Goal: Task Accomplishment & Management: Complete application form

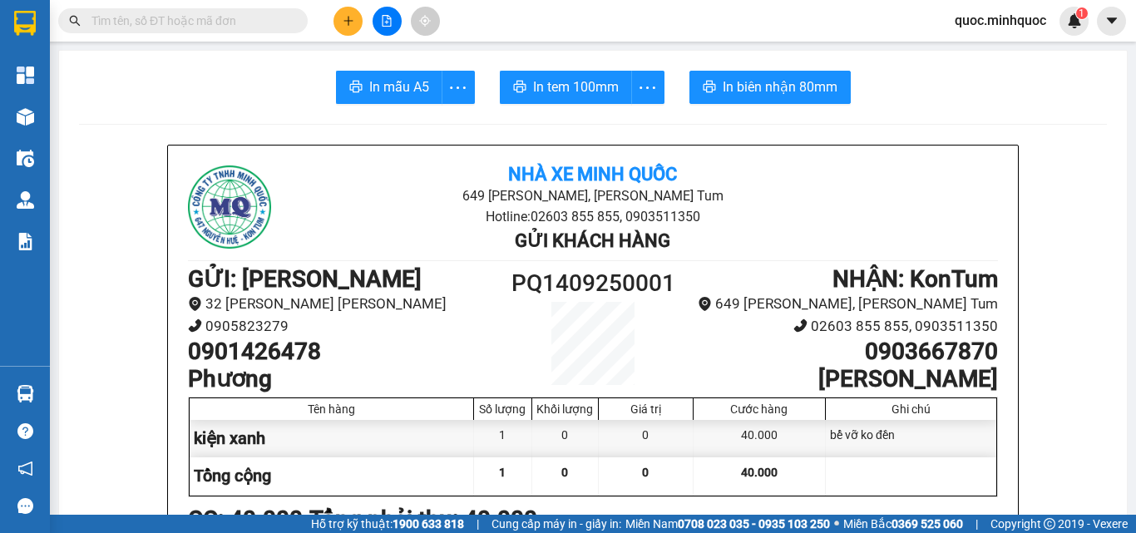
click at [212, 17] on input "text" at bounding box center [189, 21] width 196 height 18
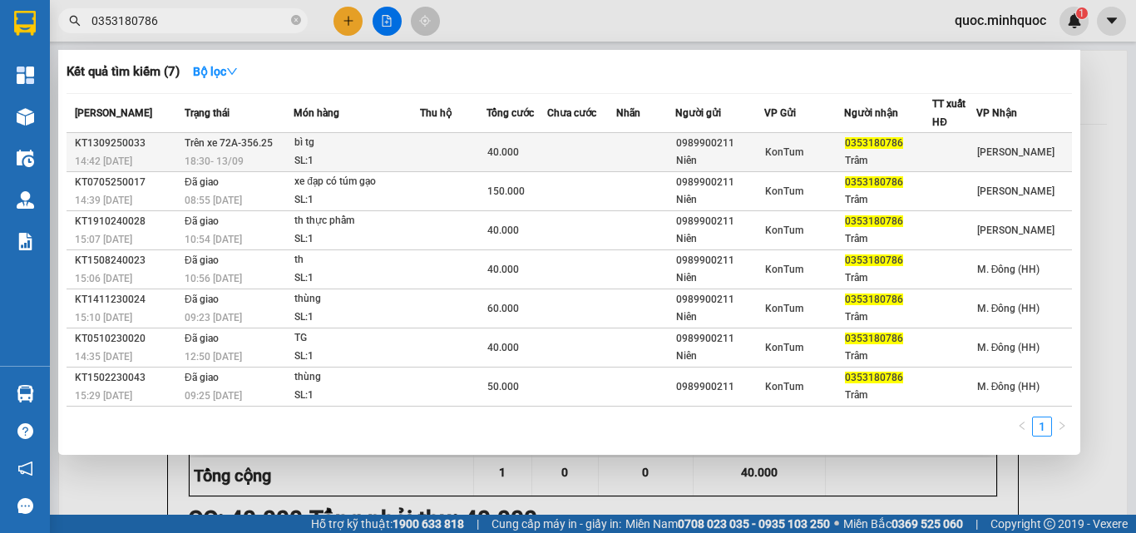
type input "0353180786"
click at [695, 140] on div "0989900211" at bounding box center [719, 143] width 86 height 17
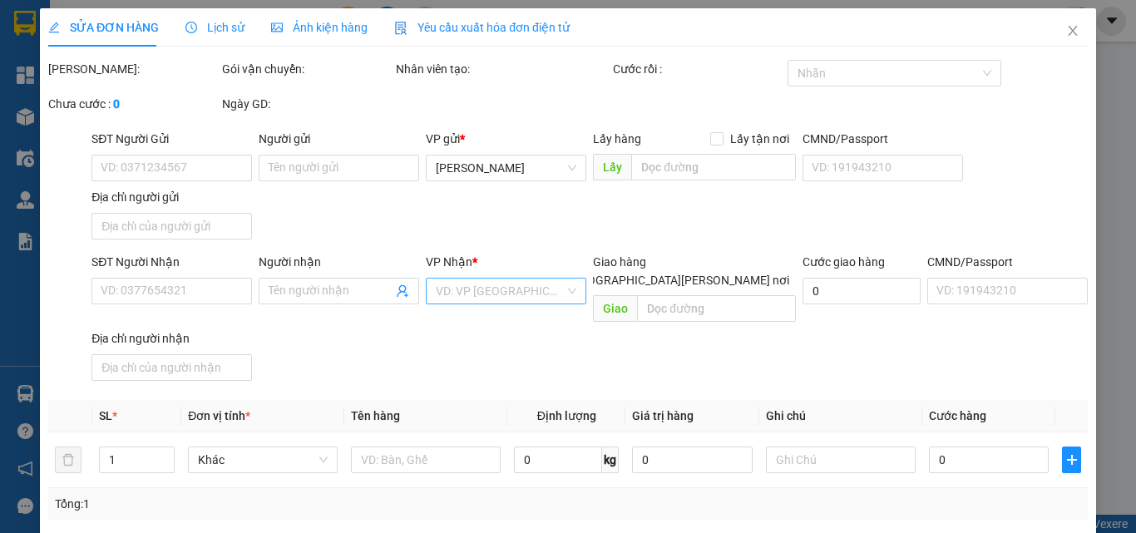
type input "0989900211"
type input "Niên"
type input "0353180786"
type input "Trâm"
type input "40.000"
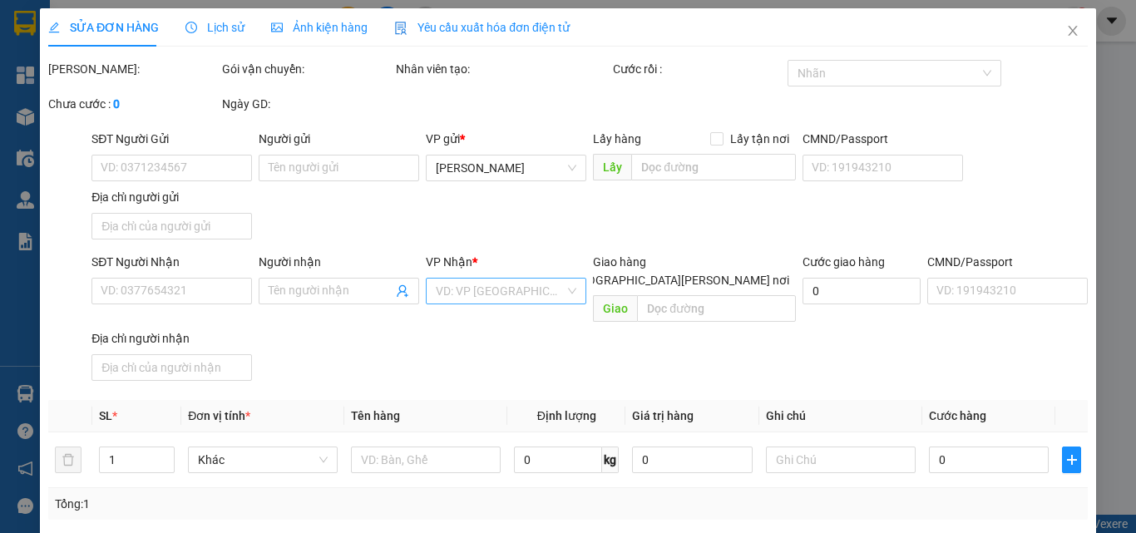
type input "0"
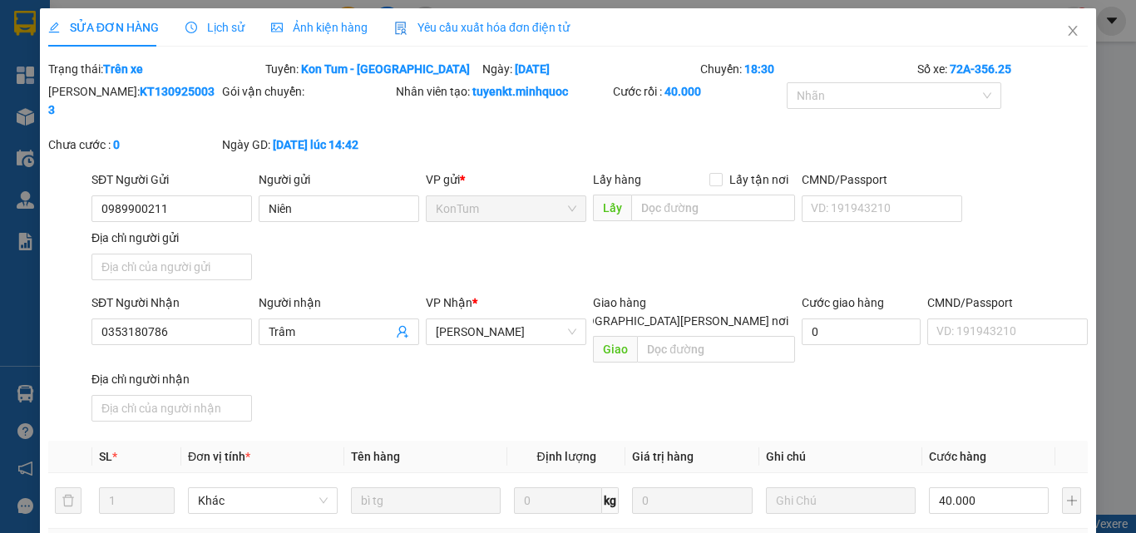
click at [430, 246] on div "SĐT Người Gửi 0989900211 0989900211 Người gửi Niên VP gửi * KonTum Lấy hàng Lấy…" at bounding box center [589, 228] width 1003 height 116
click at [445, 236] on div "SĐT Người Gửi 0989900211 Người gửi Niên VP gửi * KonTum Lấy hàng Lấy tận nơi Lấ…" at bounding box center [589, 228] width 1003 height 116
click at [1066, 35] on icon "close" at bounding box center [1072, 30] width 13 height 13
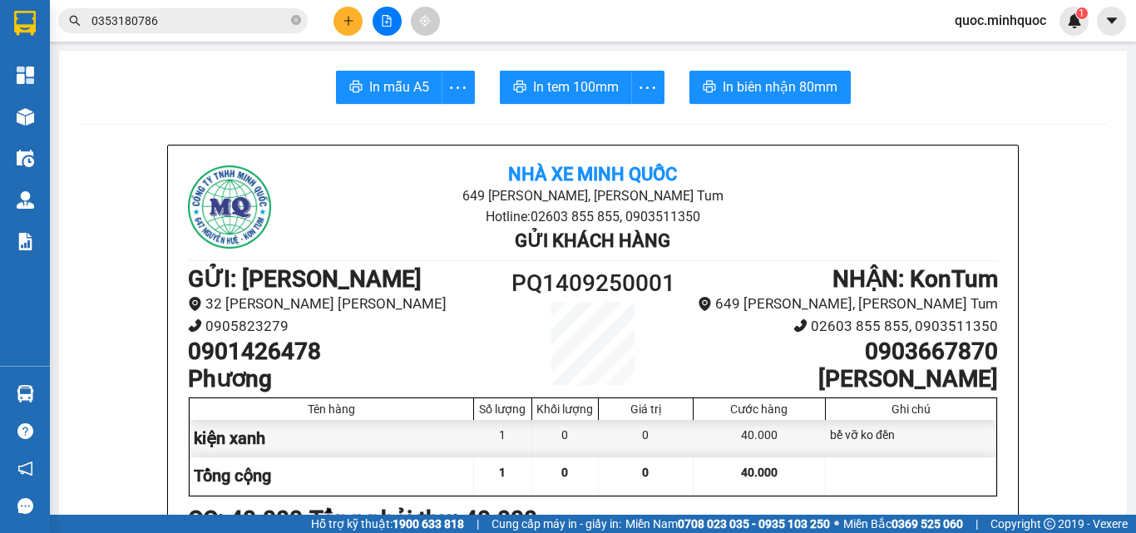
click at [229, 21] on input "0353180786" at bounding box center [189, 21] width 196 height 18
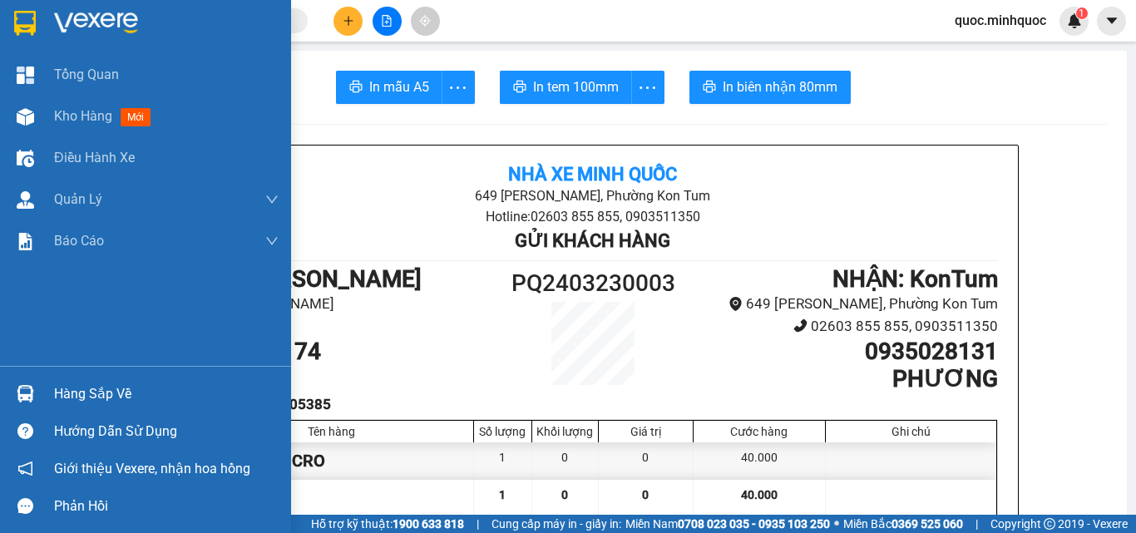
click at [4, 386] on div "Hàng sắp về" at bounding box center [145, 393] width 291 height 37
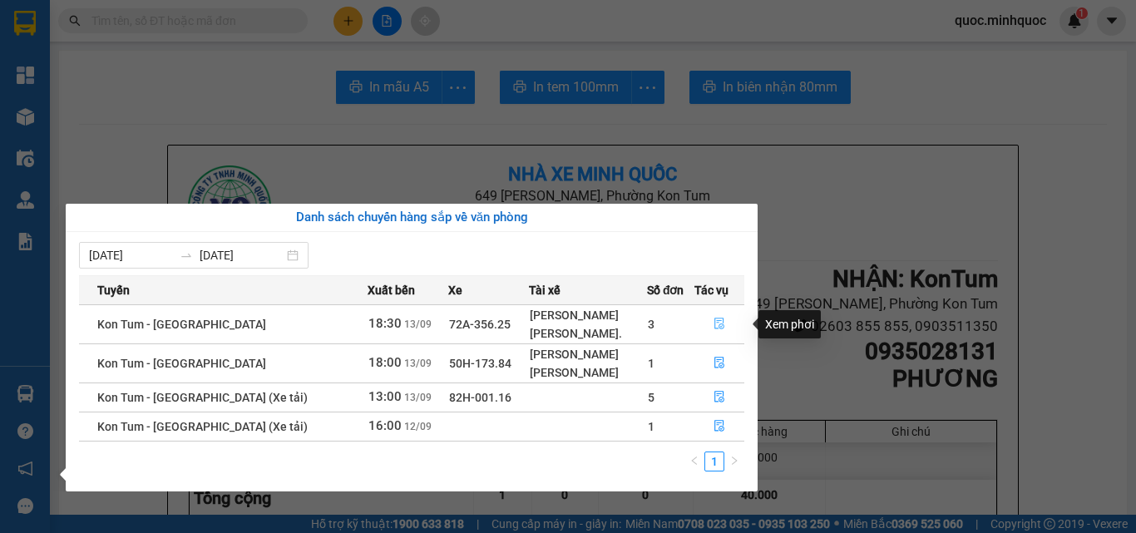
click at [719, 318] on icon "file-done" at bounding box center [719, 324] width 12 height 12
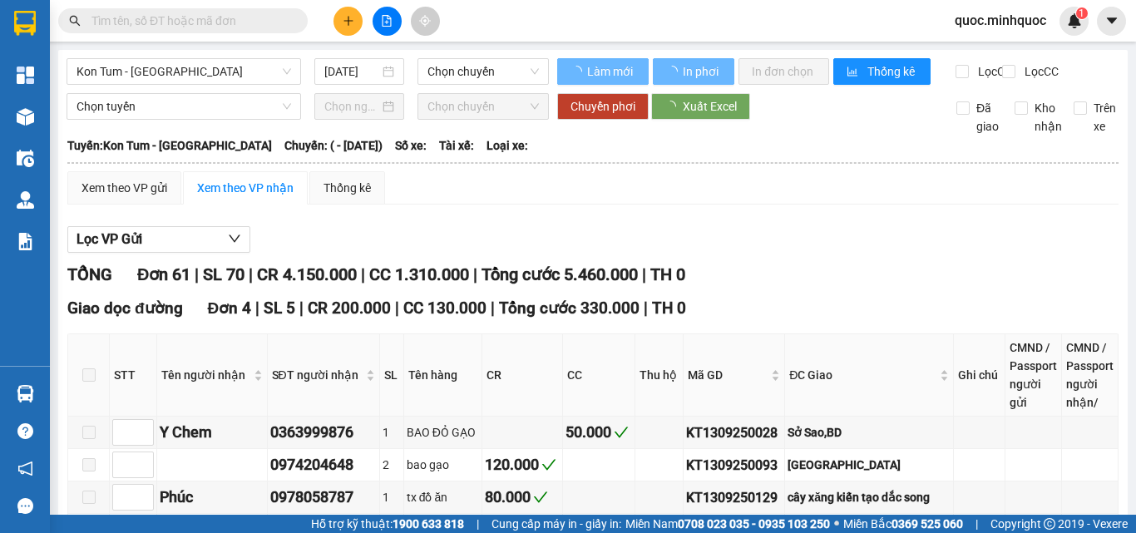
type input "[DATE]"
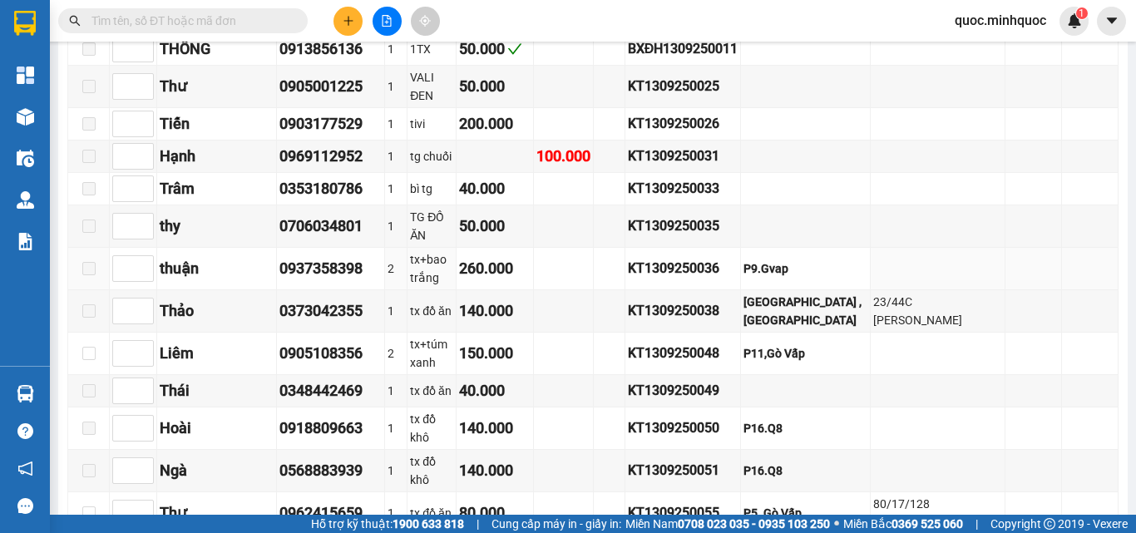
scroll to position [1247, 0]
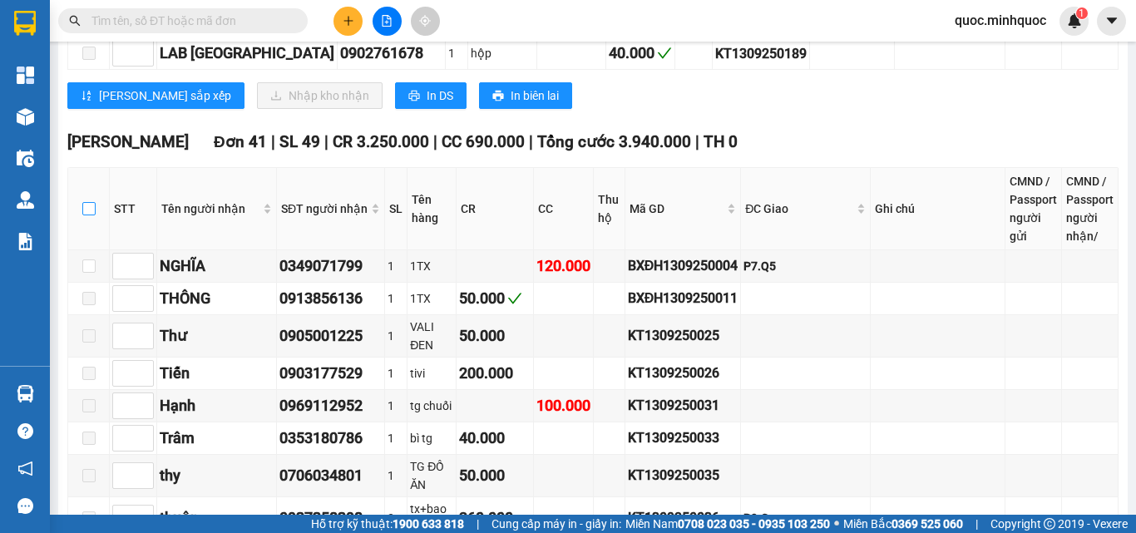
click at [91, 202] on input "checkbox" at bounding box center [88, 208] width 13 height 13
checkbox input "true"
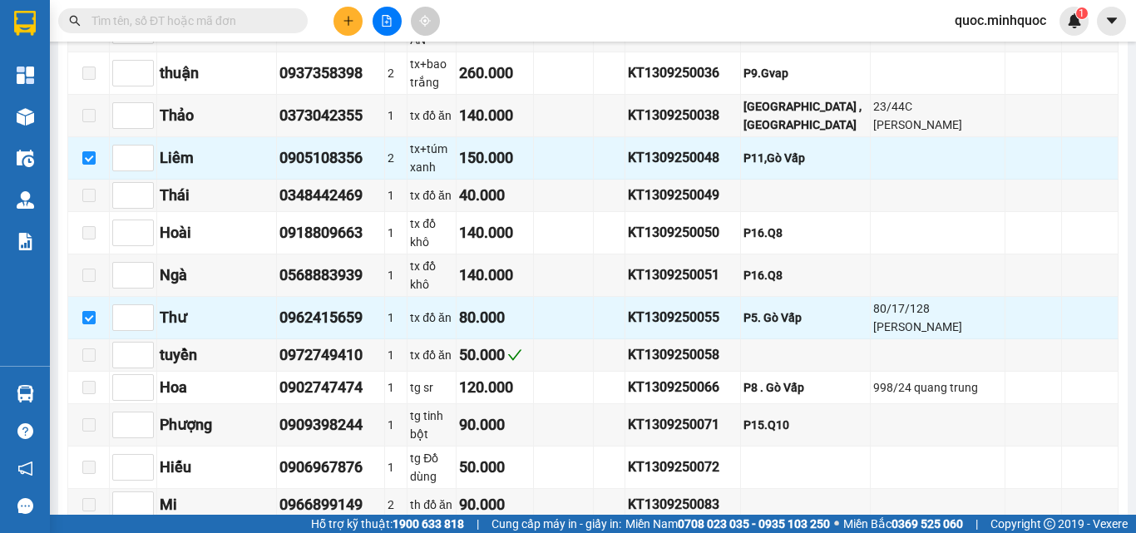
scroll to position [1609, 0]
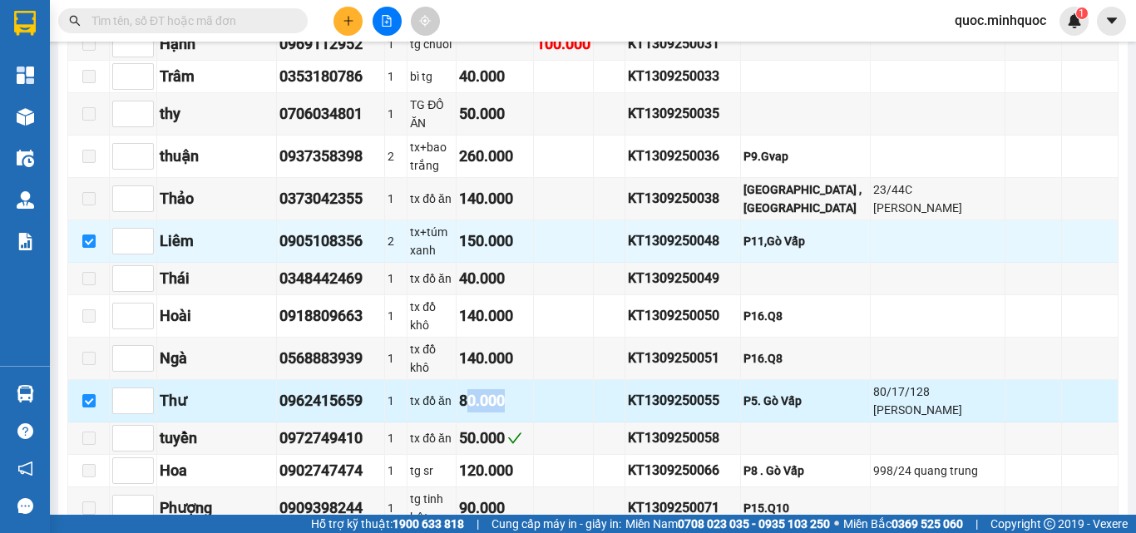
drag, startPoint x: 480, startPoint y: 308, endPoint x: 673, endPoint y: 310, distance: 193.7
click at [604, 380] on tr "Thư 0962415659 1 tx đồ ăn 80.000 KT1309250055 P5. Gò Vấp 80/17/128 dương quảng …" at bounding box center [593, 401] width 1050 height 42
click at [787, 392] on div "P5. Gò Vấp" at bounding box center [805, 401] width 124 height 18
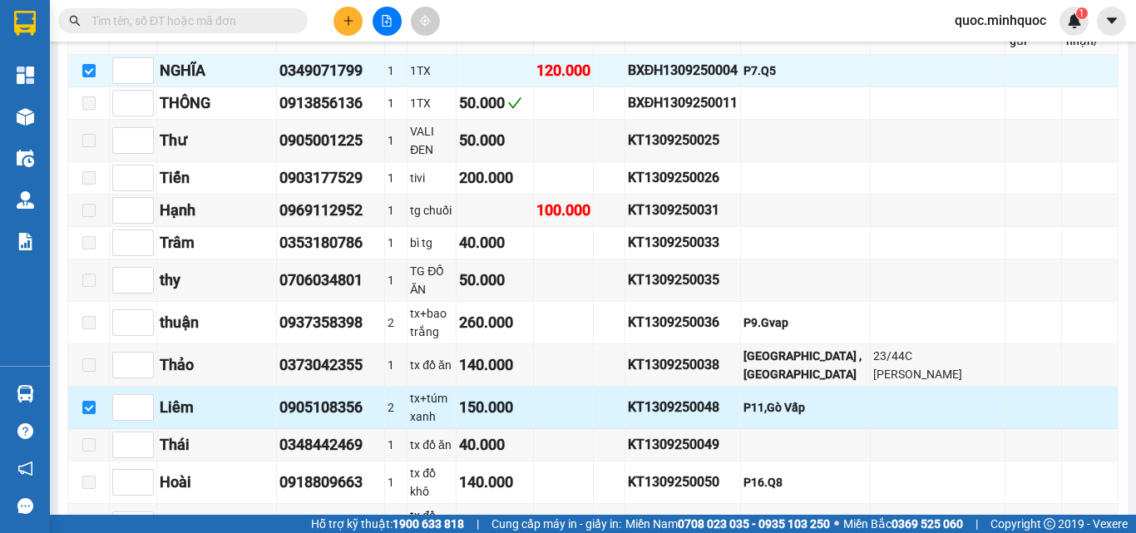
scroll to position [1359, 0]
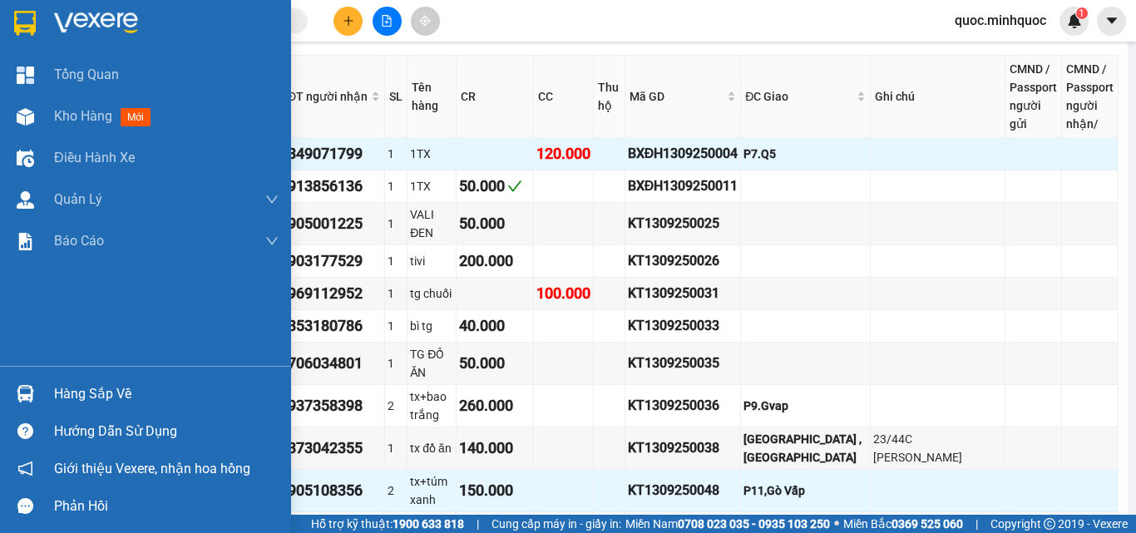
click at [43, 392] on div "Hàng sắp về" at bounding box center [145, 393] width 291 height 37
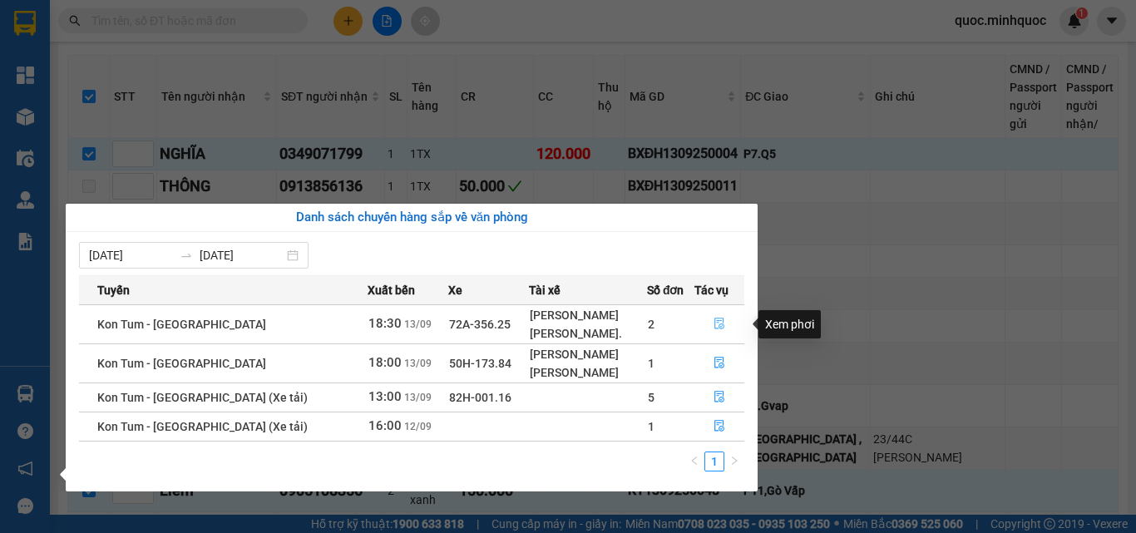
click at [725, 313] on button "button" at bounding box center [719, 324] width 48 height 27
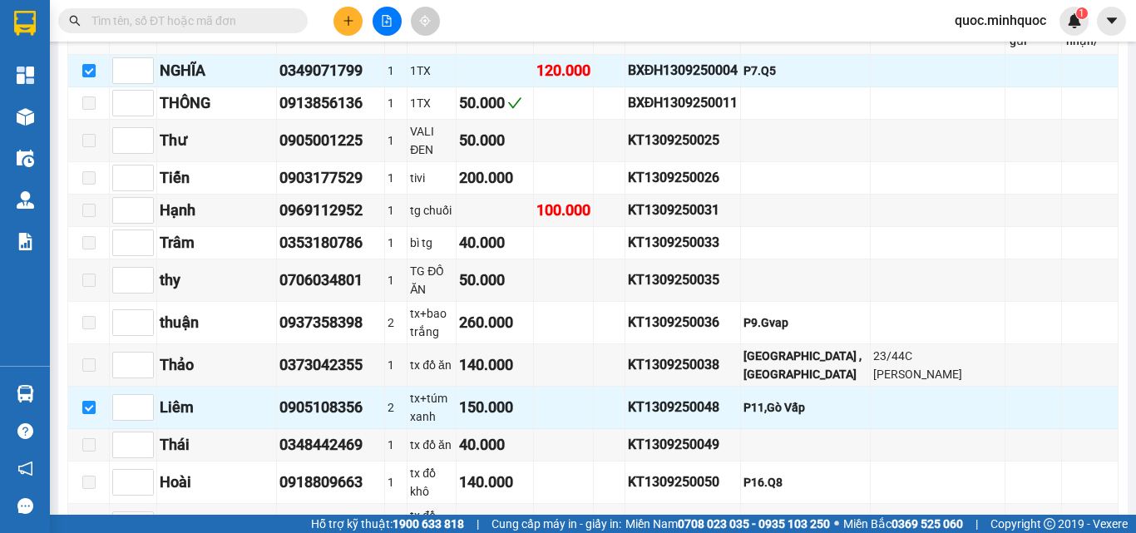
scroll to position [944, 0]
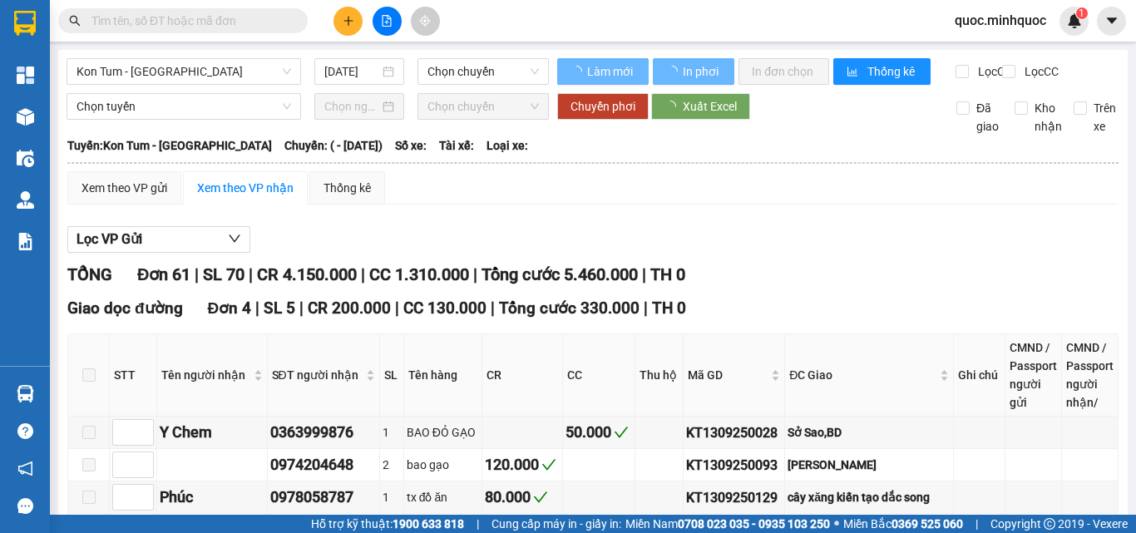
type input "[DATE]"
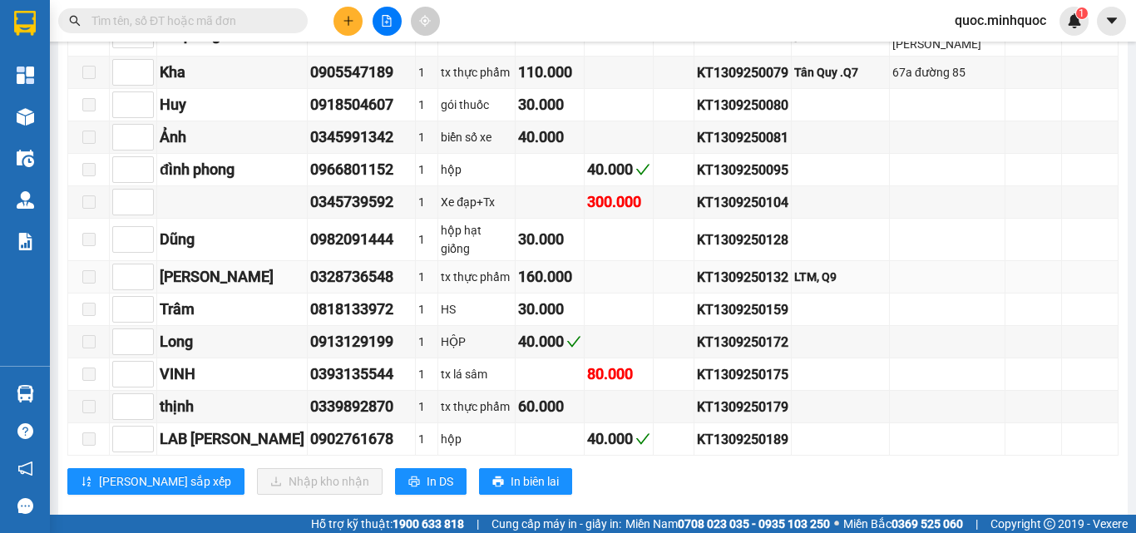
scroll to position [1247, 0]
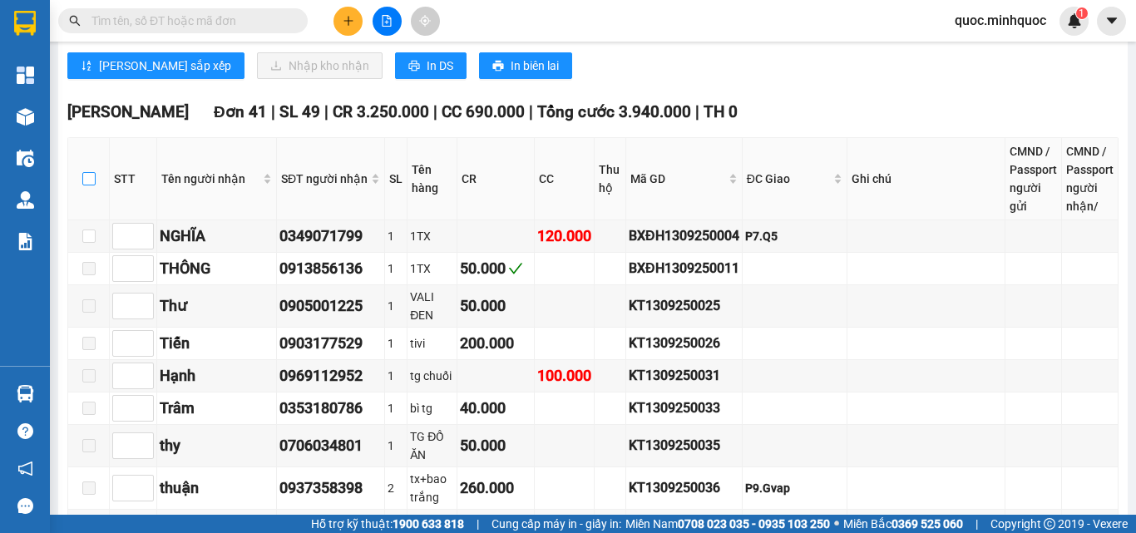
click at [88, 184] on input "checkbox" at bounding box center [88, 178] width 13 height 13
checkbox input "true"
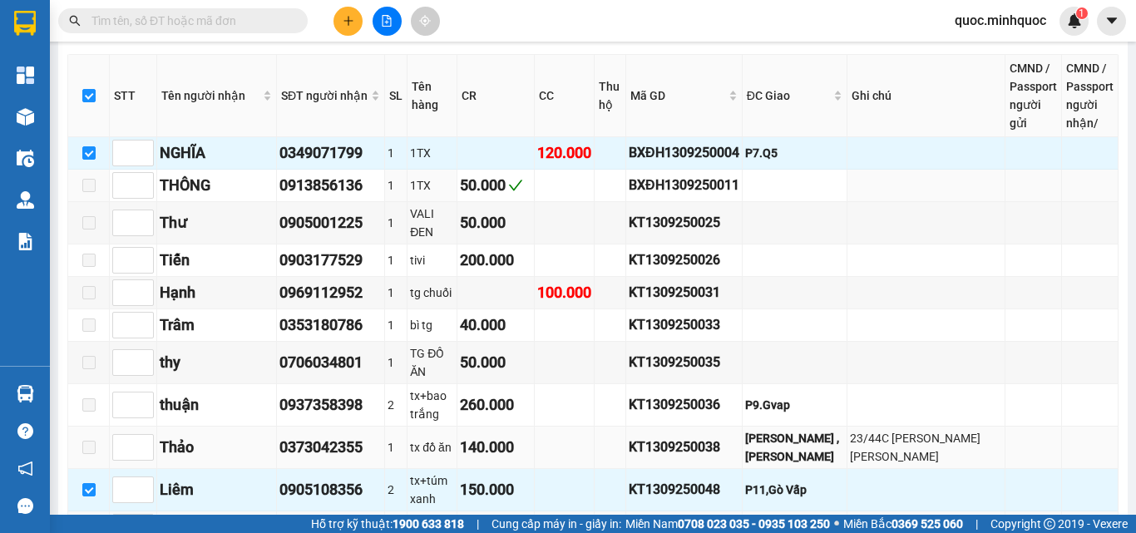
scroll to position [1580, 0]
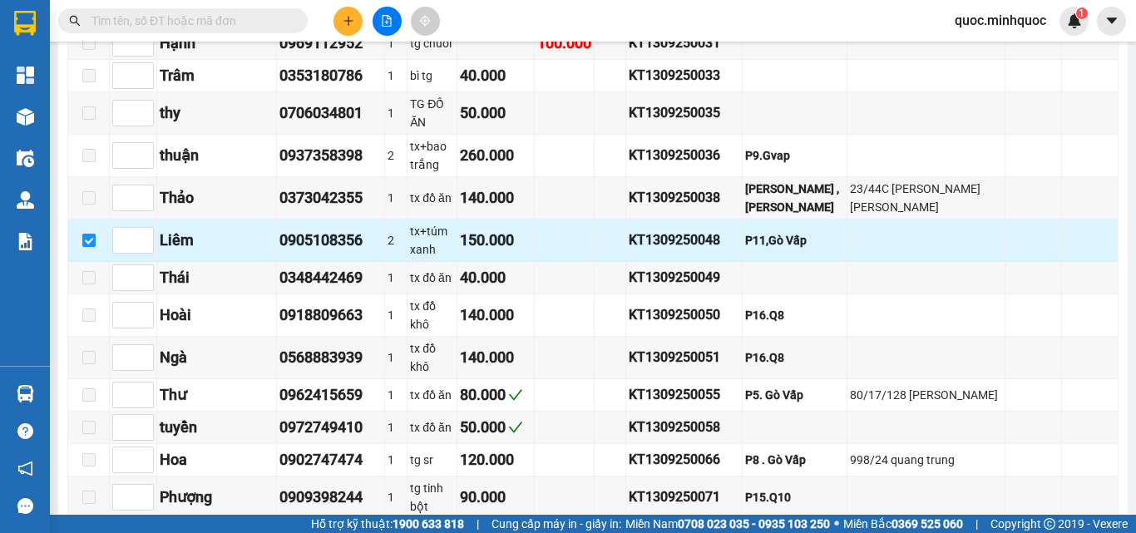
click at [89, 234] on input "checkbox" at bounding box center [88, 240] width 13 height 13
checkbox input "false"
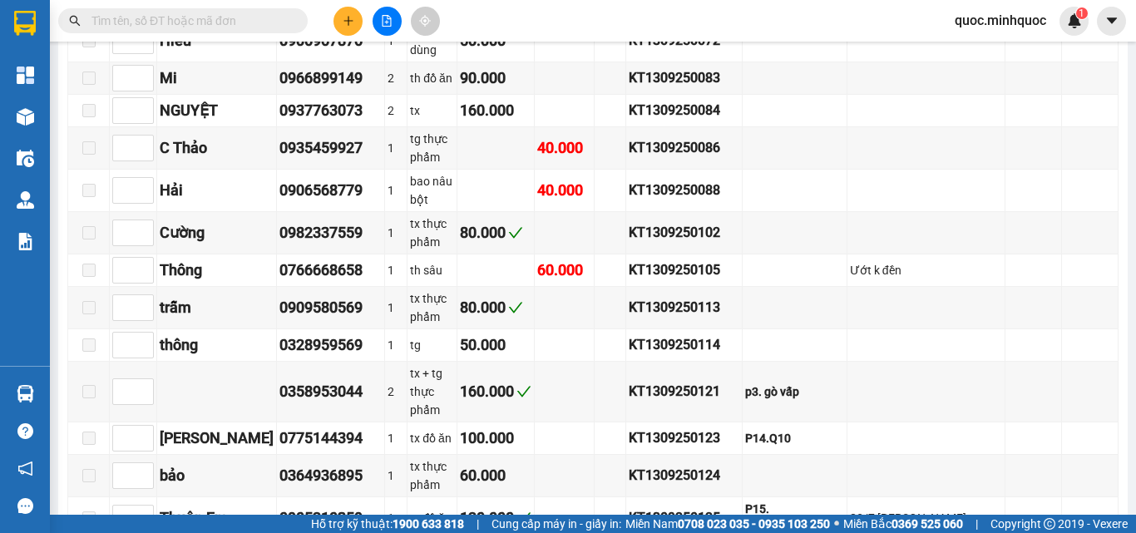
scroll to position [2440, 0]
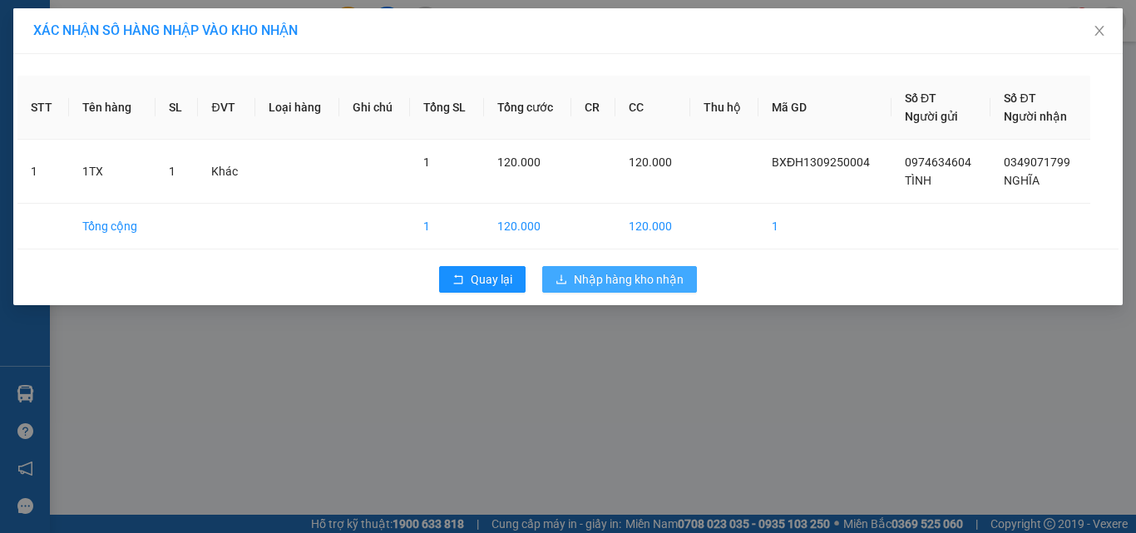
click at [616, 278] on span "Nhập hàng kho nhận" at bounding box center [629, 279] width 110 height 18
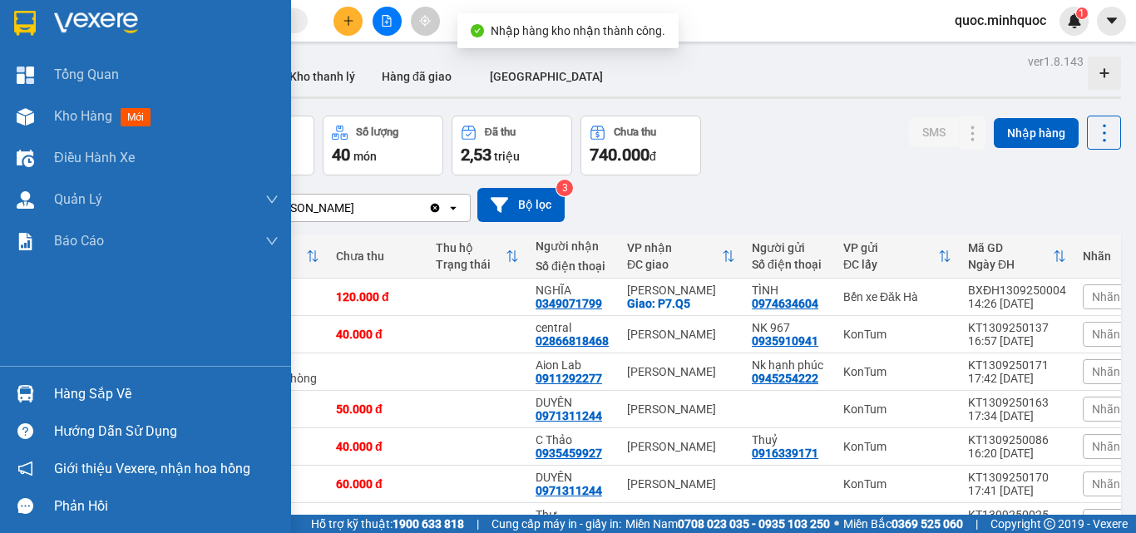
click at [31, 389] on img at bounding box center [25, 393] width 17 height 17
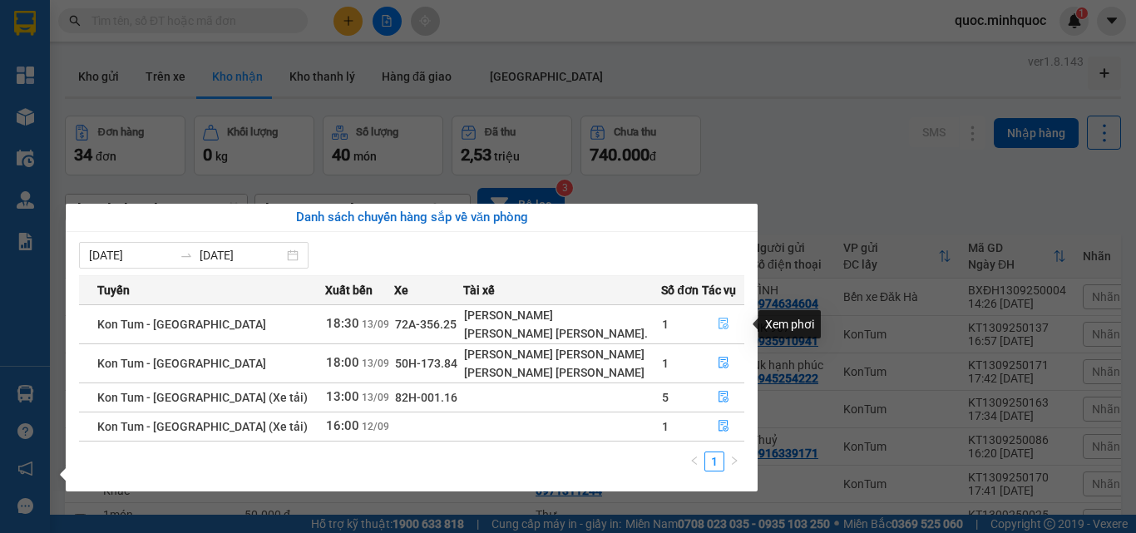
click at [717, 326] on icon "file-done" at bounding box center [723, 324] width 12 height 12
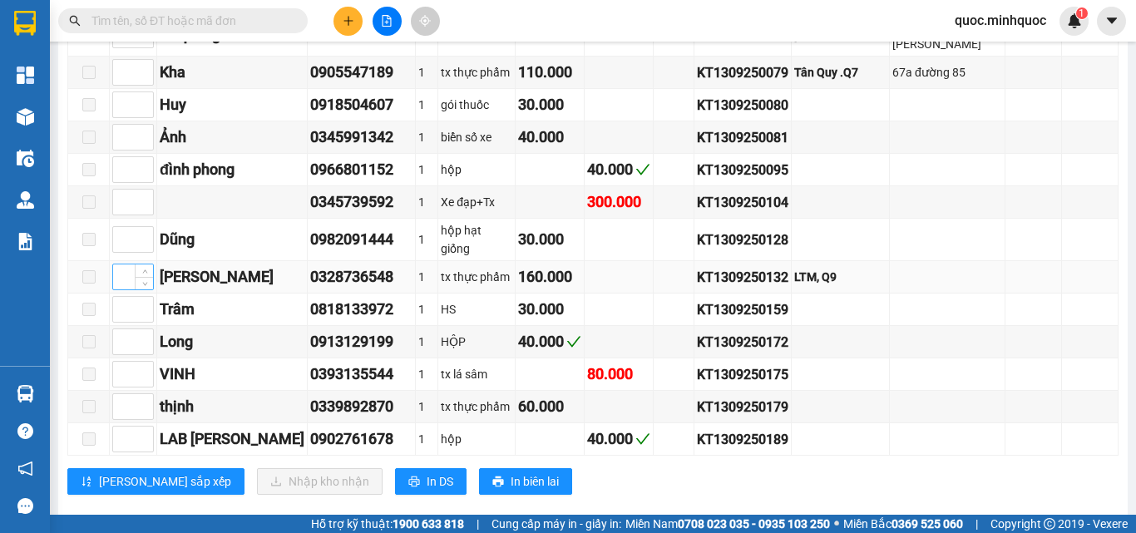
scroll to position [1081, 0]
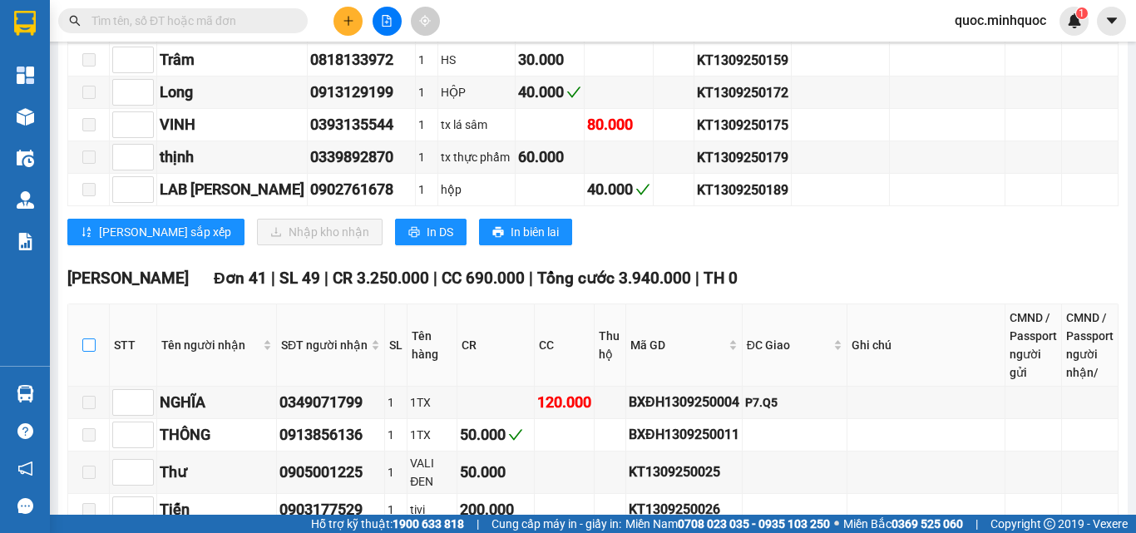
click at [88, 346] on input "checkbox" at bounding box center [88, 344] width 13 height 13
checkbox input "true"
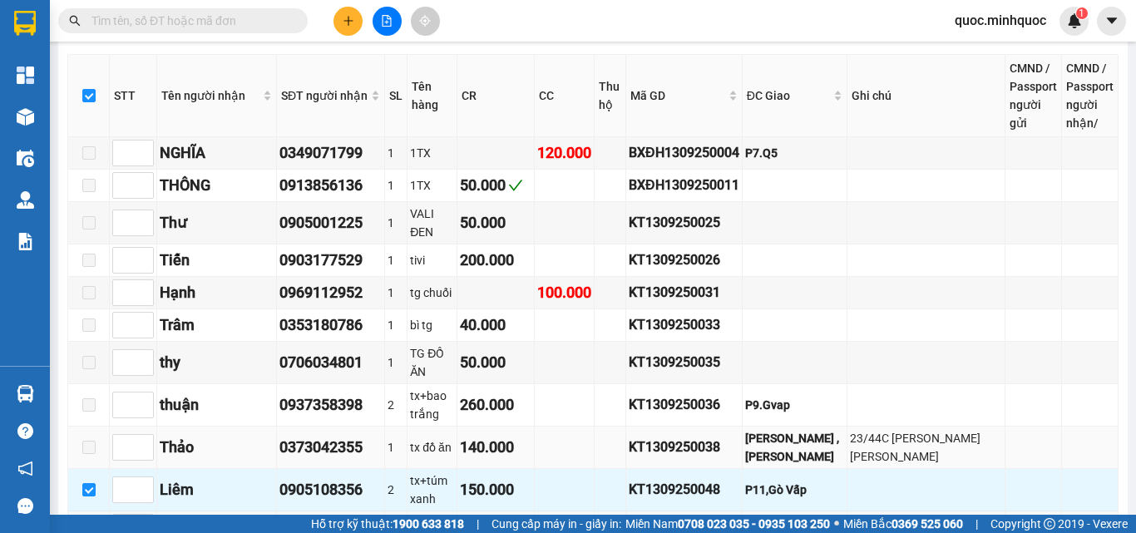
scroll to position [1580, 0]
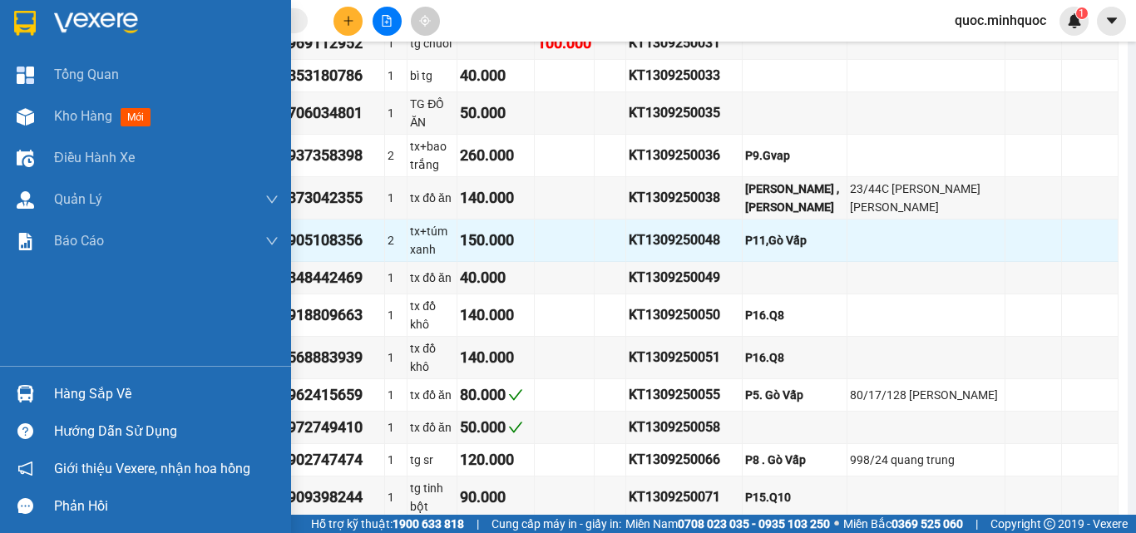
click at [42, 386] on div "Hàng sắp về" at bounding box center [145, 393] width 291 height 37
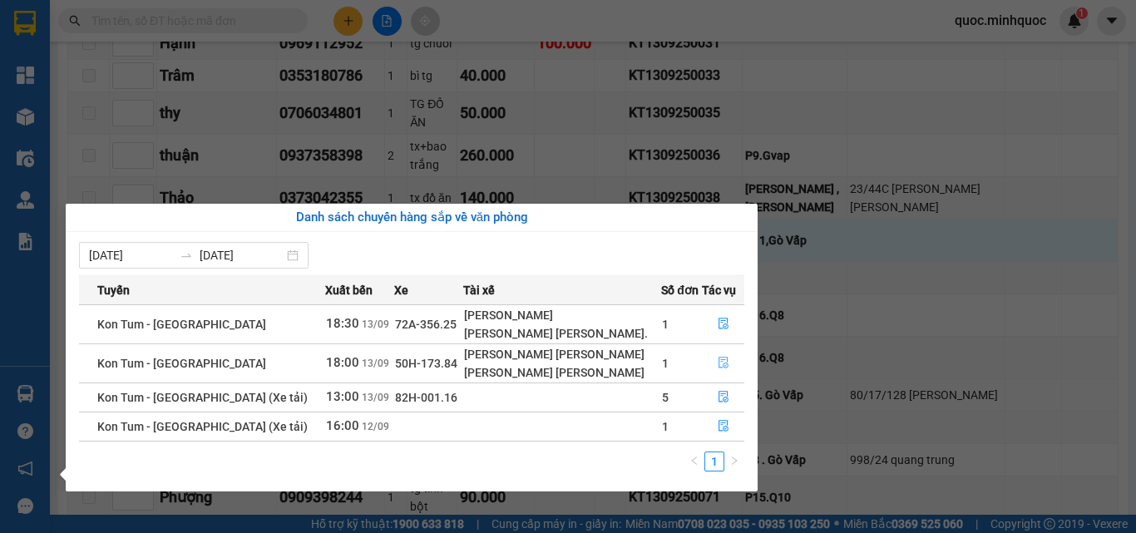
click at [718, 362] on icon "file-done" at bounding box center [723, 363] width 10 height 12
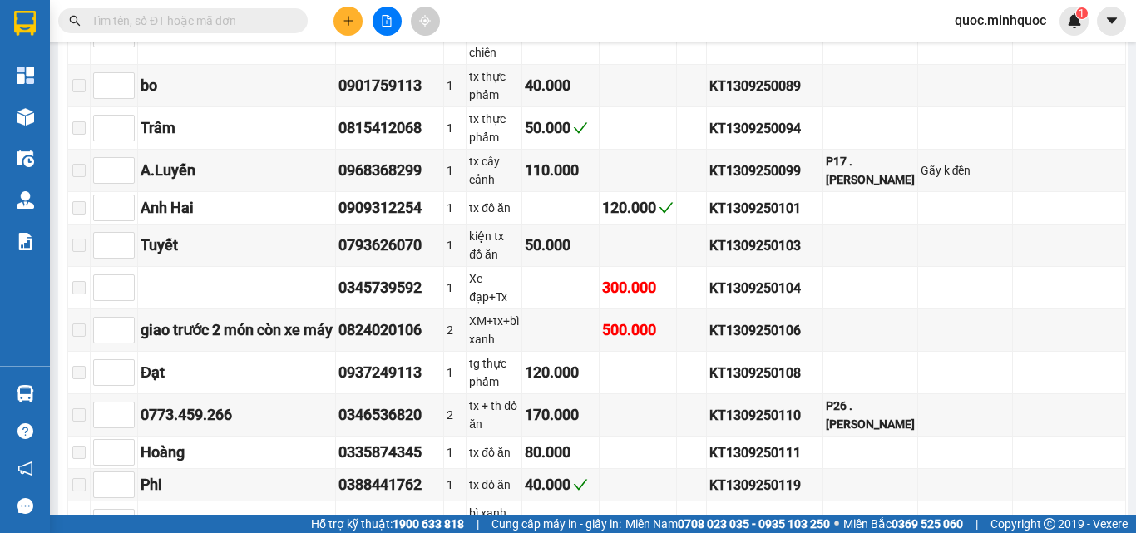
scroll to position [2305, 0]
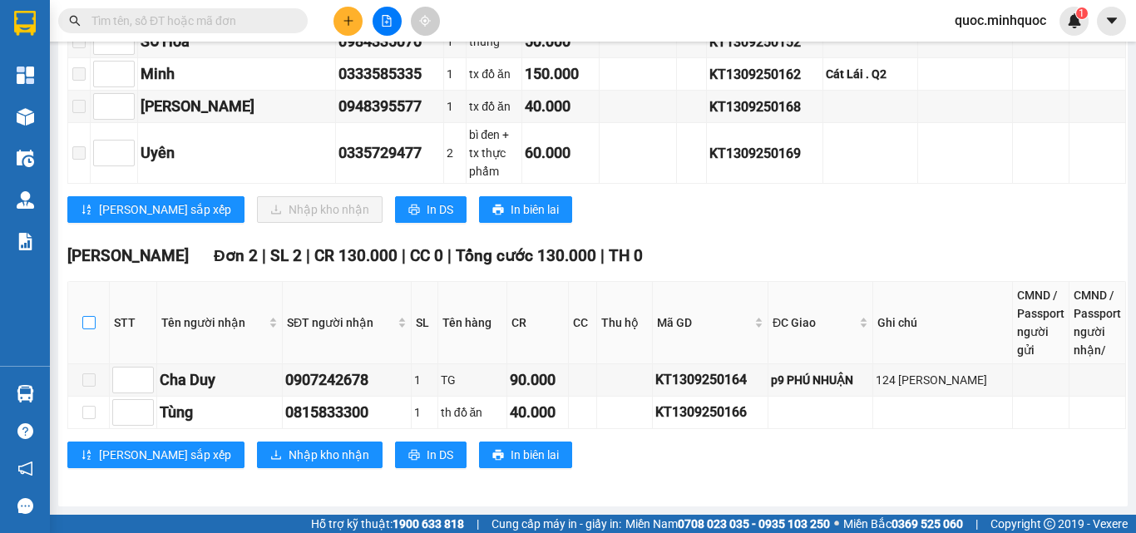
click at [84, 319] on input "checkbox" at bounding box center [88, 322] width 13 height 13
checkbox input "true"
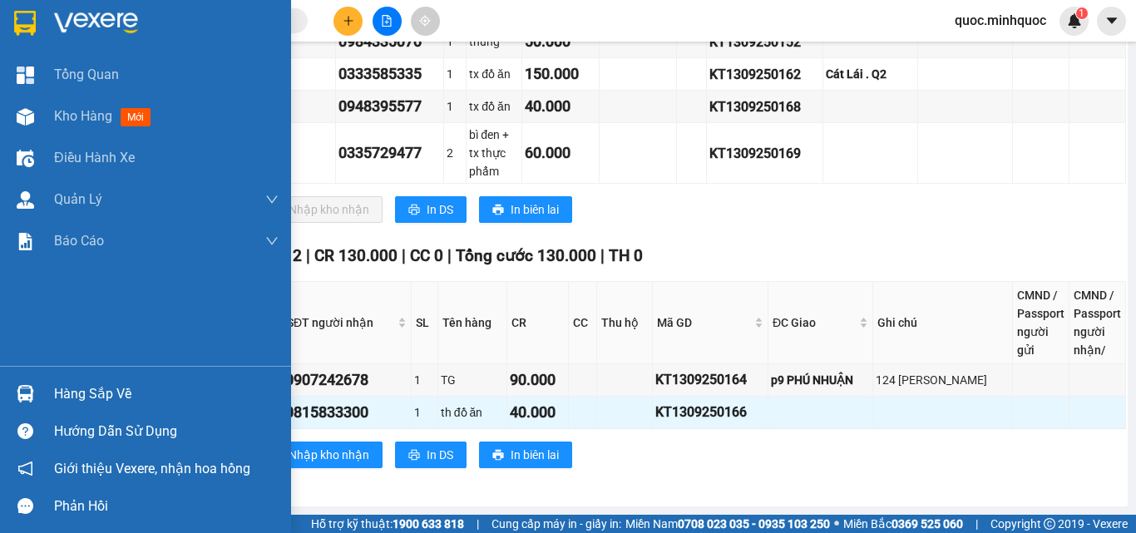
click at [36, 387] on div at bounding box center [25, 393] width 29 height 29
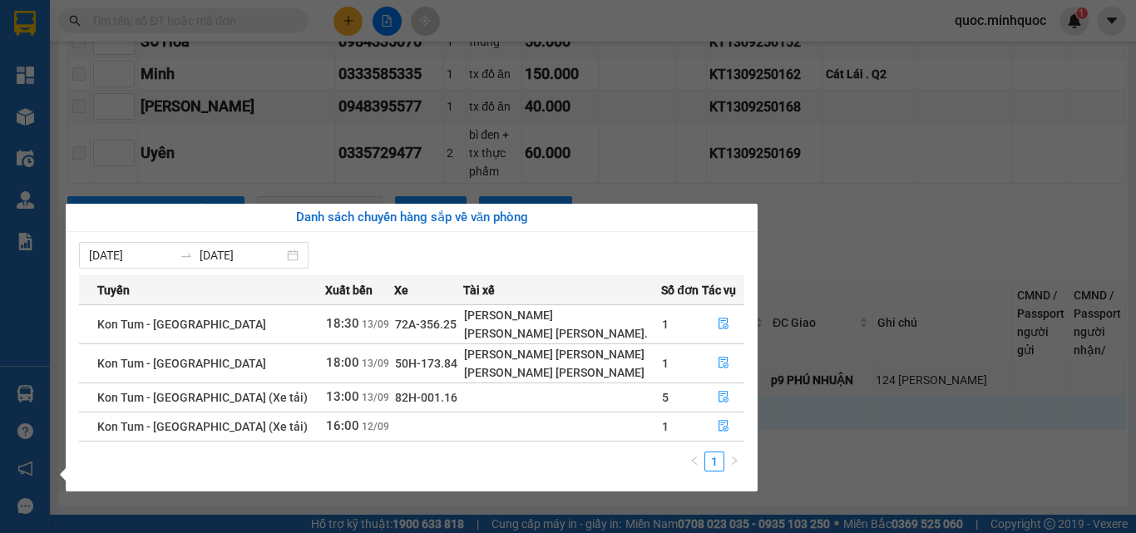
click at [967, 311] on section "Kết quả tìm kiếm ( 0 ) Bộ lọc No Data quoc.minhquoc 1 Tổng Quan Kho hàng mới Đi…" at bounding box center [568, 266] width 1136 height 533
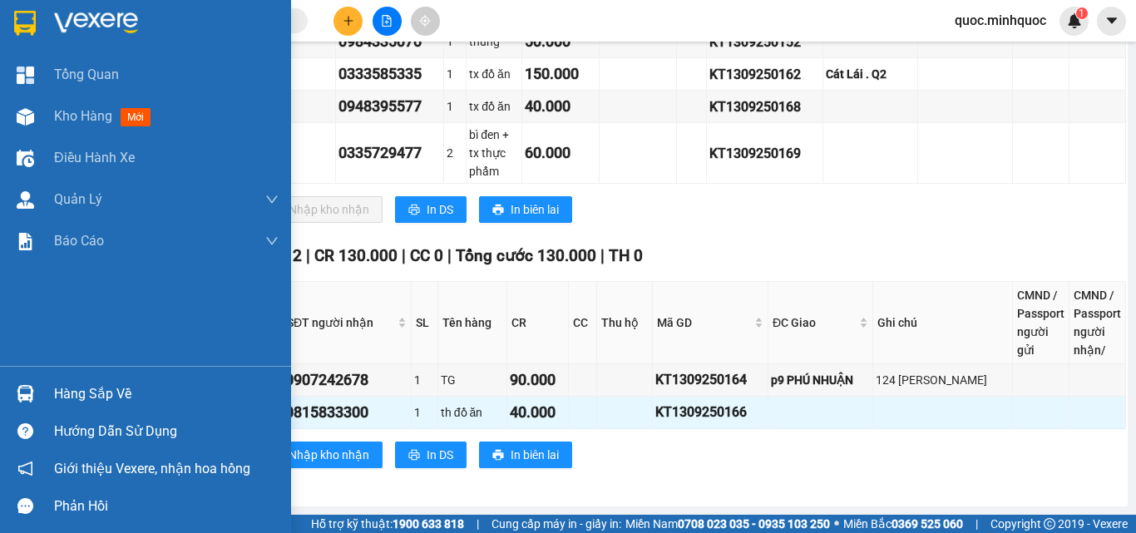
click at [54, 392] on div "Hàng sắp về" at bounding box center [166, 394] width 224 height 25
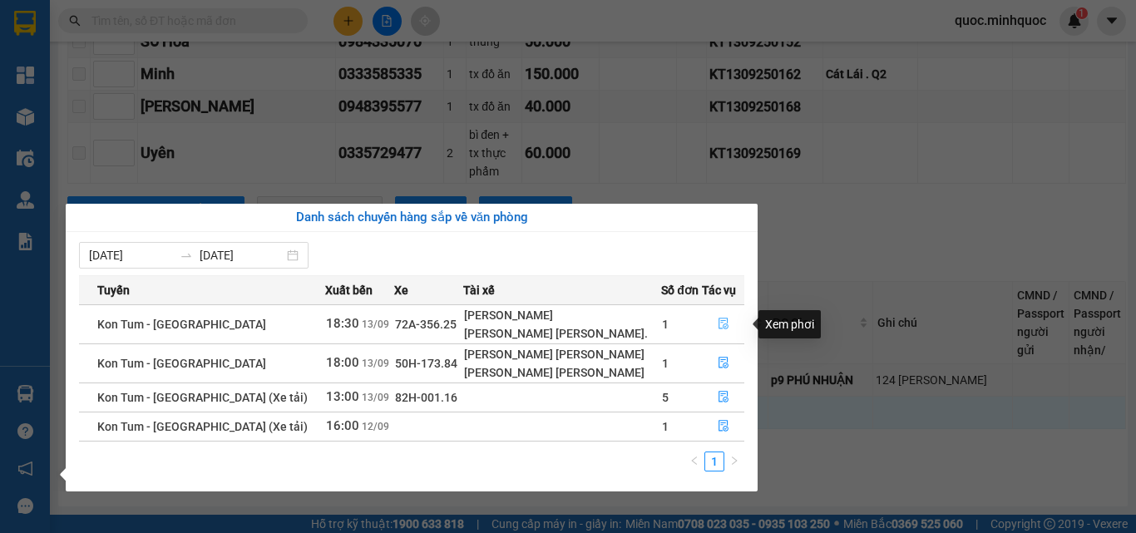
click at [718, 318] on icon "file-done" at bounding box center [723, 324] width 12 height 12
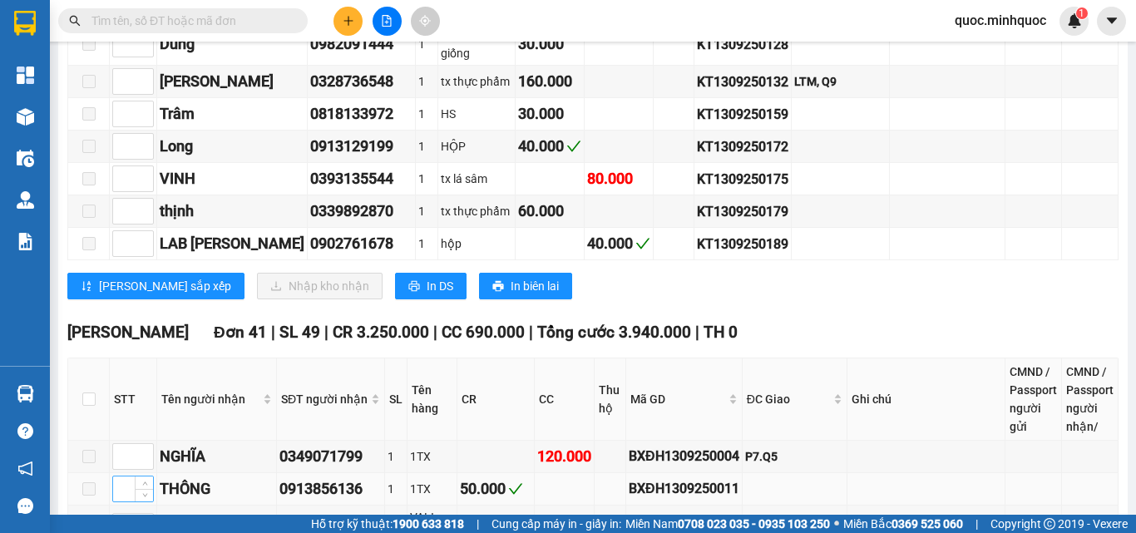
scroll to position [1193, 0]
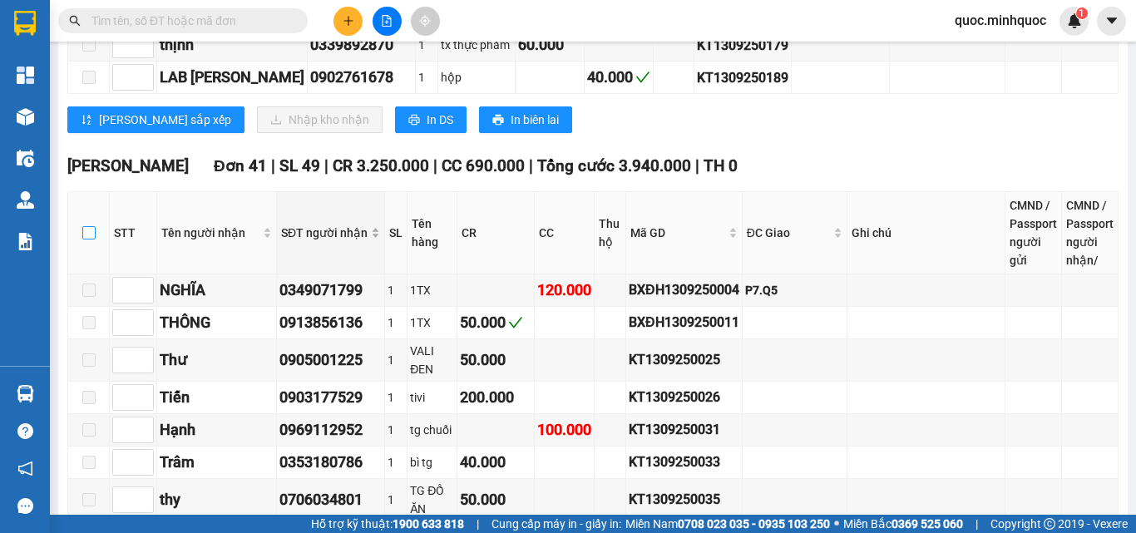
drag, startPoint x: 90, startPoint y: 234, endPoint x: 332, endPoint y: 247, distance: 242.3
click at [90, 233] on input "checkbox" at bounding box center [88, 232] width 13 height 13
checkbox input "true"
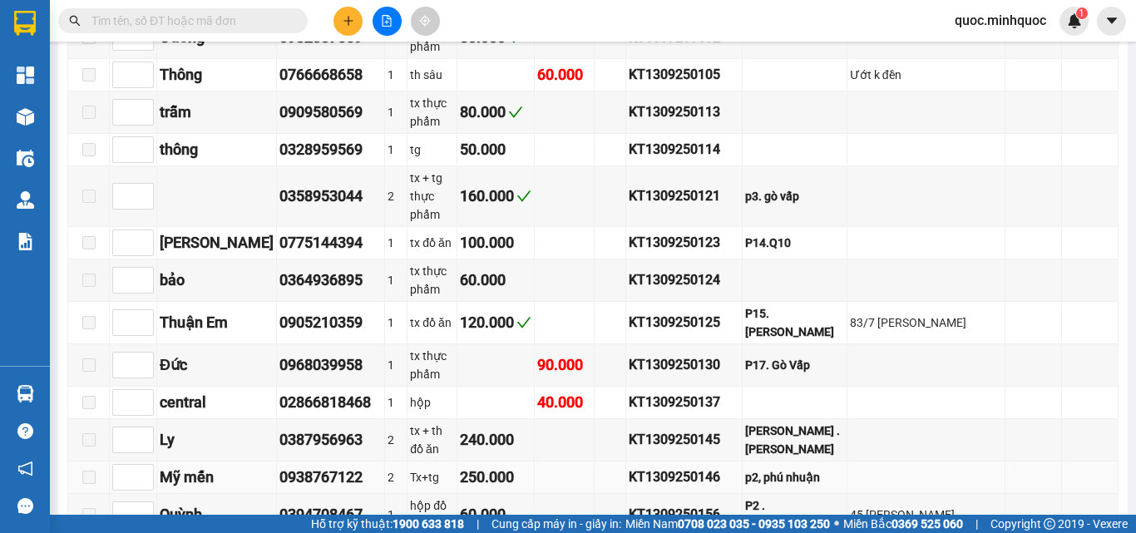
scroll to position [2440, 0]
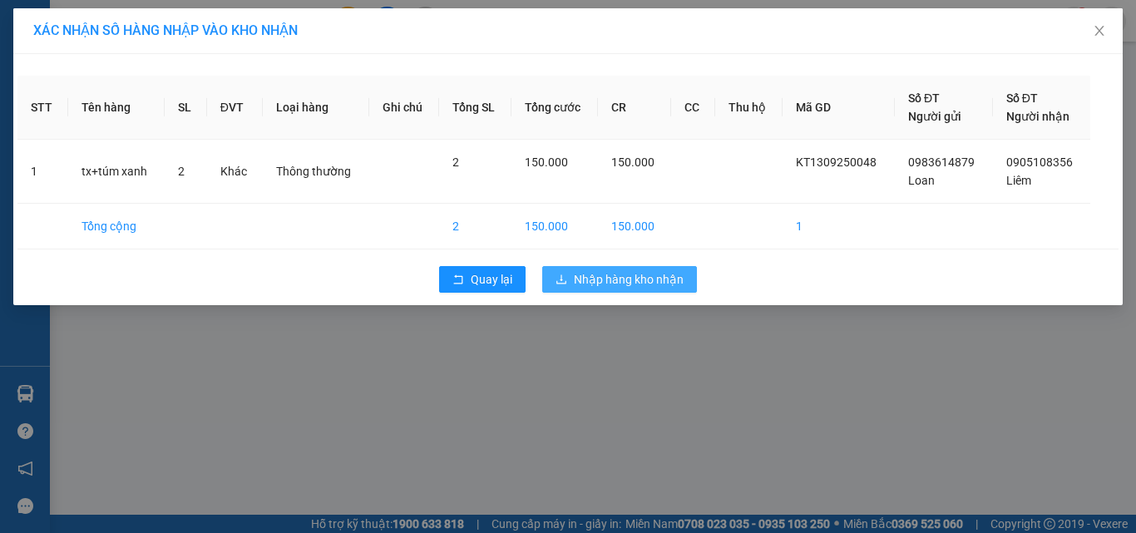
click at [583, 279] on span "Nhập hàng kho nhận" at bounding box center [629, 279] width 110 height 18
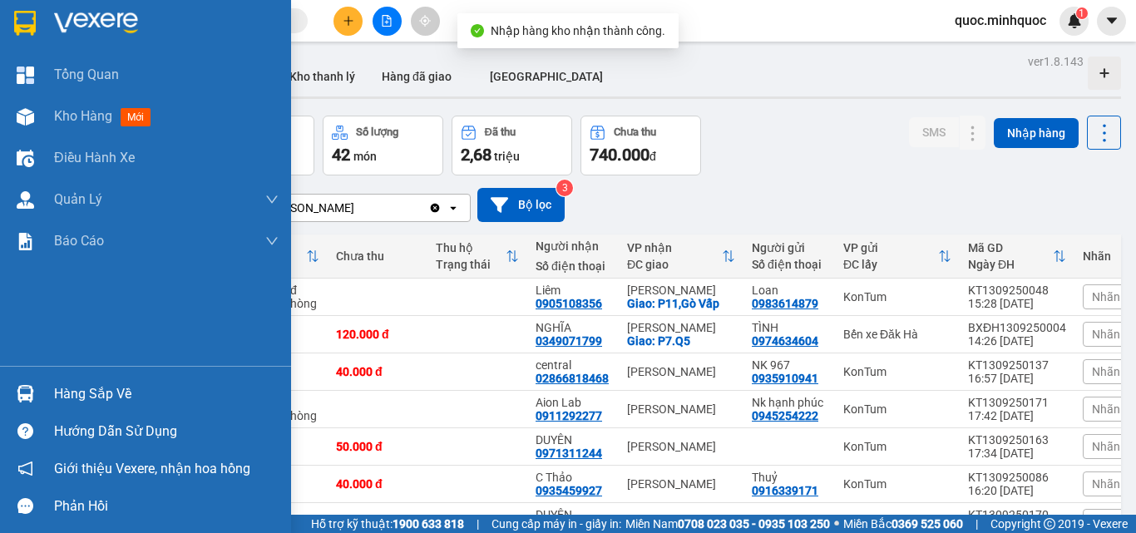
click at [34, 387] on div at bounding box center [25, 393] width 29 height 29
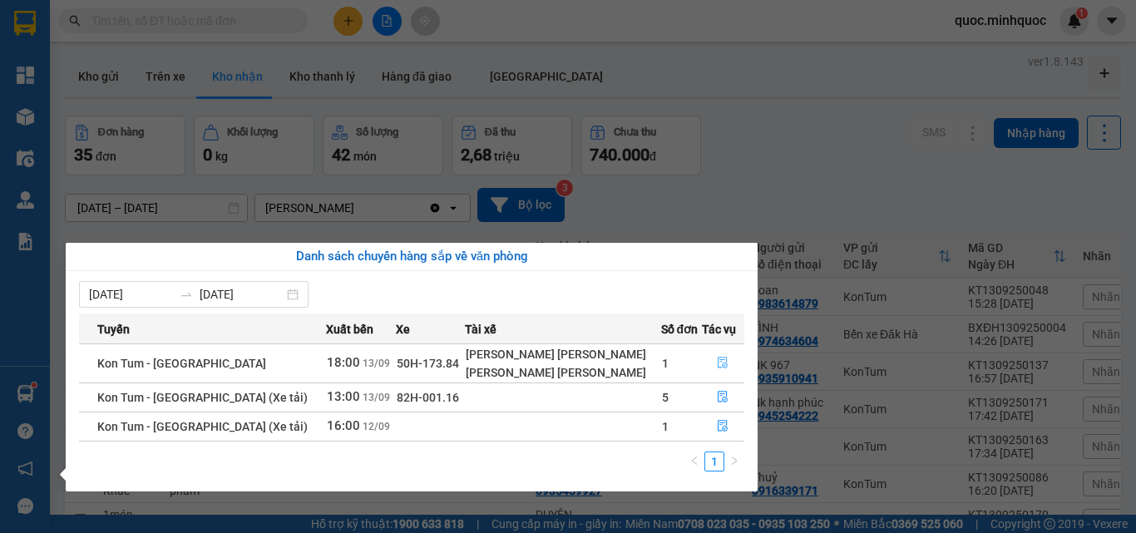
click at [717, 361] on icon "file-done" at bounding box center [723, 363] width 12 height 12
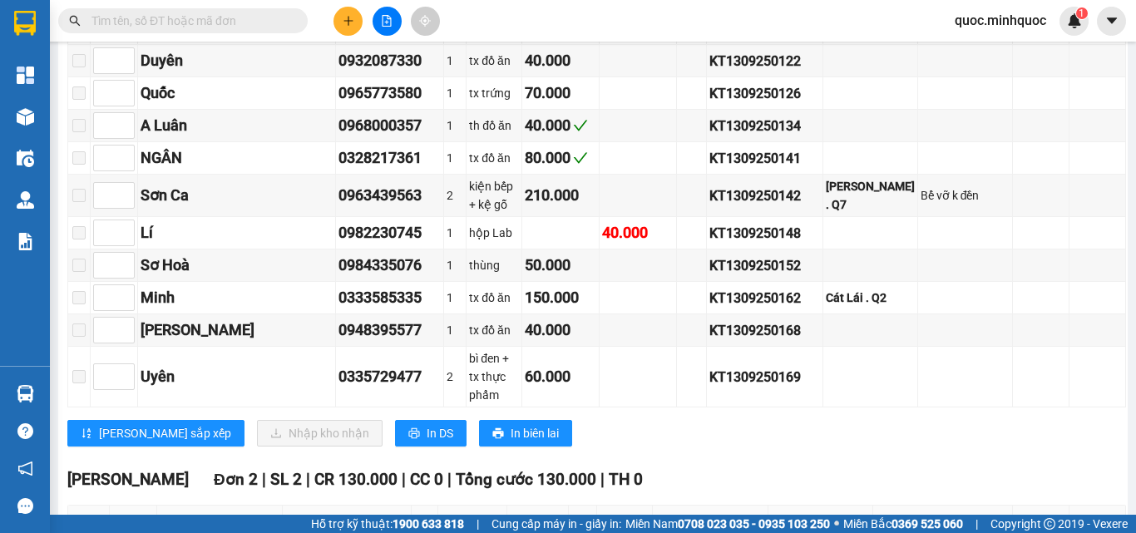
scroll to position [2305, 0]
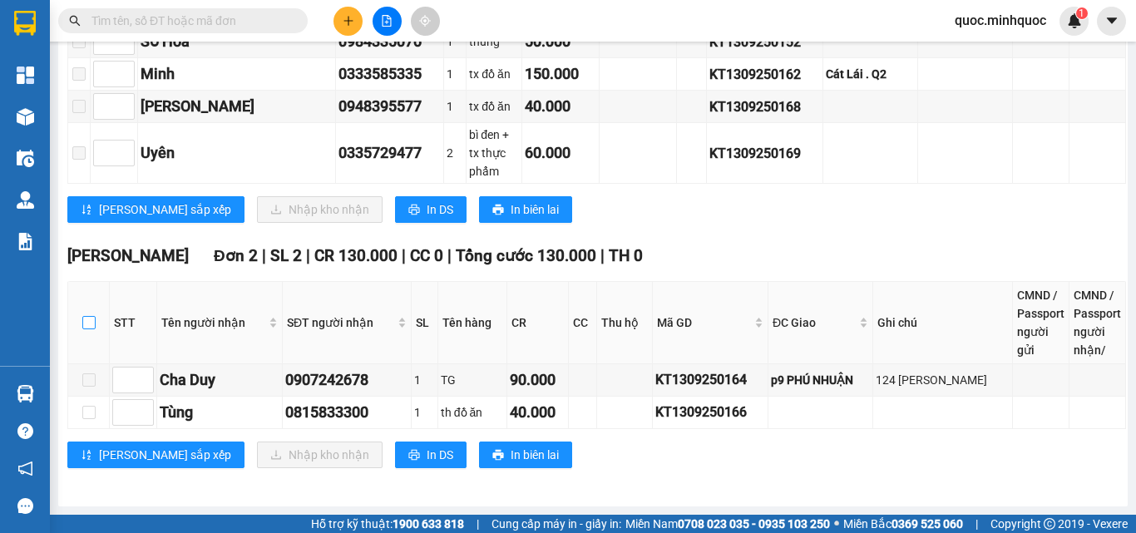
click at [92, 320] on input "checkbox" at bounding box center [88, 322] width 13 height 13
checkbox input "true"
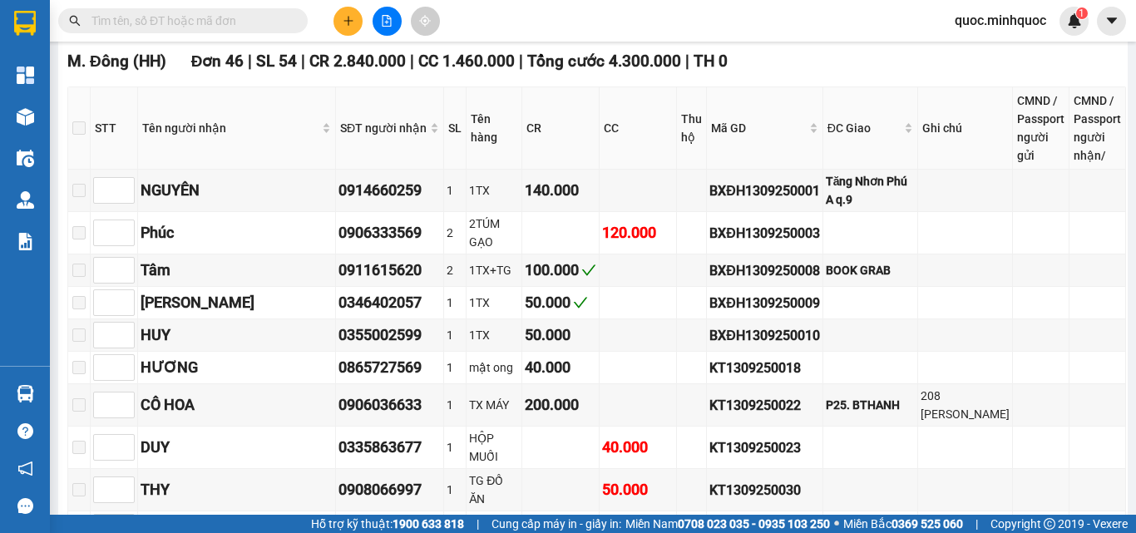
scroll to position [0, 0]
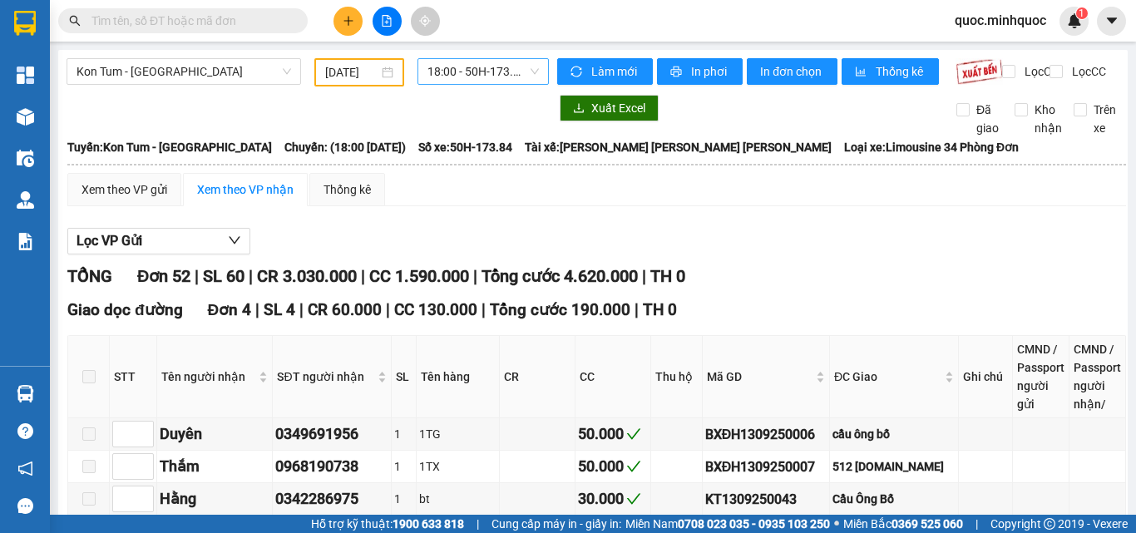
click at [490, 69] on span "18:00 - 50H-173.84" at bounding box center [482, 71] width 111 height 25
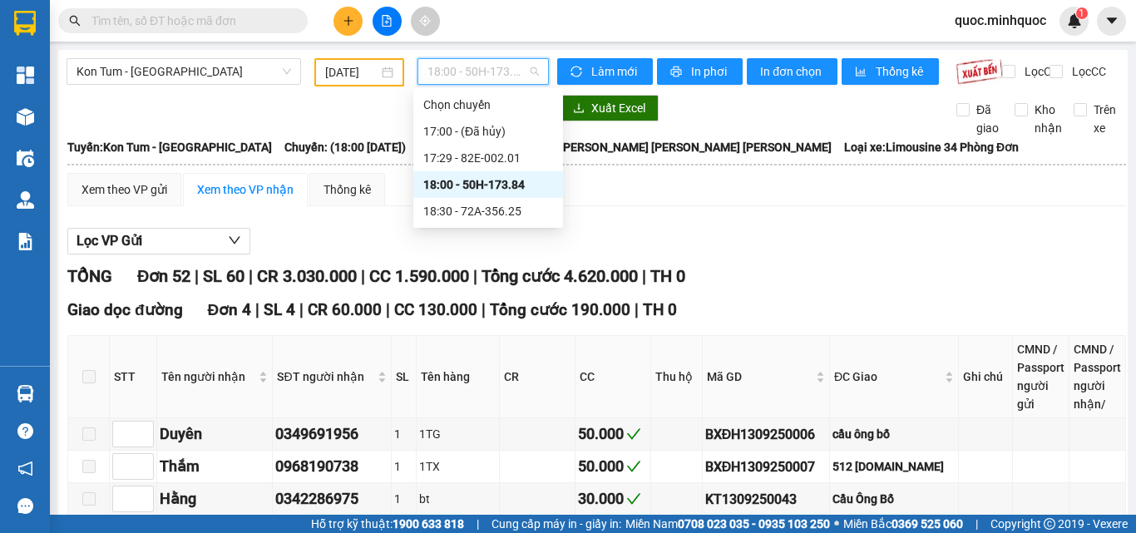
click at [707, 172] on th at bounding box center [597, 164] width 1060 height 15
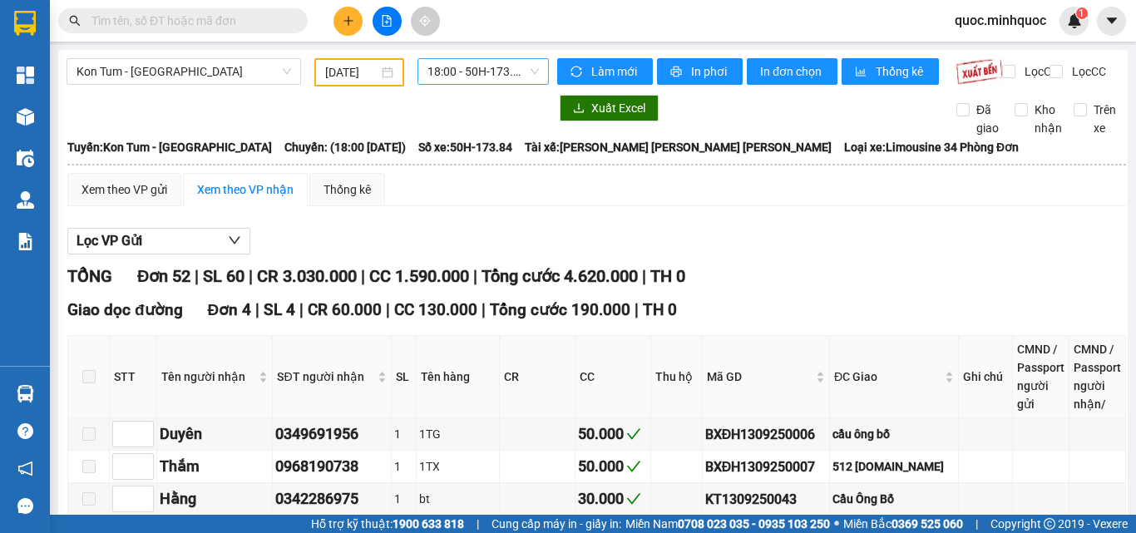
click at [495, 74] on span "18:00 - 50H-173.84" at bounding box center [482, 71] width 111 height 25
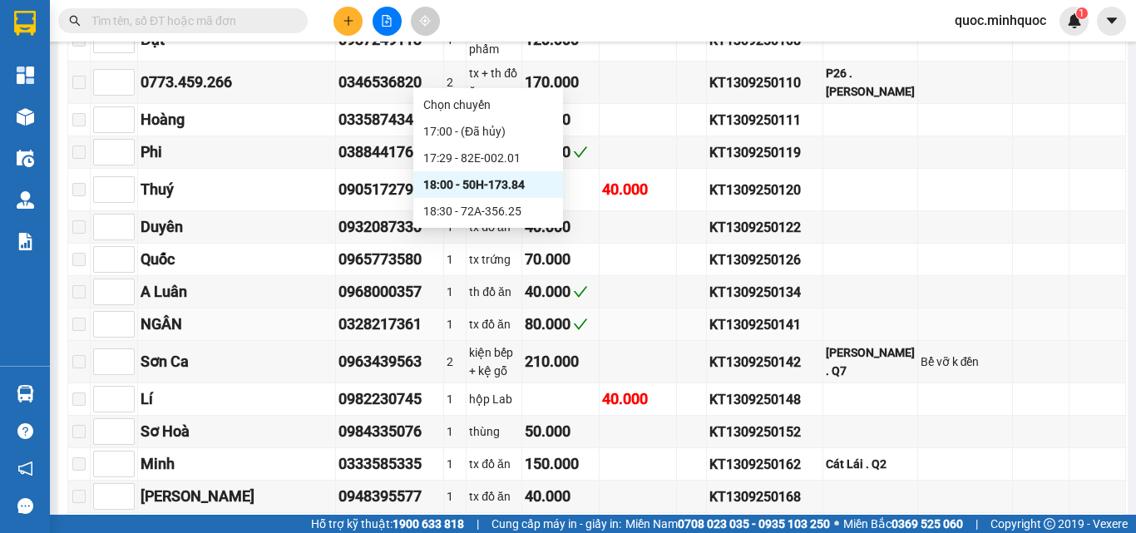
scroll to position [2305, 0]
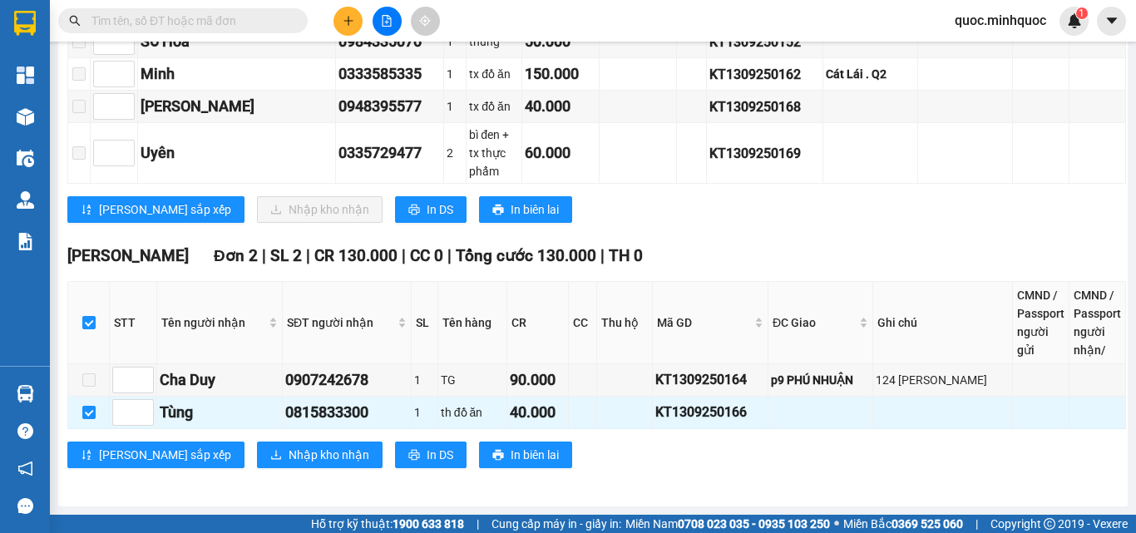
click at [773, 261] on div "Phổ Quang Đơn 2 | SL 2 | CR 130.000 | CC 0 | Tổng cước 130.000 | TH 0" at bounding box center [596, 256] width 1058 height 25
click at [288, 454] on span "Nhập kho nhận" at bounding box center [328, 455] width 81 height 18
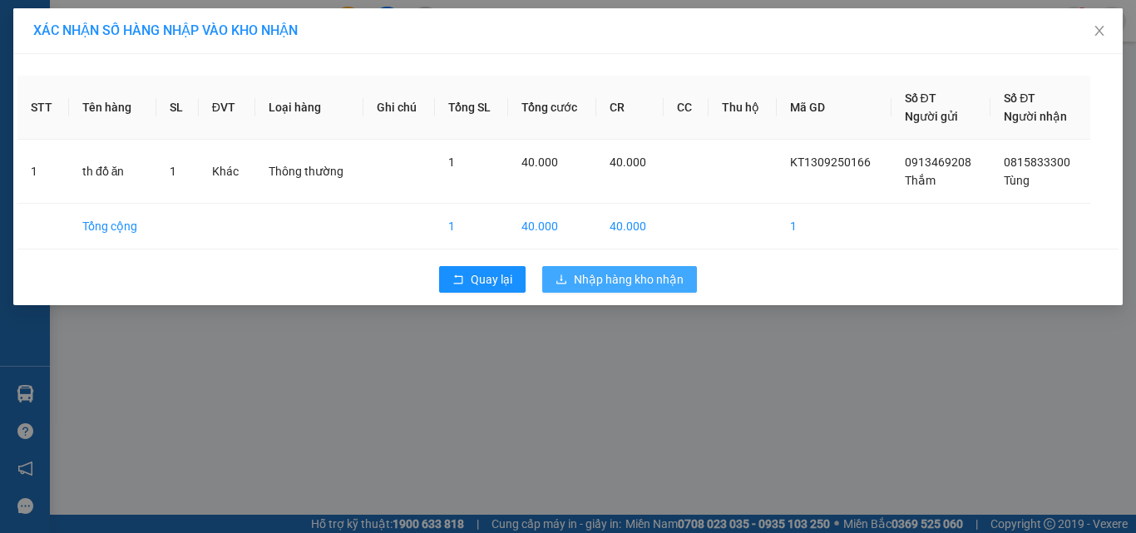
click at [606, 276] on span "Nhập hàng kho nhận" at bounding box center [629, 279] width 110 height 18
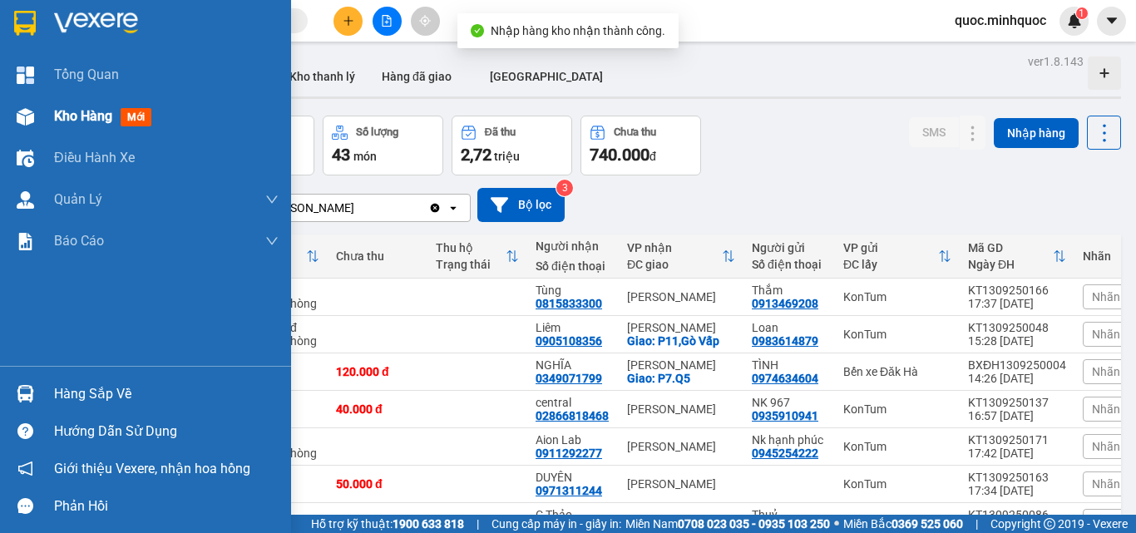
click at [35, 116] on div at bounding box center [25, 116] width 29 height 29
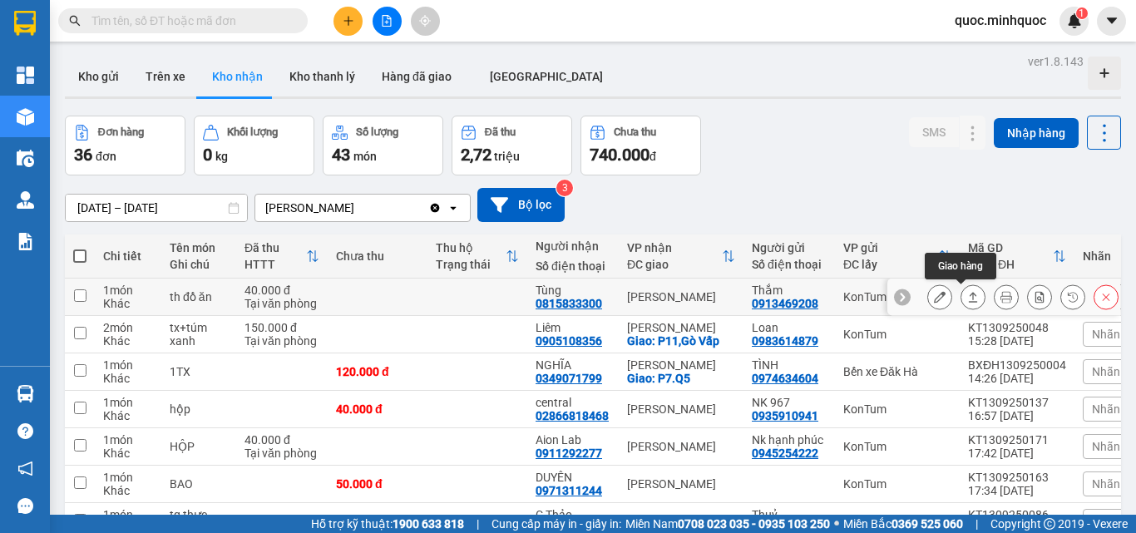
click at [967, 295] on icon at bounding box center [973, 297] width 12 height 12
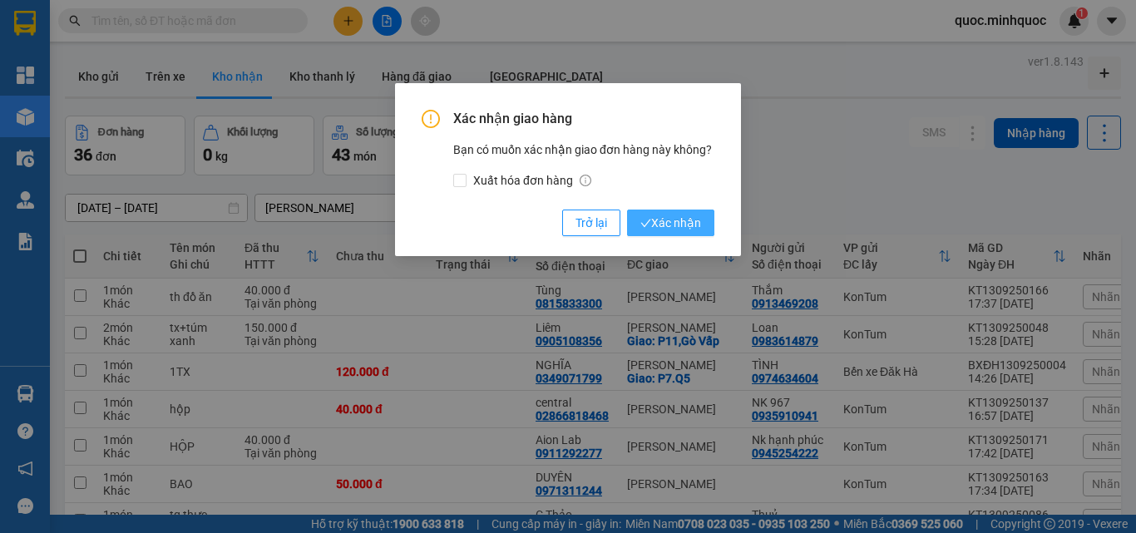
click at [650, 214] on span "Xác nhận" at bounding box center [670, 223] width 61 height 18
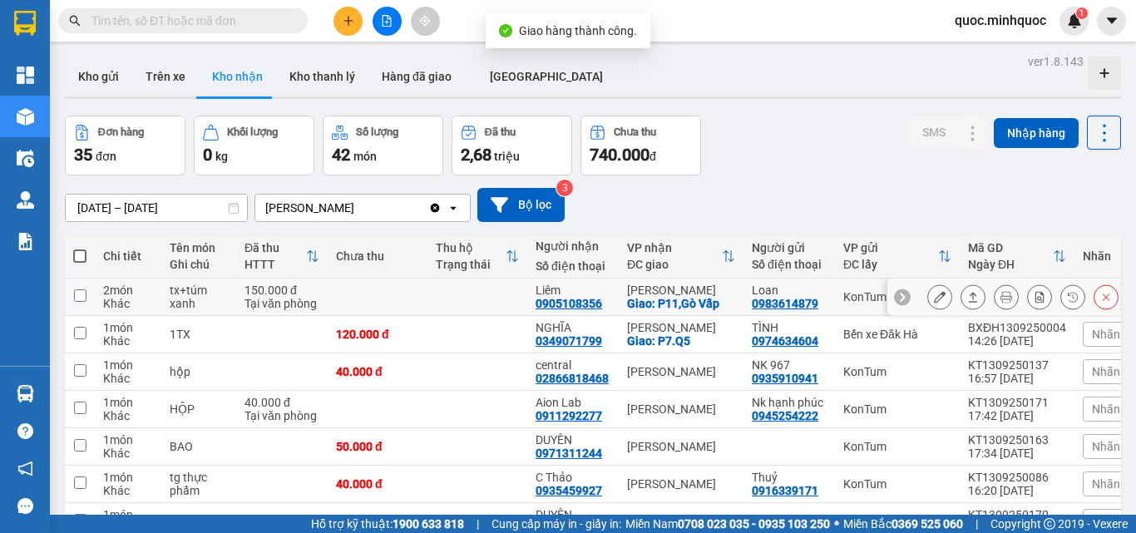
scroll to position [166, 0]
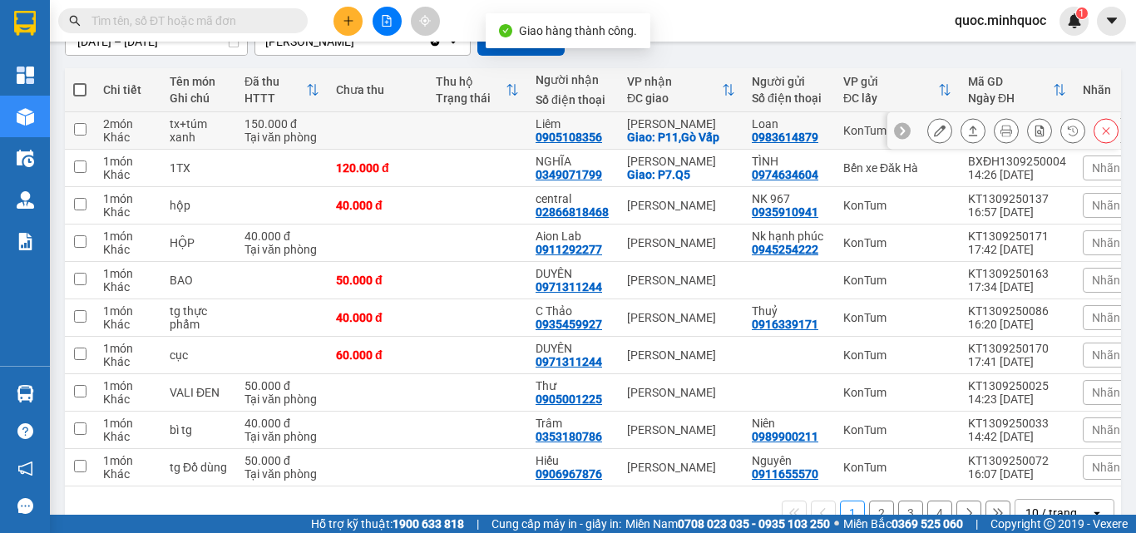
click at [434, 127] on td at bounding box center [477, 130] width 100 height 37
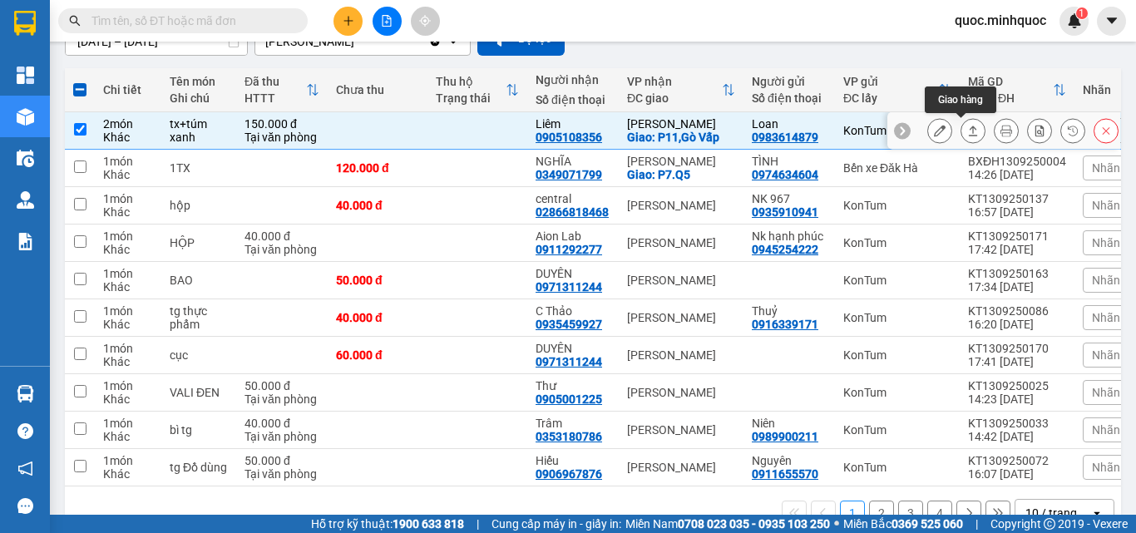
click at [967, 128] on icon at bounding box center [973, 131] width 12 height 12
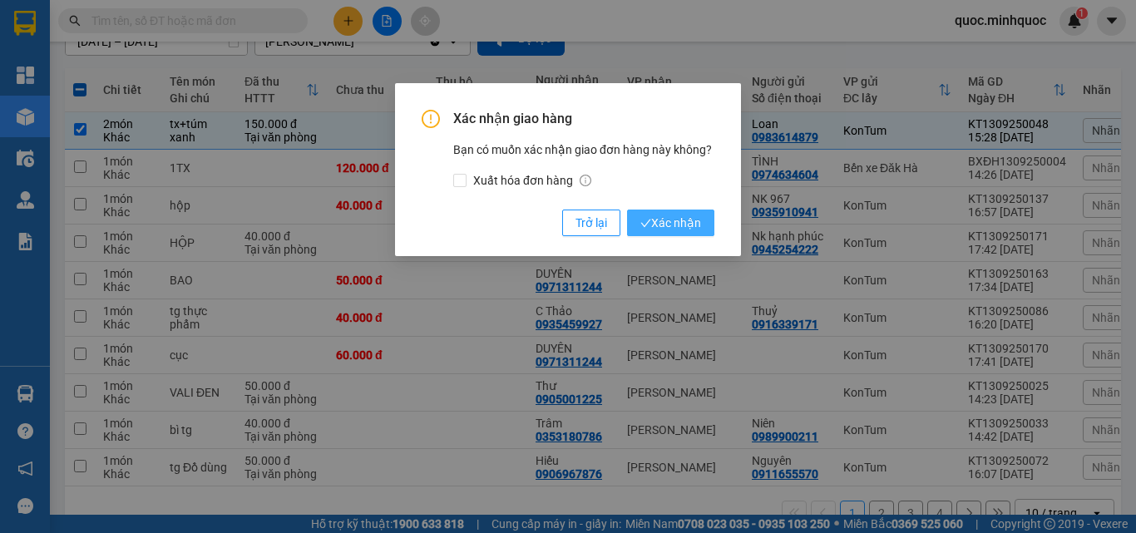
click at [673, 219] on span "Xác nhận" at bounding box center [670, 223] width 61 height 18
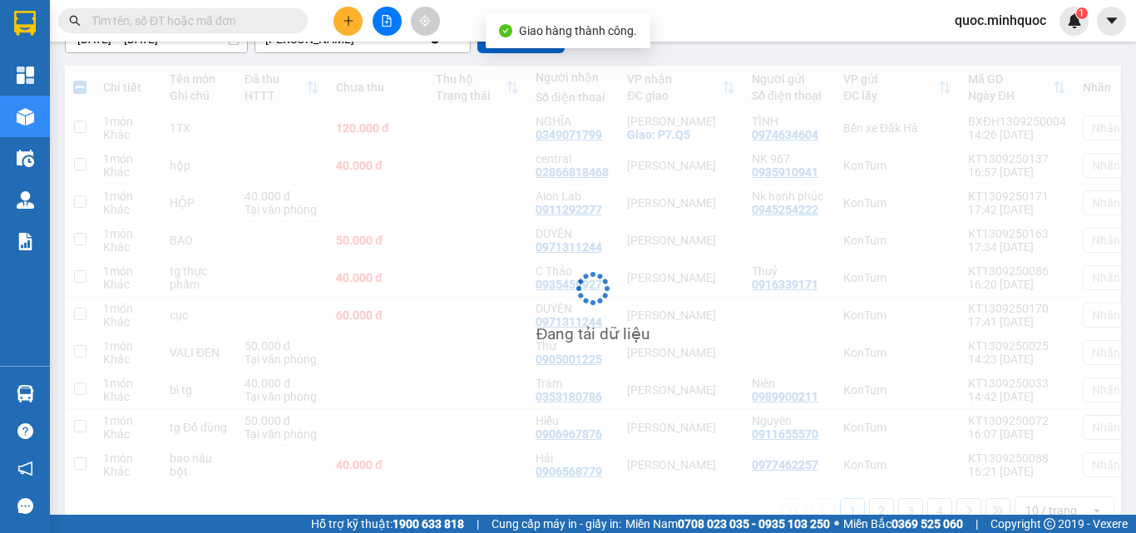
checkbox input "false"
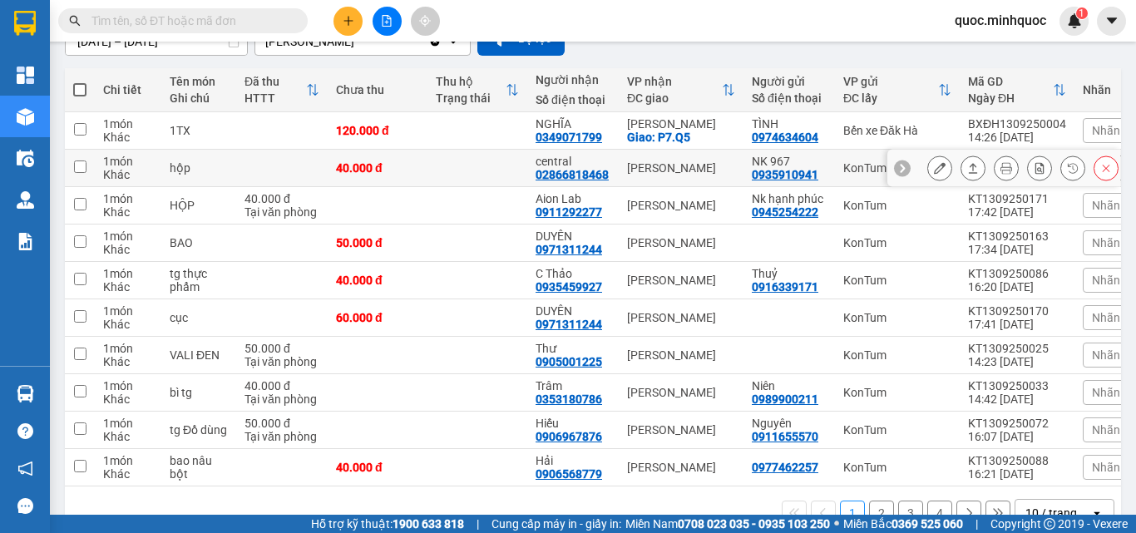
scroll to position [213, 0]
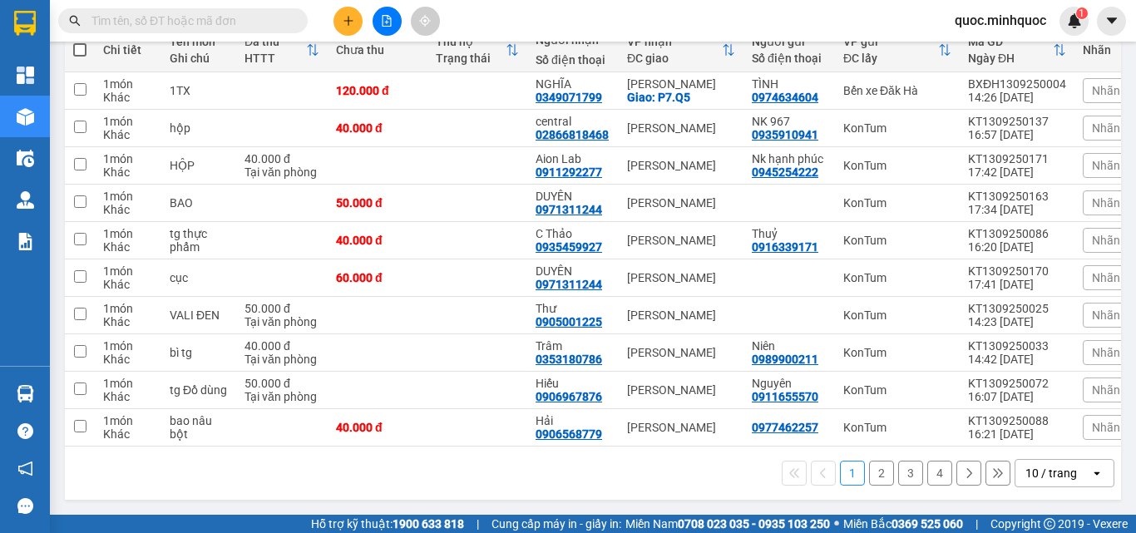
click at [1071, 470] on div "10 / trang" at bounding box center [1052, 473] width 75 height 27
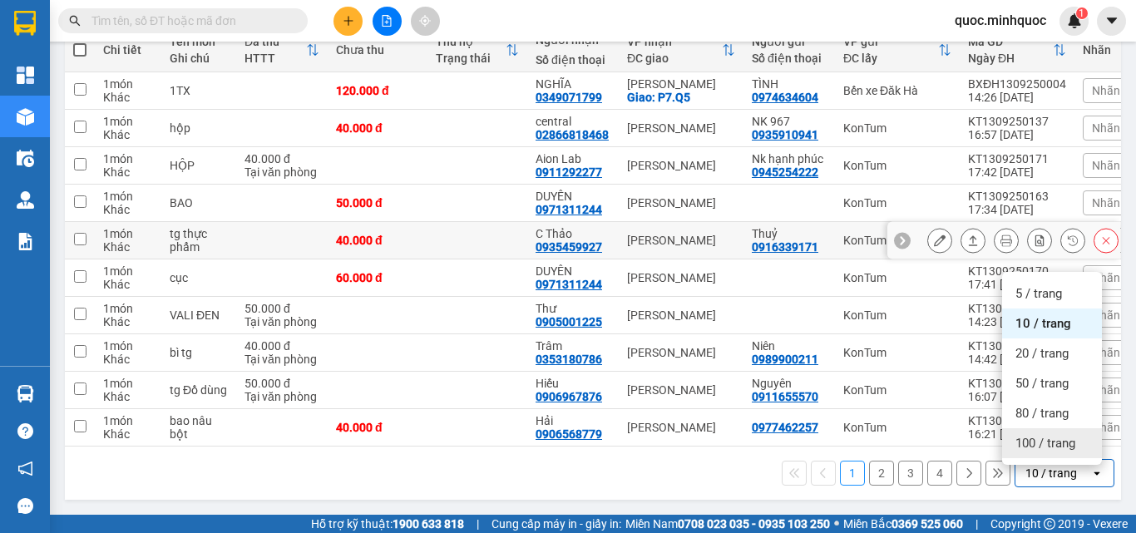
click at [482, 222] on td at bounding box center [477, 240] width 100 height 37
checkbox input "true"
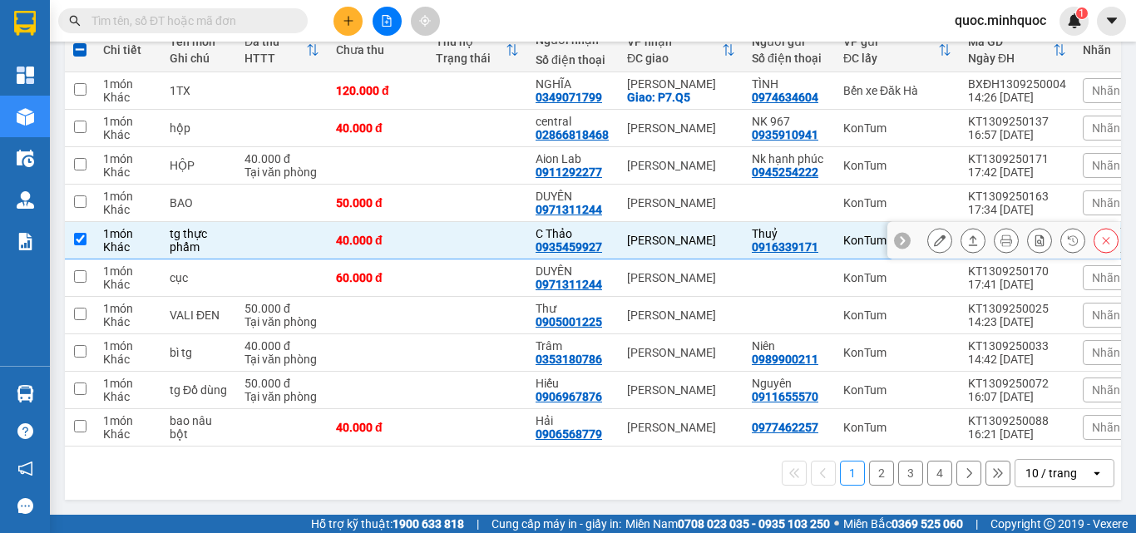
scroll to position [0, 0]
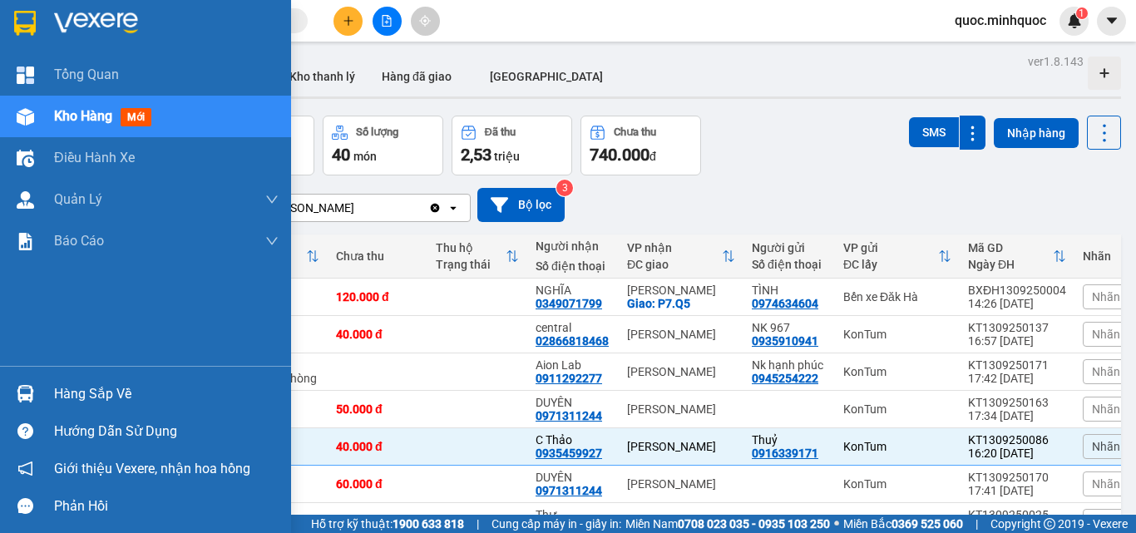
click at [17, 393] on img at bounding box center [25, 393] width 17 height 17
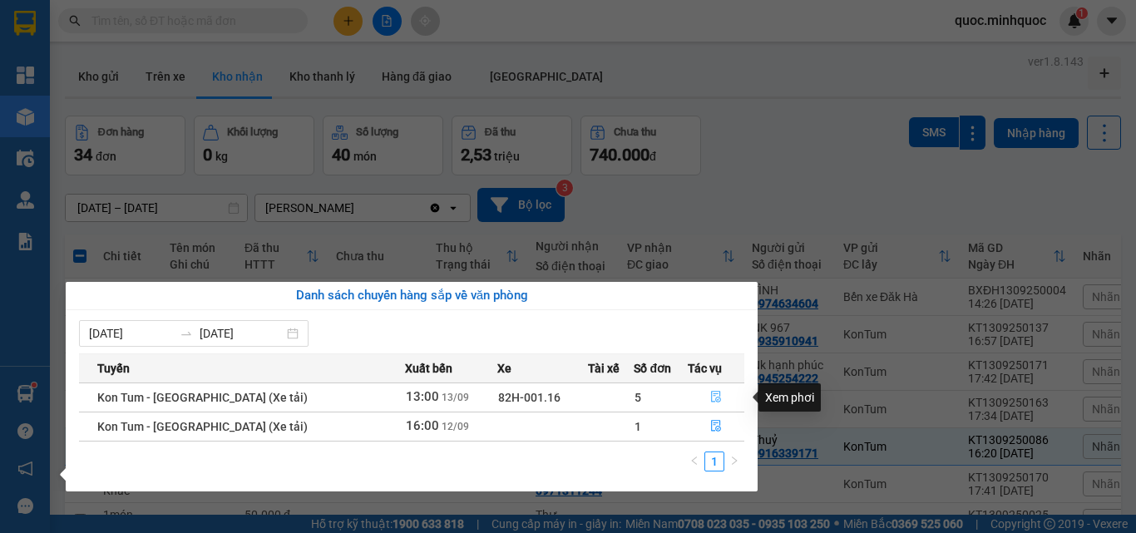
click at [710, 394] on icon "file-done" at bounding box center [716, 397] width 12 height 12
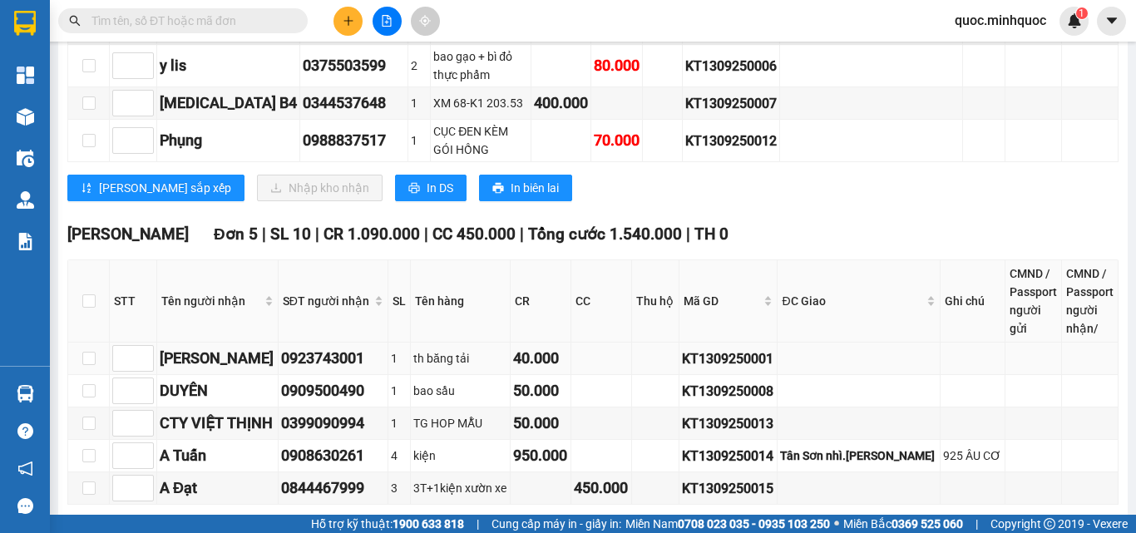
scroll to position [474, 0]
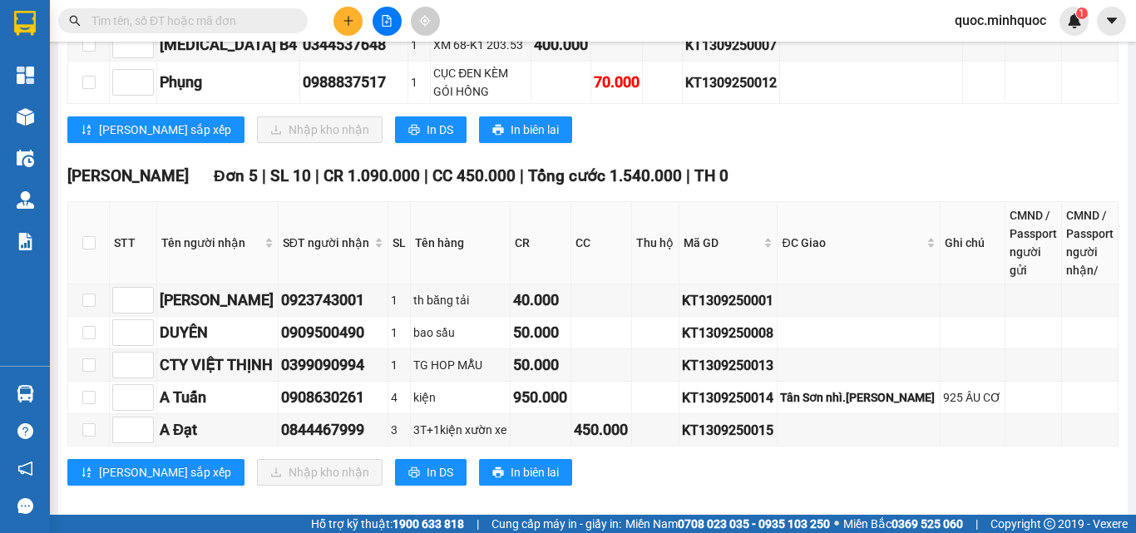
click at [96, 217] on th at bounding box center [89, 243] width 42 height 82
click at [95, 236] on input "checkbox" at bounding box center [88, 242] width 13 height 13
checkbox input "true"
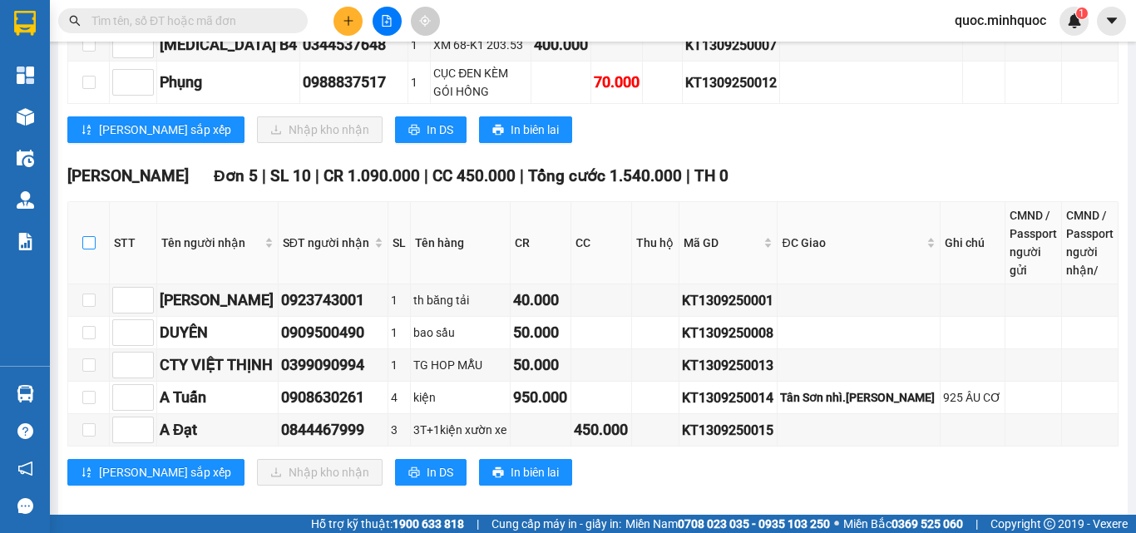
checkbox input "true"
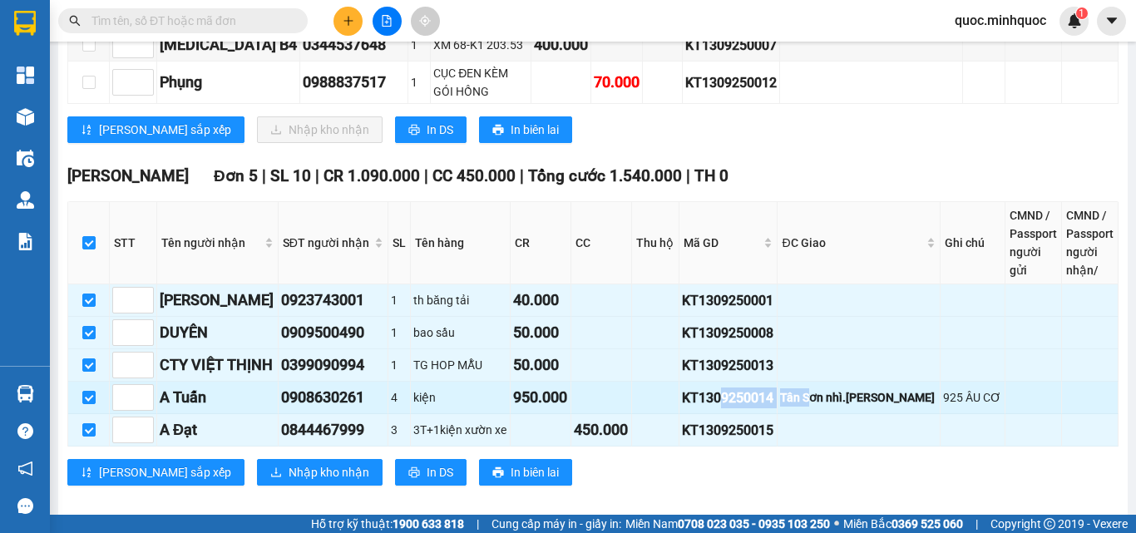
drag, startPoint x: 747, startPoint y: 377, endPoint x: 872, endPoint y: 382, distance: 125.7
click at [857, 383] on tr "A Tuấn 0908630261 4 kiện 950.000 KT1309250014 Tân Sơn nhì.Tân Phú 925 ÂU CƠ" at bounding box center [593, 398] width 1050 height 32
click at [943, 388] on div "925 ÂU CƠ" at bounding box center [972, 397] width 59 height 18
drag, startPoint x: 737, startPoint y: 372, endPoint x: 880, endPoint y: 386, distance: 143.6
click at [875, 386] on tr "A Tuấn 0908630261 4 kiện 950.000 KT1309250014 Tân Sơn nhì.Tân Phú 925 ÂU CƠ" at bounding box center [593, 398] width 1050 height 32
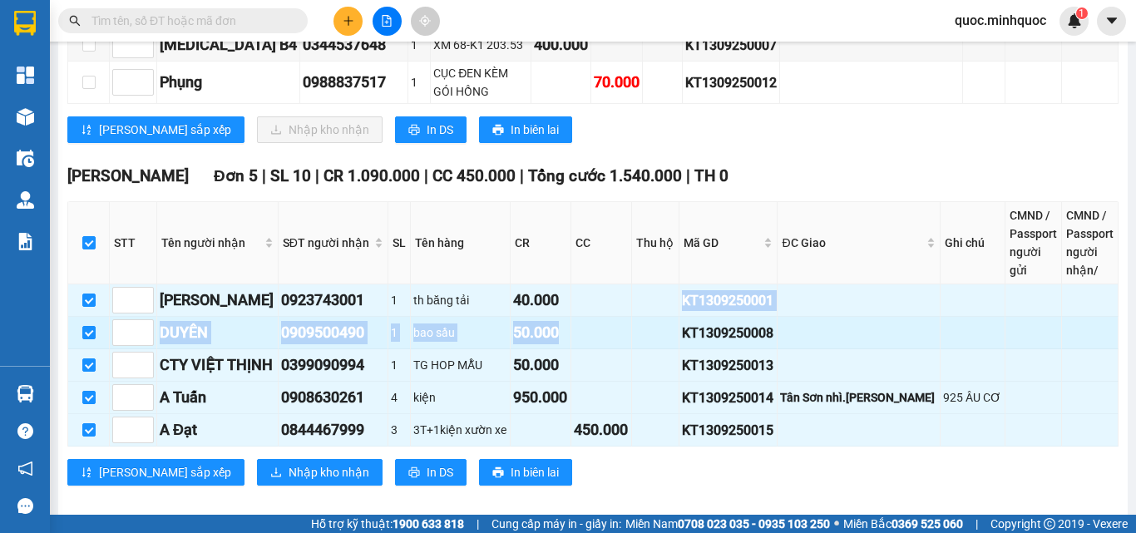
drag, startPoint x: 579, startPoint y: 299, endPoint x: 610, endPoint y: 302, distance: 30.9
click at [595, 317] on tr "DUYÊN 0909500490 1 bao sầu 50.000 KT1309250008" at bounding box center [593, 333] width 1050 height 32
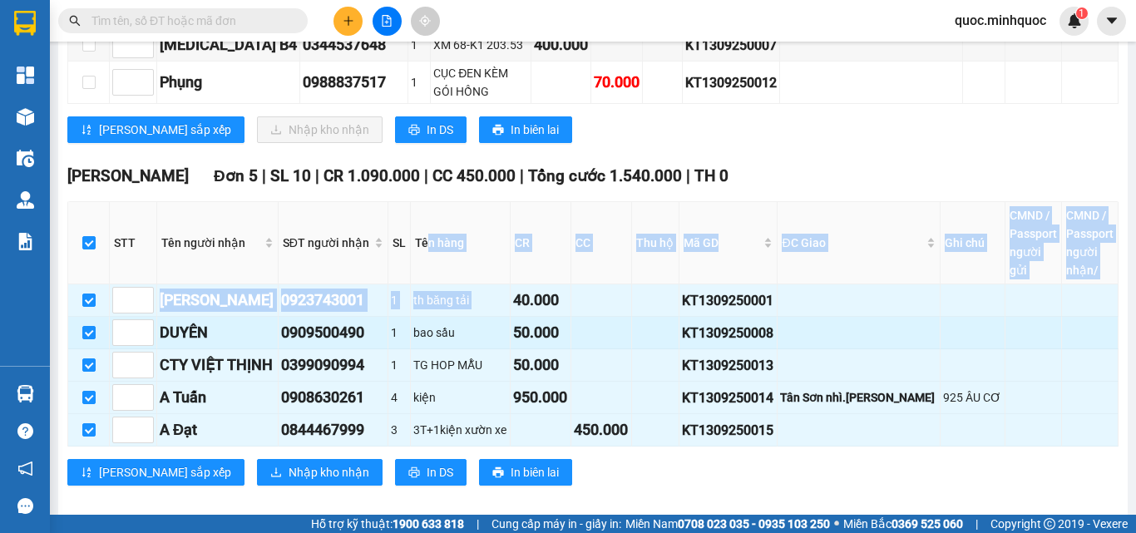
drag, startPoint x: 526, startPoint y: 279, endPoint x: 697, endPoint y: 306, distance: 172.5
click at [618, 293] on table "STT Tên người nhận SĐT người nhận SL Tên hàng CR CC Thu hộ Mã GD ĐC Giao Ghi ch…" at bounding box center [593, 323] width 1050 height 245
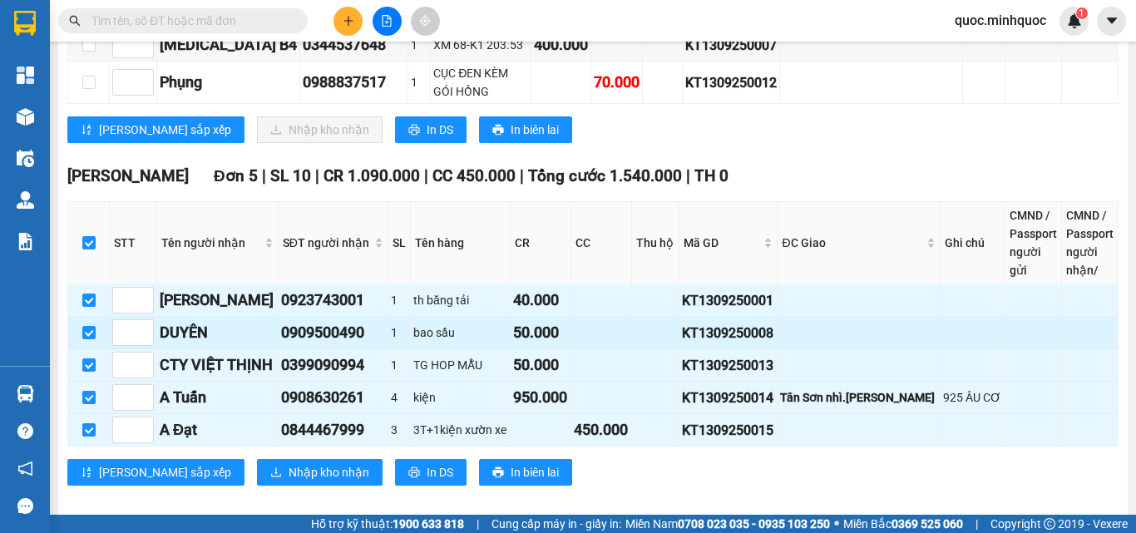
click at [705, 317] on tr "DUYÊN 0909500490 1 bao sầu 50.000 KT1309250008" at bounding box center [593, 333] width 1050 height 32
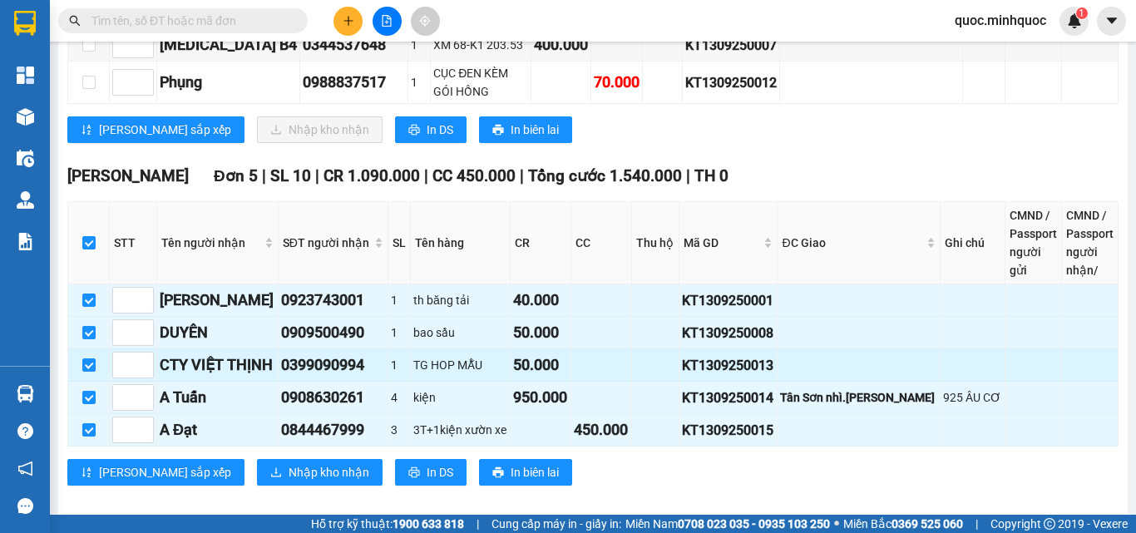
drag, startPoint x: 773, startPoint y: 348, endPoint x: 653, endPoint y: 343, distance: 120.6
click at [773, 355] on div "KT1309250013" at bounding box center [728, 365] width 92 height 21
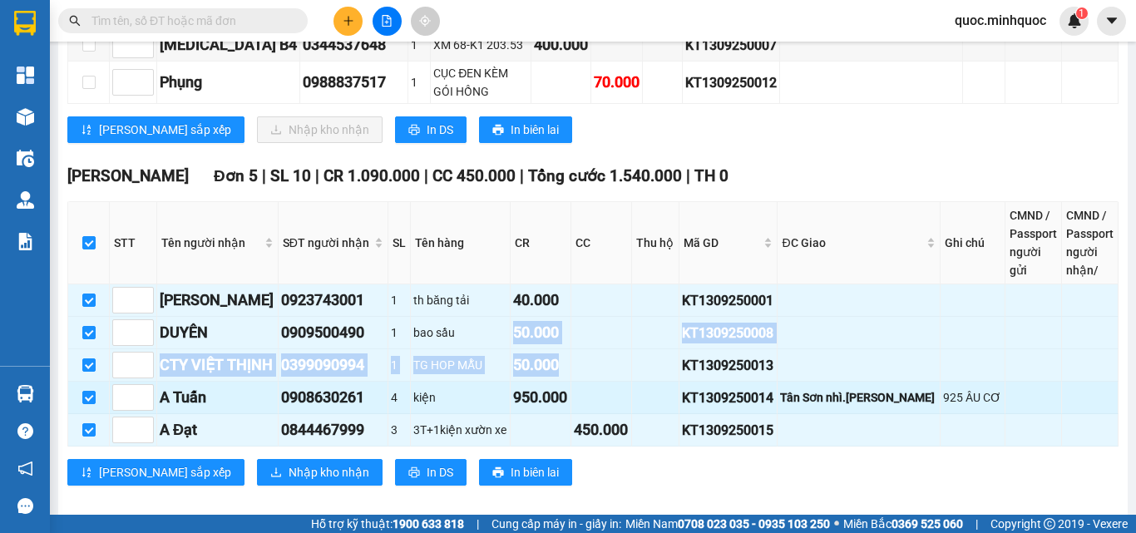
drag, startPoint x: 525, startPoint y: 315, endPoint x: 767, endPoint y: 372, distance: 249.2
click at [803, 387] on tbody "Vũ 0923743001 1 th băng tải 40.000 KT1309250001 DUYÊN 0909500490 1 bao sầu 50.0…" at bounding box center [593, 365] width 1050 height 162
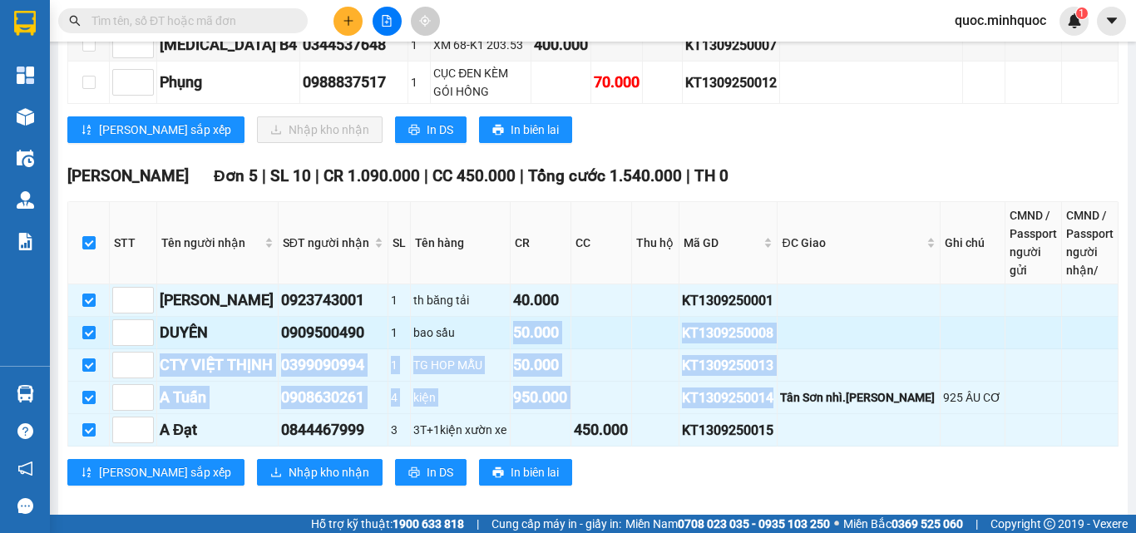
click at [546, 321] on div "50.000" at bounding box center [540, 332] width 55 height 23
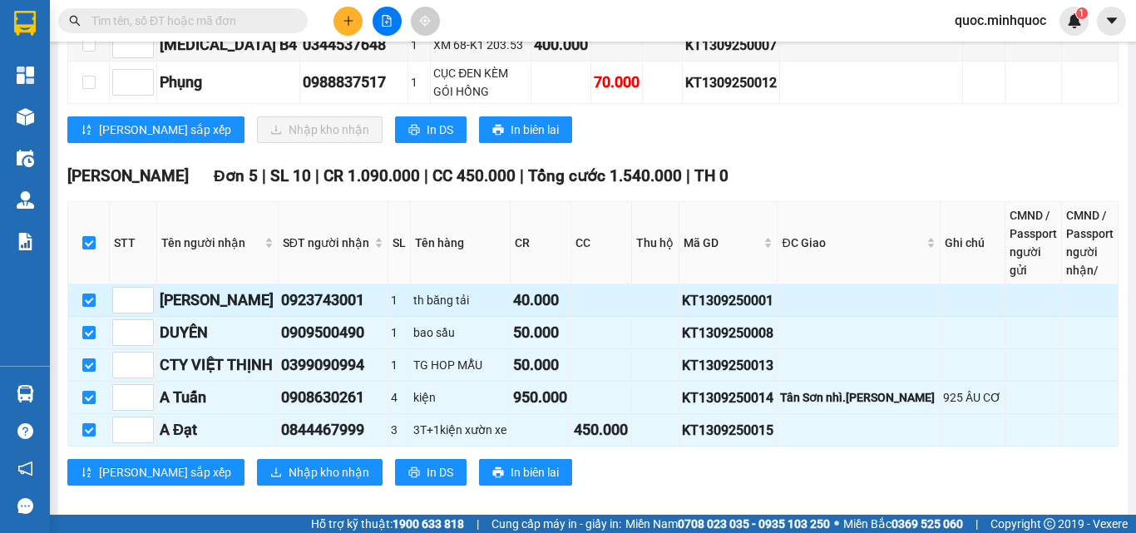
click at [594, 284] on td at bounding box center [601, 300] width 61 height 32
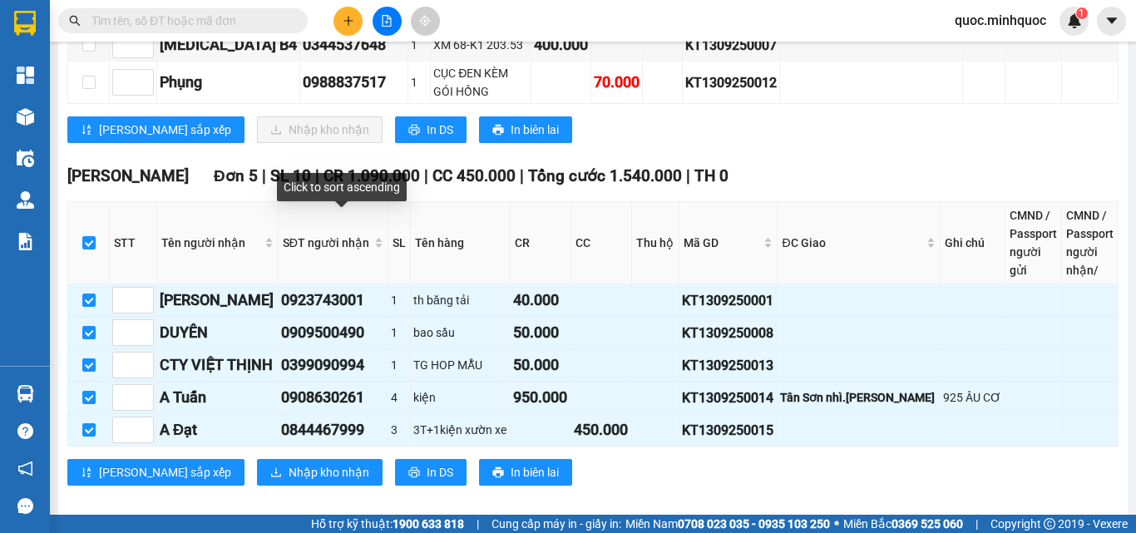
scroll to position [0, 0]
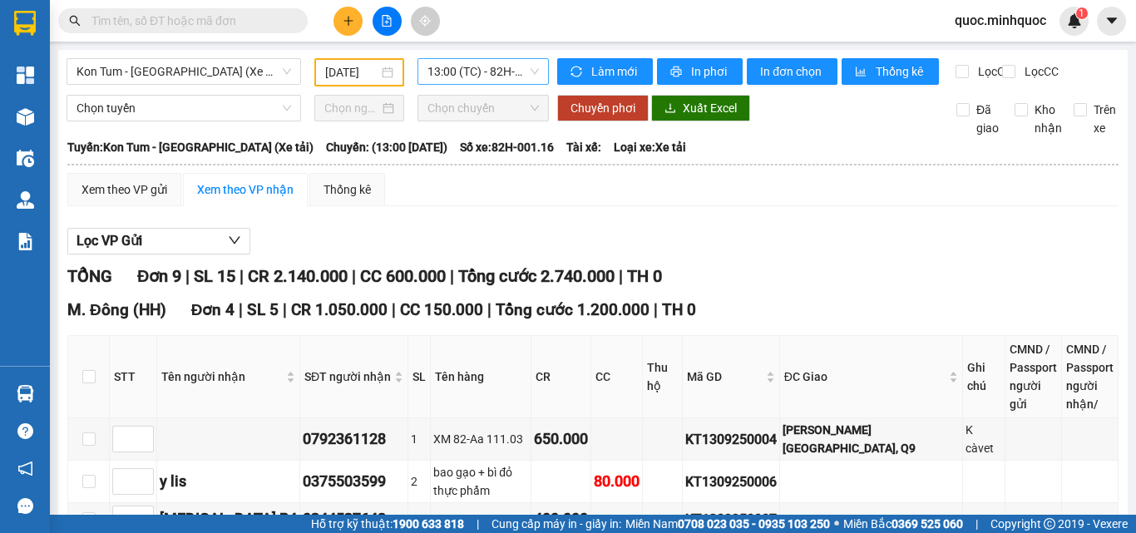
click at [506, 62] on span "13:00 (TC) - 82H-001.16" at bounding box center [482, 71] width 111 height 25
click at [171, 74] on span "Kon Tum - Sài Gòn (Xe tải)" at bounding box center [183, 71] width 214 height 25
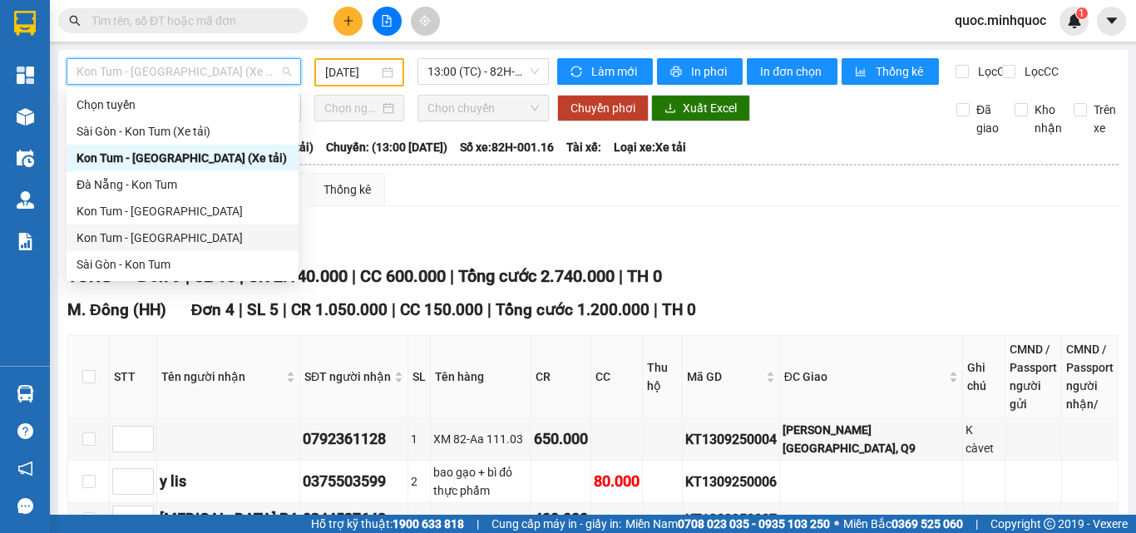
click at [187, 231] on div "Kon Tum - [GEOGRAPHIC_DATA]" at bounding box center [182, 238] width 212 height 18
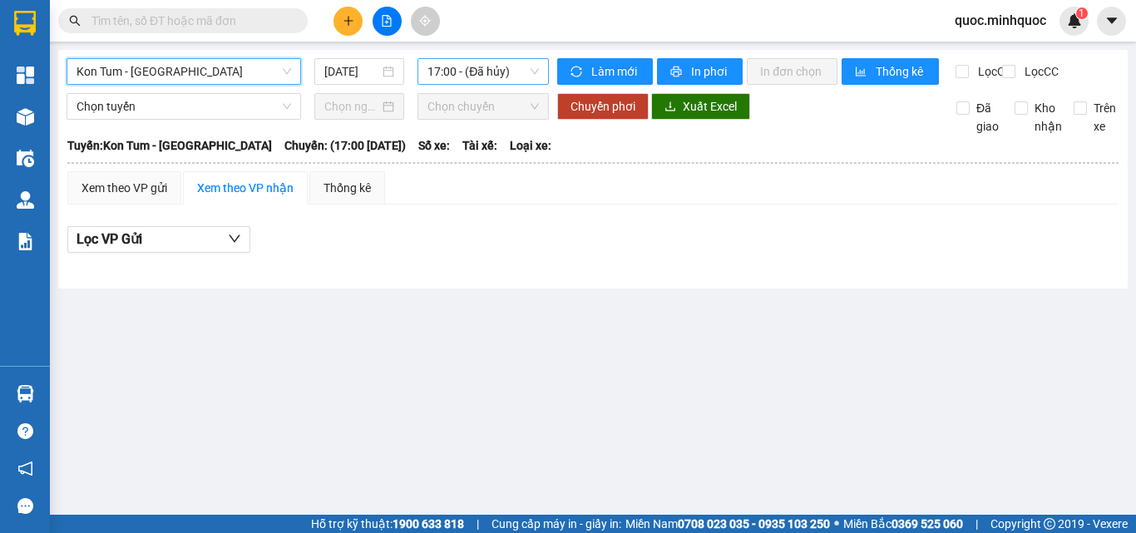
click at [486, 68] on span "17:00 - (Đã hủy)" at bounding box center [482, 71] width 111 height 25
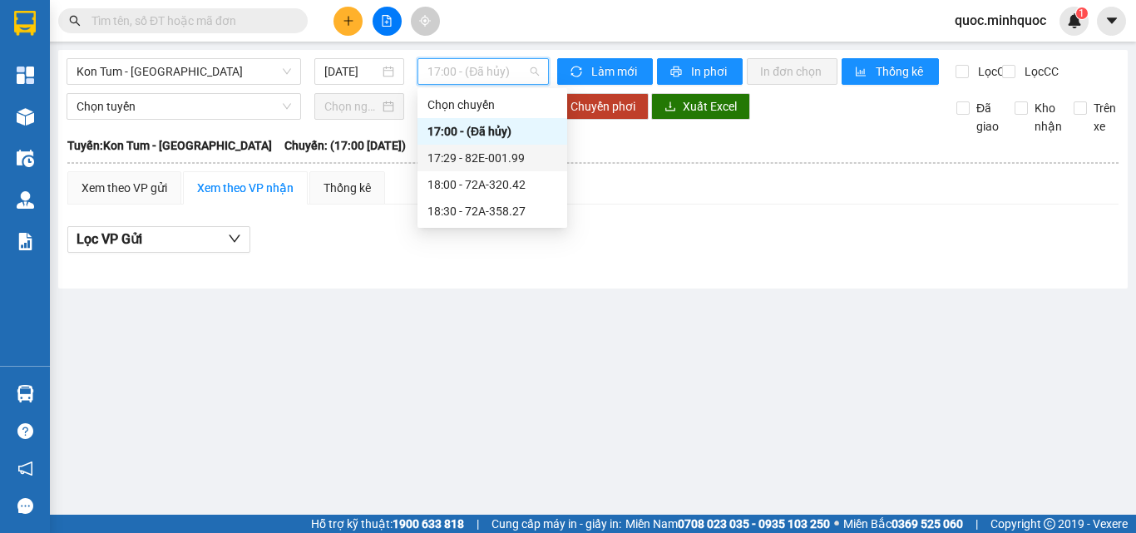
click at [483, 159] on div "17:29 - 82E-001.99" at bounding box center [492, 158] width 130 height 18
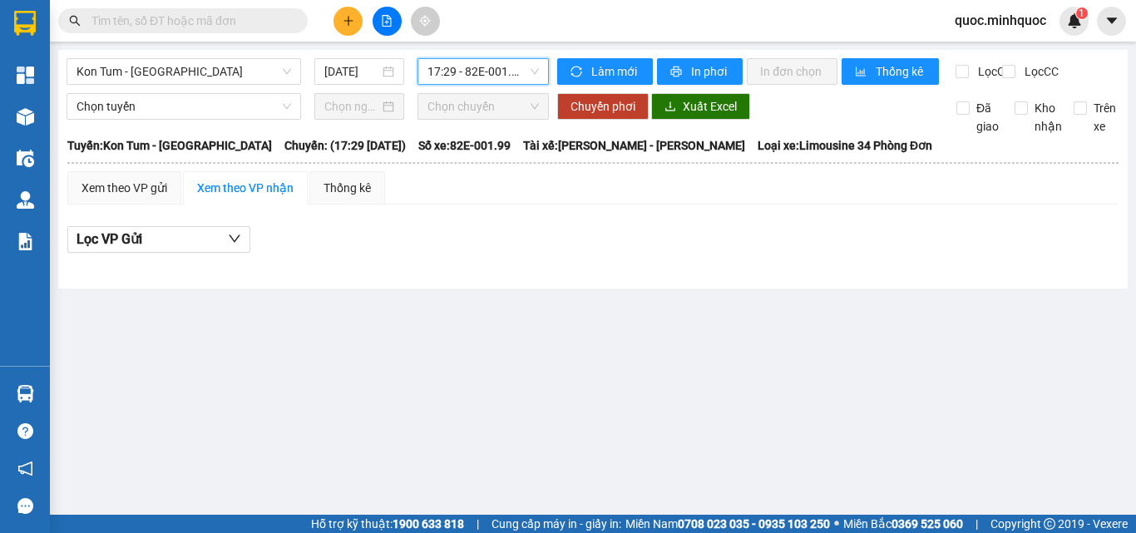
click at [493, 65] on span "17:29 - 82E-001.99" at bounding box center [482, 71] width 111 height 25
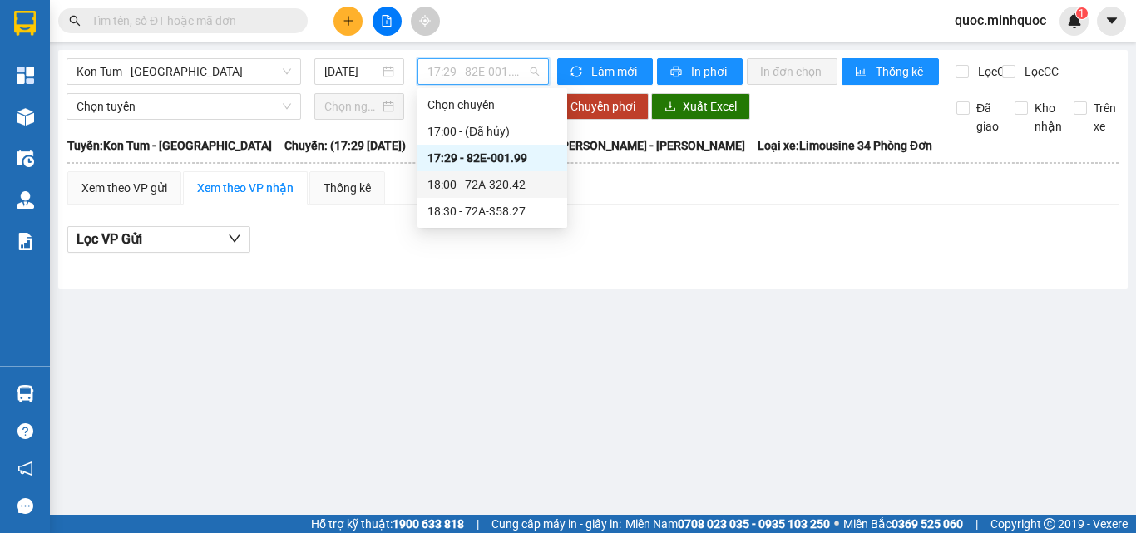
click at [489, 183] on div "18:00 - 72A-320.42" at bounding box center [492, 184] width 130 height 18
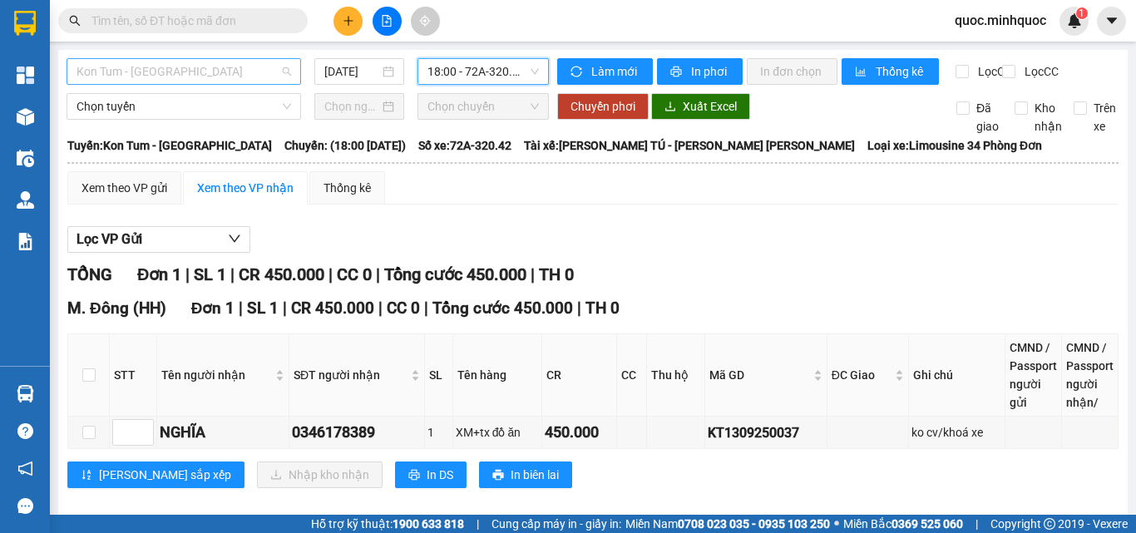
click at [286, 71] on span "Kon Tum - [GEOGRAPHIC_DATA]" at bounding box center [183, 71] width 214 height 25
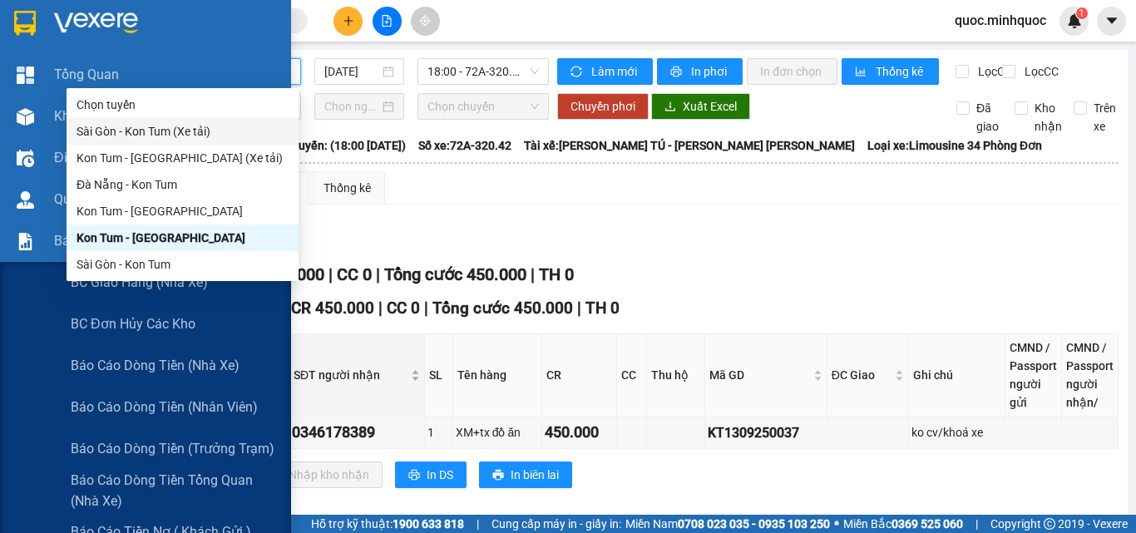
scroll to position [34, 0]
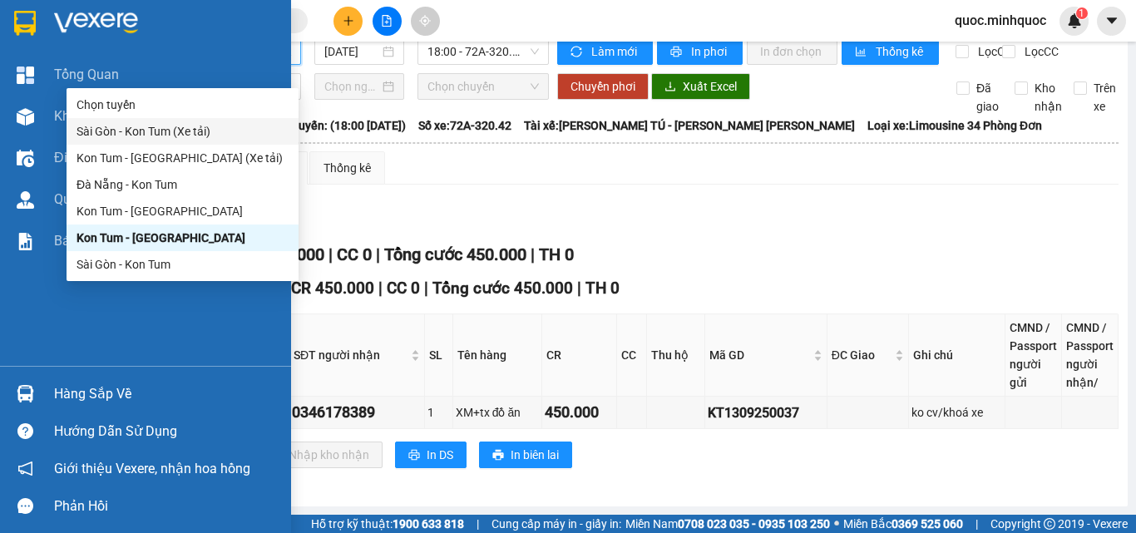
click at [51, 389] on div "Hàng sắp về" at bounding box center [145, 393] width 291 height 37
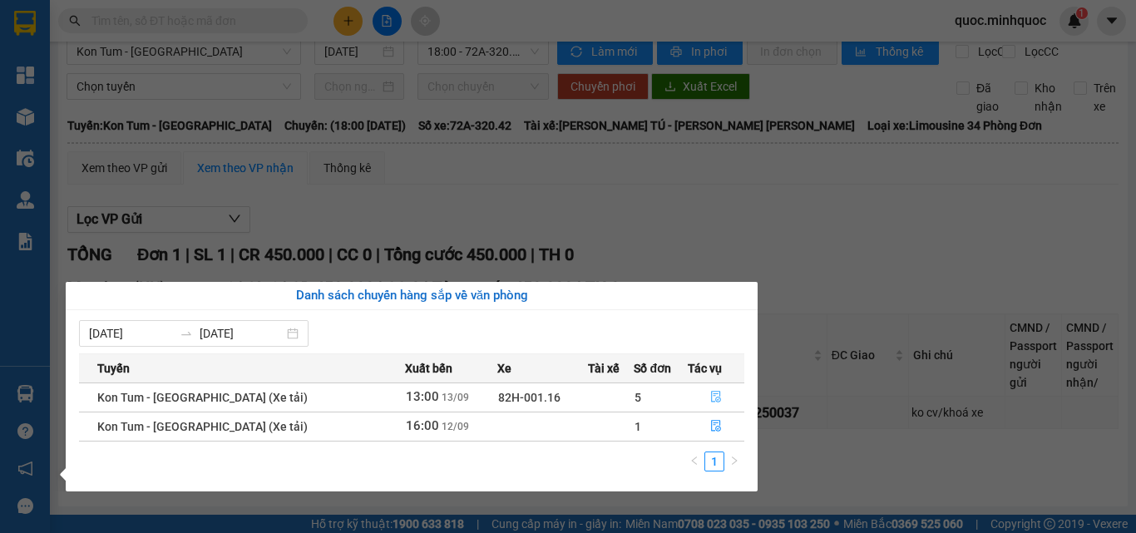
click at [716, 393] on icon "file-done" at bounding box center [716, 397] width 12 height 12
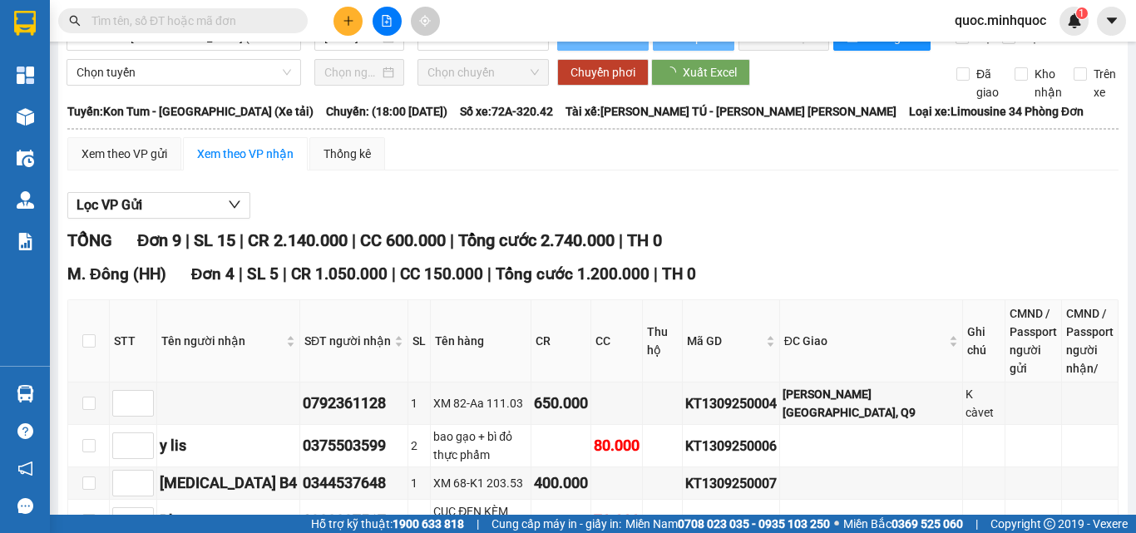
type input "[DATE]"
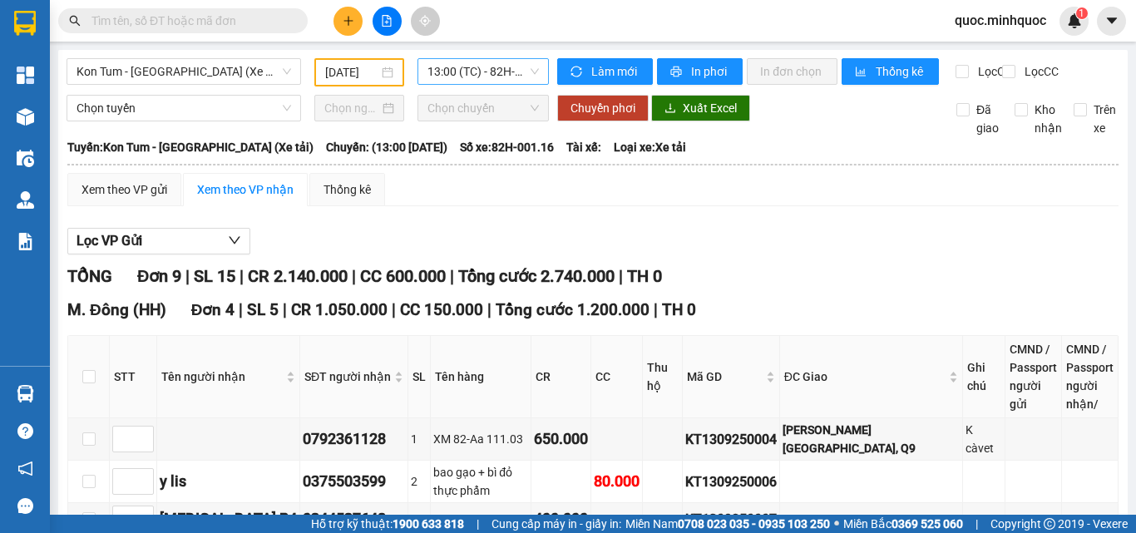
click at [466, 71] on span "13:00 (TC) - 82H-001.16" at bounding box center [482, 71] width 111 height 25
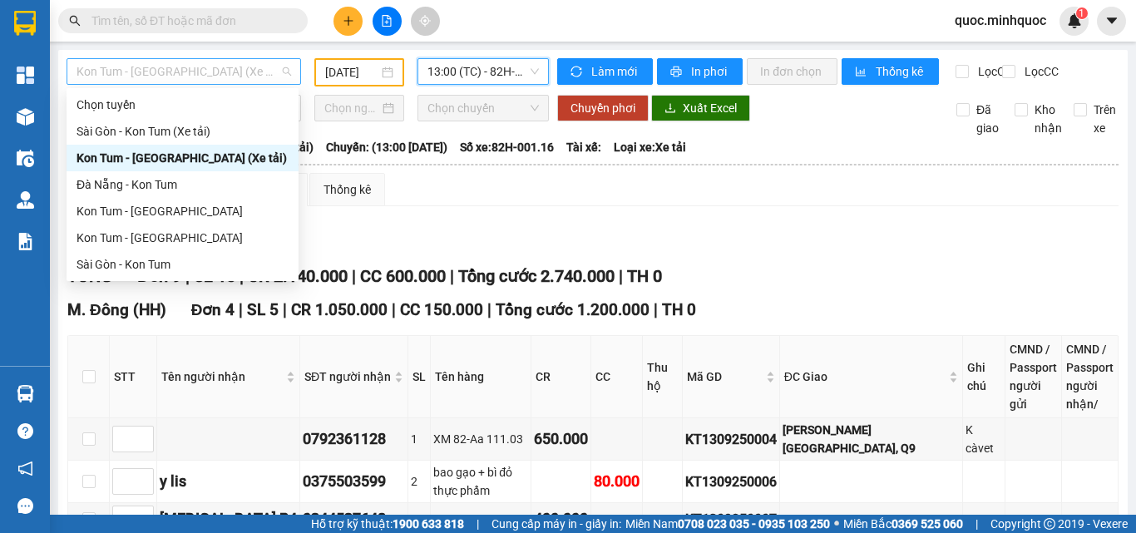
click at [210, 79] on span "Kon Tum - Sài Gòn (Xe tải)" at bounding box center [183, 71] width 214 height 25
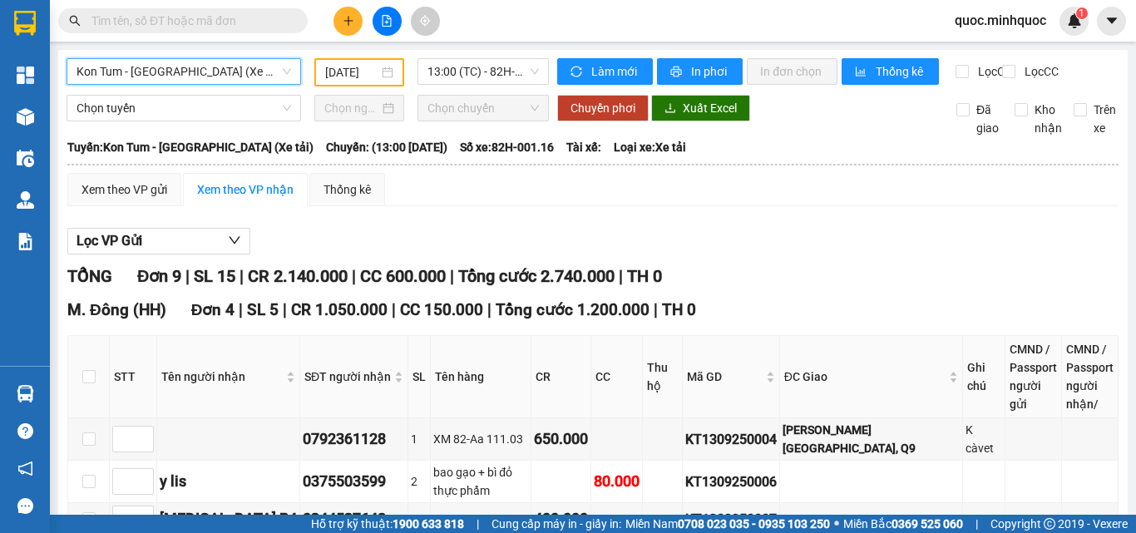
click at [253, 17] on input "text" at bounding box center [189, 21] width 196 height 18
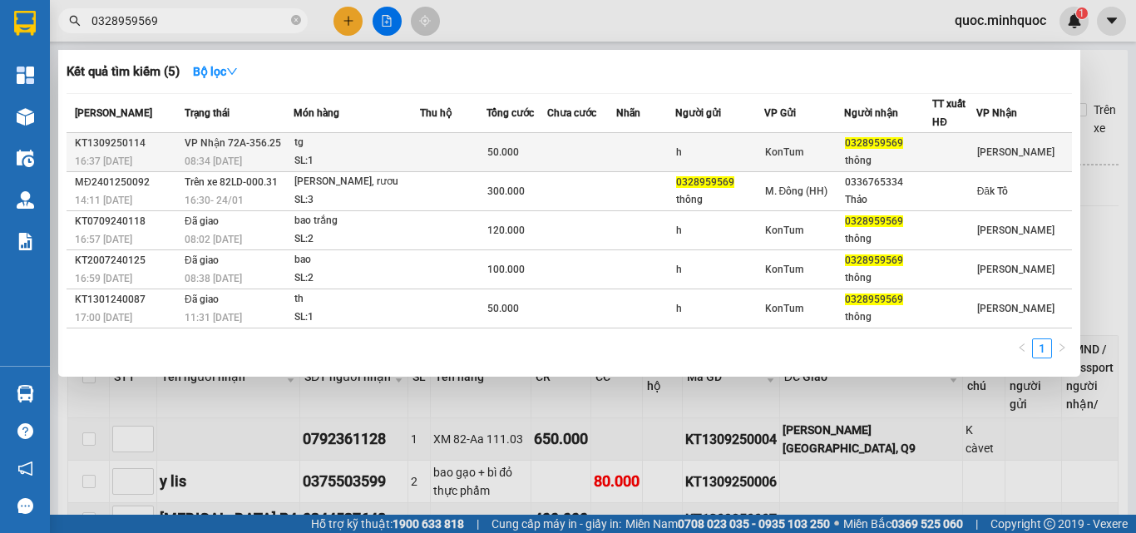
type input "0328959569"
click at [260, 156] on div "08:34 - 14/09" at bounding box center [239, 161] width 108 height 18
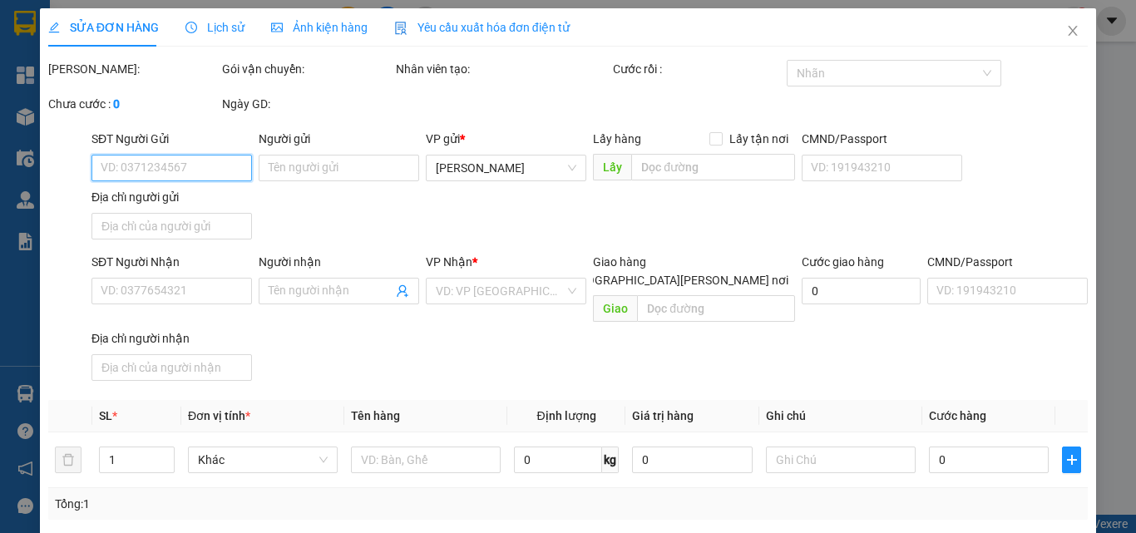
type input "h"
type input "0328959569"
type input "thông"
type input "50.000"
type input "0"
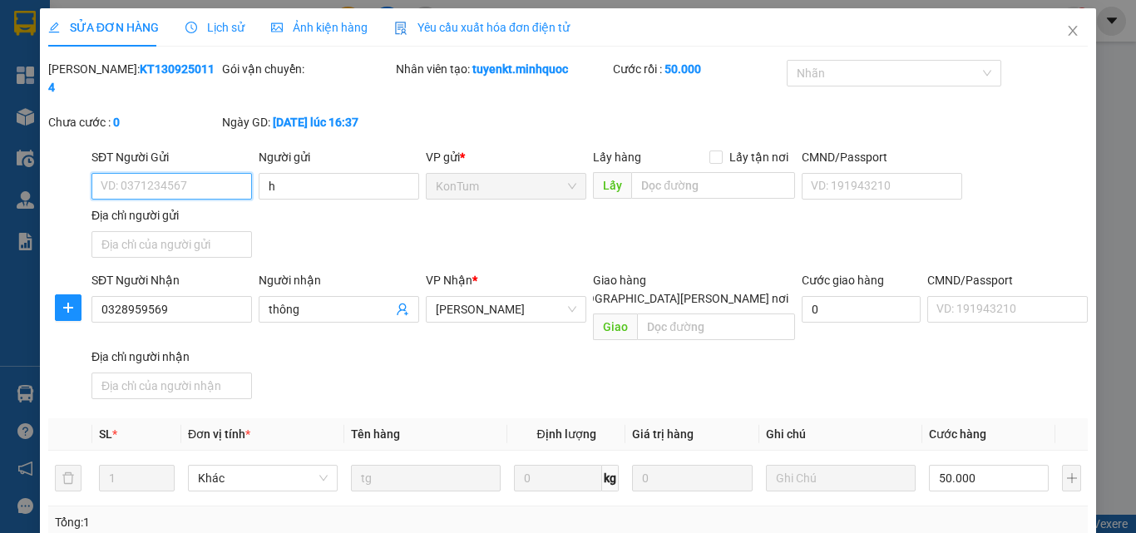
scroll to position [202, 0]
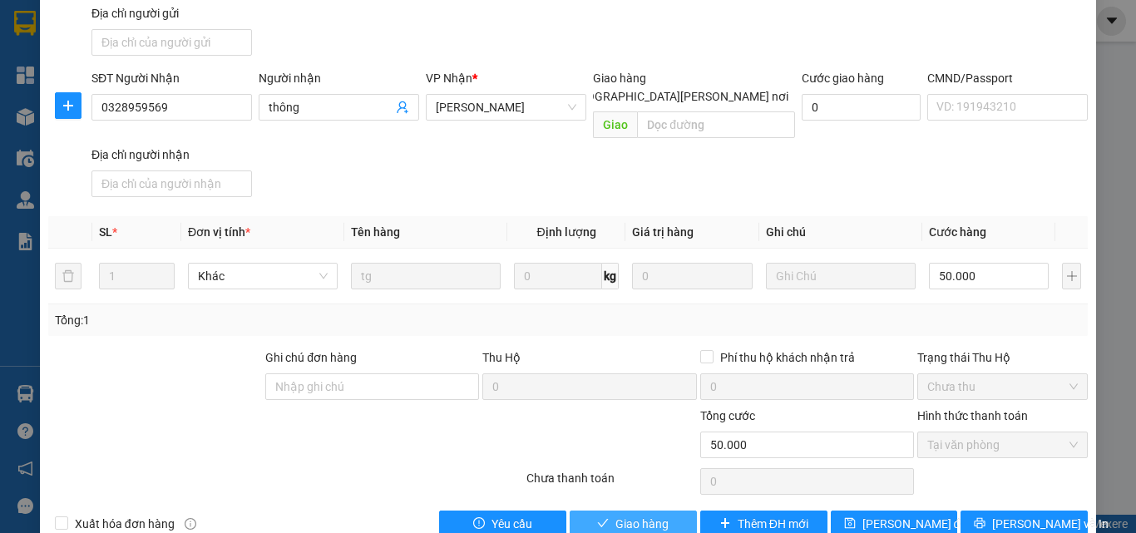
click at [615, 515] on span "Giao hàng" at bounding box center [641, 524] width 53 height 18
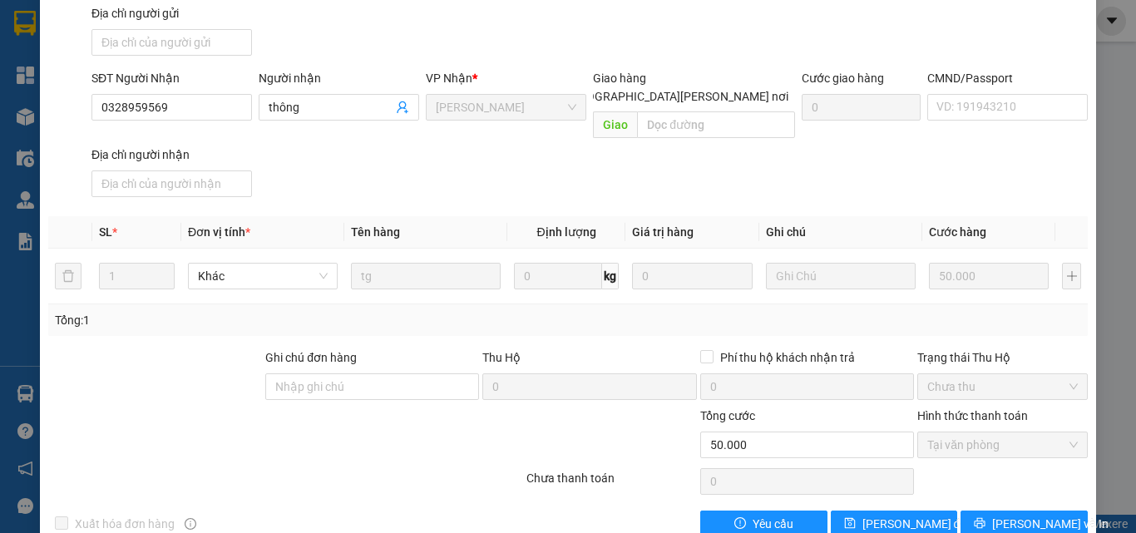
scroll to position [0, 0]
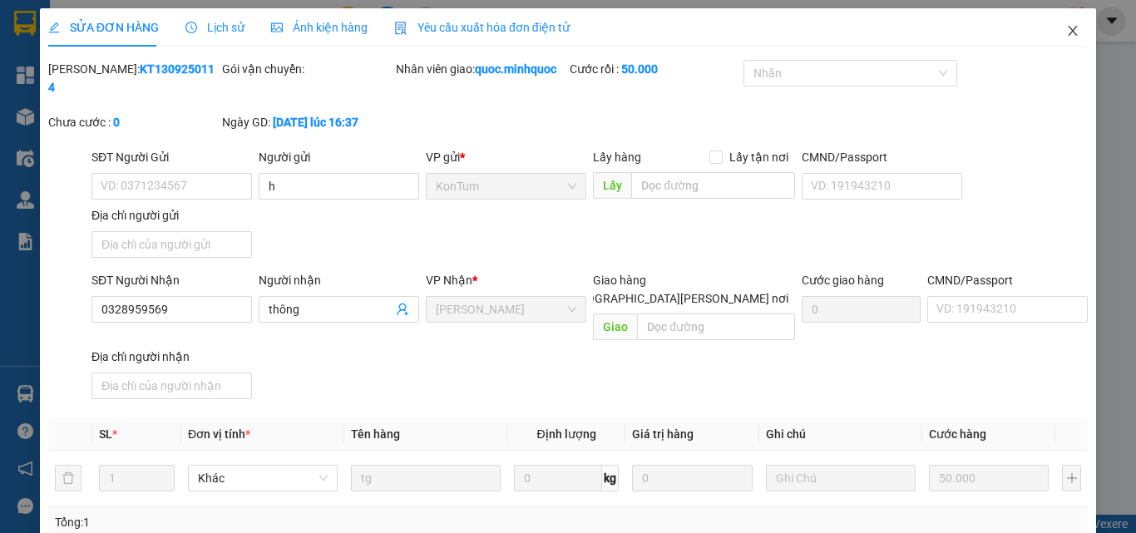
click at [1068, 24] on span "Close" at bounding box center [1072, 31] width 47 height 47
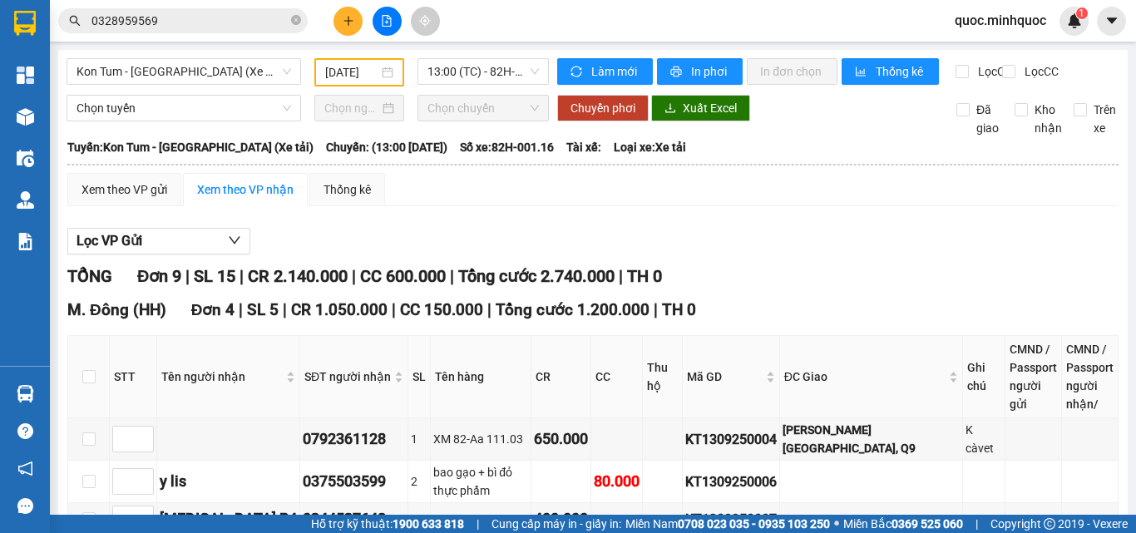
scroll to position [474, 0]
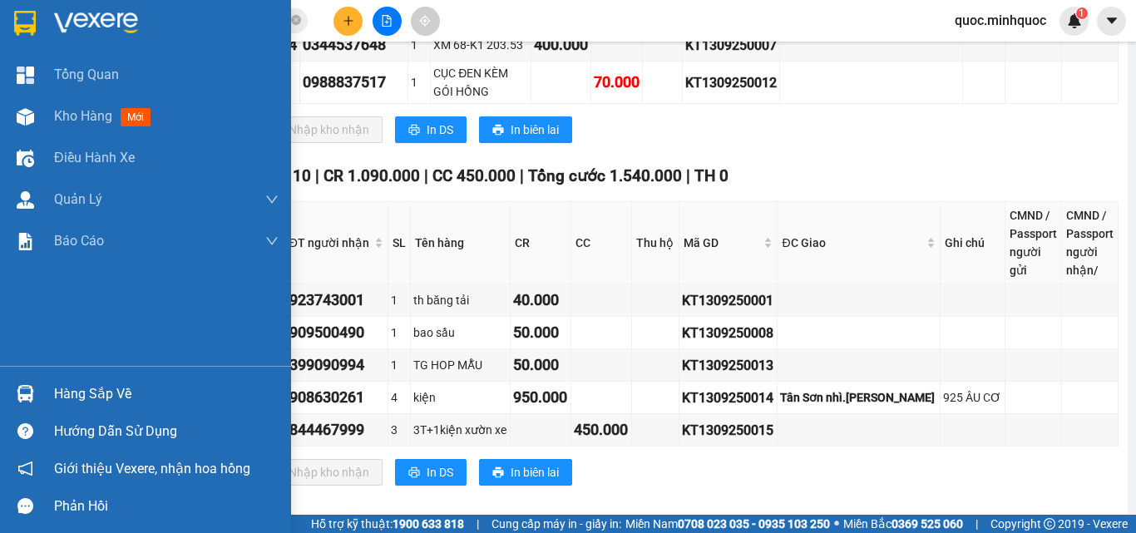
click at [46, 392] on div "Hàng sắp về" at bounding box center [145, 393] width 291 height 37
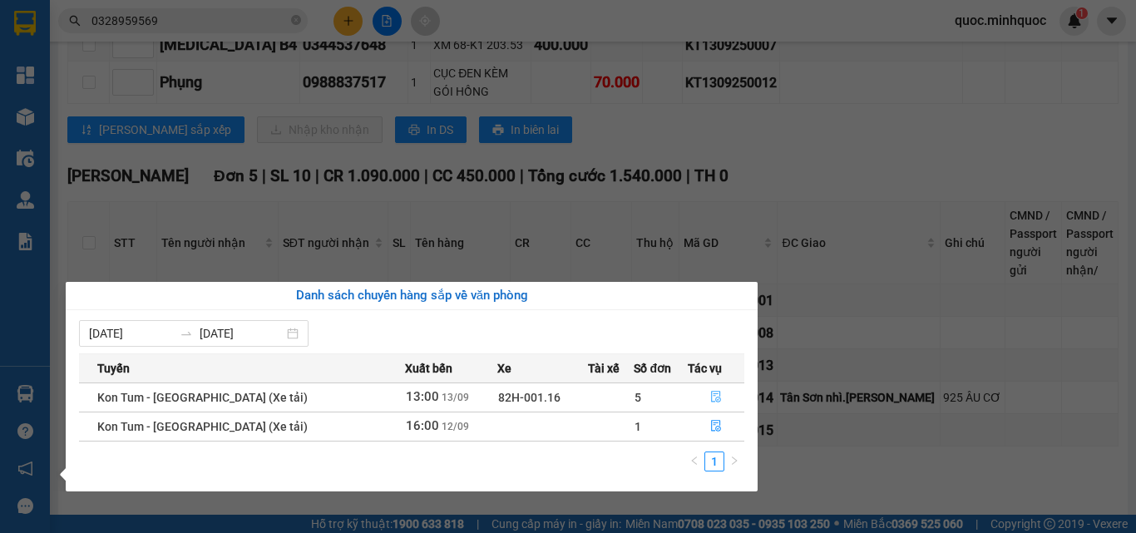
click at [716, 392] on icon "file-done" at bounding box center [716, 397] width 12 height 12
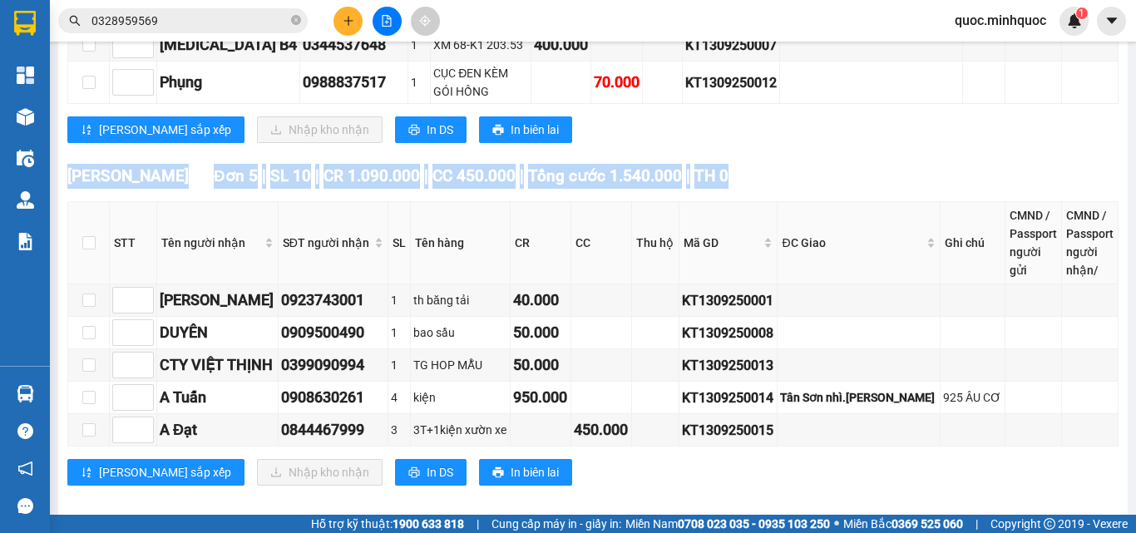
drag, startPoint x: 679, startPoint y: 158, endPoint x: 67, endPoint y: 154, distance: 611.9
click at [67, 164] on div "Phổ Quang Đơn 5 | SL 10 | CR 1.090.000 | CC 450.000 | Tổng cước 1.540.000 | TH 0" at bounding box center [592, 176] width 1051 height 25
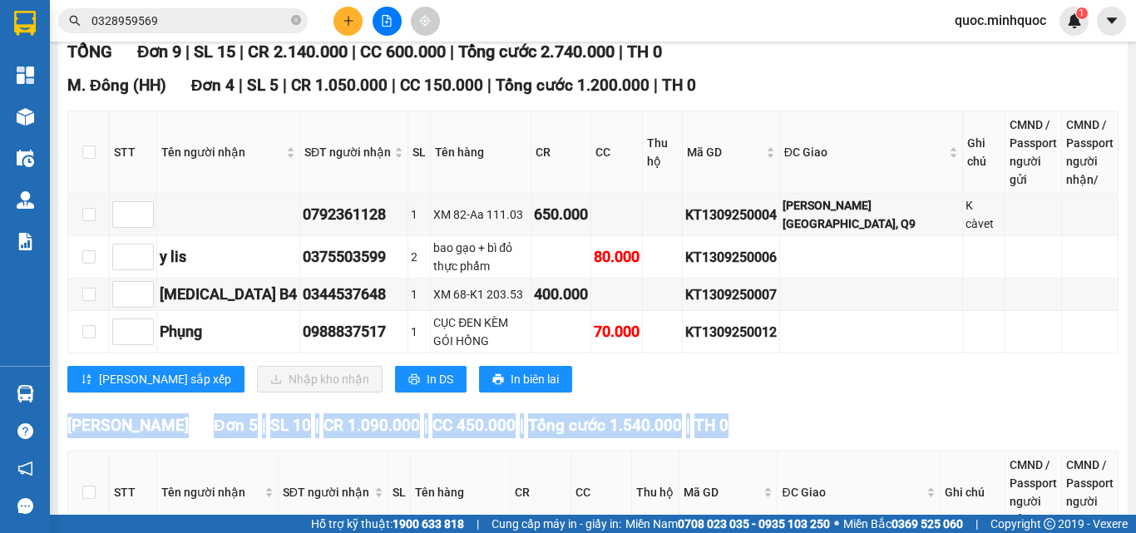
scroll to position [141, 0]
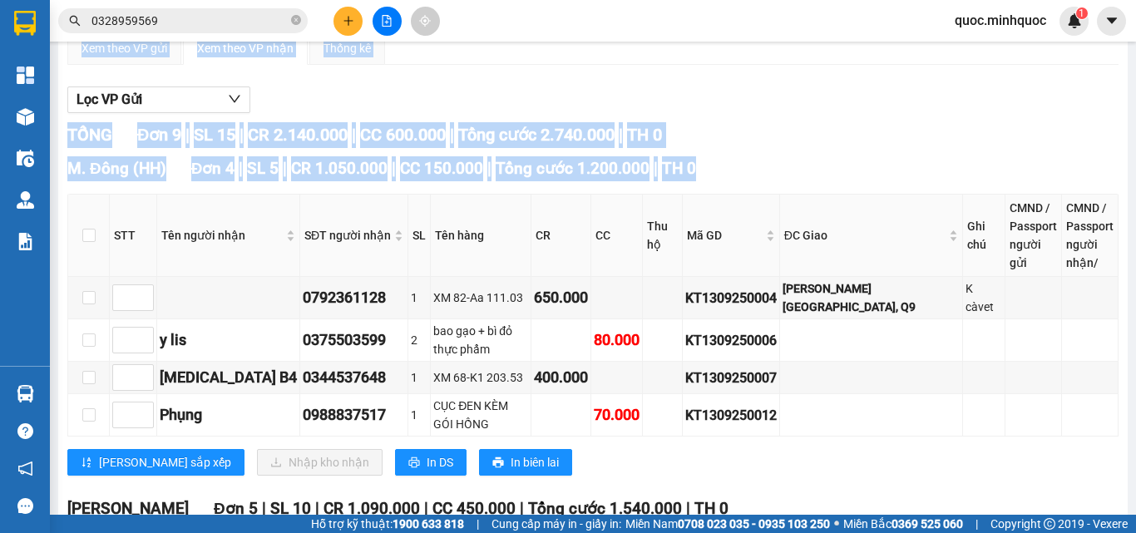
drag, startPoint x: 678, startPoint y: 181, endPoint x: 54, endPoint y: 150, distance: 624.3
click at [54, 150] on main "Kon Tum - Sài Gòn (Xe tải) 13/09/2025 13:00 (TC) - 82H-001.16 Làm mới In phơi …" at bounding box center [568, 257] width 1136 height 515
click at [556, 104] on div "Lọc VP Gửi" at bounding box center [592, 99] width 1051 height 27
click at [762, 147] on div "TỔNG Đơn 9 | SL 15 | CR 2.140.000 | CC 600.000 | Tổng cước 2.740.000 | TH 0" at bounding box center [592, 135] width 1051 height 26
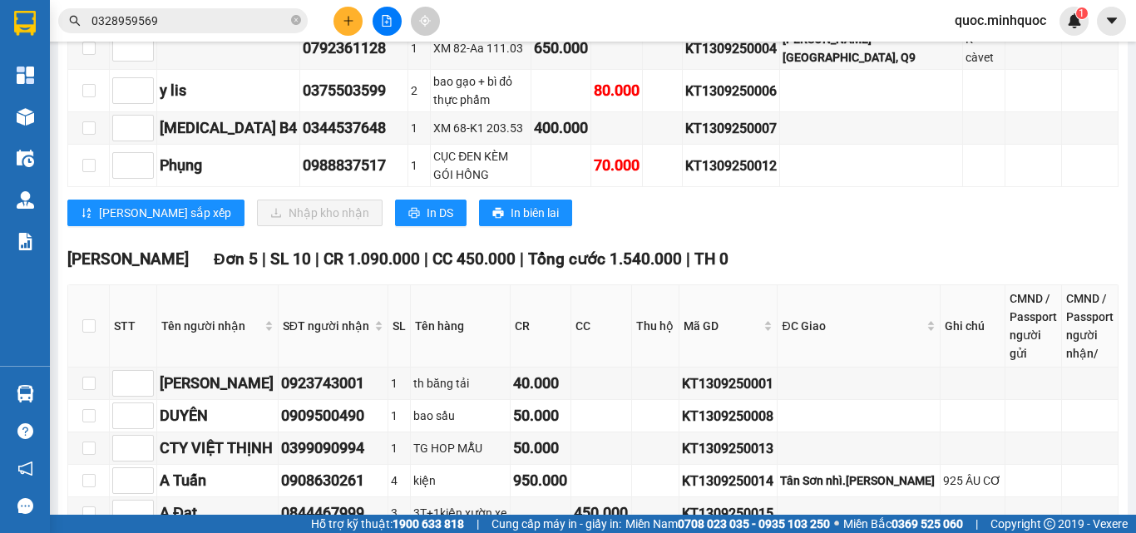
scroll to position [474, 0]
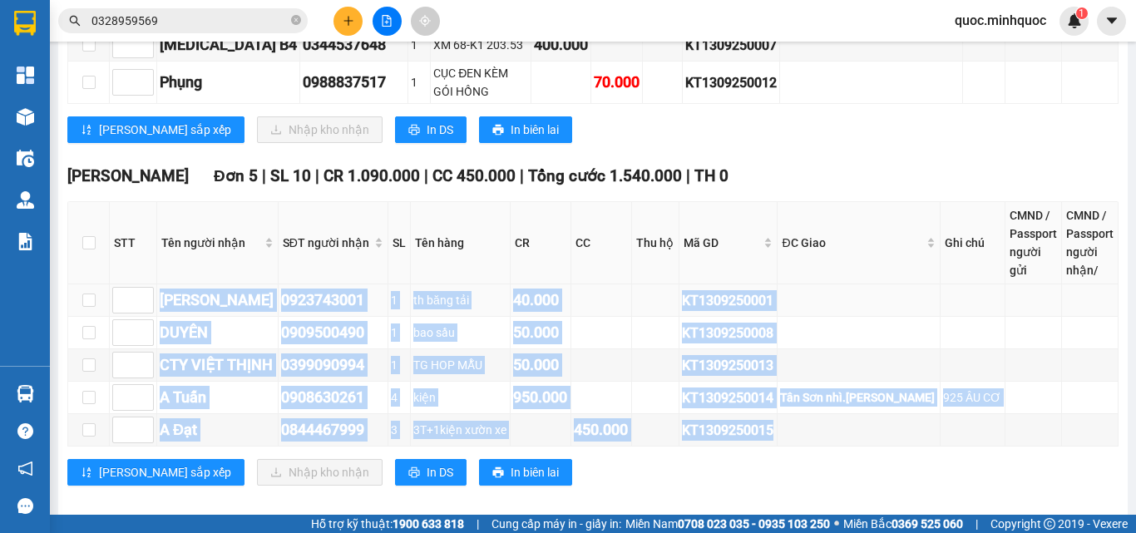
drag, startPoint x: 814, startPoint y: 410, endPoint x: 110, endPoint y: 281, distance: 715.8
click at [110, 284] on tbody "Vũ 0923743001 1 th băng tải 40.000 KT1309250001 DUYÊN 0909500490 1 bao sầu 50.0…" at bounding box center [593, 365] width 1050 height 162
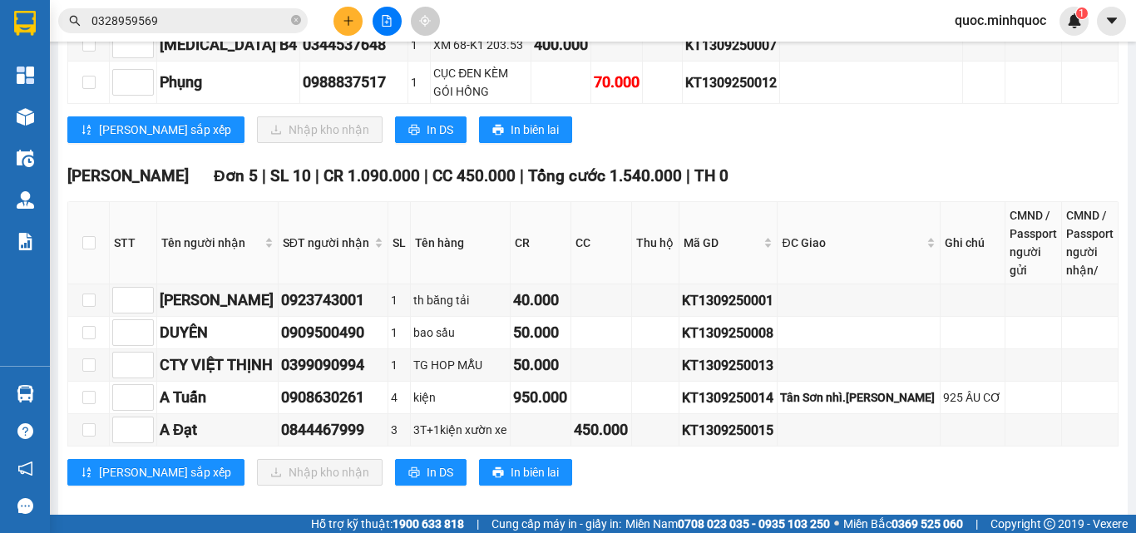
click at [651, 140] on div "TỔNG Đơn 9 | SL 15 | CR 2.140.000 | CC 600.000 | Tổng cước 2.740.000 | TH 0 M. …" at bounding box center [592, 148] width 1051 height 717
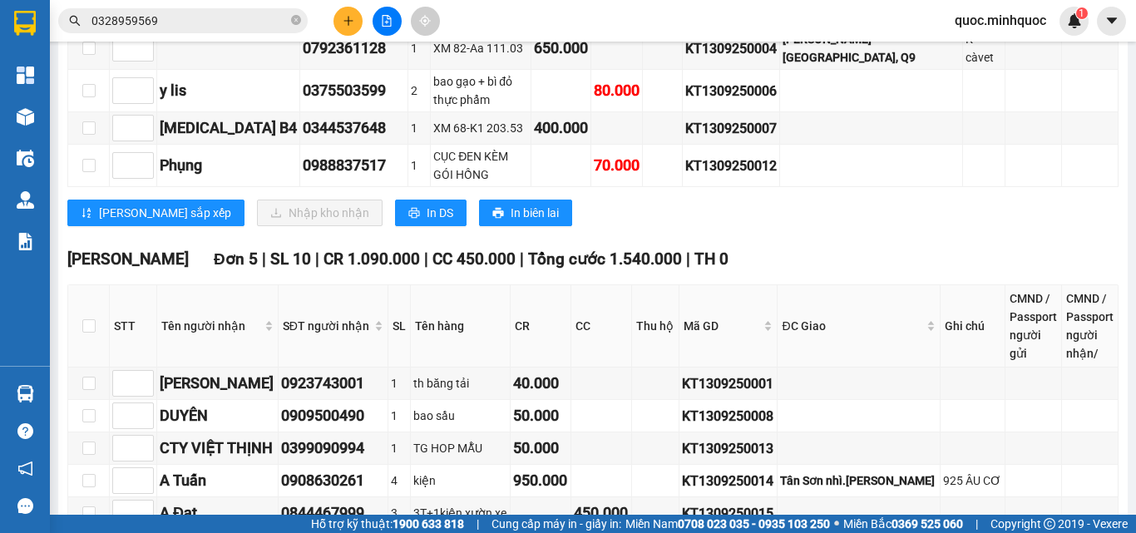
scroll to position [308, 0]
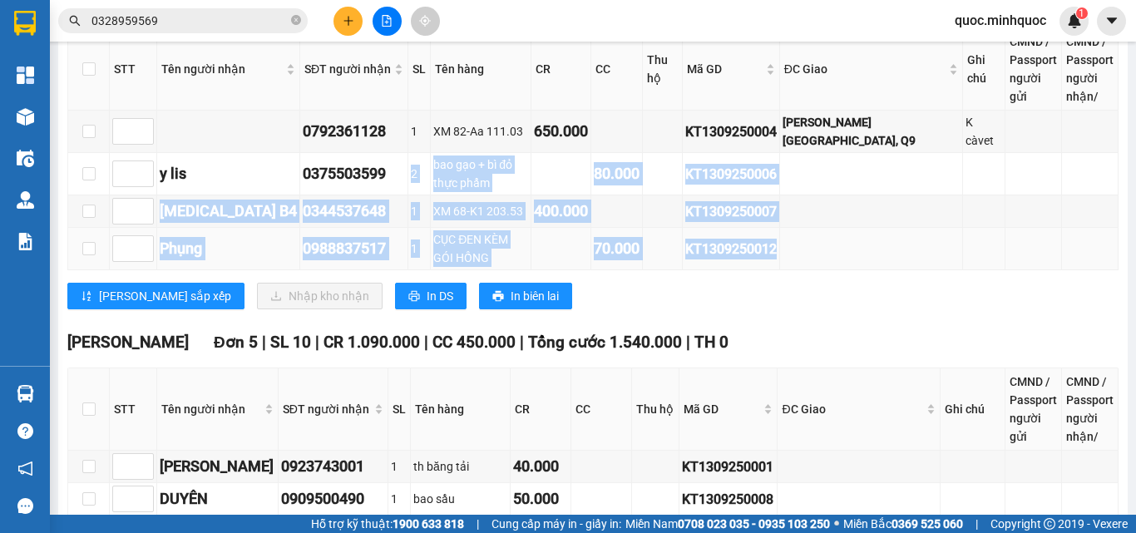
drag, startPoint x: 376, startPoint y: 166, endPoint x: 925, endPoint y: 234, distance: 553.7
click at [925, 234] on tbody "0792361128 1 XM 82-Aa 111.03 650.000 KT1309250004 Long Thạch Mỹ, Q9 K càvet y l…" at bounding box center [593, 191] width 1050 height 160
click at [925, 235] on td at bounding box center [871, 249] width 183 height 42
drag, startPoint x: 157, startPoint y: 167, endPoint x: 900, endPoint y: 251, distance: 747.1
click at [900, 250] on tbody "0792361128 1 XM 82-Aa 111.03 650.000 KT1309250004 Long Thạch Mỹ, Q9 K càvet y l…" at bounding box center [593, 191] width 1050 height 160
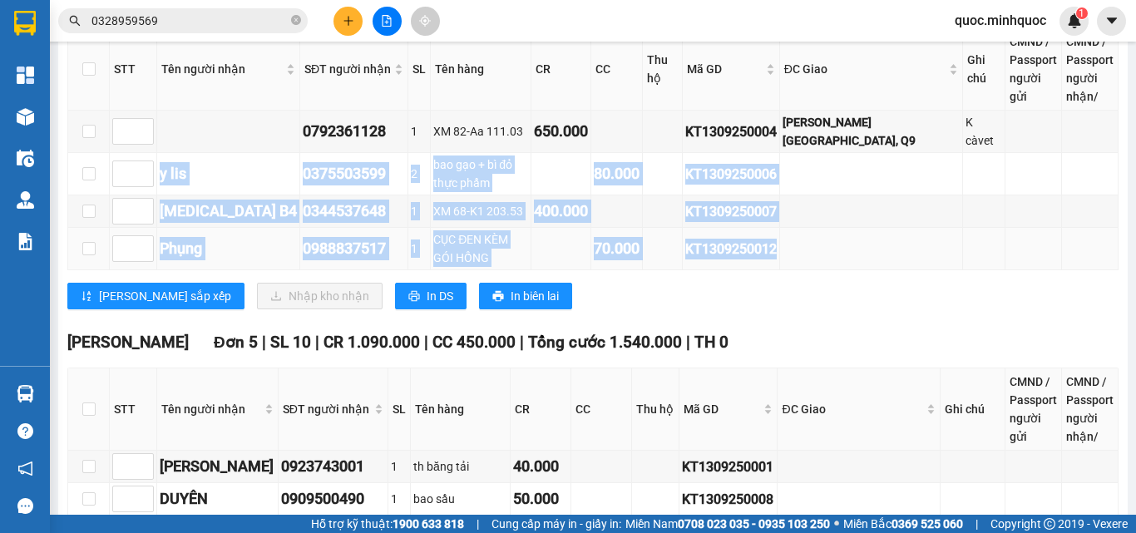
click at [900, 251] on td at bounding box center [871, 249] width 183 height 42
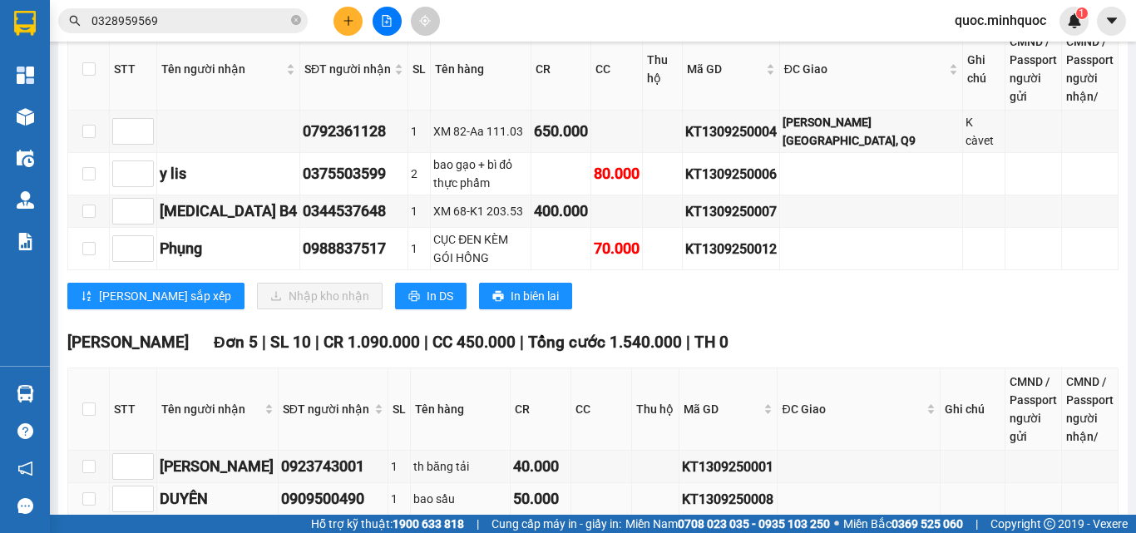
scroll to position [474, 0]
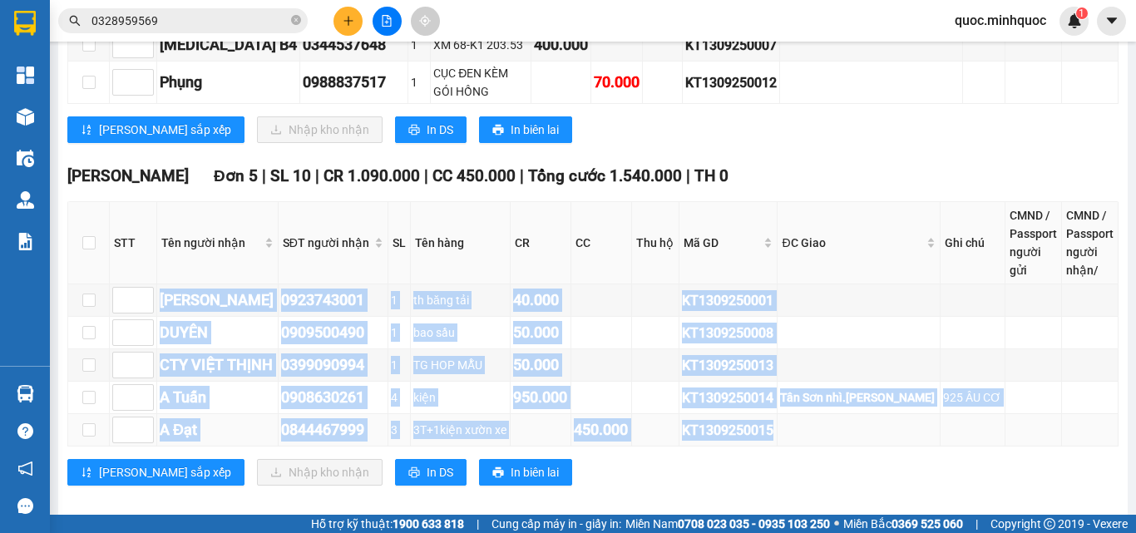
drag, startPoint x: 161, startPoint y: 278, endPoint x: 968, endPoint y: 426, distance: 820.0
click at [968, 426] on tbody "Vũ 0923743001 1 th băng tải 40.000 KT1309250001 DUYÊN 0909500490 1 bao sầu 50.0…" at bounding box center [593, 365] width 1050 height 162
click at [990, 392] on td "925 ÂU CƠ" at bounding box center [972, 398] width 65 height 32
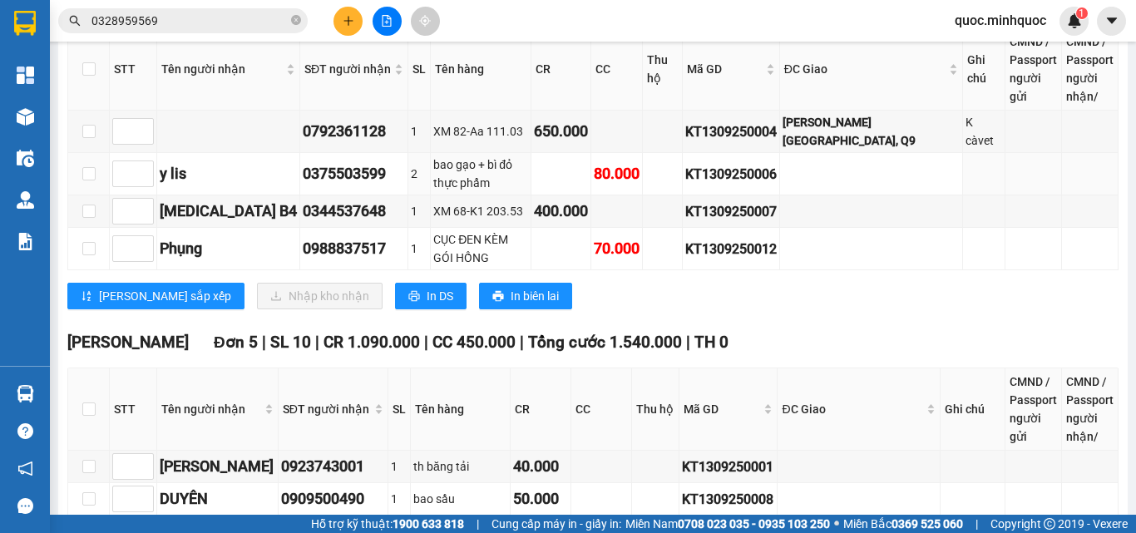
scroll to position [58, 0]
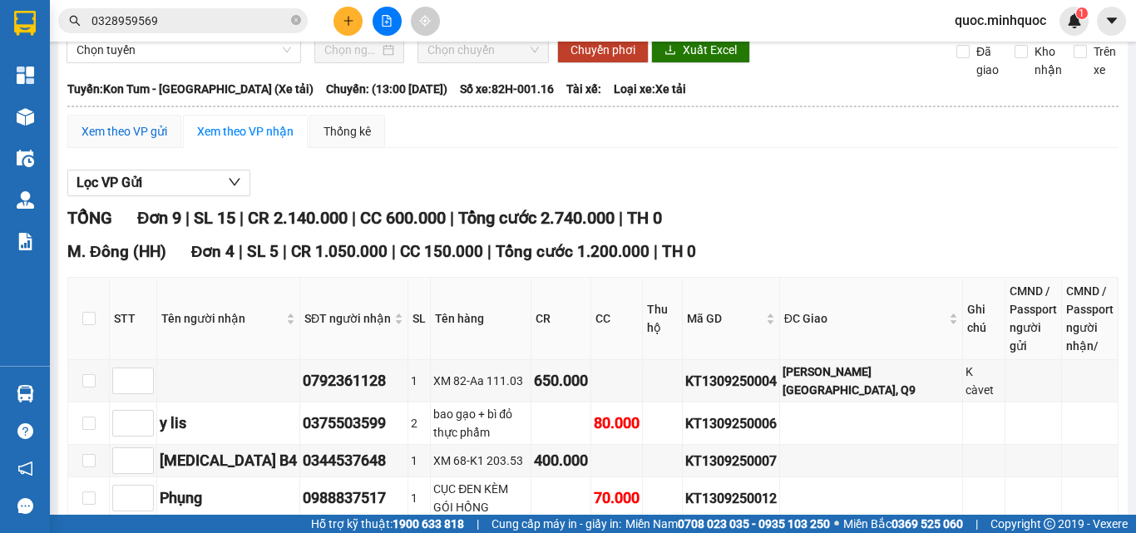
click at [140, 140] on div "Xem theo VP gửi" at bounding box center [124, 131] width 86 height 18
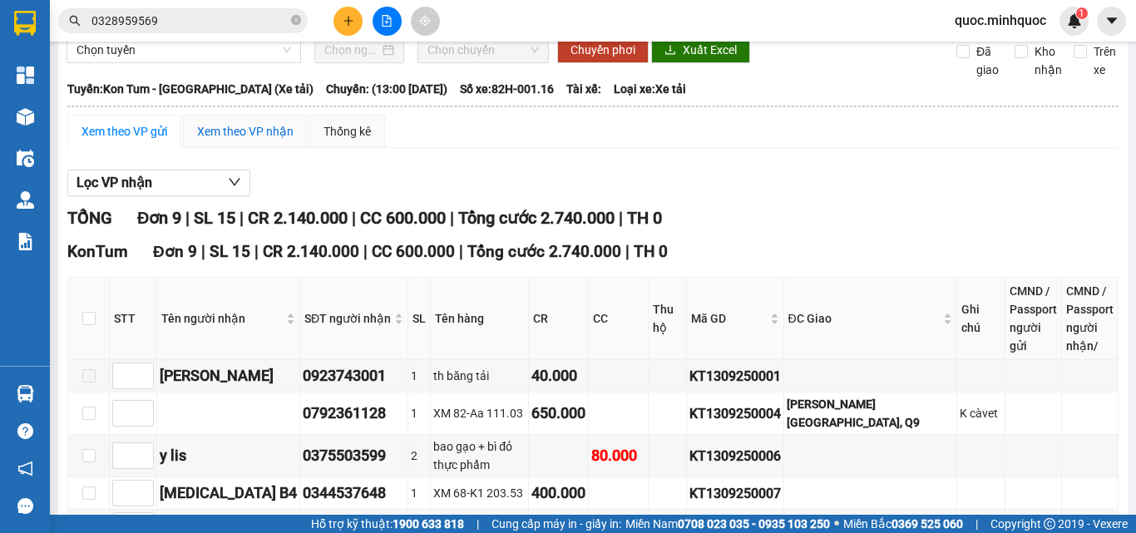
click at [252, 140] on div "Xem theo VP nhận" at bounding box center [245, 131] width 96 height 18
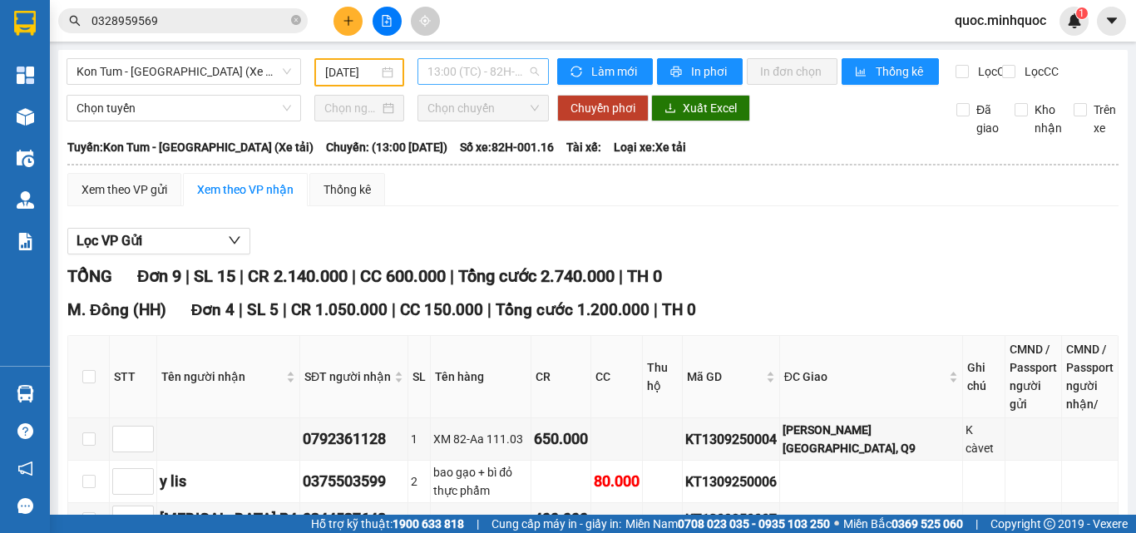
click at [495, 81] on span "13:00 (TC) - 82H-001.16" at bounding box center [482, 71] width 111 height 25
click at [490, 133] on div "13:00 (TC) - 82H-001.16" at bounding box center [488, 131] width 130 height 18
click at [356, 67] on input "[DATE]" at bounding box center [351, 72] width 53 height 18
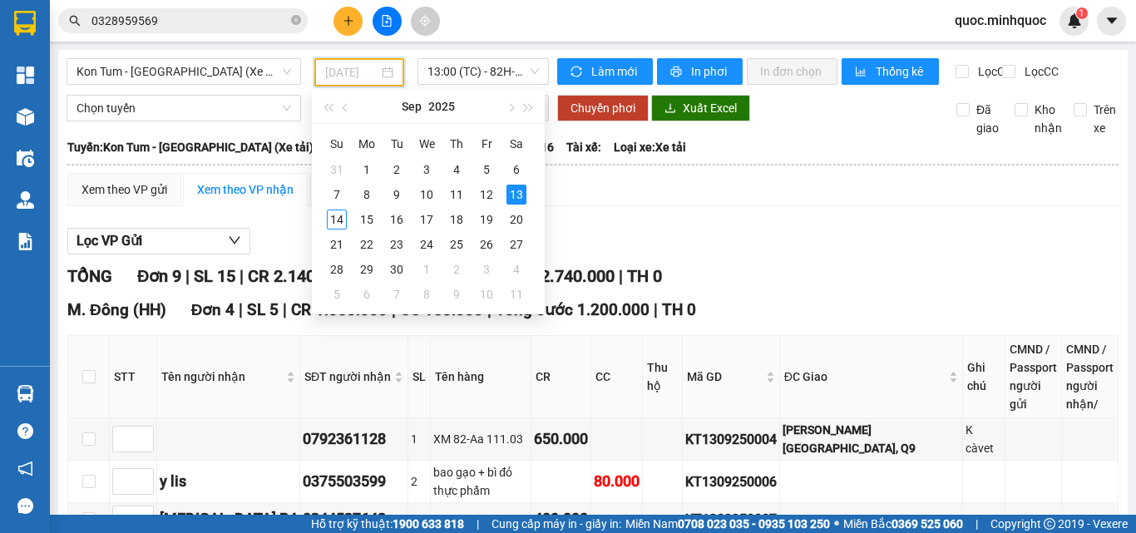
type input "[DATE]"
click at [521, 195] on div "13" at bounding box center [516, 195] width 20 height 20
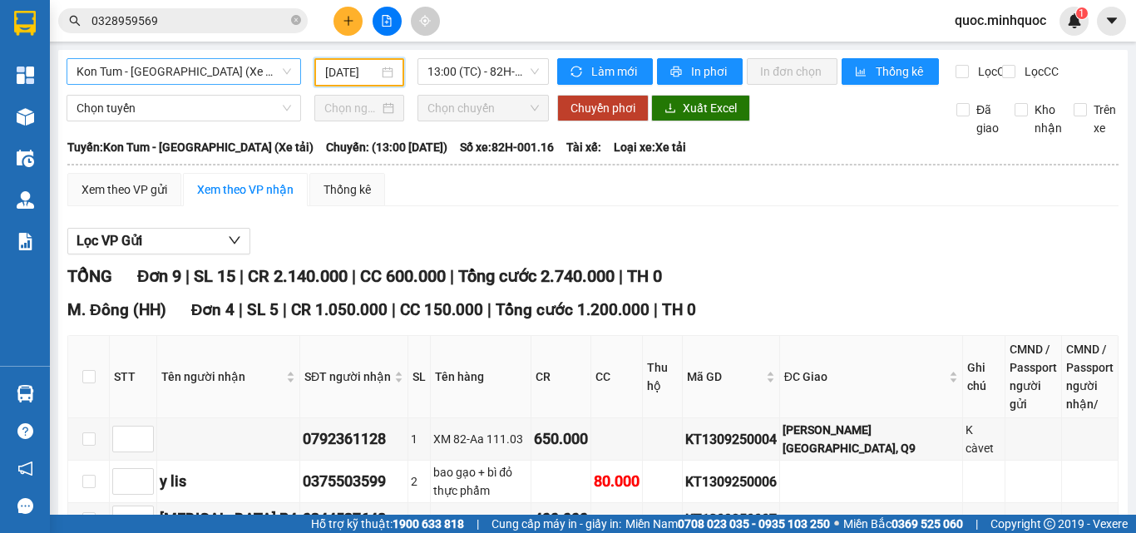
click at [221, 63] on span "Kon Tum - [GEOGRAPHIC_DATA] (Xe tải)" at bounding box center [183, 71] width 214 height 25
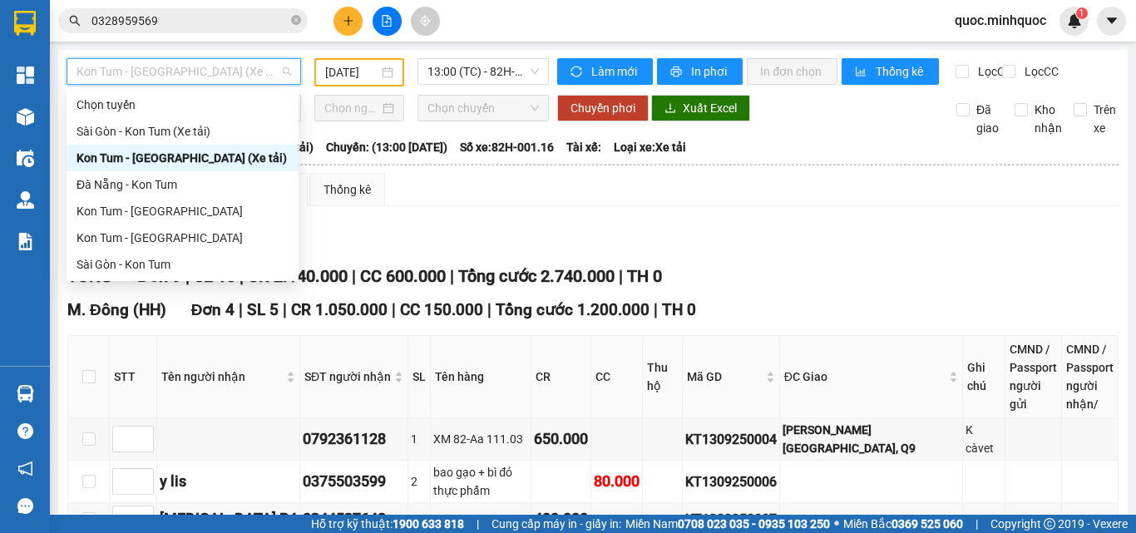
click at [177, 155] on div "Kon Tum - [GEOGRAPHIC_DATA] (Xe tải)" at bounding box center [182, 158] width 212 height 18
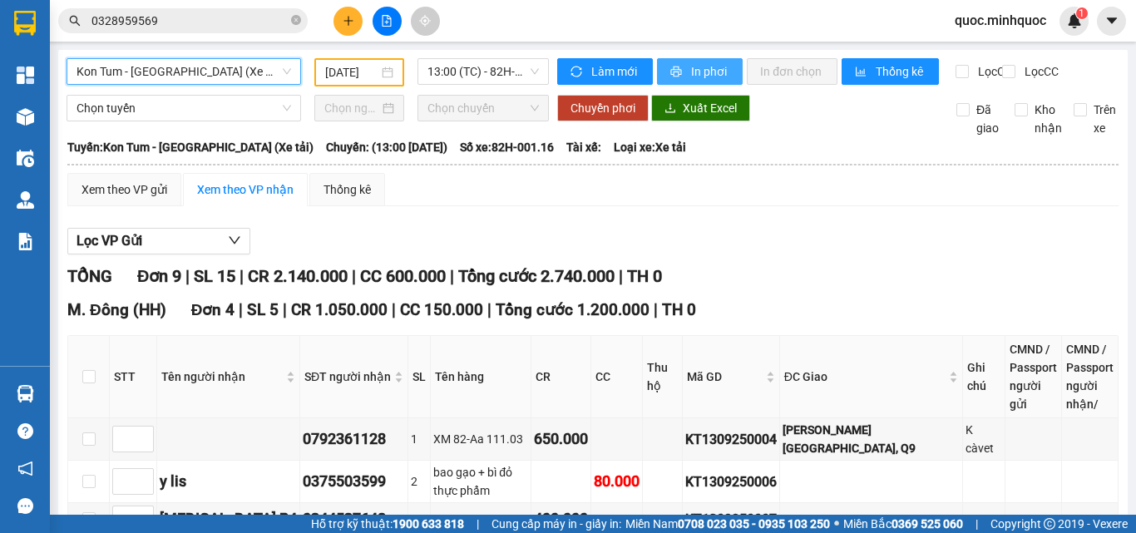
click at [691, 67] on span "In phơi" at bounding box center [710, 71] width 38 height 18
click at [670, 74] on icon "printer" at bounding box center [676, 72] width 12 height 12
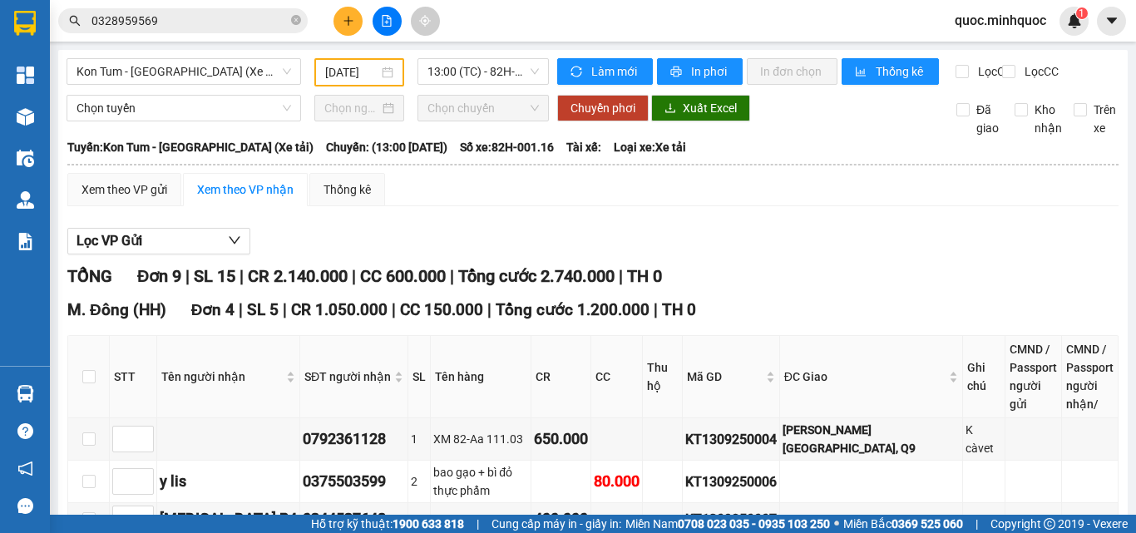
click at [352, 12] on button at bounding box center [347, 21] width 29 height 29
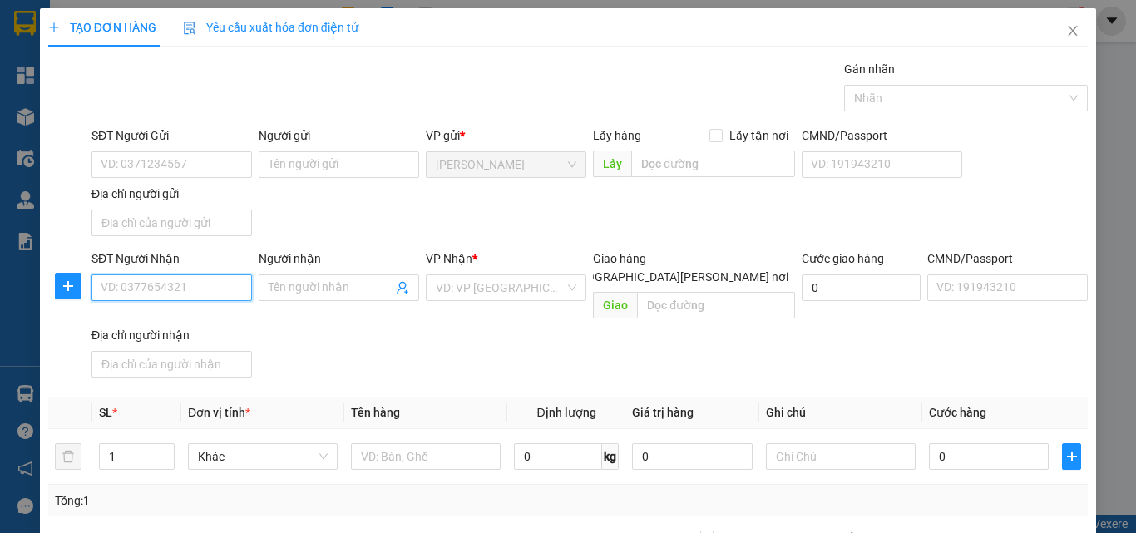
click at [154, 287] on input "SĐT Người Nhận" at bounding box center [171, 287] width 160 height 27
click at [170, 292] on input "SĐT Người Nhận" at bounding box center [171, 287] width 160 height 27
click at [160, 288] on input "SĐT Người Nhận" at bounding box center [171, 287] width 160 height 27
click at [160, 287] on input "SĐT Người Nhận" at bounding box center [171, 287] width 160 height 27
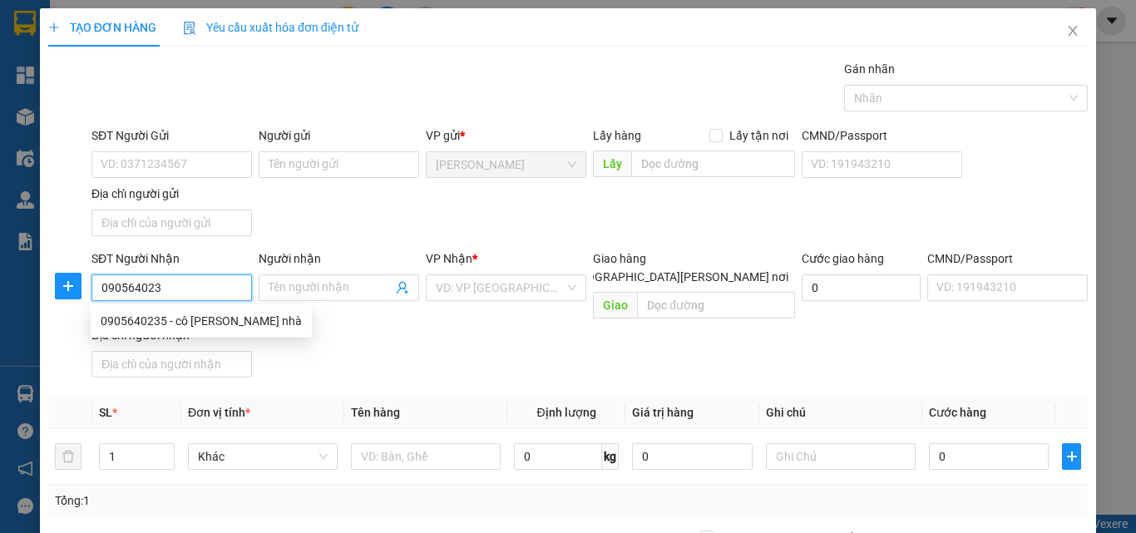
type input "0905640234"
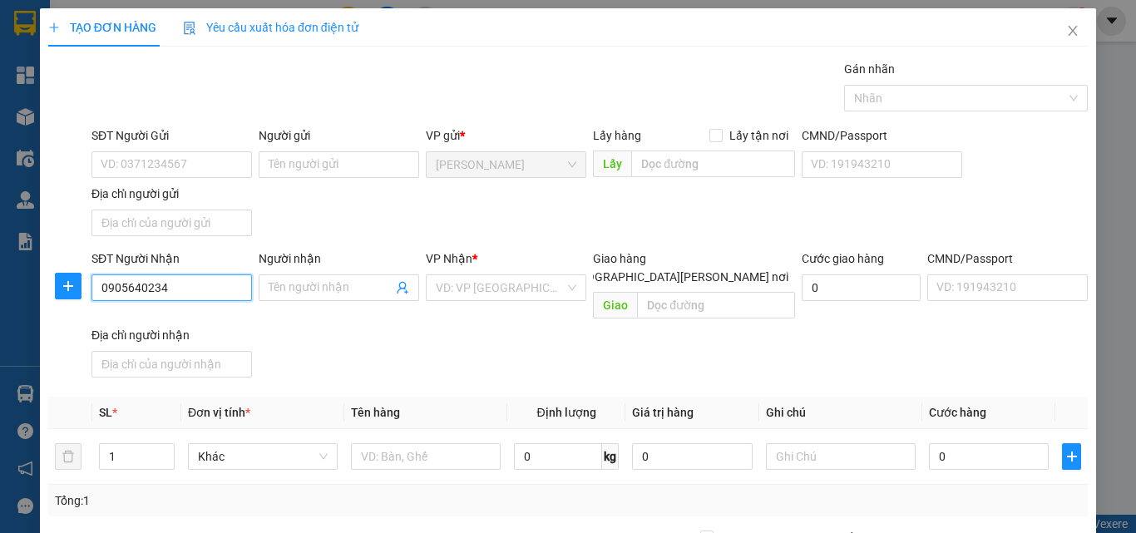
click at [160, 286] on input "0905640234" at bounding box center [171, 287] width 160 height 27
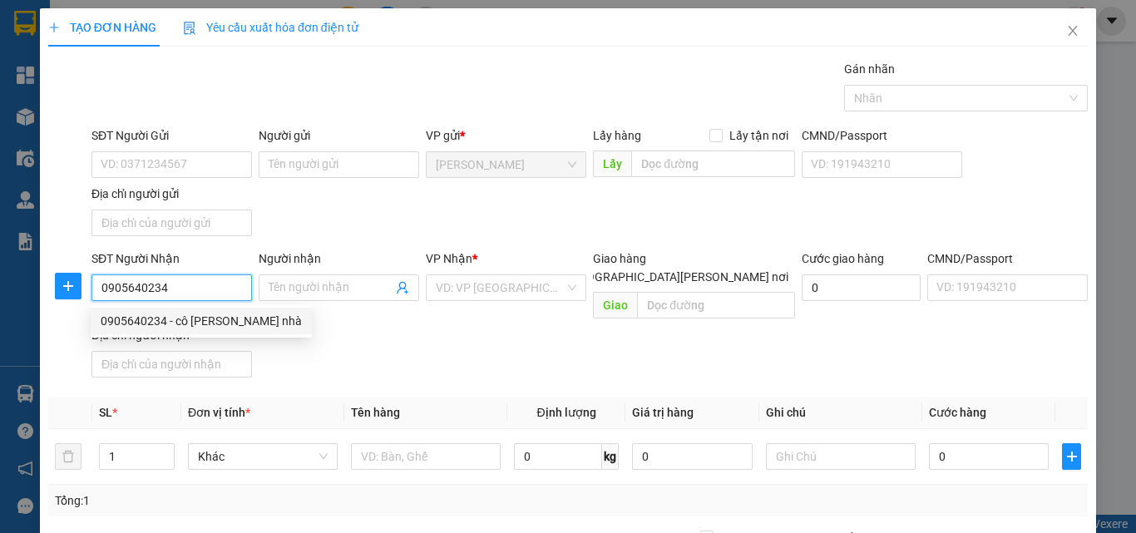
click at [200, 325] on div "0905640234 - cô thanh nhà" at bounding box center [201, 321] width 201 height 18
type input "cô thanh nhà"
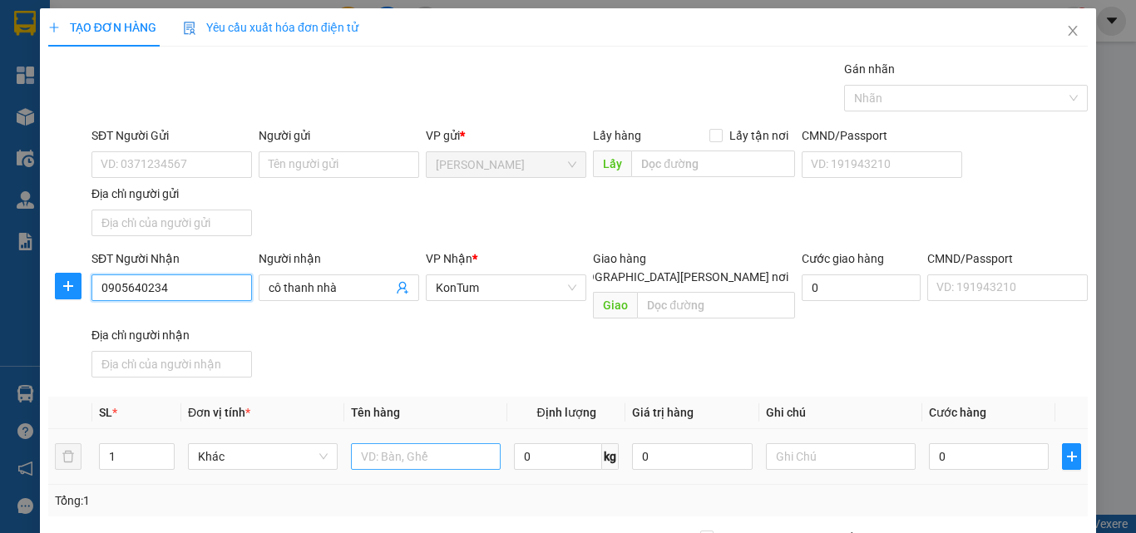
type input "0905640234"
click at [376, 443] on input "text" at bounding box center [426, 456] width 150 height 27
type input "thùng"
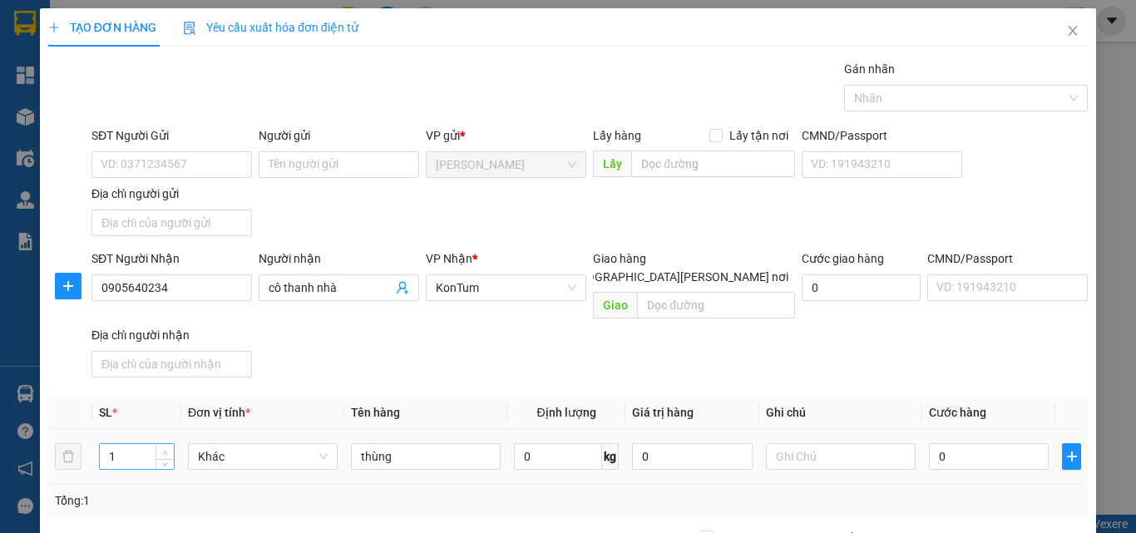
type input "2"
click at [165, 447] on span "up" at bounding box center [165, 452] width 10 height 10
click at [974, 451] on input "0" at bounding box center [989, 456] width 120 height 27
type input "1"
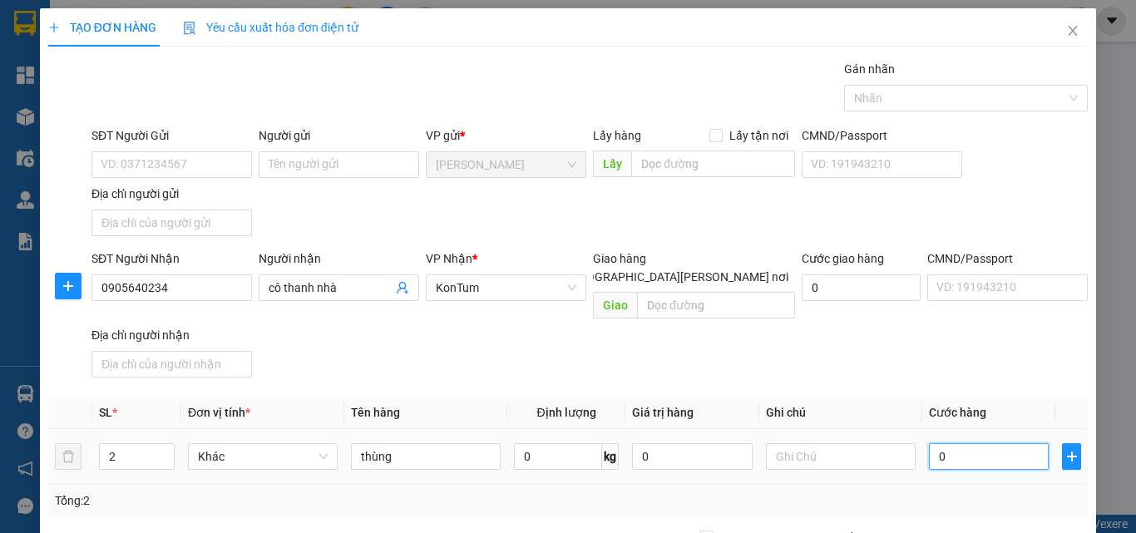
type input "1"
type input "10"
type input "100"
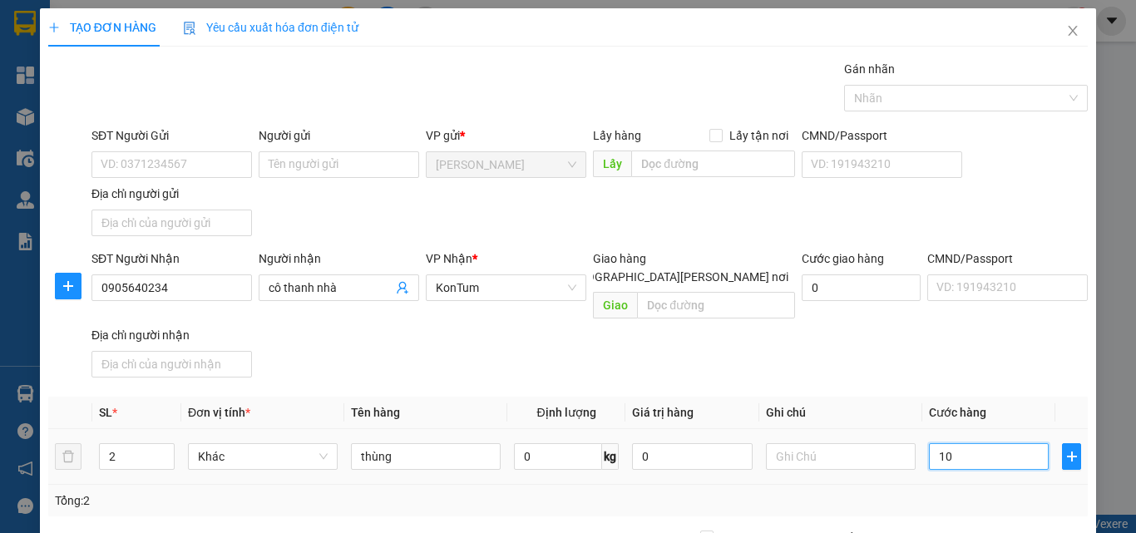
type input "100"
click at [154, 185] on div "Địa chỉ người gửi" at bounding box center [171, 194] width 160 height 18
click at [154, 210] on input "Địa chỉ người gửi" at bounding box center [171, 223] width 160 height 27
type input "100.000"
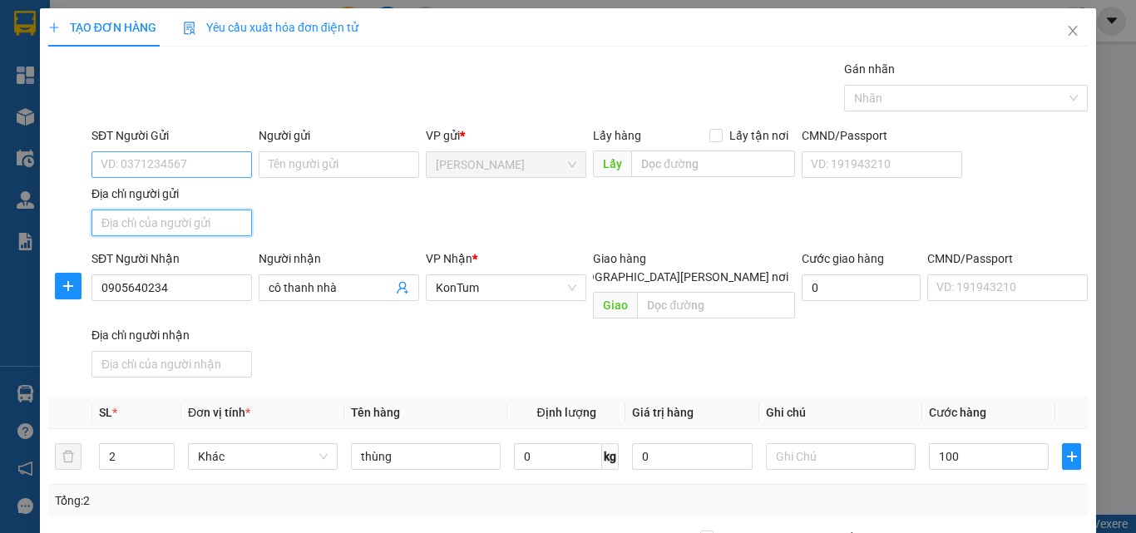
type input "100.000"
click at [171, 165] on input "SĐT Người Gửi" at bounding box center [171, 164] width 160 height 27
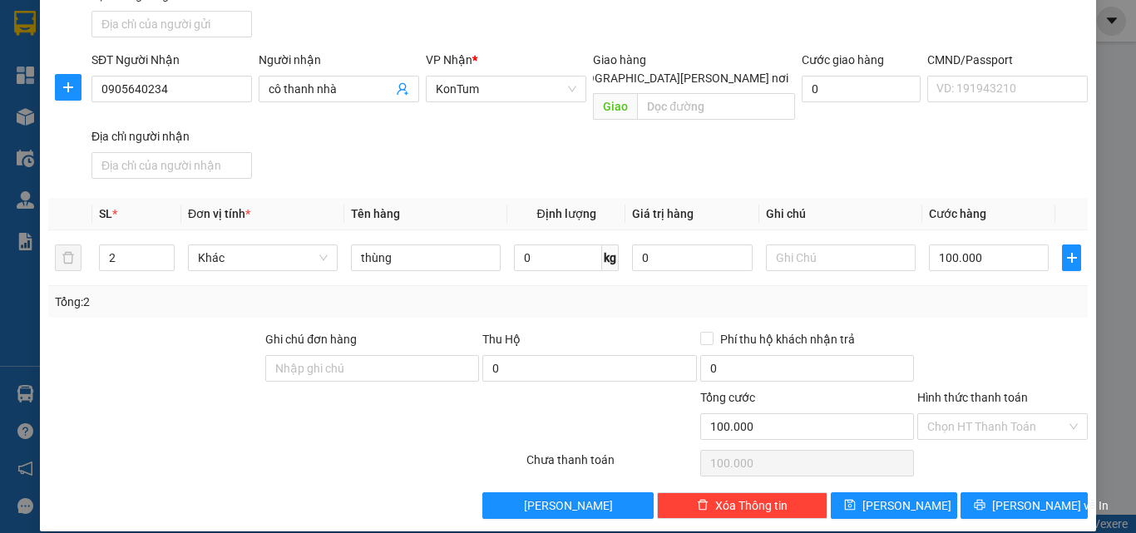
type input "0931803725"
click at [903, 330] on div "Phí thu hộ khách nhận trả" at bounding box center [807, 339] width 214 height 18
click at [985, 499] on icon "printer" at bounding box center [980, 505] width 12 height 12
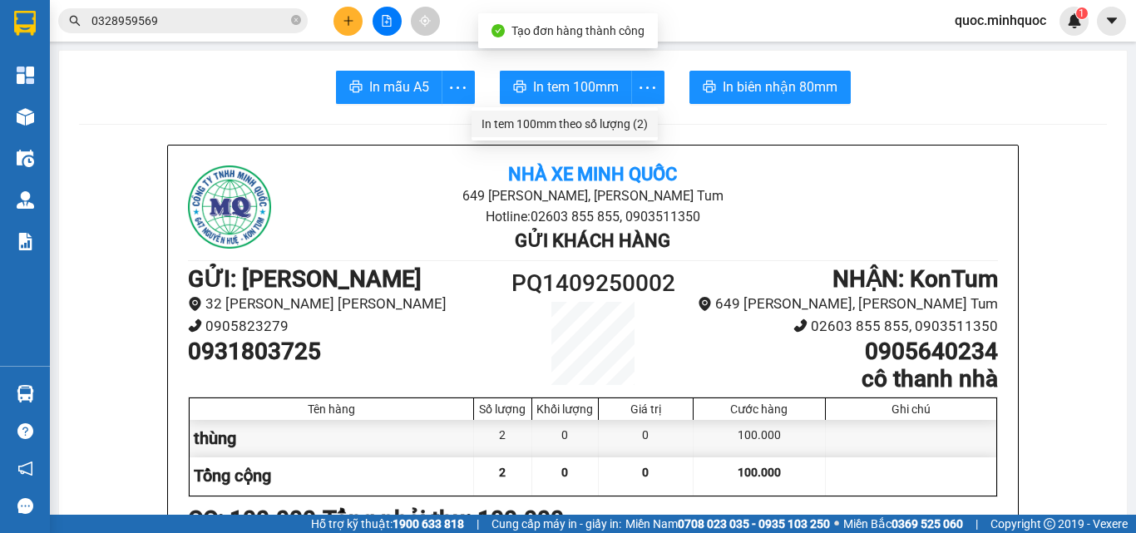
click at [601, 120] on div "In tem 100mm theo số lượng (2)" at bounding box center [564, 124] width 166 height 18
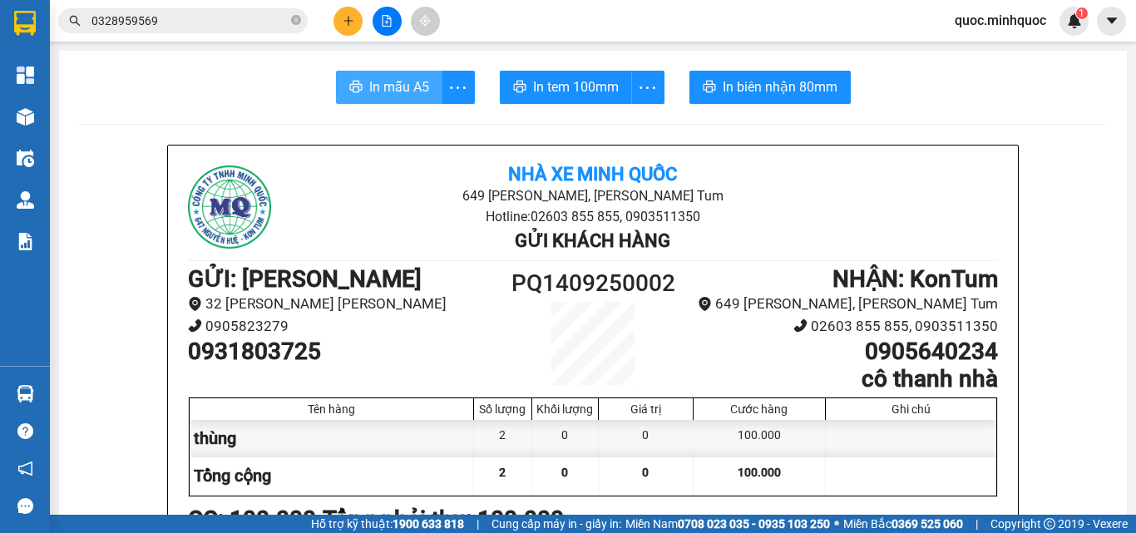
click at [381, 81] on span "In mẫu A5" at bounding box center [399, 86] width 60 height 21
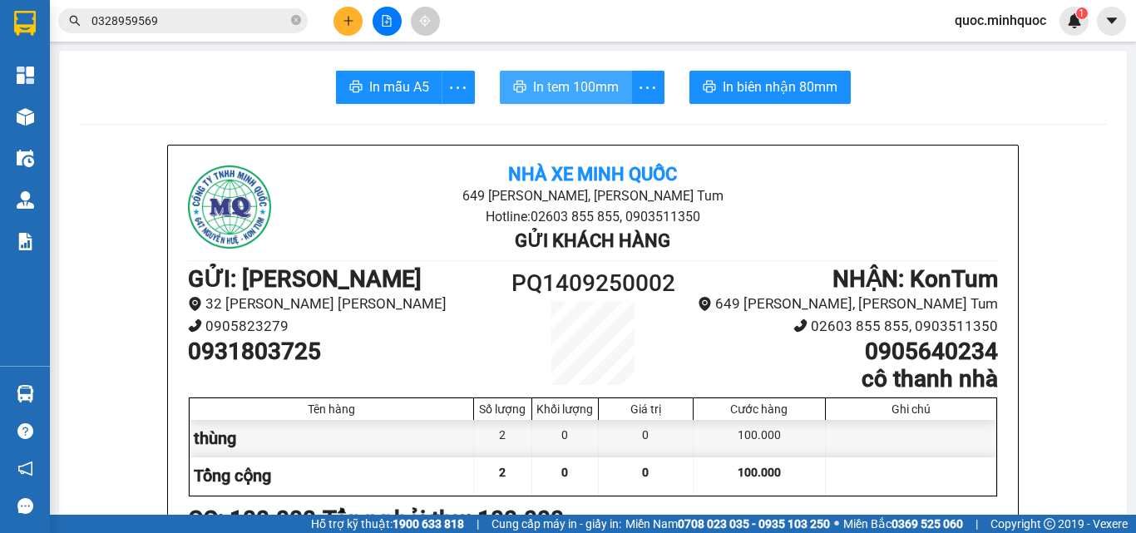
click at [565, 75] on button "In tem 100mm" at bounding box center [566, 87] width 132 height 33
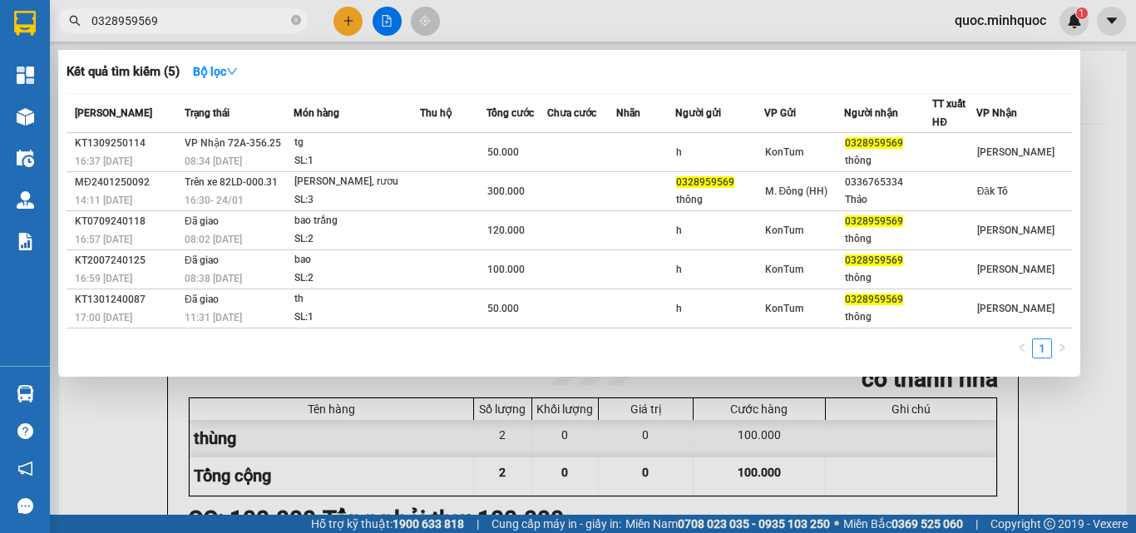
click at [229, 20] on input "0328959569" at bounding box center [189, 21] width 196 height 18
click at [210, 21] on input "0328959569" at bounding box center [189, 21] width 196 height 18
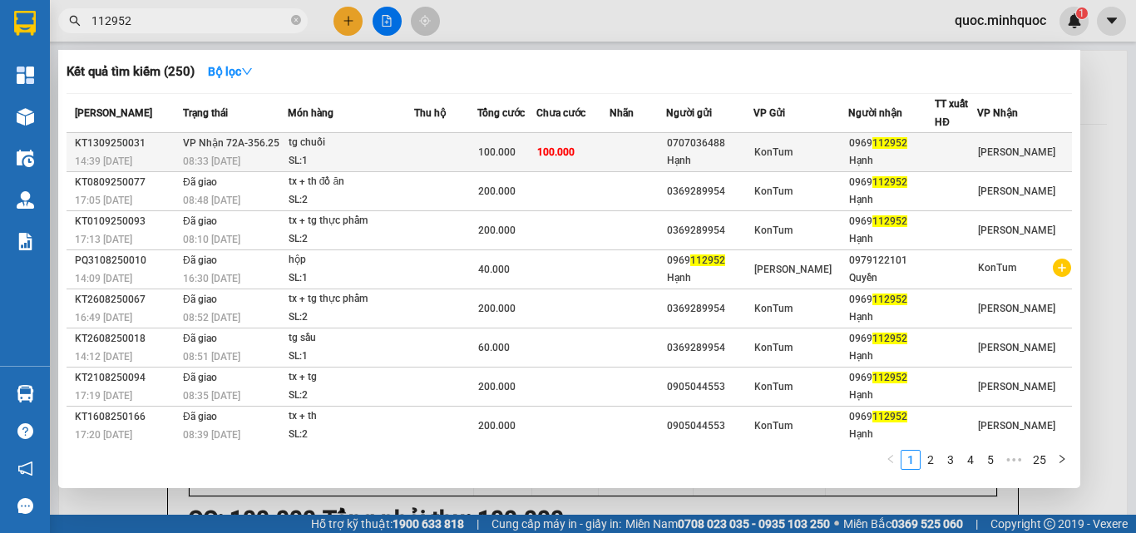
type input "112952"
click at [609, 152] on td "100.000" at bounding box center [572, 152] width 73 height 39
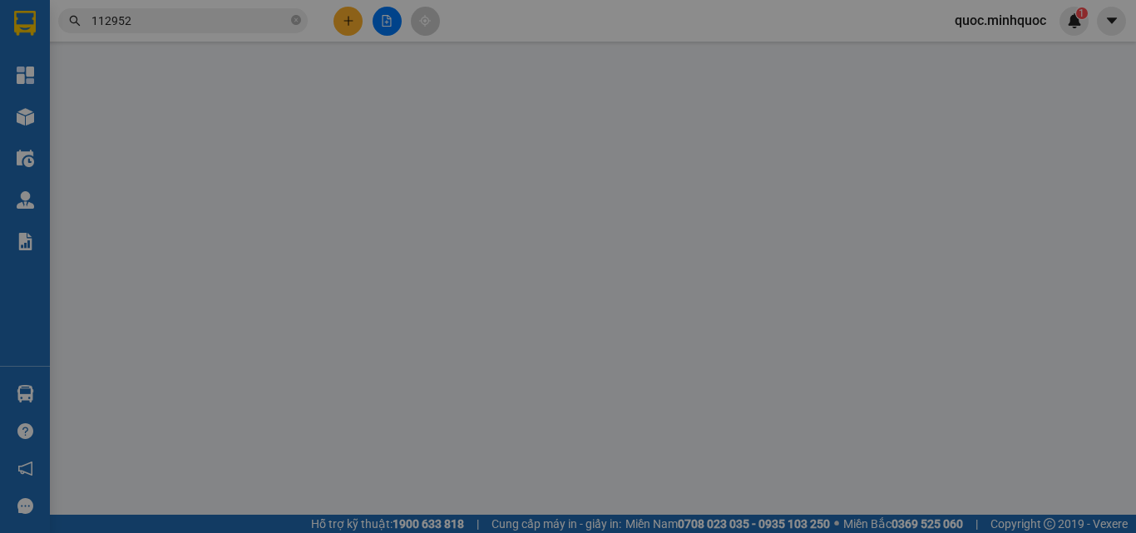
type input "0707036488"
type input "Hạnh"
type input "0969112952"
type input "Hạnh"
type input "100.000"
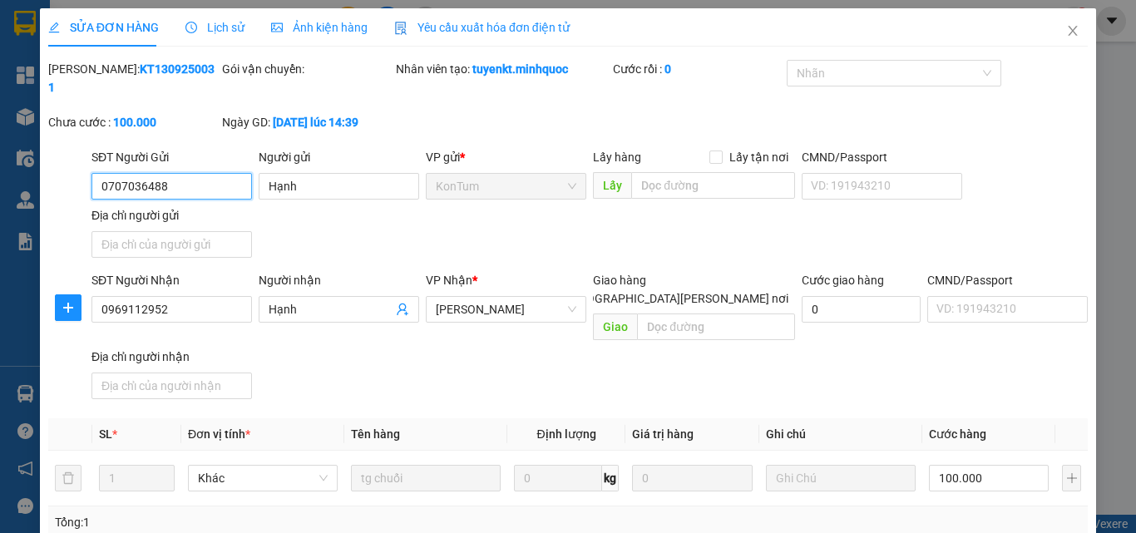
type input "0"
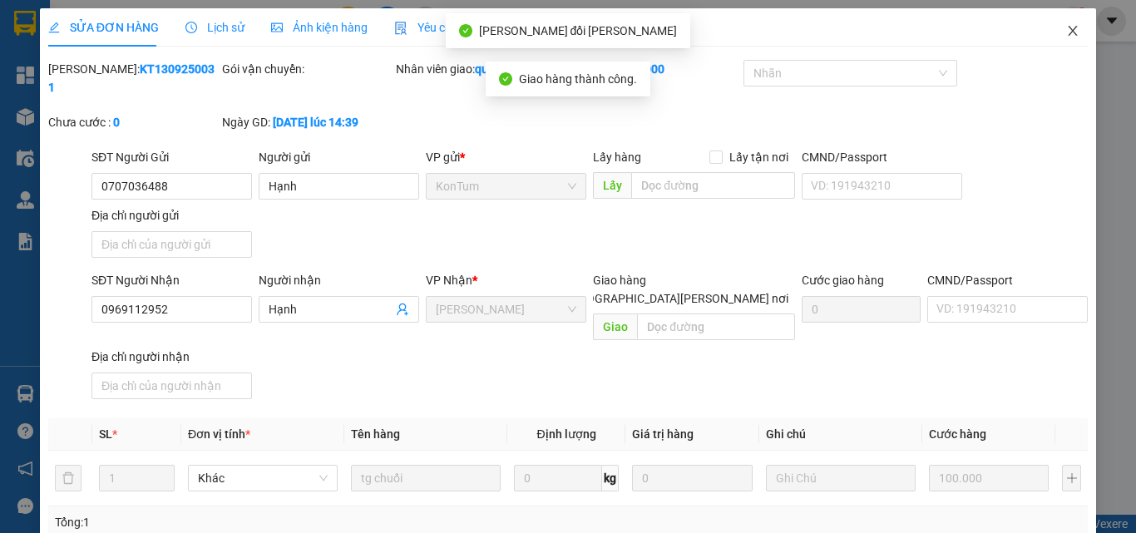
click at [1049, 34] on span "Close" at bounding box center [1072, 31] width 47 height 47
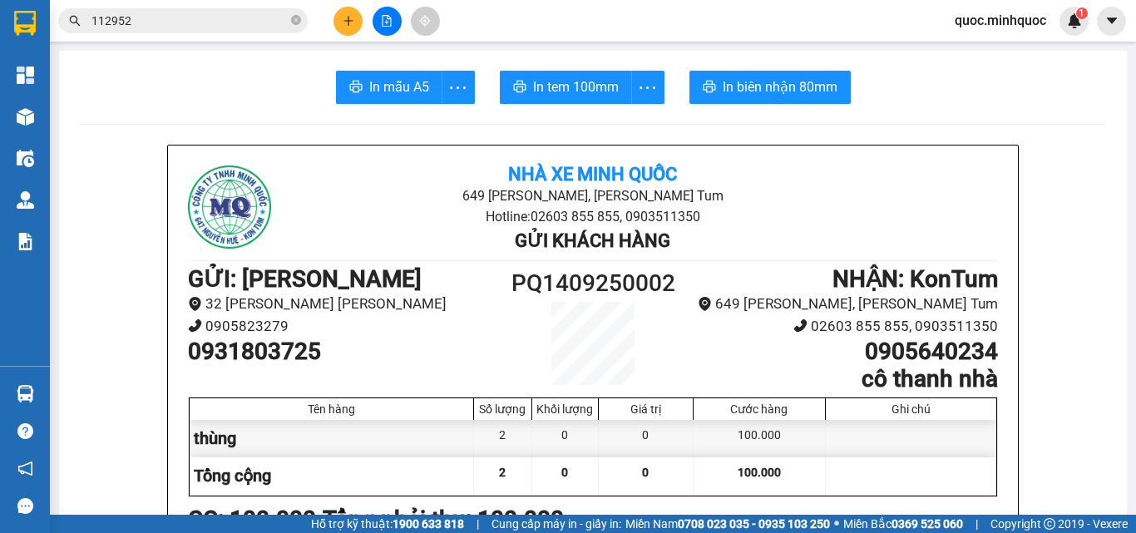
click at [231, 17] on input "112952" at bounding box center [189, 21] width 196 height 18
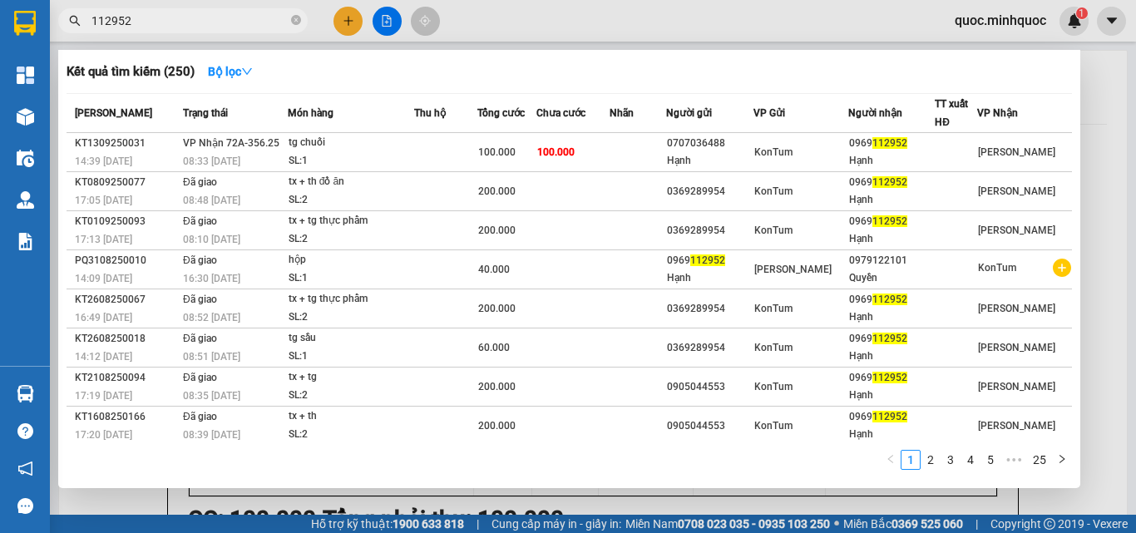
click at [231, 17] on input "112952" at bounding box center [189, 21] width 196 height 18
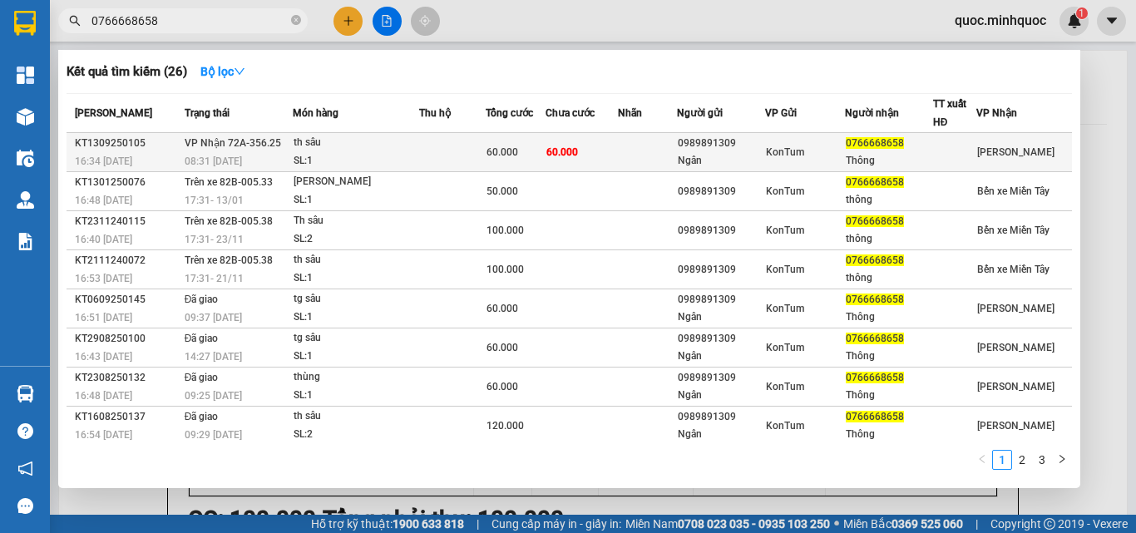
type input "0766668658"
click at [375, 143] on div "th sâu" at bounding box center [355, 143] width 125 height 18
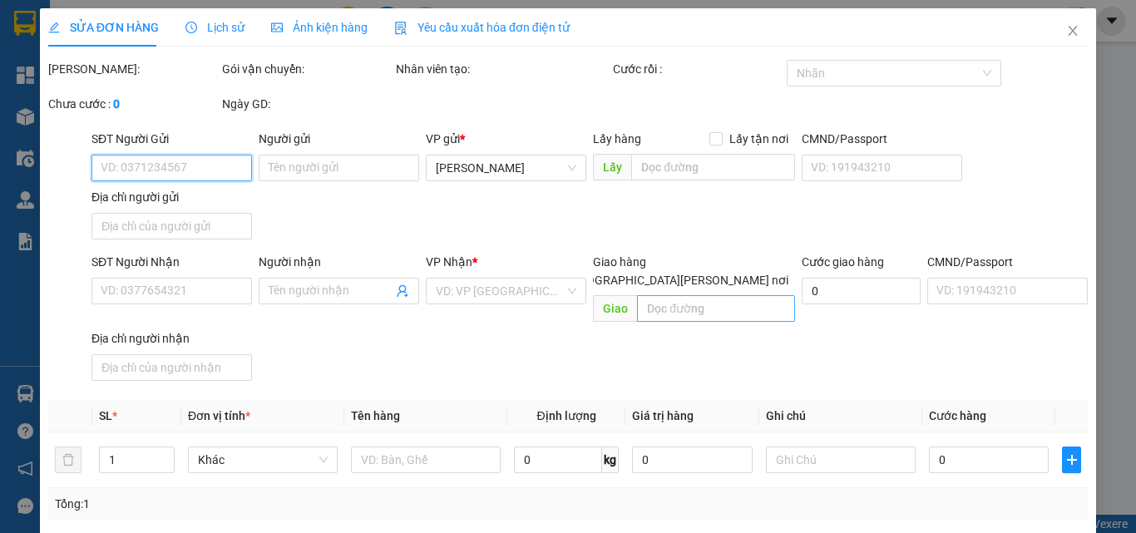
type input "0989891309"
type input "Ngân"
type input "0766668658"
type input "Thông"
type input "60.000"
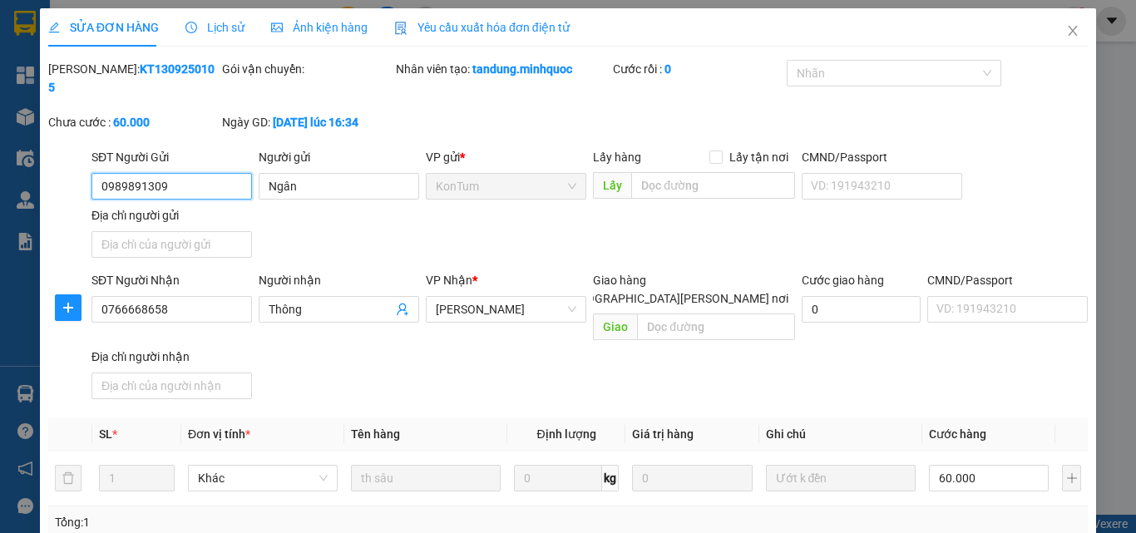
type input "0"
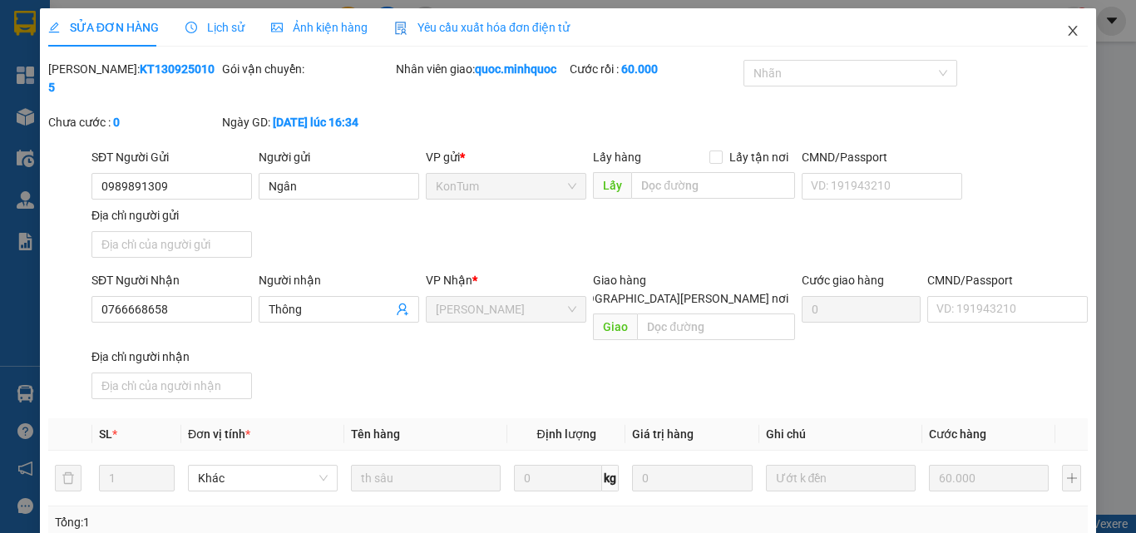
click at [1066, 29] on icon "close" at bounding box center [1072, 30] width 13 height 13
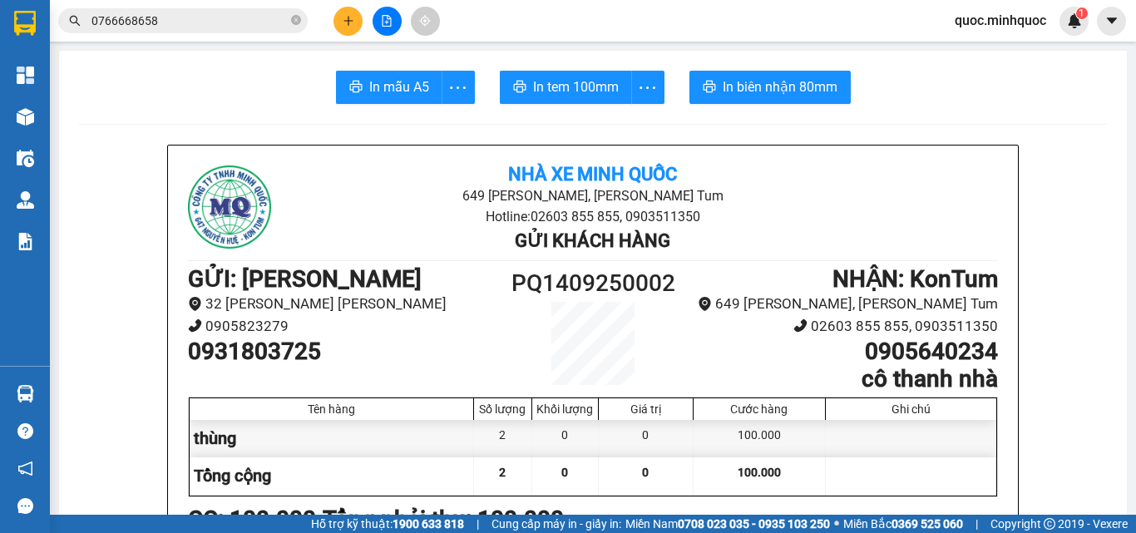
click at [187, 22] on input "0766668658" at bounding box center [189, 21] width 196 height 18
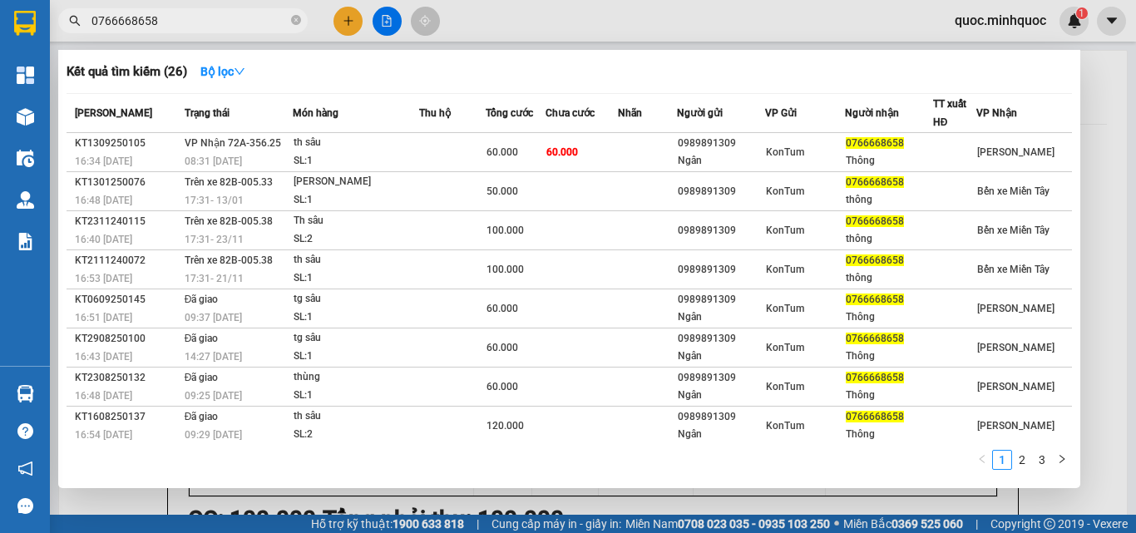
click at [172, 20] on input "0766668658" at bounding box center [189, 21] width 196 height 18
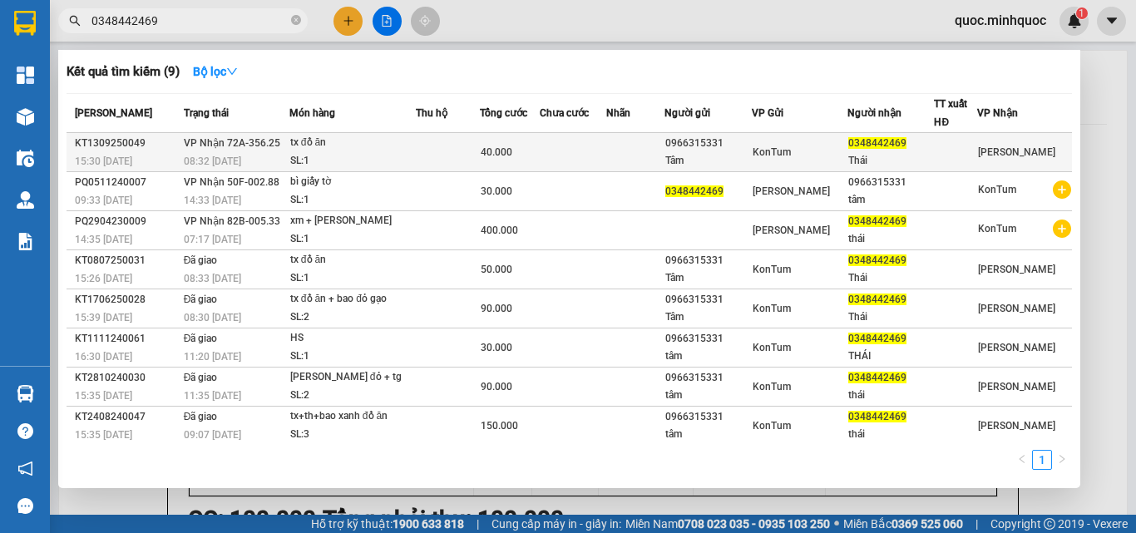
type input "0348442469"
click at [294, 144] on div "tx đồ ăn" at bounding box center [352, 143] width 125 height 18
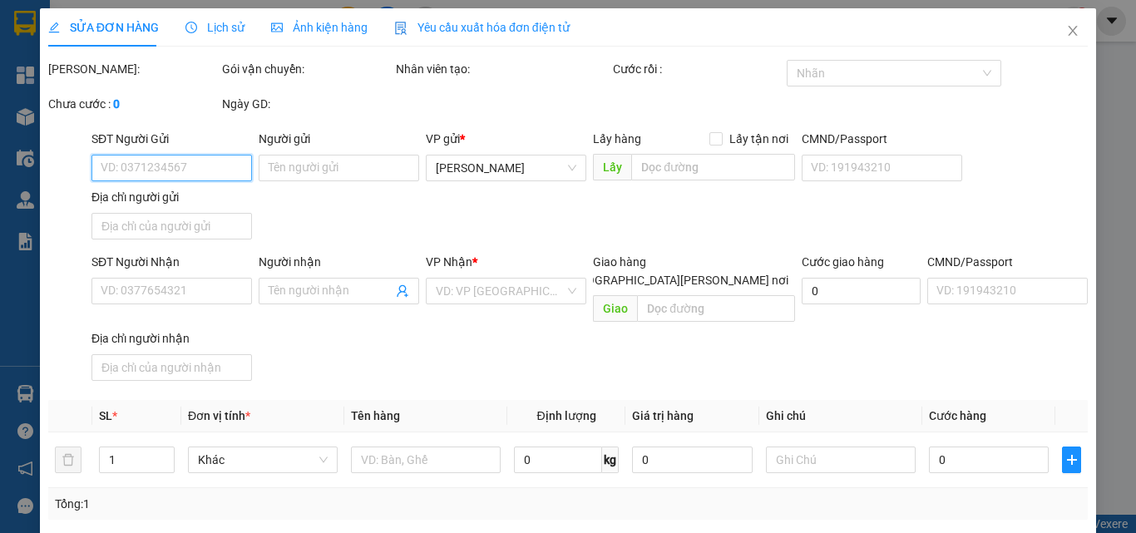
type input "0966315331"
type input "Tâm"
type input "0348442469"
type input "Thái"
type input "40.000"
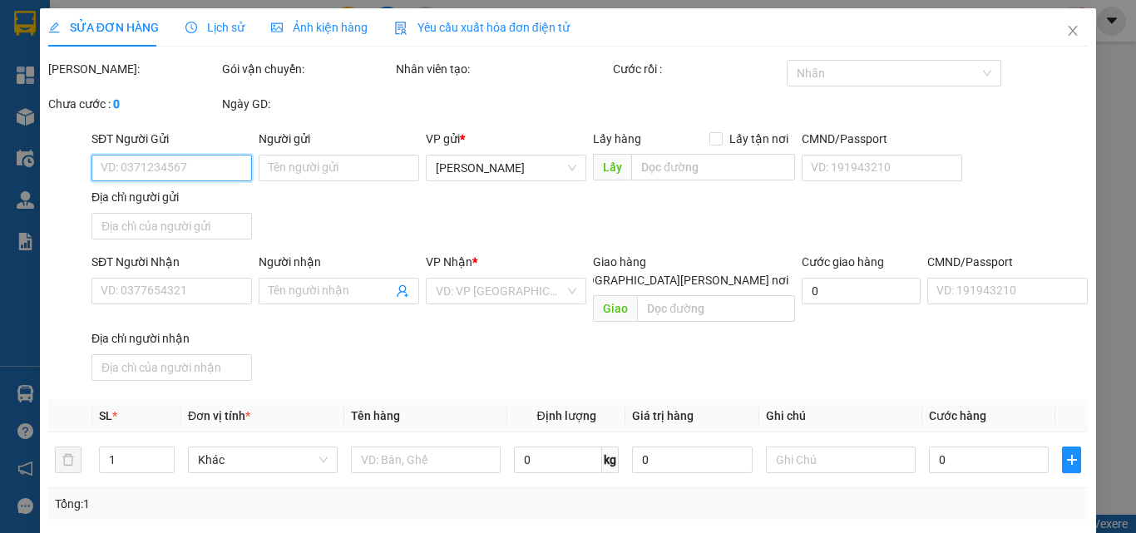
type input "0"
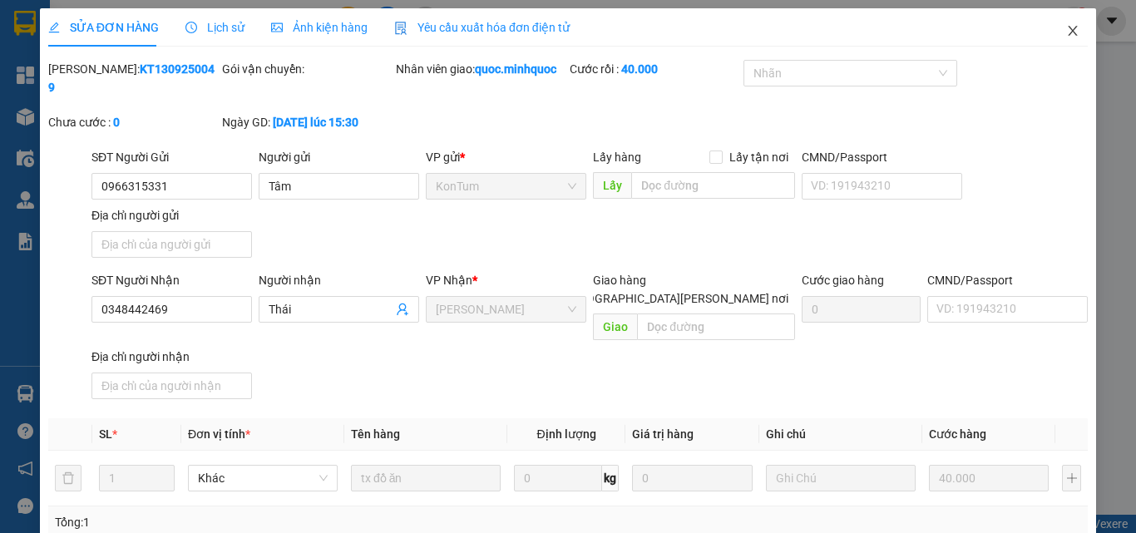
click at [1061, 45] on span "Close" at bounding box center [1072, 31] width 47 height 47
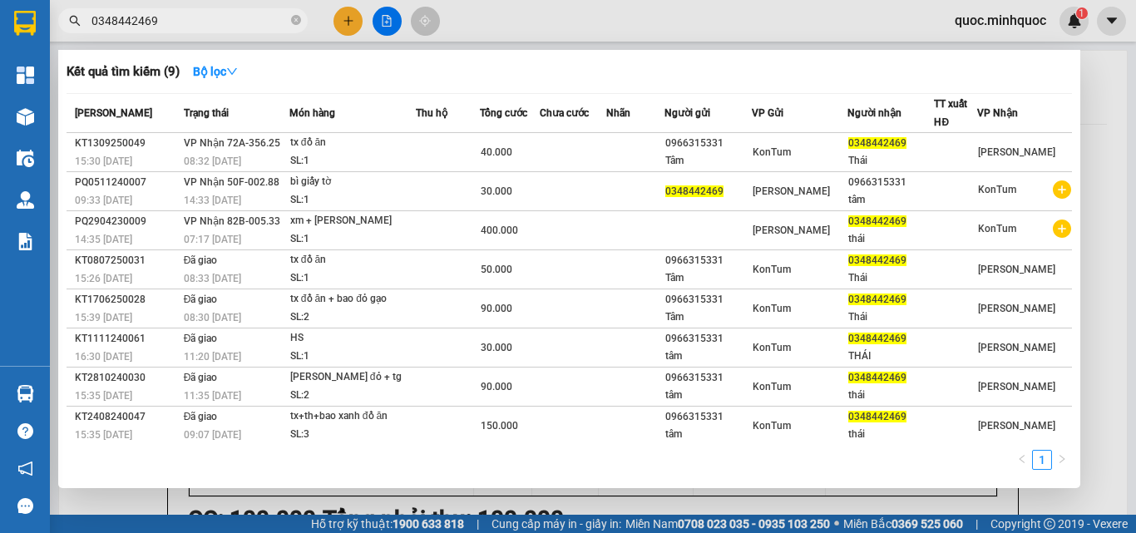
click at [253, 22] on input "0348442469" at bounding box center [189, 21] width 196 height 18
click at [285, 15] on input "0348442469" at bounding box center [189, 21] width 196 height 18
click at [291, 16] on span "0348442469" at bounding box center [182, 20] width 249 height 25
click at [292, 17] on icon "close-circle" at bounding box center [296, 20] width 10 height 10
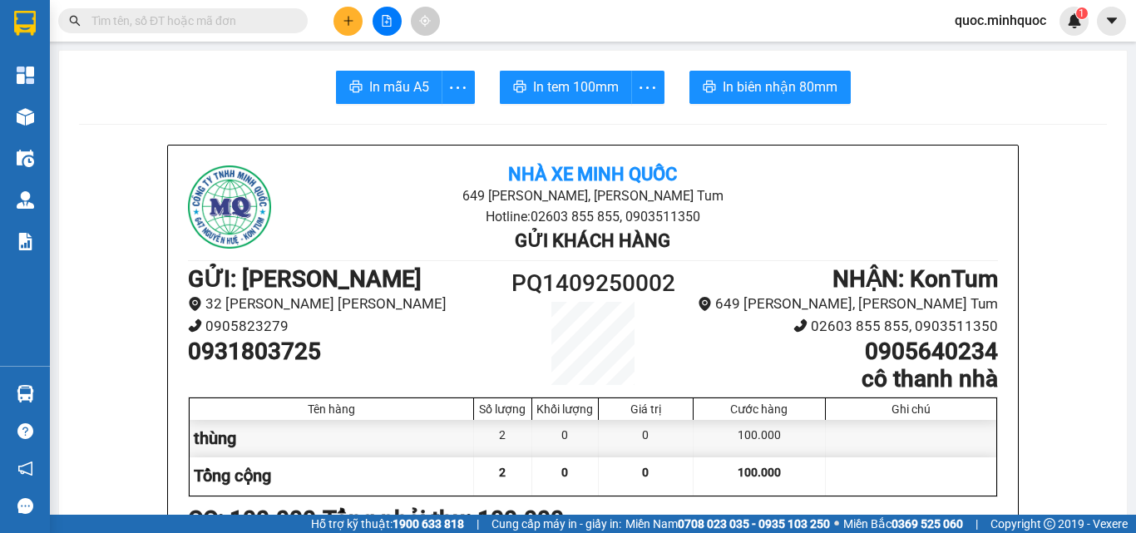
click at [272, 18] on input "text" at bounding box center [189, 21] width 196 height 18
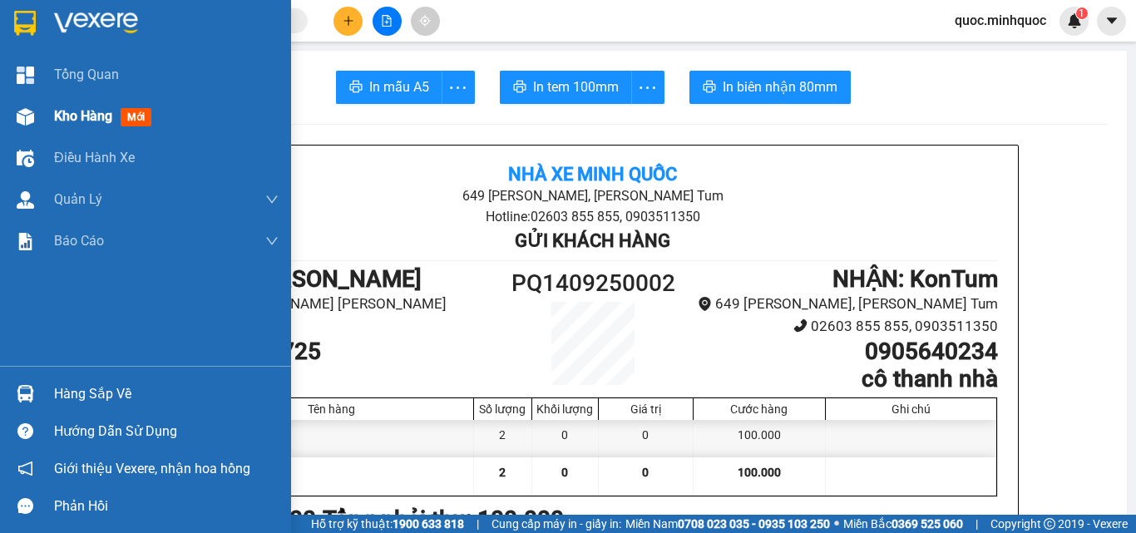
click at [25, 119] on img at bounding box center [25, 116] width 17 height 17
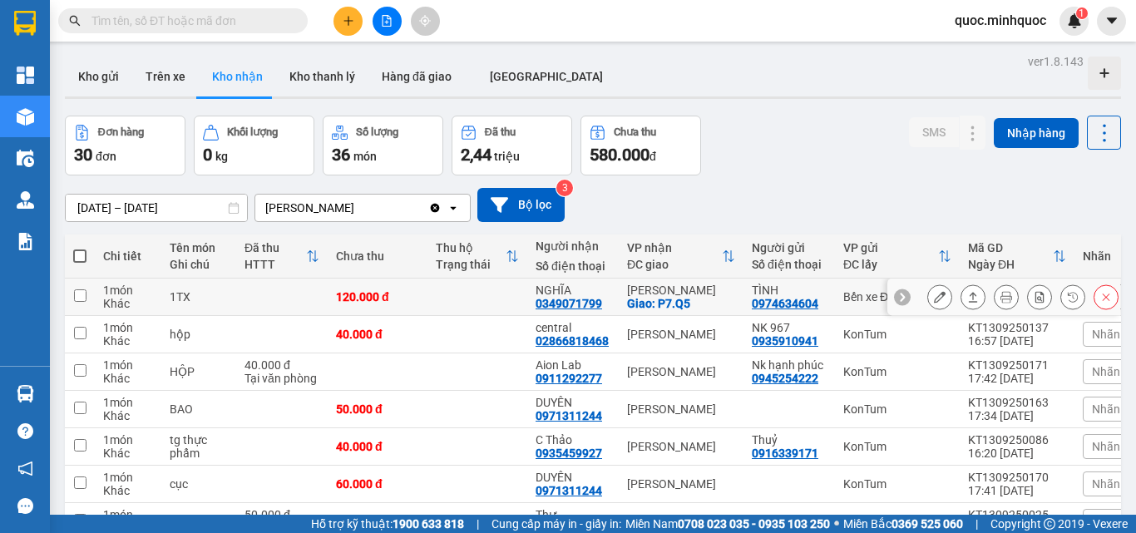
click at [89, 294] on td at bounding box center [80, 297] width 30 height 37
checkbox input "true"
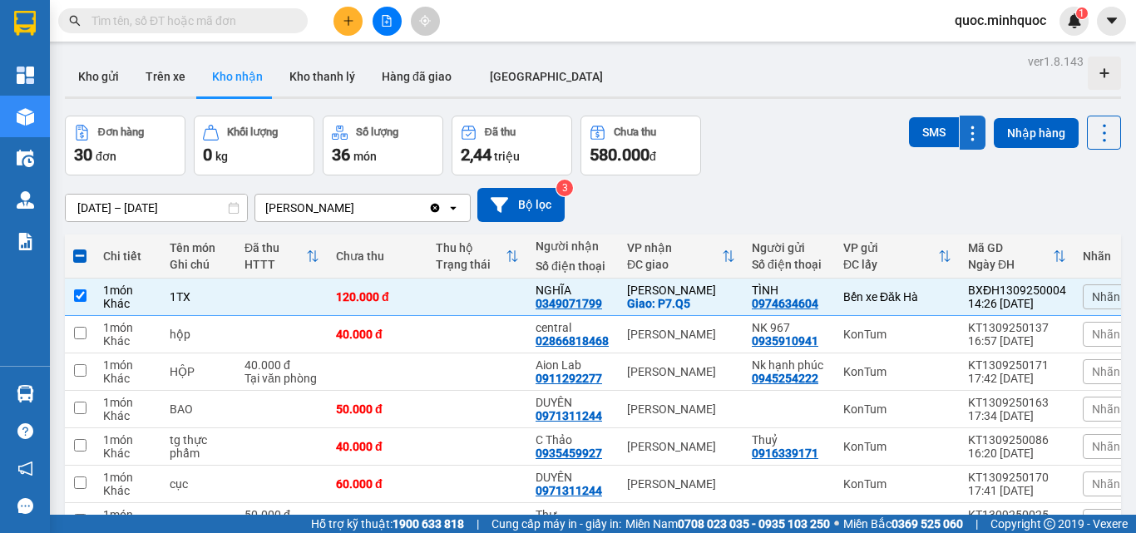
click at [966, 133] on icon at bounding box center [972, 134] width 16 height 16
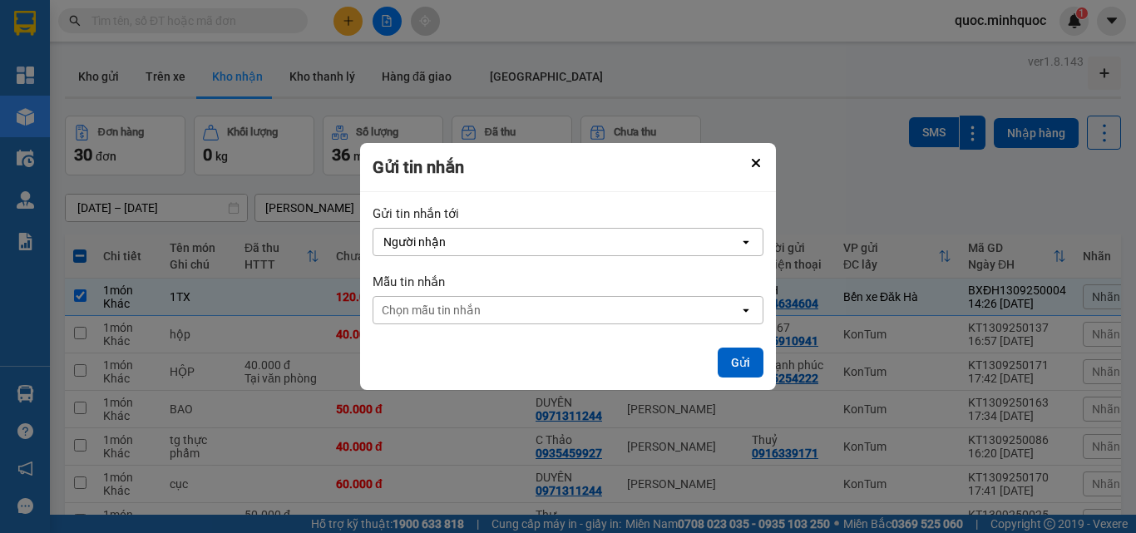
click at [737, 160] on div "Gửi tin nhắn" at bounding box center [568, 167] width 416 height 49
click at [757, 161] on icon "Close" at bounding box center [755, 163] width 7 height 7
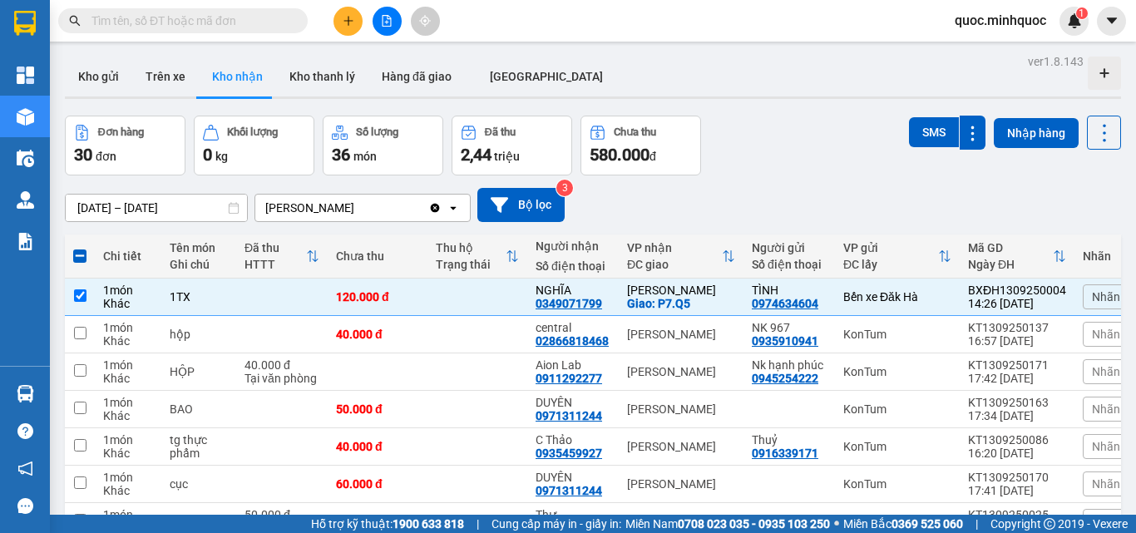
click at [240, 22] on input "text" at bounding box center [189, 21] width 196 height 18
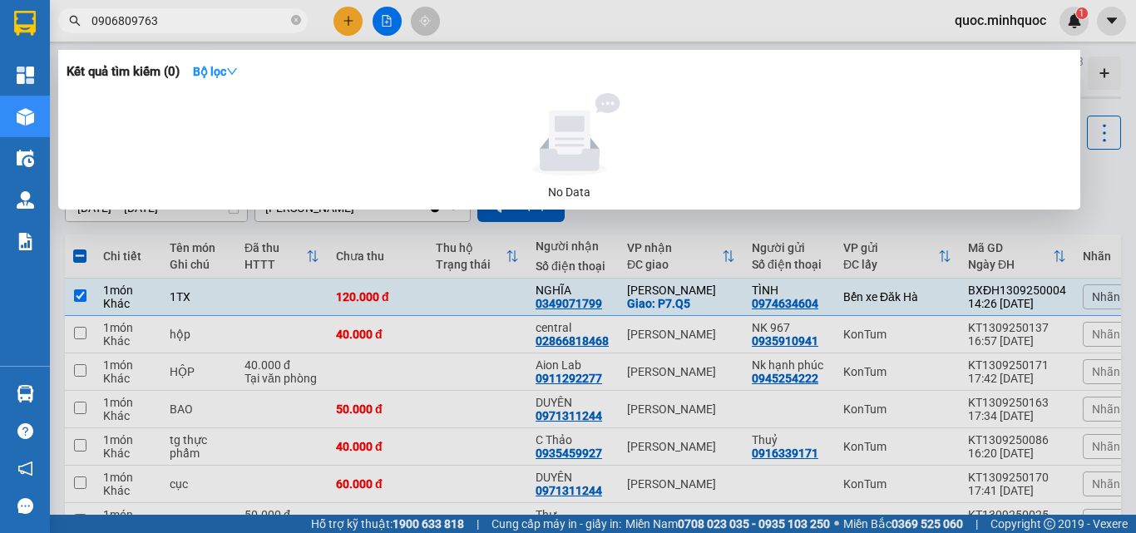
click at [205, 16] on input "0906809763" at bounding box center [189, 21] width 196 height 18
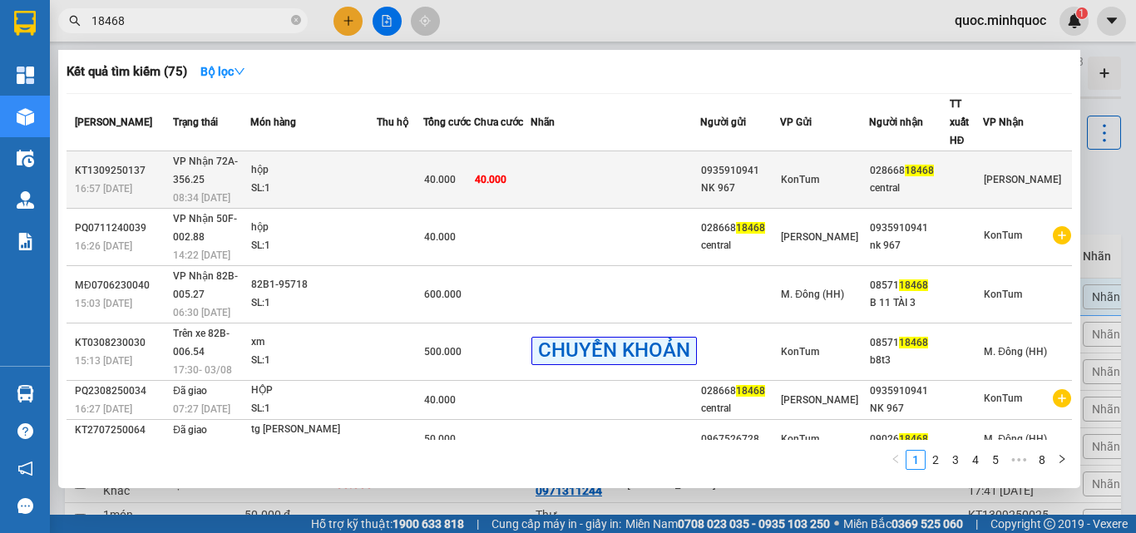
type input "18468"
click at [486, 152] on td "40.000" at bounding box center [502, 179] width 56 height 57
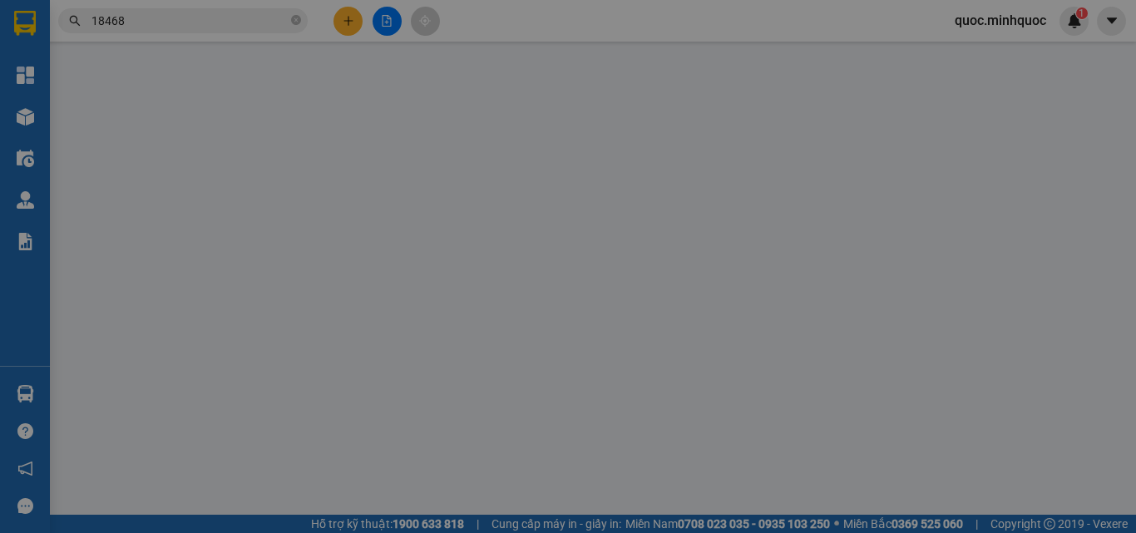
type input "0935910941"
type input "NK 967"
type input "02866818468"
type input "central"
type input "40.000"
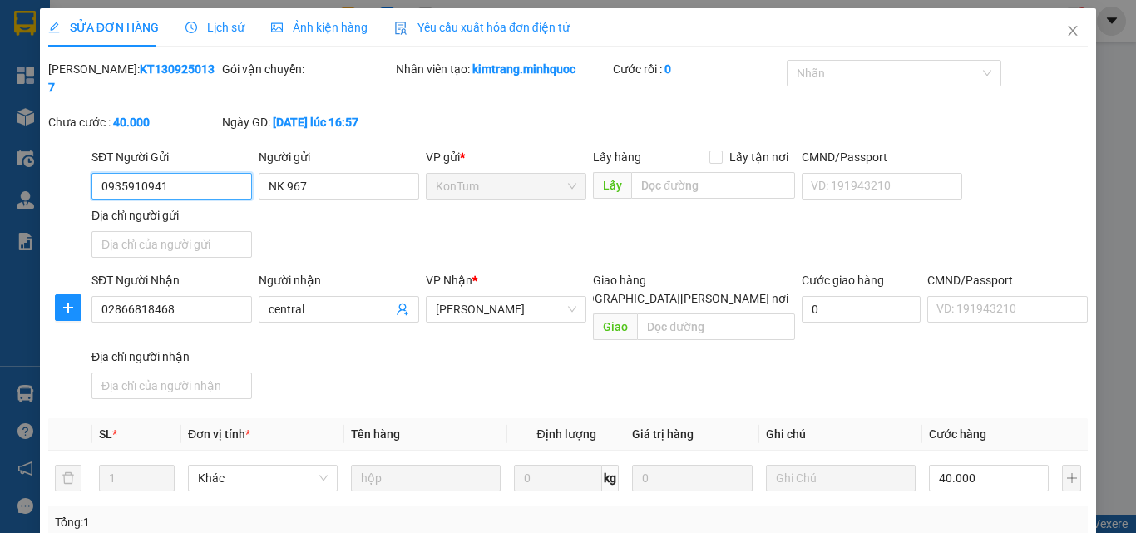
type input "0"
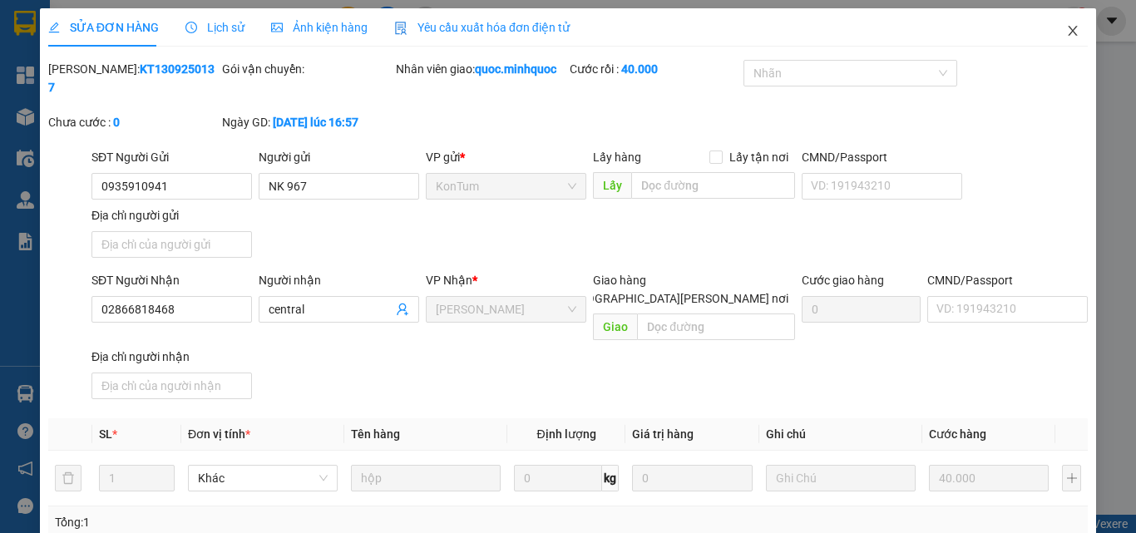
click at [1068, 28] on icon "close" at bounding box center [1072, 31] width 9 height 10
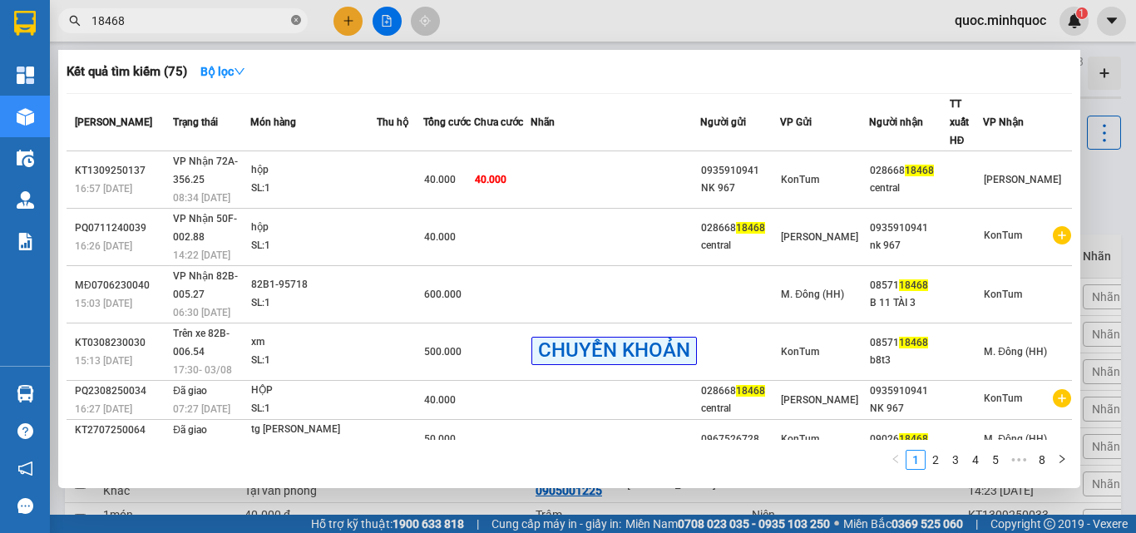
click at [294, 22] on icon "close-circle" at bounding box center [296, 20] width 10 height 10
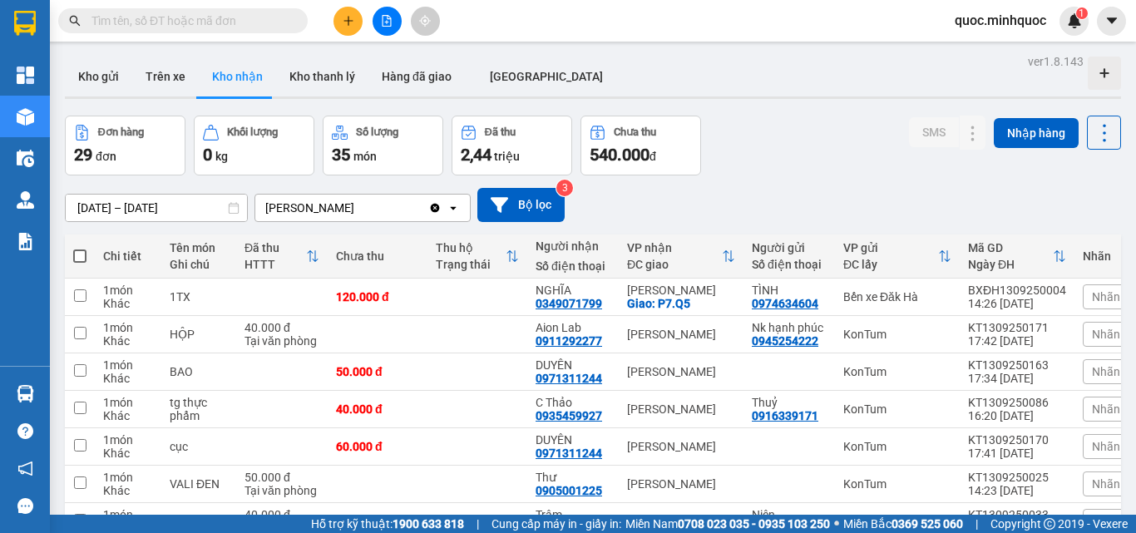
click at [209, 24] on input "text" at bounding box center [189, 21] width 196 height 18
paste input "0906568779"
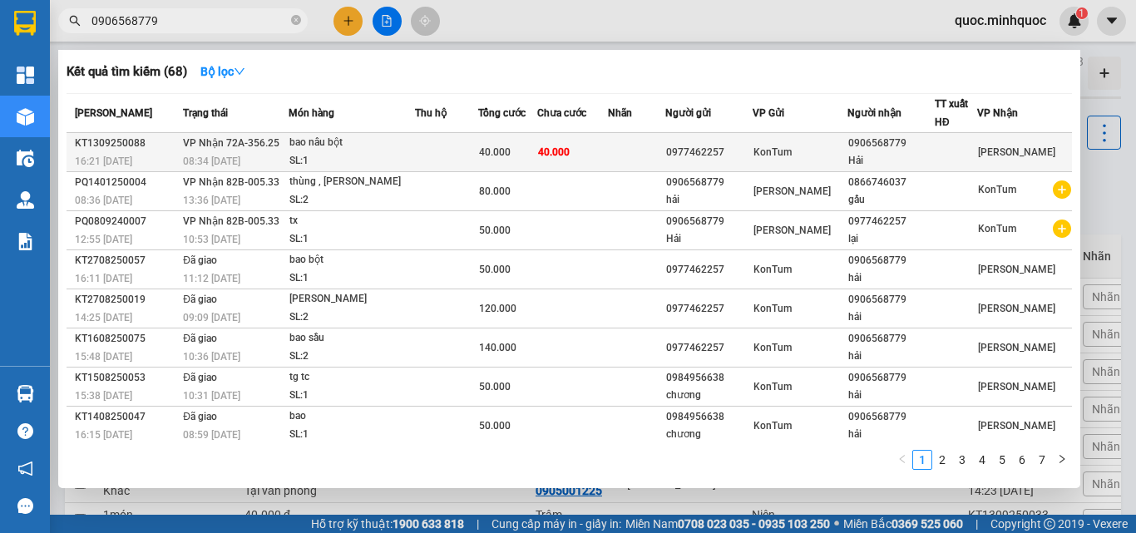
type input "0906568779"
click at [460, 148] on td at bounding box center [447, 152] width 64 height 39
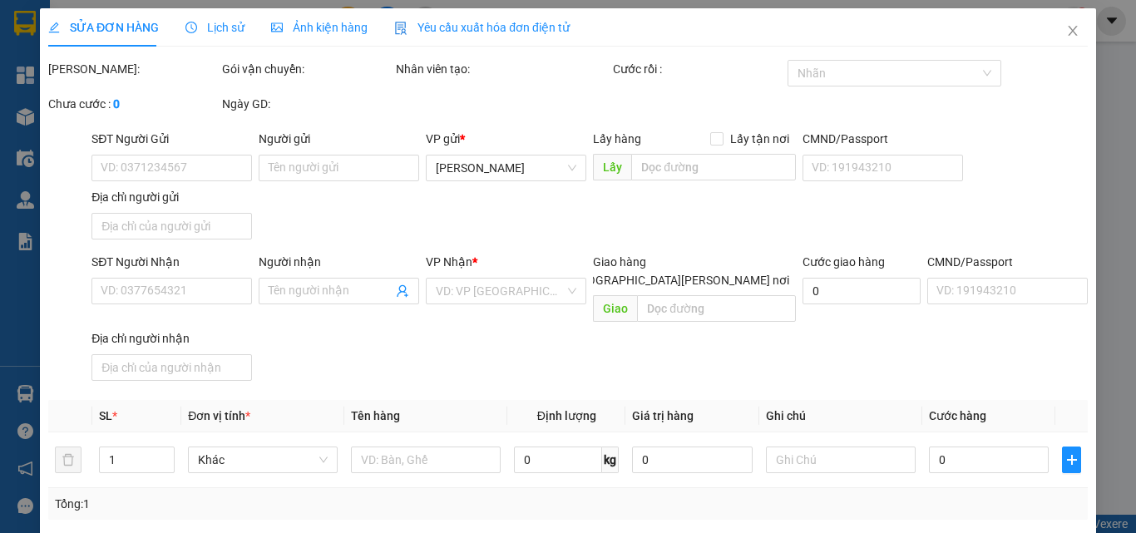
type input "0977462257"
type input "0906568779"
type input "Hải"
type input "40.000"
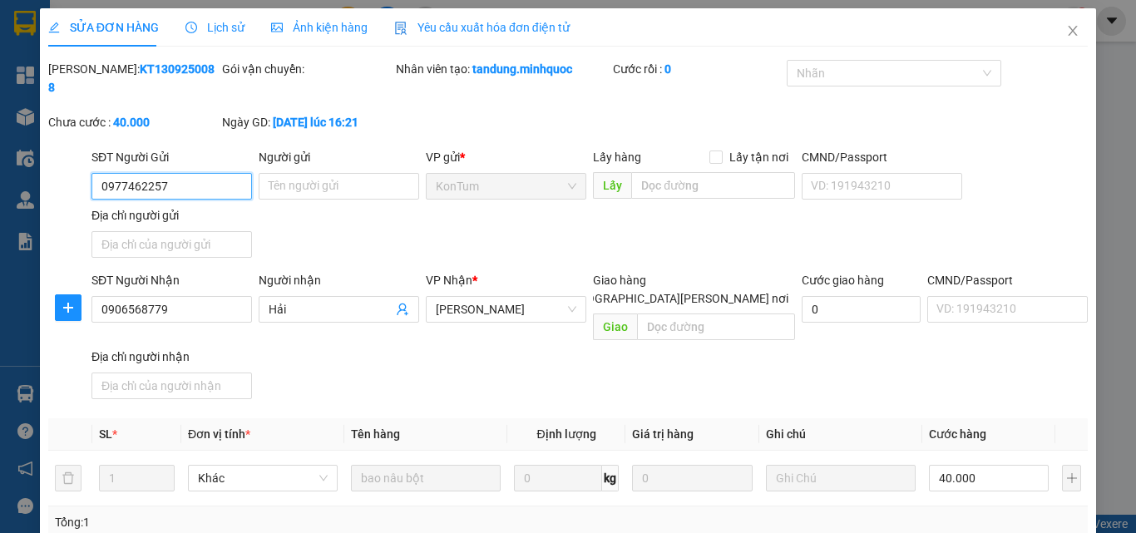
type input "0"
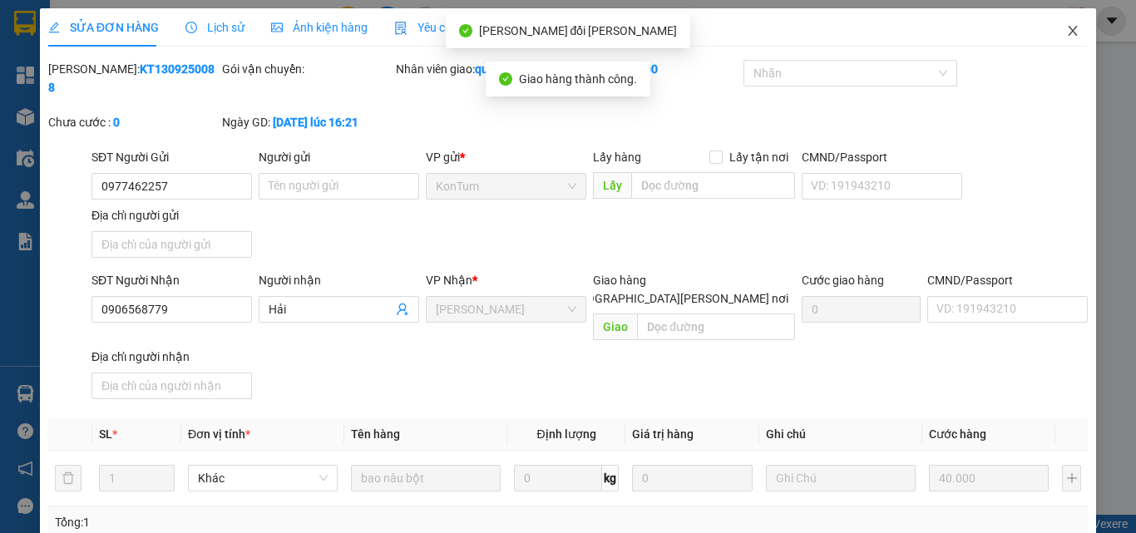
click at [1066, 30] on icon "close" at bounding box center [1072, 30] width 13 height 13
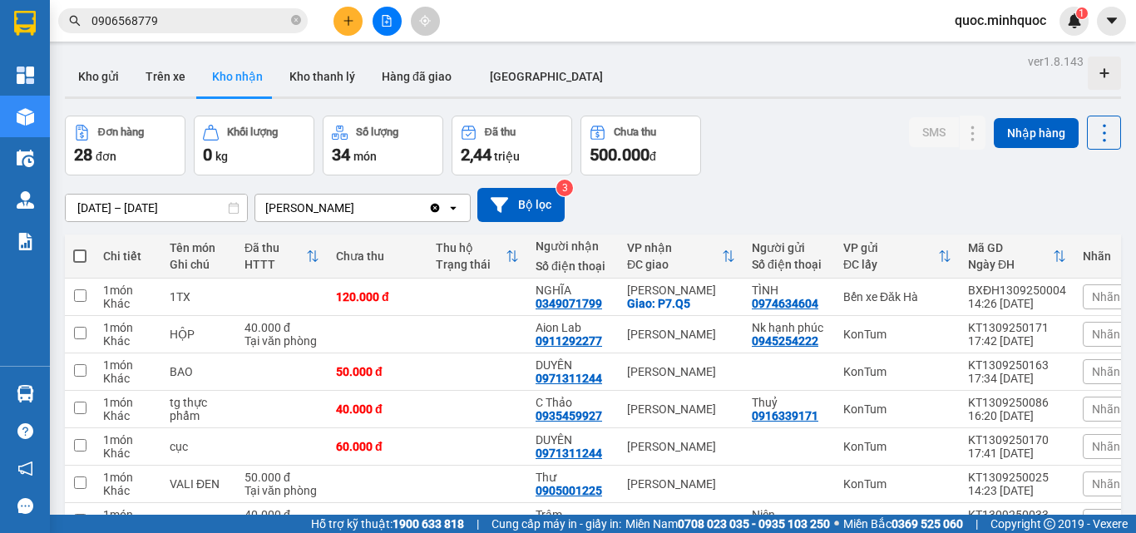
click at [339, 13] on button at bounding box center [347, 21] width 29 height 29
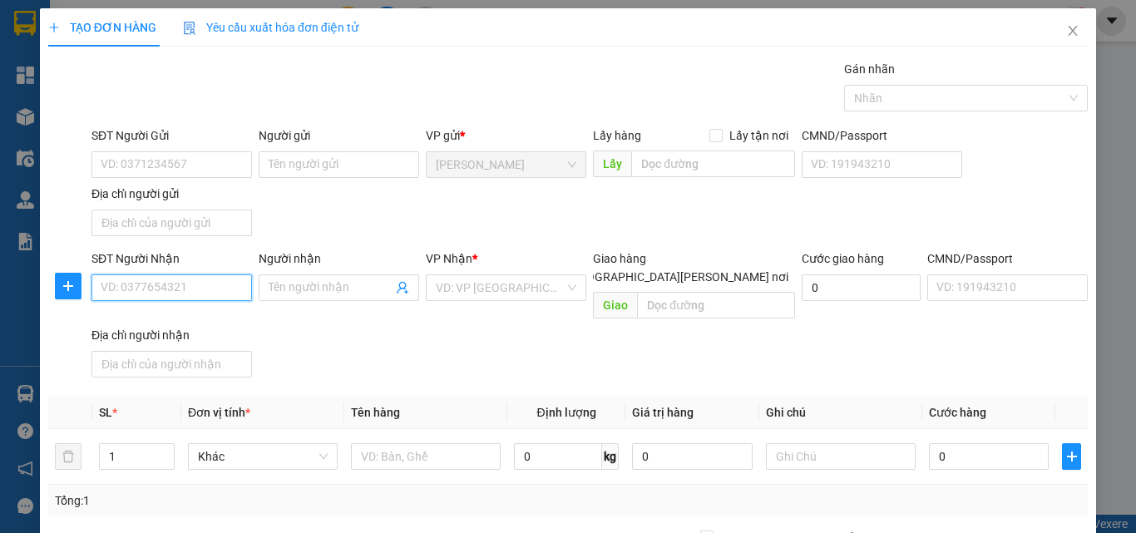
click at [192, 292] on input "SĐT Người Nhận" at bounding box center [171, 287] width 160 height 27
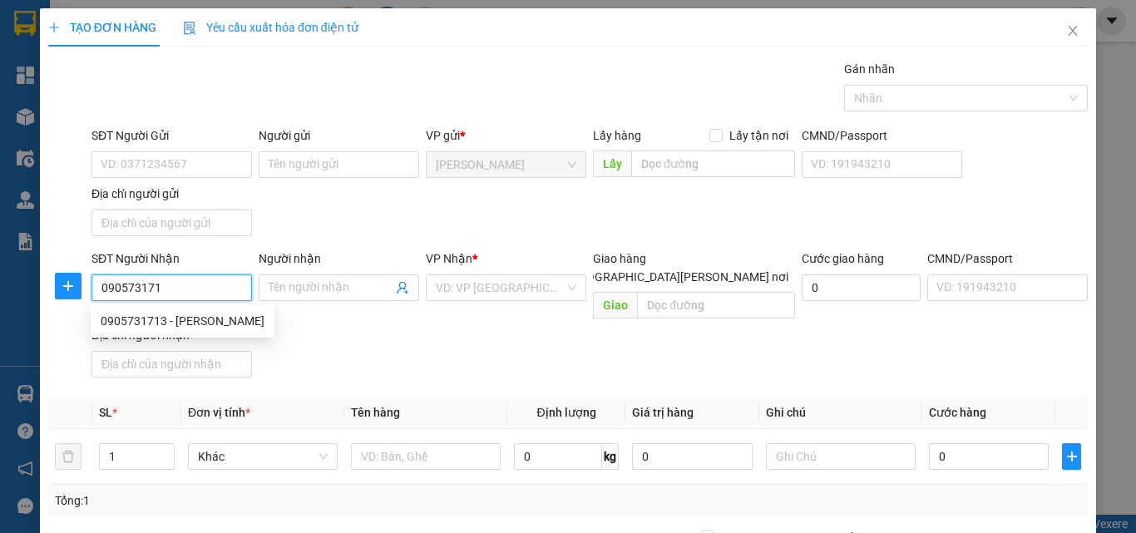
type input "0905731713"
click at [190, 321] on div "0905731713 - châu" at bounding box center [183, 321] width 164 height 18
type input "châu"
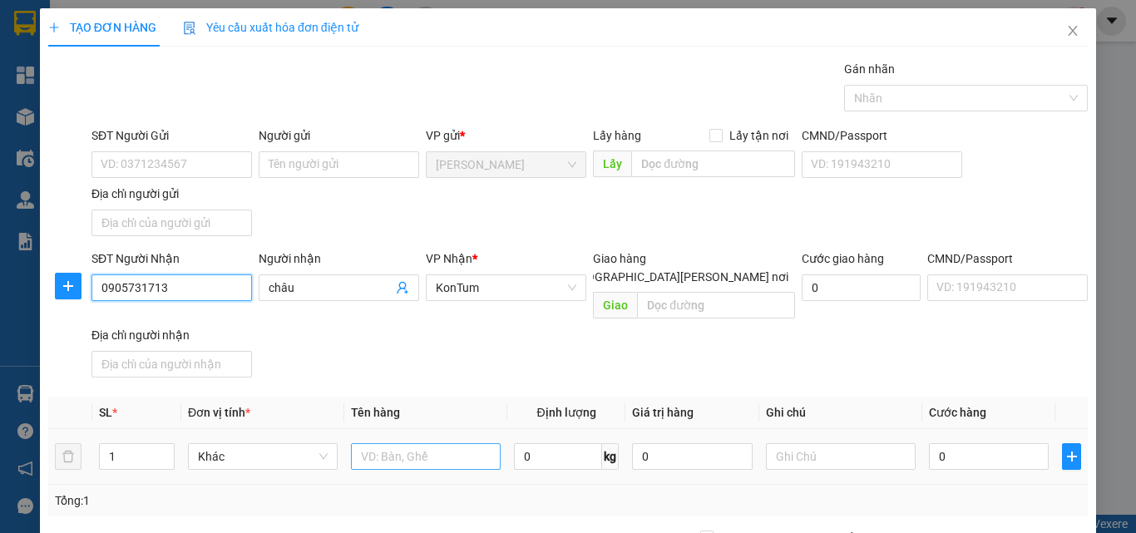
type input "0905731713"
click at [427, 443] on input "text" at bounding box center [426, 456] width 150 height 27
click at [428, 446] on input "thùng" at bounding box center [426, 456] width 150 height 27
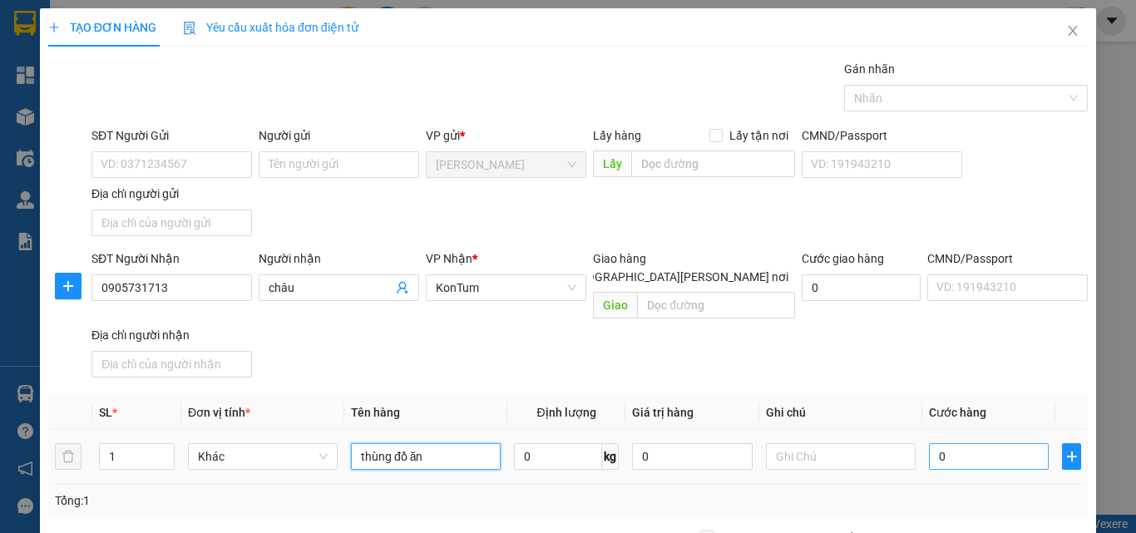
type input "thùng đồ ăn"
click at [936, 443] on input "0" at bounding box center [989, 456] width 120 height 27
type input "4"
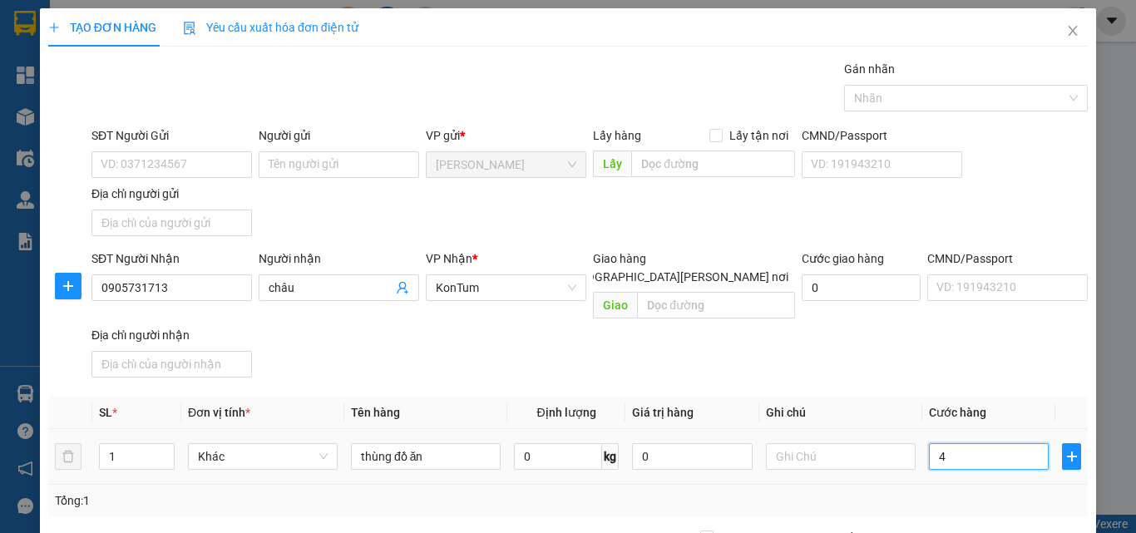
type input "40"
type input "40.000"
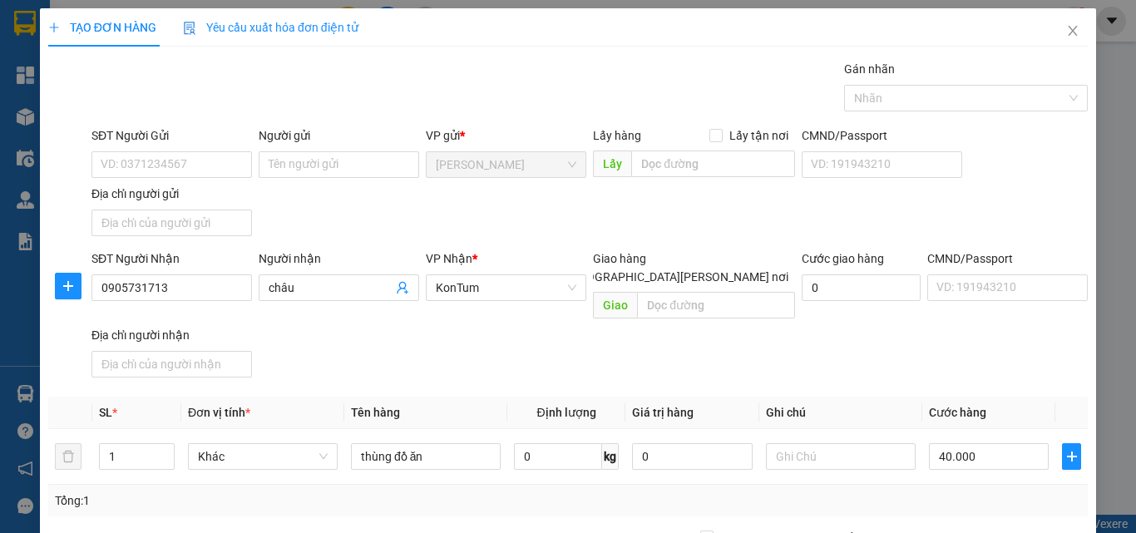
type input "0"
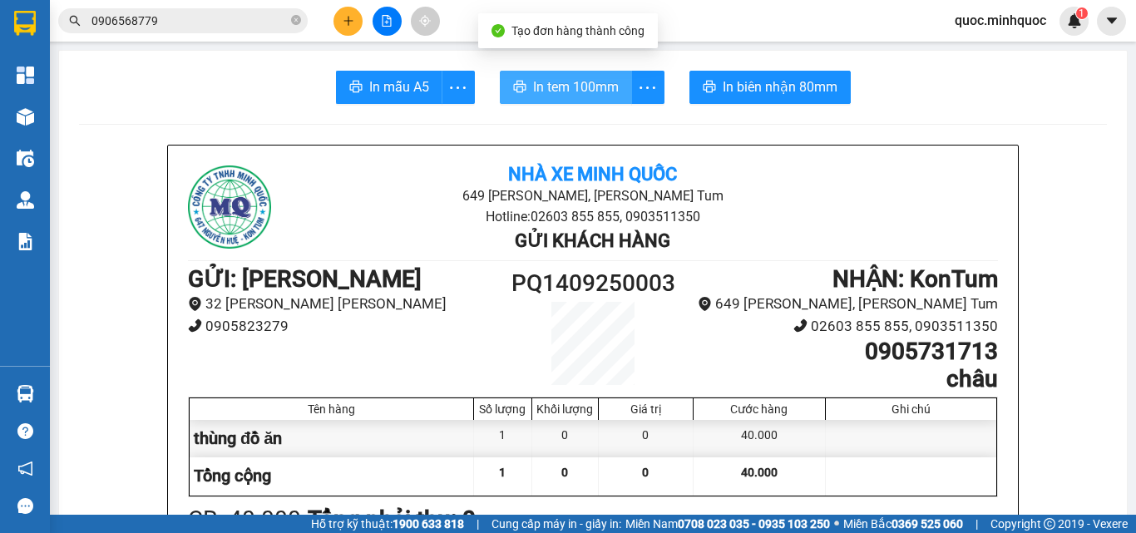
click at [571, 80] on span "In tem 100mm" at bounding box center [576, 86] width 86 height 21
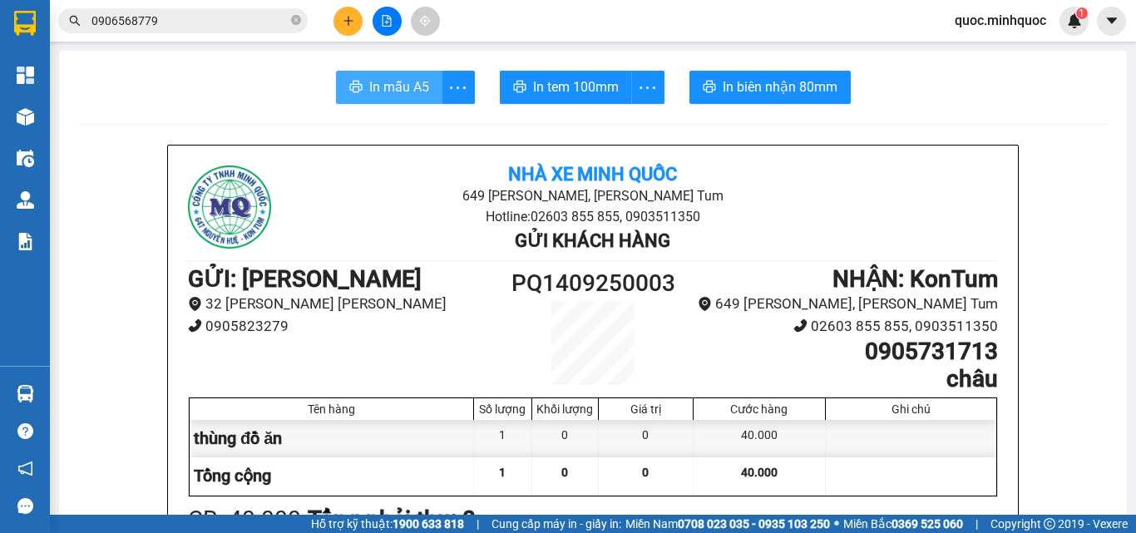
click at [370, 78] on span "In mẫu A5" at bounding box center [399, 86] width 60 height 21
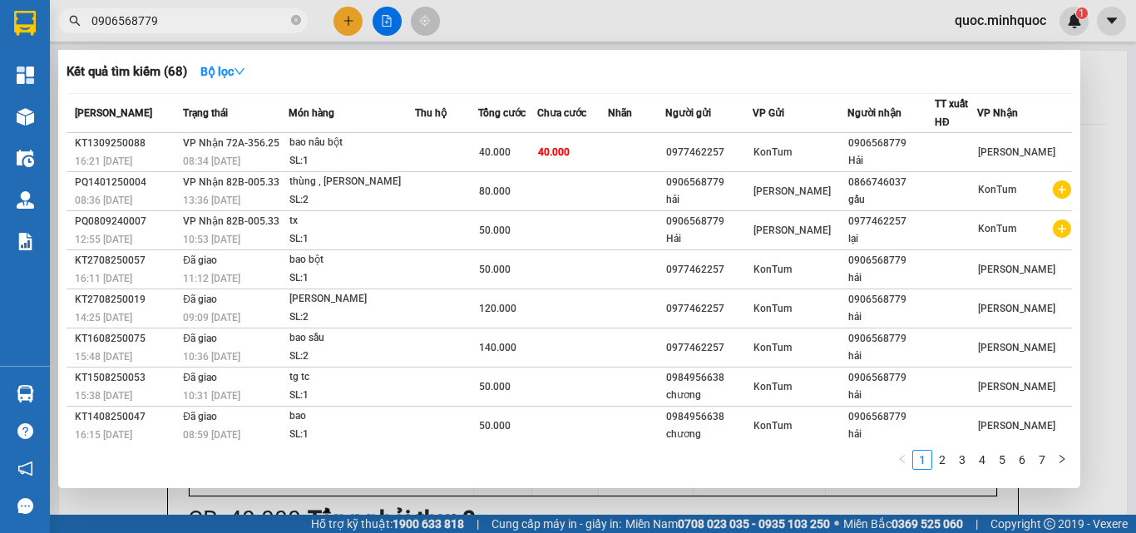
click at [275, 26] on input "0906568779" at bounding box center [189, 21] width 196 height 18
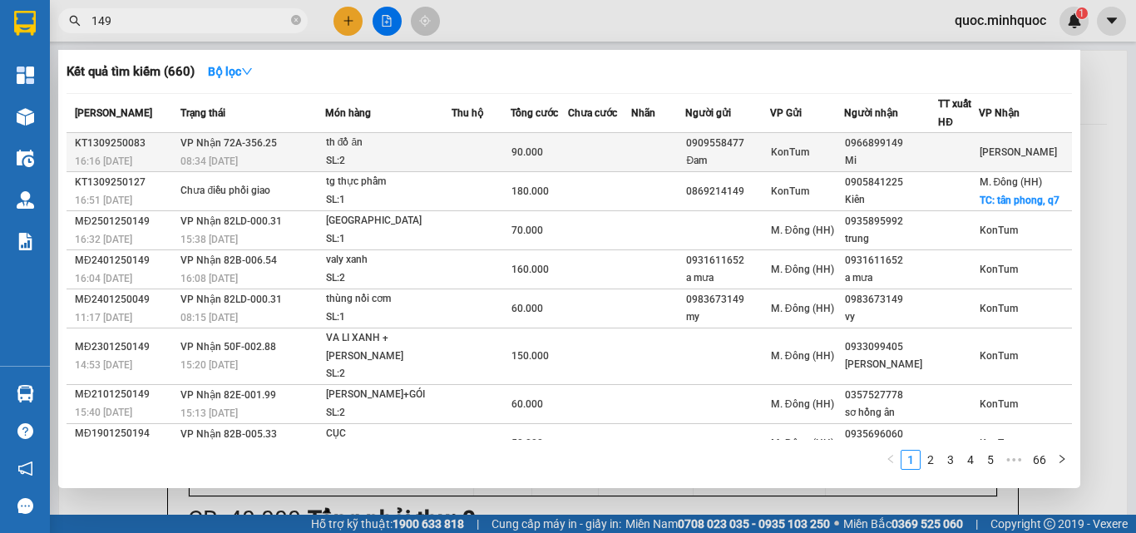
type input "149"
click at [608, 154] on td at bounding box center [599, 152] width 63 height 39
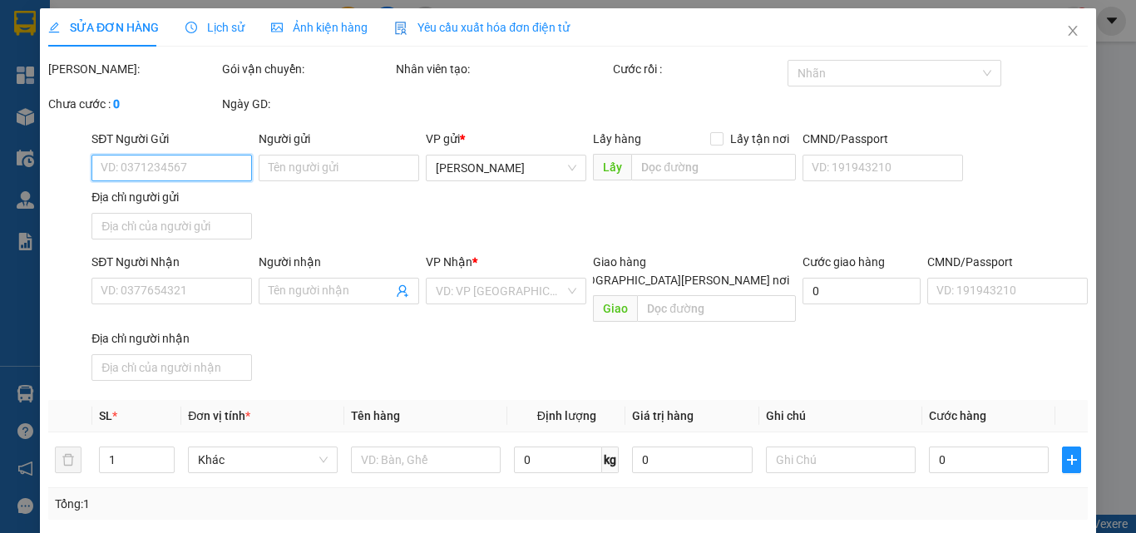
type input "0909558477"
type input "Đam"
type input "0966899149"
type input "Mi"
type input "90.000"
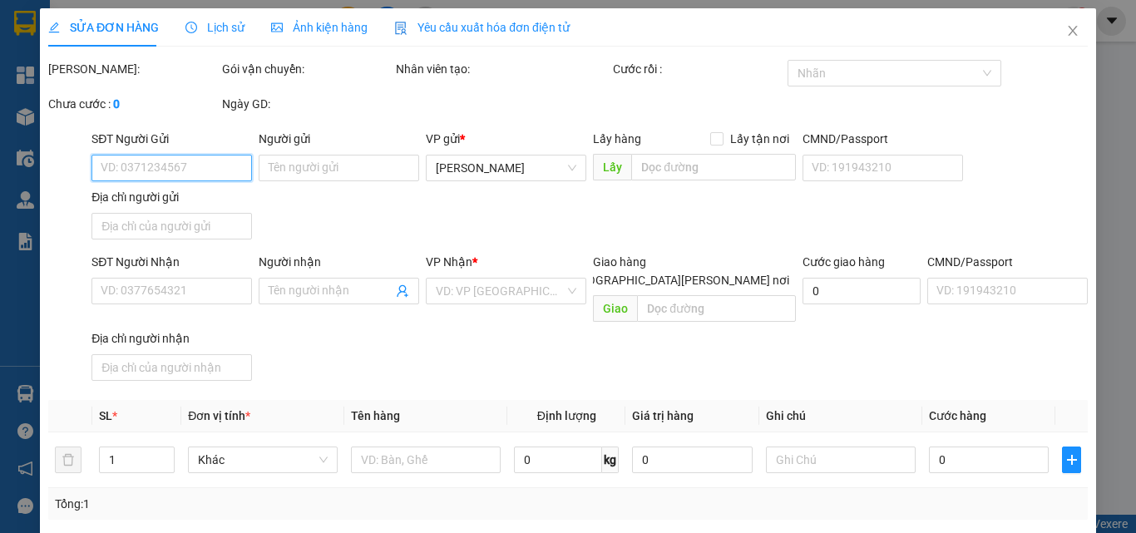
type input "0"
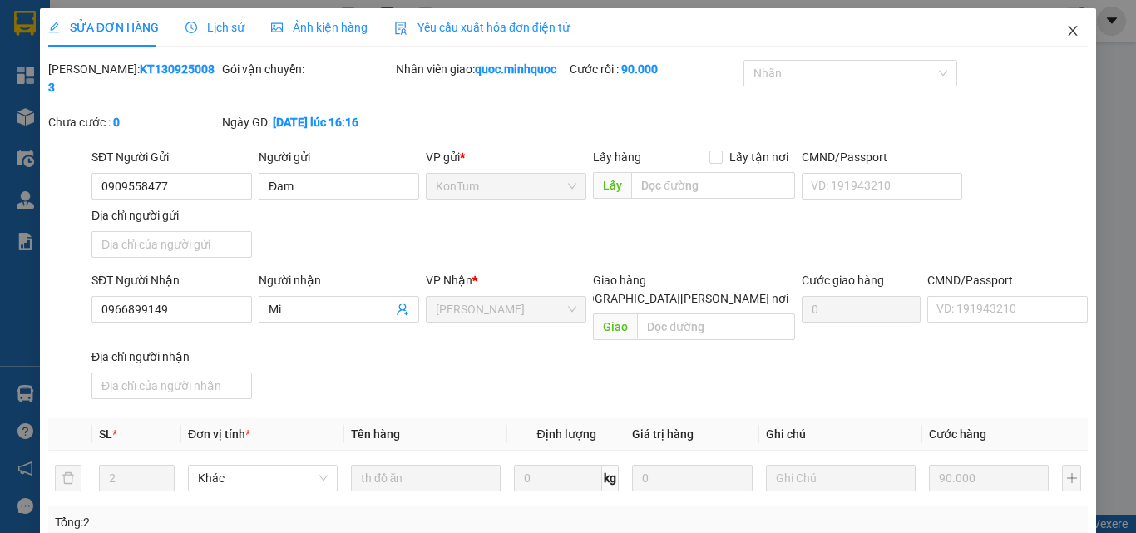
drag, startPoint x: 1061, startPoint y: 31, endPoint x: 531, endPoint y: 37, distance: 529.6
click at [1066, 30] on icon "close" at bounding box center [1072, 30] width 13 height 13
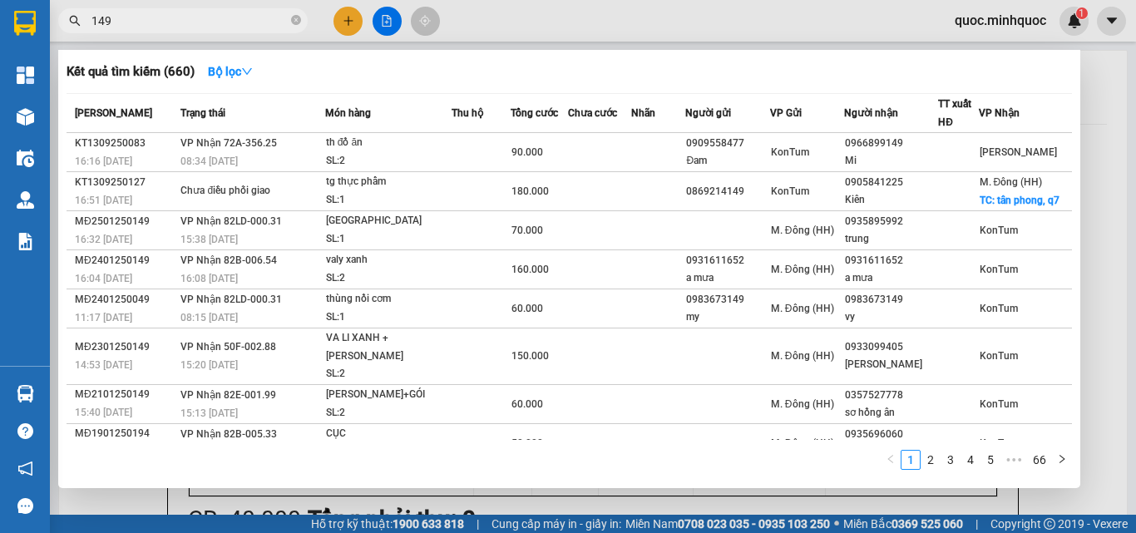
click at [175, 22] on input "149" at bounding box center [189, 21] width 196 height 18
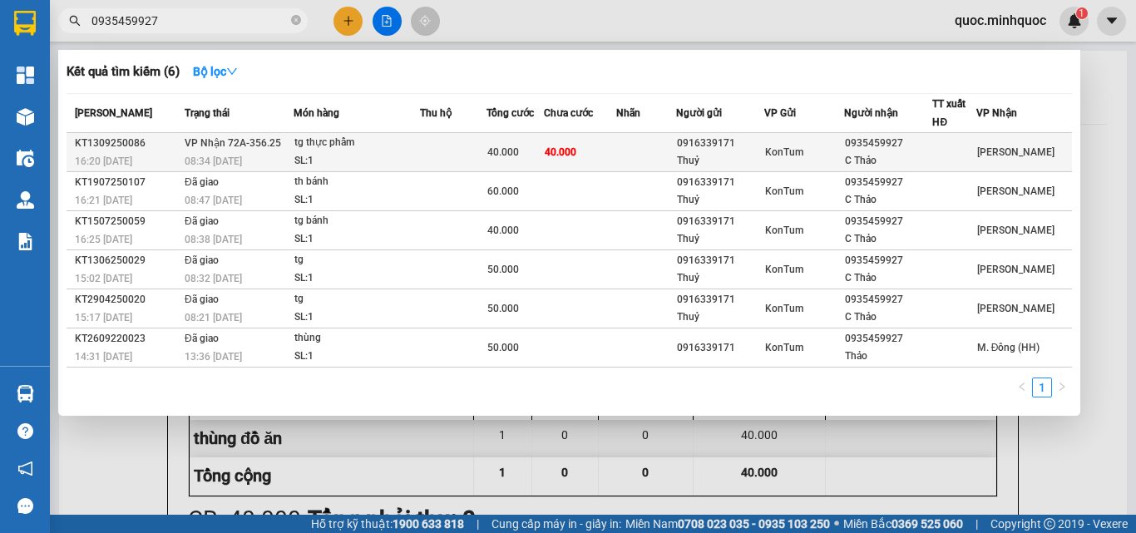
type input "0935459927"
click at [519, 148] on span "40.000" at bounding box center [503, 152] width 32 height 12
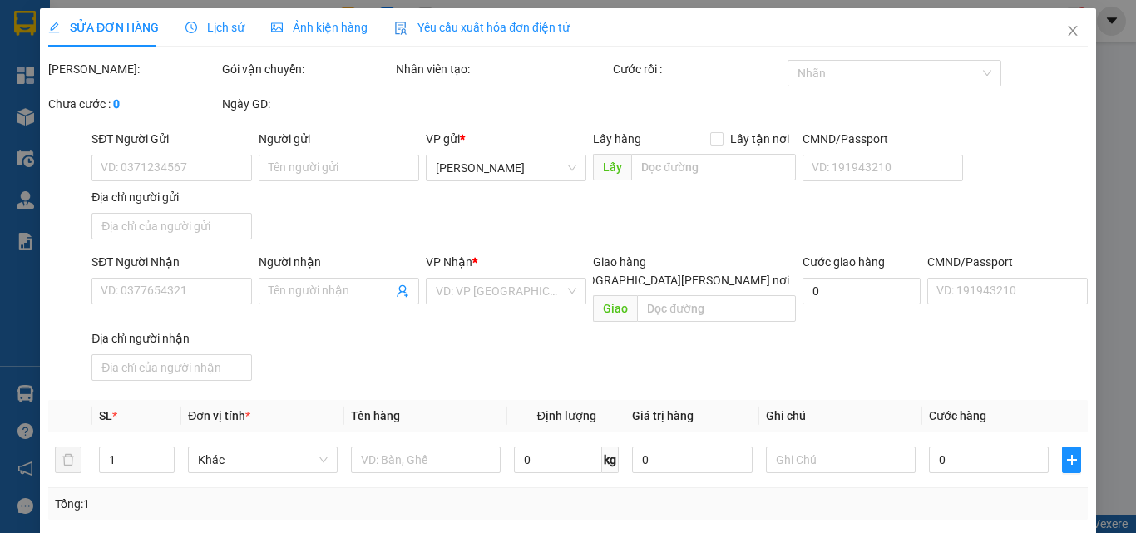
type input "0916339171"
type input "Thuỷ"
type input "0935459927"
type input "C Thảo"
type input "40.000"
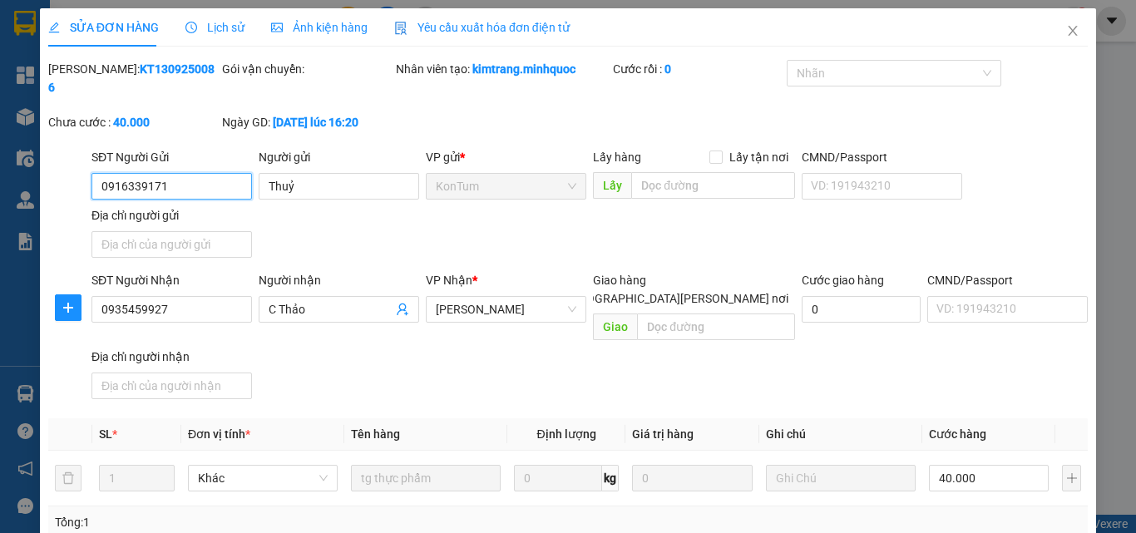
type input "0"
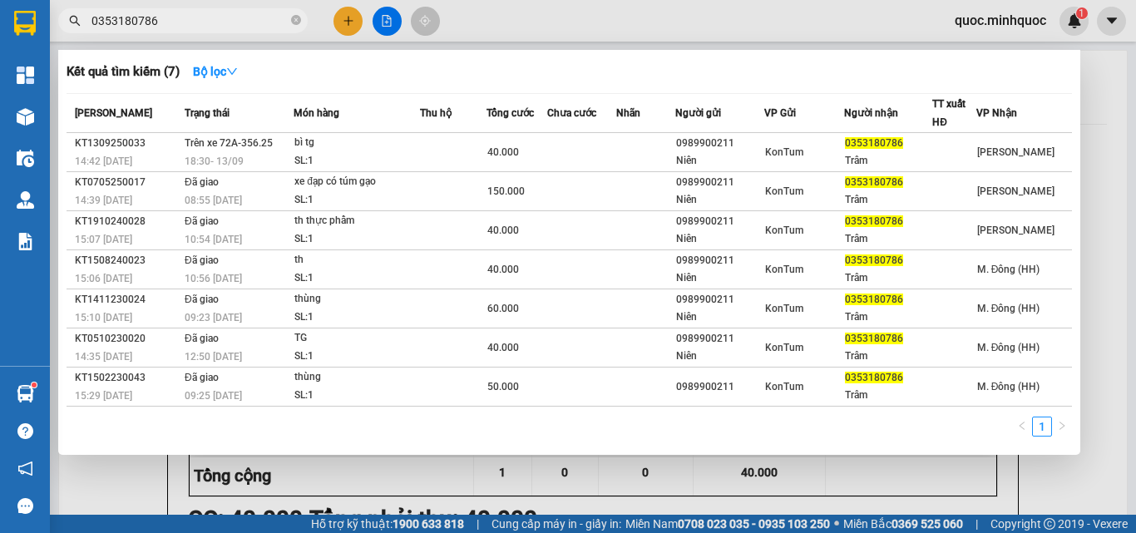
click at [535, 13] on div at bounding box center [568, 266] width 1136 height 533
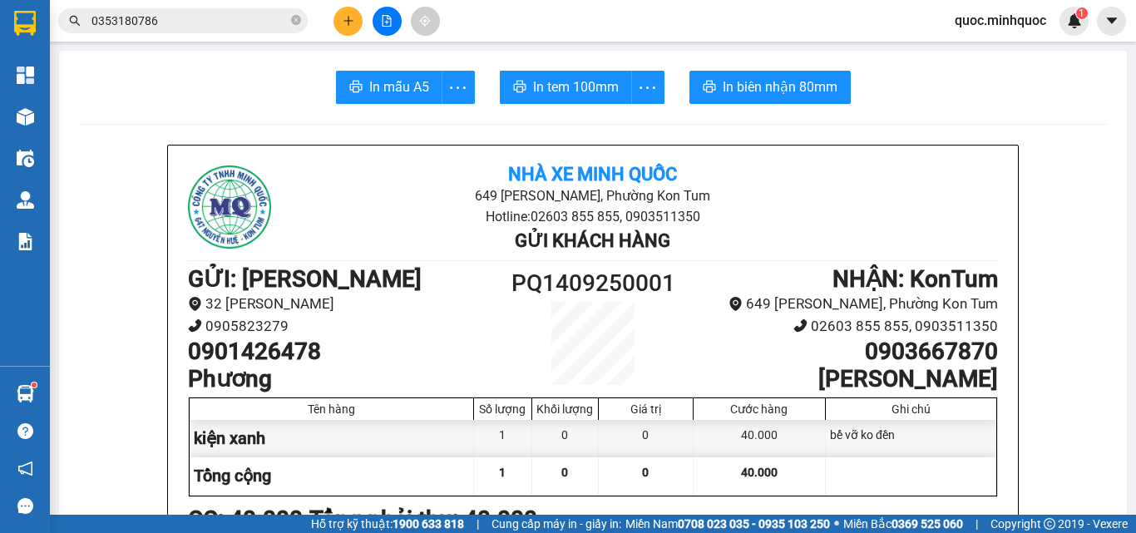
click at [386, 14] on button at bounding box center [386, 21] width 29 height 29
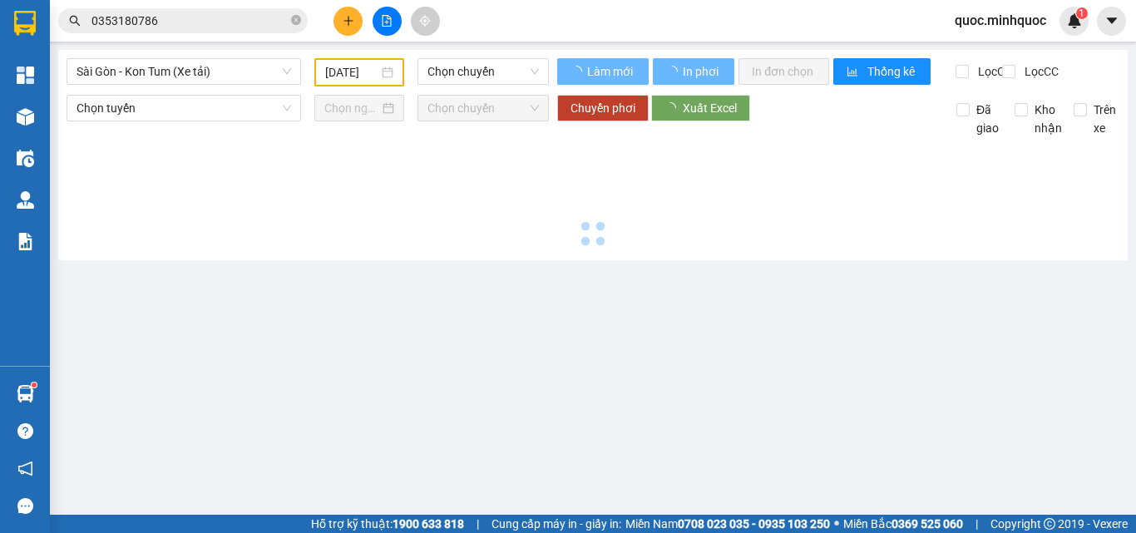
type input "[DATE]"
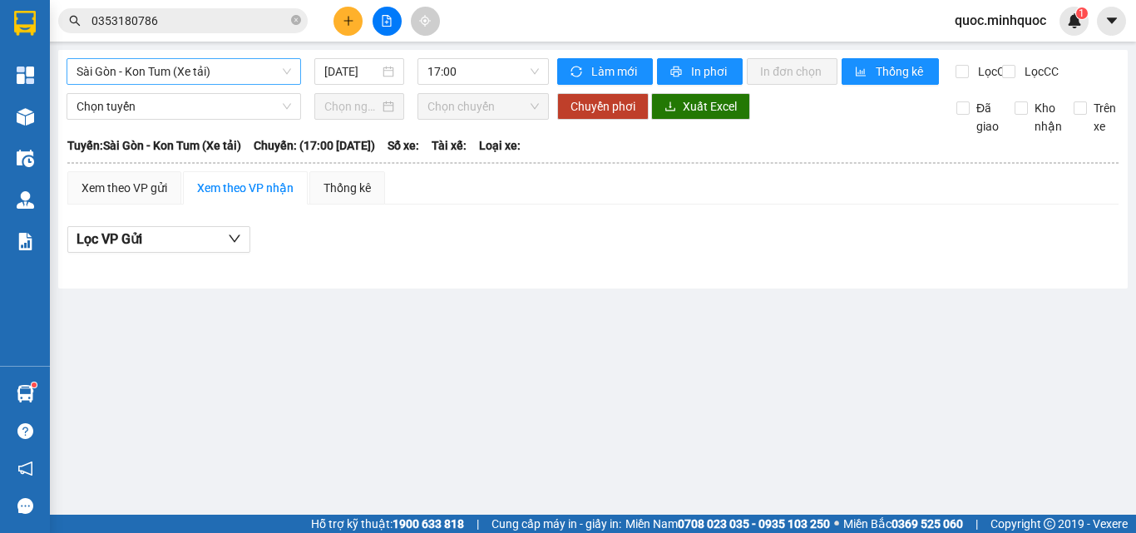
click at [240, 67] on span "Sài Gòn - Kon Tum (Xe tải)" at bounding box center [183, 71] width 214 height 25
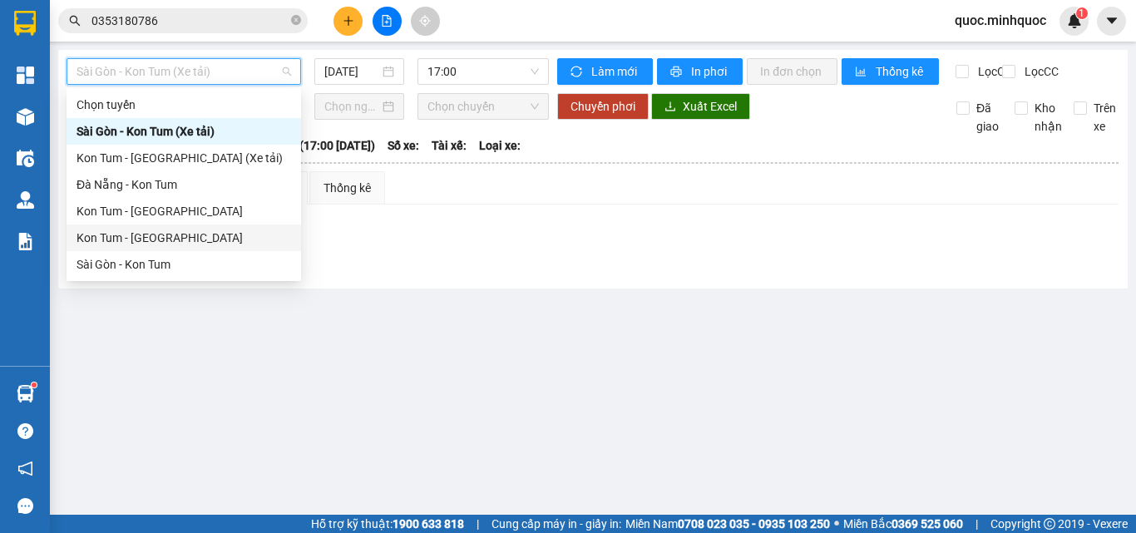
click at [212, 233] on div "Kon Tum - [GEOGRAPHIC_DATA]" at bounding box center [183, 238] width 214 height 18
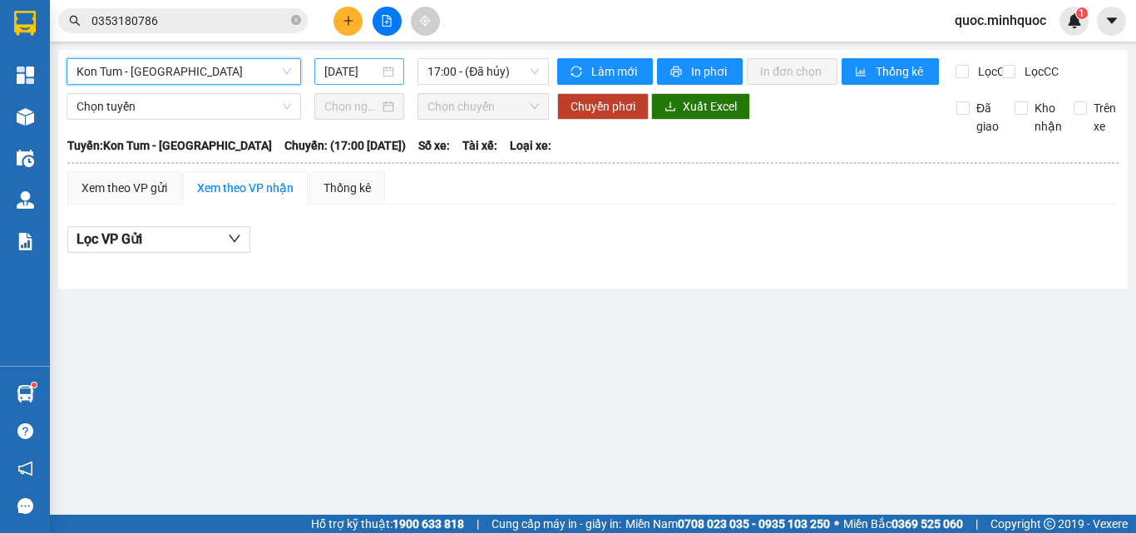
click at [348, 68] on input "[DATE]" at bounding box center [351, 71] width 55 height 18
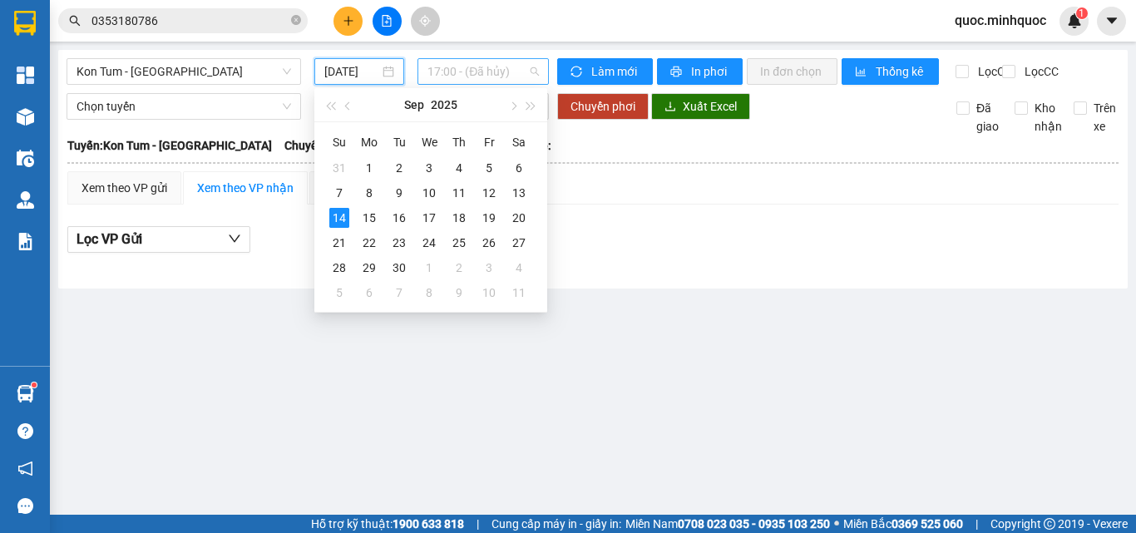
click at [471, 62] on span "17:00 - (Đã hủy)" at bounding box center [482, 71] width 111 height 25
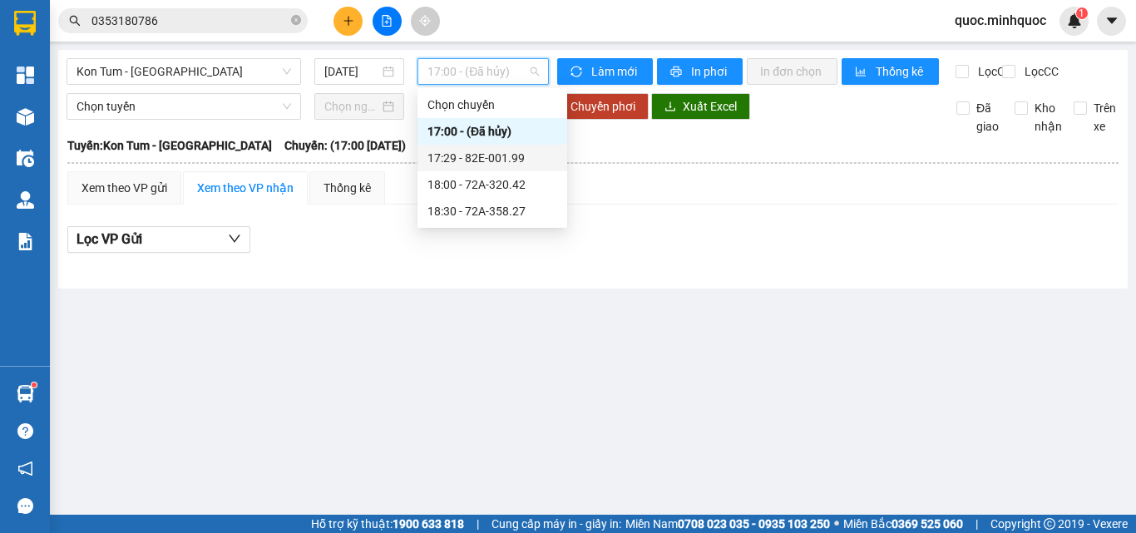
click at [486, 164] on div "17:29 - 82E-001.99" at bounding box center [492, 158] width 130 height 18
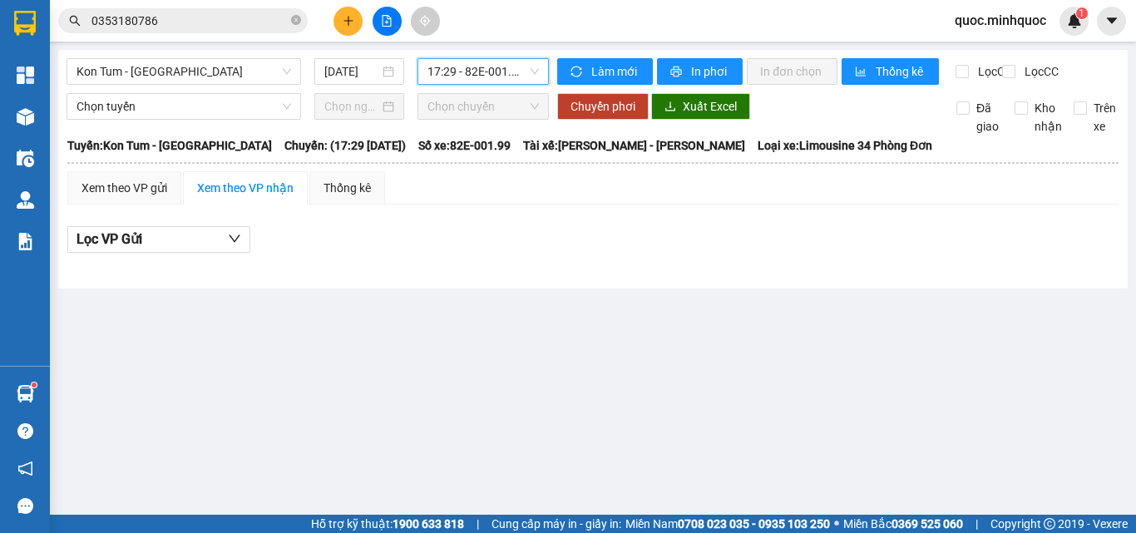
click at [496, 76] on span "17:29 - 82E-001.99" at bounding box center [482, 71] width 111 height 25
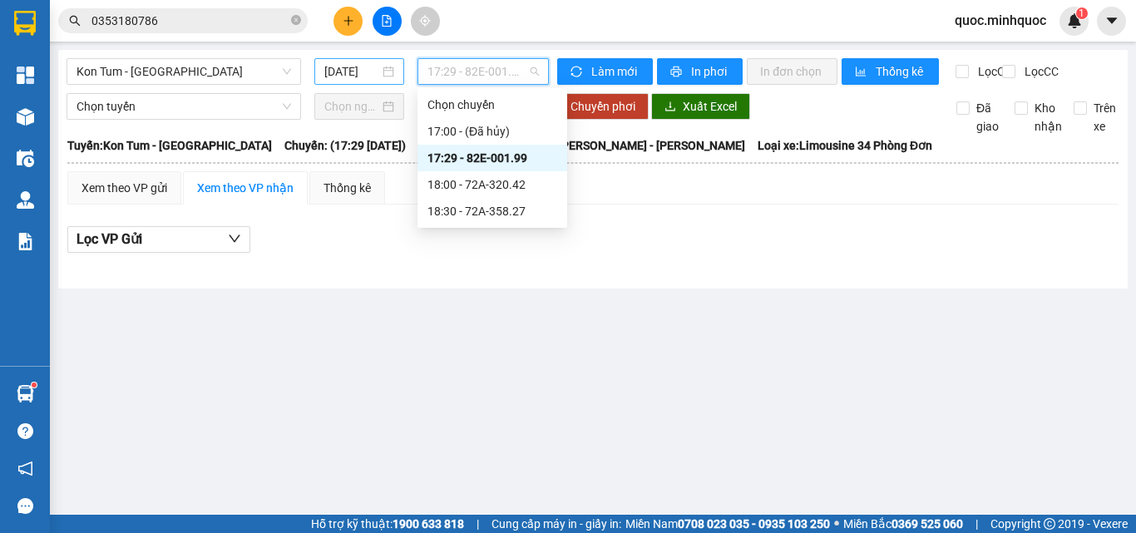
click at [357, 71] on input "[DATE]" at bounding box center [351, 71] width 55 height 18
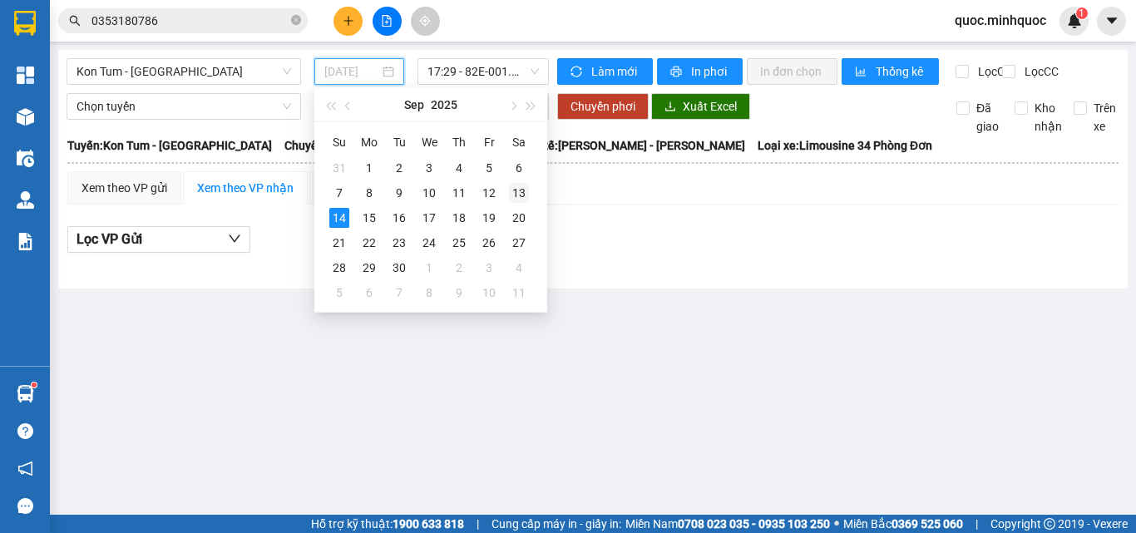
click at [517, 195] on div "13" at bounding box center [519, 193] width 20 height 20
type input "[DATE]"
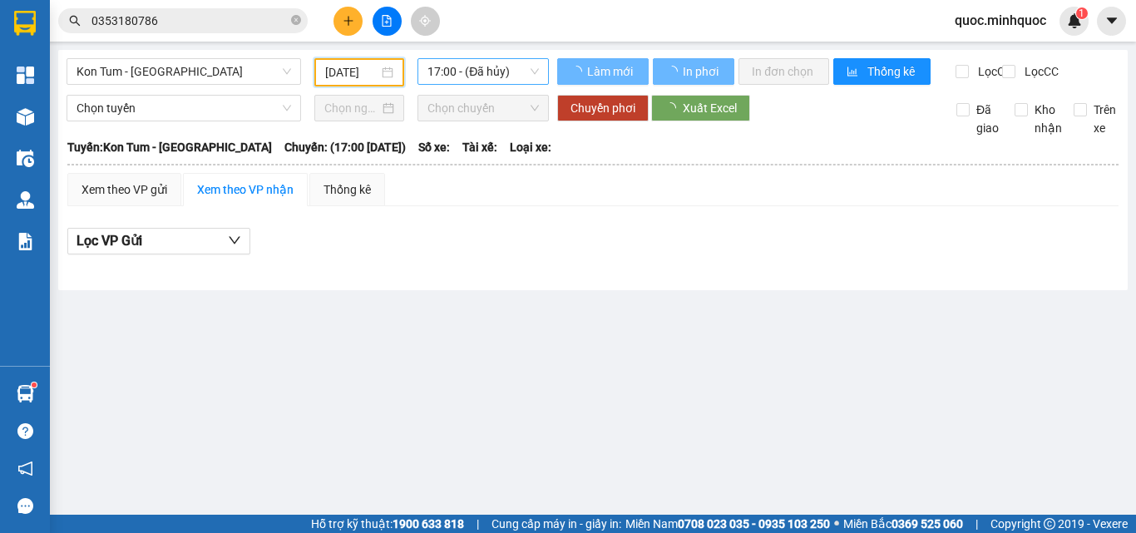
click at [508, 71] on span "17:00 - (Đã hủy)" at bounding box center [482, 71] width 111 height 25
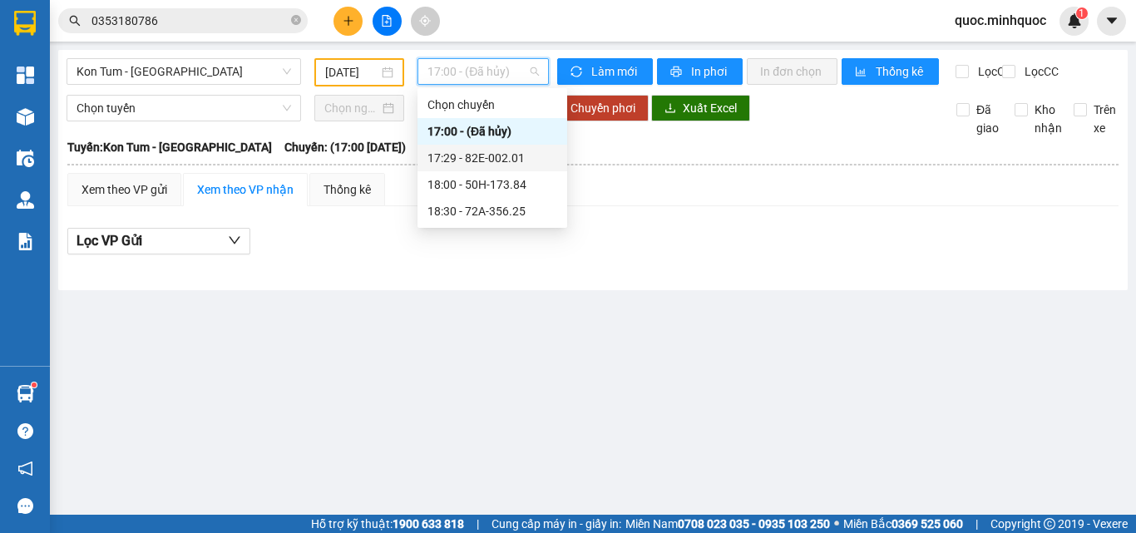
click at [491, 170] on div "17:29 - 82E-002.01" at bounding box center [492, 158] width 150 height 27
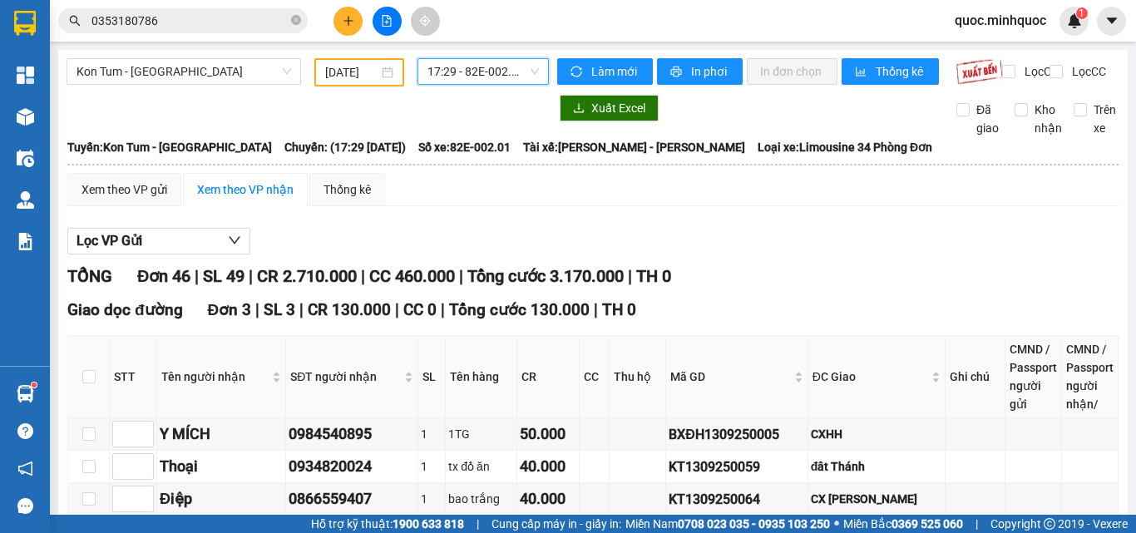
click at [494, 72] on span "17:29 - 82E-002.01" at bounding box center [482, 71] width 111 height 25
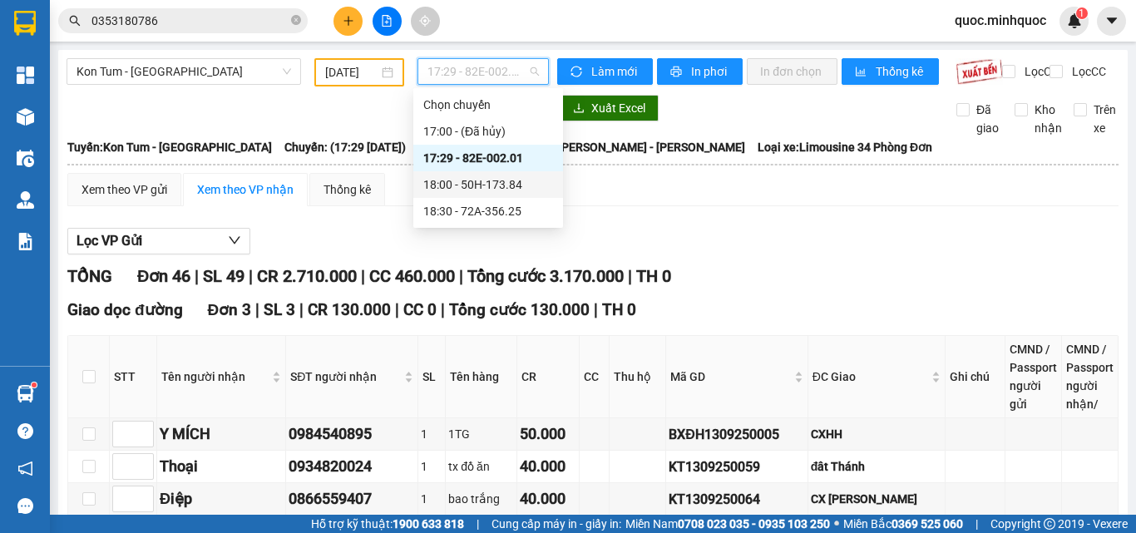
click at [501, 177] on div "18:00 - 50H-173.84" at bounding box center [488, 184] width 130 height 18
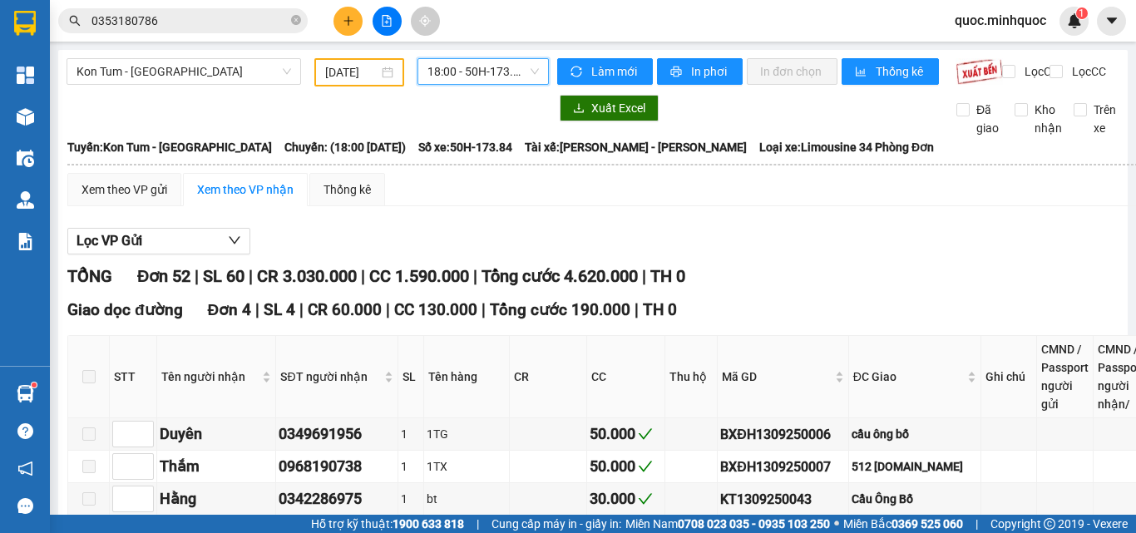
click at [497, 71] on span "18:00 - 50H-173.84" at bounding box center [482, 71] width 111 height 25
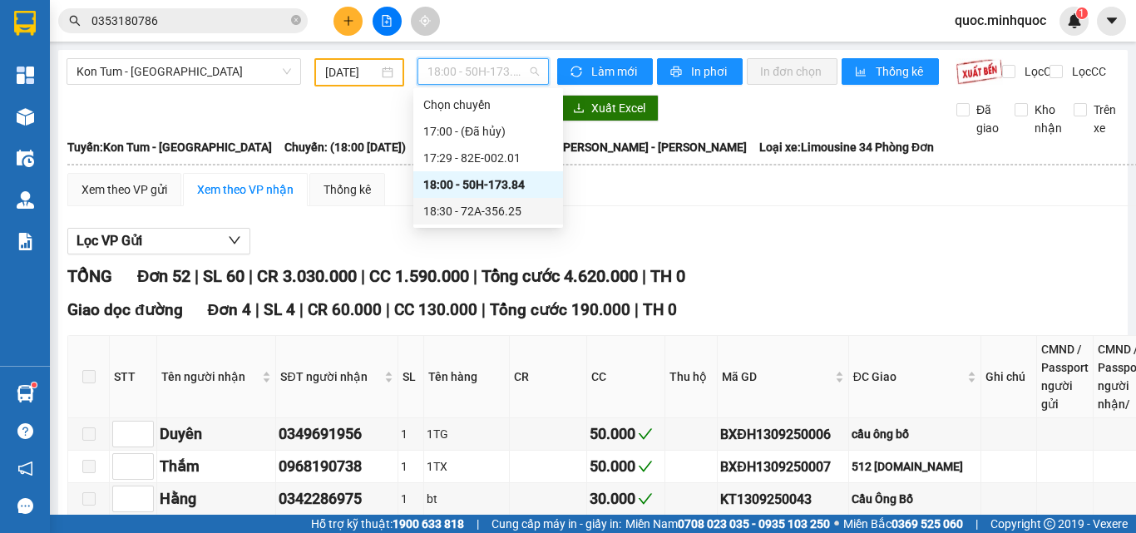
click at [502, 211] on div "18:30 - 72A-356.25" at bounding box center [488, 211] width 130 height 18
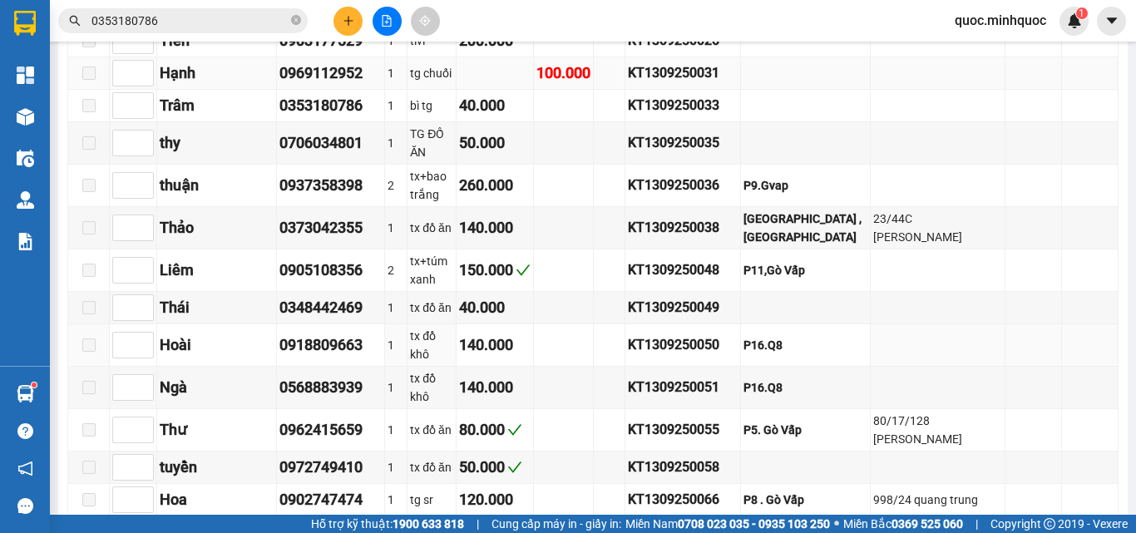
scroll to position [1330, 0]
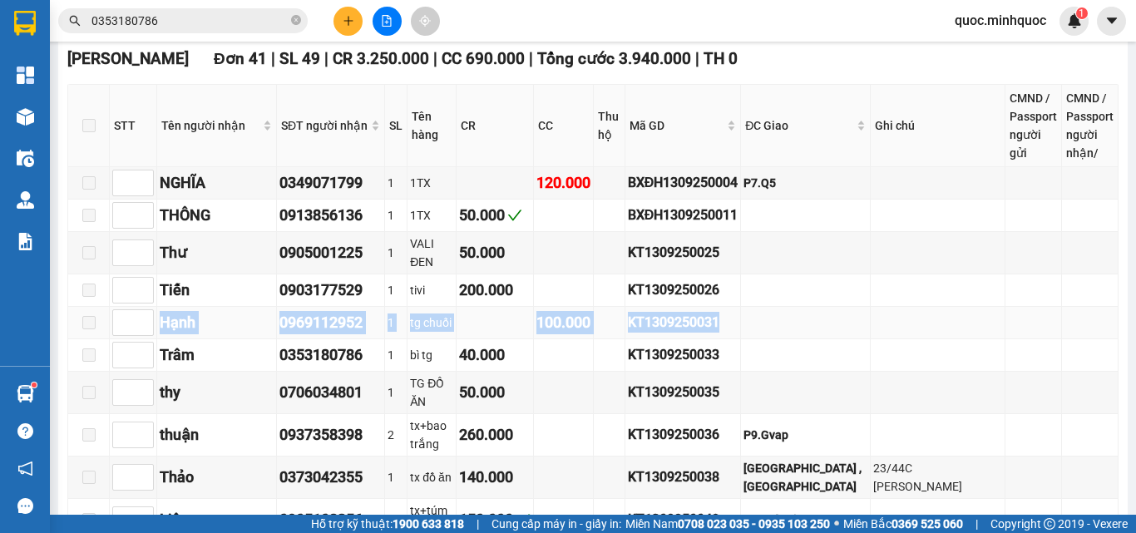
drag, startPoint x: 160, startPoint y: 286, endPoint x: 754, endPoint y: 287, distance: 593.6
click at [754, 307] on tr "Hạnh 0969112952 1 tg chuối 100.000 KT1309250031" at bounding box center [593, 323] width 1050 height 32
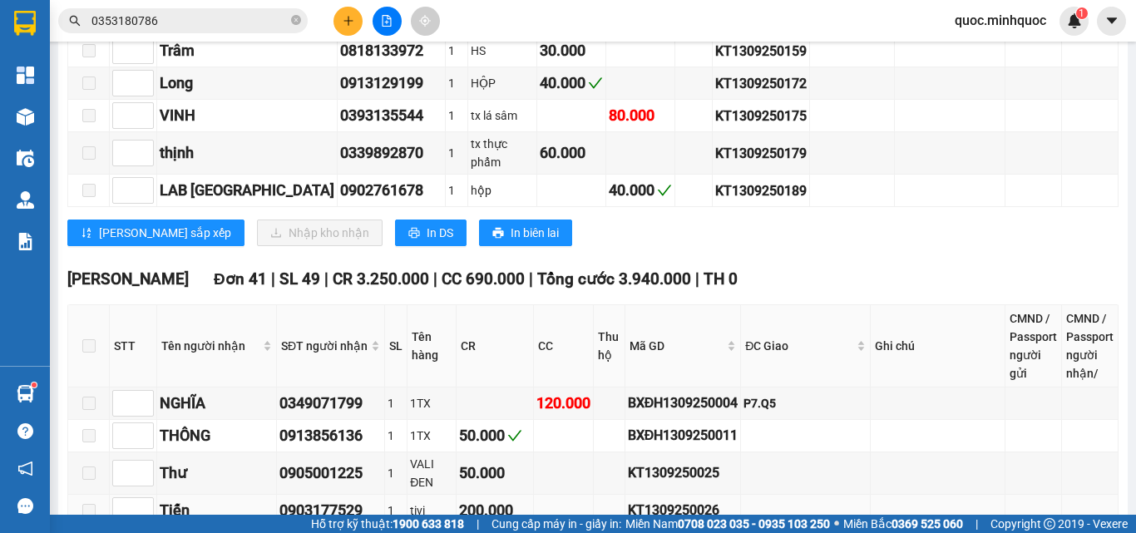
scroll to position [1359, 0]
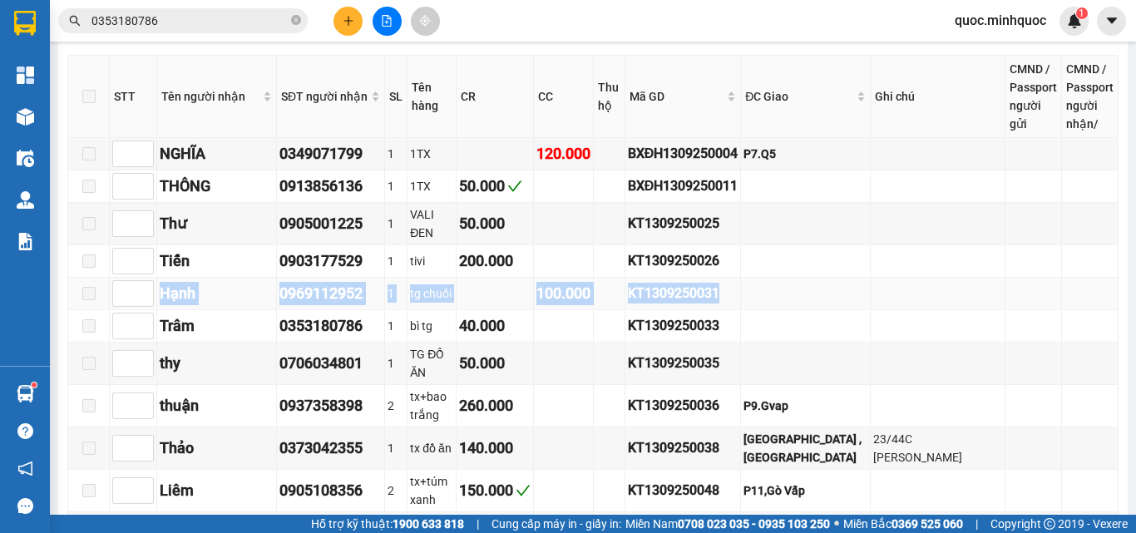
click at [590, 282] on div "100.000" at bounding box center [563, 293] width 54 height 23
drag, startPoint x: 160, startPoint y: 254, endPoint x: 765, endPoint y: 255, distance: 604.4
click at [765, 278] on tr "Hạnh 0969112952 1 tg chuối 100.000 KT1309250031" at bounding box center [593, 294] width 1050 height 32
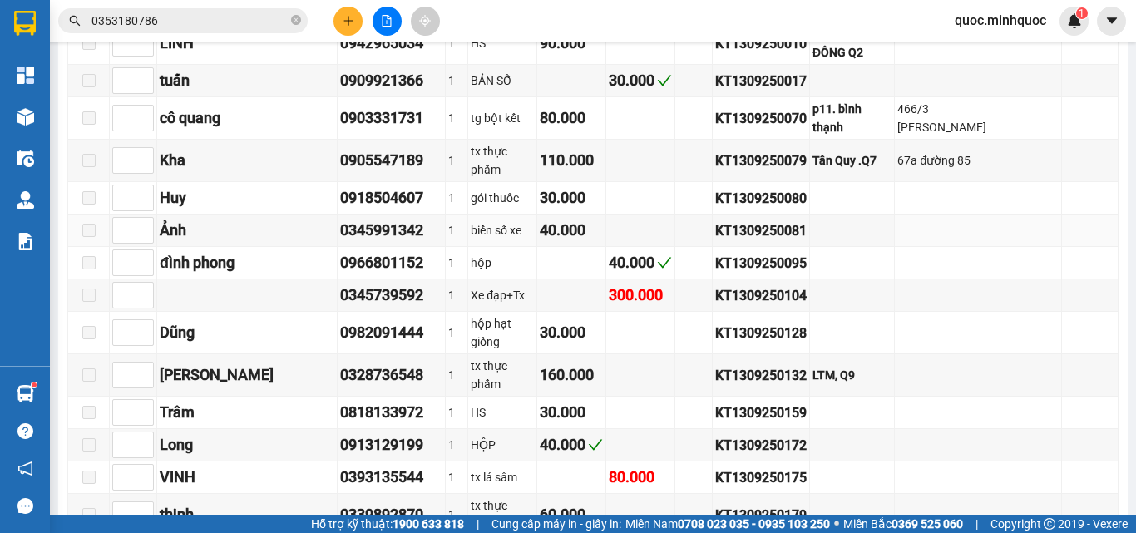
scroll to position [1330, 0]
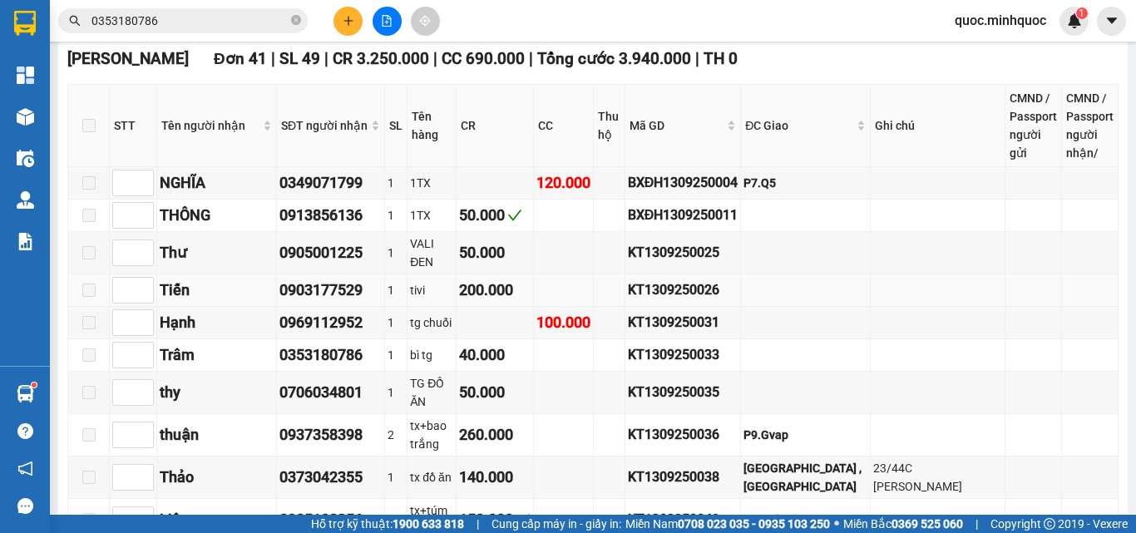
click at [178, 279] on div "Tiến" at bounding box center [217, 290] width 114 height 23
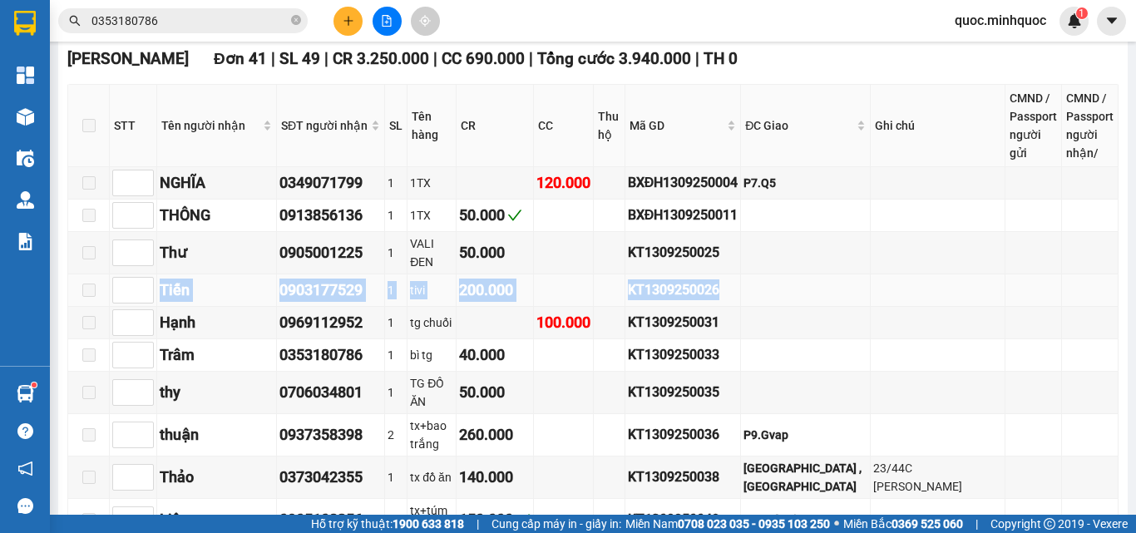
drag, startPoint x: 160, startPoint y: 254, endPoint x: 764, endPoint y: 244, distance: 603.6
click at [764, 274] on tr "Tiến 0903177529 1 tivi 200.000 KT1309250026" at bounding box center [593, 290] width 1050 height 32
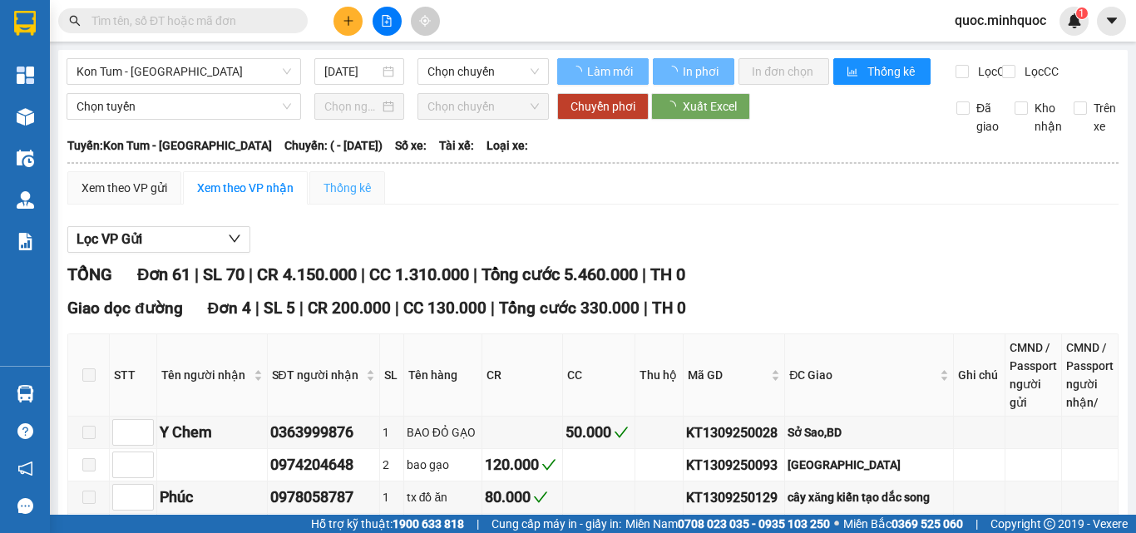
type input "[DATE]"
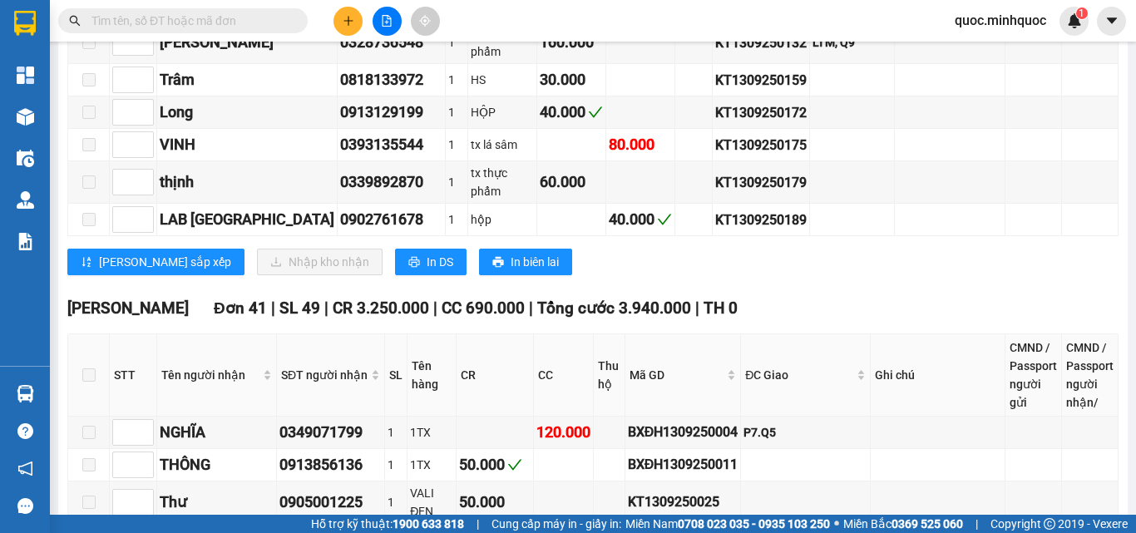
scroll to position [1413, 0]
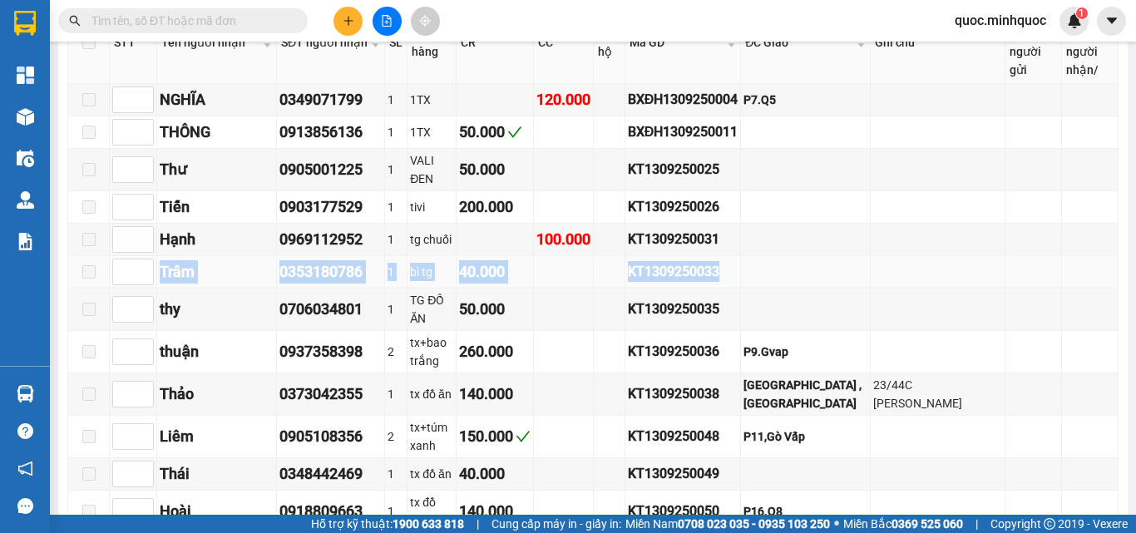
drag, startPoint x: 158, startPoint y: 232, endPoint x: 792, endPoint y: 245, distance: 634.5
click at [792, 256] on tr "Trâm 0353180786 1 bì tg 40.000 KT1309250033" at bounding box center [593, 272] width 1050 height 32
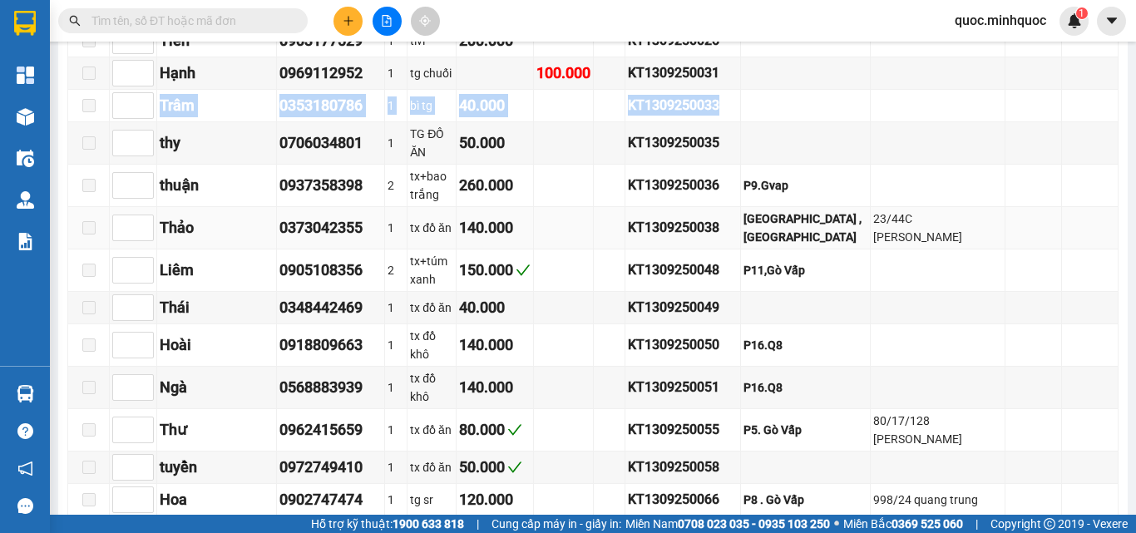
scroll to position [1496, 0]
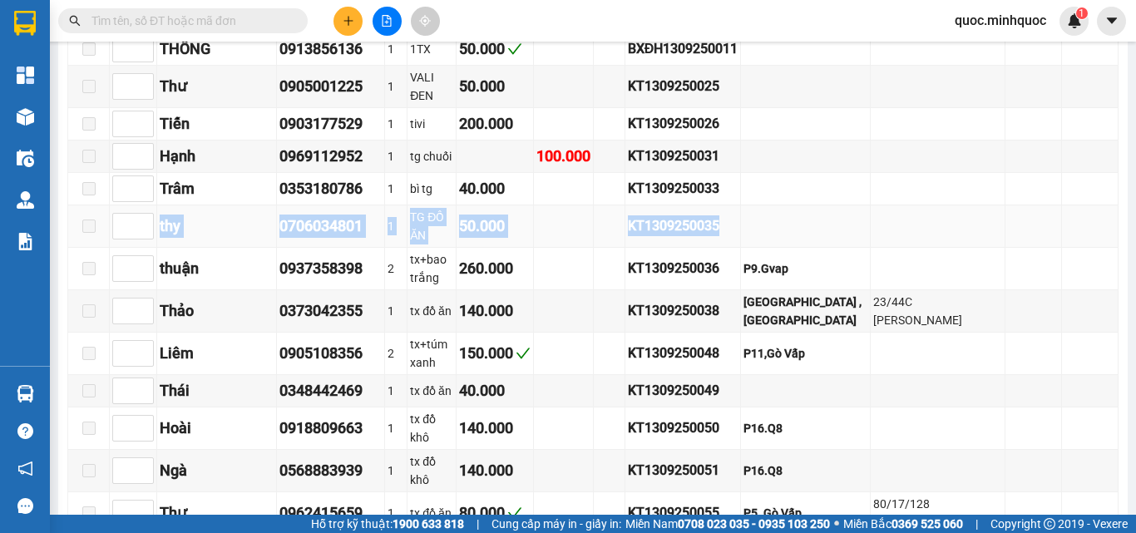
drag, startPoint x: 160, startPoint y: 185, endPoint x: 752, endPoint y: 185, distance: 591.9
click at [752, 205] on tr "thy 0706034801 1 TG ĐỒ ĂN 50.000 KT1309250035" at bounding box center [593, 226] width 1050 height 42
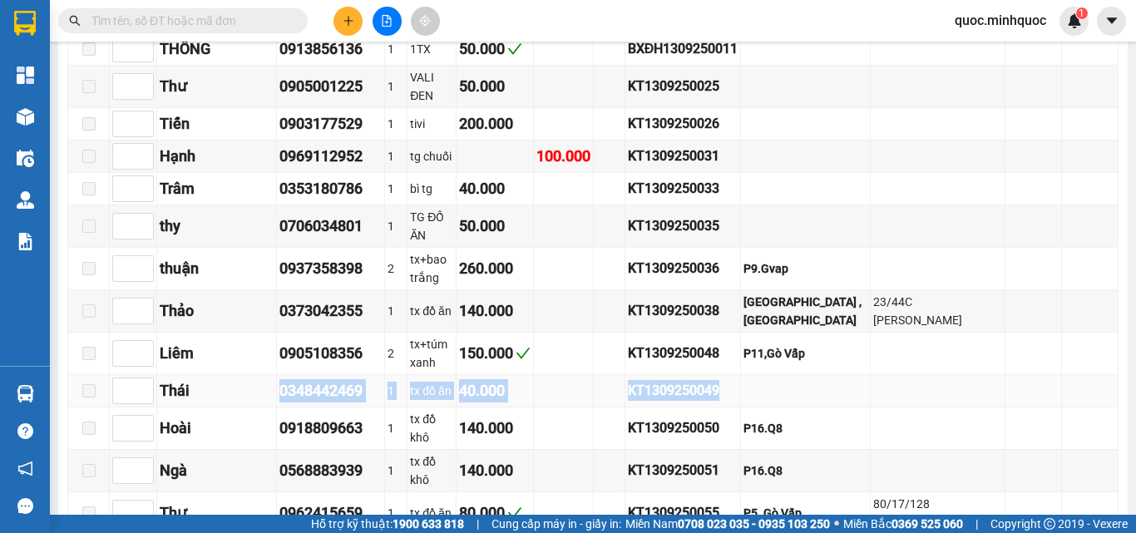
drag, startPoint x: 282, startPoint y: 322, endPoint x: 789, endPoint y: 323, distance: 507.1
click at [789, 375] on tr "Thái 0348442469 1 tx đồ ăn 40.000 KT1309250049" at bounding box center [593, 391] width 1050 height 32
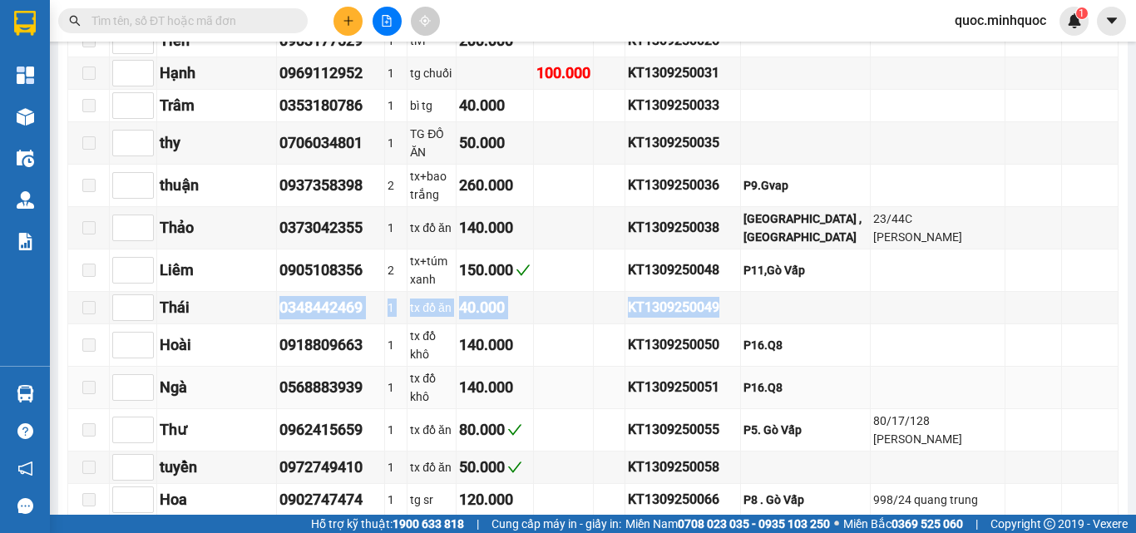
scroll to position [1663, 0]
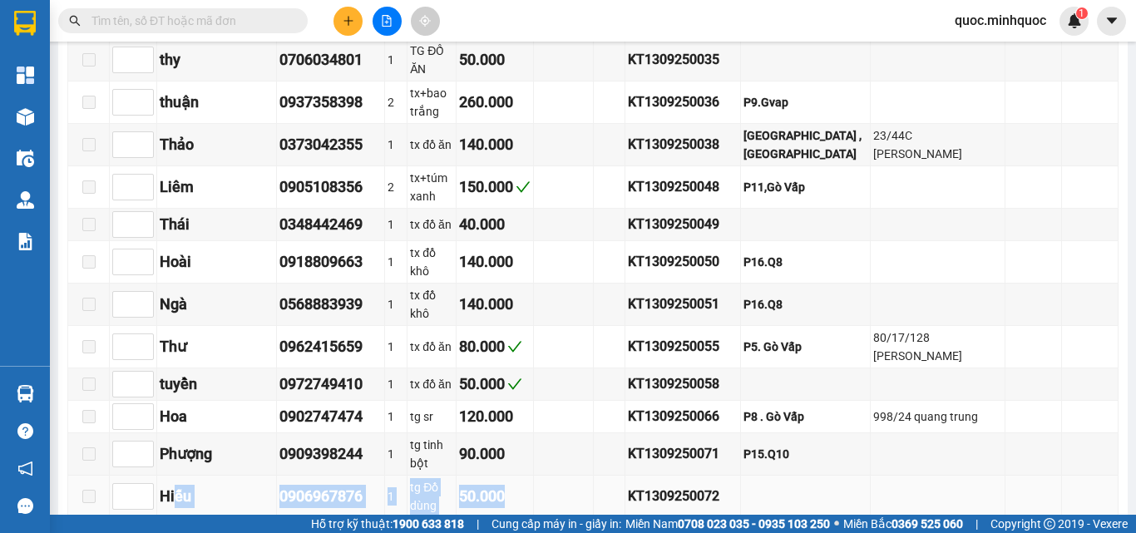
drag, startPoint x: 528, startPoint y: 395, endPoint x: 176, endPoint y: 386, distance: 351.8
click at [176, 476] on tr "Hiếu 0906967876 1 tg Đồ dùng 50.000 KT1309250072" at bounding box center [593, 497] width 1050 height 42
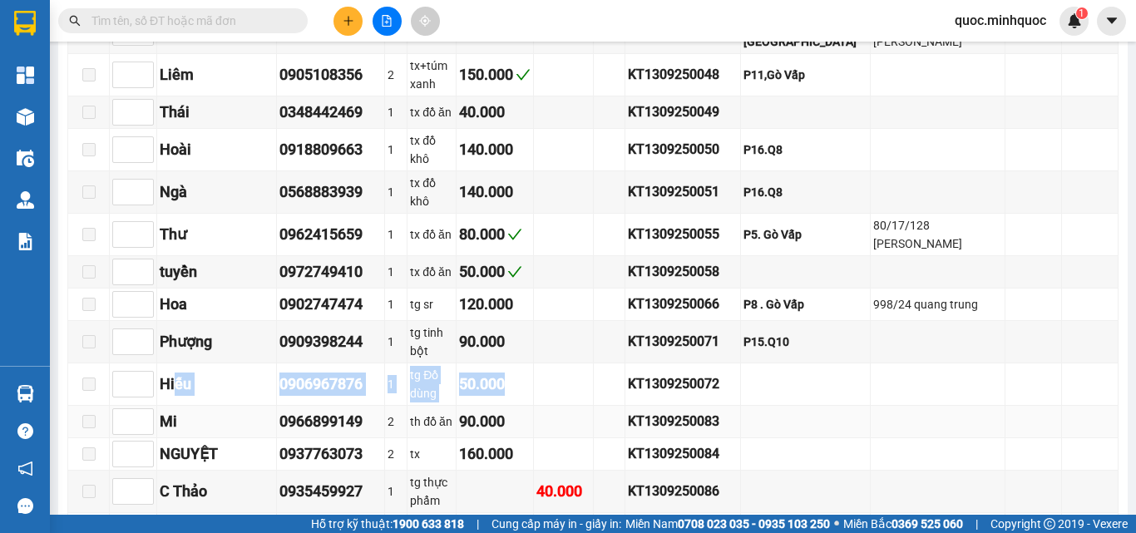
scroll to position [1941, 0]
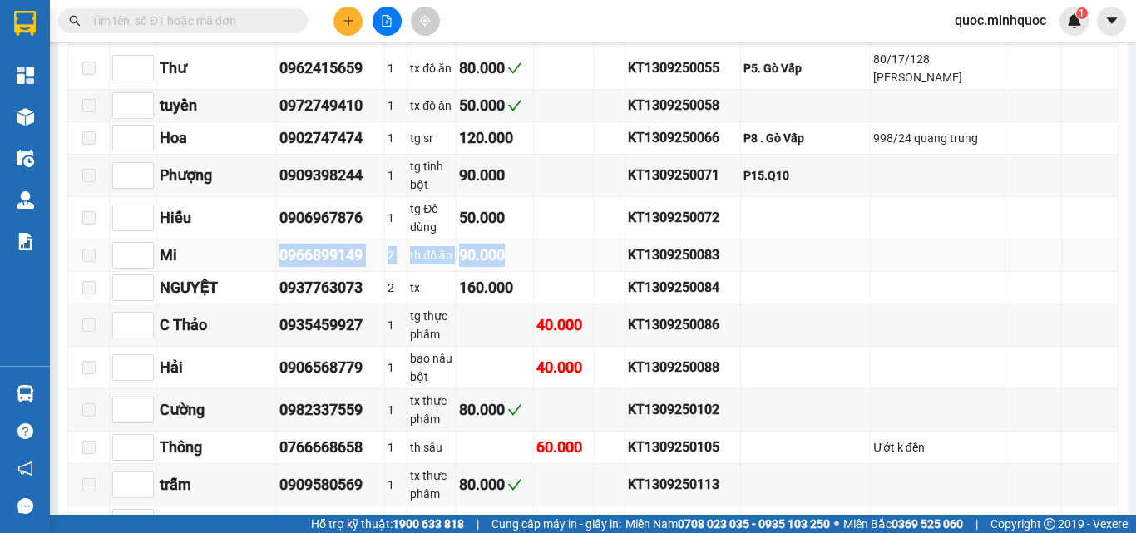
drag, startPoint x: 264, startPoint y: 147, endPoint x: 550, endPoint y: 149, distance: 285.2
click at [550, 239] on tr "Mi 0966899149 2 th đồ ăn 90.000 KT1309250083" at bounding box center [593, 255] width 1050 height 32
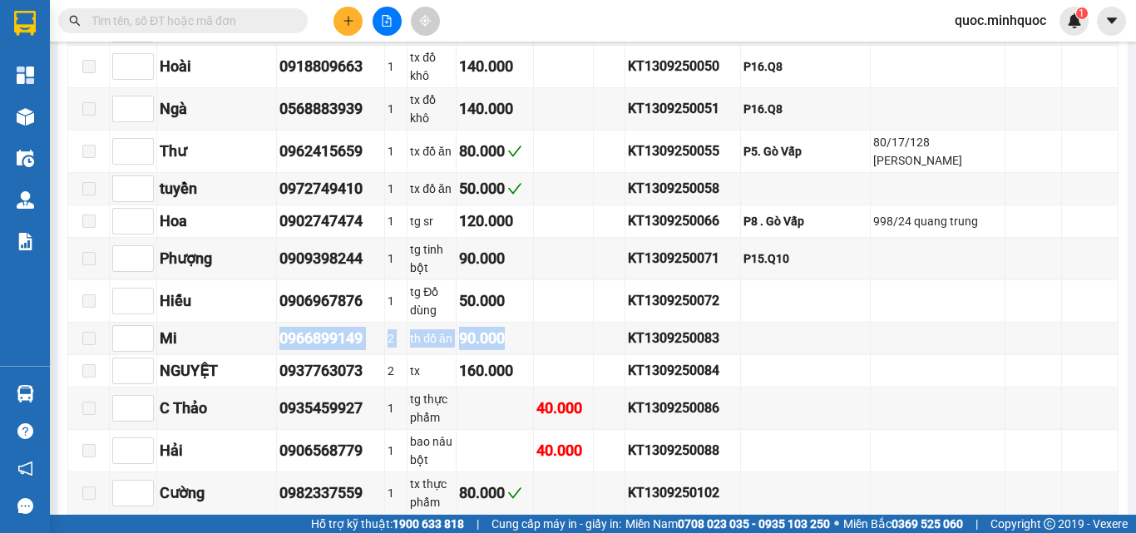
scroll to position [1775, 0]
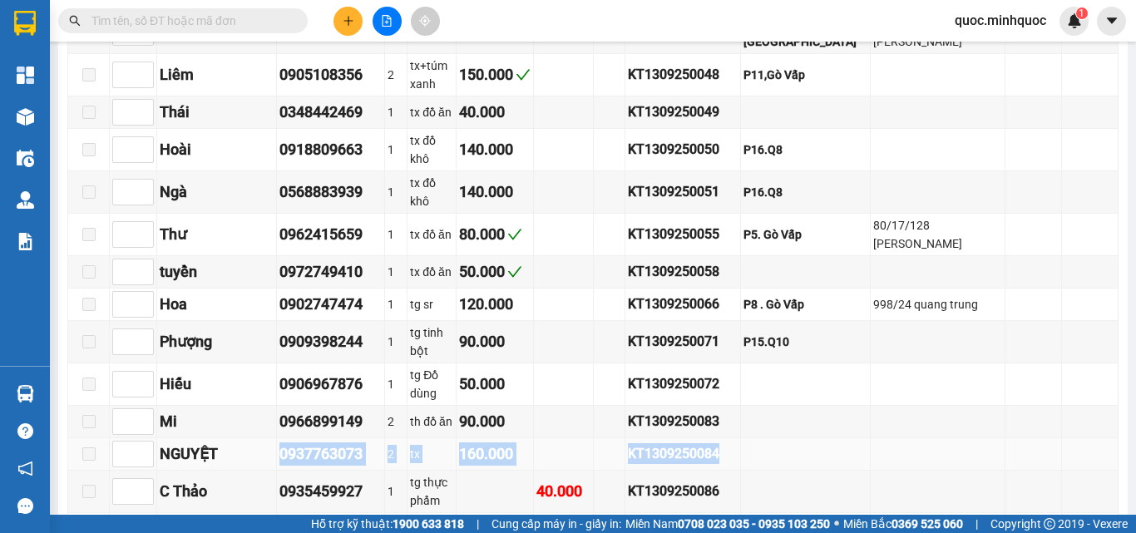
drag, startPoint x: 263, startPoint y: 347, endPoint x: 787, endPoint y: 341, distance: 524.6
click at [787, 438] on tr "NGUYỆT 0937763073 2 tx 160.000 KT1309250084" at bounding box center [593, 454] width 1050 height 32
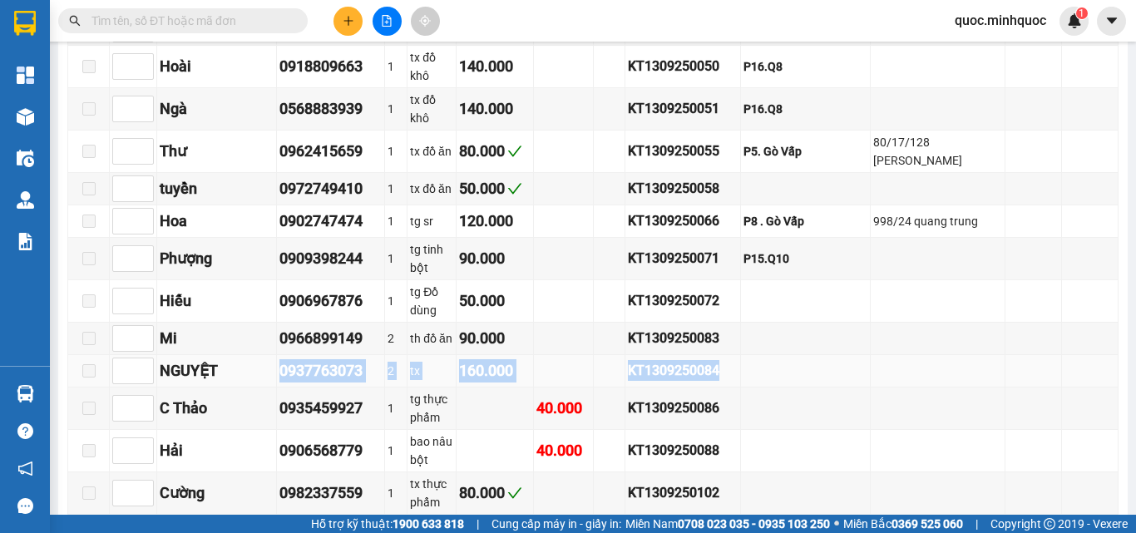
scroll to position [1941, 0]
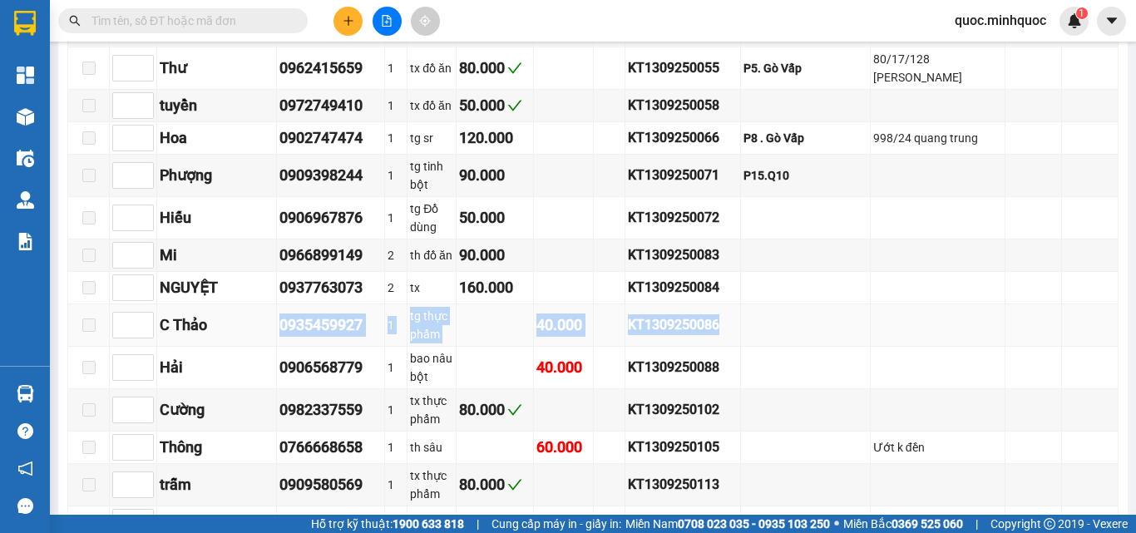
drag, startPoint x: 264, startPoint y: 210, endPoint x: 751, endPoint y: 215, distance: 486.4
click at [751, 304] on tr "C Thảo 0935459927 1 tg thực phẩm 40.000 KT1309250086" at bounding box center [593, 325] width 1050 height 42
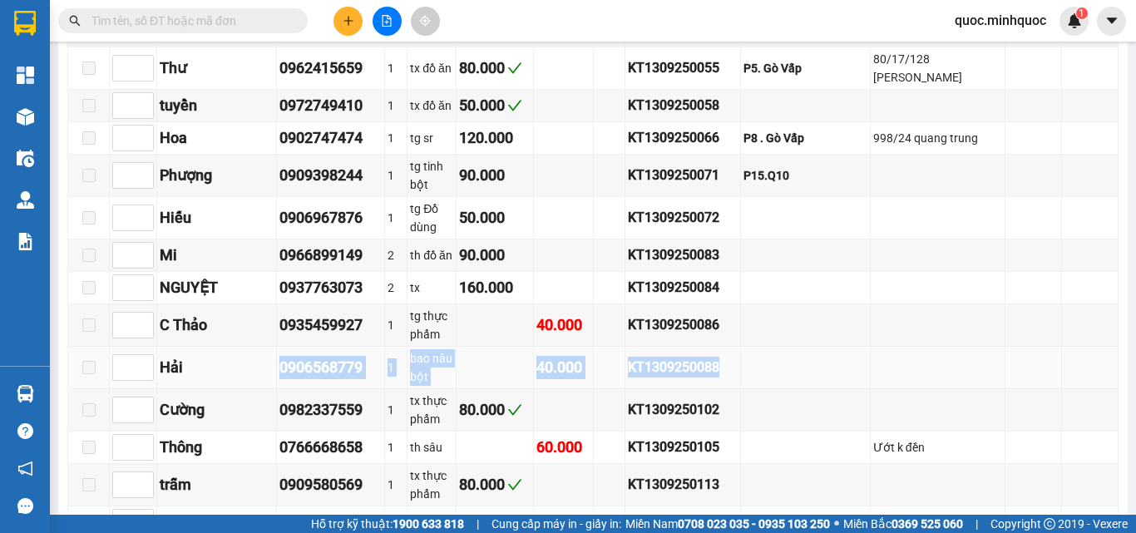
drag, startPoint x: 261, startPoint y: 241, endPoint x: 788, endPoint y: 244, distance: 527.1
click at [788, 347] on tr "Hải 0906568779 1 bao nâu bột 40.000 KT1309250088" at bounding box center [593, 368] width 1050 height 42
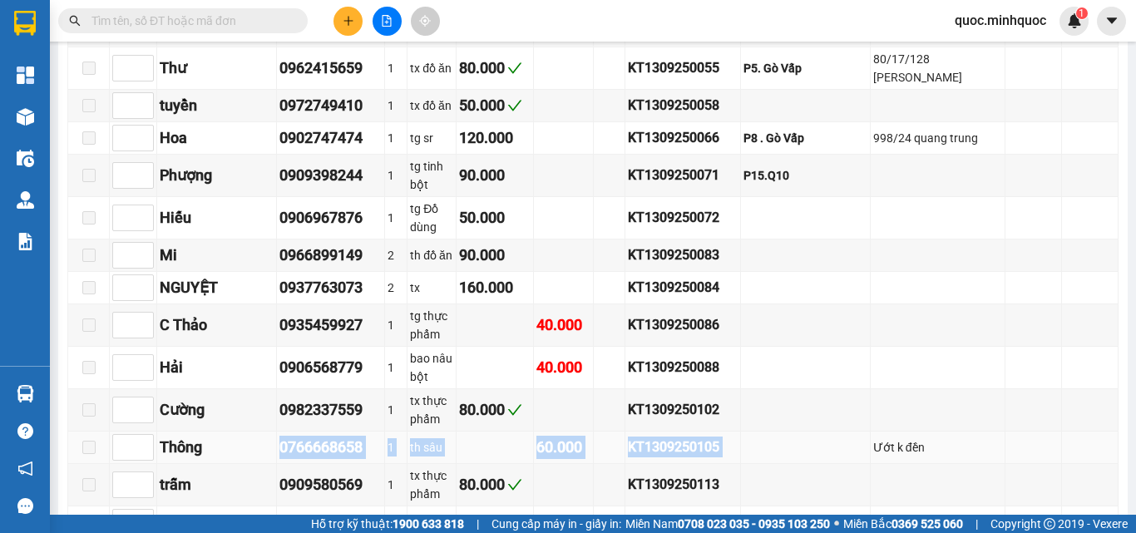
drag, startPoint x: 264, startPoint y: 308, endPoint x: 821, endPoint y: 309, distance: 557.8
click at [821, 431] on tr "Thông 0766668658 1 th sâu 60.000 KT1309250105 Ướt k đền" at bounding box center [593, 447] width 1050 height 32
click at [804, 431] on td at bounding box center [806, 447] width 130 height 32
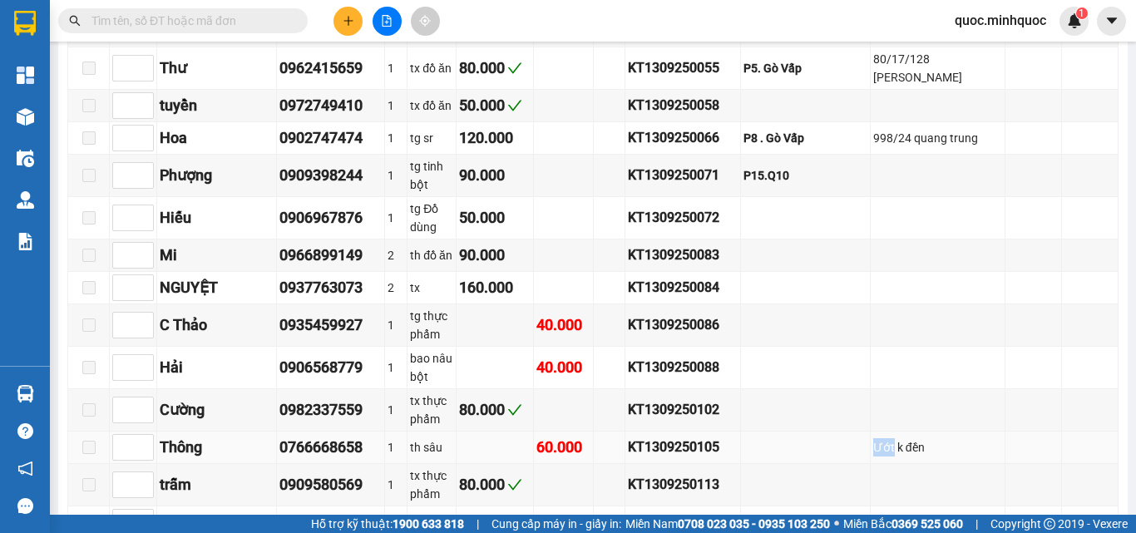
click at [803, 431] on td at bounding box center [806, 447] width 130 height 32
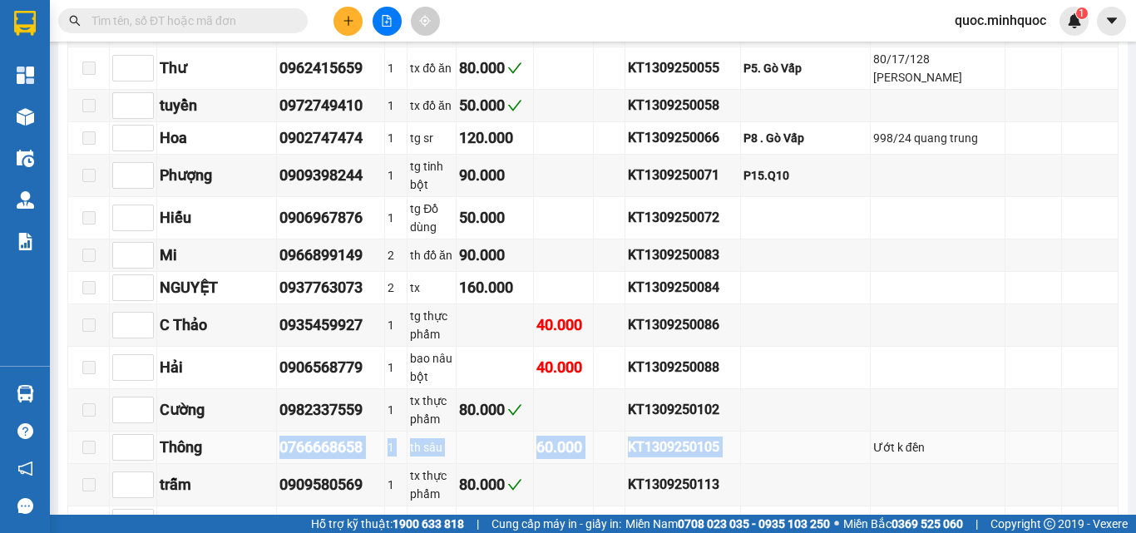
drag, startPoint x: 262, startPoint y: 309, endPoint x: 807, endPoint y: 318, distance: 545.4
click at [807, 431] on tr "Thông 0766668658 1 th sâu 60.000 KT1309250105 Ướt k đền" at bounding box center [593, 447] width 1050 height 32
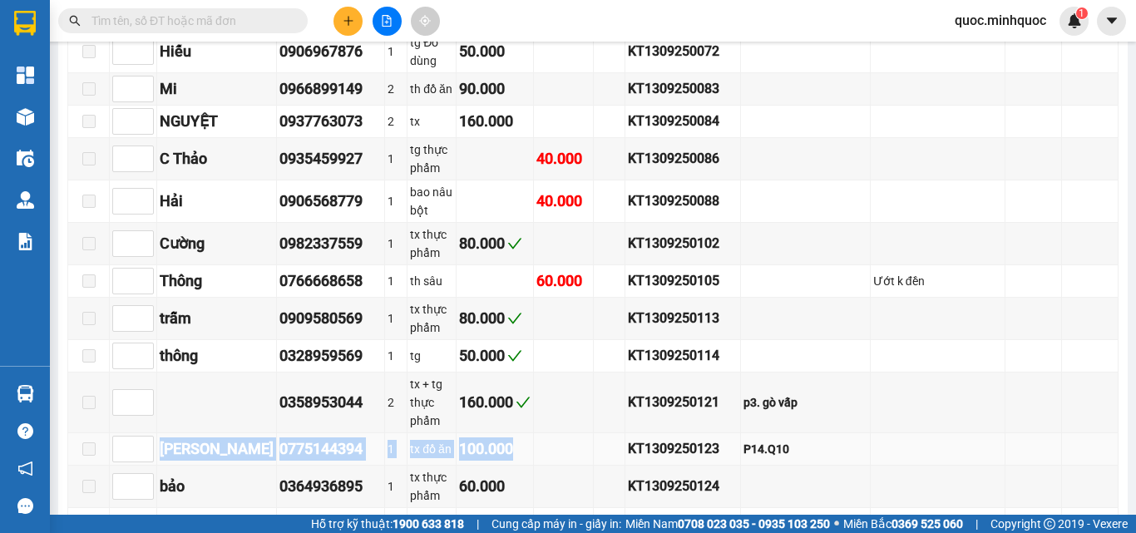
drag, startPoint x: 165, startPoint y: 283, endPoint x: 606, endPoint y: 288, distance: 441.5
click at [606, 433] on tr "Hải Lê 0775144394 1 tx đồ ăn 100.000 KT1309250123 P14.Q10" at bounding box center [593, 449] width 1050 height 32
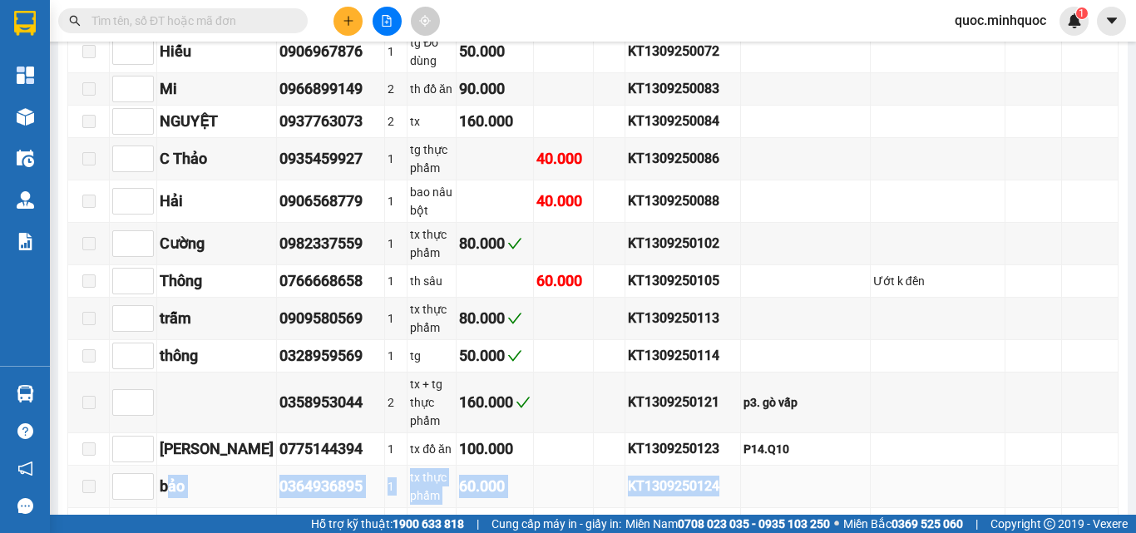
drag, startPoint x: 170, startPoint y: 316, endPoint x: 756, endPoint y: 313, distance: 586.1
click at [756, 466] on tr "bảo 0364936895 1 tx thực phẩm 60.000 KT1309250124" at bounding box center [593, 487] width 1050 height 42
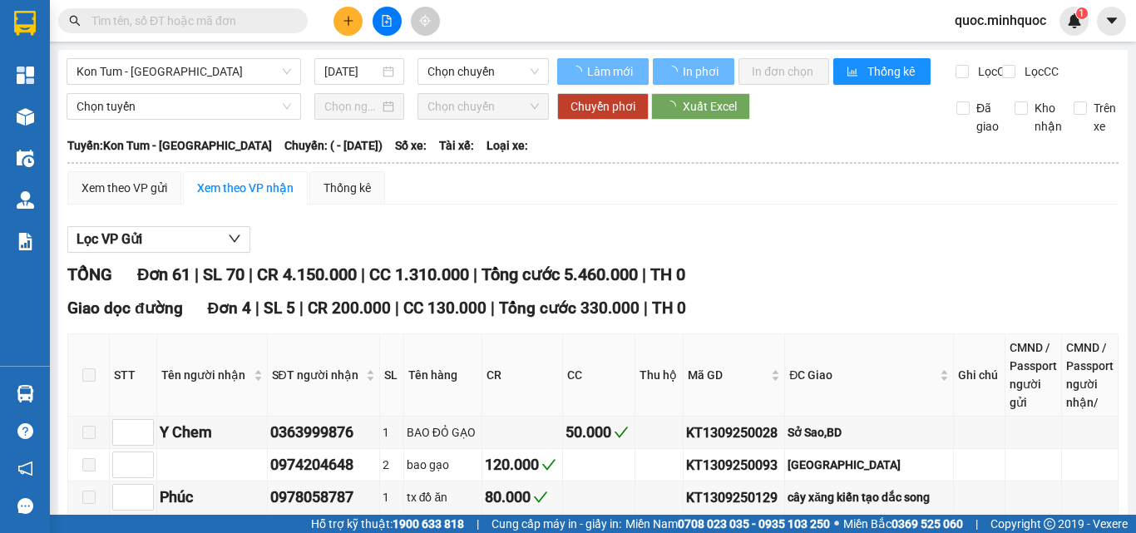
type input "[DATE]"
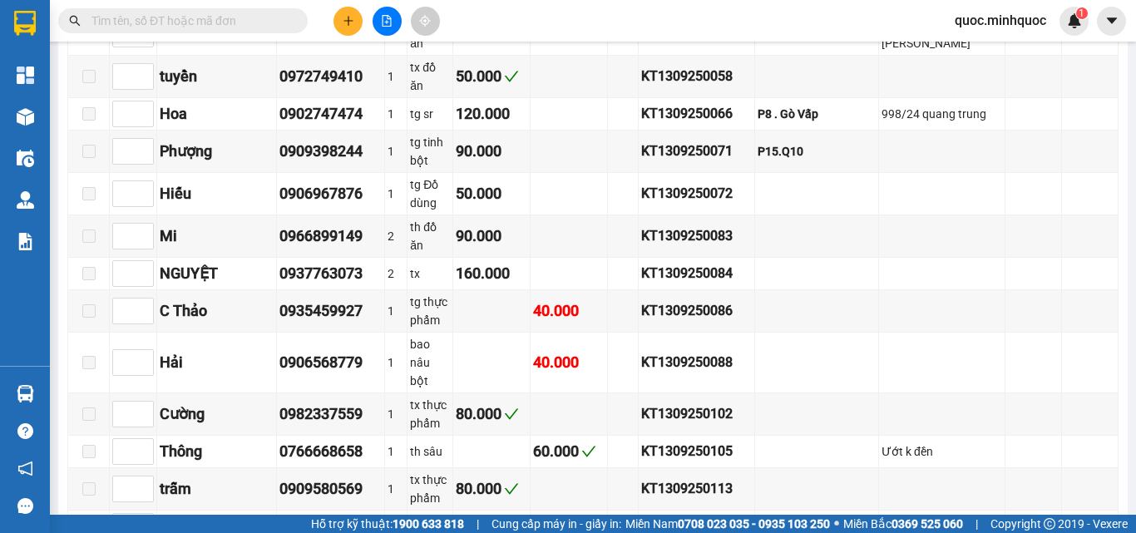
scroll to position [2245, 0]
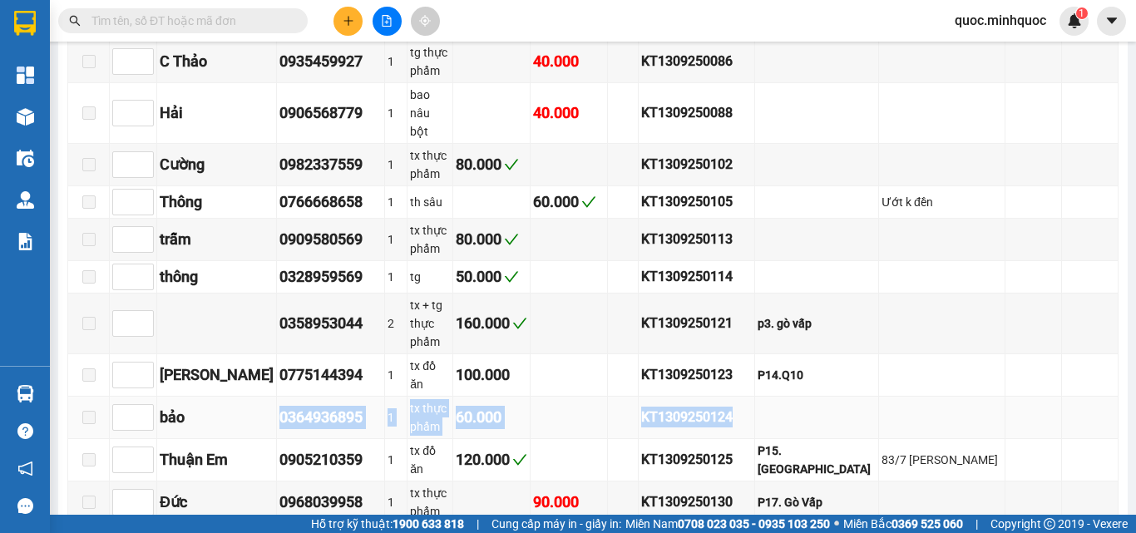
drag, startPoint x: 758, startPoint y: 184, endPoint x: 216, endPoint y: 182, distance: 542.0
click at [216, 397] on tr "bảo 0364936895 1 tx thực phẩm 60.000 KT1309250124" at bounding box center [593, 418] width 1050 height 42
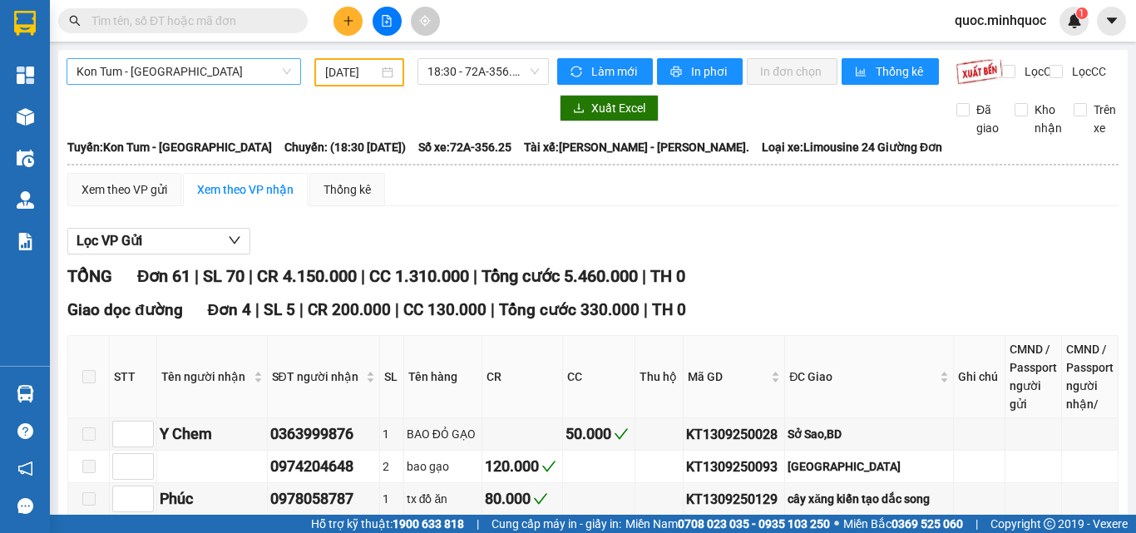
click at [260, 75] on span "Kon Tum - [GEOGRAPHIC_DATA]" at bounding box center [183, 71] width 214 height 25
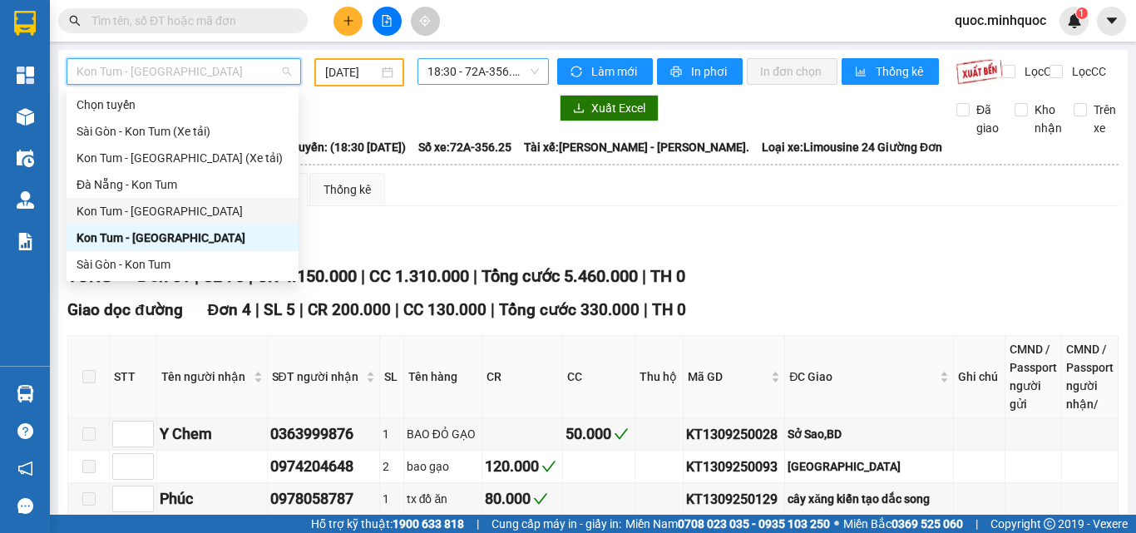
click at [463, 72] on span "18:30 - 72A-356.25" at bounding box center [482, 71] width 111 height 25
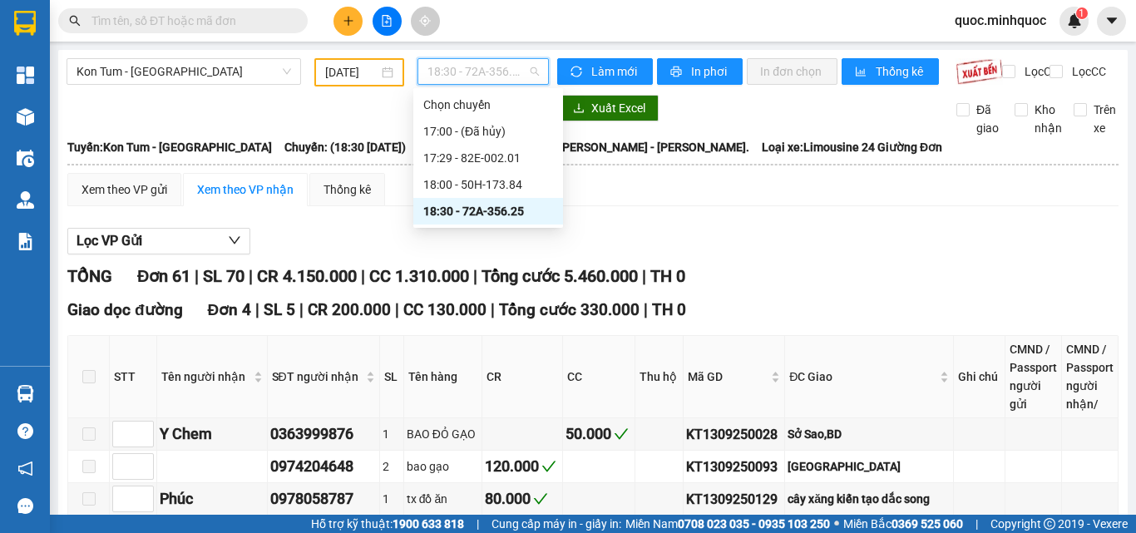
click at [340, 121] on div at bounding box center [308, 108] width 482 height 27
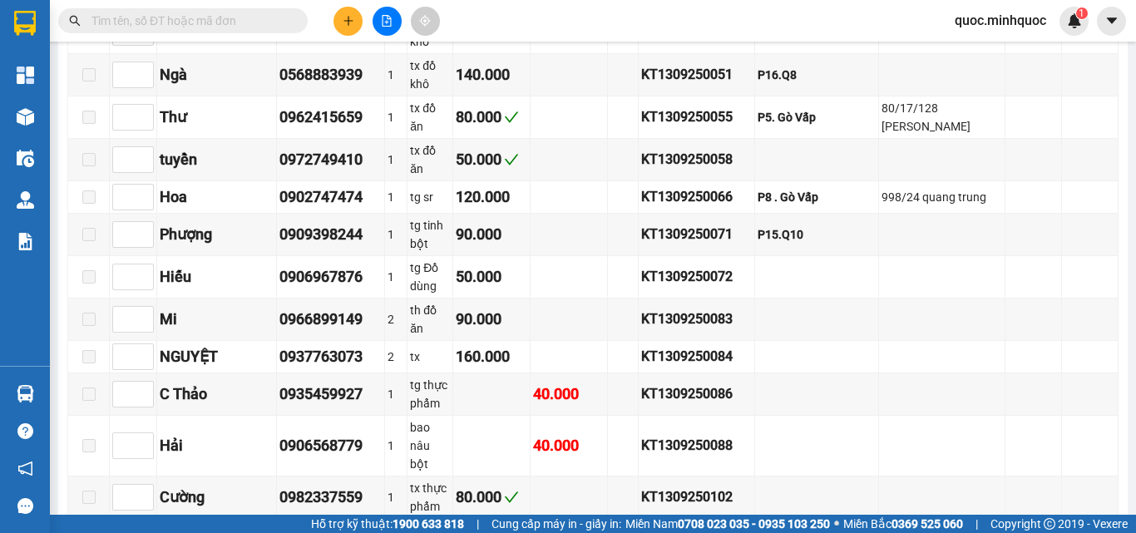
scroll to position [2245, 0]
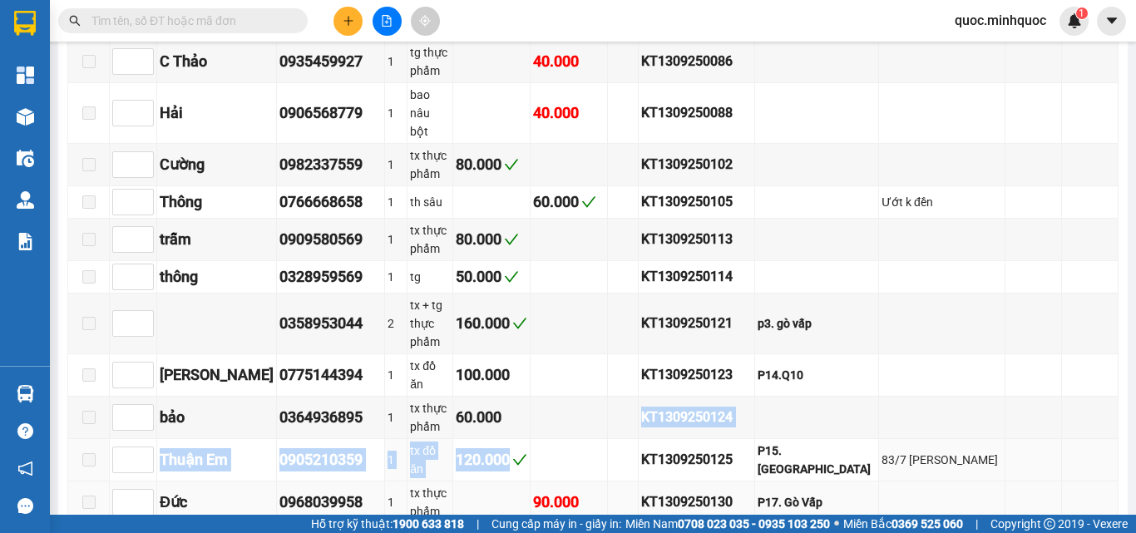
drag, startPoint x: 522, startPoint y: 179, endPoint x: 562, endPoint y: 234, distance: 68.5
click at [561, 234] on tbody "NGHĨA 0349071799 1 1TX 120.000 BXĐH1309250004 P7.Q5 THÔNG 0913856136 1 1TX 50.0…" at bounding box center [593, 103] width 1050 height 1700
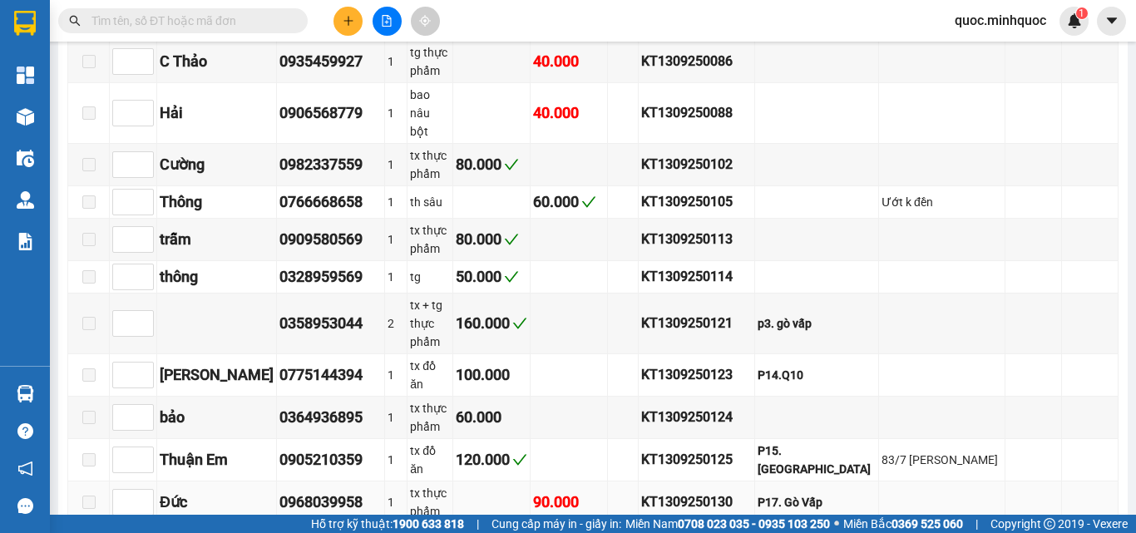
click at [608, 481] on td "90.000" at bounding box center [568, 502] width 77 height 42
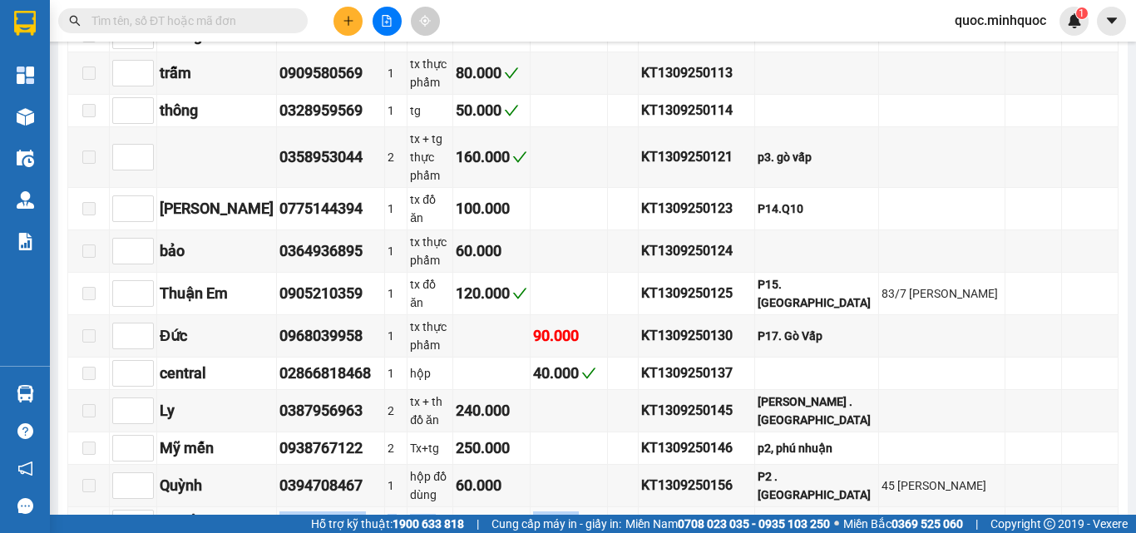
drag, startPoint x: 601, startPoint y: 256, endPoint x: 225, endPoint y: 259, distance: 375.8
click at [225, 507] on tr "DUYÊN 0971311244 1 BAO 50.000 KT1309250163" at bounding box center [593, 523] width 1050 height 32
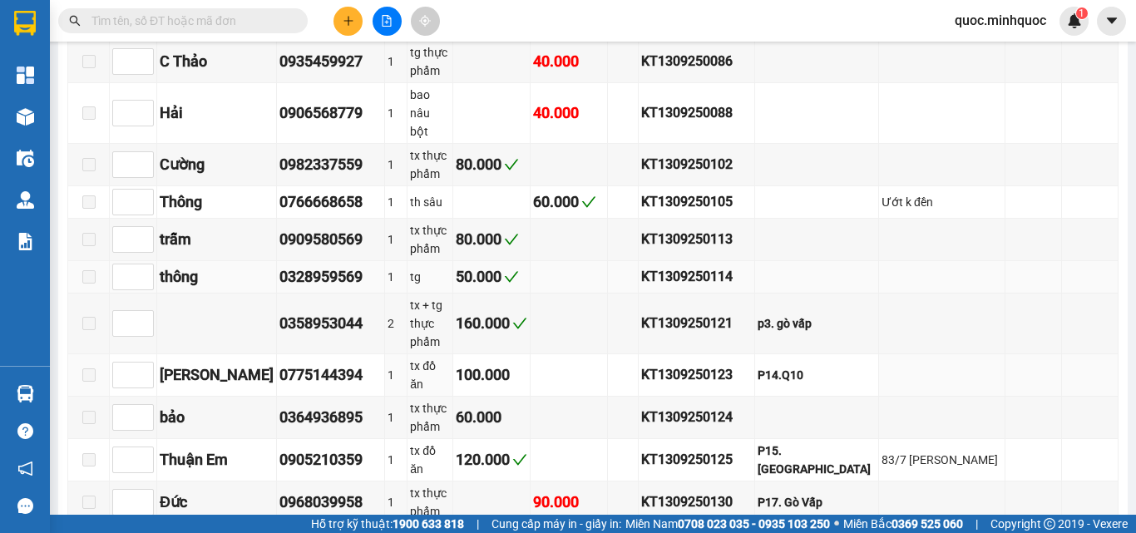
scroll to position [1995, 0]
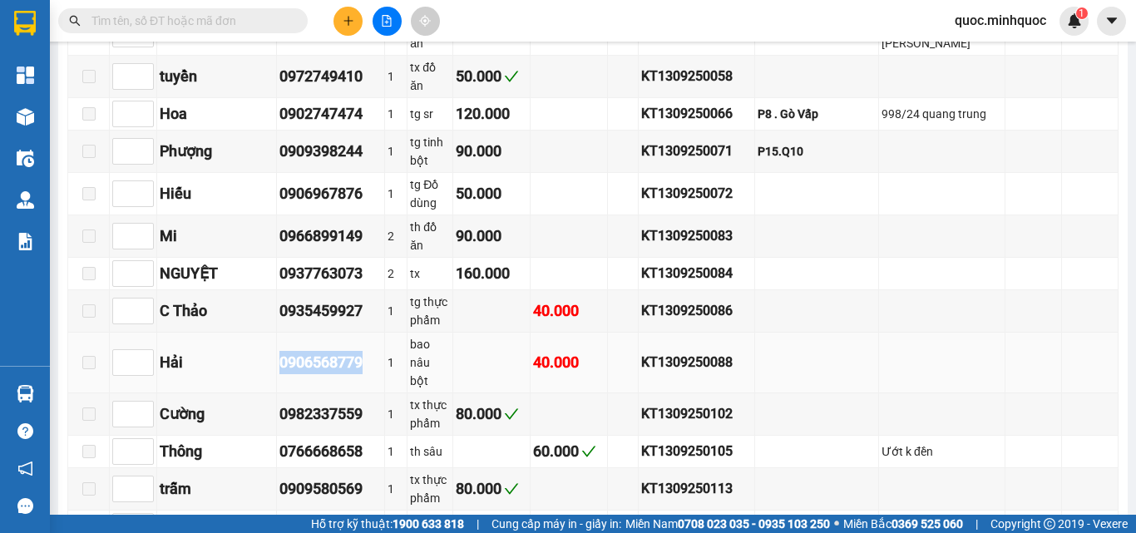
drag, startPoint x: 356, startPoint y: 190, endPoint x: 260, endPoint y: 196, distance: 95.8
click at [260, 333] on tr "Hải 0906568779 1 bao nâu bột 40.000 KT1309250088" at bounding box center [593, 363] width 1050 height 61
copy tr "Hải 0906568779"
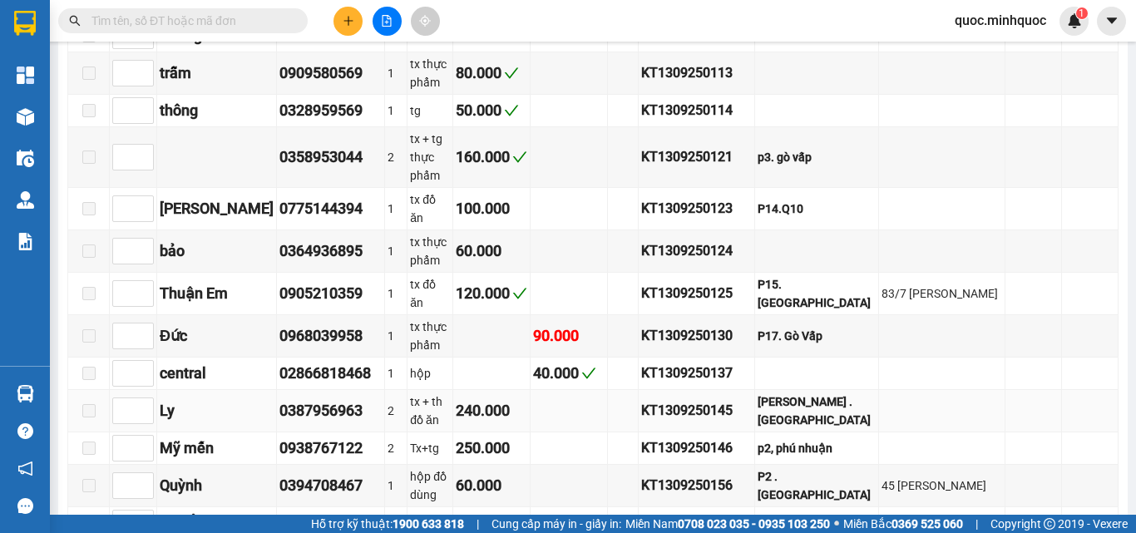
scroll to position [2328, 0]
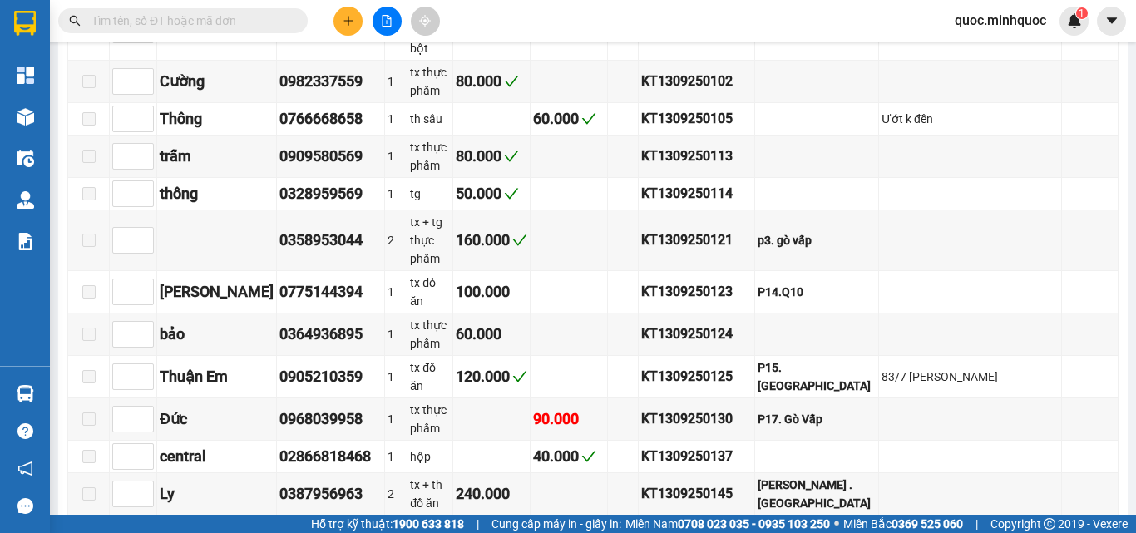
drag, startPoint x: 158, startPoint y: 343, endPoint x: 771, endPoint y: 350, distance: 613.6
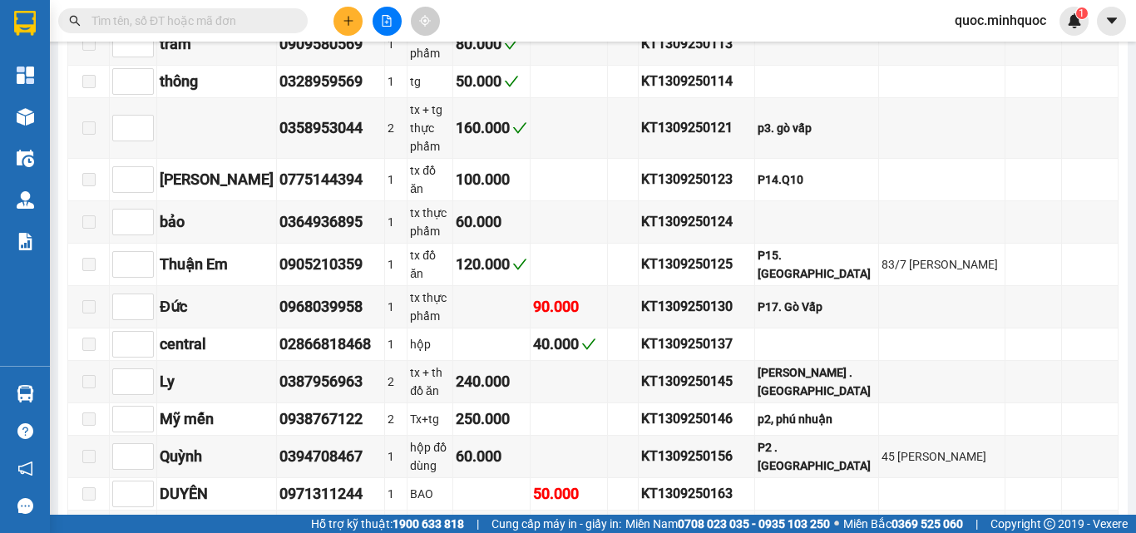
drag, startPoint x: 160, startPoint y: 339, endPoint x: 785, endPoint y: 329, distance: 624.4
drag, startPoint x: 262, startPoint y: 409, endPoint x: 398, endPoint y: 414, distance: 136.4
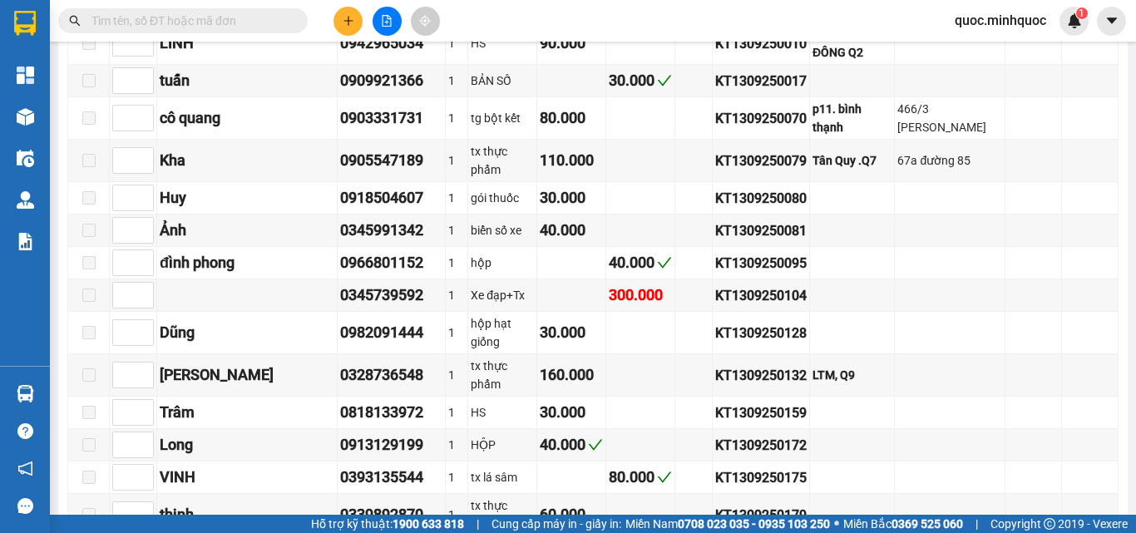
scroll to position [665, 0]
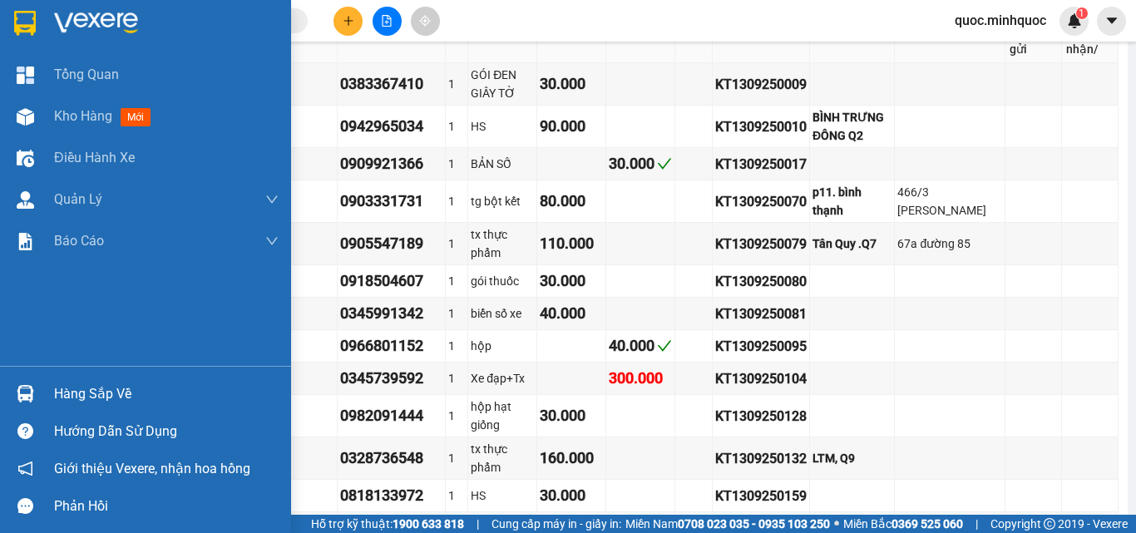
click at [44, 393] on div "Hàng sắp về" at bounding box center [145, 393] width 291 height 37
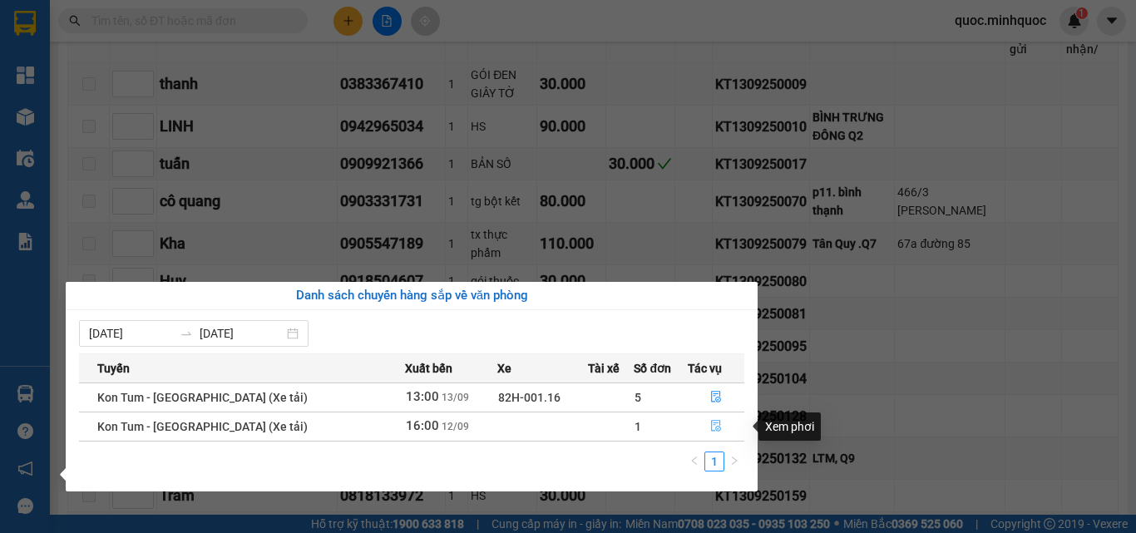
click at [705, 418] on button "button" at bounding box center [715, 426] width 55 height 27
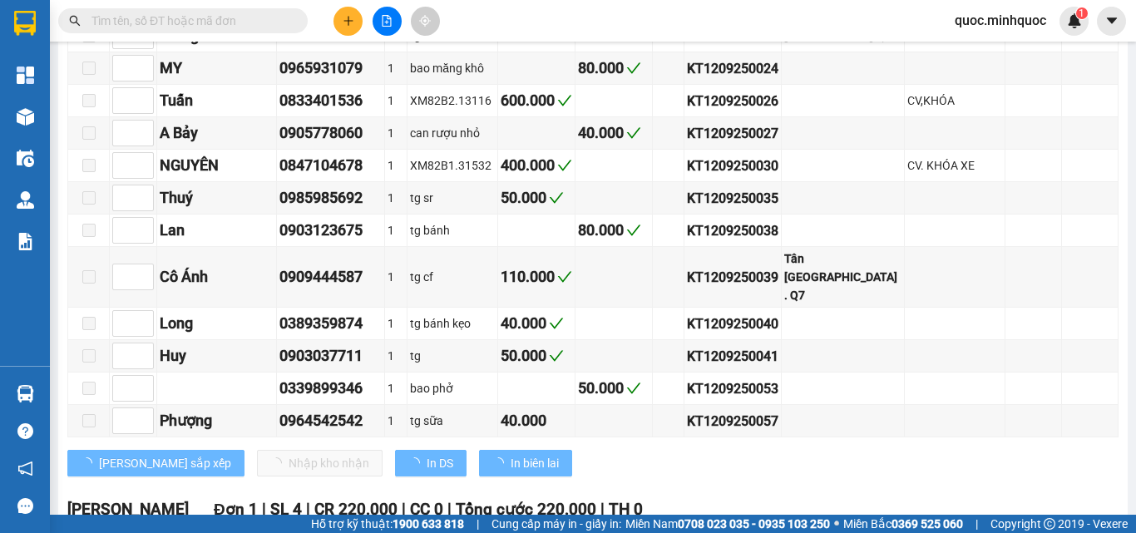
type input "12/09/2025"
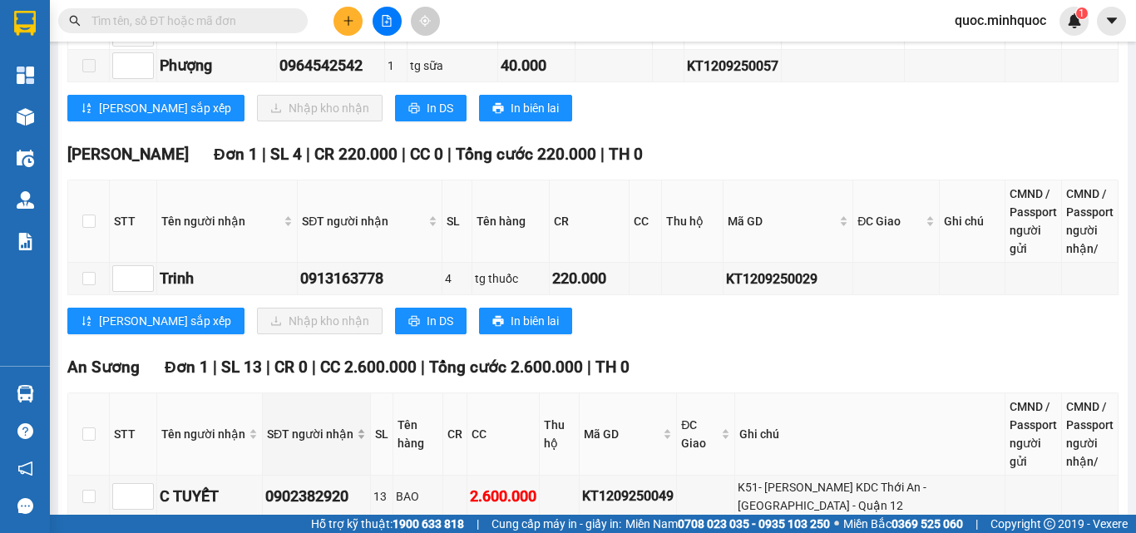
scroll to position [1093, 0]
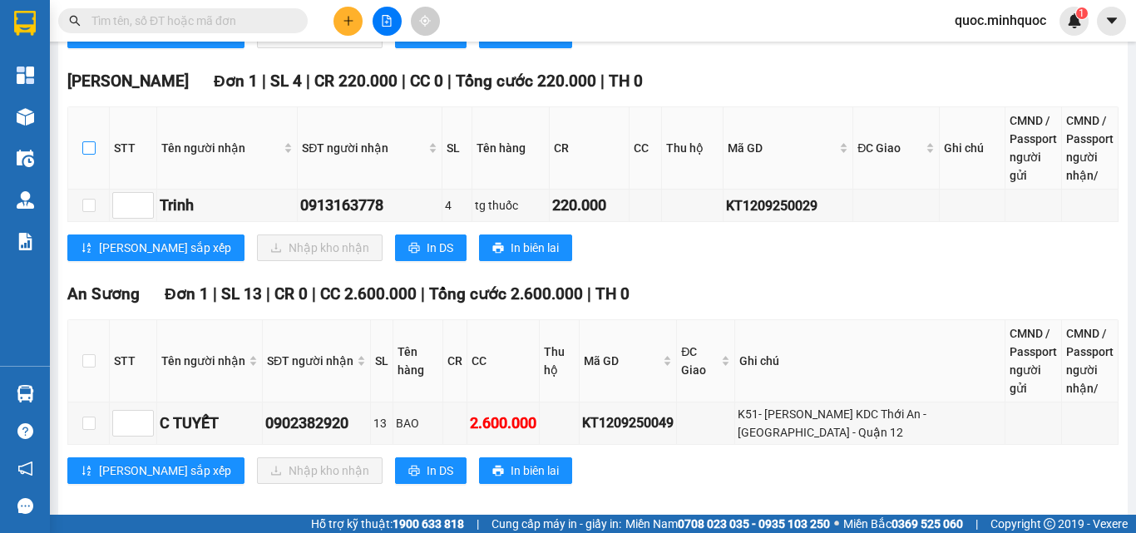
click at [87, 141] on input "checkbox" at bounding box center [88, 147] width 13 height 13
checkbox input "true"
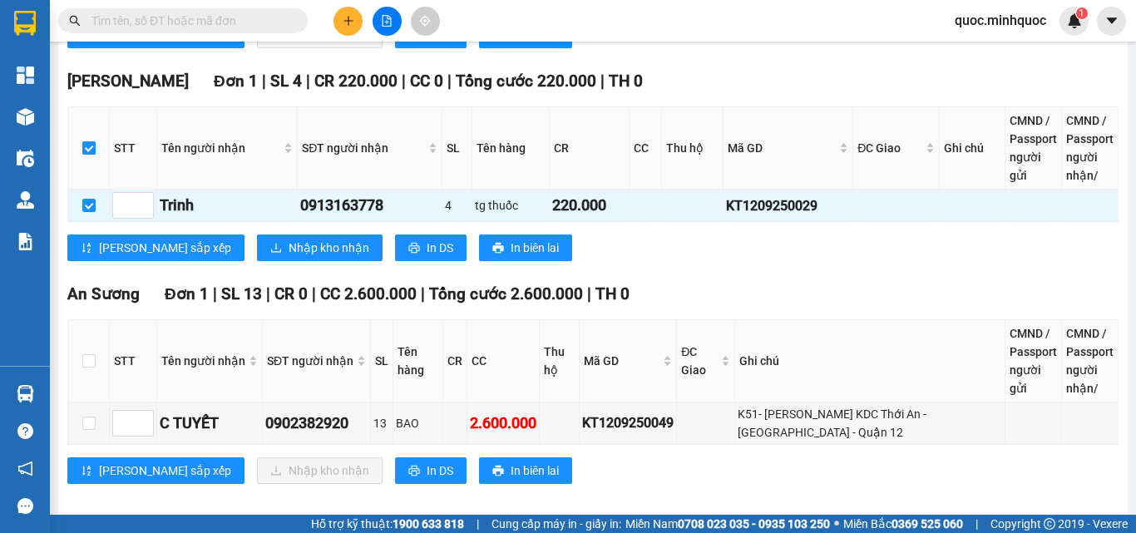
click at [87, 141] on input "checkbox" at bounding box center [88, 147] width 13 height 13
checkbox input "false"
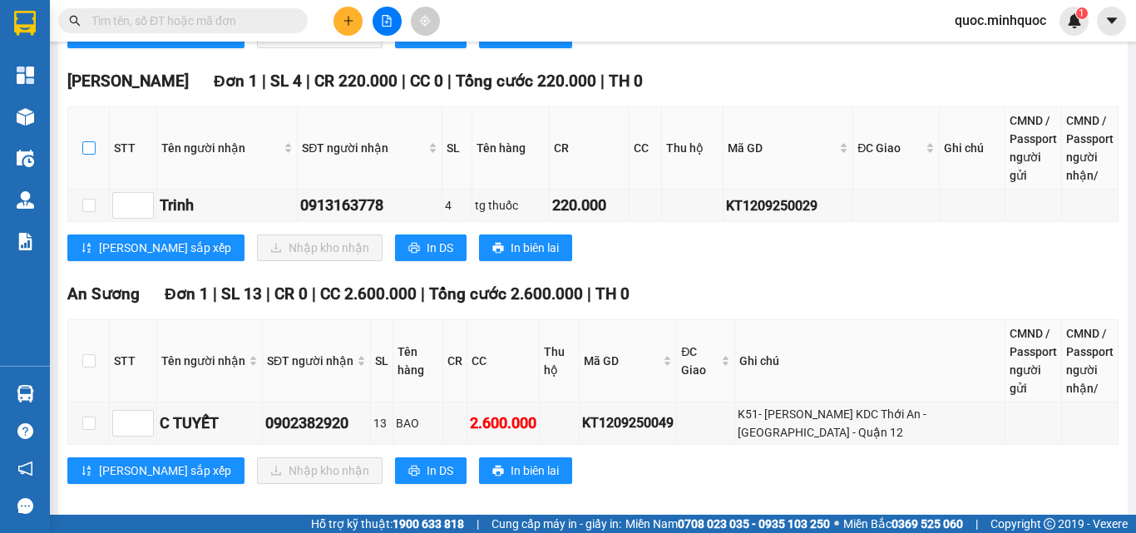
checkbox input "false"
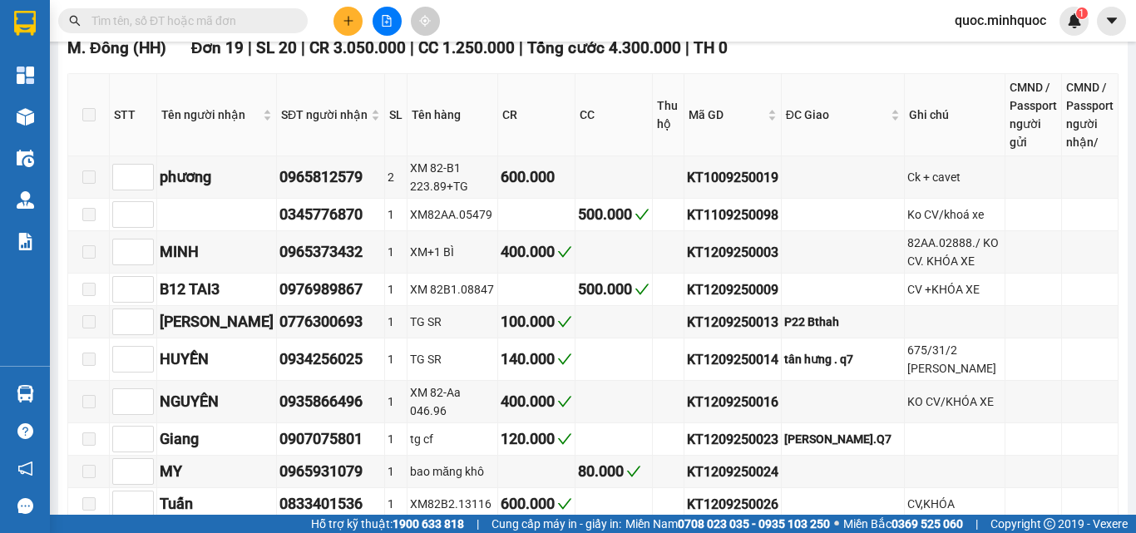
scroll to position [0, 0]
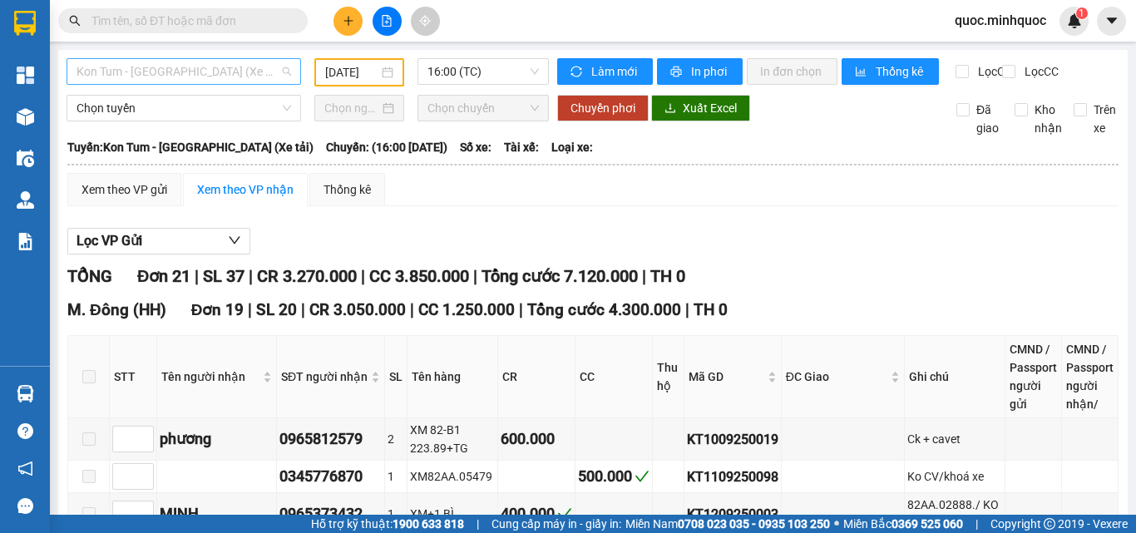
click at [283, 64] on span "Kon Tum - [GEOGRAPHIC_DATA] (Xe tải)" at bounding box center [183, 71] width 214 height 25
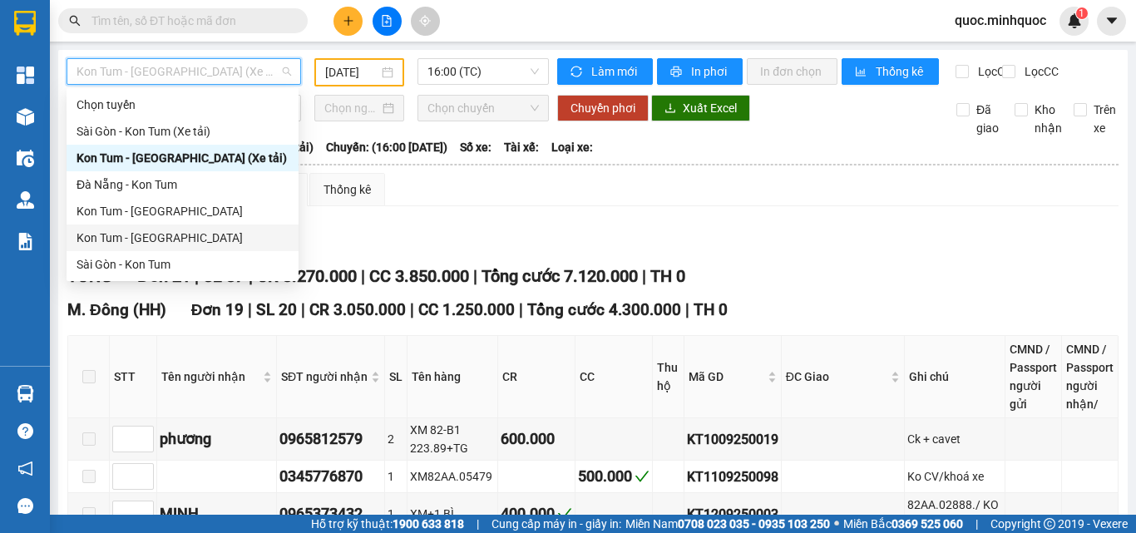
click at [129, 237] on div "Kon Tum - [GEOGRAPHIC_DATA]" at bounding box center [182, 238] width 212 height 18
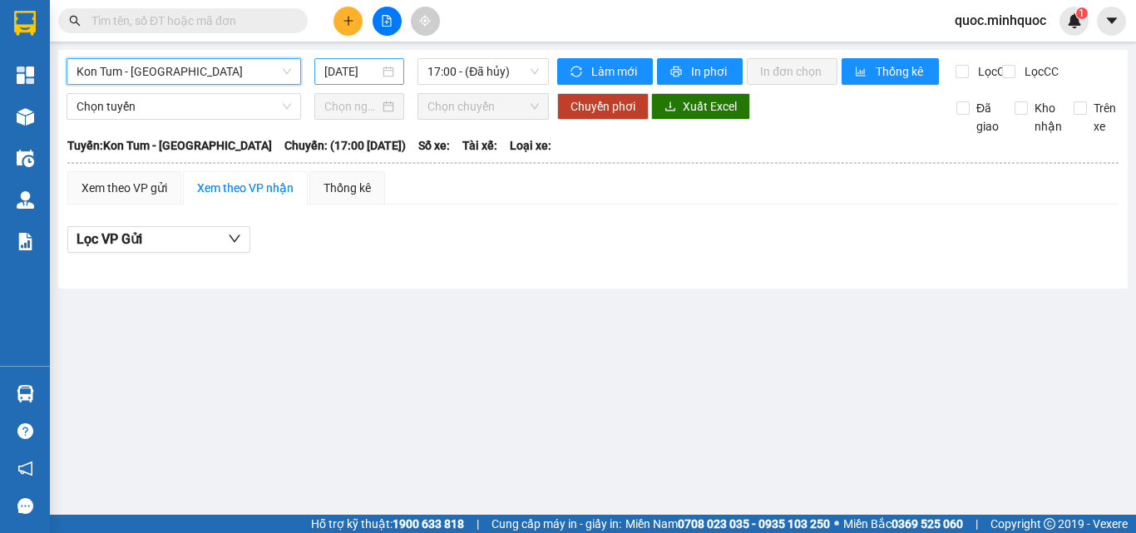
click at [353, 67] on input "[DATE]" at bounding box center [351, 71] width 55 height 18
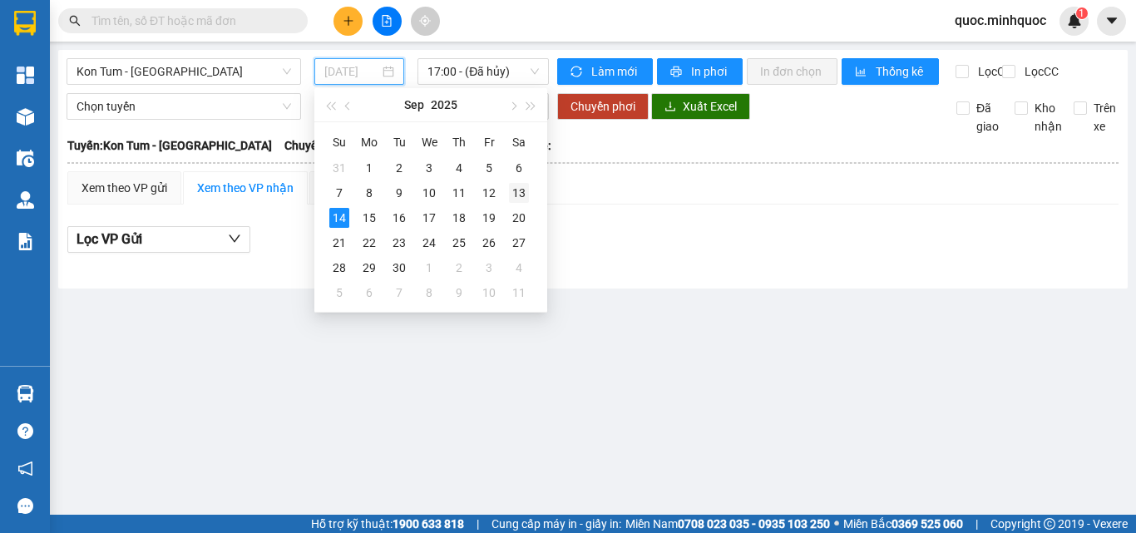
click at [520, 192] on div "13" at bounding box center [519, 193] width 20 height 20
type input "[DATE]"
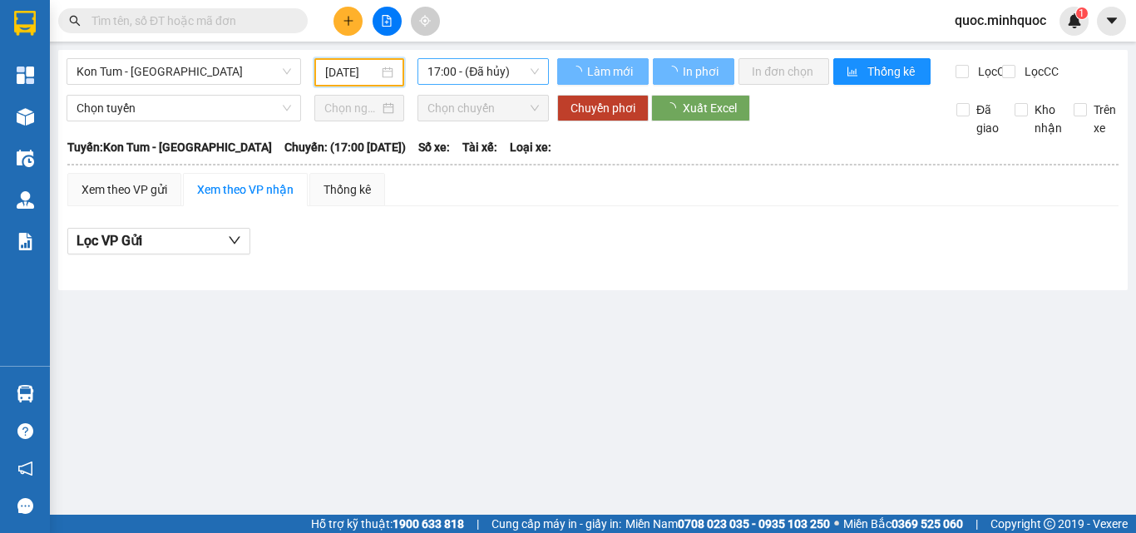
click at [491, 59] on span "17:00 - (Đã hủy)" at bounding box center [482, 71] width 111 height 25
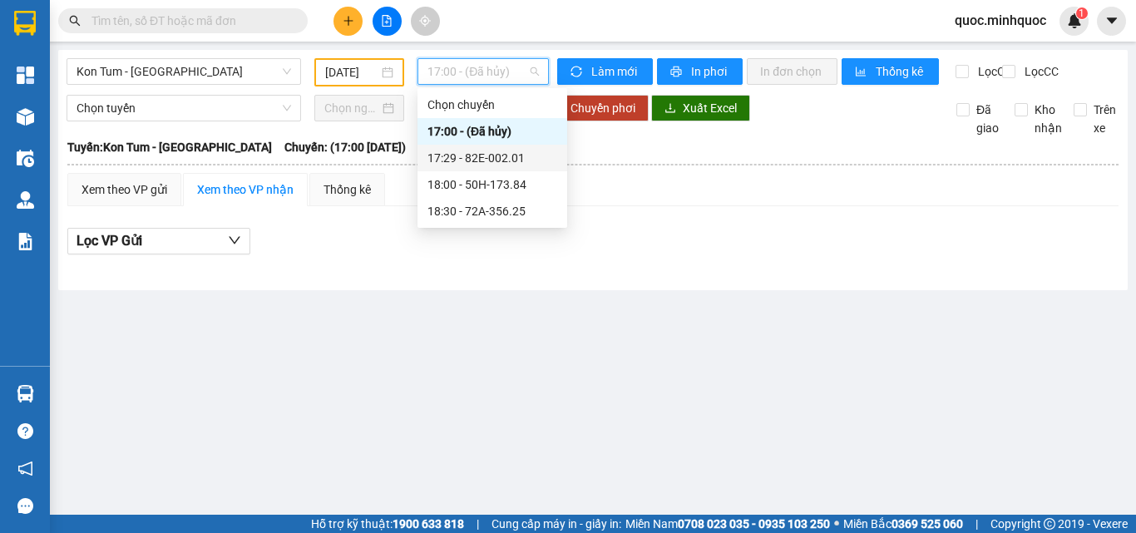
click at [496, 158] on div "17:29 - 82E-002.01" at bounding box center [492, 158] width 130 height 18
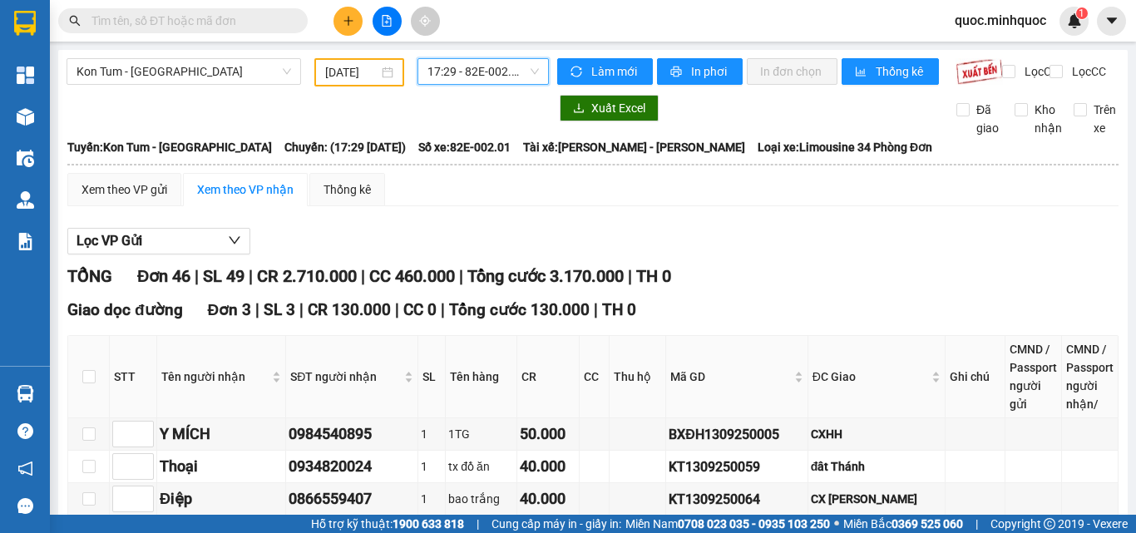
click at [524, 67] on span "17:29 - 82E-002.01" at bounding box center [482, 71] width 111 height 25
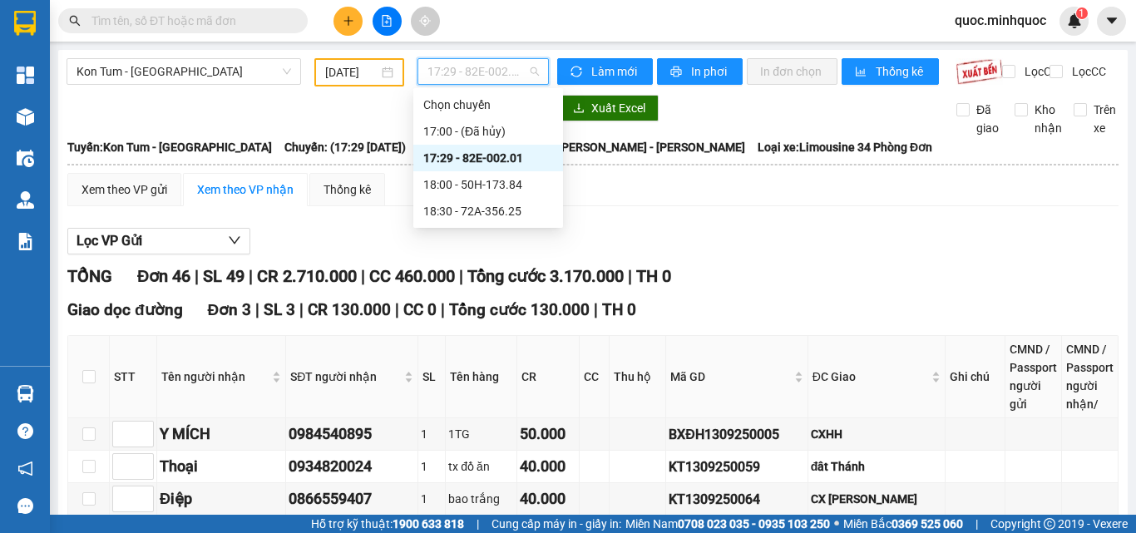
click at [476, 173] on div "18:00 - 50H-173.84" at bounding box center [488, 184] width 150 height 27
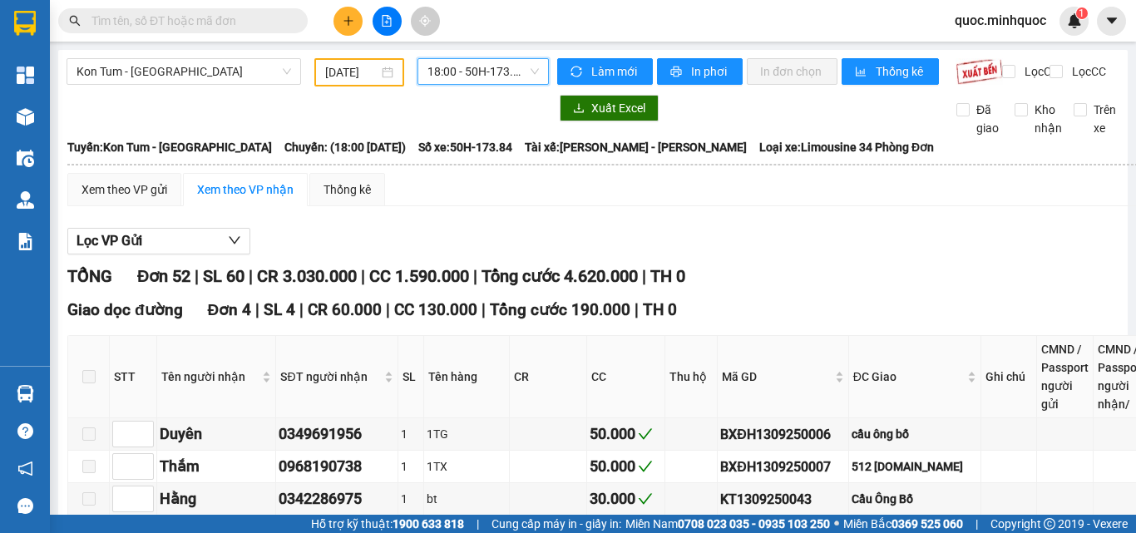
click at [461, 64] on span "18:00 - 50H-173.84" at bounding box center [482, 71] width 111 height 25
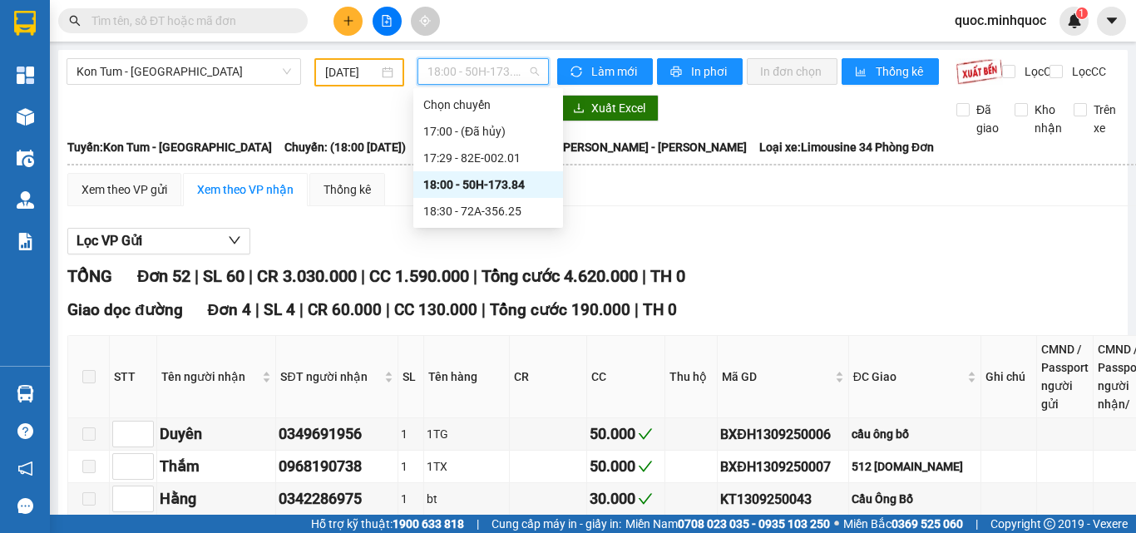
click at [472, 208] on div "18:30 - 72A-356.25" at bounding box center [488, 211] width 130 height 18
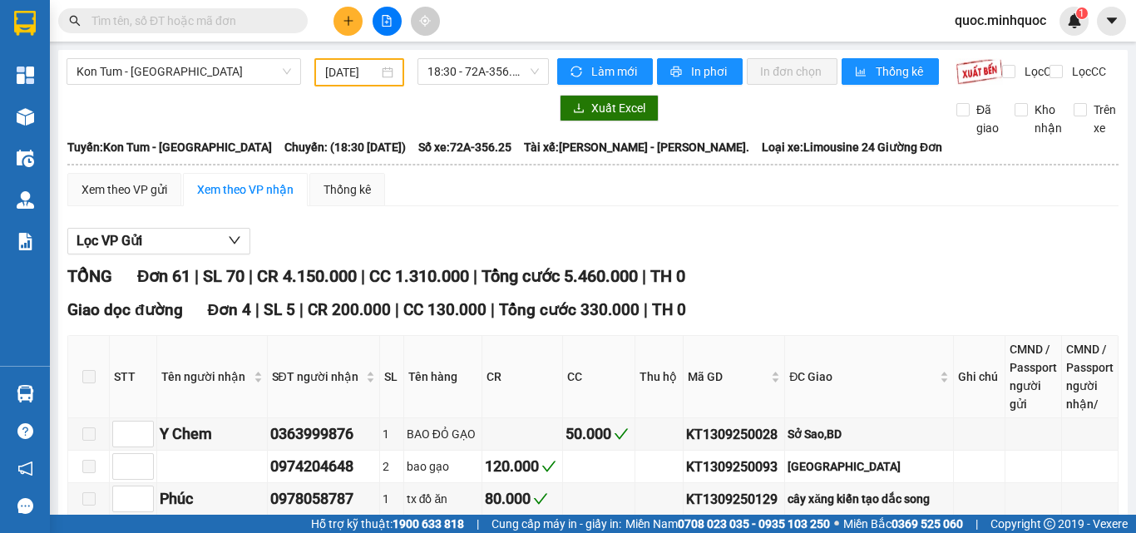
click at [180, 7] on div "Kết quả tìm kiếm ( 0 ) Bộ lọc No Data" at bounding box center [162, 21] width 324 height 29
click at [173, 17] on input "text" at bounding box center [189, 21] width 196 height 18
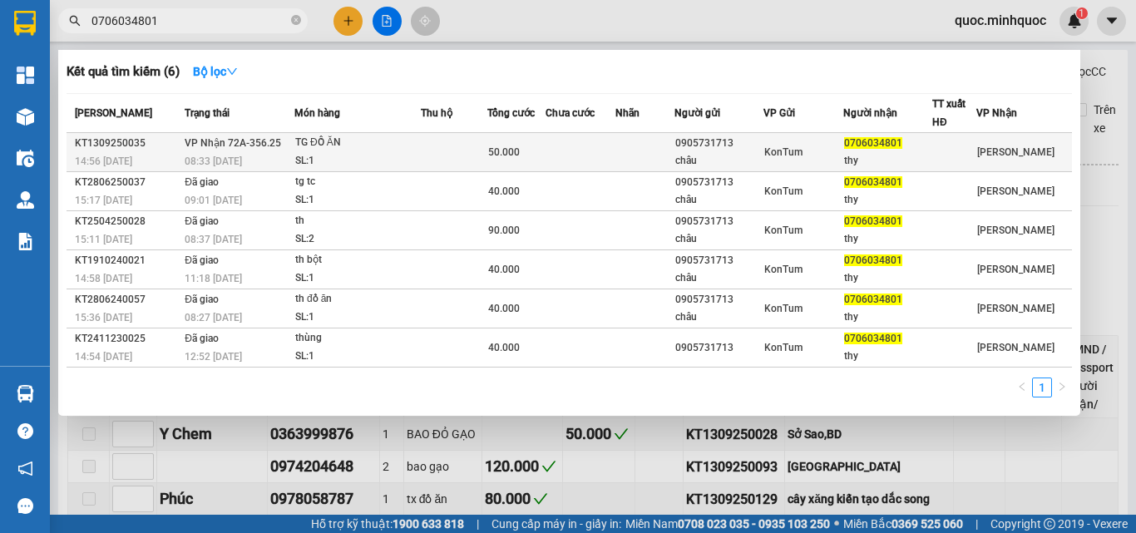
type input "0706034801"
click at [486, 157] on td at bounding box center [454, 152] width 67 height 39
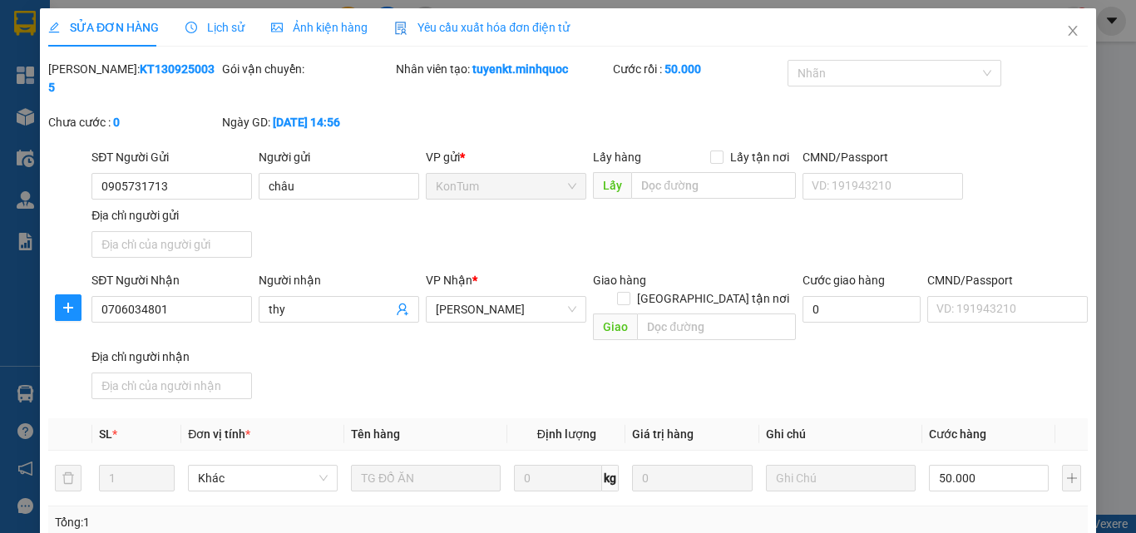
type input "0905731713"
type input "châu"
type input "0706034801"
type input "thy"
type input "50.000"
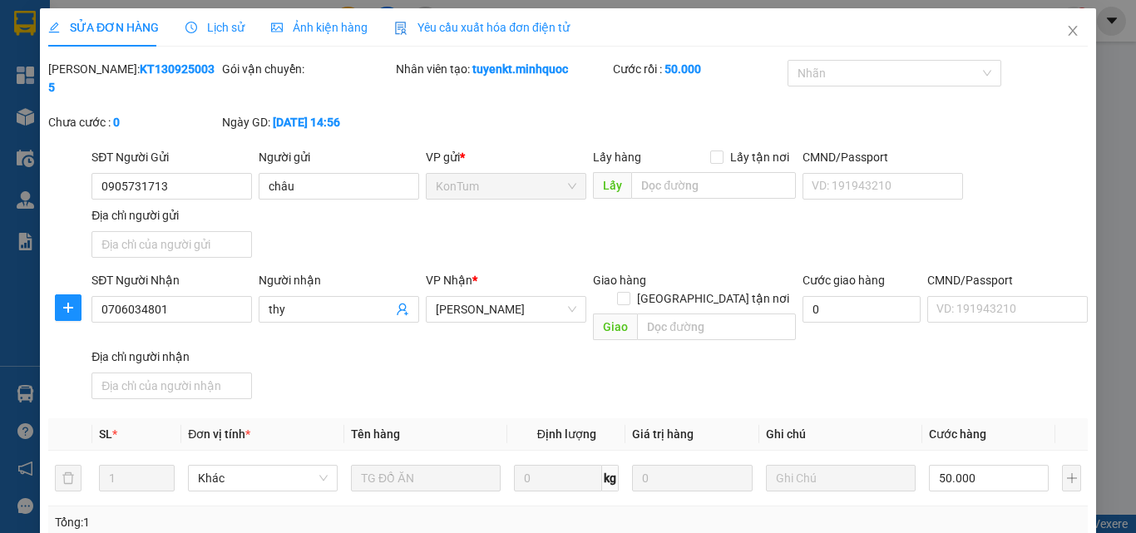
type input "0"
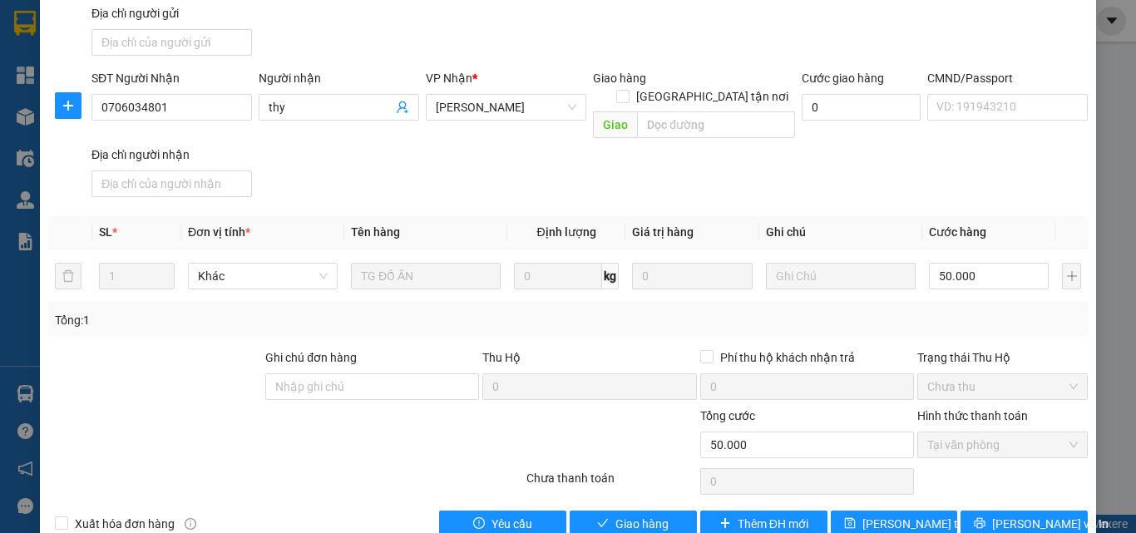
click at [634, 500] on div "SỬA ĐƠN HÀNG Lịch sử Ảnh kiện hàng Yêu cầu xuất hóa đơn điện tử Total Paid Fee …" at bounding box center [568, 177] width 1056 height 743
click at [634, 515] on span "Giao hàng" at bounding box center [641, 524] width 53 height 18
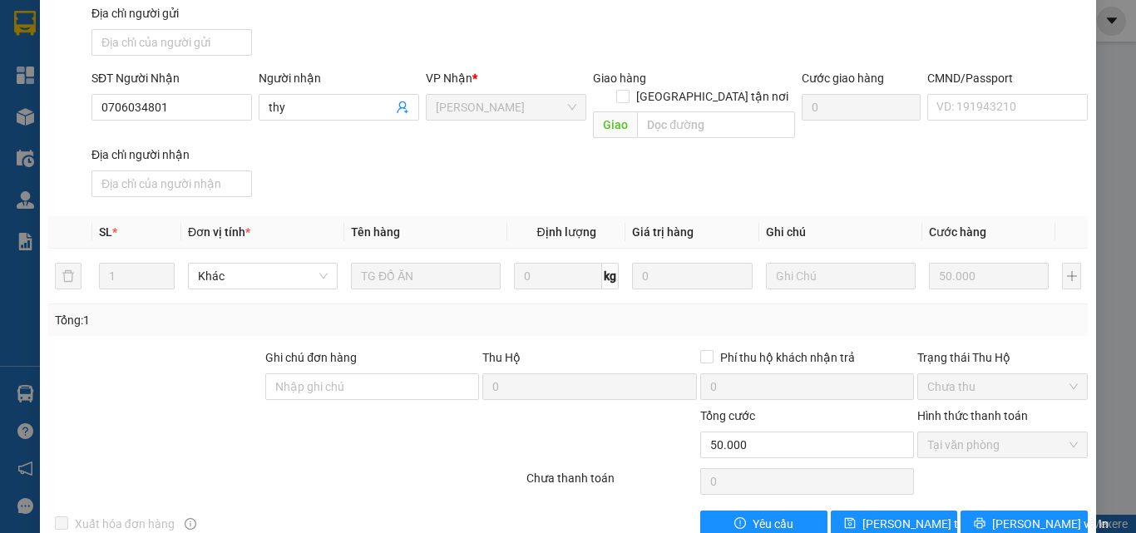
scroll to position [0, 0]
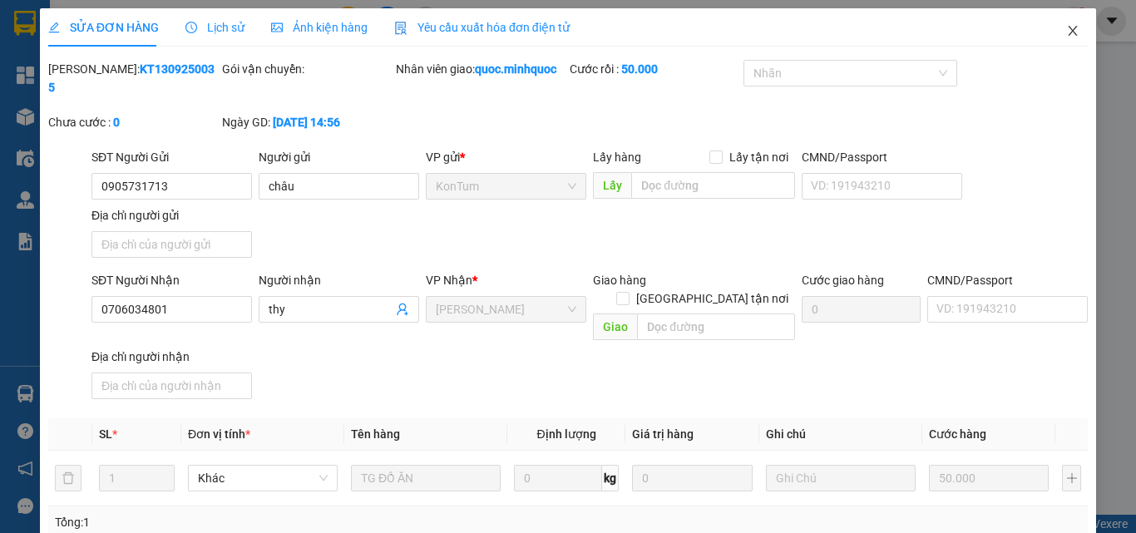
click at [1066, 29] on icon "close" at bounding box center [1072, 30] width 13 height 13
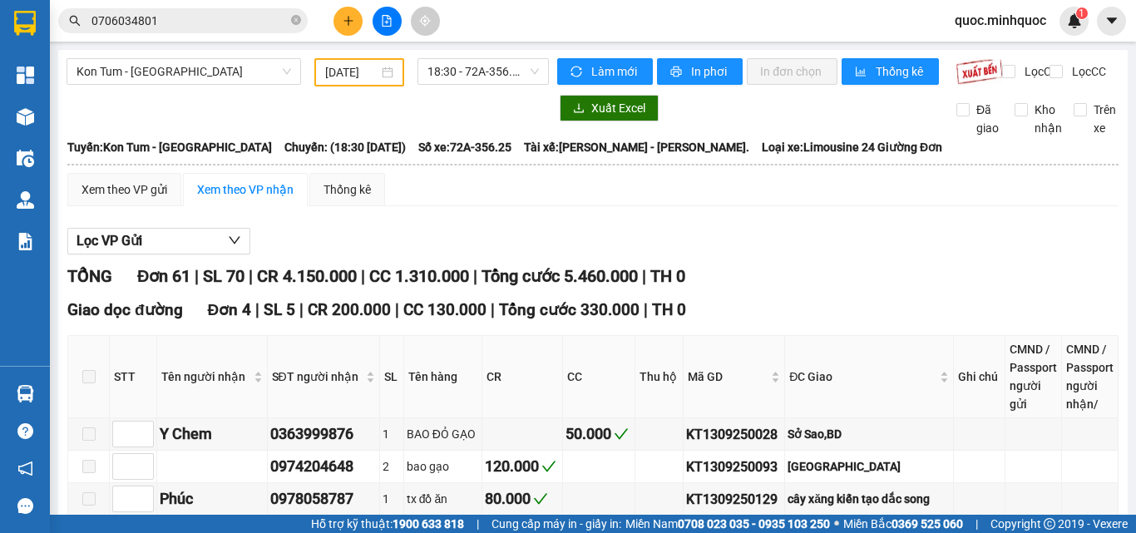
click at [197, 22] on input "0706034801" at bounding box center [189, 21] width 196 height 18
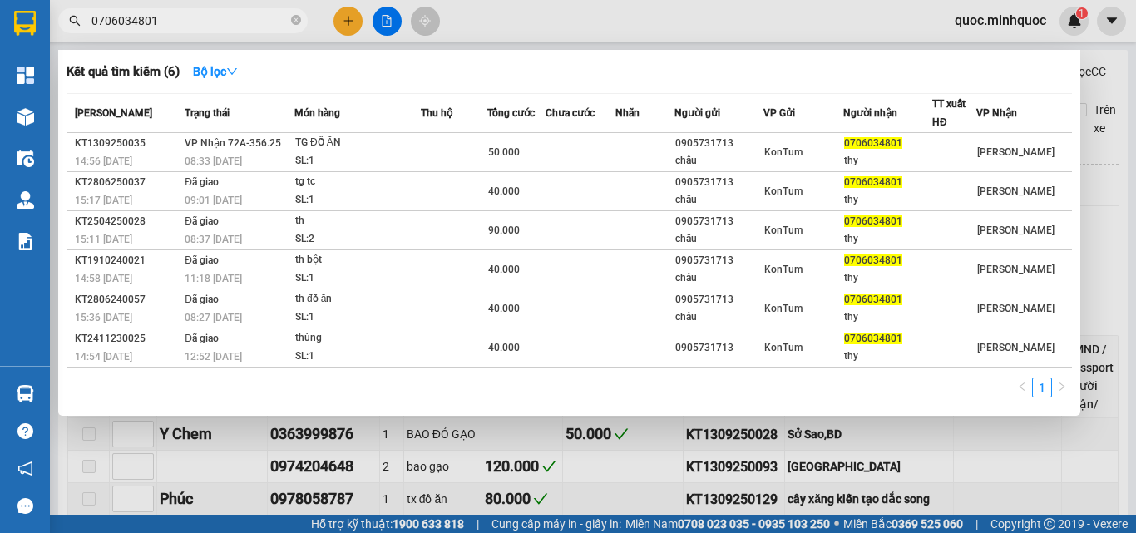
click at [197, 22] on input "0706034801" at bounding box center [189, 21] width 196 height 18
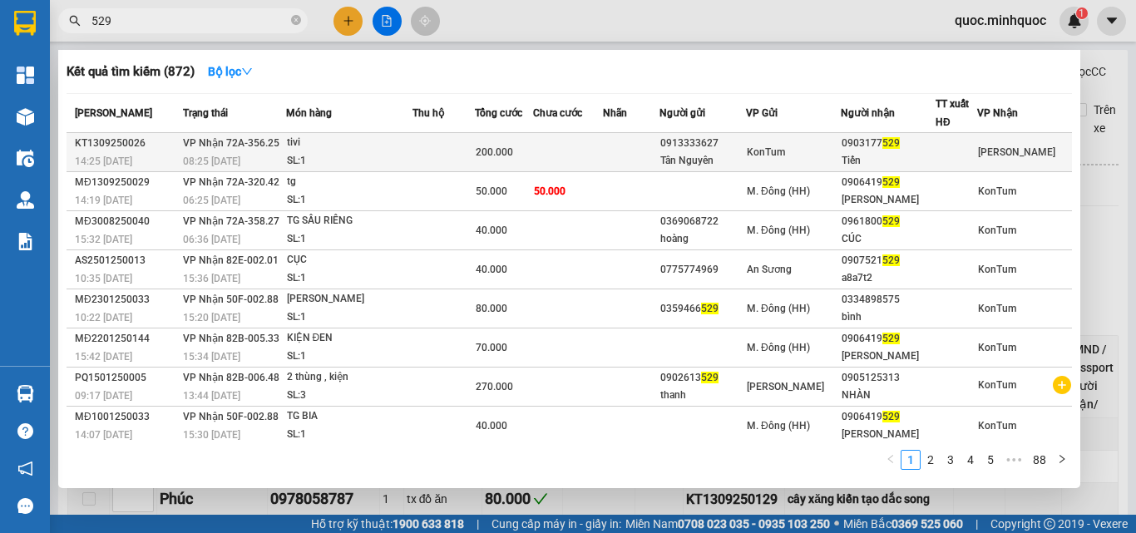
type input "529"
click at [659, 158] on td at bounding box center [631, 152] width 57 height 39
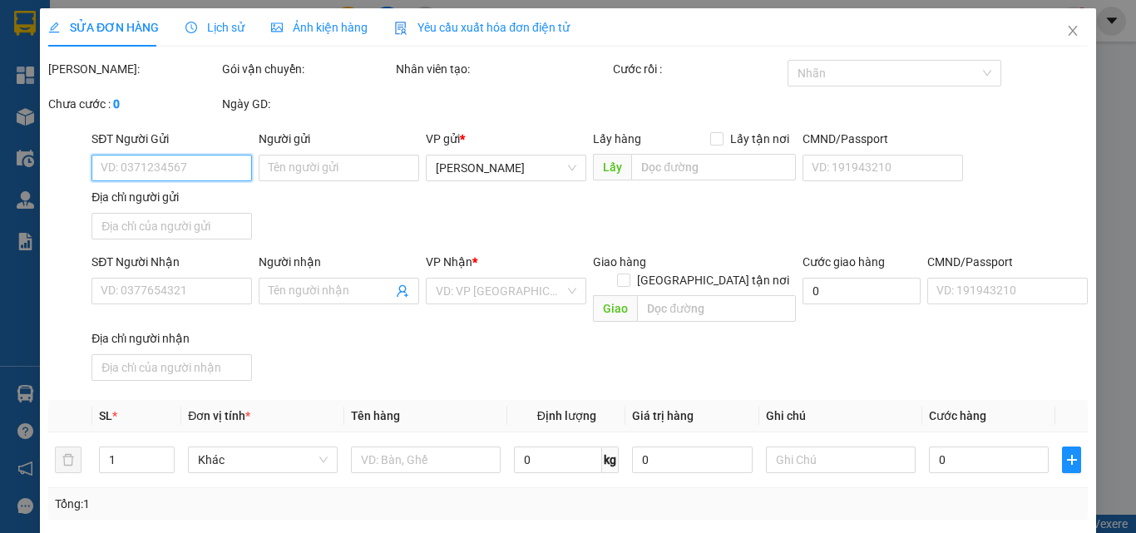
type input "0913333627"
type input "Tân Nguyên"
type input "0903177529"
type input "Tiến"
type input "200.000"
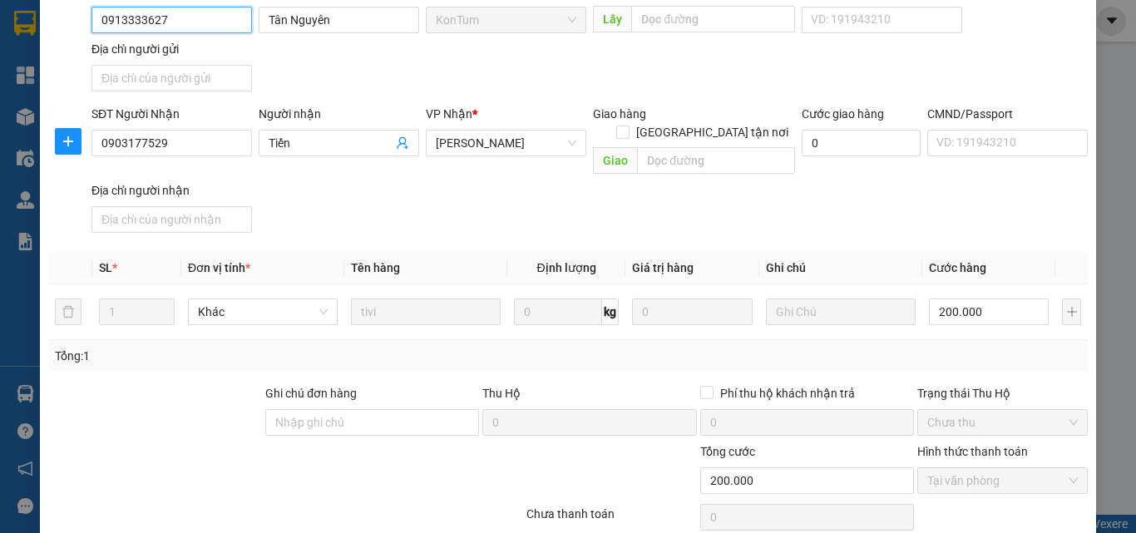
scroll to position [202, 0]
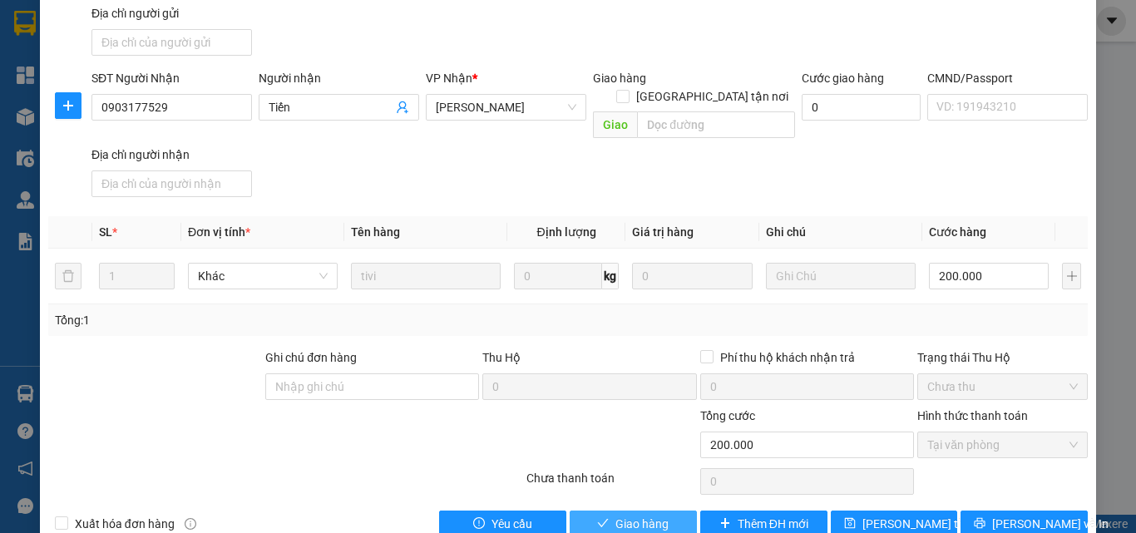
click at [620, 515] on span "Giao hàng" at bounding box center [641, 524] width 53 height 18
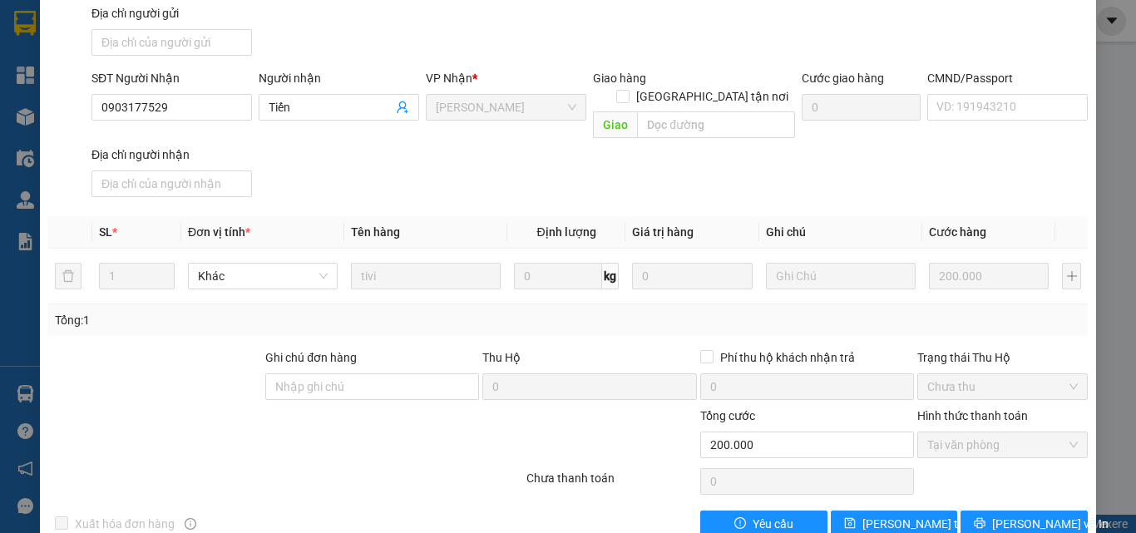
scroll to position [0, 0]
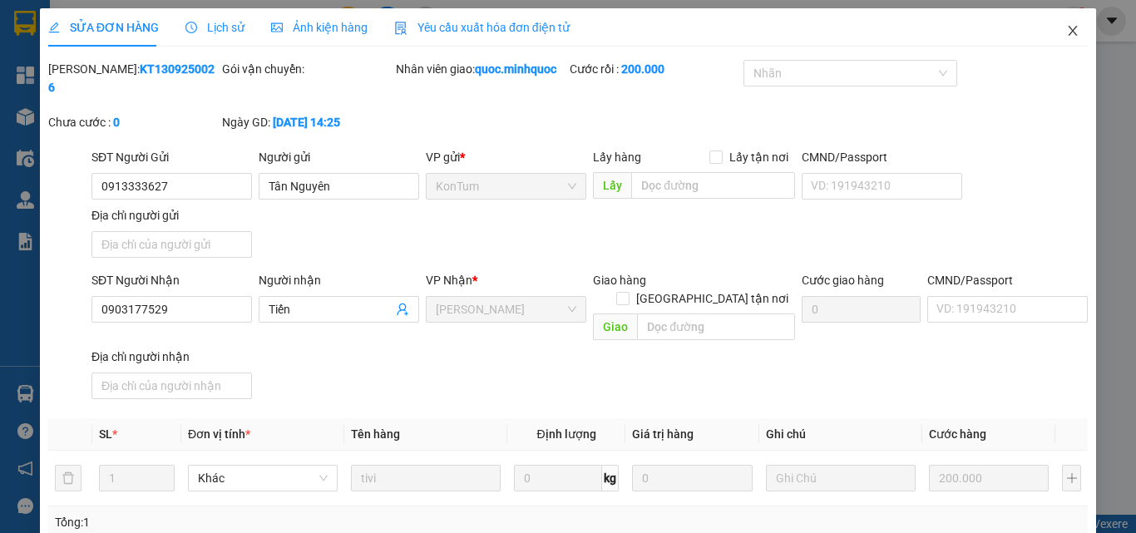
click at [1066, 36] on icon "close" at bounding box center [1072, 30] width 13 height 13
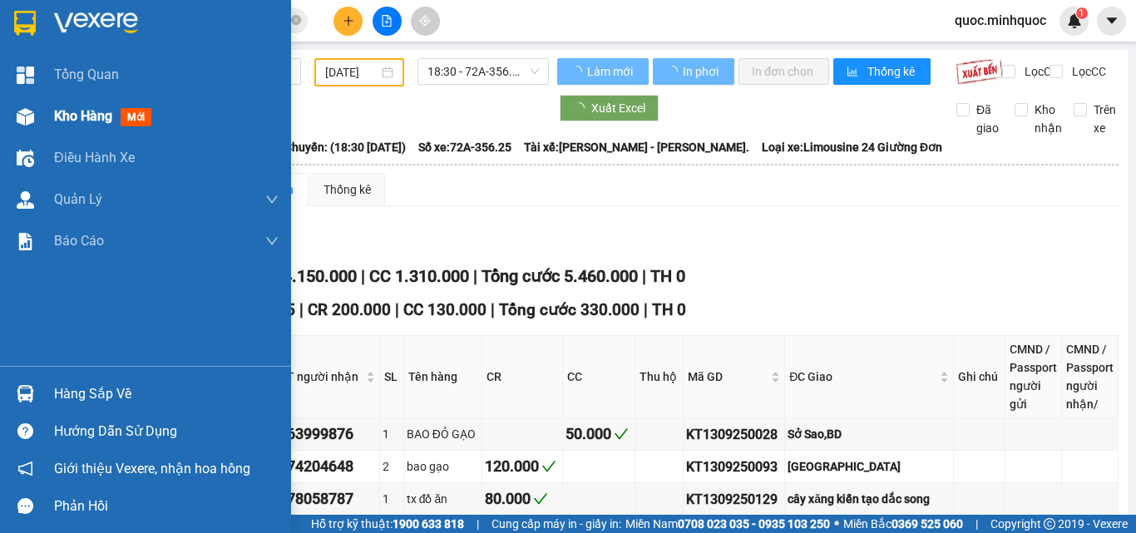
click at [52, 108] on div "Kho hàng mới" at bounding box center [145, 117] width 291 height 42
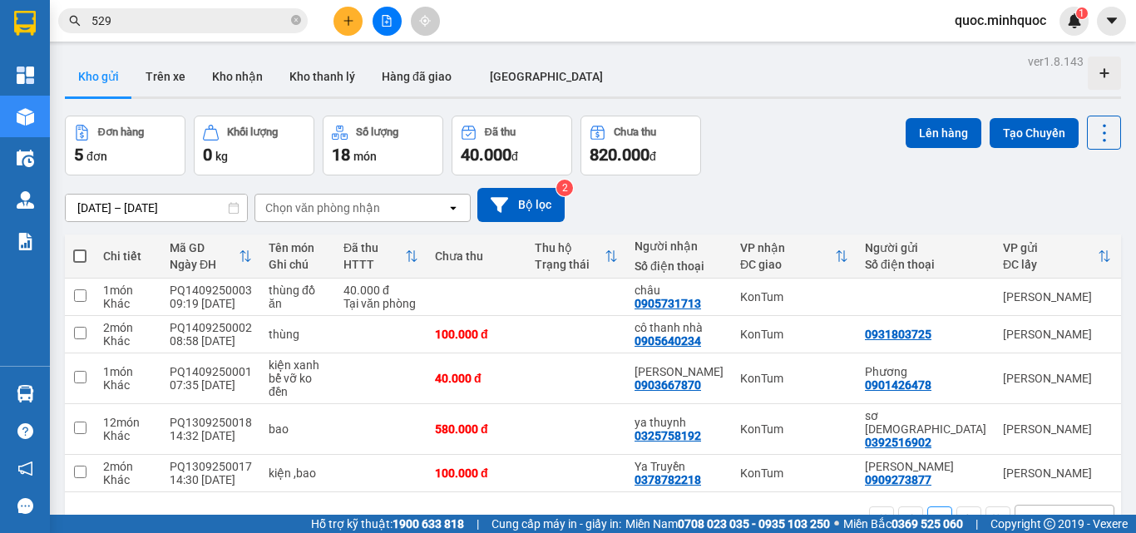
scroll to position [76, 0]
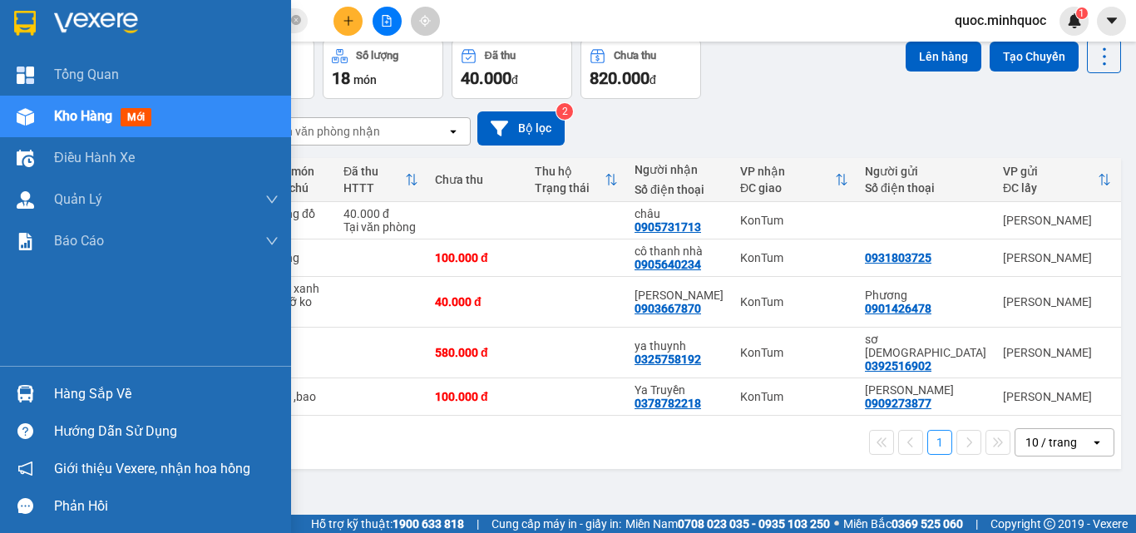
click at [43, 398] on div "Hàng sắp về" at bounding box center [145, 393] width 291 height 37
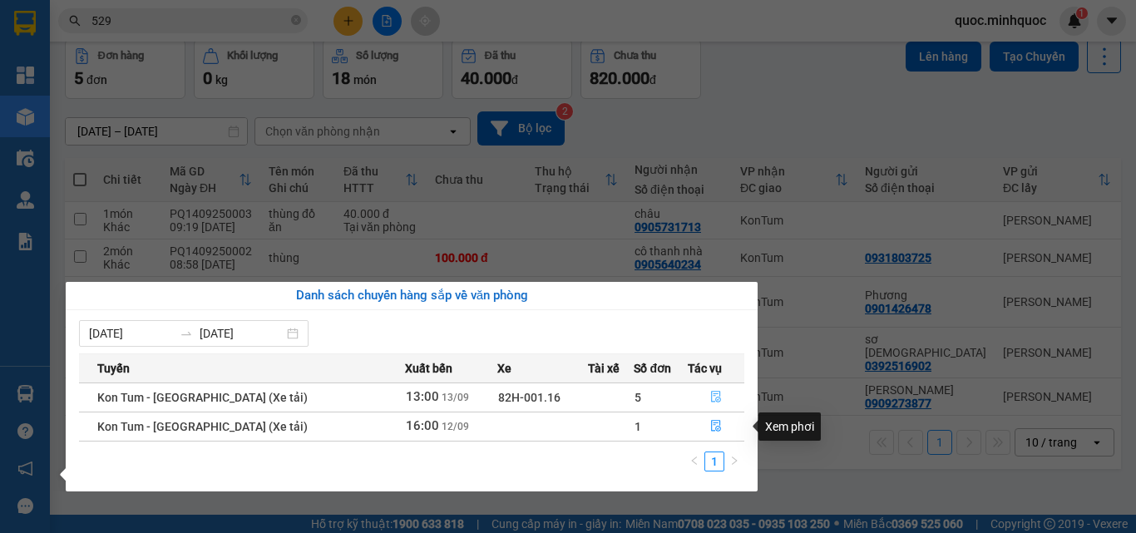
click at [703, 399] on button "button" at bounding box center [715, 397] width 55 height 27
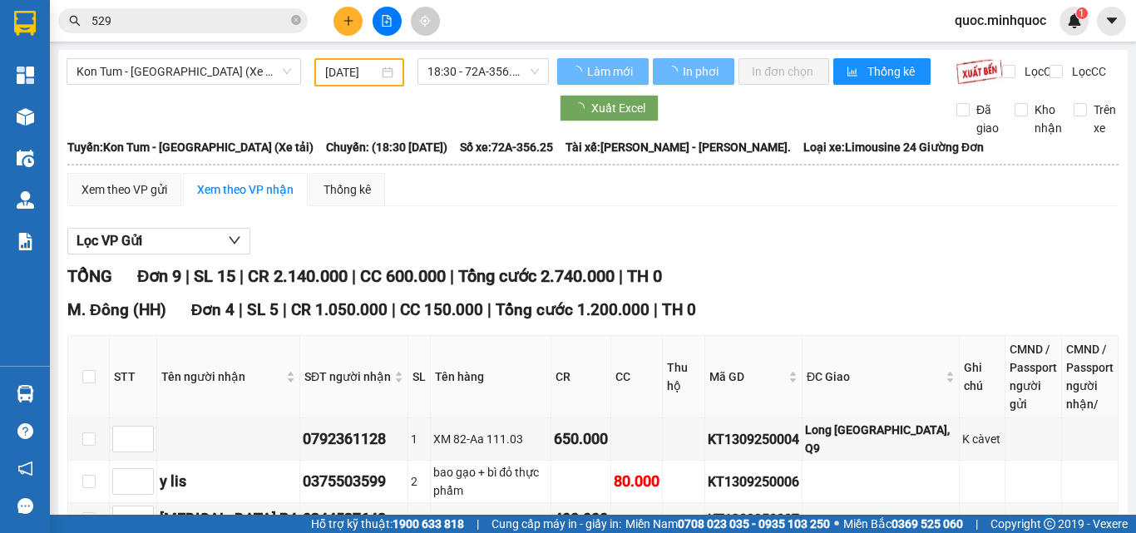
scroll to position [474, 0]
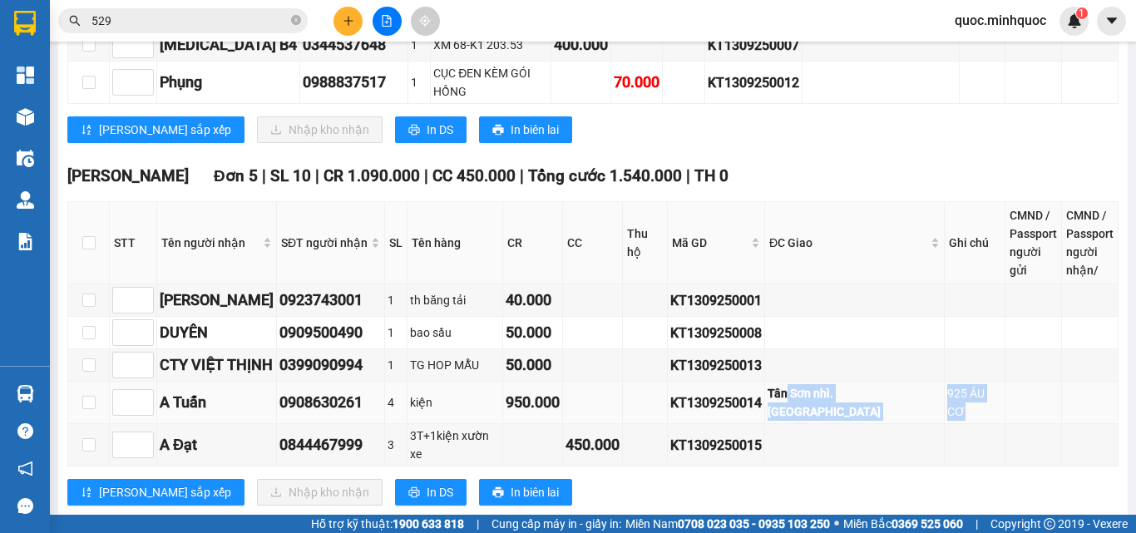
drag, startPoint x: 828, startPoint y: 386, endPoint x: 1031, endPoint y: 379, distance: 203.0
click at [1014, 382] on tr "A Tuấn 0908630261 4 kiện 950.000 KT1309250014 Tân Sơn nhì.Tân Phú 925 ÂU CƠ" at bounding box center [593, 403] width 1050 height 42
click at [1062, 382] on td at bounding box center [1090, 403] width 57 height 42
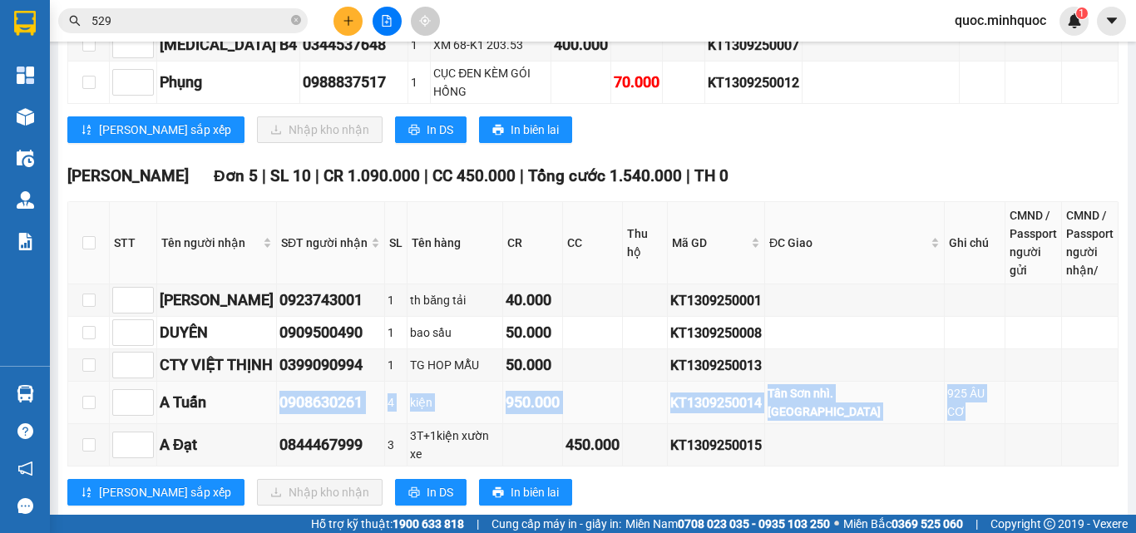
drag, startPoint x: 206, startPoint y: 380, endPoint x: 998, endPoint y: 373, distance: 792.3
click at [987, 382] on tr "A Tuấn 0908630261 4 kiện 950.000 KT1309250014 Tân Sơn nhì.Tân Phú 925 ÂU CƠ" at bounding box center [593, 403] width 1050 height 42
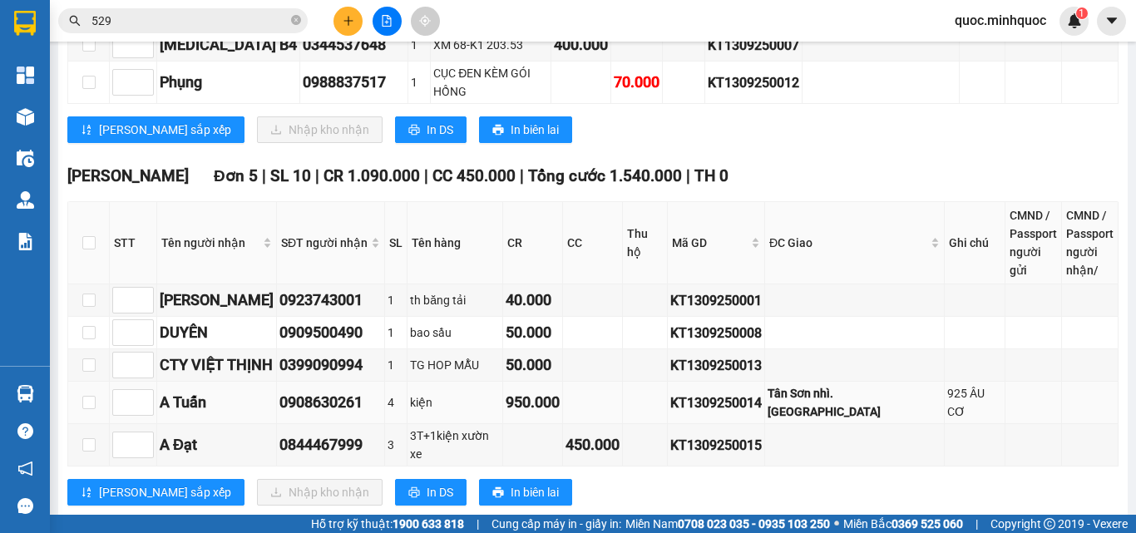
click at [1024, 382] on td at bounding box center [1033, 403] width 57 height 42
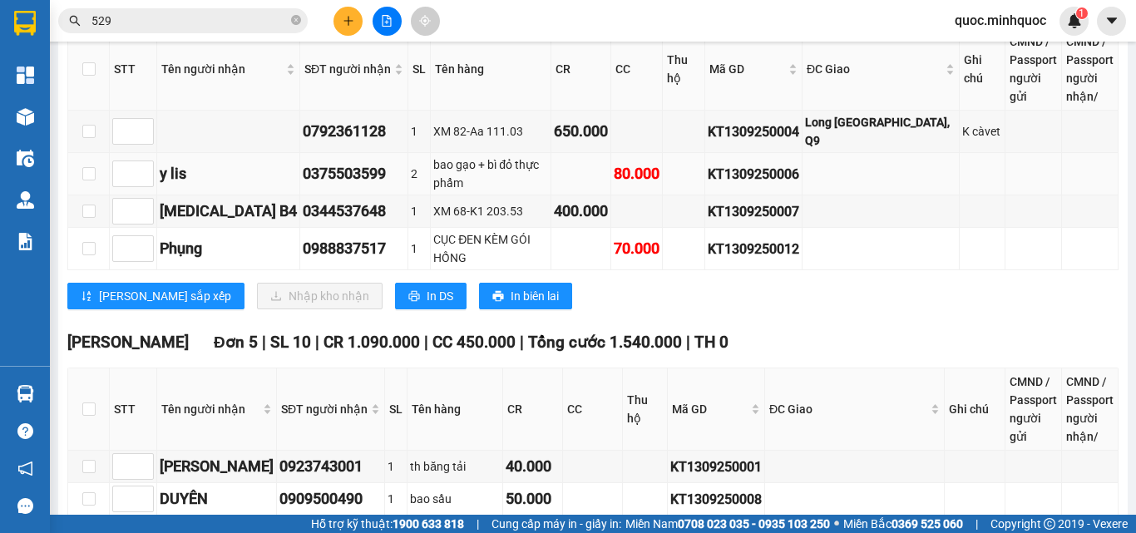
scroll to position [141, 0]
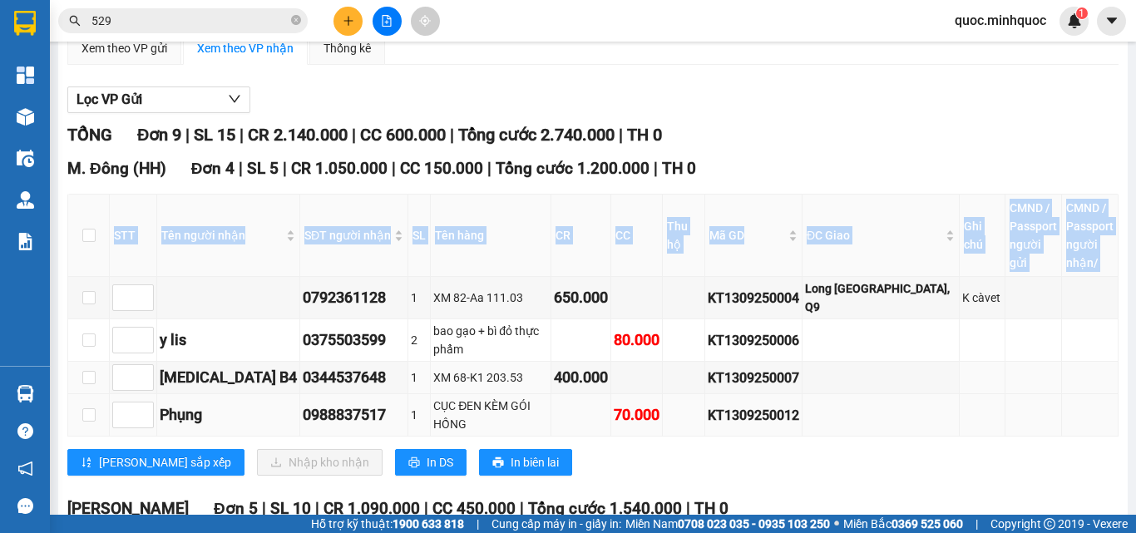
drag, startPoint x: 159, startPoint y: 296, endPoint x: 1055, endPoint y: 390, distance: 901.1
click at [1055, 390] on tbody "0792361128 1 XM 82-Aa 111.03 650.000 KT1309250004 Long Thạch Mỹ, Q9 K càvet y l…" at bounding box center [593, 357] width 1050 height 160
drag, startPoint x: 1051, startPoint y: 390, endPoint x: 1031, endPoint y: 387, distance: 20.1
click at [1050, 394] on tr "Phụng 0988837517 1 CỤC ĐEN KÈM GÓI HỒNG 70.000 KT1309250012" at bounding box center [593, 415] width 1050 height 42
click at [904, 351] on td at bounding box center [880, 340] width 157 height 42
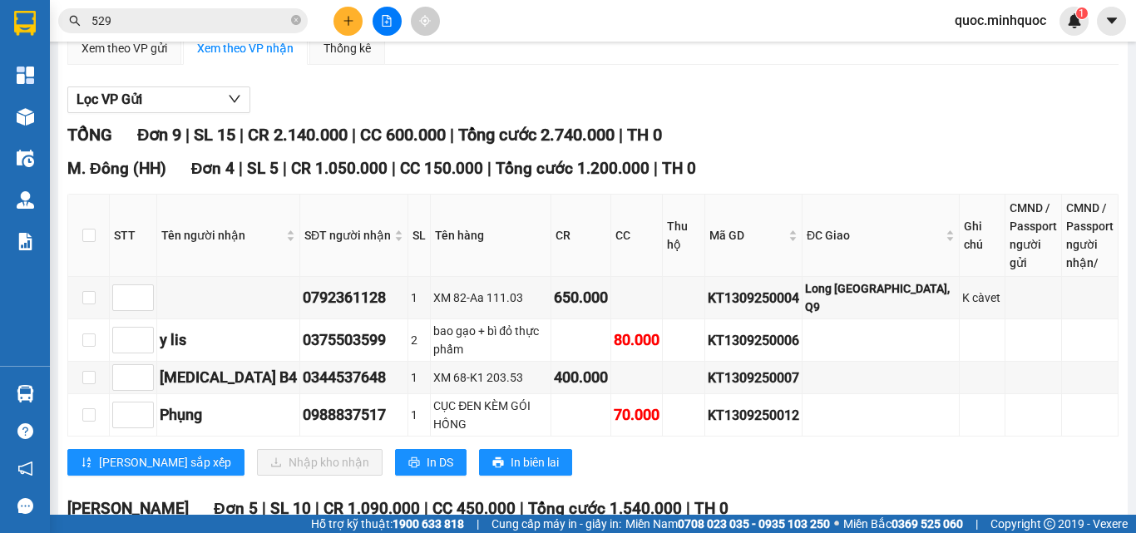
click at [95, 52] on div "Xem theo VP gửi" at bounding box center [124, 48] width 114 height 33
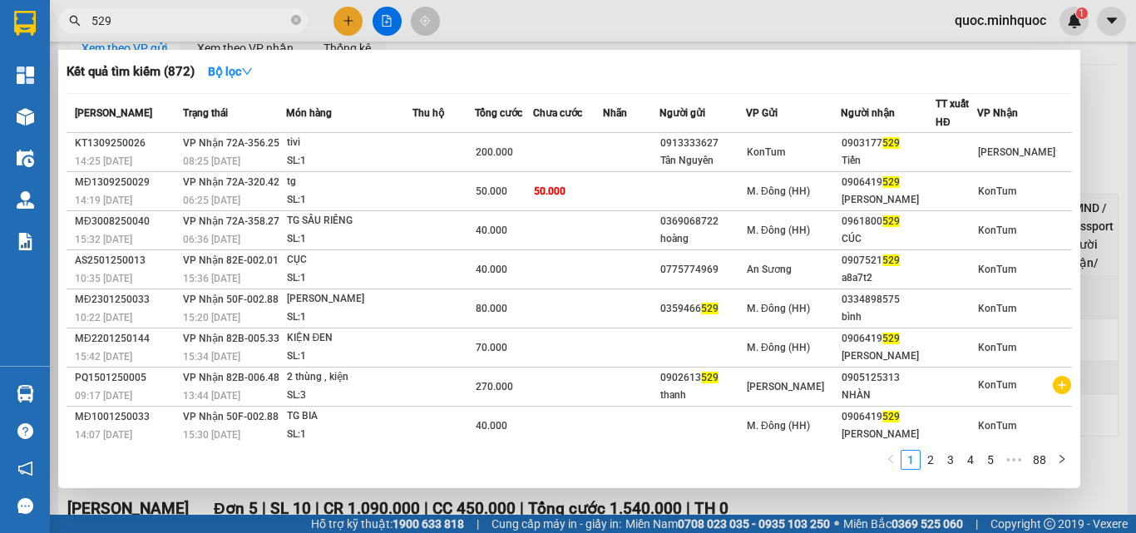
click at [142, 16] on input "529" at bounding box center [189, 21] width 196 height 18
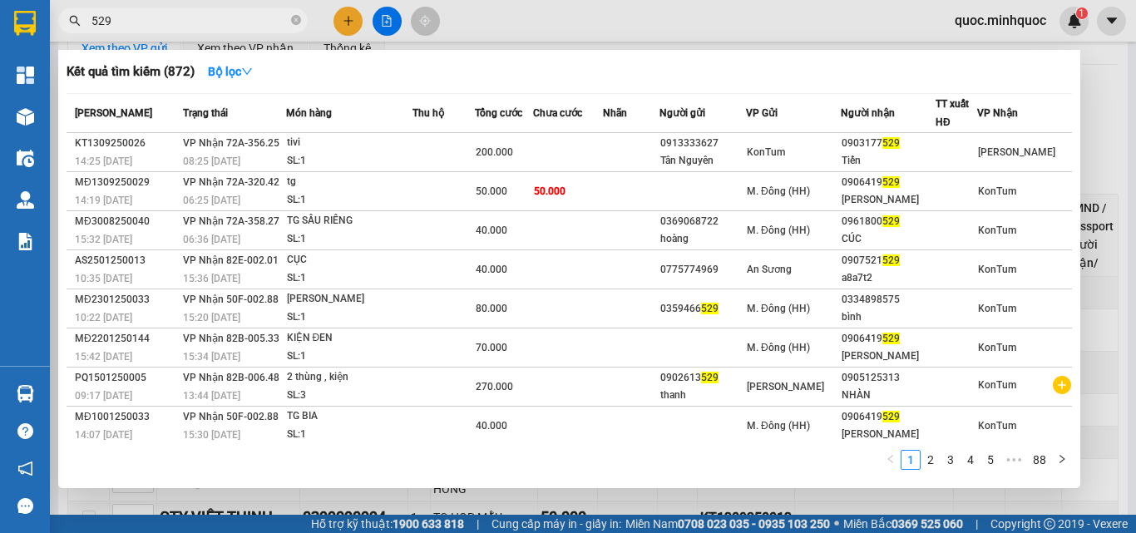
click at [142, 16] on input "529" at bounding box center [189, 21] width 196 height 18
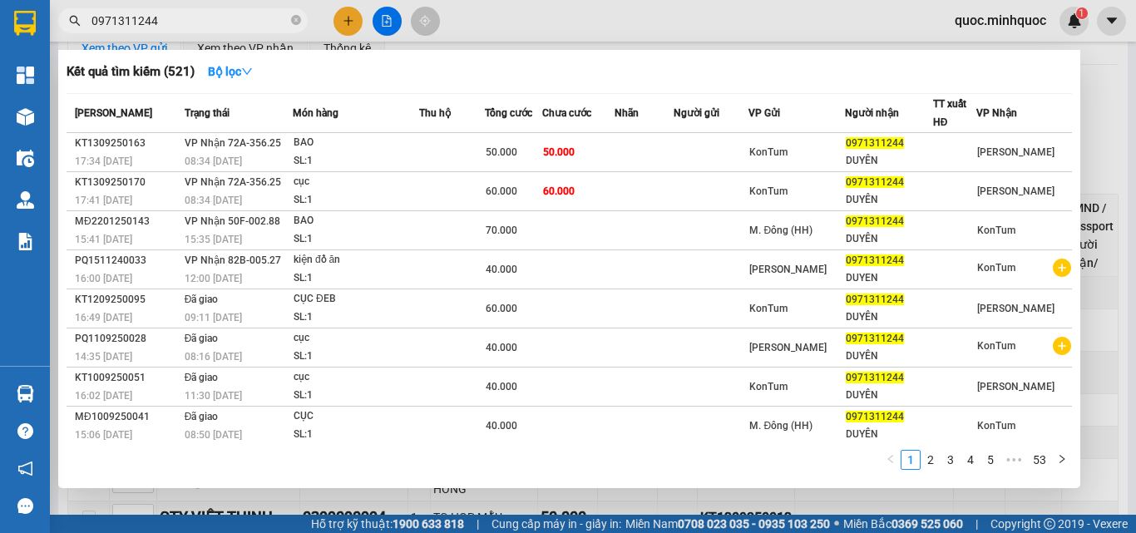
type input "0971311244"
click at [293, 22] on icon "close-circle" at bounding box center [296, 20] width 10 height 10
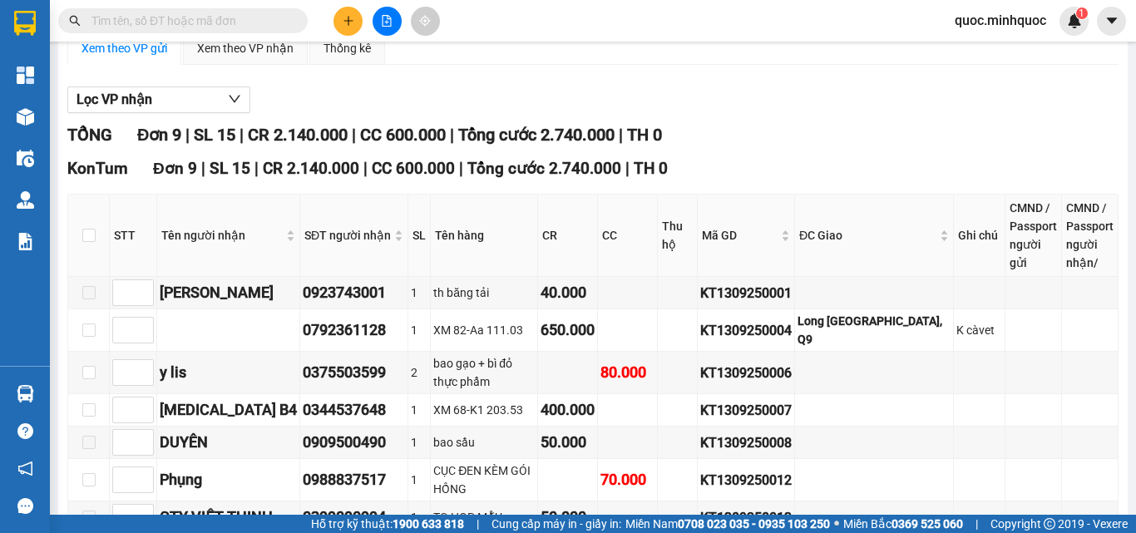
click at [235, 20] on input "text" at bounding box center [189, 21] width 196 height 18
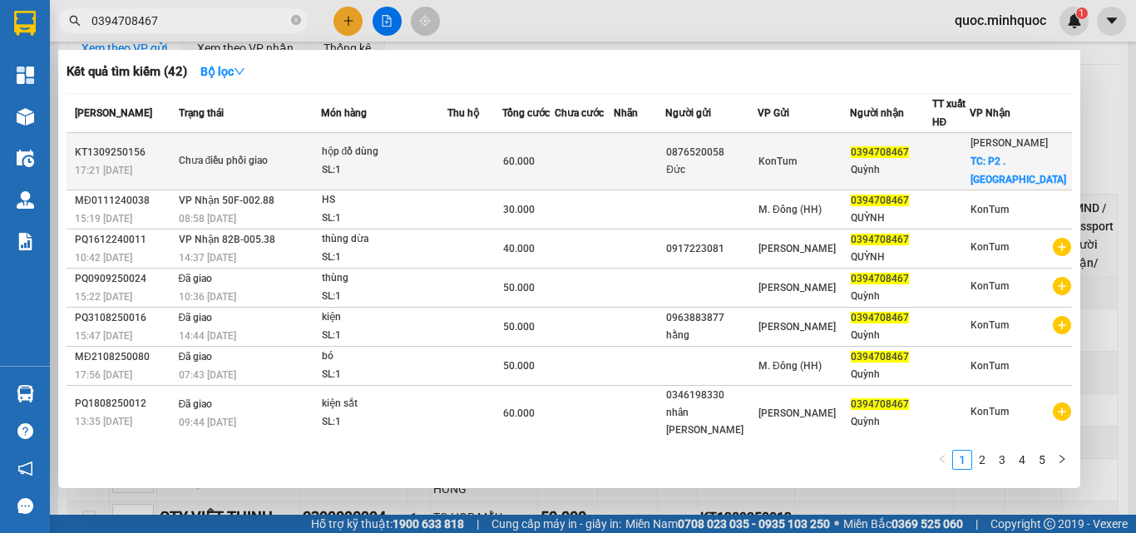
type input "0394708467"
click at [535, 155] on span "60.000" at bounding box center [519, 161] width 32 height 12
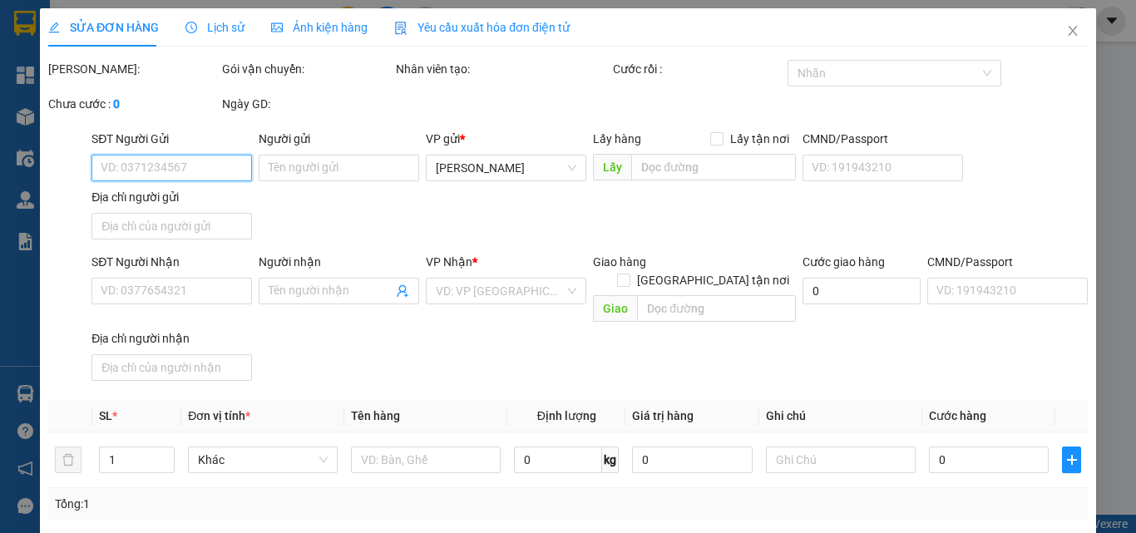
type input "0876520058"
type input "Đức"
type input "0394708467"
type input "Quỳnh"
checkbox input "true"
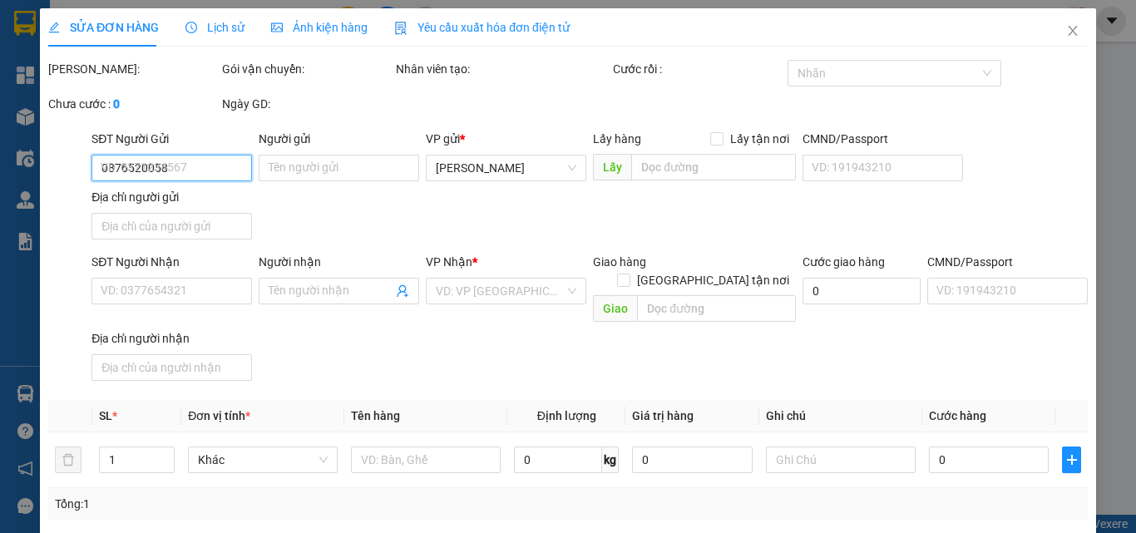
type input "P2 . [GEOGRAPHIC_DATA]"
type input "60.000"
type input "0"
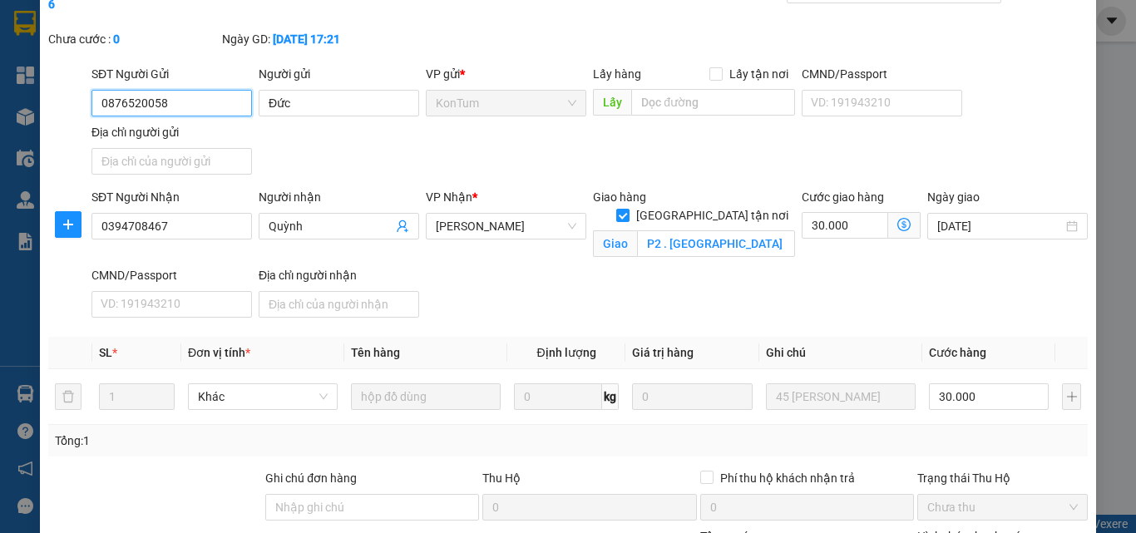
scroll to position [222, 0]
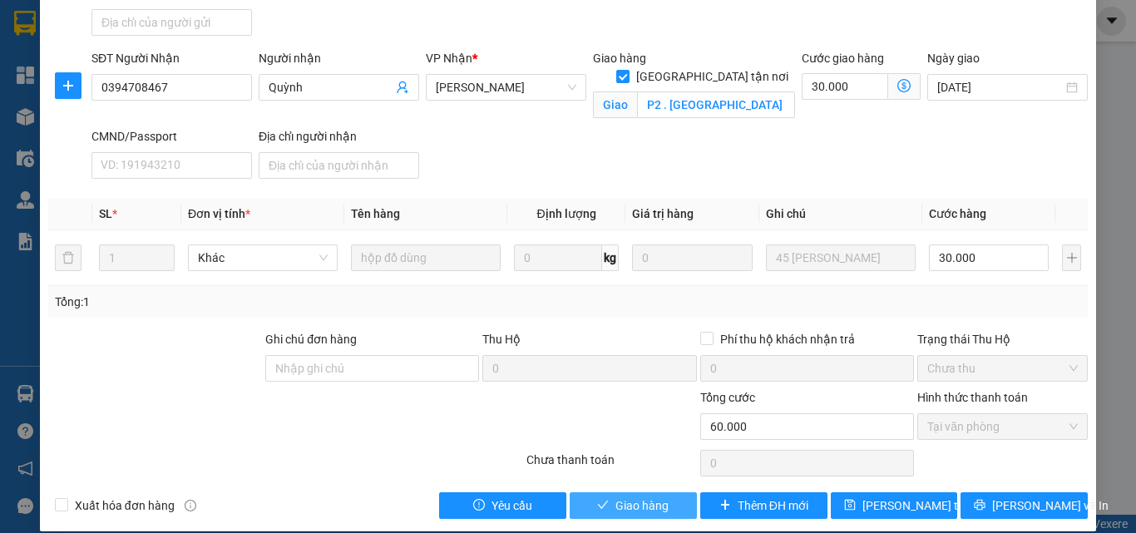
click at [641, 496] on span "Giao hàng" at bounding box center [641, 505] width 53 height 18
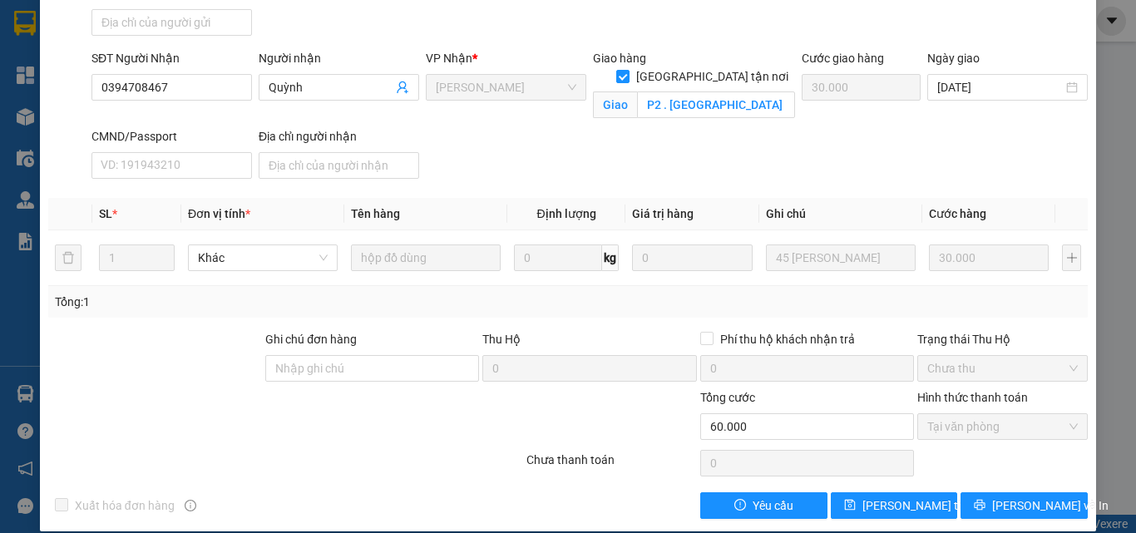
scroll to position [0, 0]
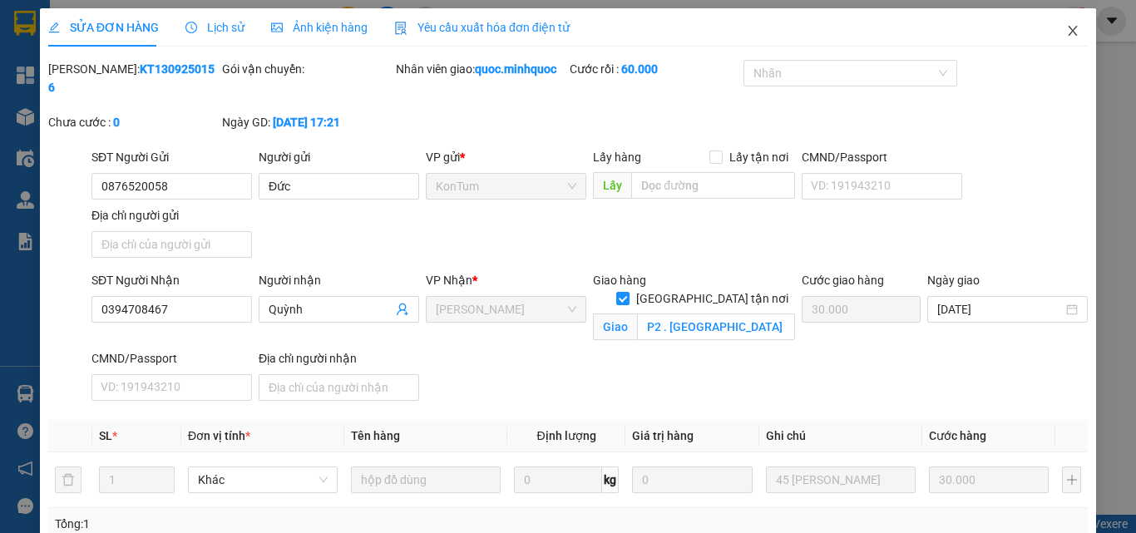
click at [1066, 28] on icon "close" at bounding box center [1072, 30] width 13 height 13
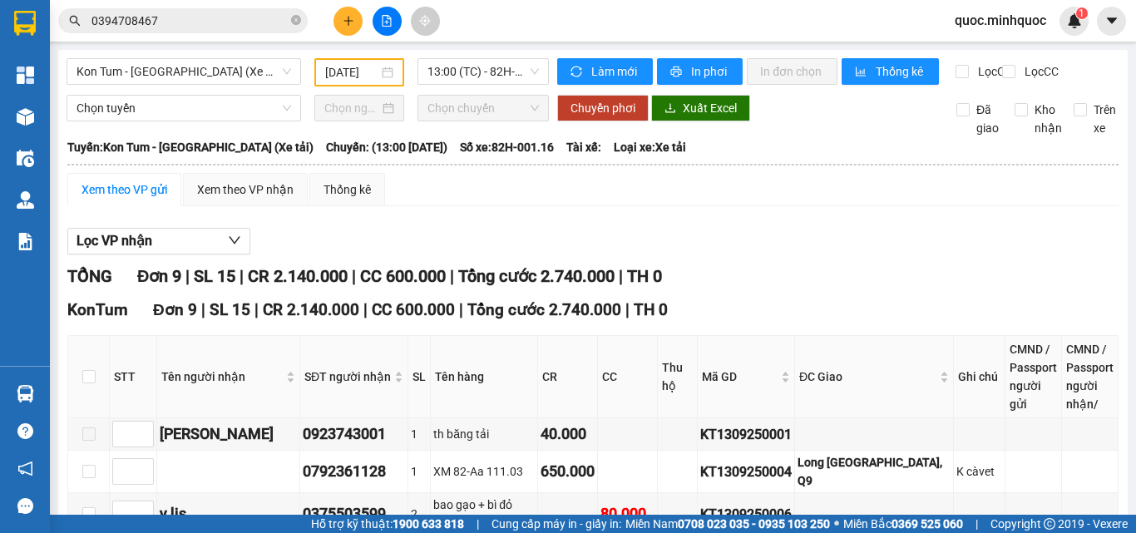
scroll to position [313, 0]
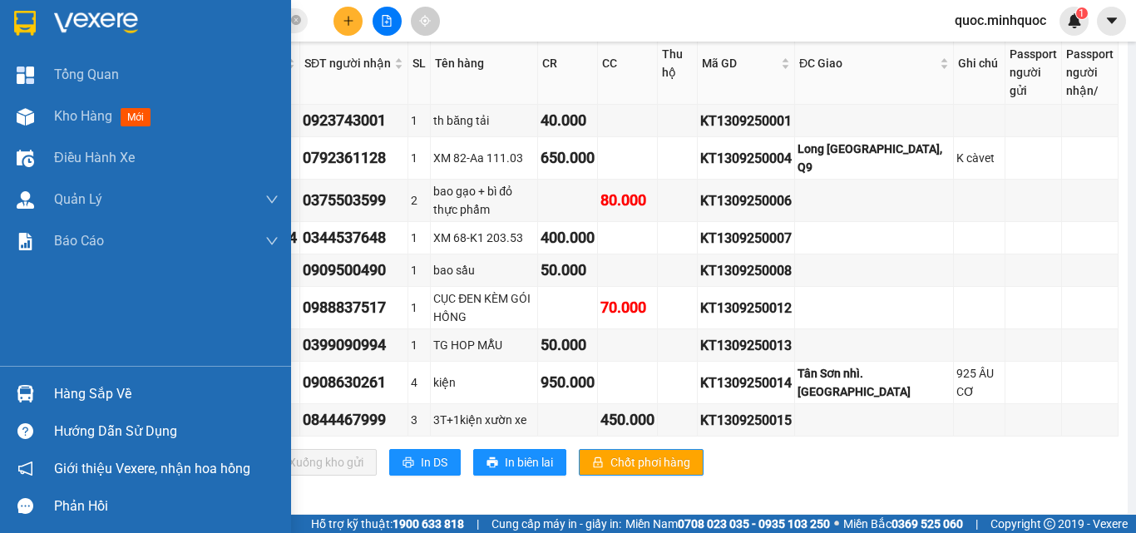
click at [32, 392] on img at bounding box center [25, 393] width 17 height 17
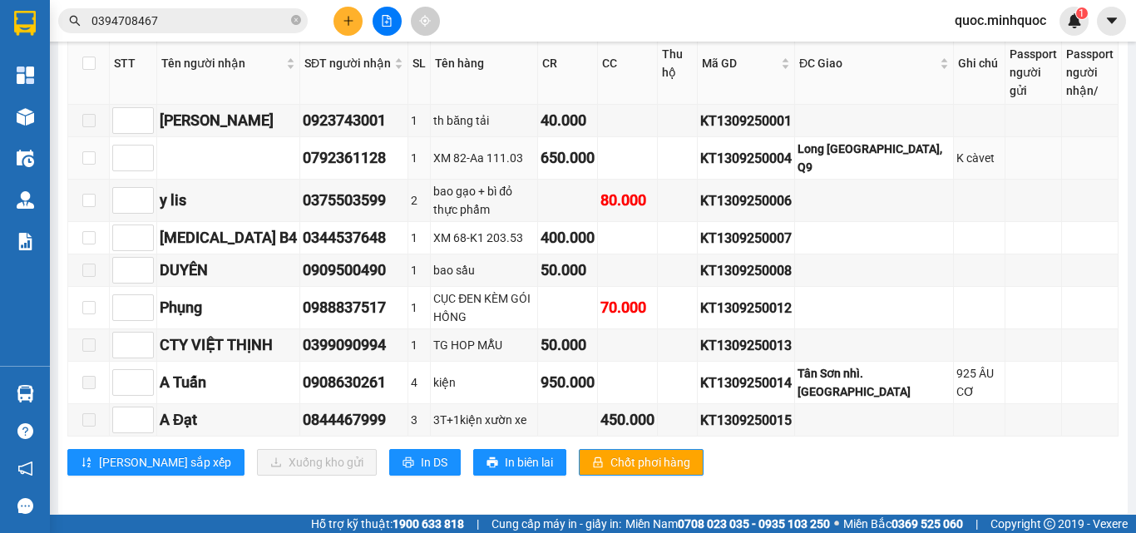
click at [637, 171] on section "Kết quả tìm kiếm ( 42 ) Bộ lọc Mã ĐH Trạng thái Món hàng Thu hộ Tổng cước Chưa …" at bounding box center [568, 266] width 1136 height 533
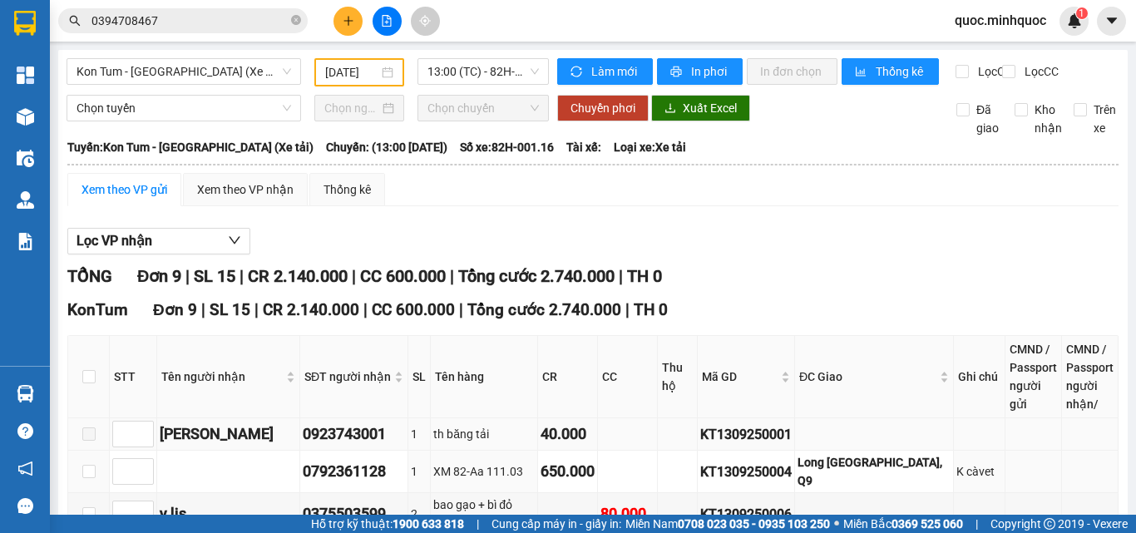
scroll to position [166, 0]
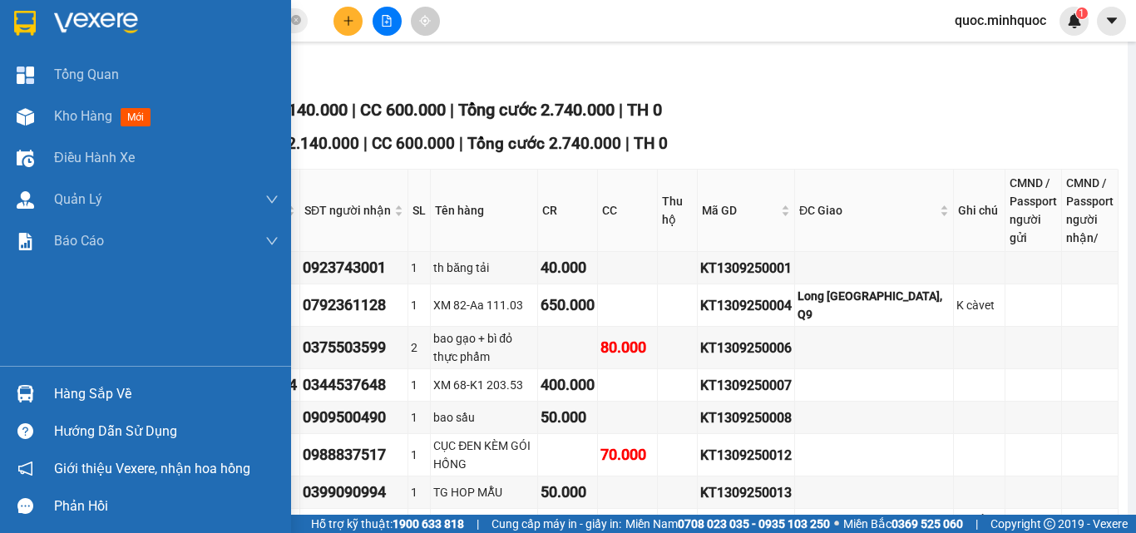
click at [25, 404] on div at bounding box center [25, 393] width 29 height 29
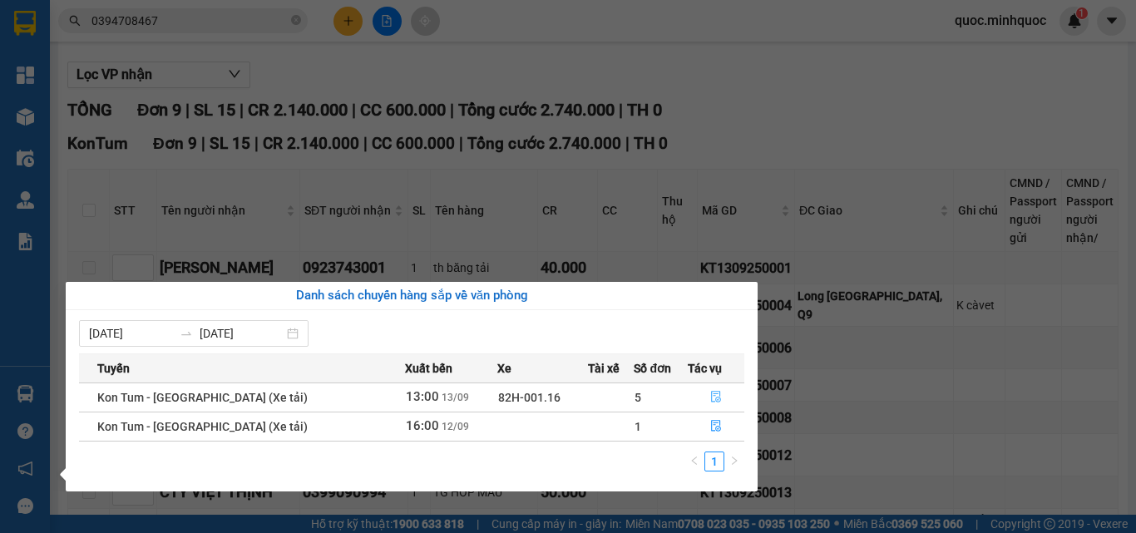
click at [703, 400] on button "button" at bounding box center [715, 397] width 55 height 27
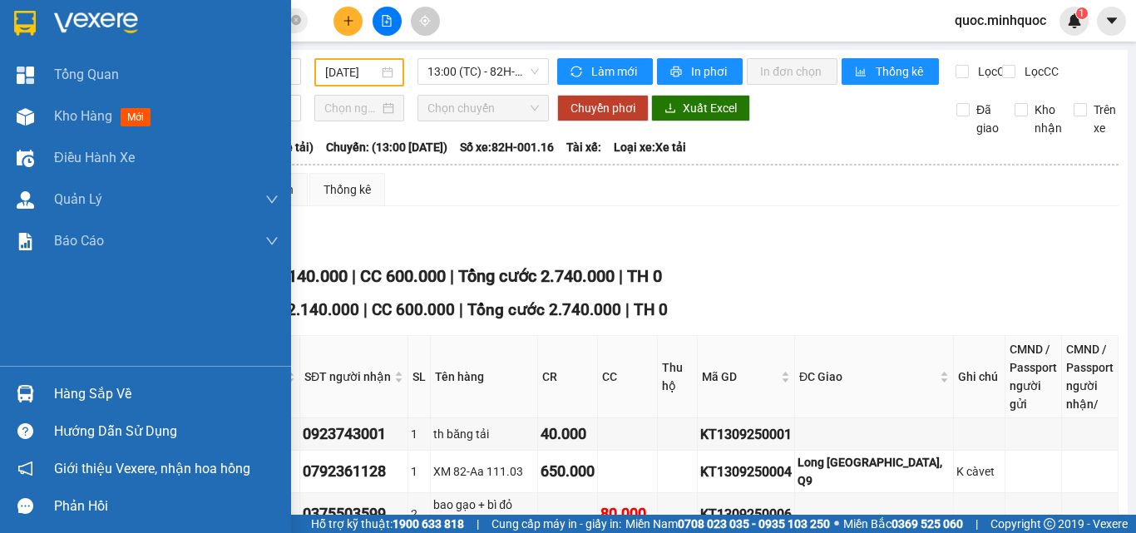
click at [41, 393] on div "Hàng sắp về" at bounding box center [145, 393] width 291 height 37
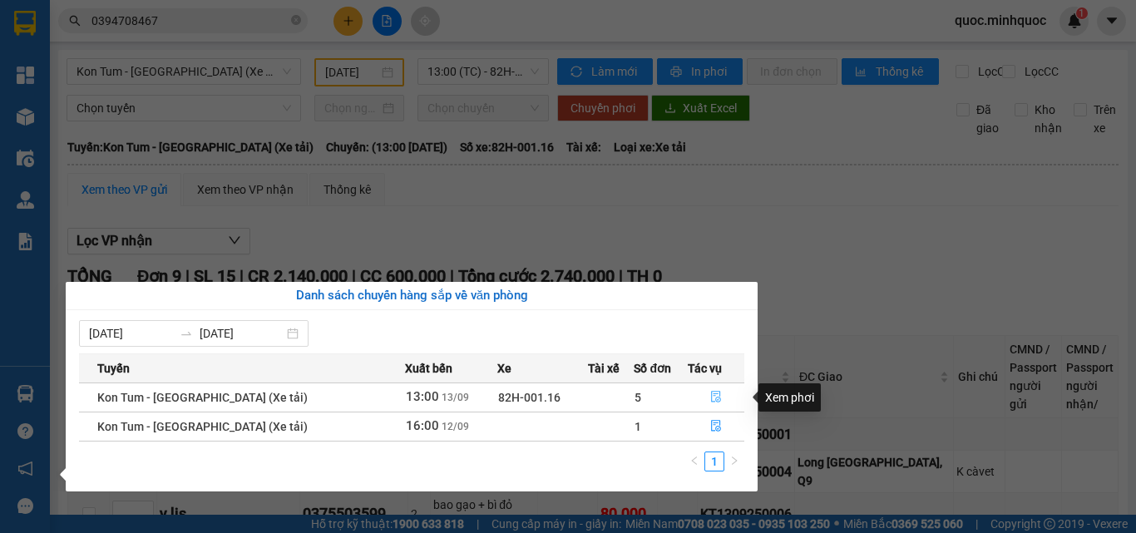
click at [710, 400] on icon "file-done" at bounding box center [716, 397] width 12 height 12
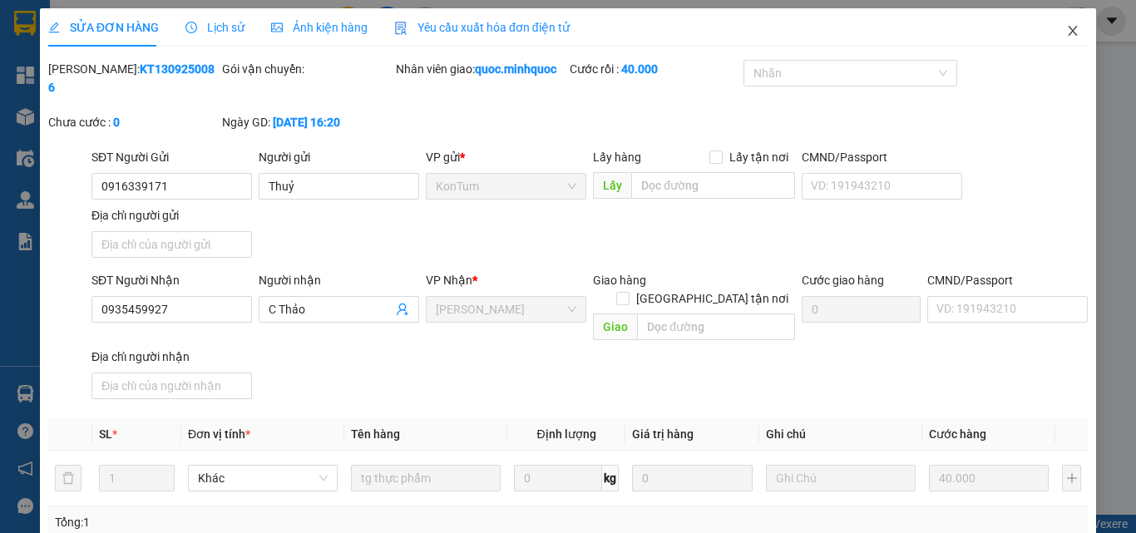
click at [1067, 26] on span "Close" at bounding box center [1072, 31] width 47 height 47
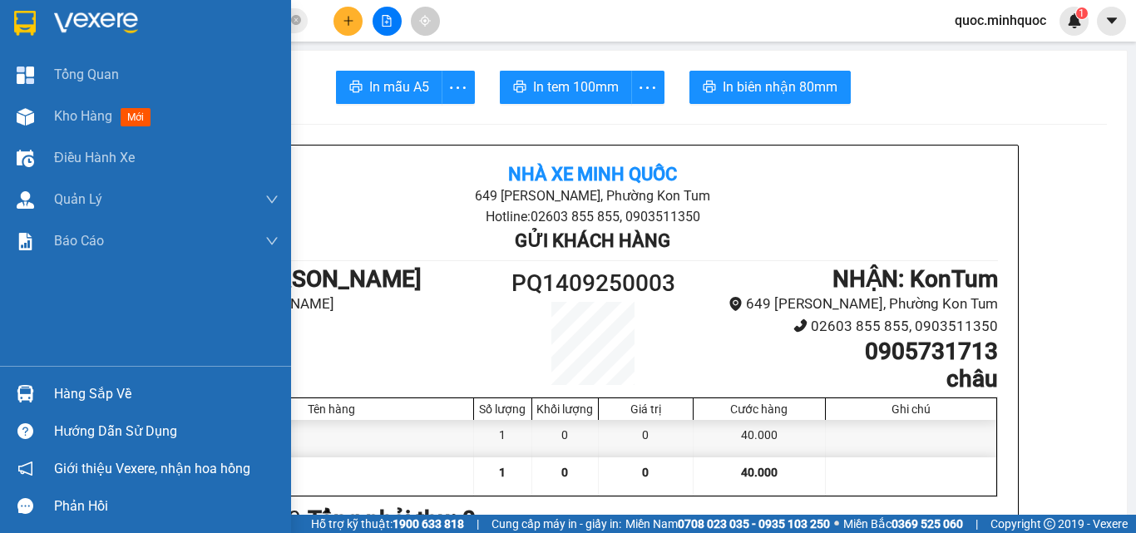
click at [18, 381] on div at bounding box center [25, 393] width 29 height 29
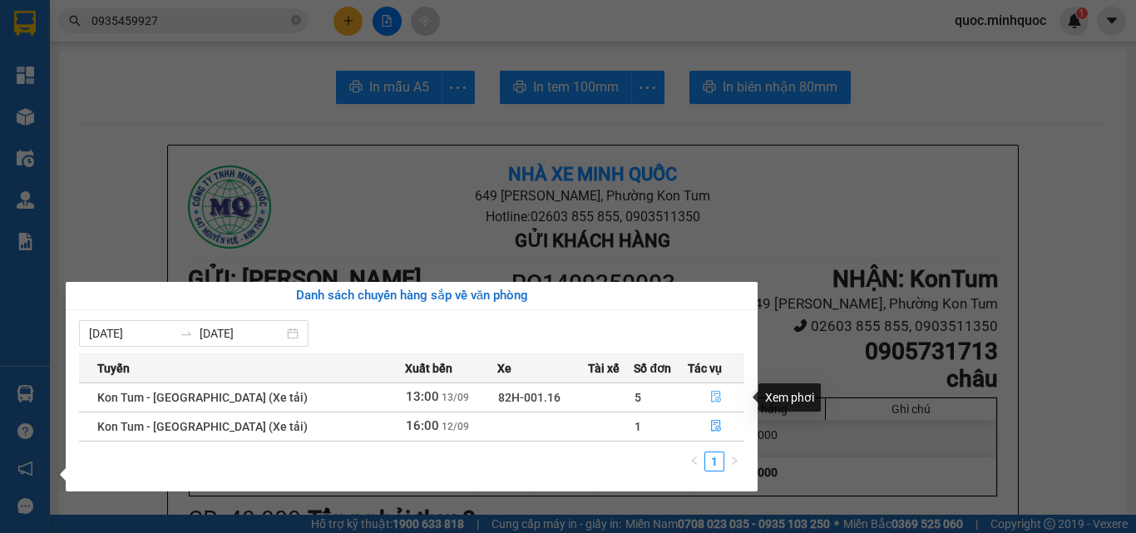
click at [702, 397] on button "button" at bounding box center [715, 397] width 55 height 27
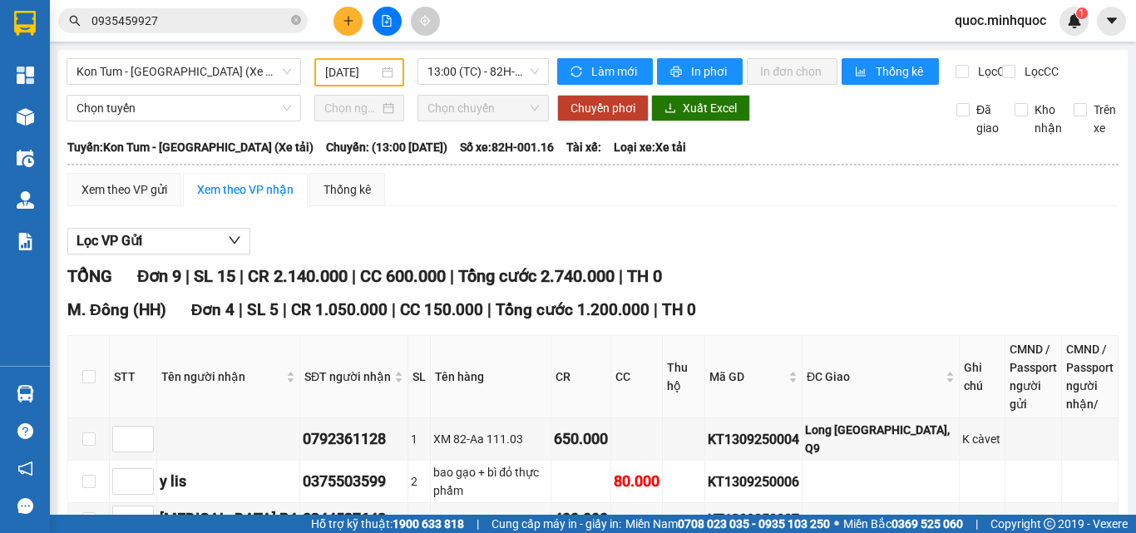
scroll to position [474, 0]
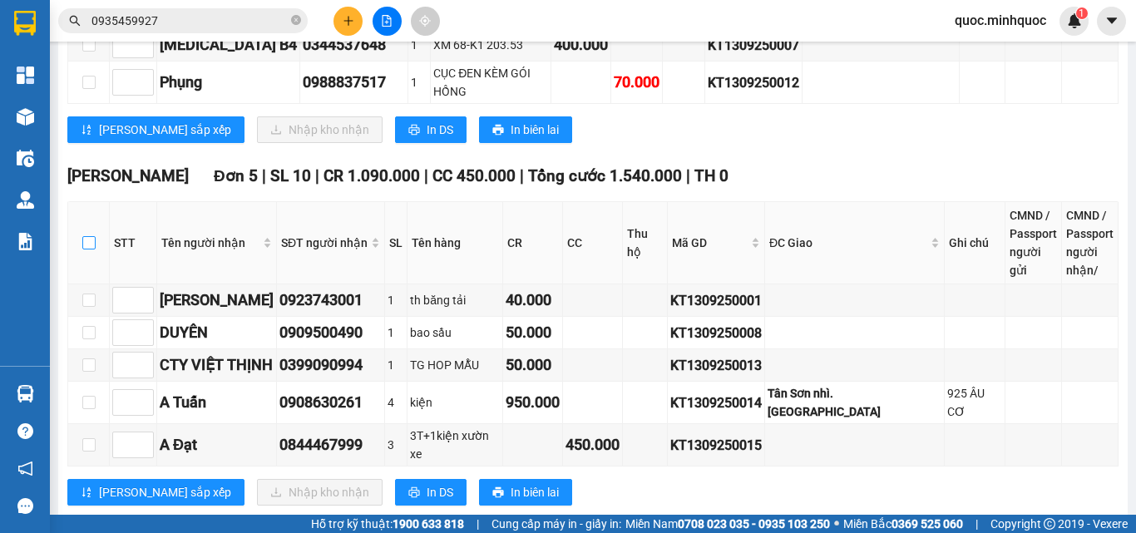
click at [87, 236] on input "checkbox" at bounding box center [88, 242] width 13 height 13
checkbox input "true"
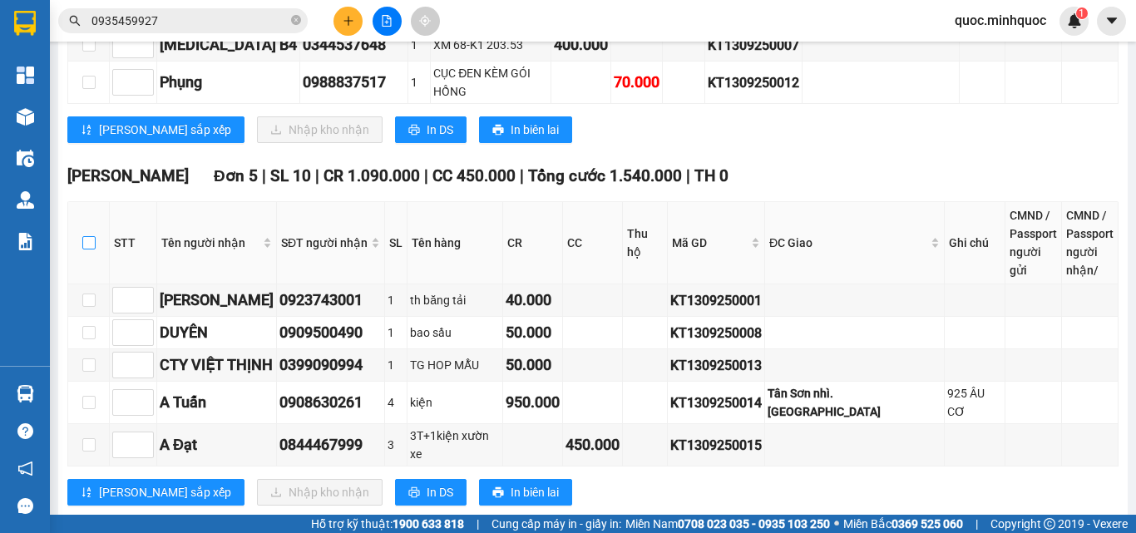
checkbox input "true"
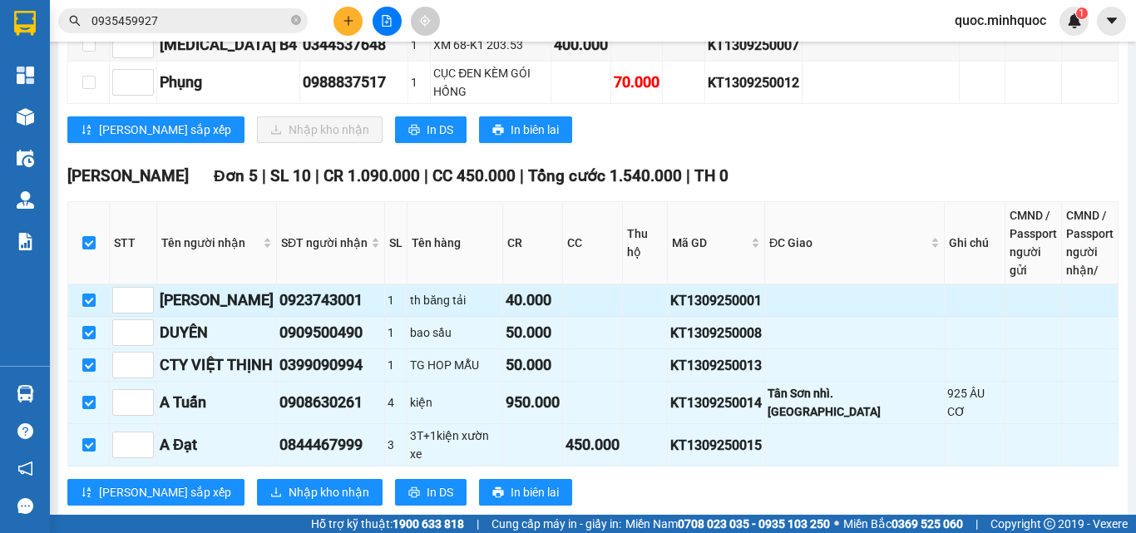
click at [481, 291] on div "th băng tải" at bounding box center [455, 300] width 90 height 18
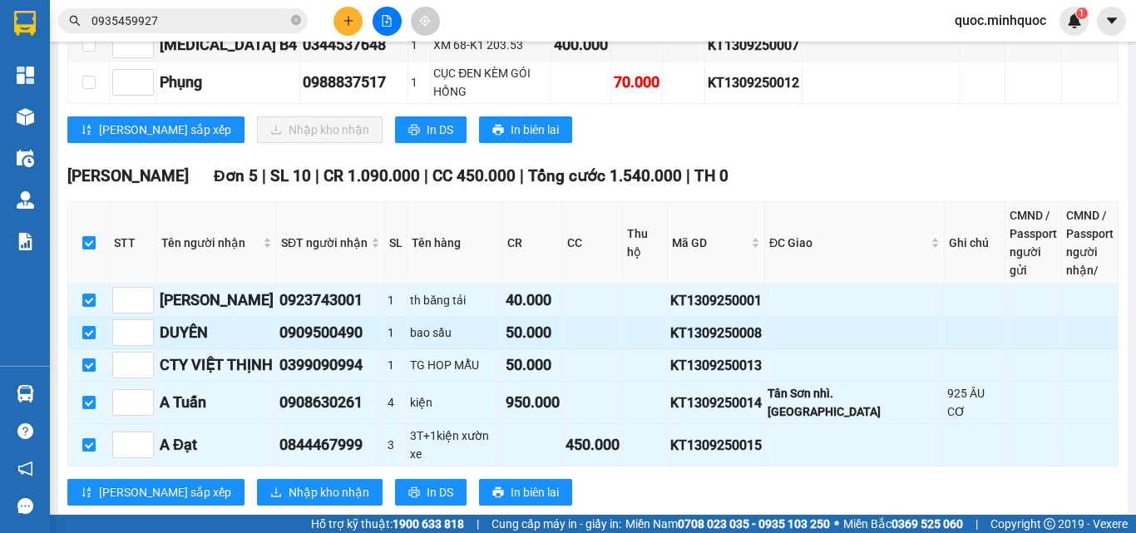
click at [490, 323] on div "bao sầu" at bounding box center [455, 332] width 90 height 18
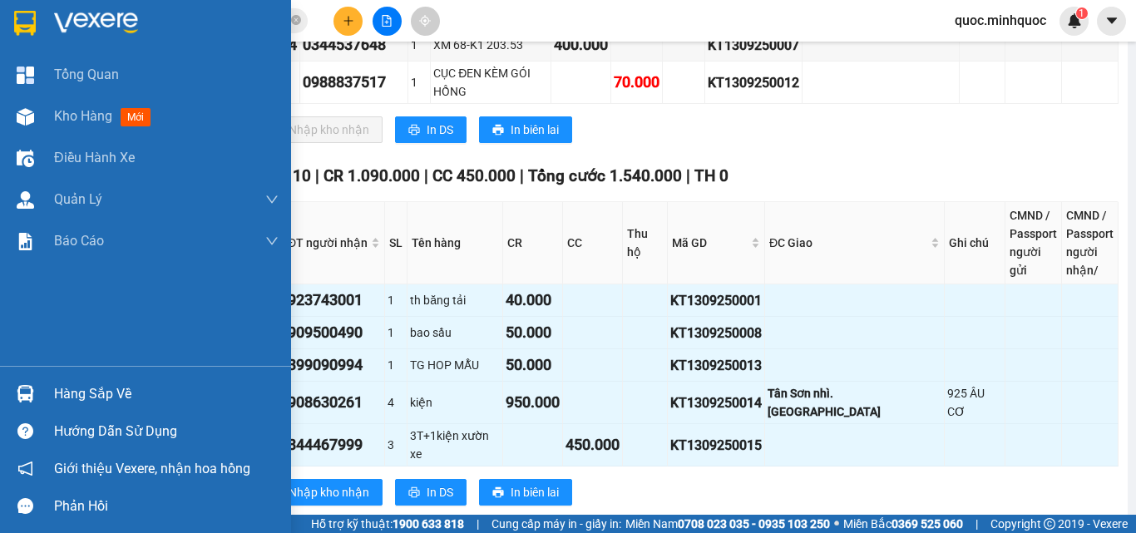
click at [48, 391] on div "Hàng sắp về" at bounding box center [145, 393] width 291 height 37
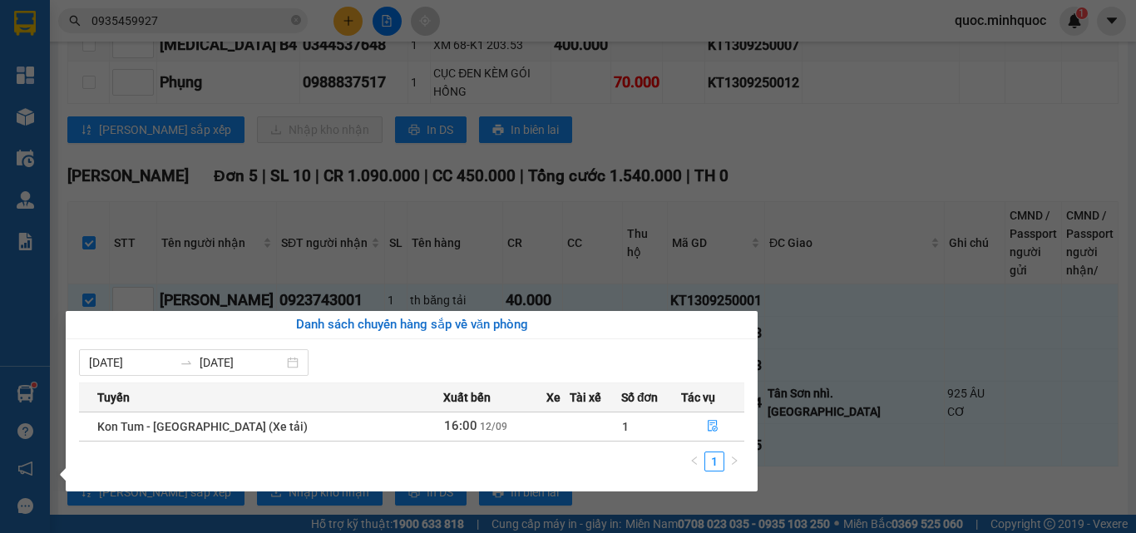
click at [707, 166] on section "Kết quả tìm kiếm ( 6 ) Bộ lọc Mã ĐH Trạng thái Món hàng Thu hộ Tổng cước Chưa c…" at bounding box center [568, 266] width 1136 height 533
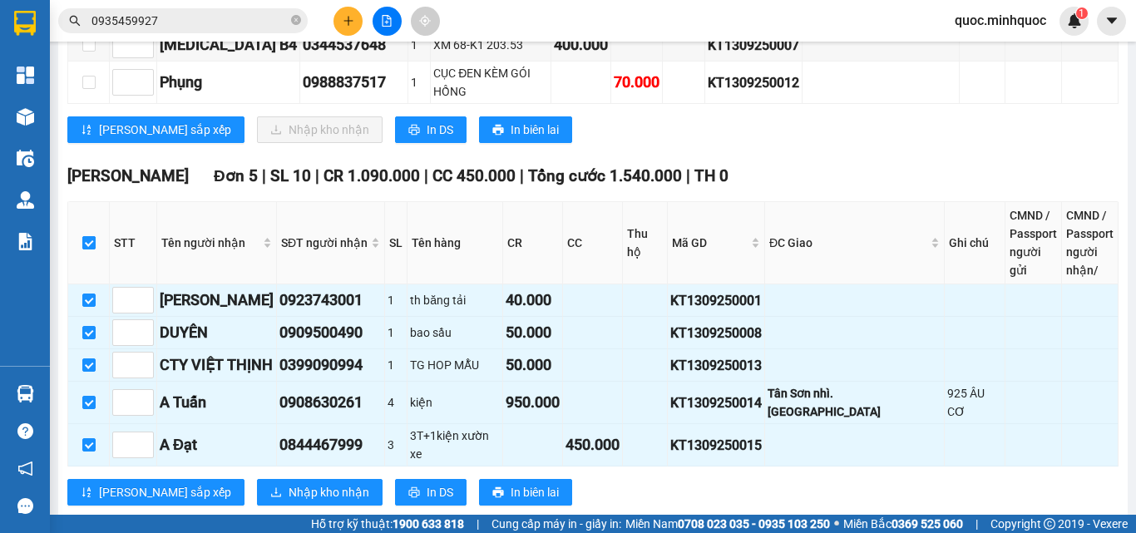
click at [93, 236] on input "checkbox" at bounding box center [88, 242] width 13 height 13
checkbox input "false"
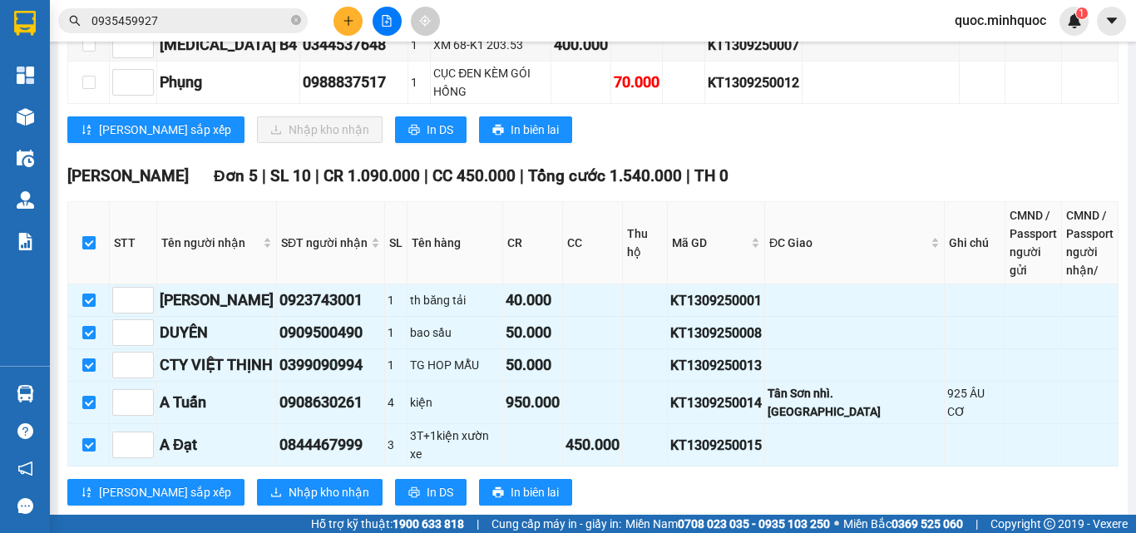
checkbox input "false"
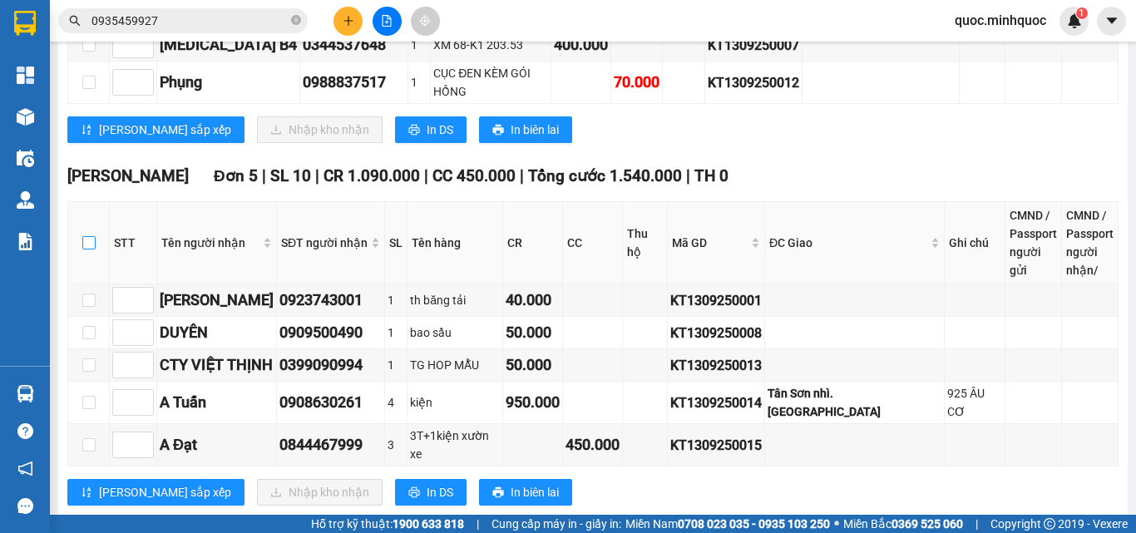
click at [82, 236] on input "checkbox" at bounding box center [88, 242] width 13 height 13
checkbox input "true"
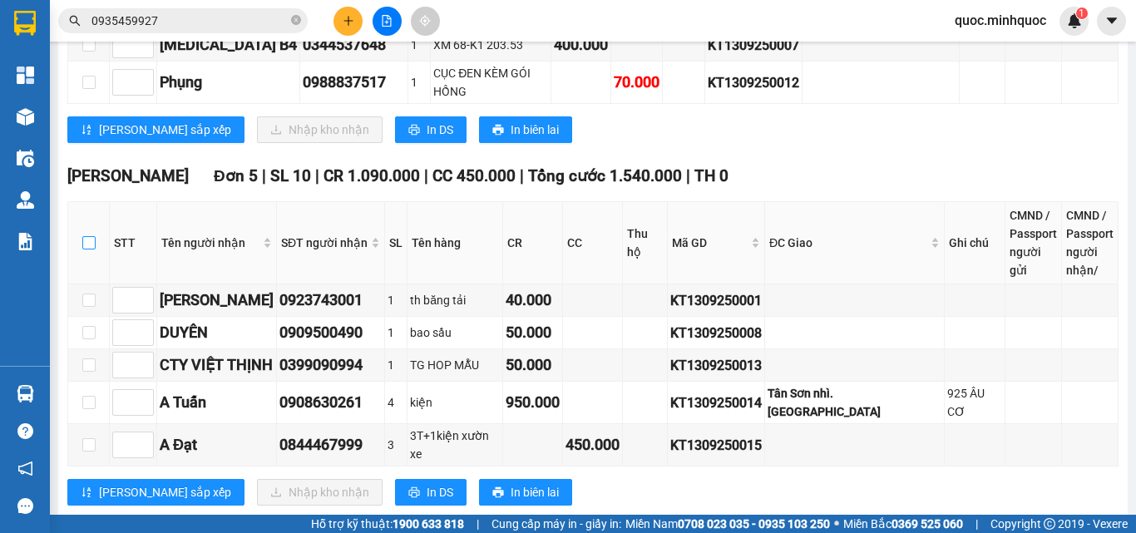
checkbox input "true"
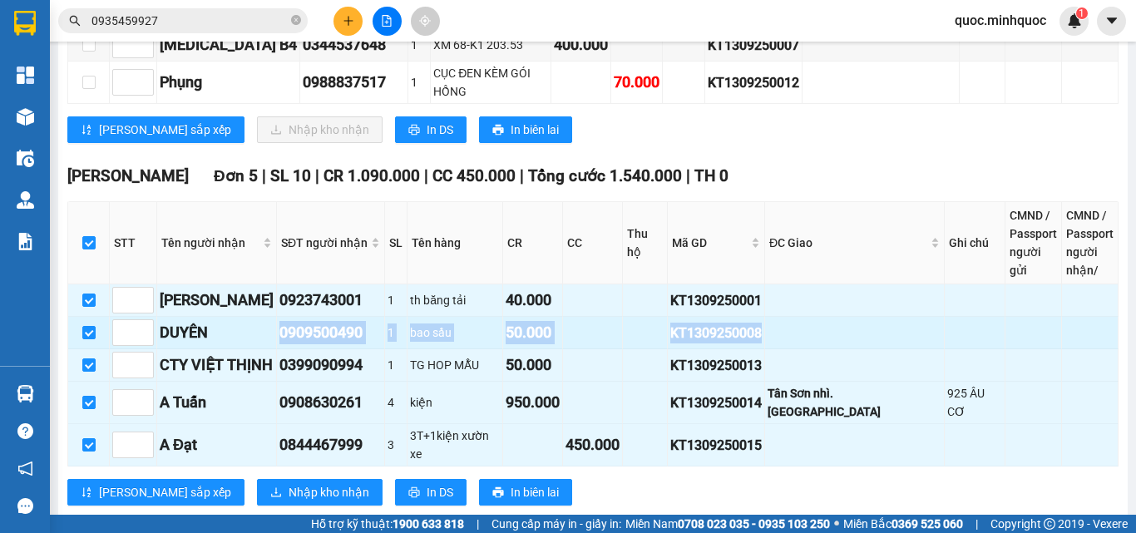
drag, startPoint x: 293, startPoint y: 315, endPoint x: 857, endPoint y: 317, distance: 564.5
click at [857, 317] on tr "DUYÊN 0909500490 1 bao sầu 50.000 KT1309250008" at bounding box center [593, 333] width 1050 height 32
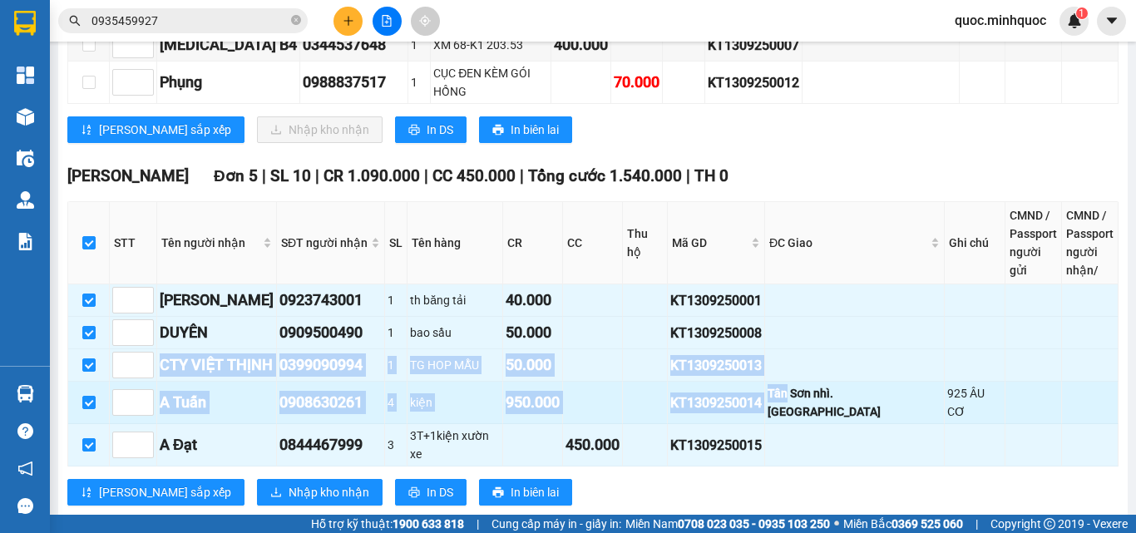
drag, startPoint x: 155, startPoint y: 348, endPoint x: 826, endPoint y: 365, distance: 672.0
click at [826, 365] on tbody "Vũ 0923743001 1 th băng tải 40.000 KT1309250001 DUYÊN 0909500490 1 bao sầu 50.0…" at bounding box center [593, 375] width 1050 height 182
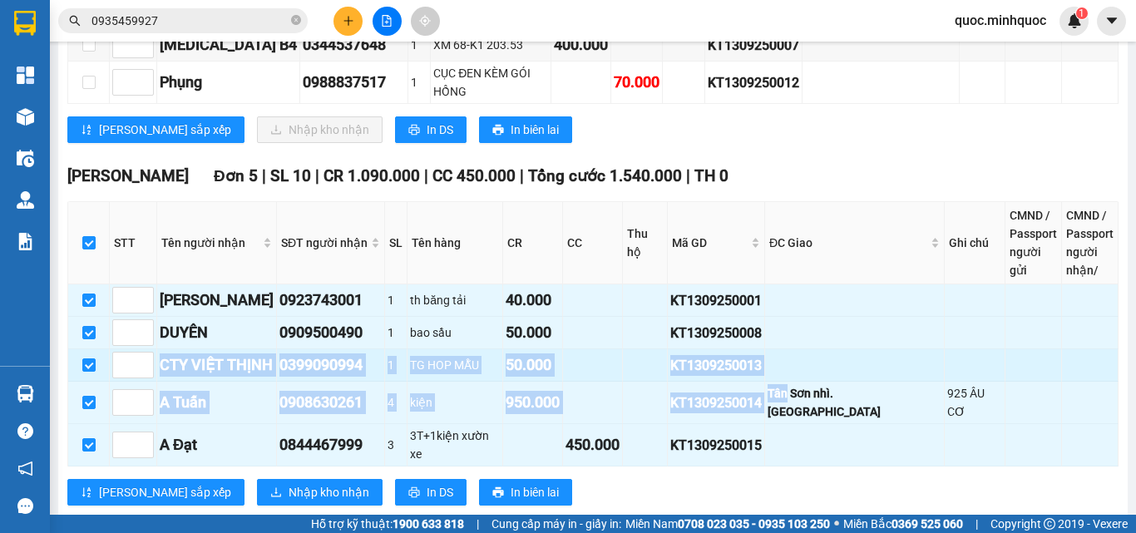
click at [365, 353] on div "0399090994" at bounding box center [330, 364] width 102 height 23
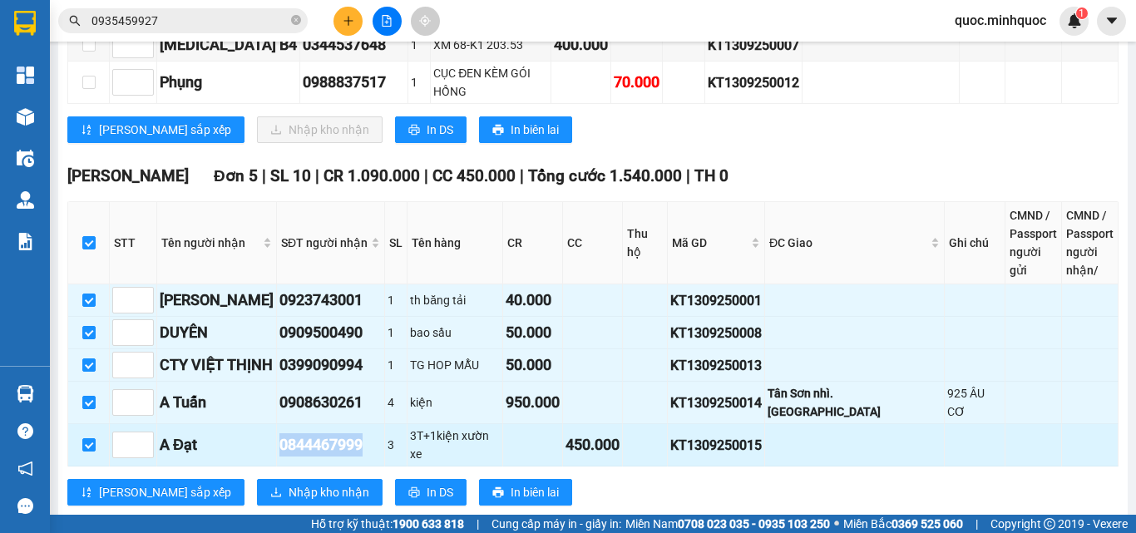
drag, startPoint x: 381, startPoint y: 408, endPoint x: 257, endPoint y: 407, distance: 123.9
click at [257, 424] on tr "A Đạt 0844467999 3 3T+1kiện xườn xe 450.000 KT1309250015" at bounding box center [593, 445] width 1050 height 42
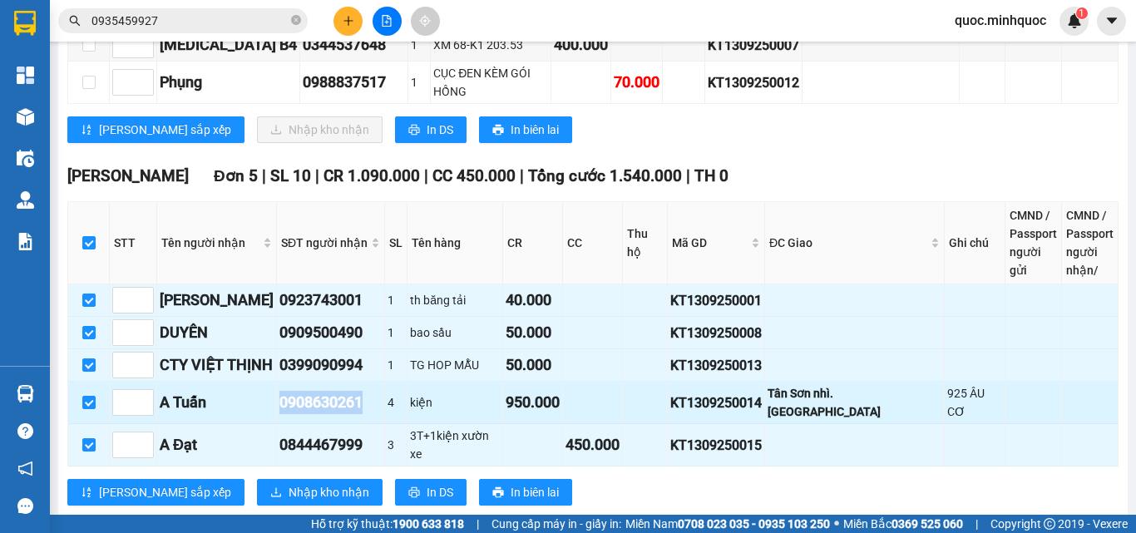
drag, startPoint x: 380, startPoint y: 375, endPoint x: 258, endPoint y: 377, distance: 122.2
click at [258, 382] on tr "A Tuấn 0908630261 4 kiện 950.000 KT1309250014 [GEOGRAPHIC_DATA][GEOGRAPHIC_DATA…" at bounding box center [593, 403] width 1050 height 42
copy tr "A Tuấn 0908630261"
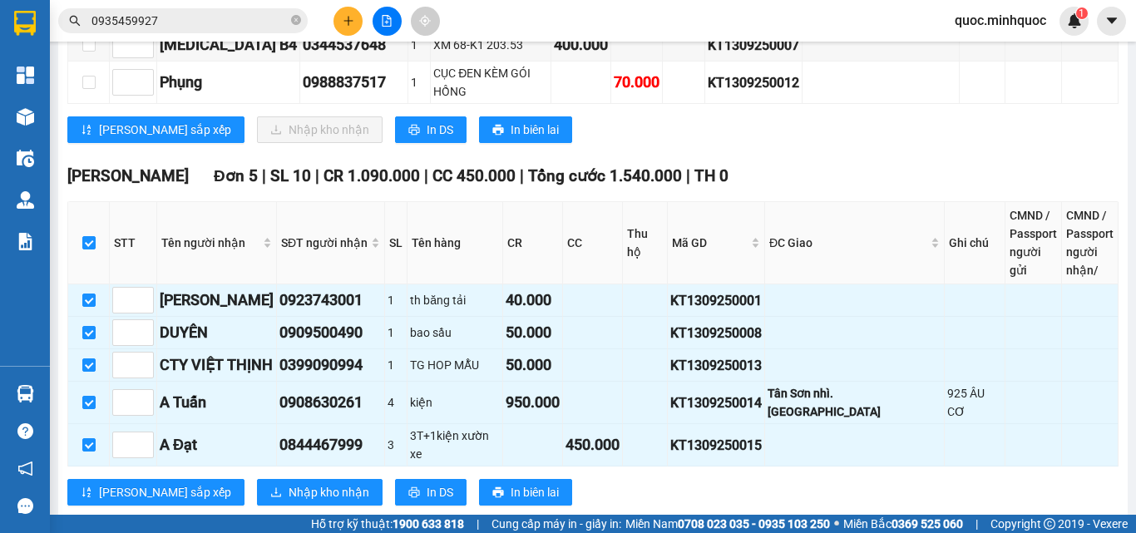
click at [244, 22] on input "0935459927" at bounding box center [189, 21] width 196 height 18
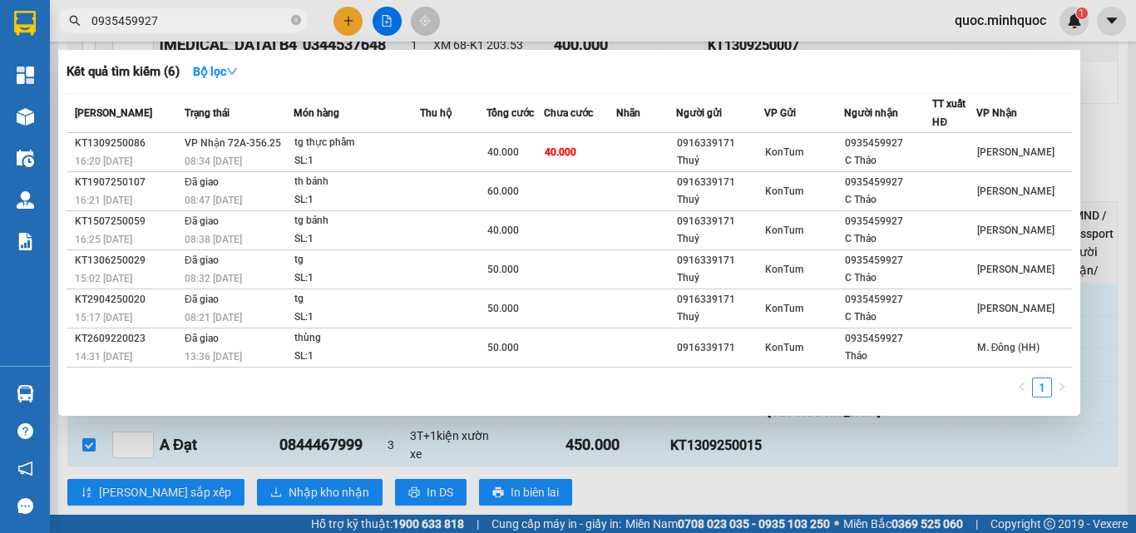
click at [244, 22] on input "0935459927" at bounding box center [189, 21] width 196 height 18
paste input "0908630261"
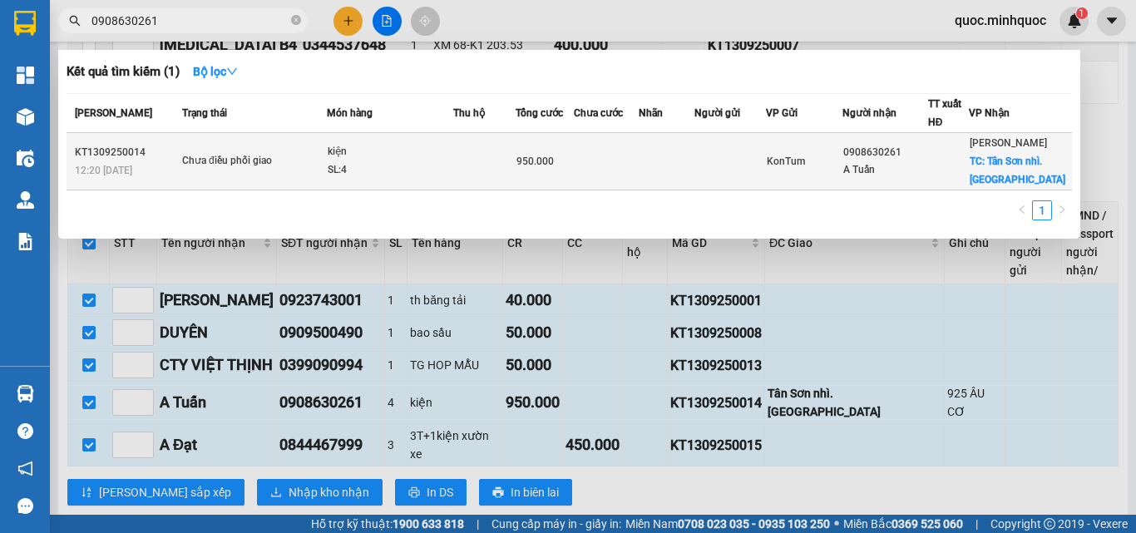
type input "0908630261"
click at [623, 139] on td at bounding box center [606, 161] width 65 height 57
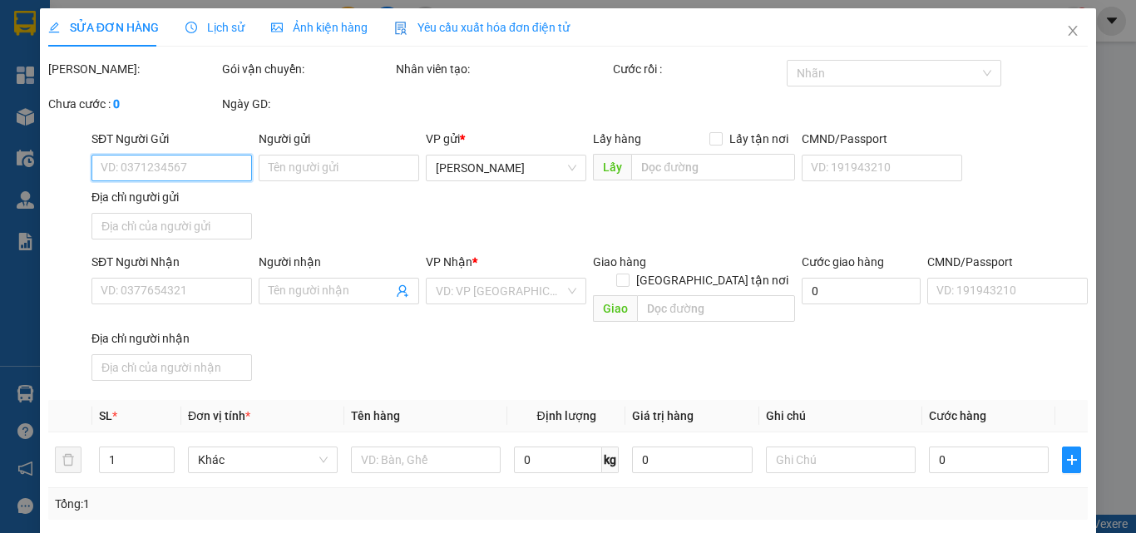
type input "0908630261"
type input "A Tuấn"
checkbox input "true"
type input "Tân Sơn nhì.[GEOGRAPHIC_DATA]"
type input "950.000"
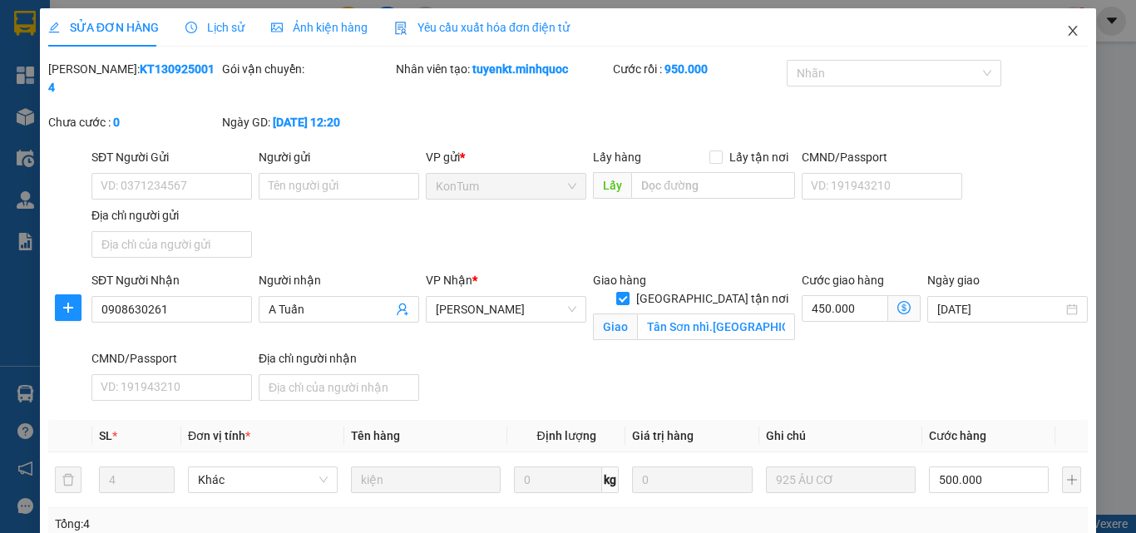
click at [1066, 26] on icon "close" at bounding box center [1072, 30] width 13 height 13
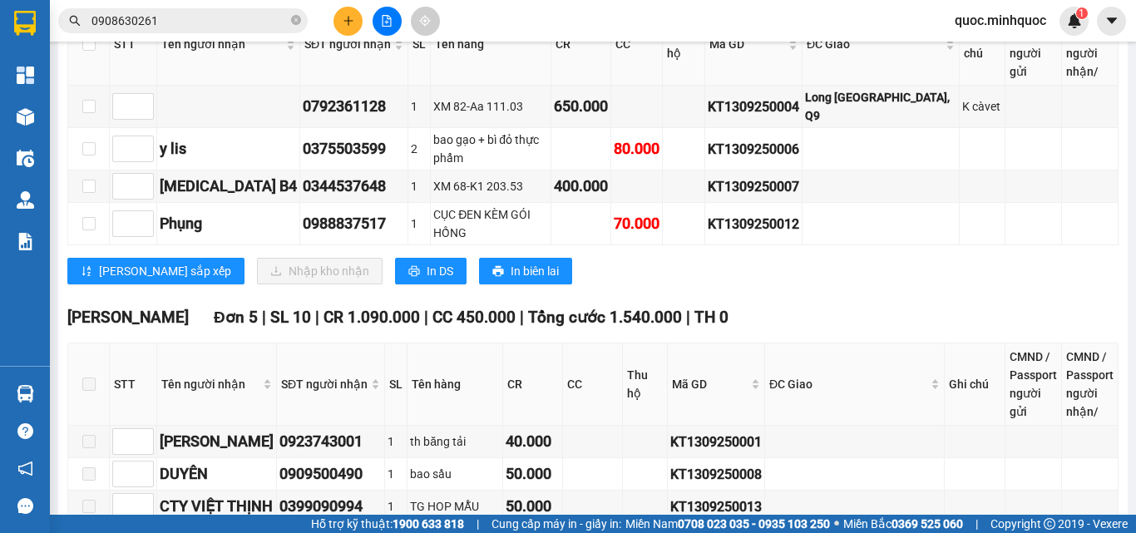
scroll to position [474, 0]
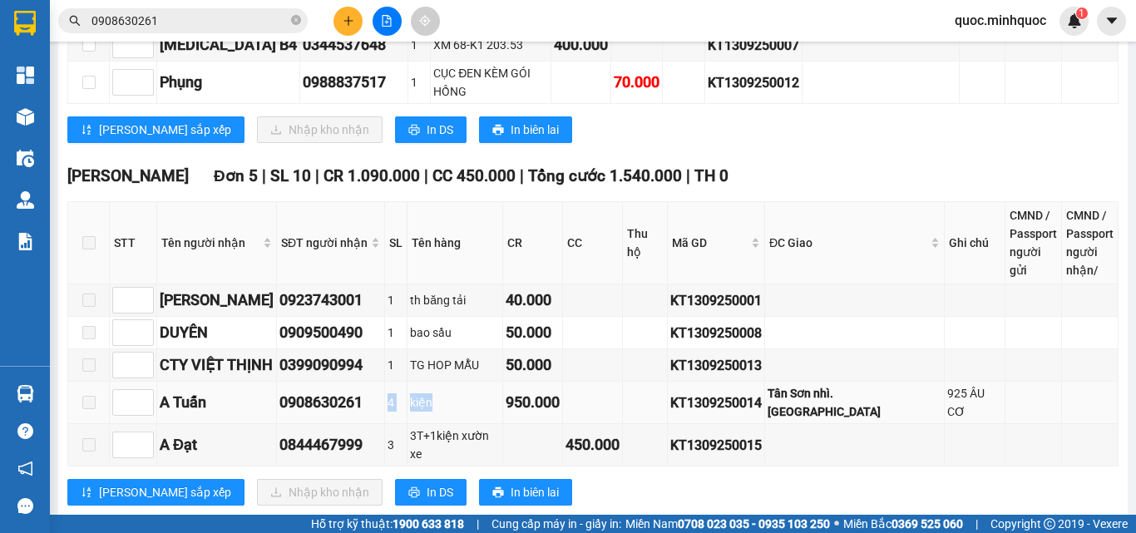
drag, startPoint x: 456, startPoint y: 381, endPoint x: 372, endPoint y: 377, distance: 84.0
click at [372, 382] on tr "A Tuấn 0908630261 4 kiện 950.000 KT1309250014 [GEOGRAPHIC_DATA][GEOGRAPHIC_DATA…" at bounding box center [593, 403] width 1050 height 42
click at [399, 424] on td "3" at bounding box center [396, 445] width 22 height 42
click at [296, 16] on icon "close-circle" at bounding box center [296, 20] width 10 height 10
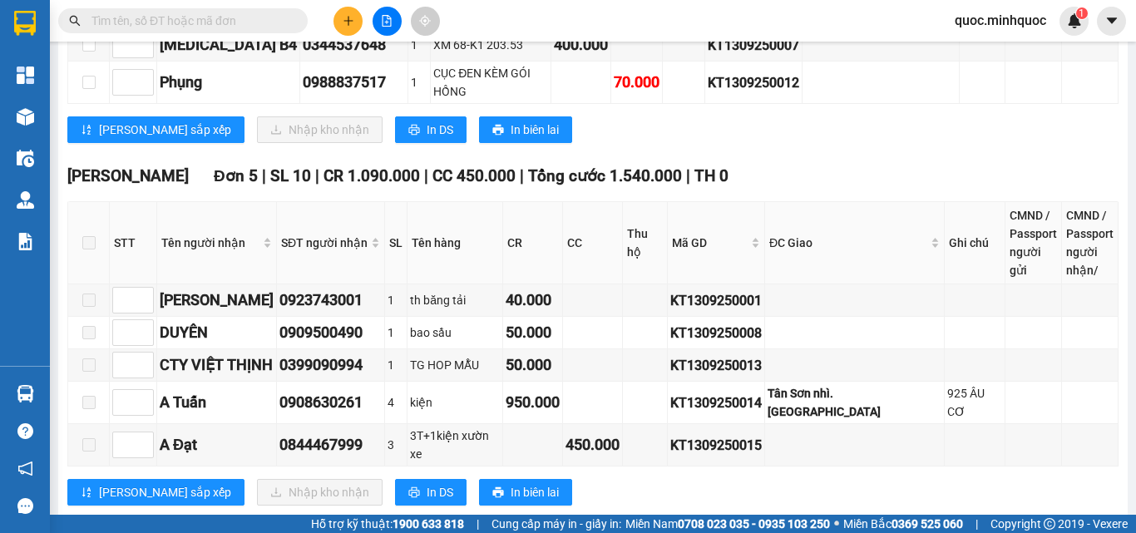
click at [181, 18] on input "text" at bounding box center [189, 21] width 196 height 18
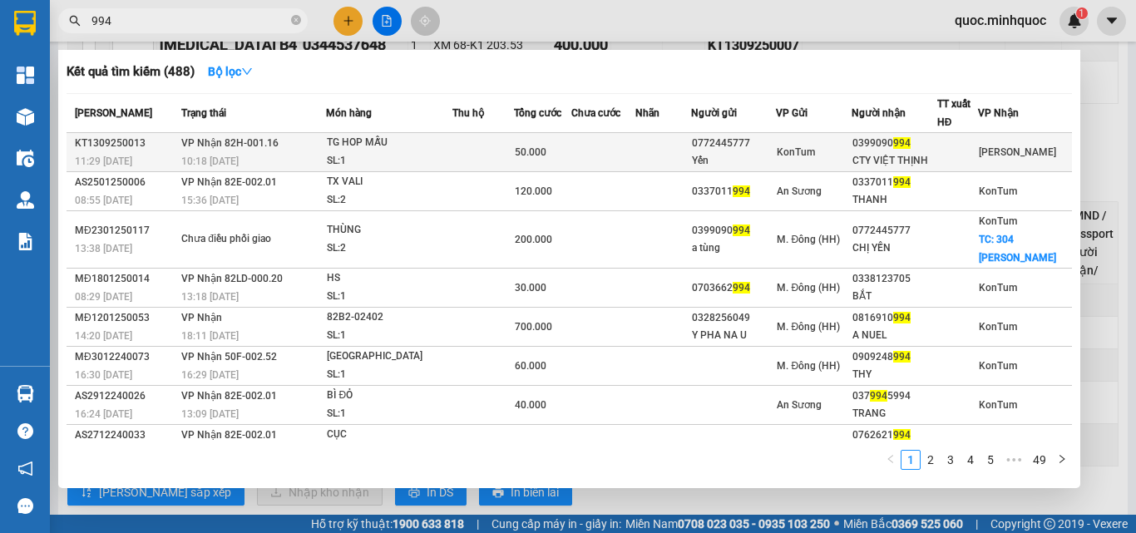
type input "994"
click at [770, 150] on div "0772445777" at bounding box center [733, 143] width 83 height 17
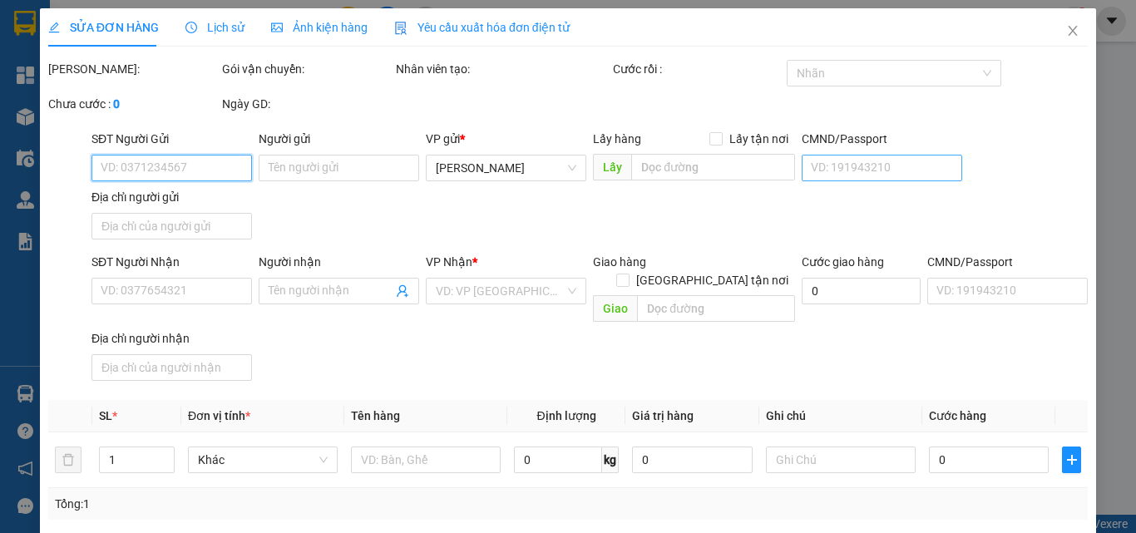
type input "0772445777"
type input "Yến"
type input "0399090994"
type input "CTY VIỆT THỊNH"
type input "50.000"
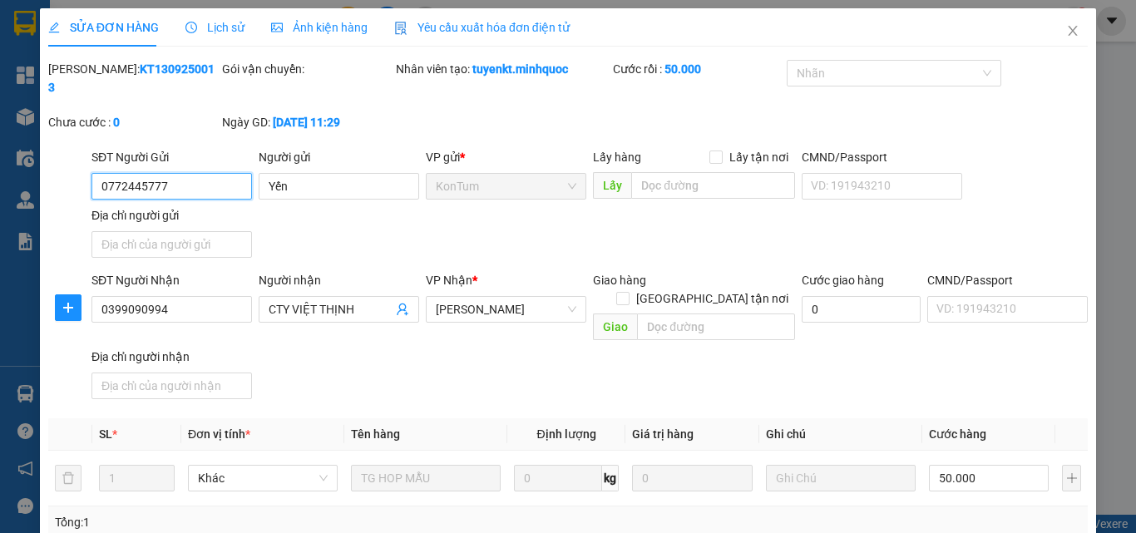
scroll to position [202, 0]
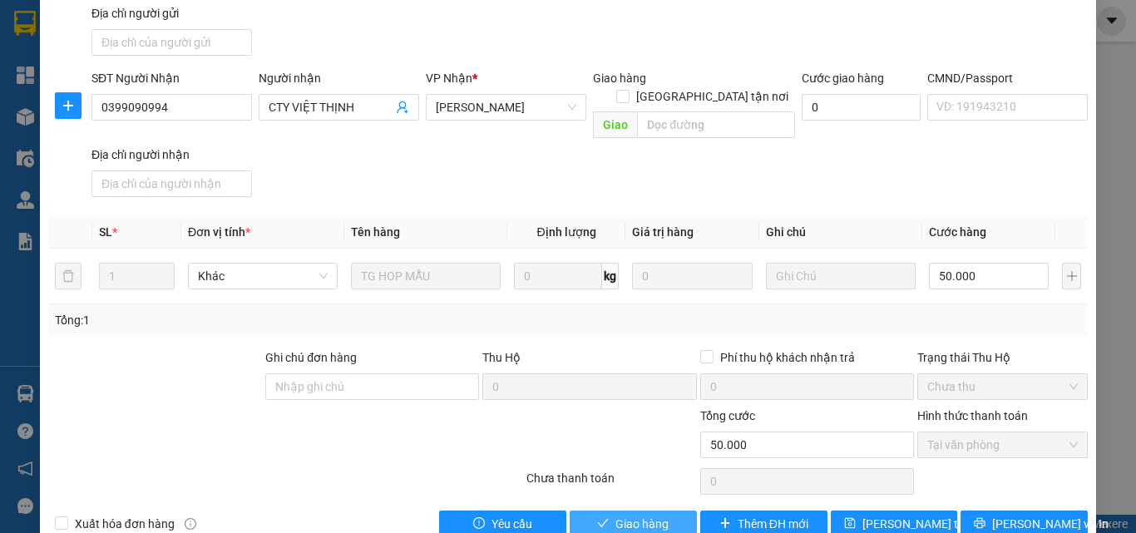
click at [615, 515] on span "Giao hàng" at bounding box center [641, 524] width 53 height 18
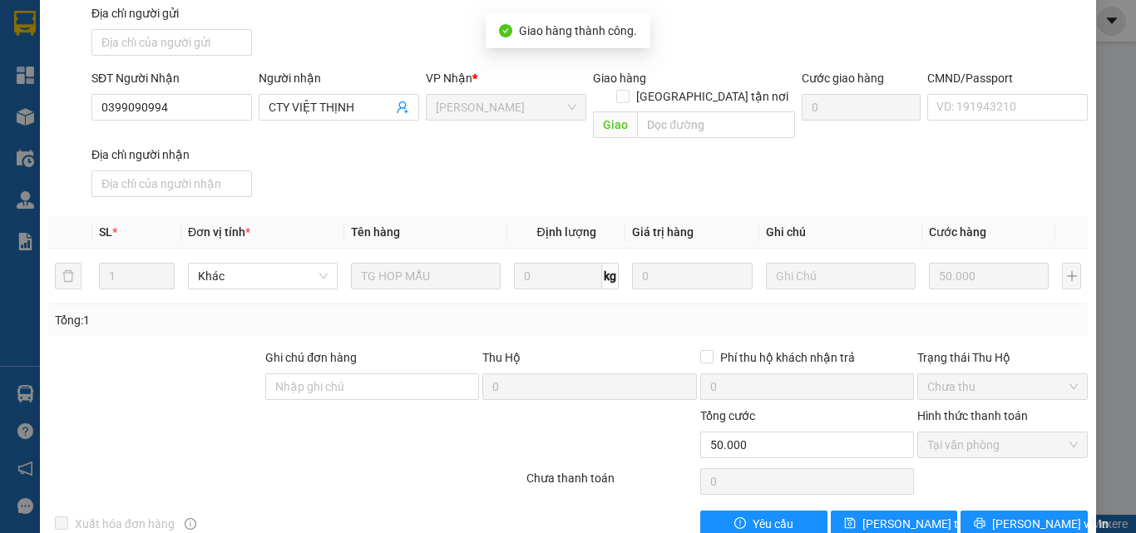
scroll to position [0, 0]
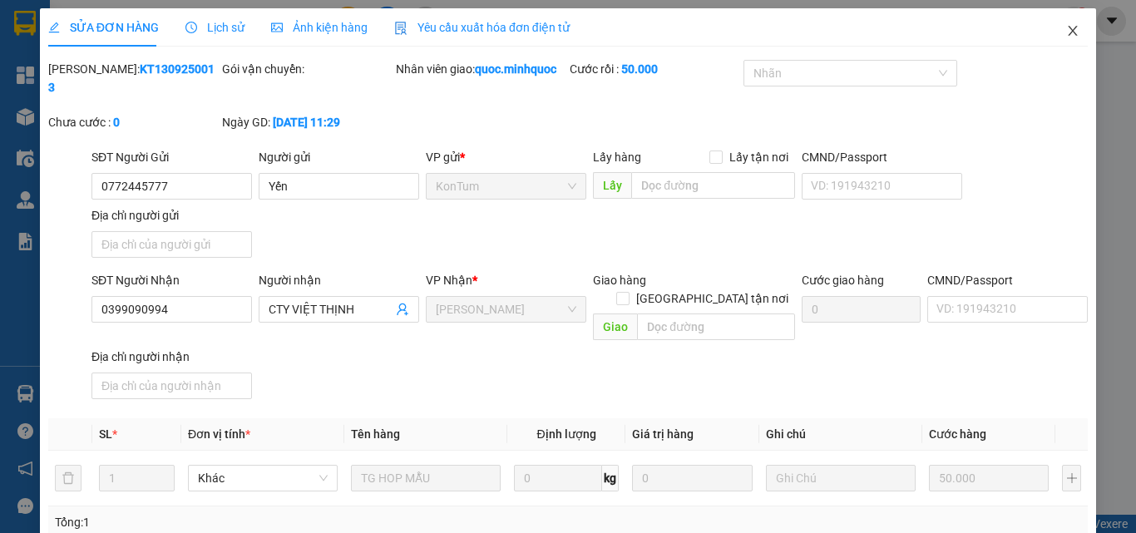
click at [1066, 27] on icon "close" at bounding box center [1072, 30] width 13 height 13
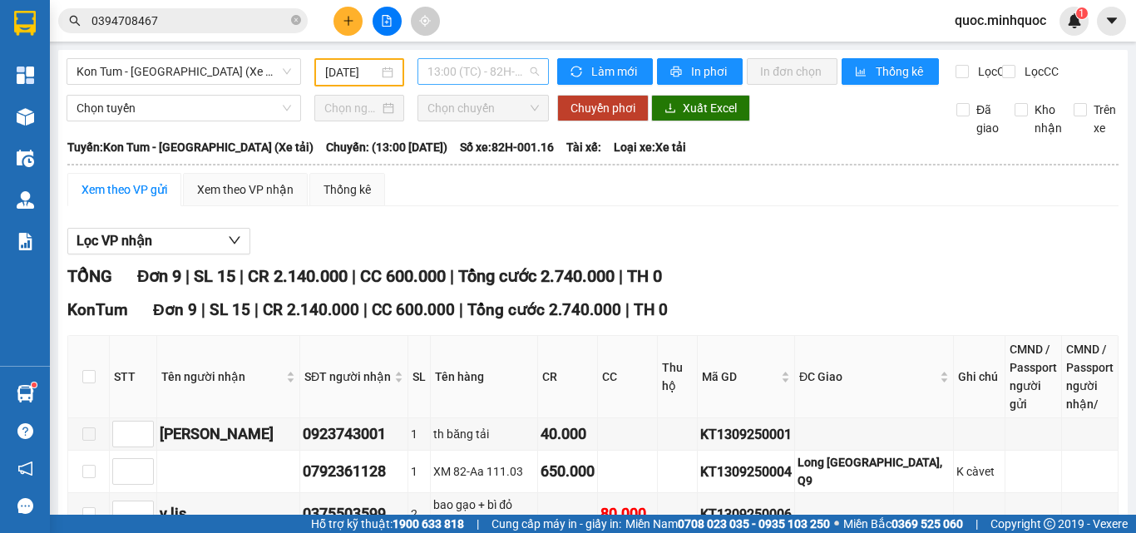
click at [485, 61] on span "13:00 (TC) - 82H-001.16" at bounding box center [482, 71] width 111 height 25
click at [337, 74] on input "[DATE]" at bounding box center [351, 72] width 53 height 18
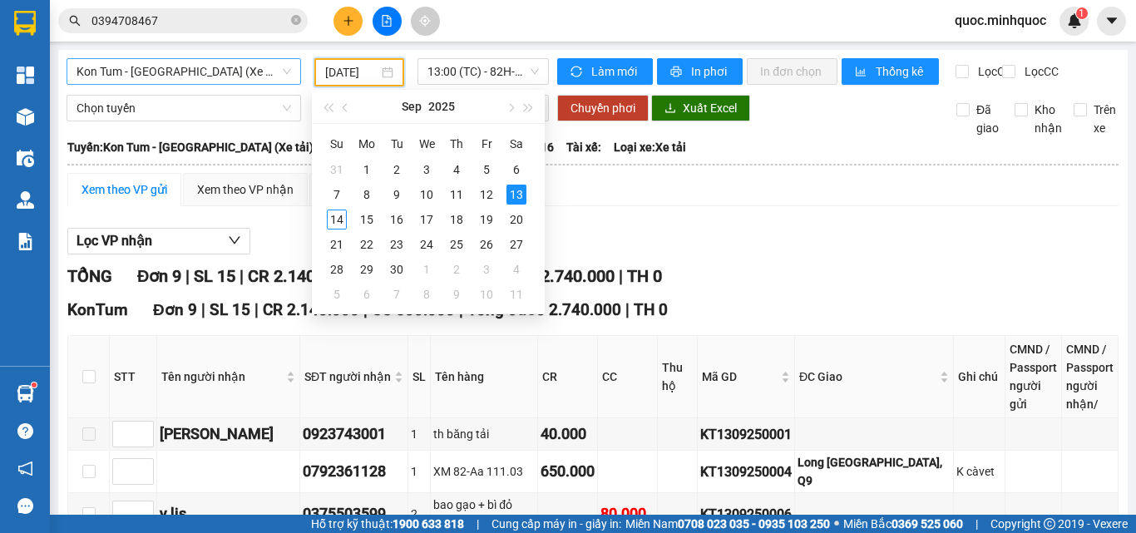
click at [232, 81] on span "Kon Tum - [GEOGRAPHIC_DATA] (Xe tải)" at bounding box center [183, 71] width 214 height 25
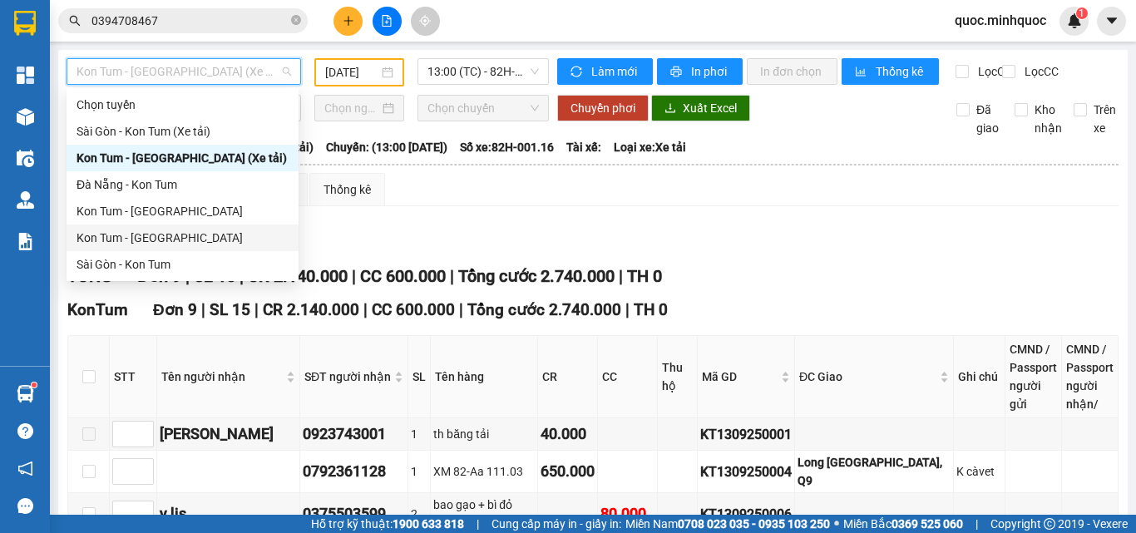
click at [143, 234] on div "Kon Tum - [GEOGRAPHIC_DATA]" at bounding box center [182, 238] width 212 height 18
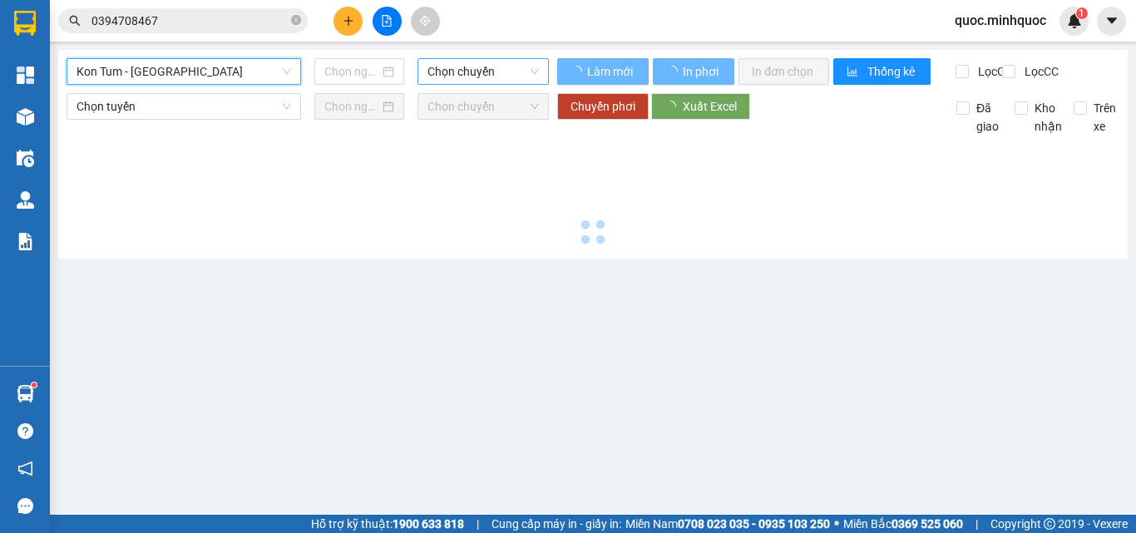
click at [488, 68] on span "Chọn chuyến" at bounding box center [482, 71] width 111 height 25
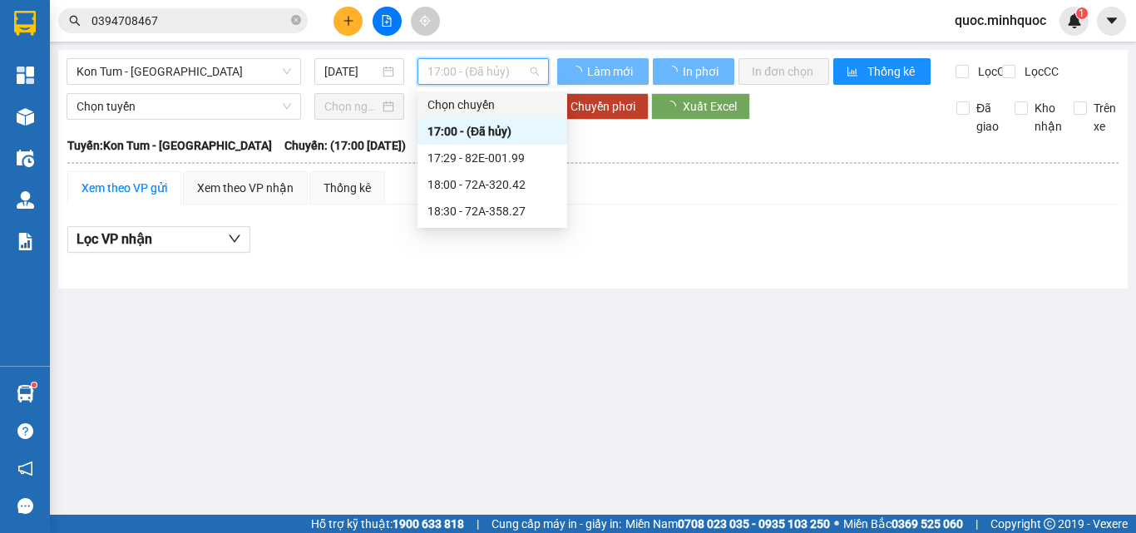
click at [362, 66] on input "[DATE]" at bounding box center [351, 71] width 55 height 18
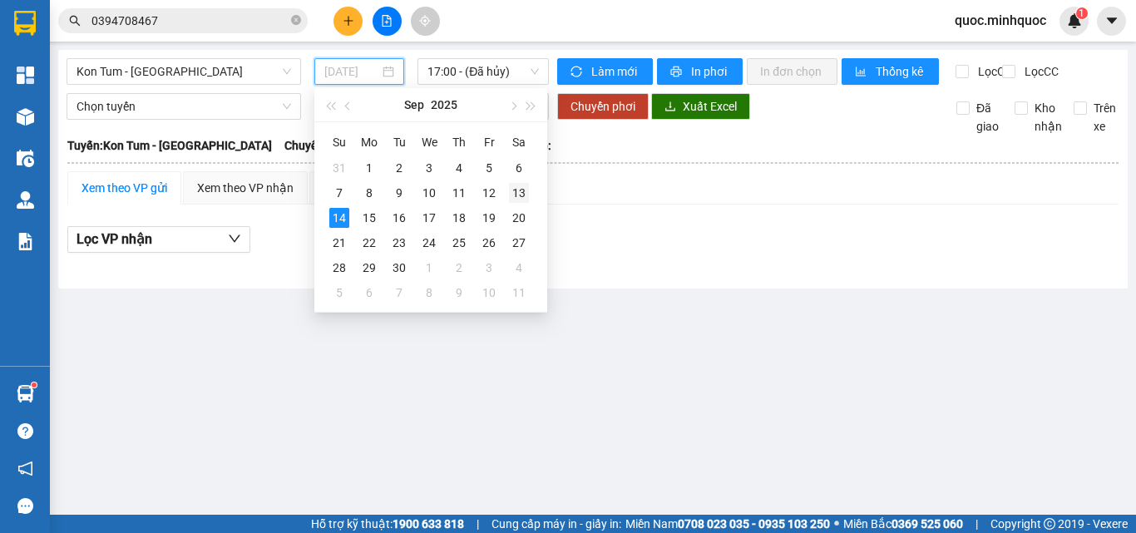
click at [523, 185] on div "13" at bounding box center [519, 193] width 20 height 20
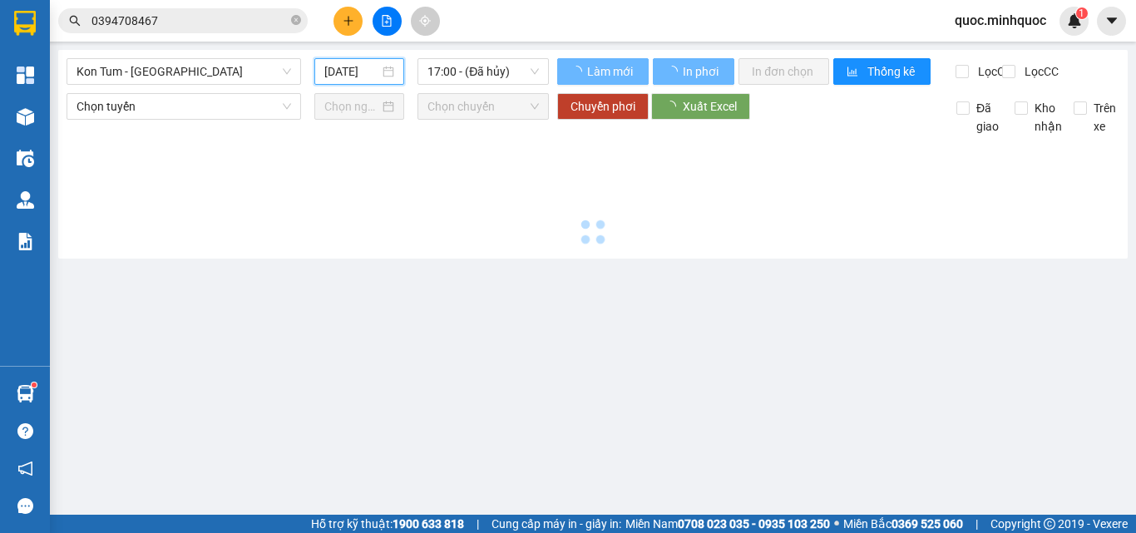
type input "[DATE]"
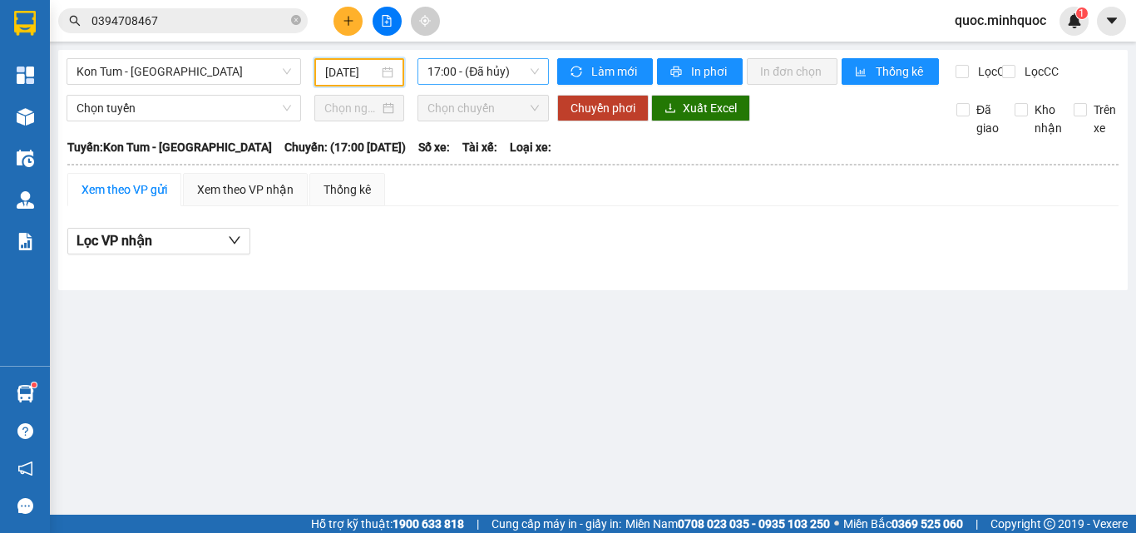
click at [499, 63] on span "17:00 - (Đã hủy)" at bounding box center [482, 71] width 111 height 25
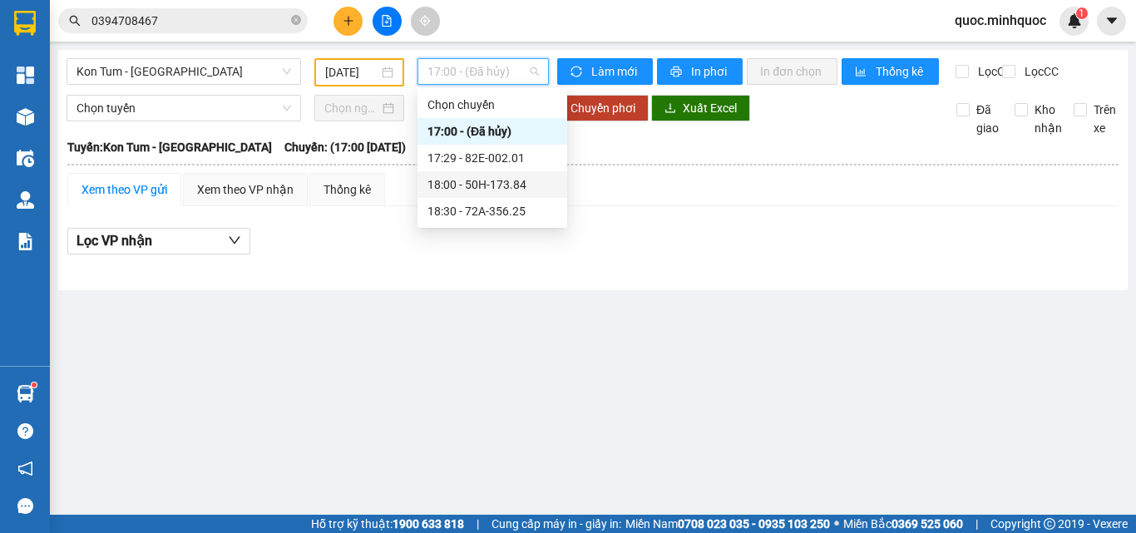
click at [495, 181] on div "18:00 - 50H-173.84" at bounding box center [492, 184] width 130 height 18
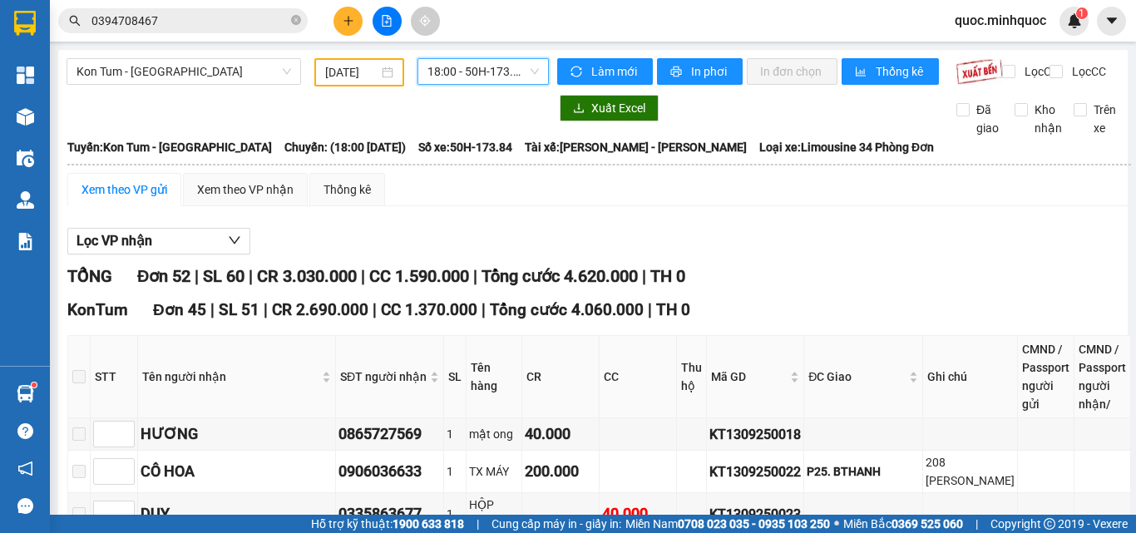
click at [476, 65] on span "18:00 - 50H-173.84" at bounding box center [482, 71] width 111 height 25
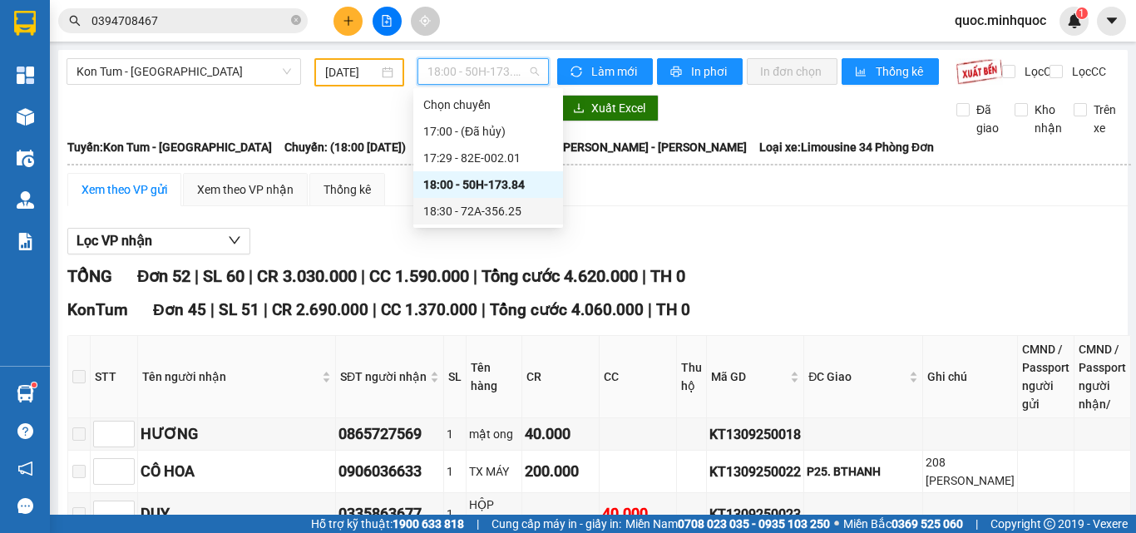
click at [491, 201] on div "18:30 - 72A-356.25" at bounding box center [488, 211] width 150 height 27
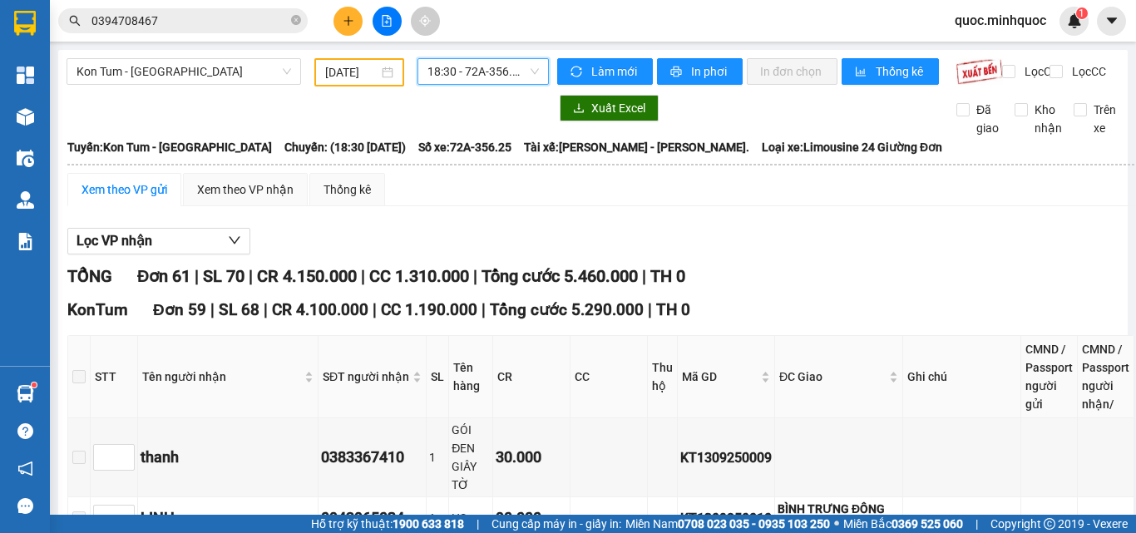
click at [233, 86] on div "Kon Tum - [GEOGRAPHIC_DATA] [DATE] 18:30 18:30 - 72A-356.25" at bounding box center [308, 72] width 482 height 28
click at [236, 76] on span "Kon Tum - [GEOGRAPHIC_DATA]" at bounding box center [183, 71] width 214 height 25
click at [486, 64] on span "18:30 - 72A-356.25" at bounding box center [482, 71] width 111 height 25
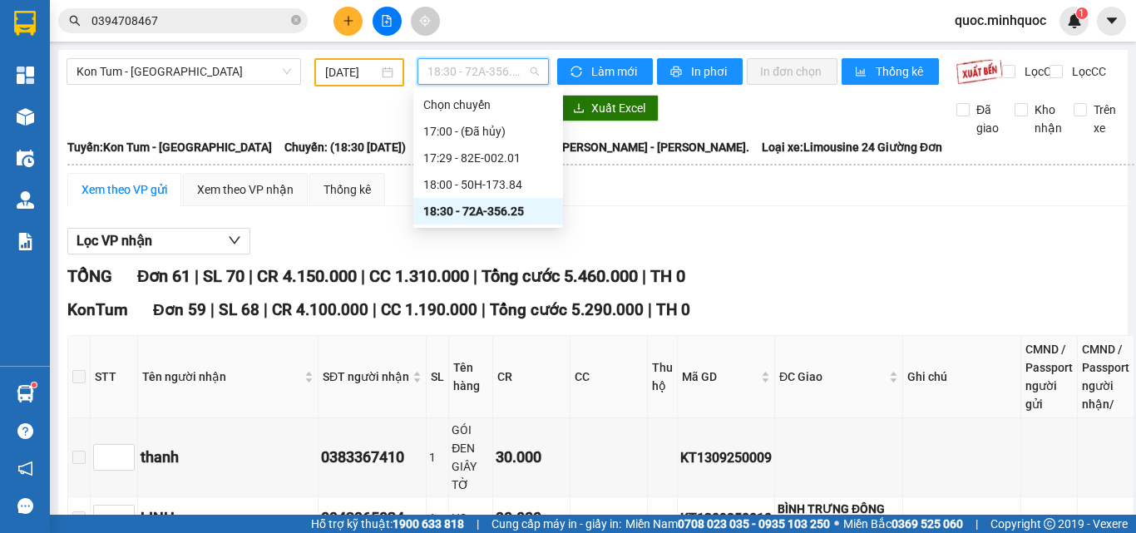
click at [495, 207] on div "18:30 - 72A-356.25" at bounding box center [488, 211] width 130 height 18
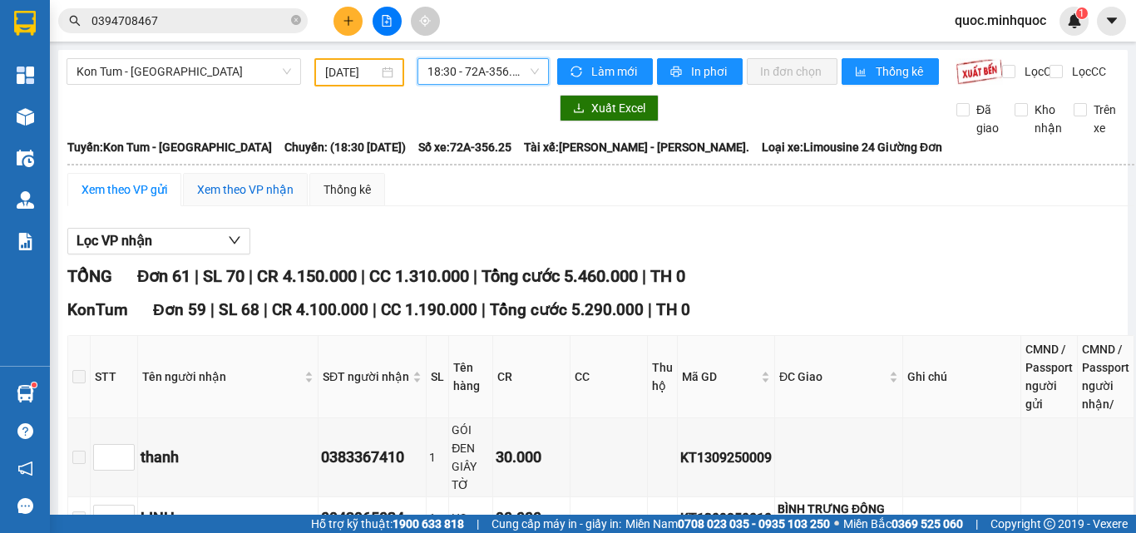
click at [238, 199] on div "Xem theo VP nhận" at bounding box center [245, 189] width 96 height 18
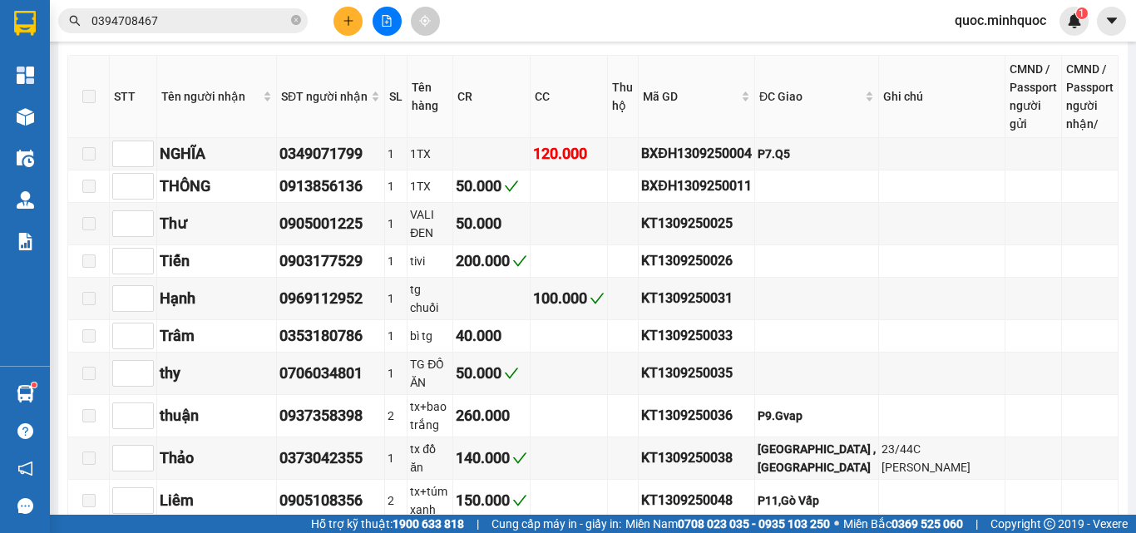
scroll to position [1276, 0]
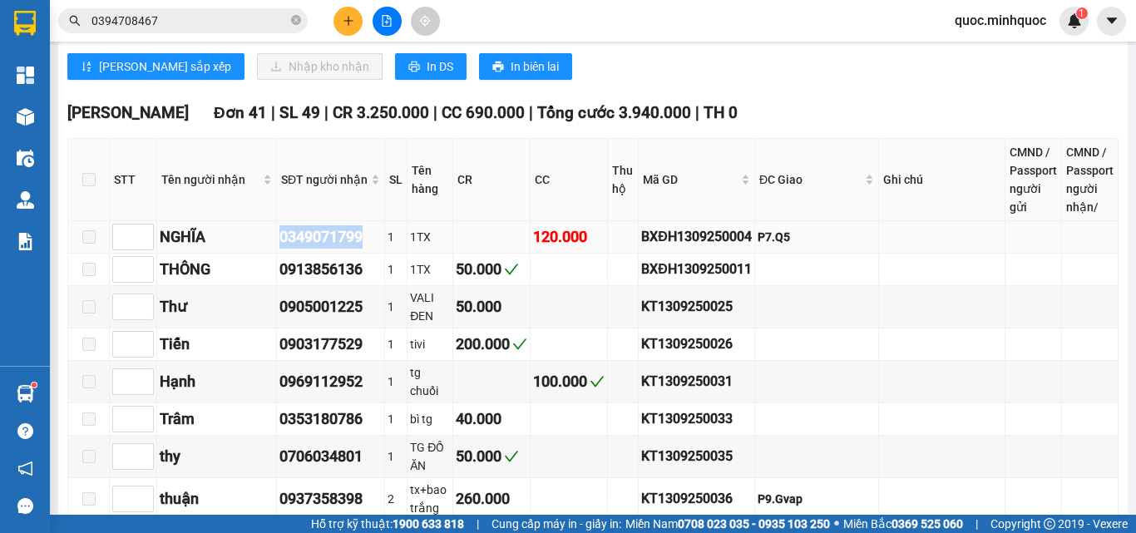
drag, startPoint x: 351, startPoint y: 207, endPoint x: 221, endPoint y: 206, distance: 129.7
click at [221, 221] on tr "NGHĨA 0349071799 1 1TX 120.000 BXĐH1309250004 P7.Q5" at bounding box center [593, 237] width 1050 height 32
copy tr "NGHĨA 0349071799"
click at [191, 22] on input "0394708467" at bounding box center [189, 21] width 196 height 18
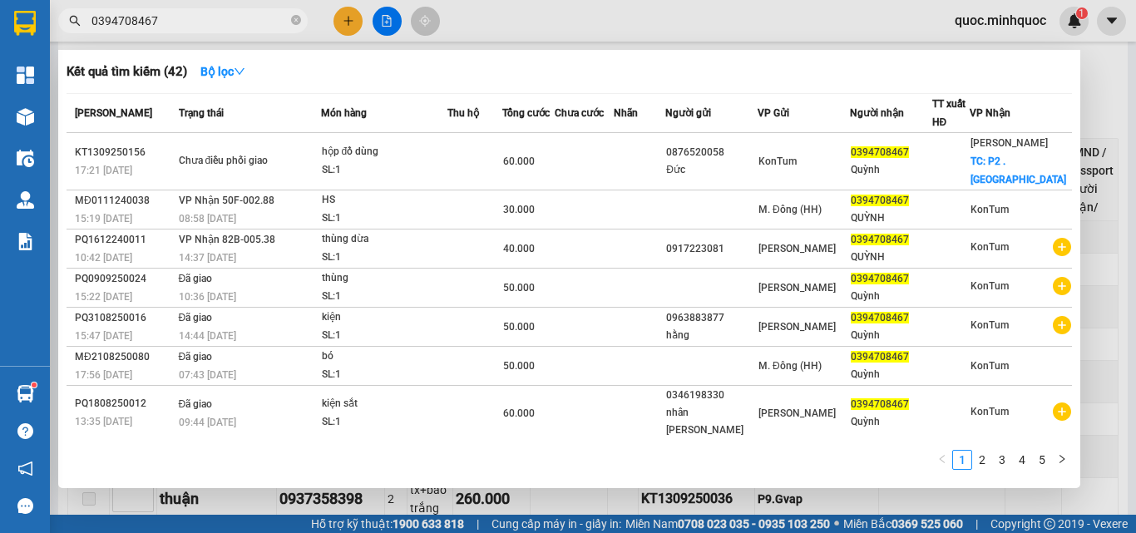
click at [191, 22] on input "0394708467" at bounding box center [189, 21] width 196 height 18
paste input "0349071799"
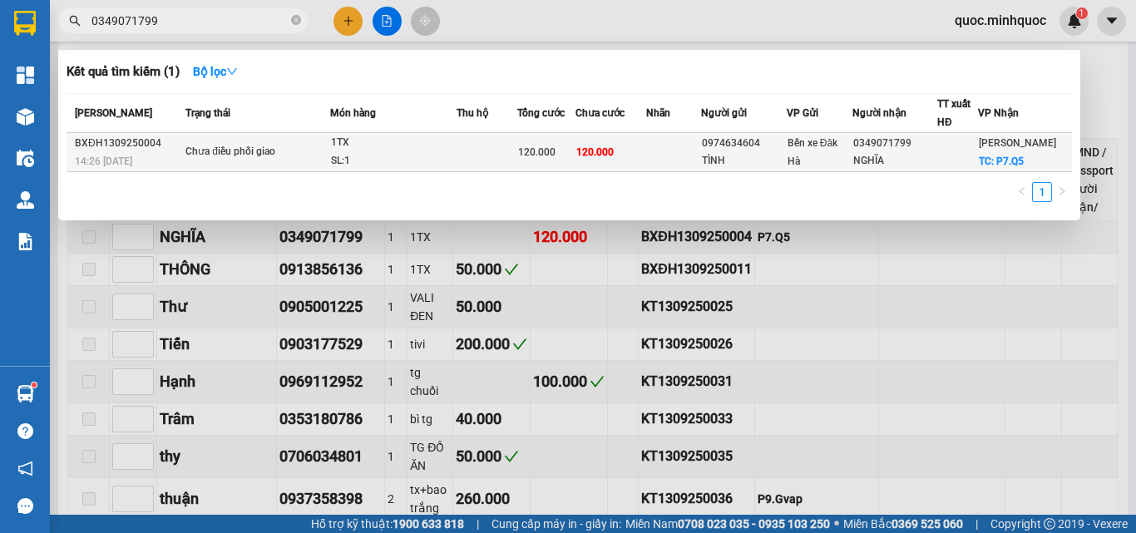
type input "0349071799"
click at [505, 145] on td at bounding box center [486, 152] width 61 height 39
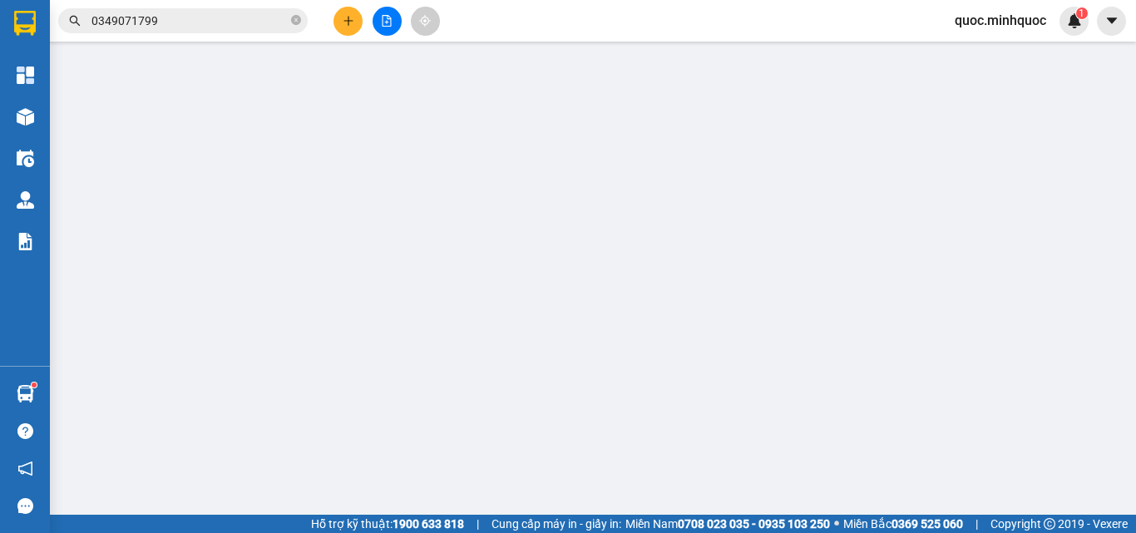
type input "0974634604"
type input "TÌNH"
type input "0349071799"
type input "NGHĨA"
checkbox input "true"
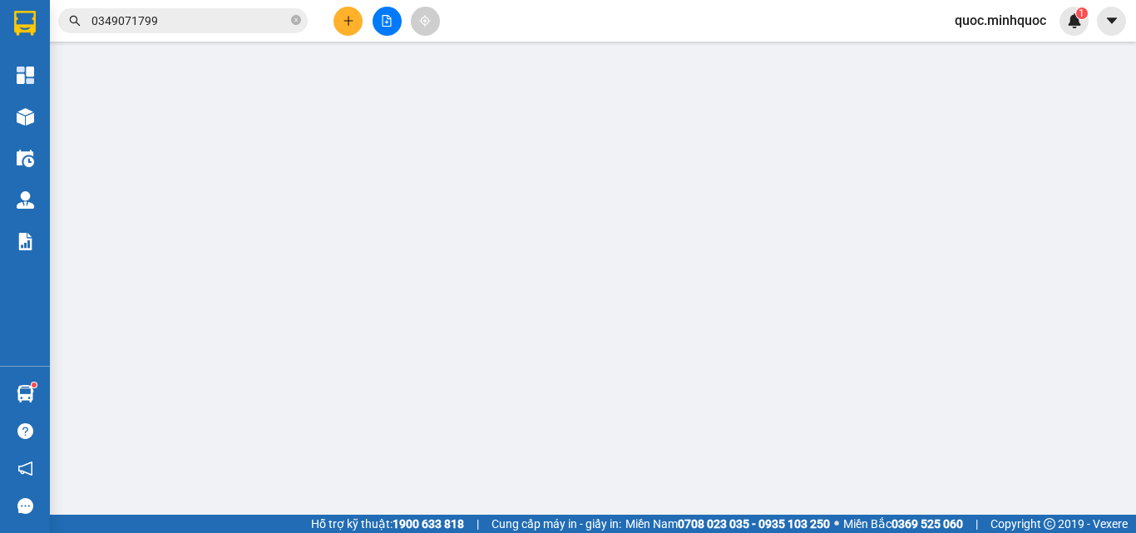
type input "P7.Q5"
type input "120.000"
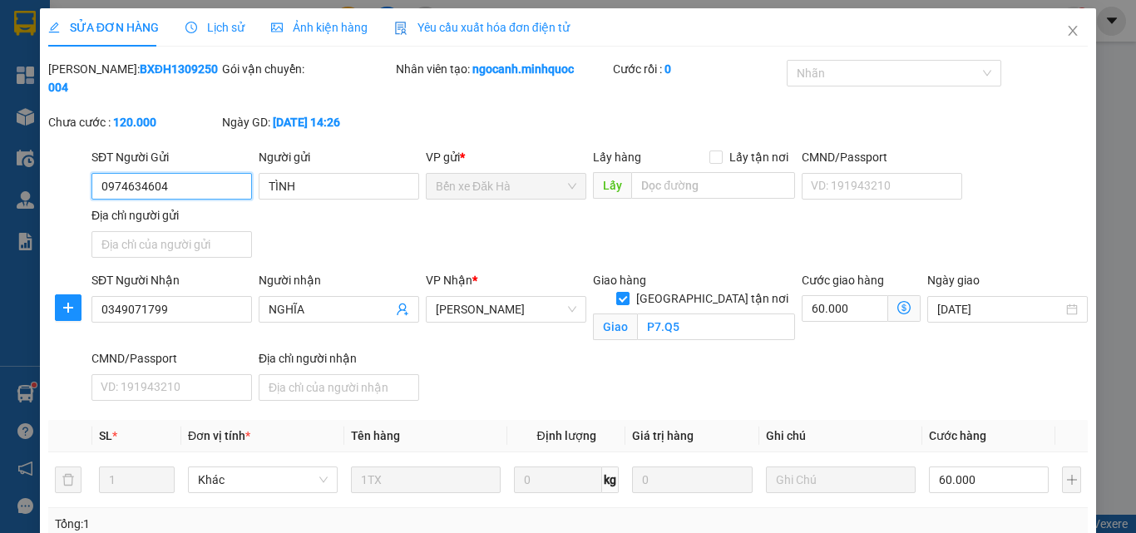
scroll to position [222, 0]
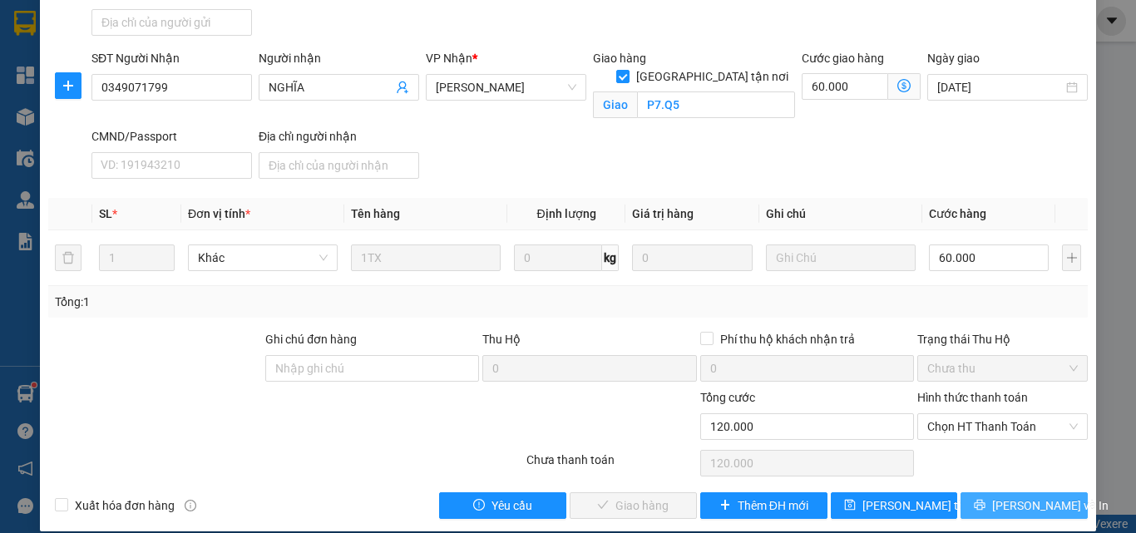
click at [1020, 496] on span "[PERSON_NAME] và In" at bounding box center [1050, 505] width 116 height 18
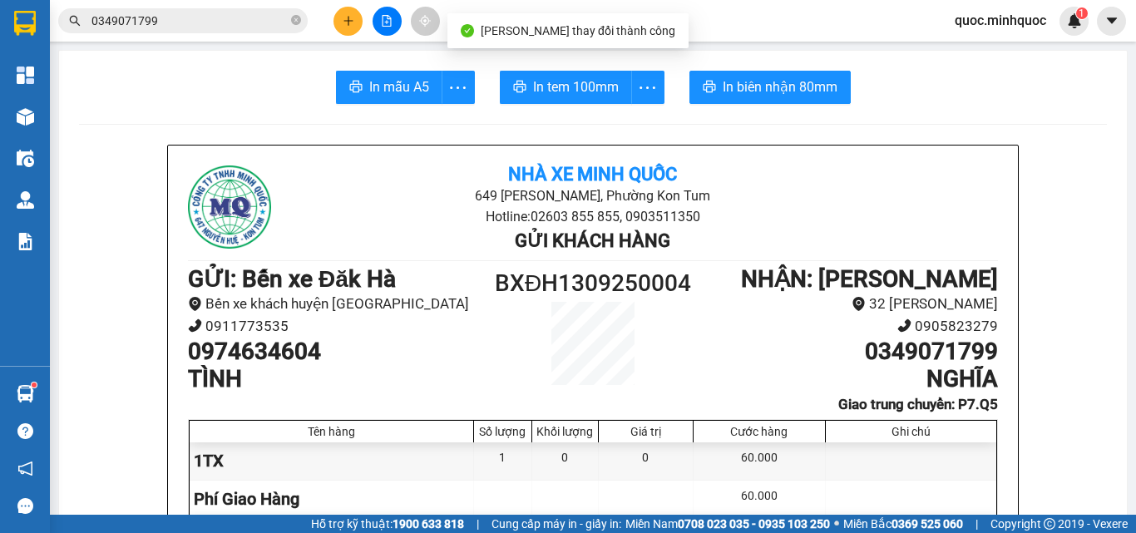
click at [575, 74] on button "In tem 100mm" at bounding box center [566, 87] width 132 height 33
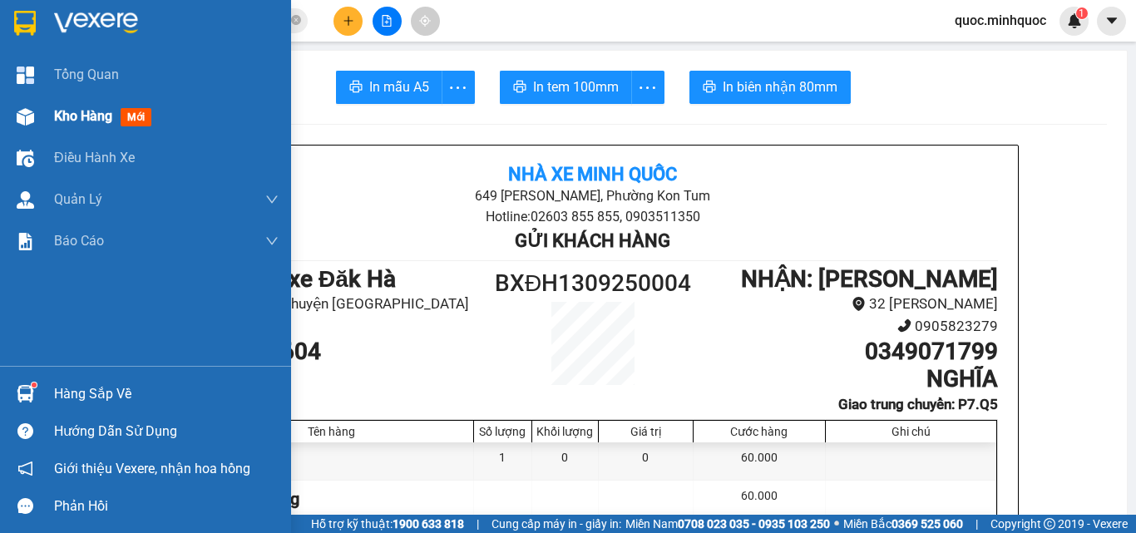
click at [14, 115] on div at bounding box center [25, 116] width 29 height 29
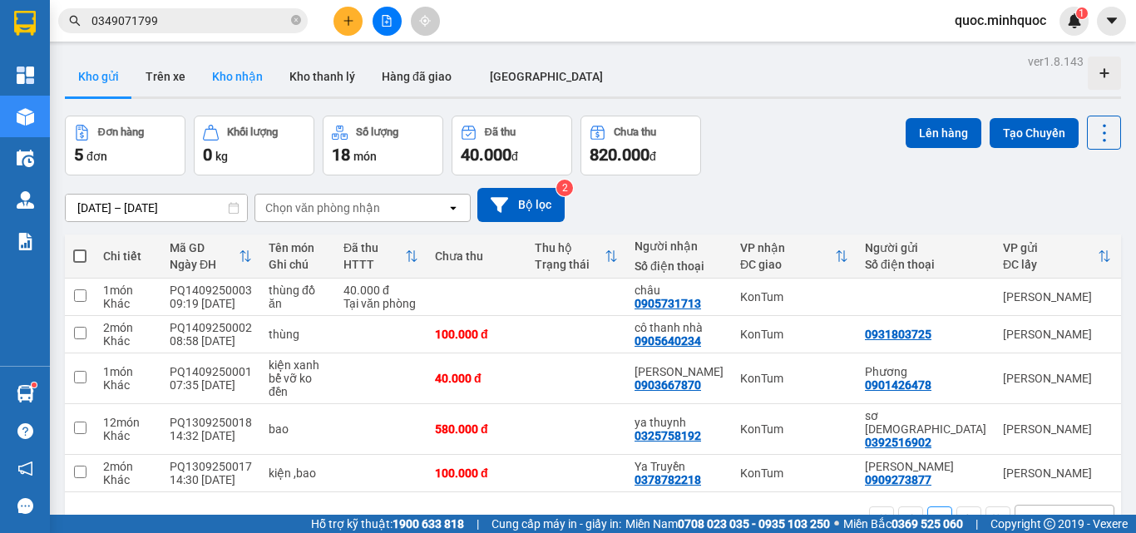
click at [205, 77] on button "Kho nhận" at bounding box center [237, 77] width 77 height 40
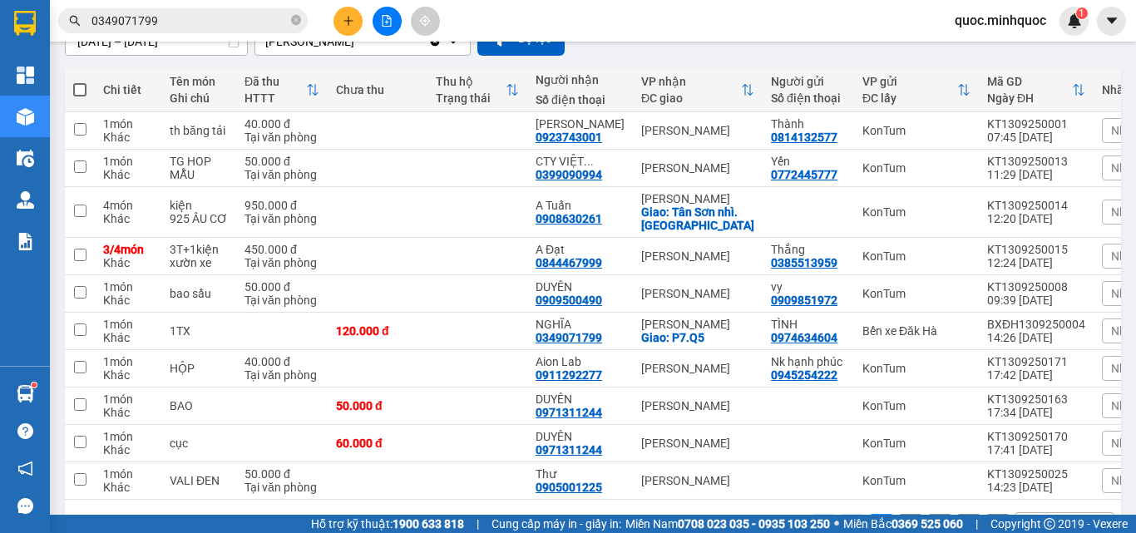
scroll to position [226, 0]
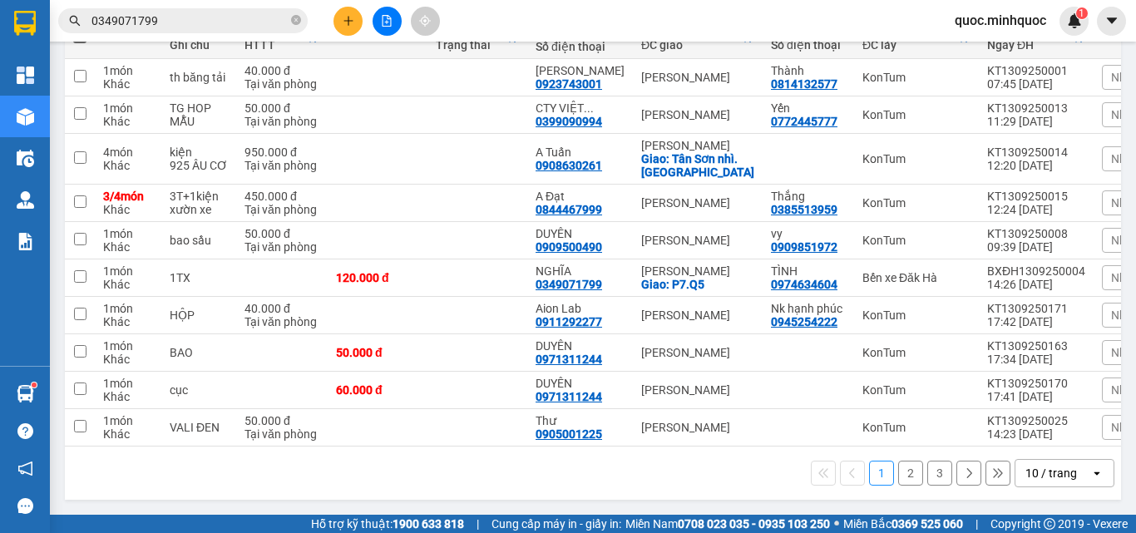
click at [1052, 471] on div "10 / trang" at bounding box center [1051, 473] width 52 height 17
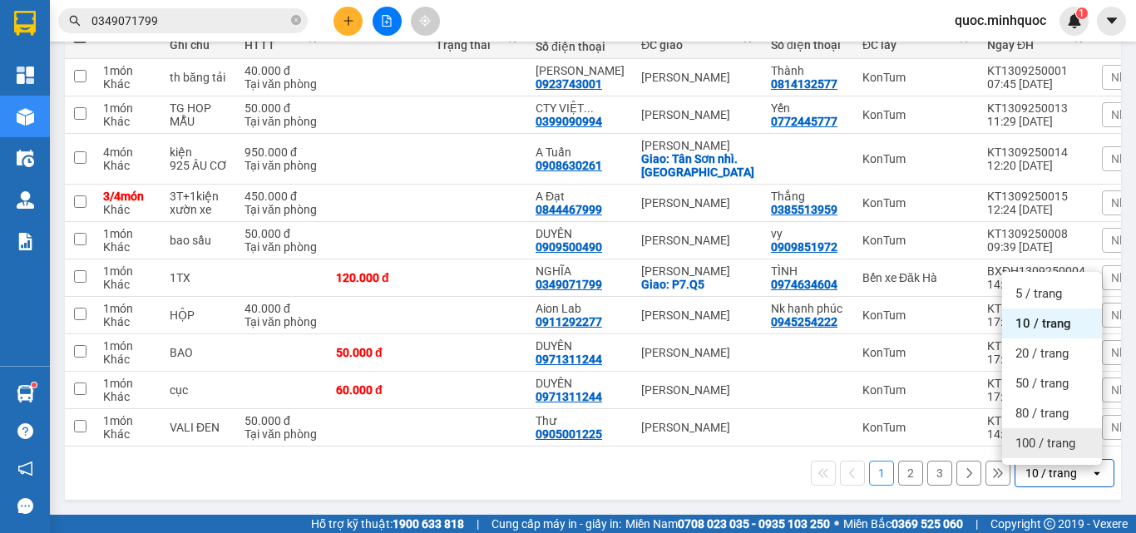
click at [1053, 443] on span "100 / trang" at bounding box center [1045, 443] width 60 height 17
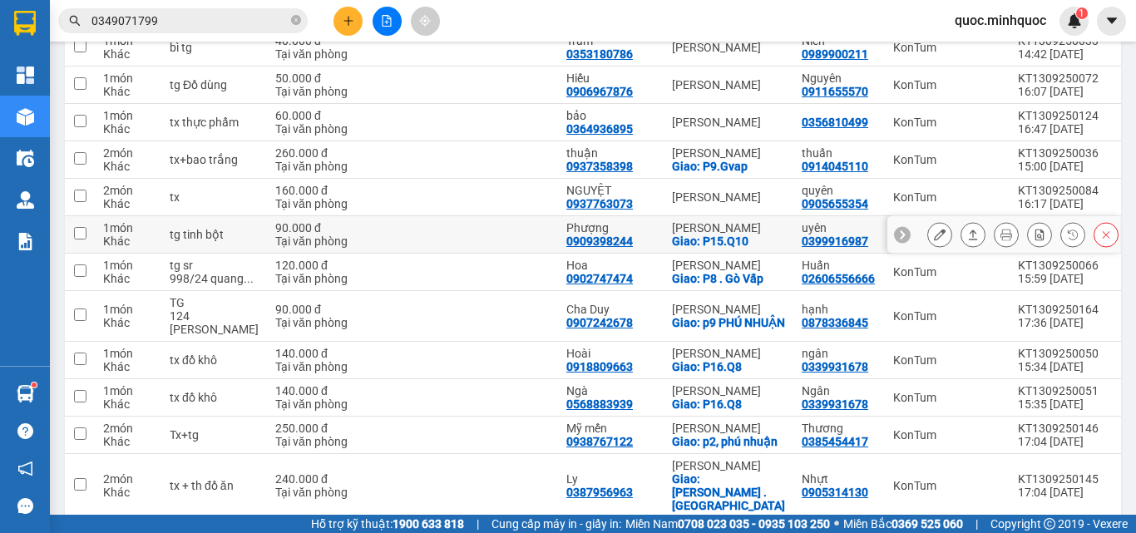
scroll to position [554, 0]
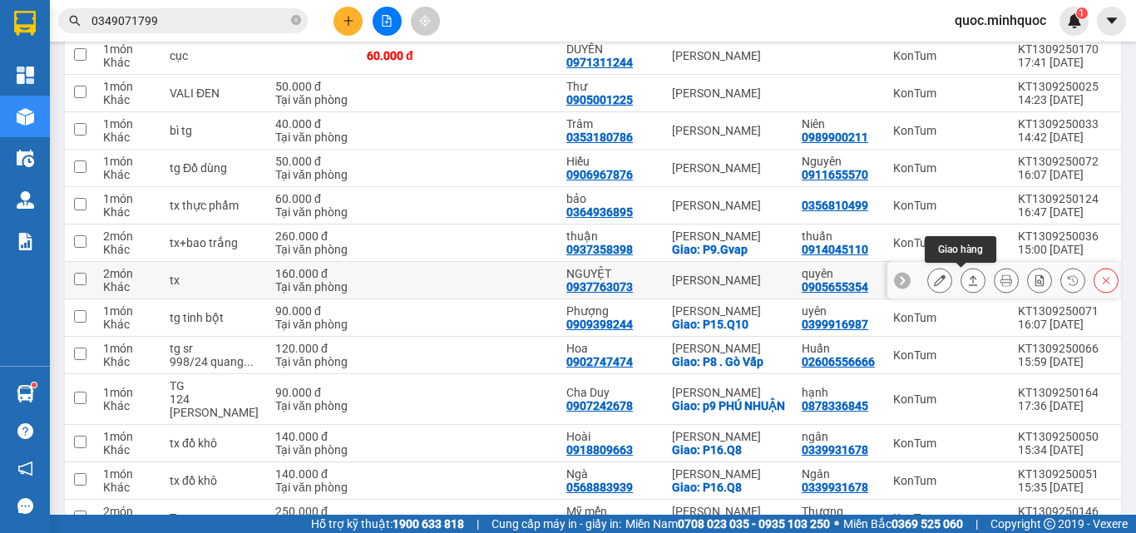
click at [969, 278] on icon at bounding box center [973, 280] width 9 height 10
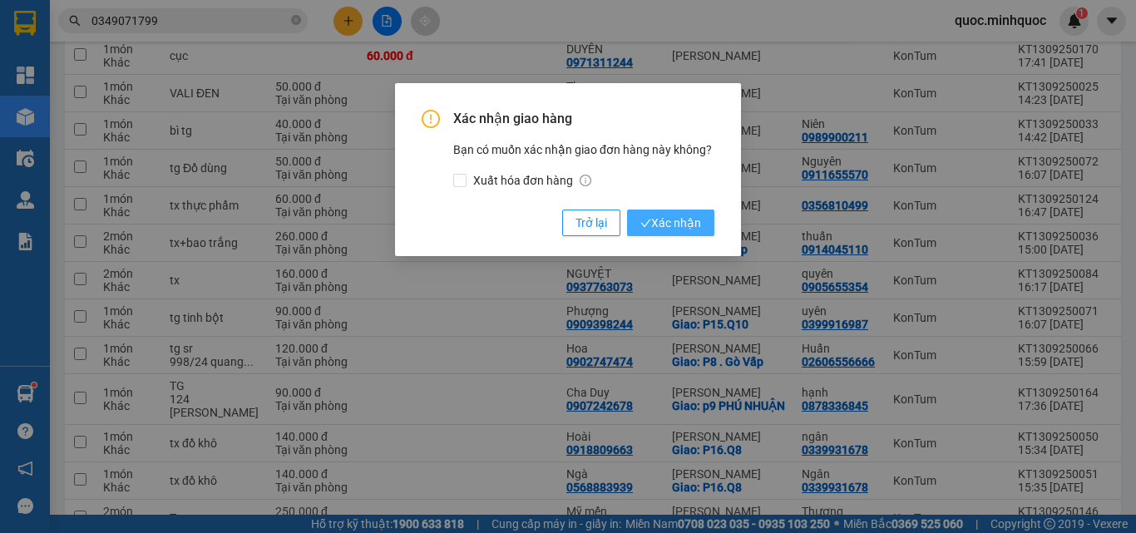
click at [675, 224] on span "Xác nhận" at bounding box center [670, 223] width 61 height 18
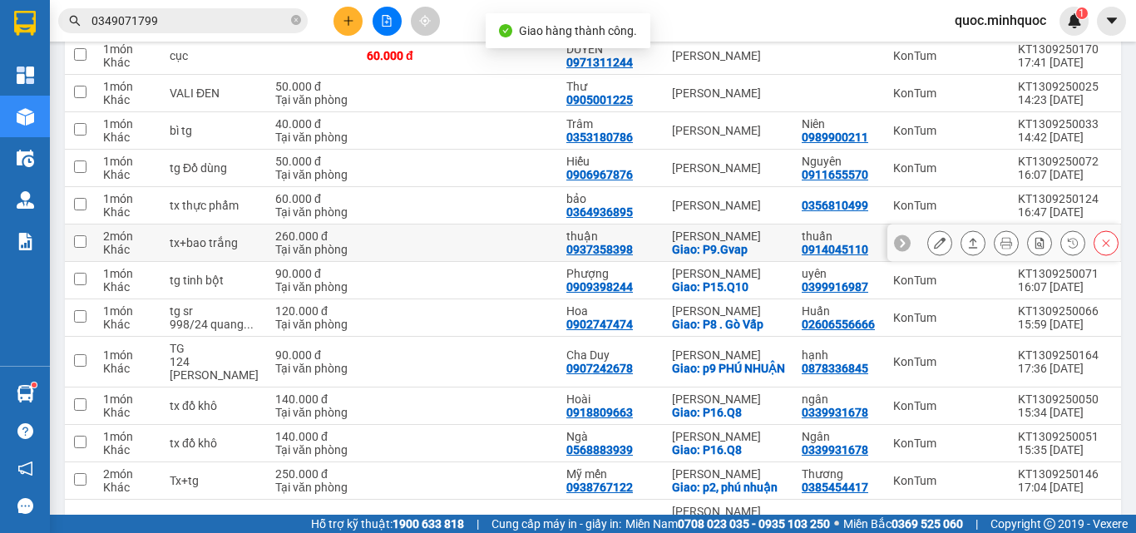
scroll to position [55, 0]
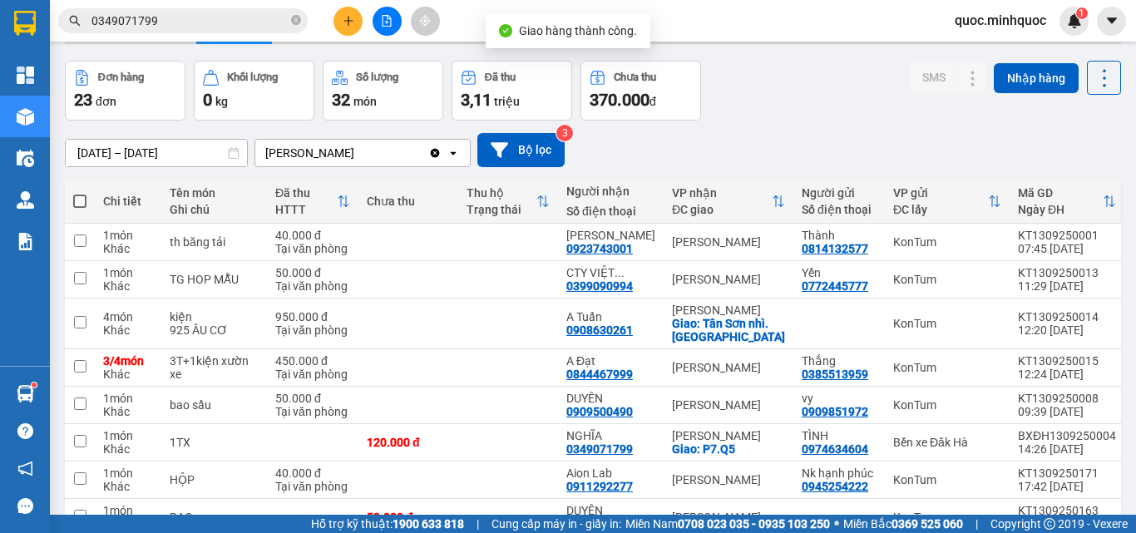
click at [349, 22] on icon "plus" at bounding box center [349, 21] width 12 height 12
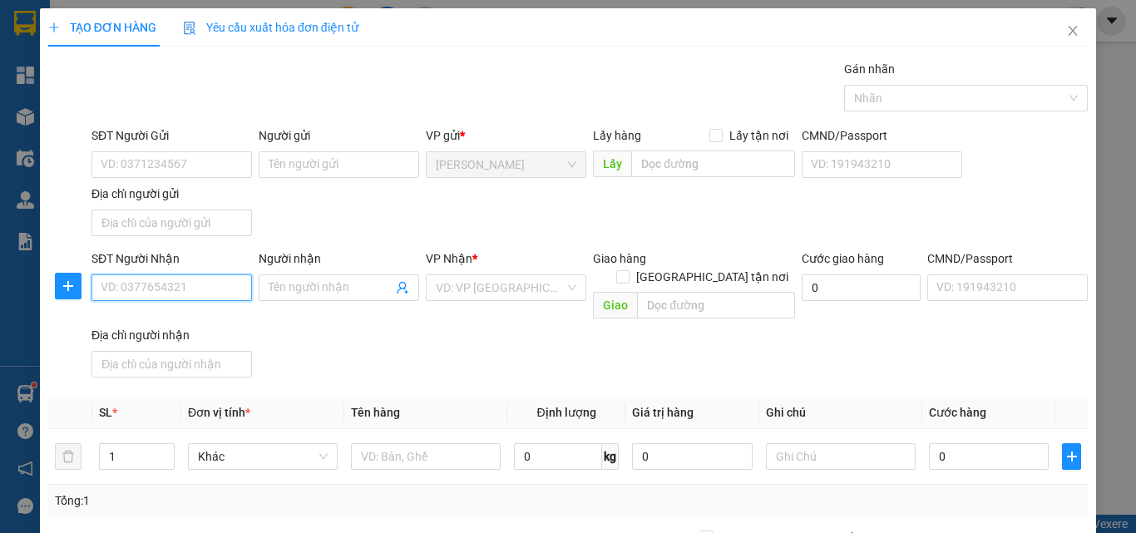
click at [185, 288] on input "SĐT Người Nhận" at bounding box center [171, 287] width 160 height 27
click at [200, 286] on input "SĐT Người Nhận" at bounding box center [171, 287] width 160 height 27
type input "0903832667"
click at [190, 313] on div "0903832667 - Vy" at bounding box center [170, 321] width 139 height 18
type input "Vy"
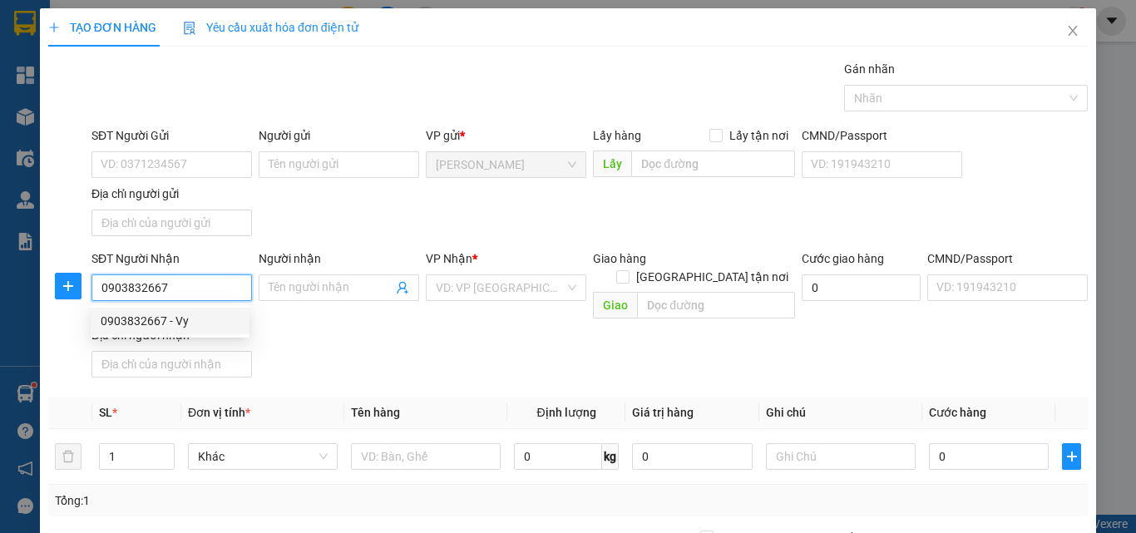
checkbox input "true"
type input "453 [PERSON_NAME]"
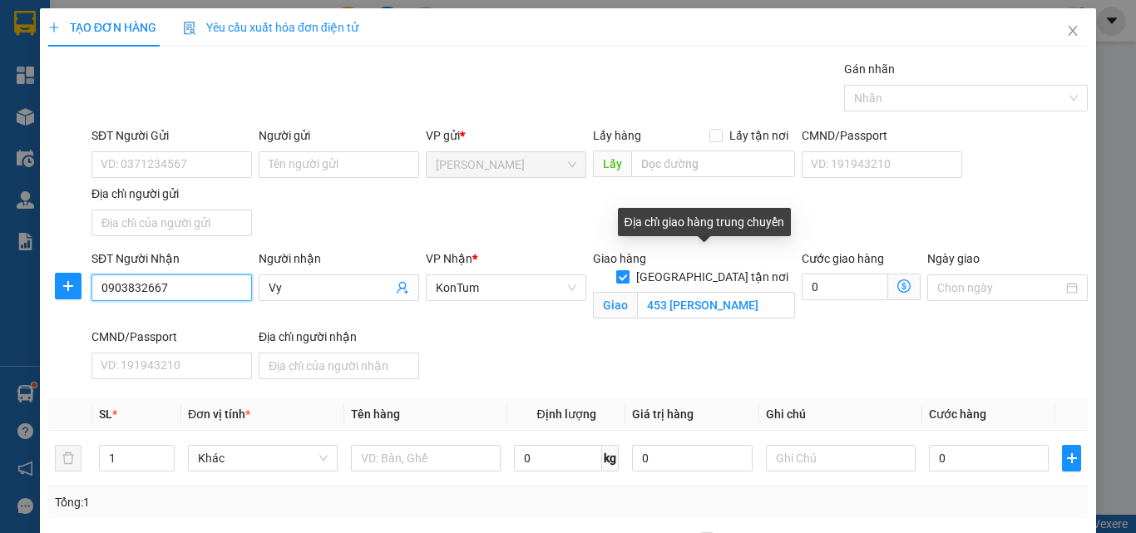
type input "0903832667"
click at [701, 268] on label "[GEOGRAPHIC_DATA] tận nơi" at bounding box center [705, 277] width 179 height 18
click at [628, 270] on input "[GEOGRAPHIC_DATA] tận nơi" at bounding box center [622, 276] width 12 height 12
checkbox input "false"
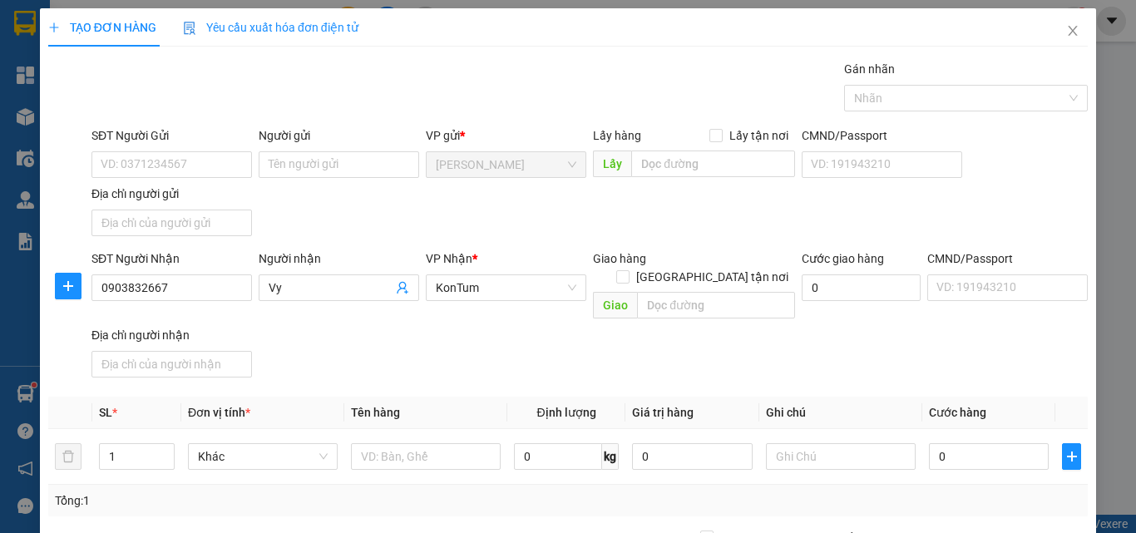
click at [503, 216] on div "SĐT Người Gửi VD: 0371234567 Người gửi Tên người gửi VP gửi * [PERSON_NAME] Lấy…" at bounding box center [589, 184] width 1003 height 116
click at [174, 160] on input "SĐT Người Gửi" at bounding box center [171, 164] width 160 height 27
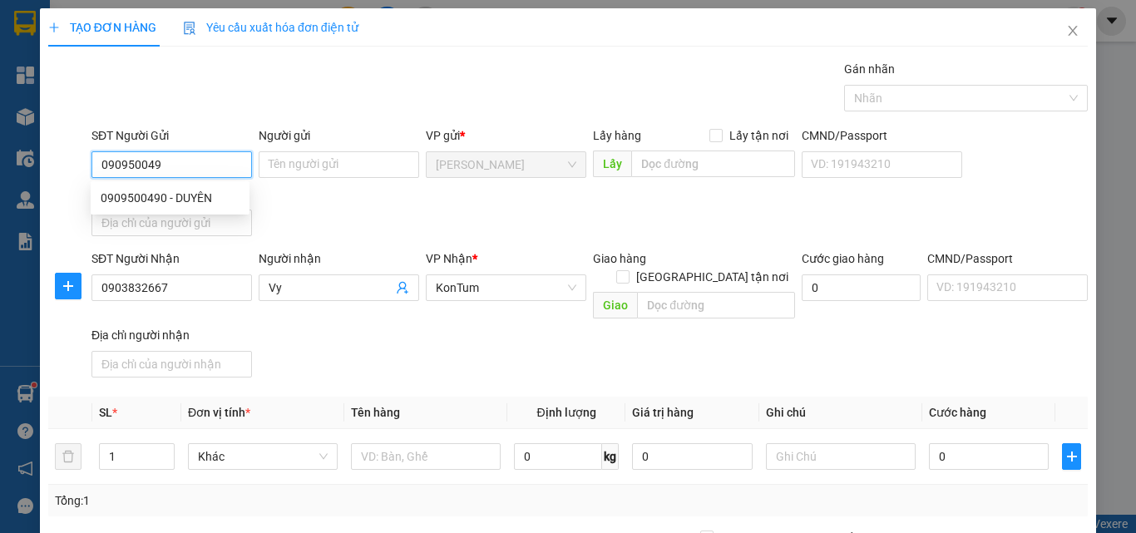
type input "0909500490"
click at [179, 193] on div "0909500490 - DUYÊN" at bounding box center [170, 198] width 139 height 18
type input "DUYÊN"
type input "0909500490"
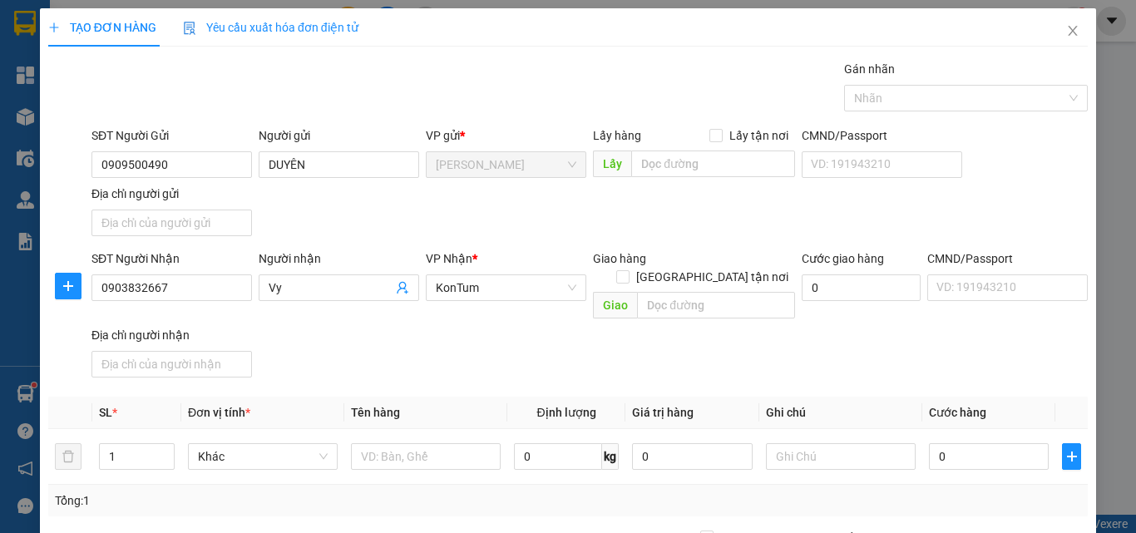
click at [430, 210] on div "SĐT Người Gửi 0909500490 0909500490 Người gửi DUYÊN VP gửi * [PERSON_NAME] Lấy …" at bounding box center [589, 184] width 1003 height 116
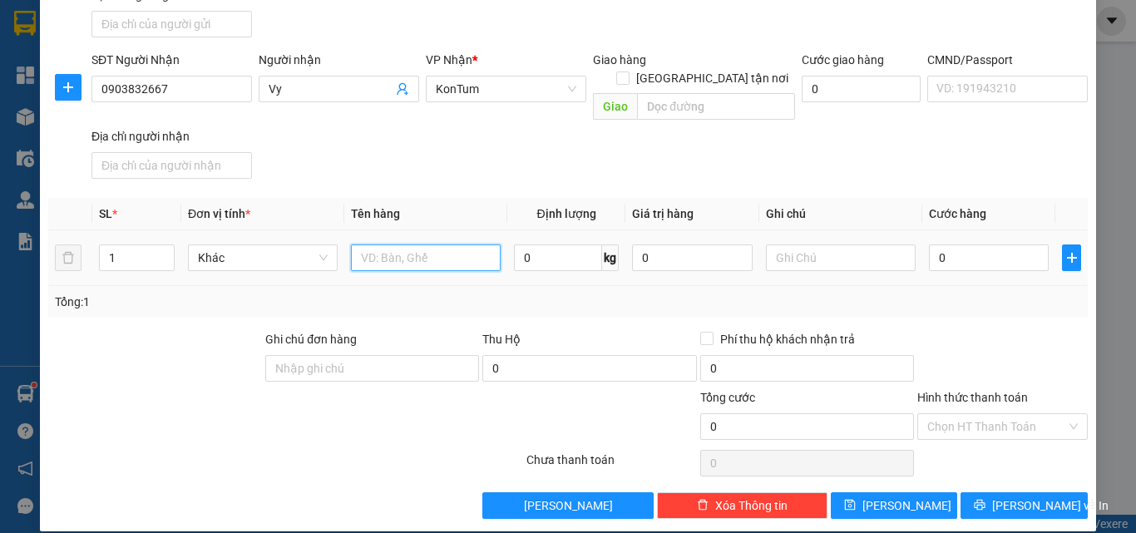
click at [426, 244] on input "text" at bounding box center [426, 257] width 150 height 27
type input "k"
type input "gói bánh trung thu"
click at [952, 244] on input "0" at bounding box center [989, 257] width 120 height 27
type input "5"
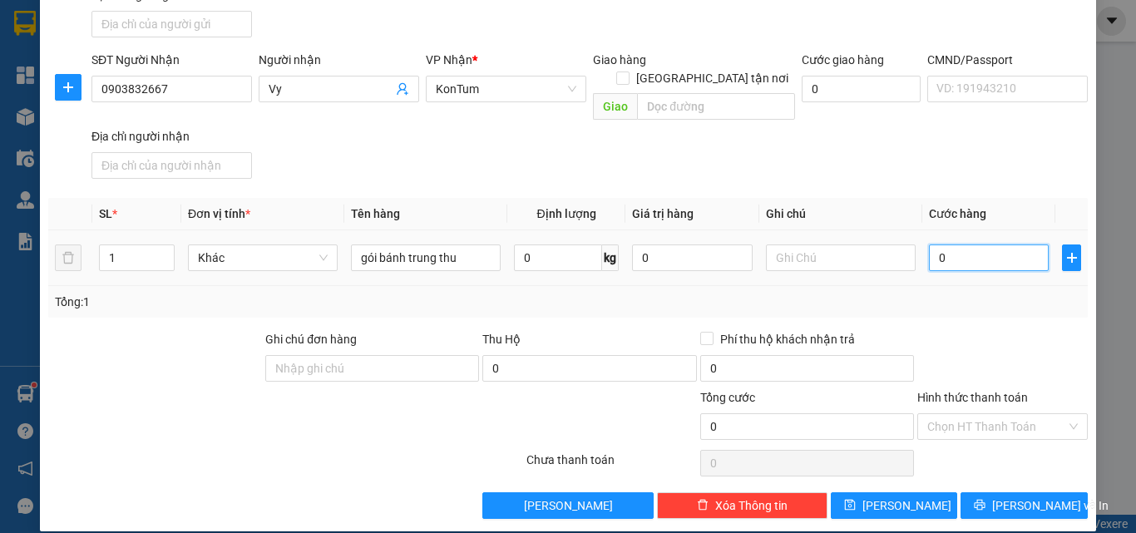
type input "5"
type input "50"
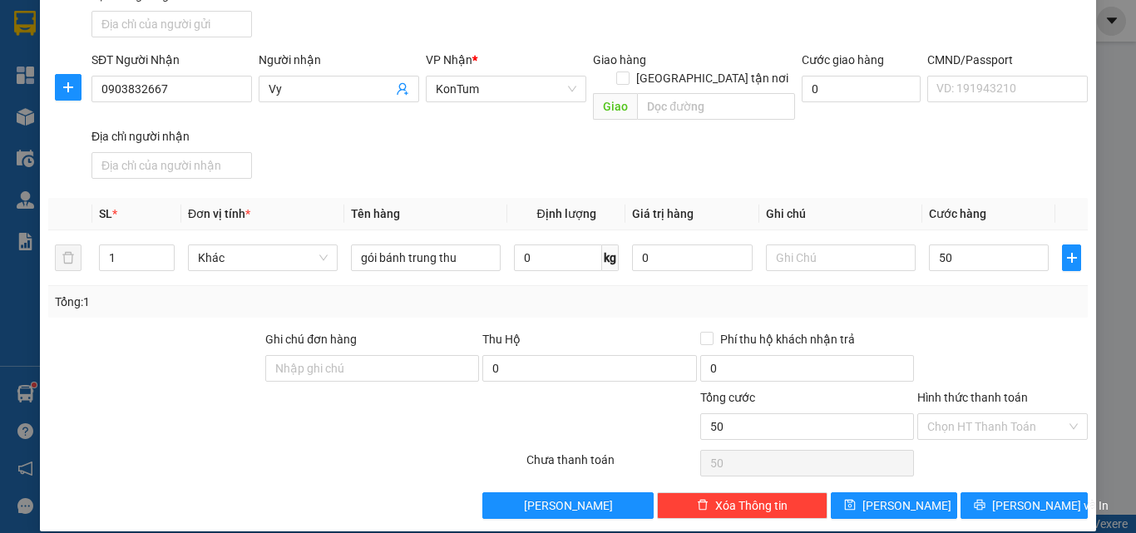
type input "50.000"
click at [954, 293] on div "Tổng: 1" at bounding box center [568, 302] width 1026 height 18
click at [963, 244] on input "50.000" at bounding box center [989, 257] width 120 height 27
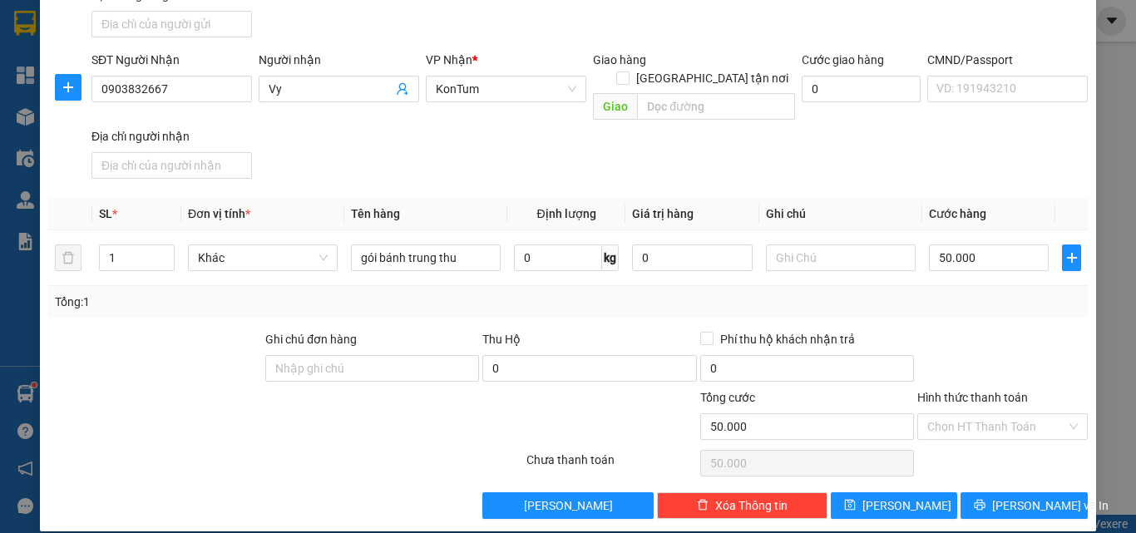
click at [876, 286] on div "Tổng: 1" at bounding box center [567, 302] width 1039 height 32
click at [987, 414] on input "Hình thức thanh toán" at bounding box center [996, 426] width 139 height 25
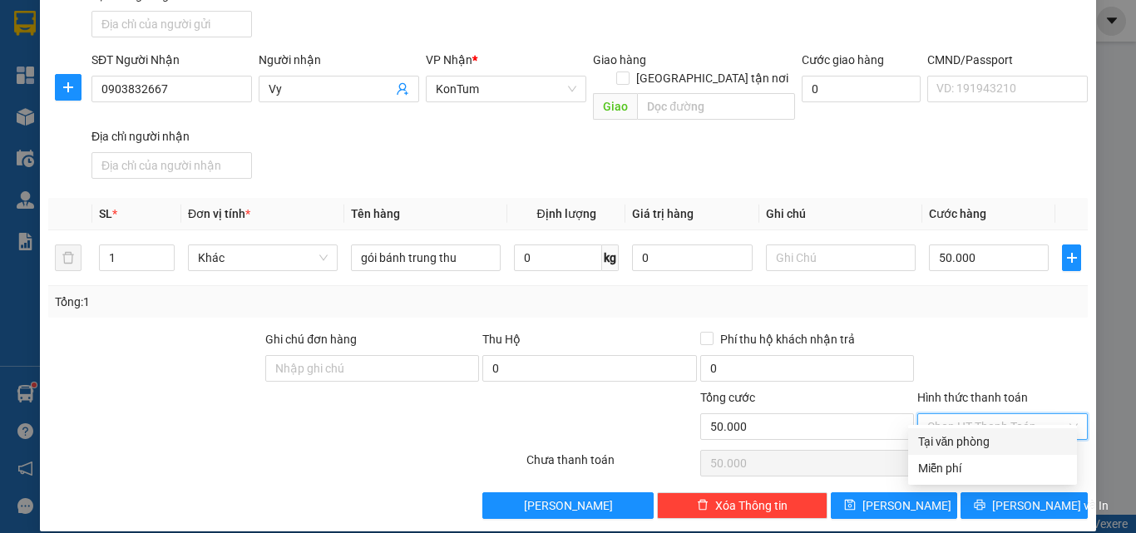
click at [966, 446] on div "Tại văn phòng" at bounding box center [992, 441] width 149 height 18
type input "0"
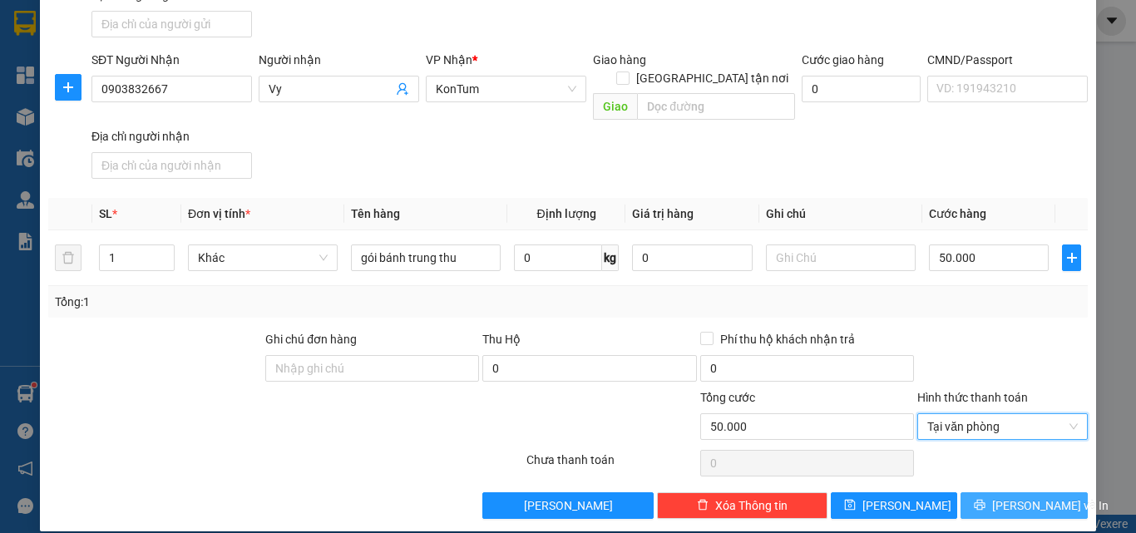
click at [1009, 496] on span "[PERSON_NAME] và In" at bounding box center [1050, 505] width 116 height 18
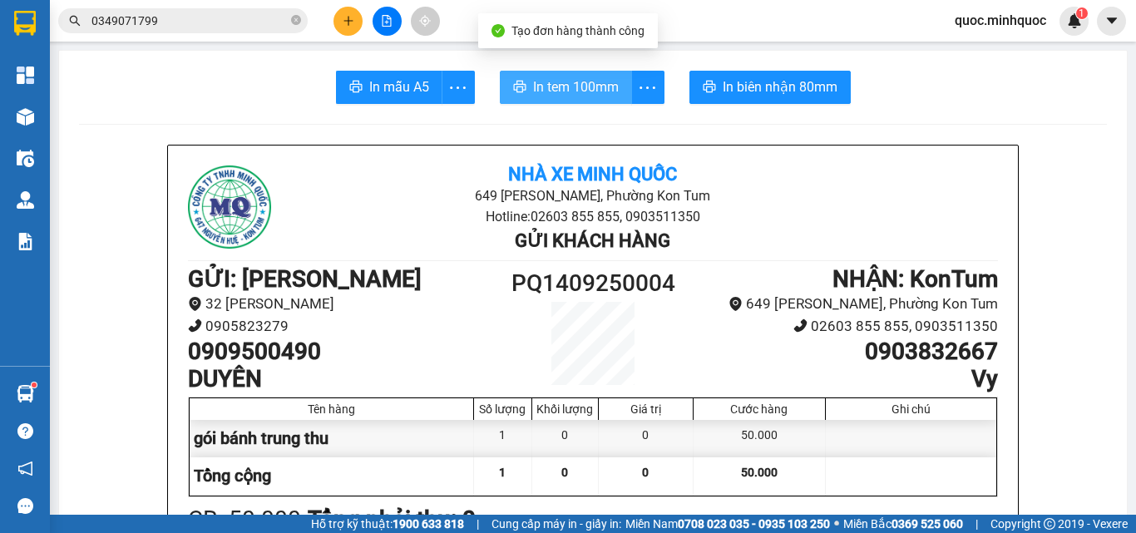
click at [533, 84] on span "In tem 100mm" at bounding box center [576, 86] width 86 height 21
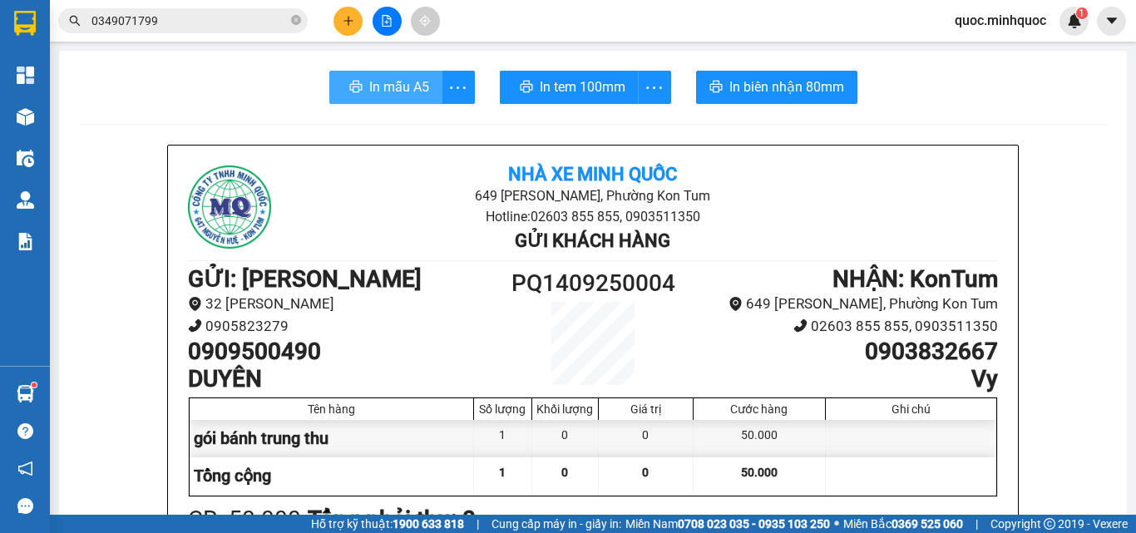
click at [369, 95] on span "In mẫu A5" at bounding box center [399, 86] width 60 height 21
click at [357, 82] on button "In mẫu A5" at bounding box center [389, 87] width 106 height 33
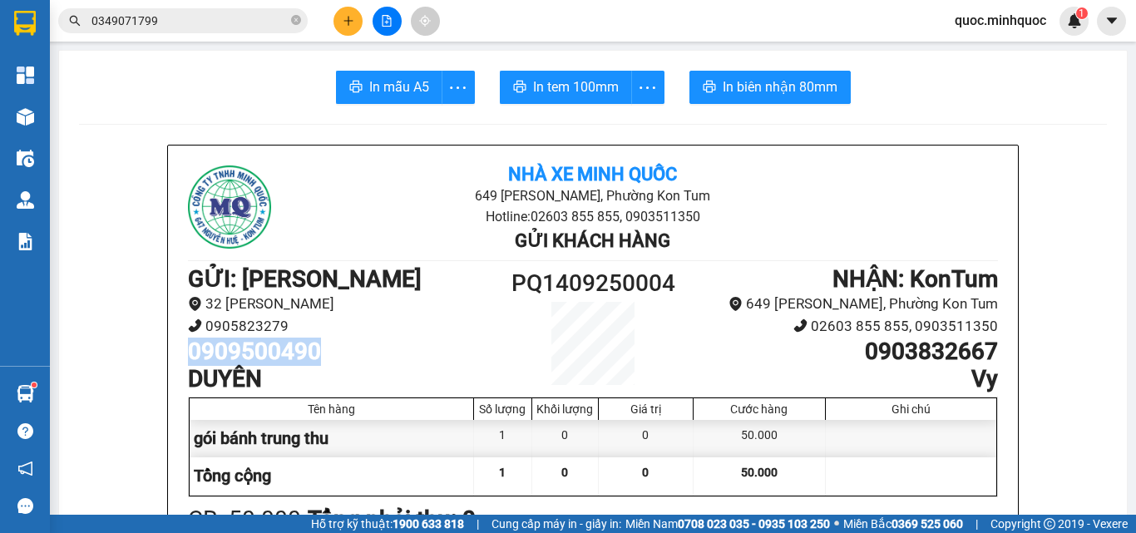
drag, startPoint x: 331, startPoint y: 355, endPoint x: 159, endPoint y: 353, distance: 172.1
copy h1 "0909500490"
click at [205, 31] on span "0349071799" at bounding box center [182, 20] width 249 height 25
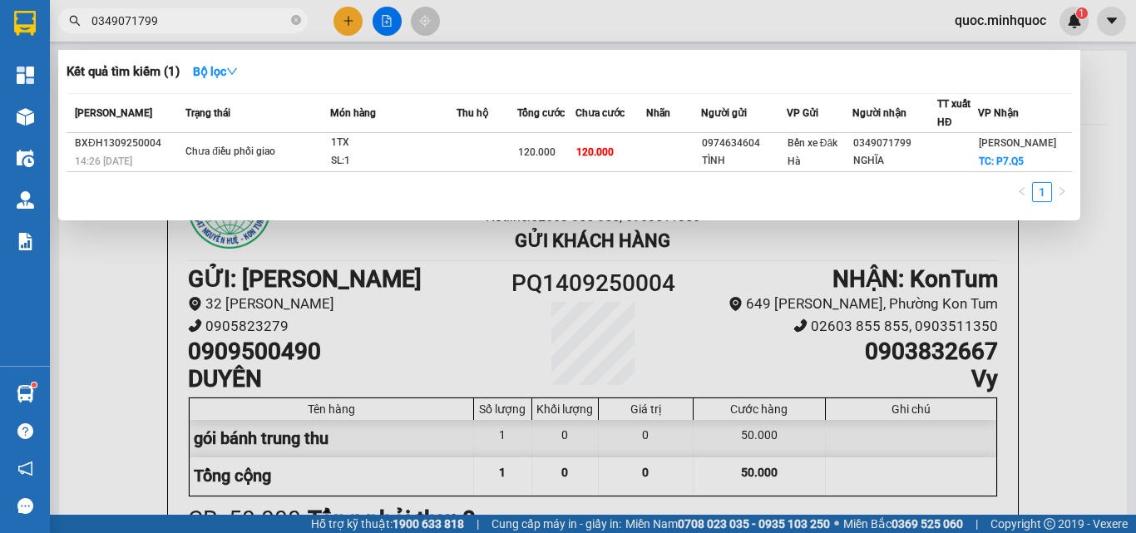
click at [211, 20] on input "0349071799" at bounding box center [189, 21] width 196 height 18
paste input "909500490"
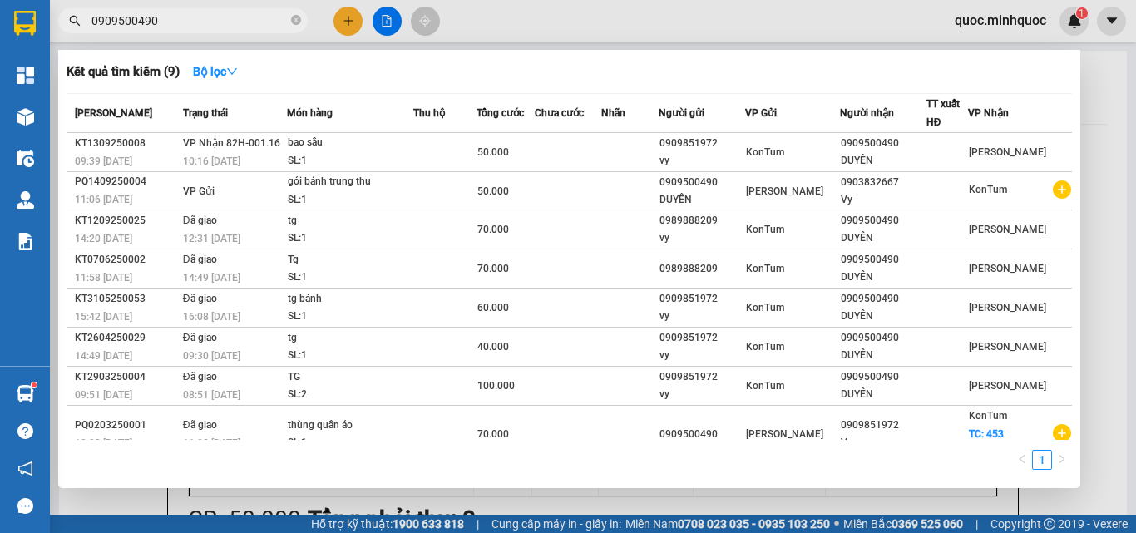
type input "0909500490"
click at [348, 16] on div at bounding box center [568, 266] width 1136 height 533
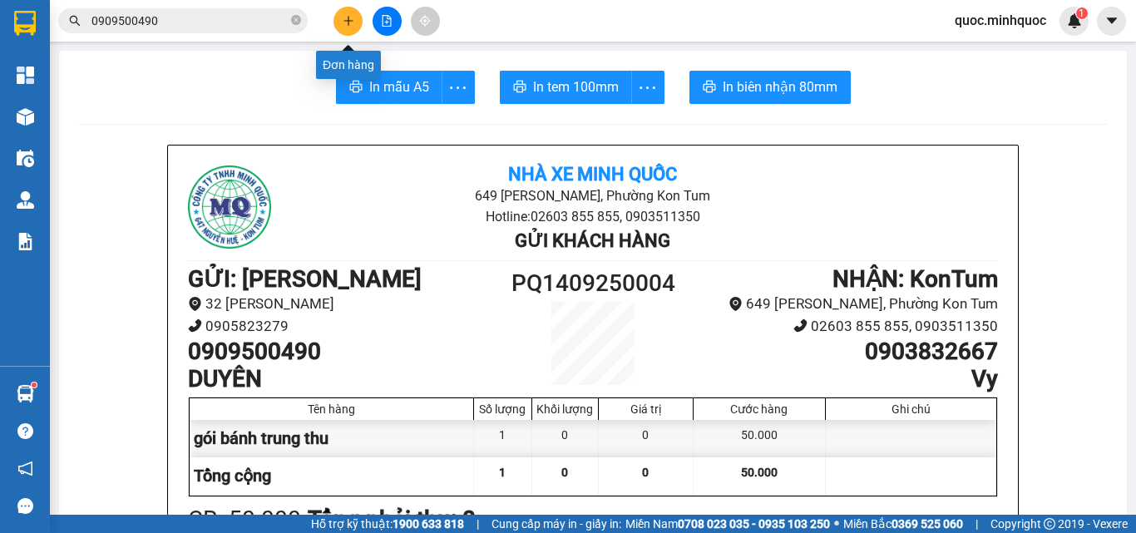
click at [352, 22] on icon "plus" at bounding box center [349, 21] width 12 height 12
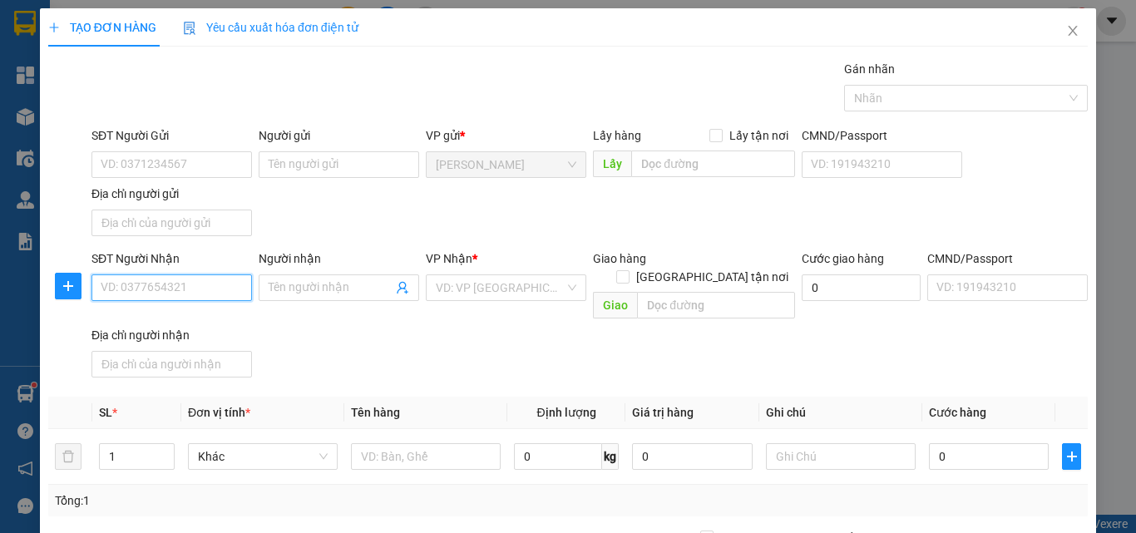
click at [225, 275] on input "SĐT Người Nhận" at bounding box center [171, 287] width 160 height 27
type input "0366156212"
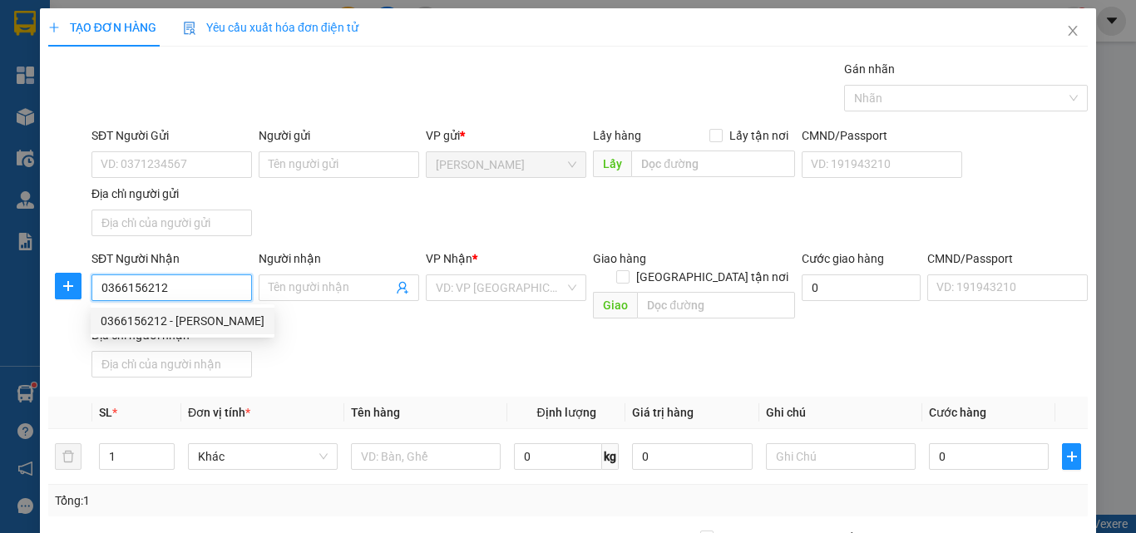
click at [203, 328] on div "0366156212 - [PERSON_NAME]" at bounding box center [183, 321] width 164 height 18
type input "C Huệ"
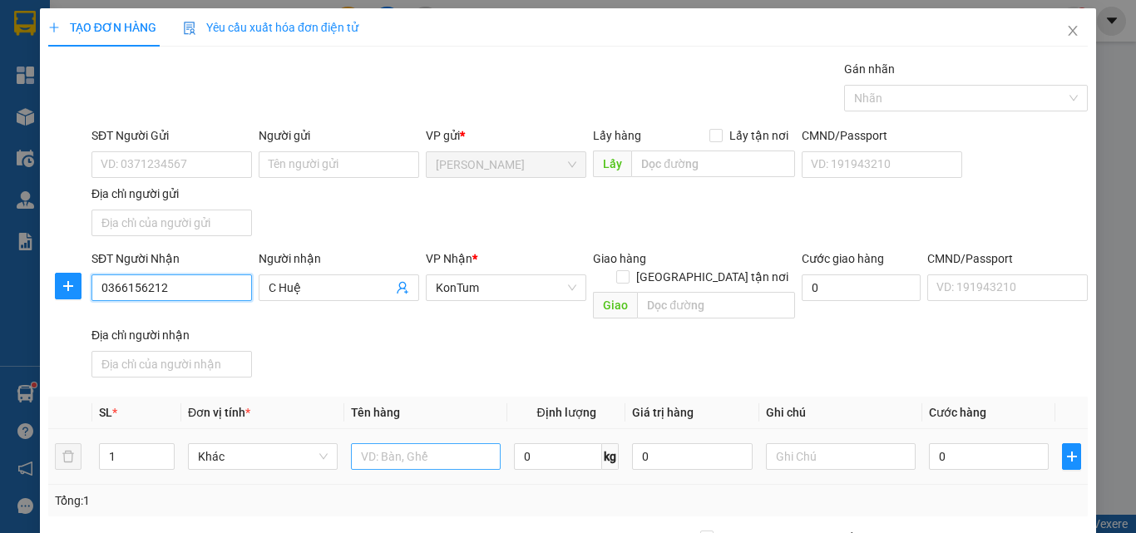
type input "0366156212"
click at [401, 443] on input "text" at bounding box center [426, 456] width 150 height 27
type input "thùng"
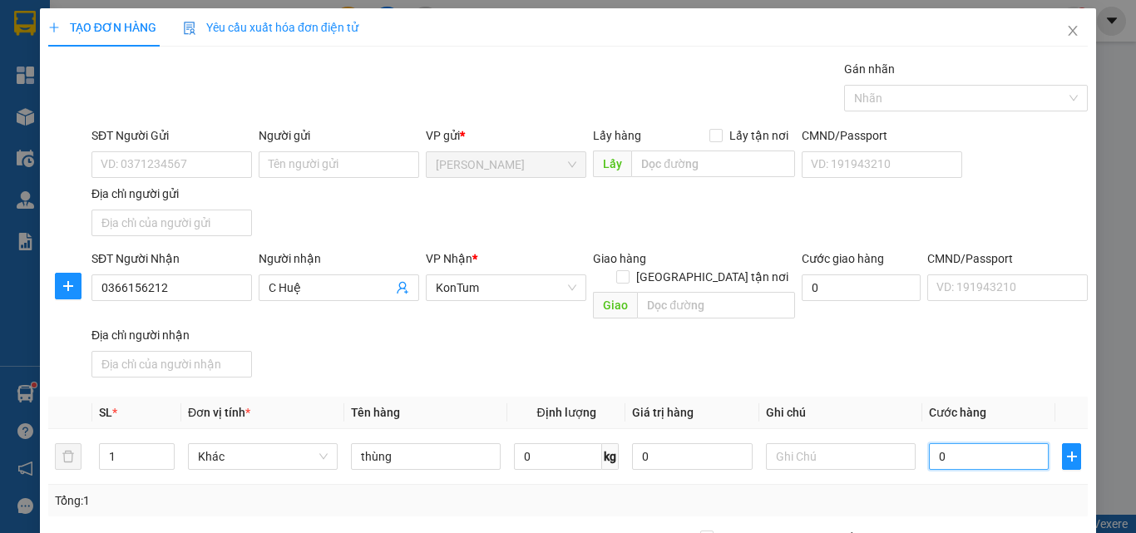
type input "4"
type input "404"
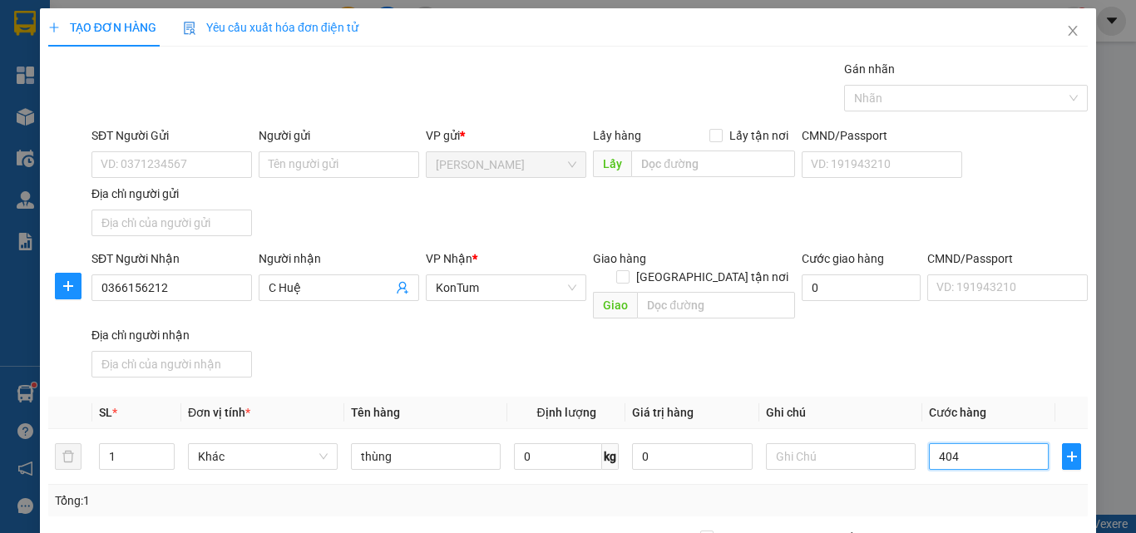
type input "404"
type input "40"
type input "40.000"
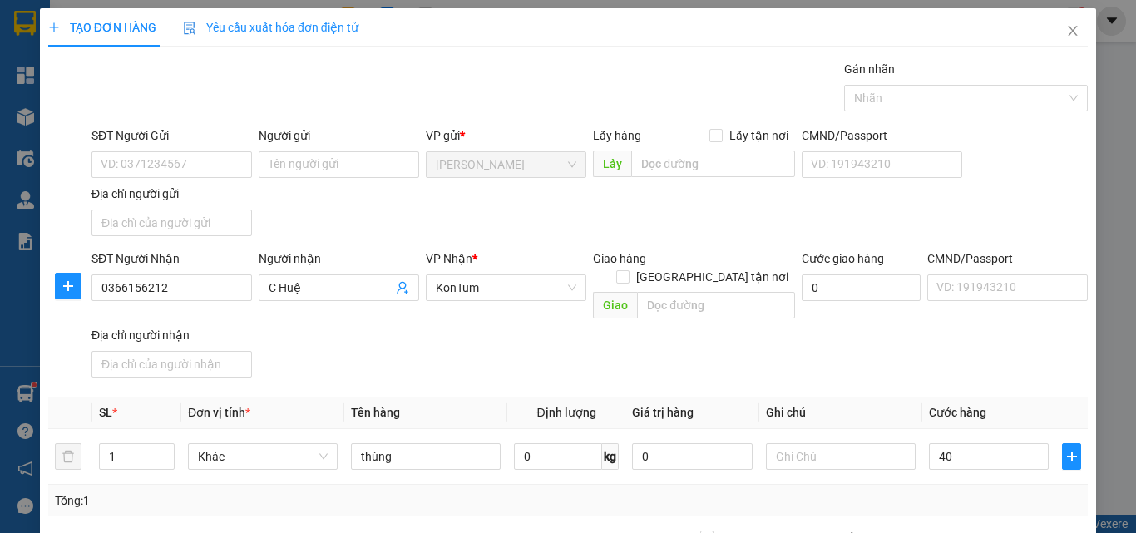
type input "40.000"
click at [982, 325] on div "SĐT Người Nhận 0366156212 Người nhận C Huệ VP Nhận * KonTum Giao hàng Giao tận …" at bounding box center [589, 316] width 1003 height 135
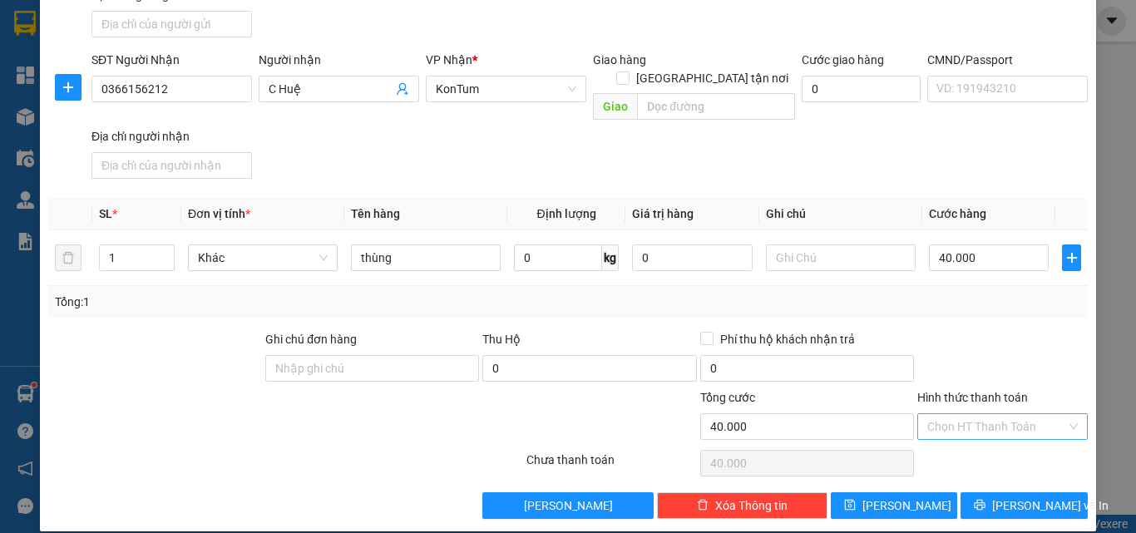
click at [988, 414] on input "Hình thức thanh toán" at bounding box center [996, 426] width 139 height 25
drag, startPoint x: 988, startPoint y: 440, endPoint x: 982, endPoint y: 455, distance: 16.1
click at [987, 440] on div "Tại văn phòng" at bounding box center [992, 441] width 149 height 18
type input "0"
click at [983, 492] on button "[PERSON_NAME] và In" at bounding box center [1023, 505] width 127 height 27
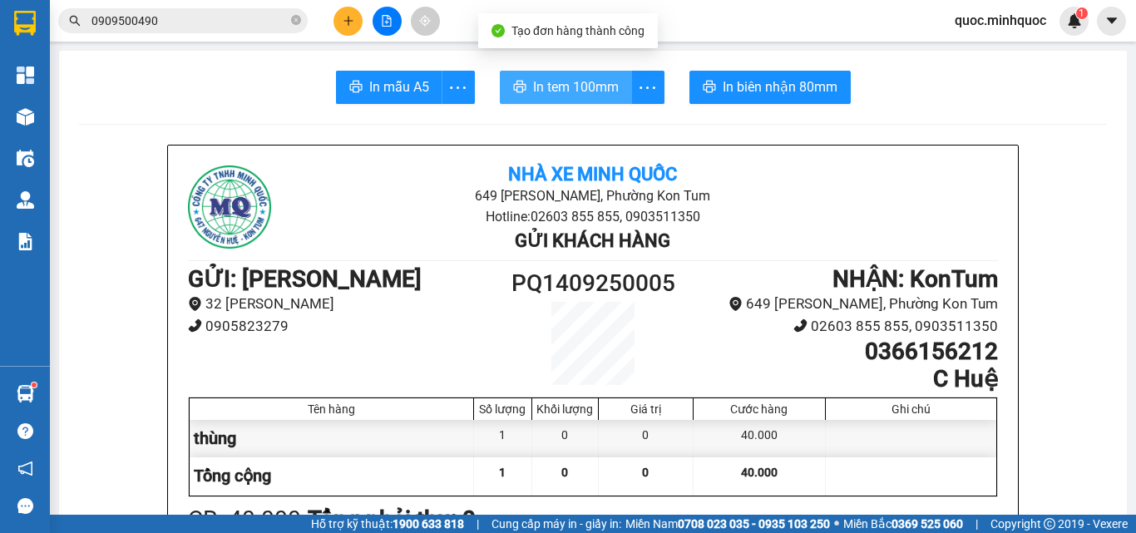
click at [581, 78] on span "In tem 100mm" at bounding box center [576, 86] width 86 height 21
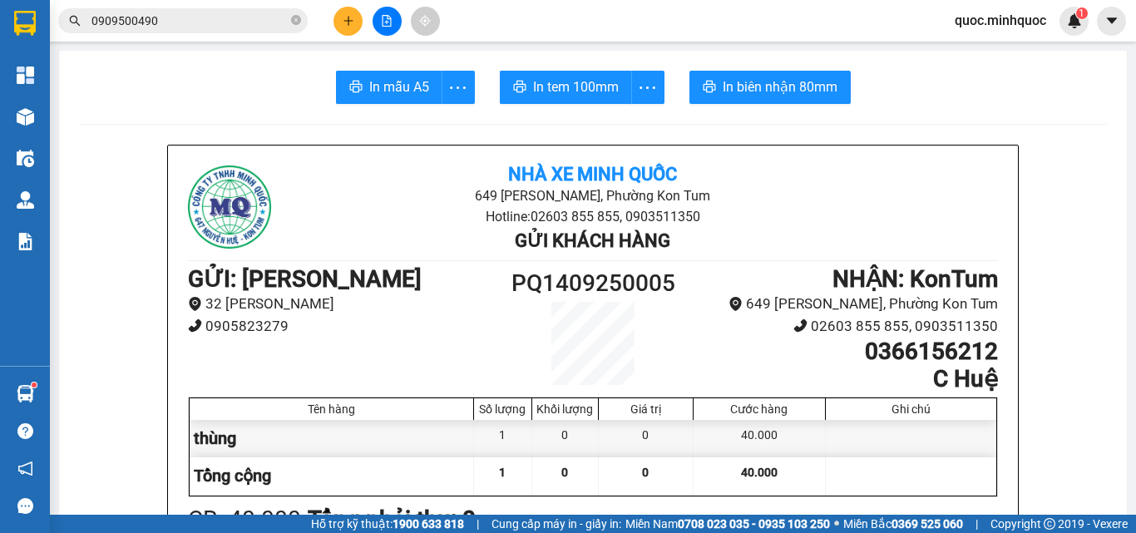
drag, startPoint x: 372, startPoint y: 15, endPoint x: 362, endPoint y: 14, distance: 10.0
click at [367, 14] on div at bounding box center [386, 21] width 125 height 29
click at [341, 15] on button at bounding box center [347, 21] width 29 height 29
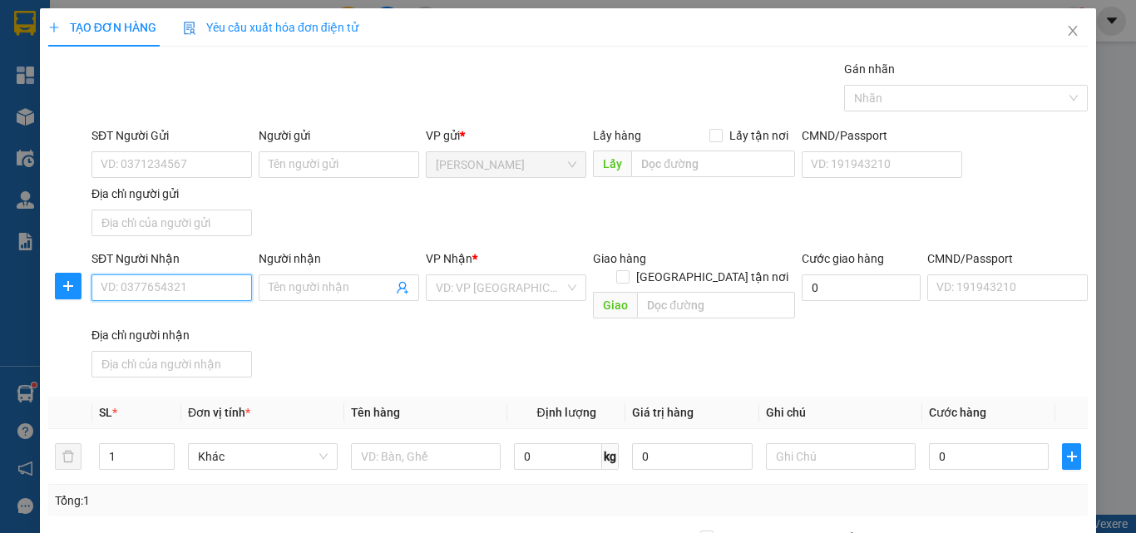
click at [225, 279] on input "SĐT Người Nhận" at bounding box center [171, 287] width 160 height 27
type input "0972755529"
click at [162, 329] on div "0972755529 - A THIỆN" at bounding box center [170, 321] width 139 height 18
type input "A THIỆN"
type input "0972755529"
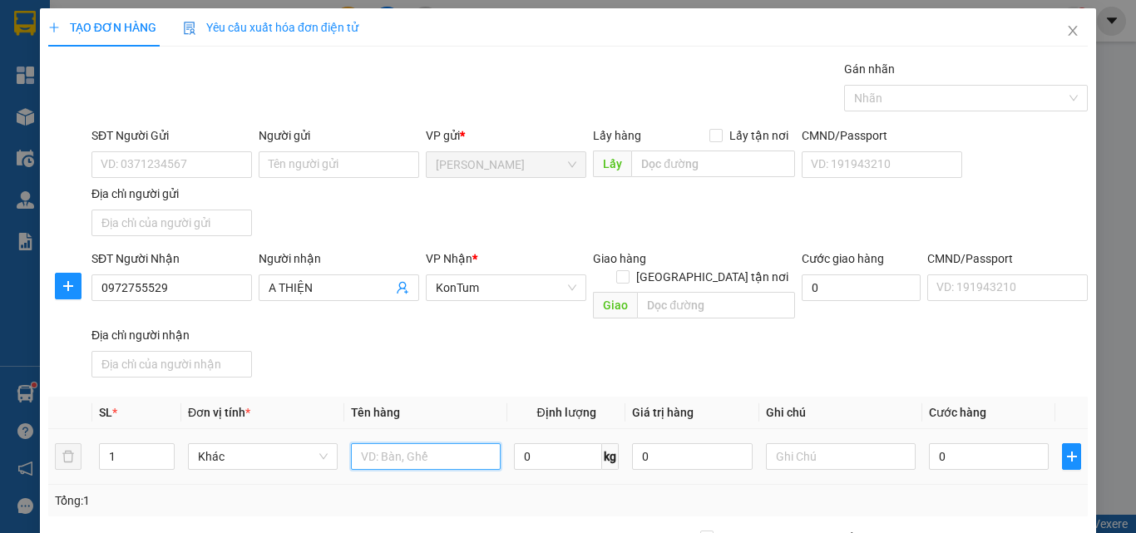
click at [386, 449] on input "text" at bounding box center [426, 456] width 150 height 27
type input "thùng"
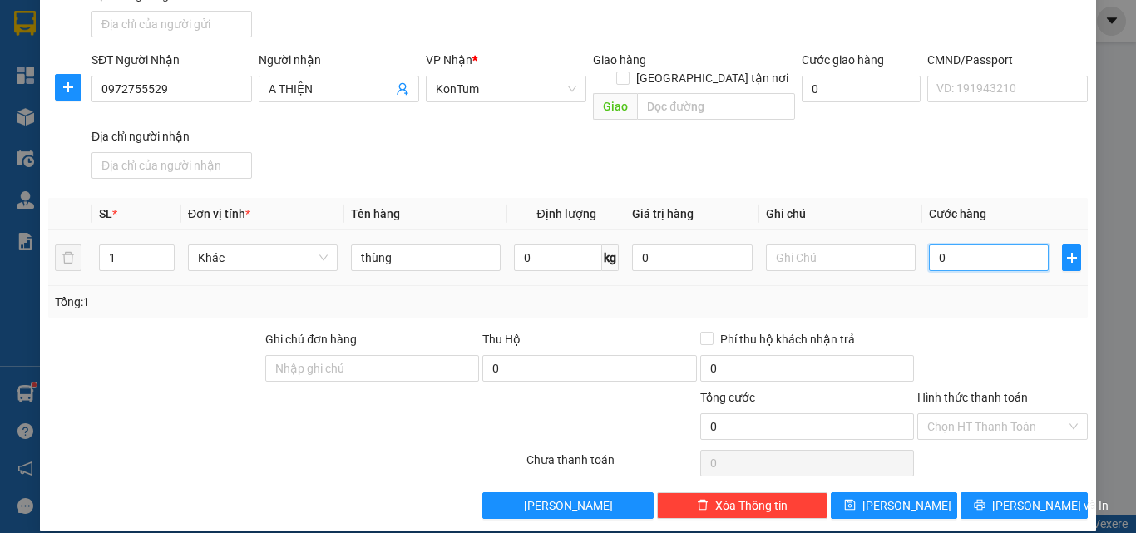
click at [936, 244] on input "0" at bounding box center [989, 257] width 120 height 27
click at [679, 244] on input "0" at bounding box center [692, 257] width 120 height 27
click at [661, 244] on input "0" at bounding box center [692, 257] width 120 height 27
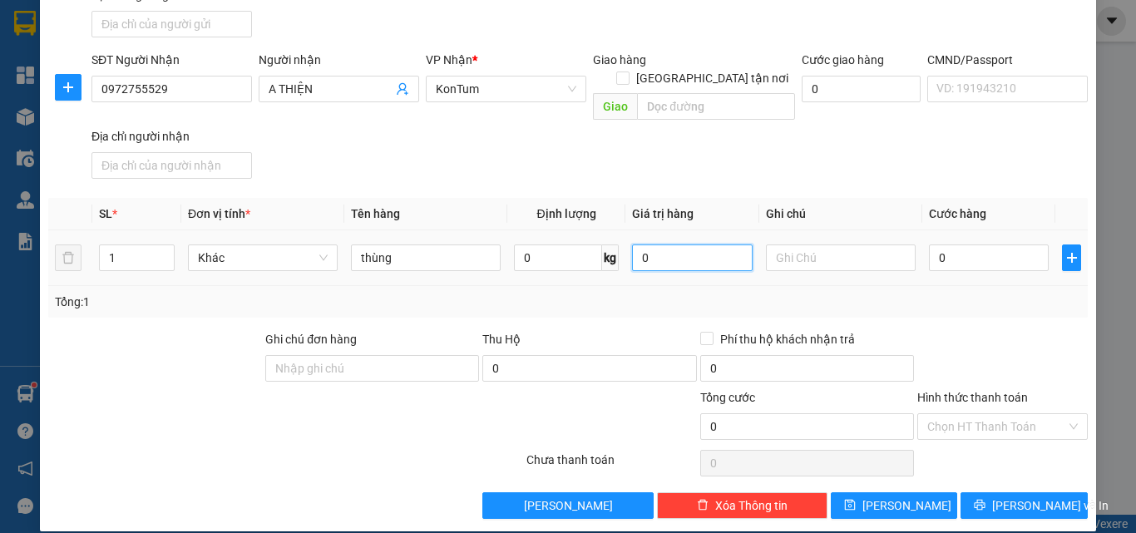
click at [661, 244] on input "0" at bounding box center [692, 257] width 120 height 27
type input "17.000.000"
click at [733, 198] on th "Giá trị hàng" at bounding box center [691, 214] width 133 height 32
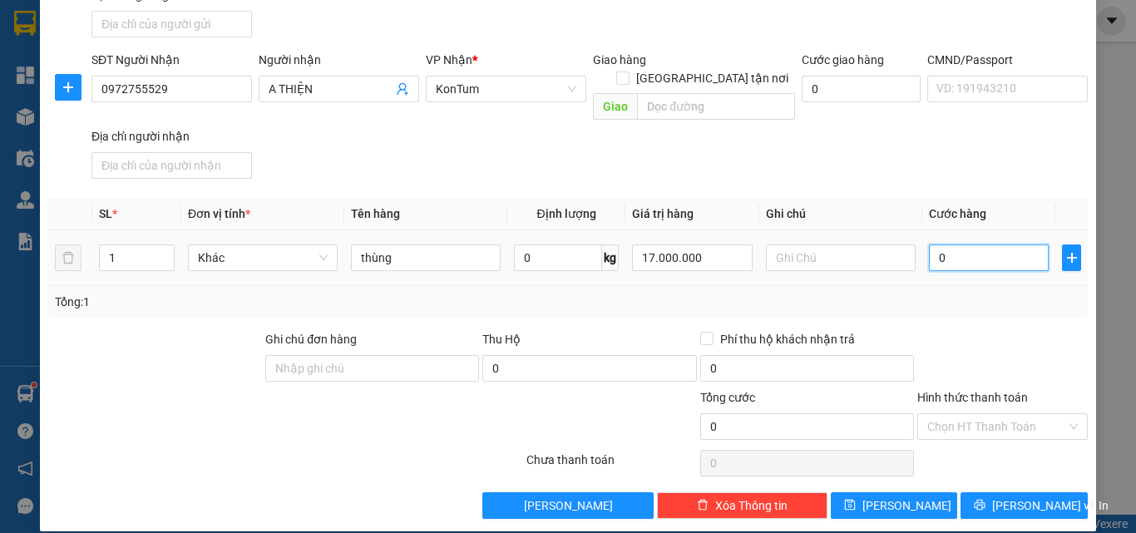
click at [980, 244] on input "0" at bounding box center [989, 257] width 120 height 27
type input "1"
type input "10"
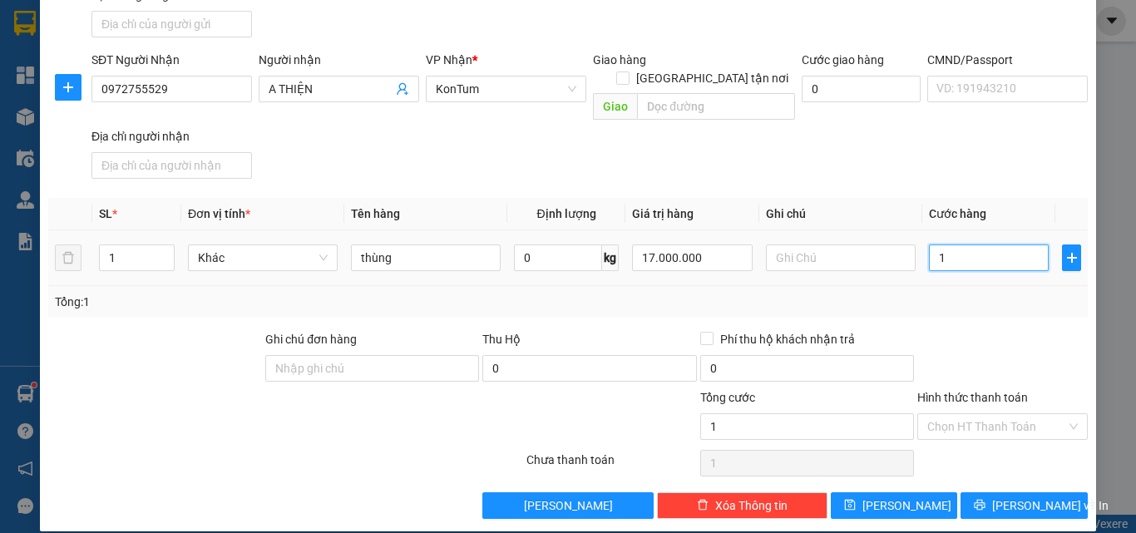
type input "10"
type input "100"
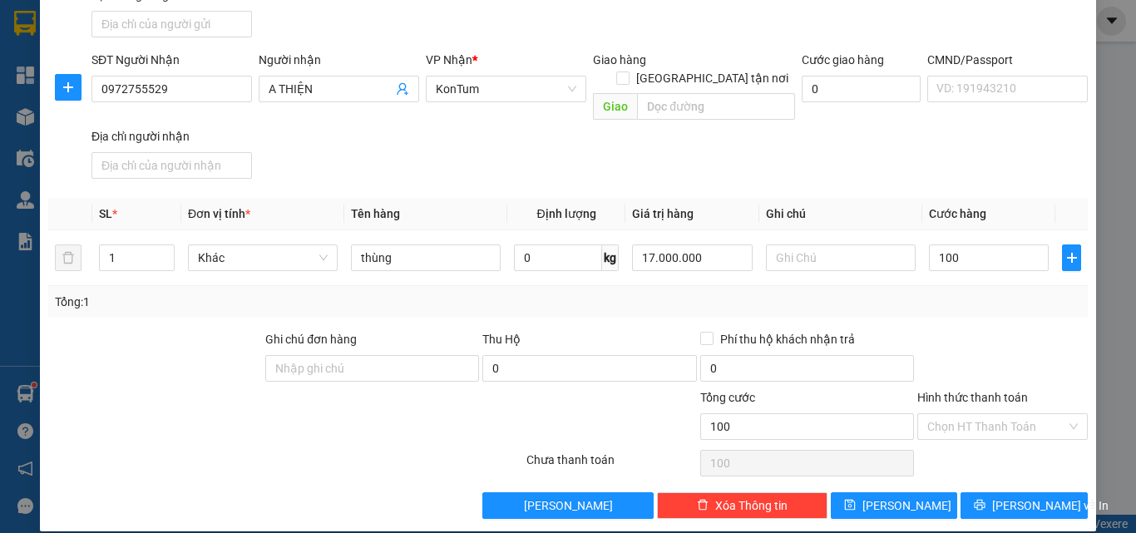
type input "100.000"
click at [767, 171] on div "Transit Pickup Surcharge Ids Transit Deliver Surcharge Ids Transit Deliver Surc…" at bounding box center [567, 190] width 1039 height 658
click at [907, 267] on td at bounding box center [840, 258] width 163 height 56
click at [982, 414] on input "Hình thức thanh toán" at bounding box center [996, 426] width 139 height 25
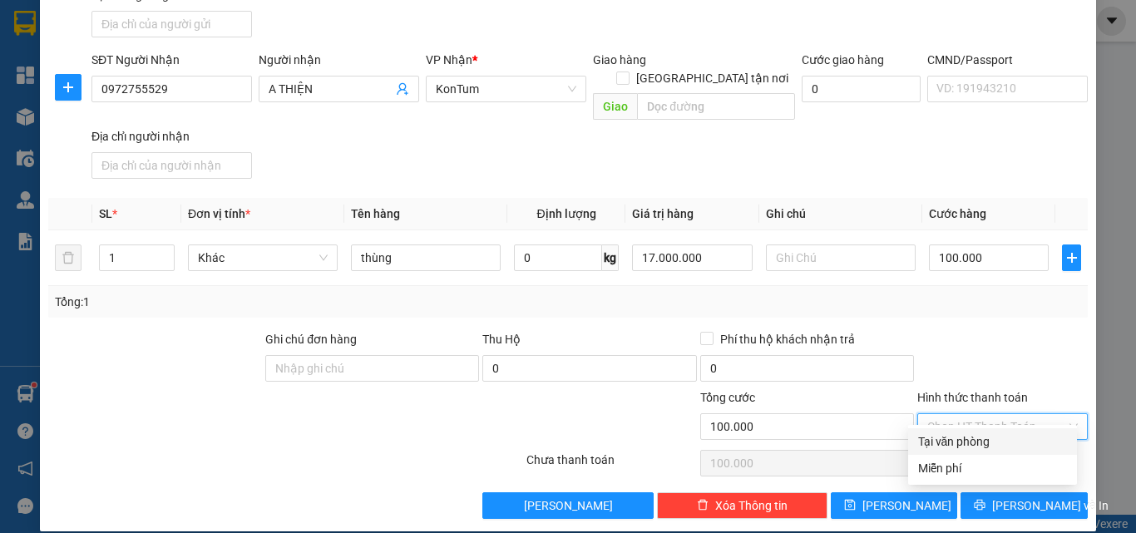
click at [954, 435] on div "Tại văn phòng" at bounding box center [992, 441] width 149 height 18
type input "0"
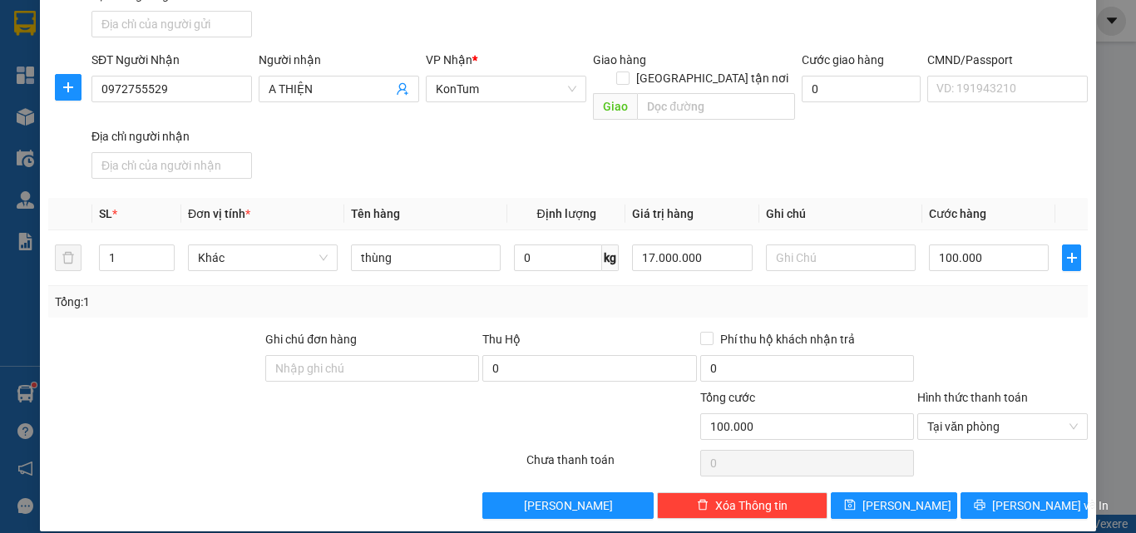
click at [929, 293] on div "Tổng: 1" at bounding box center [567, 302] width 1039 height 32
click at [717, 244] on input "17.000.000" at bounding box center [692, 257] width 120 height 27
type input "0"
click at [973, 244] on input "100.000" at bounding box center [989, 257] width 120 height 27
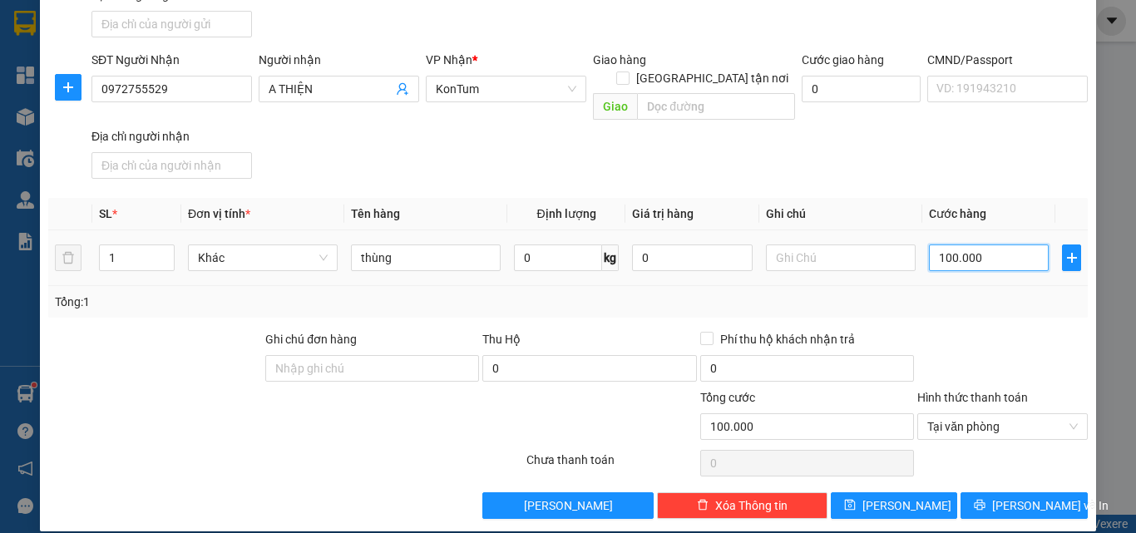
click at [973, 244] on input "100.000" at bounding box center [989, 257] width 120 height 27
type input "5"
type input "50"
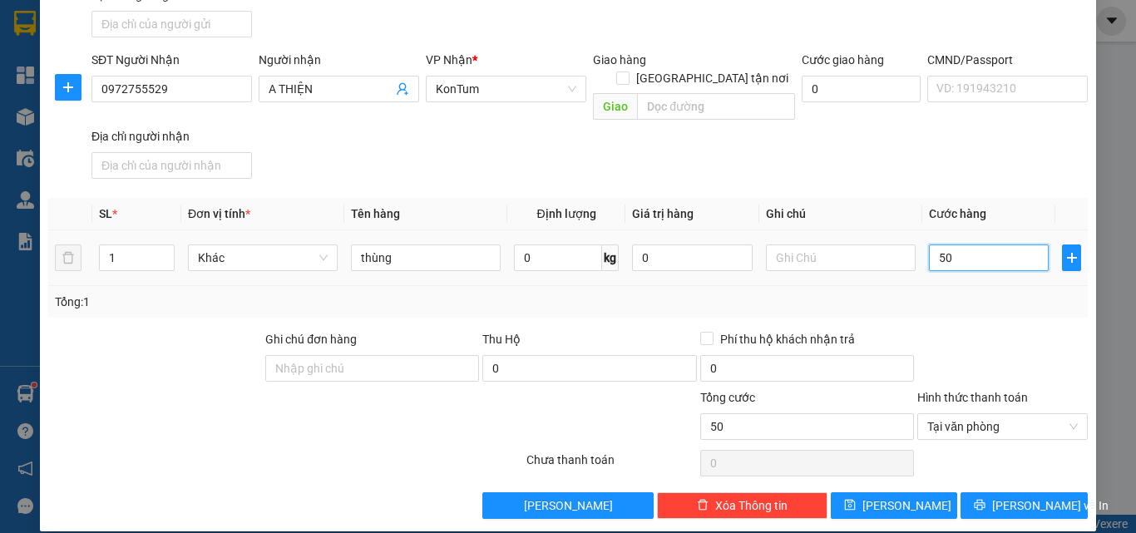
type input "500"
type input "5.000"
type input "50.000"
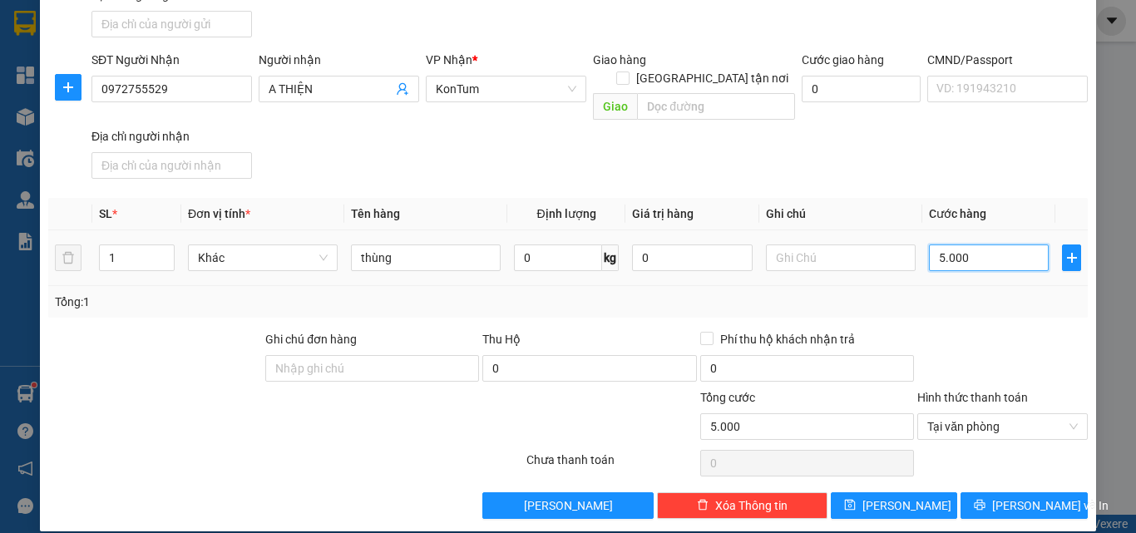
type input "50.000"
click at [920, 161] on div "SĐT Người Nhận 0972755529 Người nhận A THIỆN VP Nhận * KonTum Giao hàng Giao tậ…" at bounding box center [589, 118] width 1003 height 135
click at [853, 144] on div "SĐT Người Nhận 0972755529 Người nhận A THIỆN VP Nhận * KonTum Giao hàng Giao tậ…" at bounding box center [589, 118] width 1003 height 135
click at [808, 244] on input "text" at bounding box center [841, 257] width 150 height 27
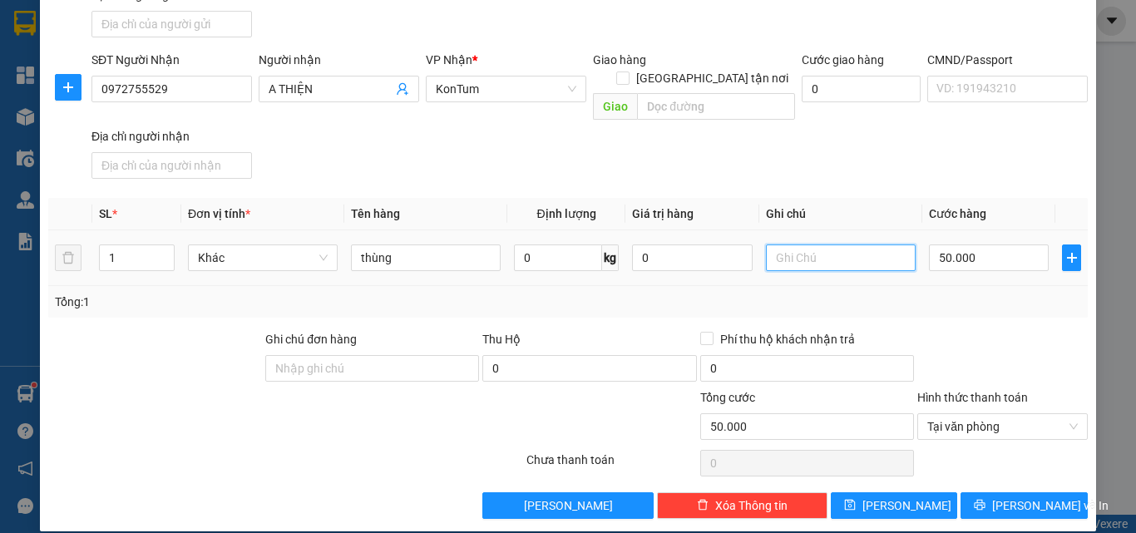
type input "t"
type input "h"
type input "d"
type input "đ"
type input "d"
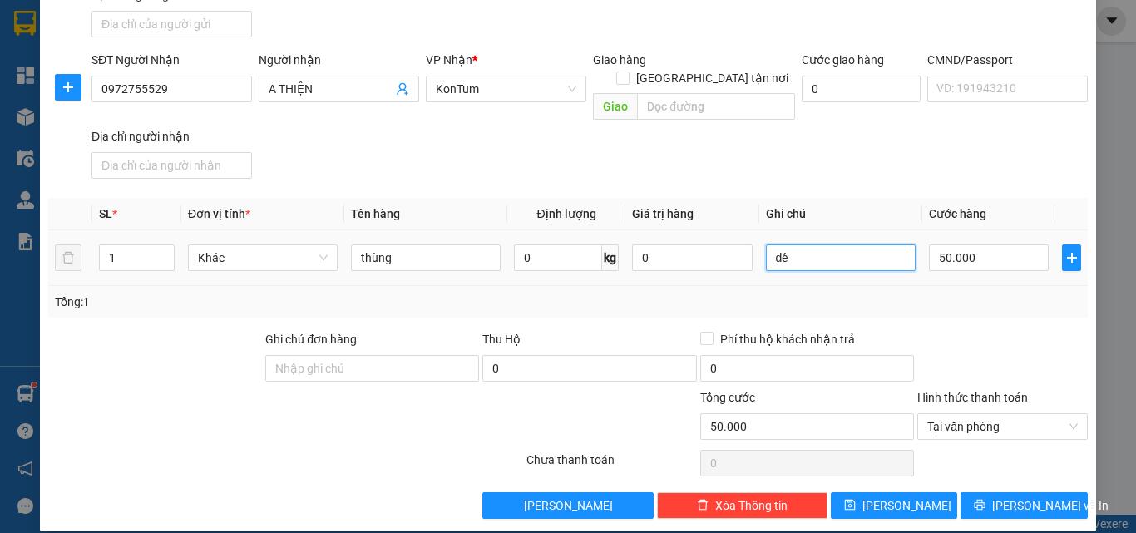
type input "đ"
type input "a"
type input "d"
type input "đ"
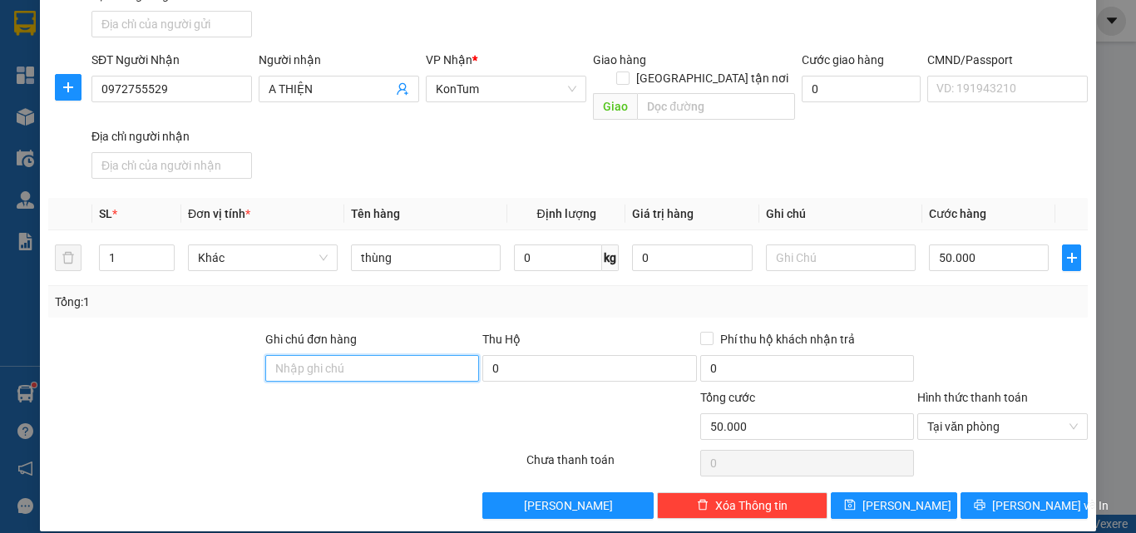
click at [372, 355] on input "Ghi chú đơn hàng" at bounding box center [372, 368] width 214 height 27
type input "d"
type input "đã báo giá trị và k đền khi có sự cố"
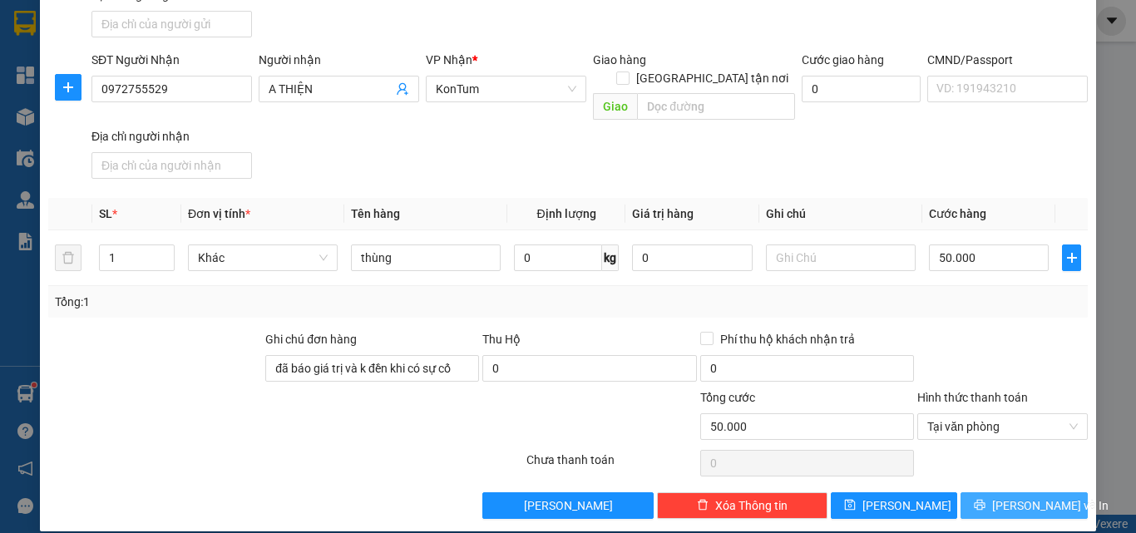
click at [996, 492] on button "[PERSON_NAME] và In" at bounding box center [1023, 505] width 127 height 27
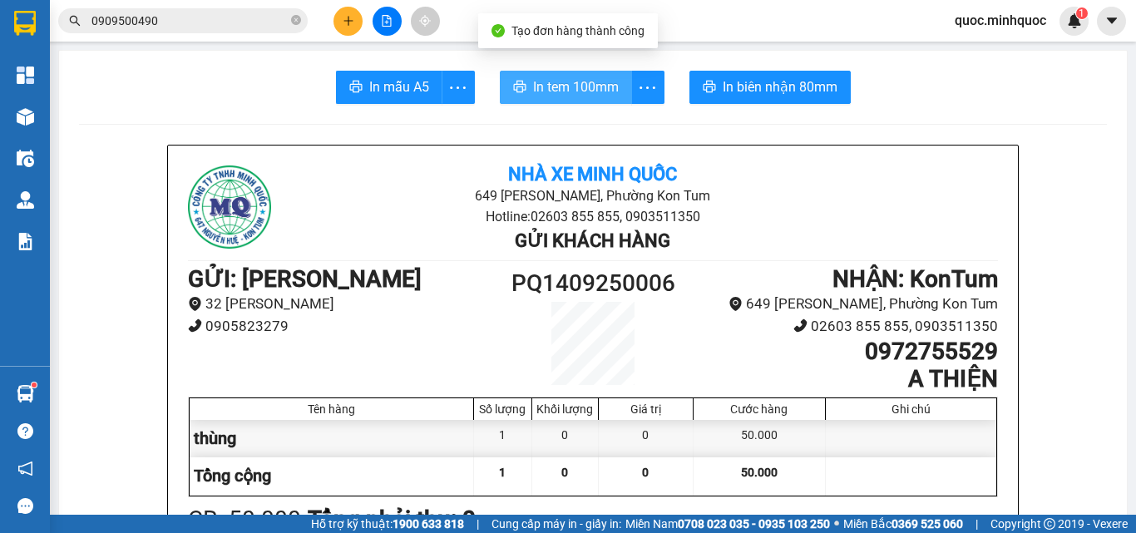
click at [575, 81] on span "In tem 100mm" at bounding box center [576, 86] width 86 height 21
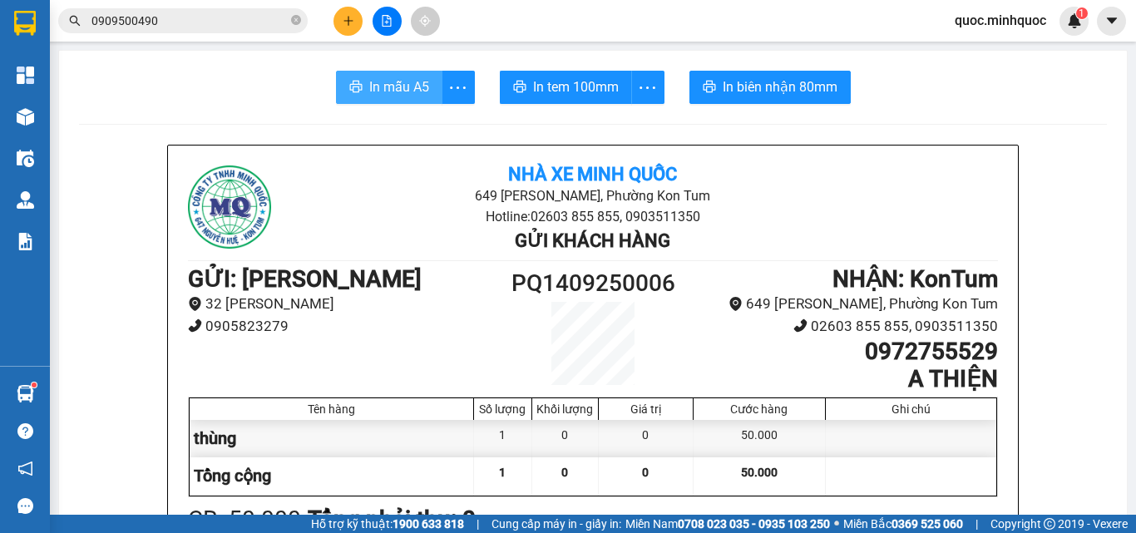
click at [393, 82] on span "In mẫu A5" at bounding box center [399, 86] width 60 height 21
click at [348, 27] on button at bounding box center [347, 21] width 29 height 29
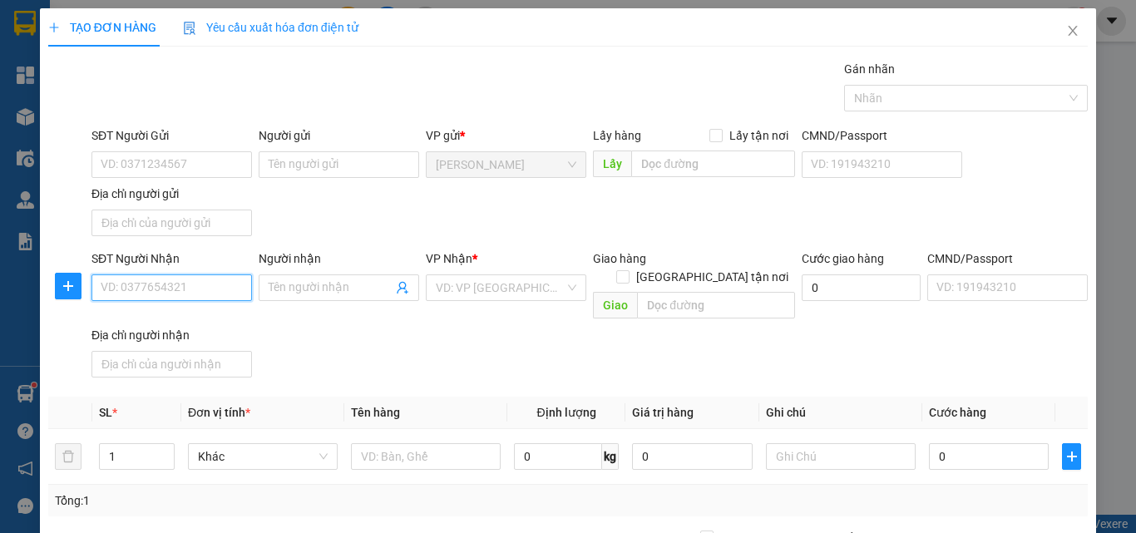
click at [148, 282] on input "SĐT Người Nhận" at bounding box center [171, 287] width 160 height 27
type input "0374641617"
click at [193, 315] on div "0374641617 - Chỉnh" at bounding box center [170, 321] width 139 height 18
type input "Chỉnh"
type input "0374641617"
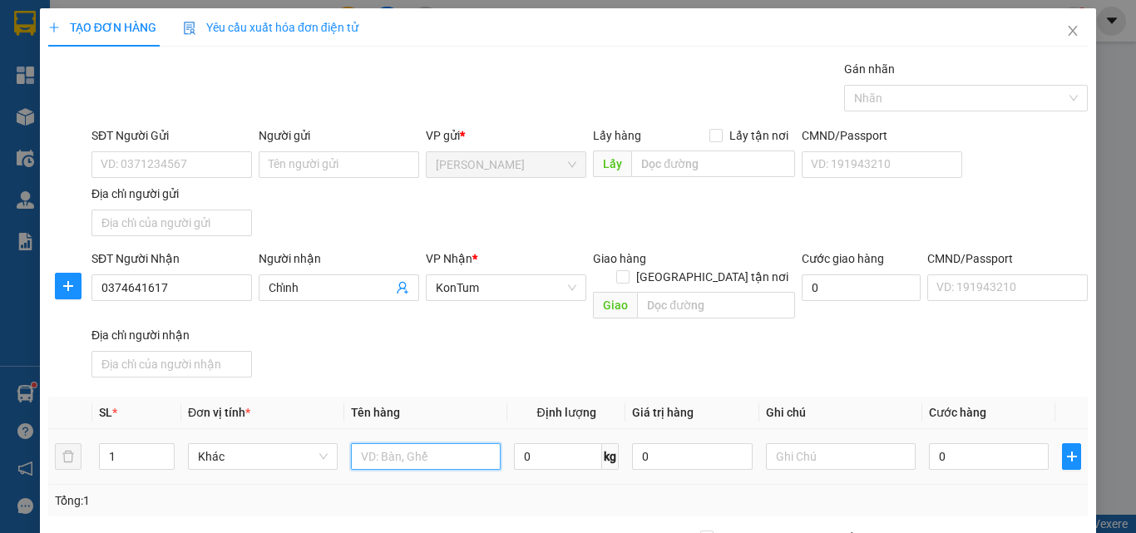
click at [373, 443] on input "text" at bounding box center [426, 456] width 150 height 27
type input "hộp"
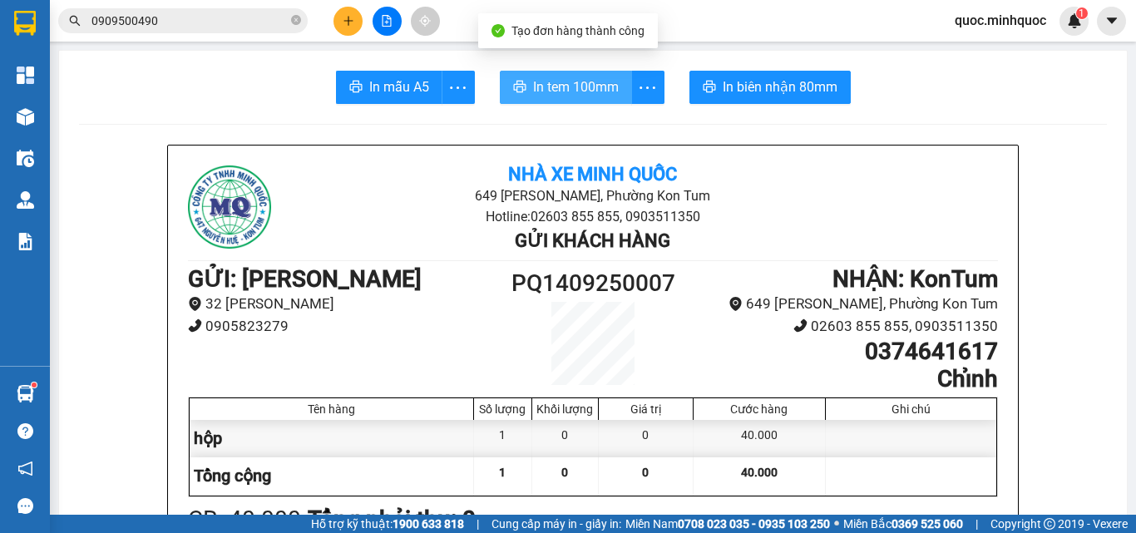
click at [591, 77] on button "In tem 100mm" at bounding box center [566, 87] width 132 height 33
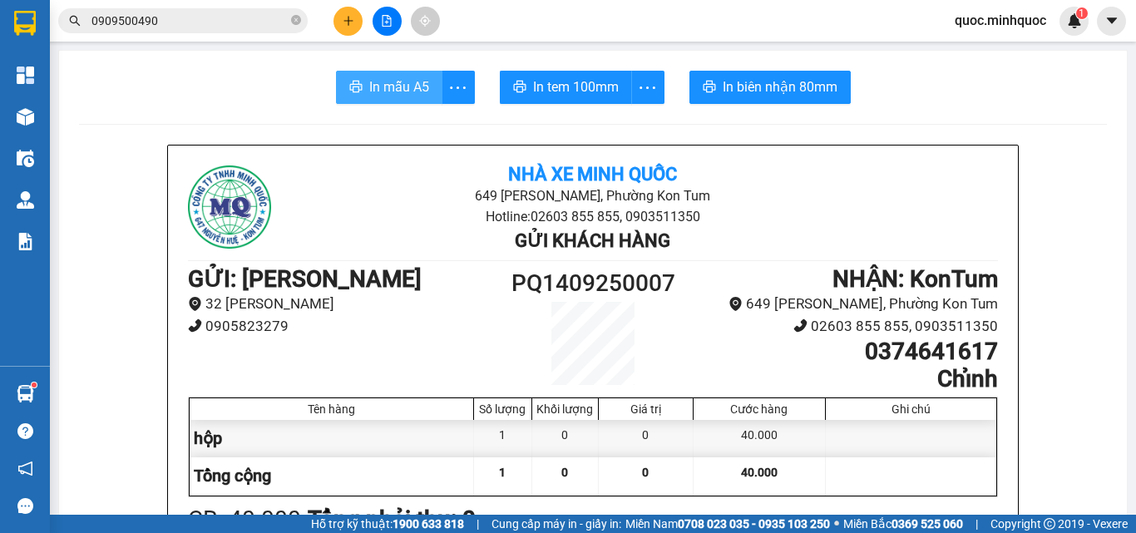
click at [382, 91] on span "In mẫu A5" at bounding box center [399, 86] width 60 height 21
click at [354, 21] on button at bounding box center [347, 21] width 29 height 29
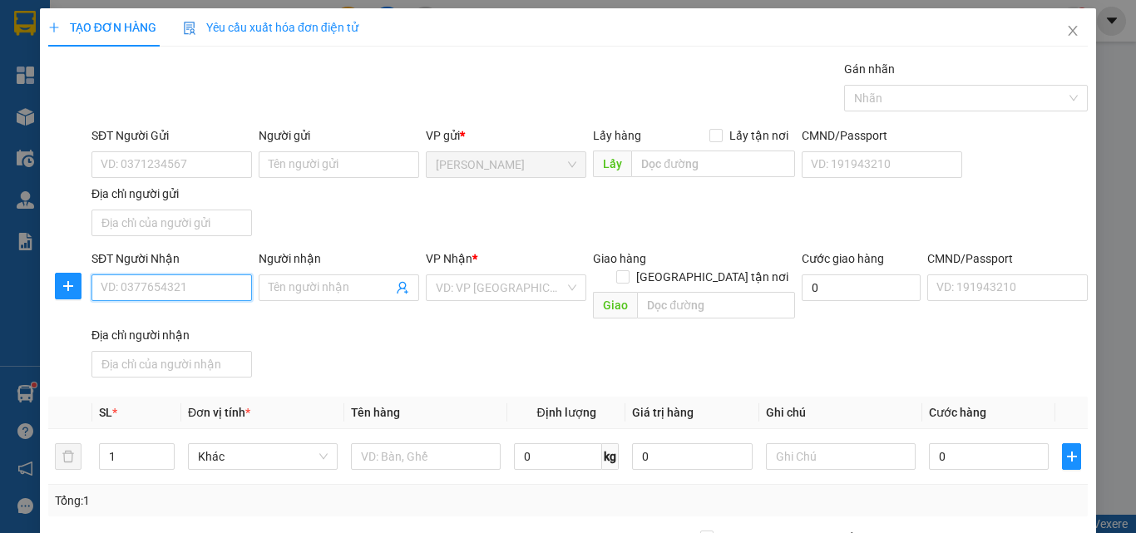
click at [216, 289] on input "SĐT Người Nhận" at bounding box center [171, 287] width 160 height 27
click at [203, 287] on input "SĐT Người Nhận" at bounding box center [171, 287] width 160 height 27
type input "0971311244"
click at [206, 279] on input "0971311244" at bounding box center [171, 287] width 160 height 27
click at [178, 328] on div "0971311244 - DUYÊN" at bounding box center [170, 321] width 139 height 18
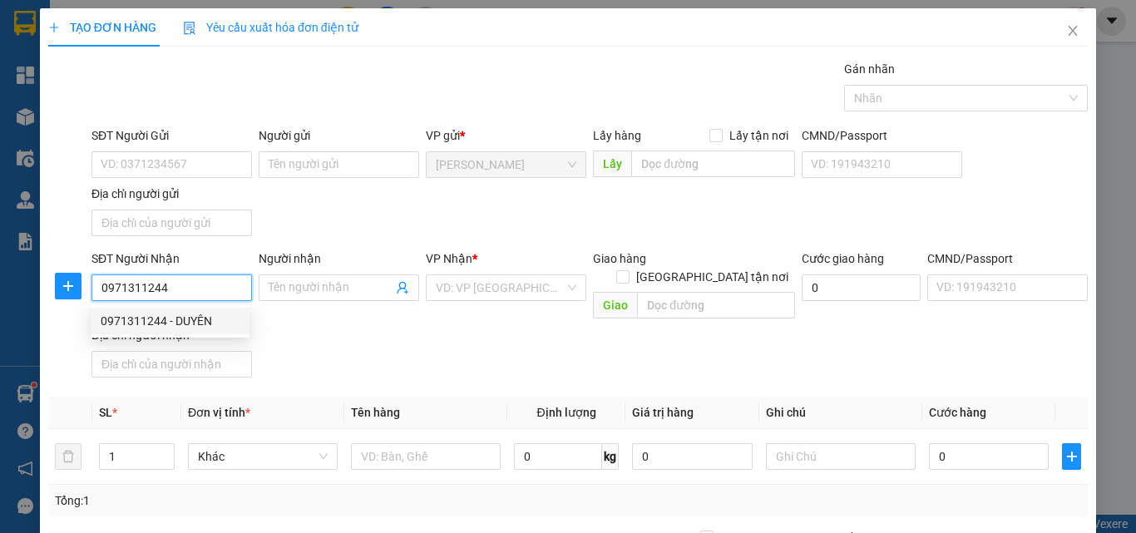
type input "DUYÊN"
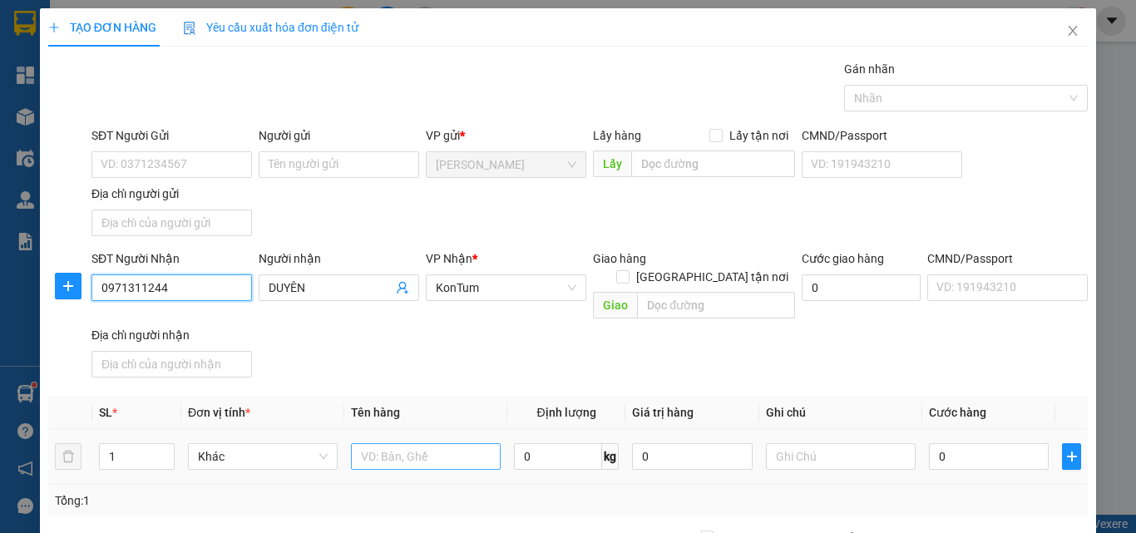
type input "0971311244"
click at [390, 445] on input "text" at bounding box center [426, 456] width 150 height 27
type input "kiện"
type input "7"
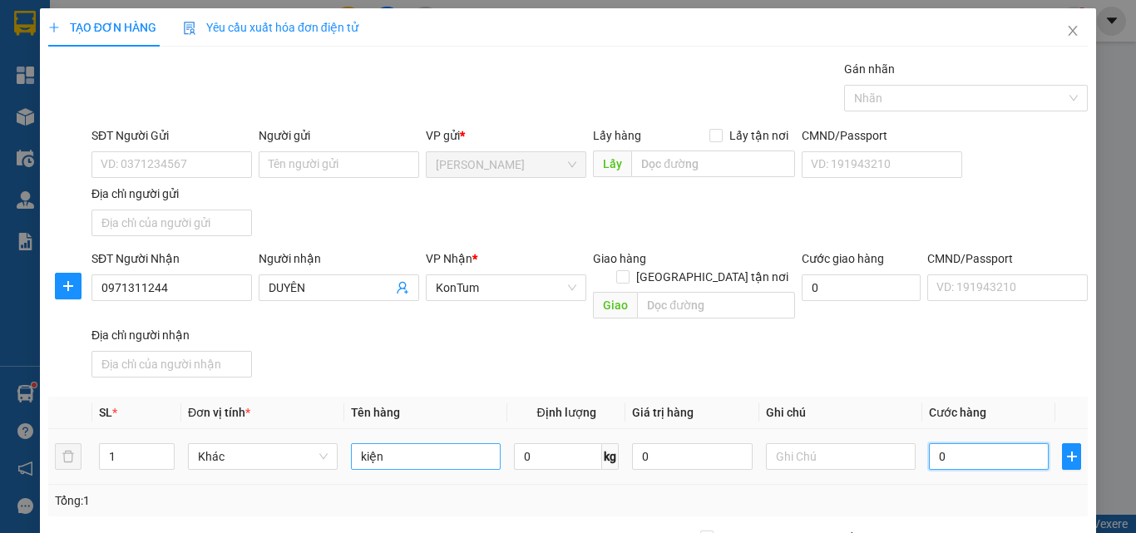
type input "7"
type input "70"
type input "70.000"
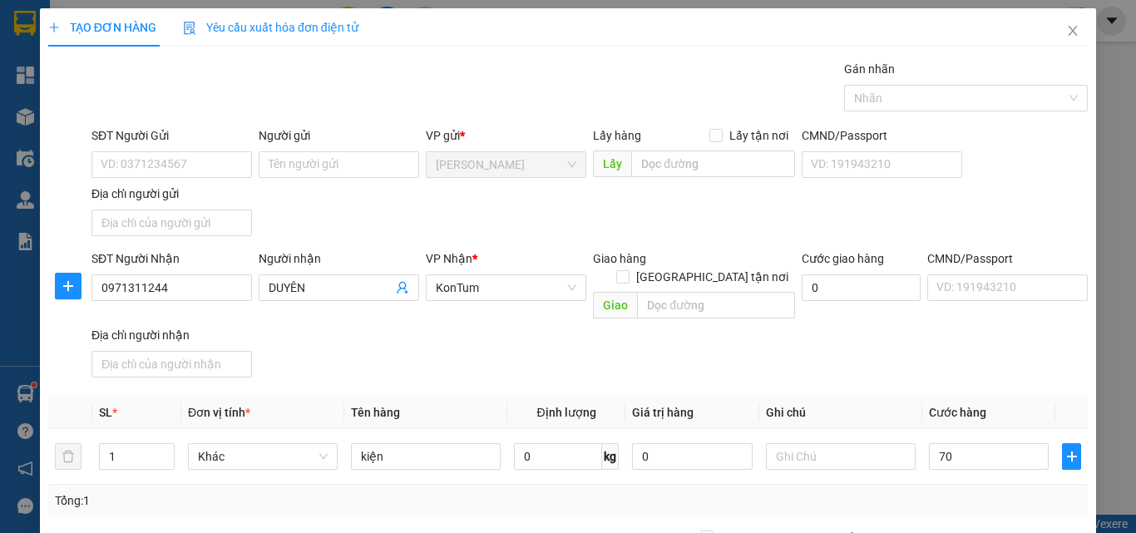
type input "70.000"
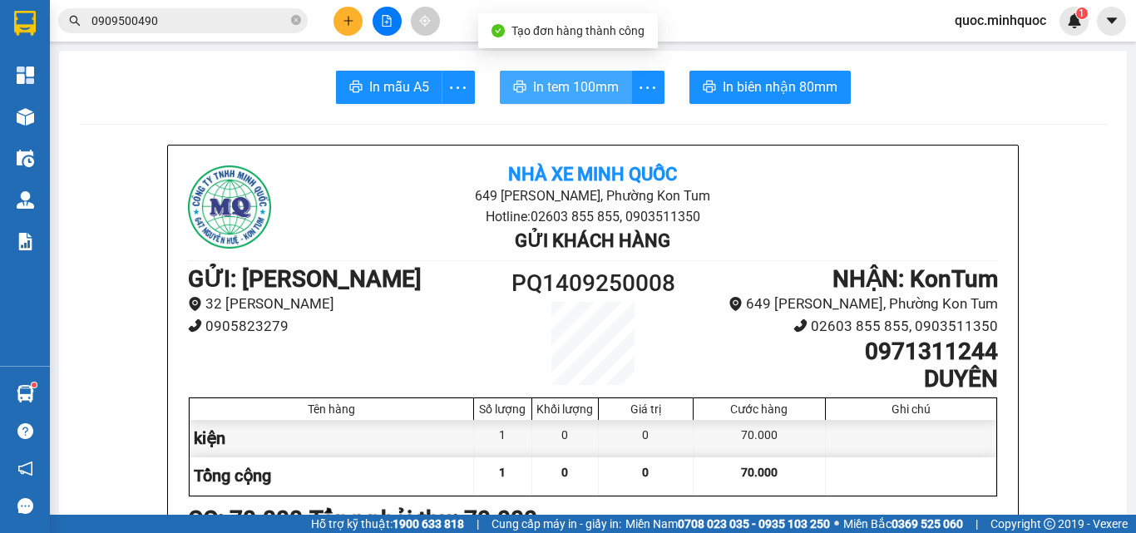
click at [572, 73] on button "In tem 100mm" at bounding box center [566, 87] width 132 height 33
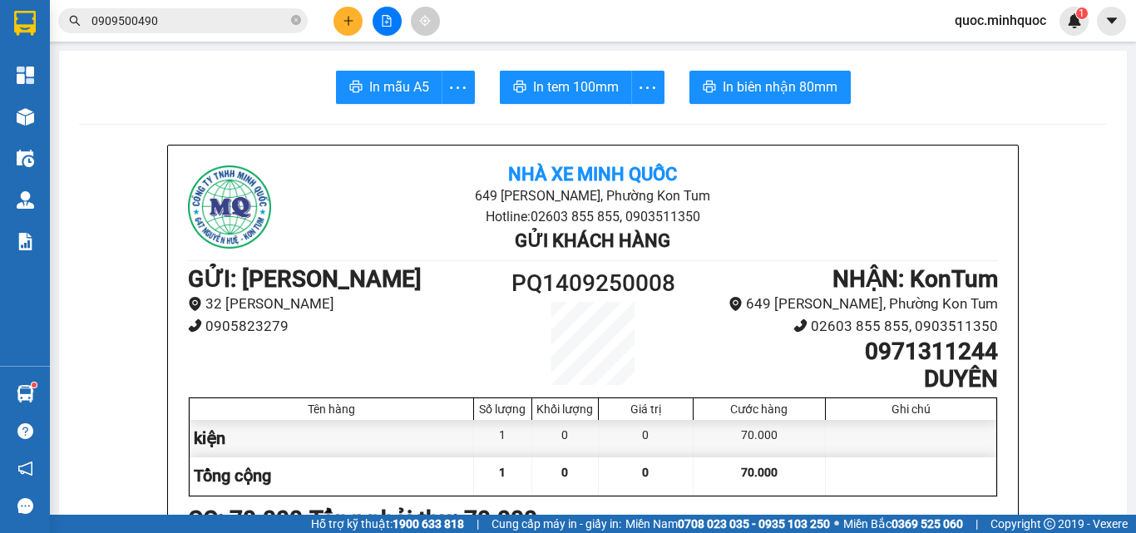
click at [213, 14] on input "0909500490" at bounding box center [189, 21] width 196 height 18
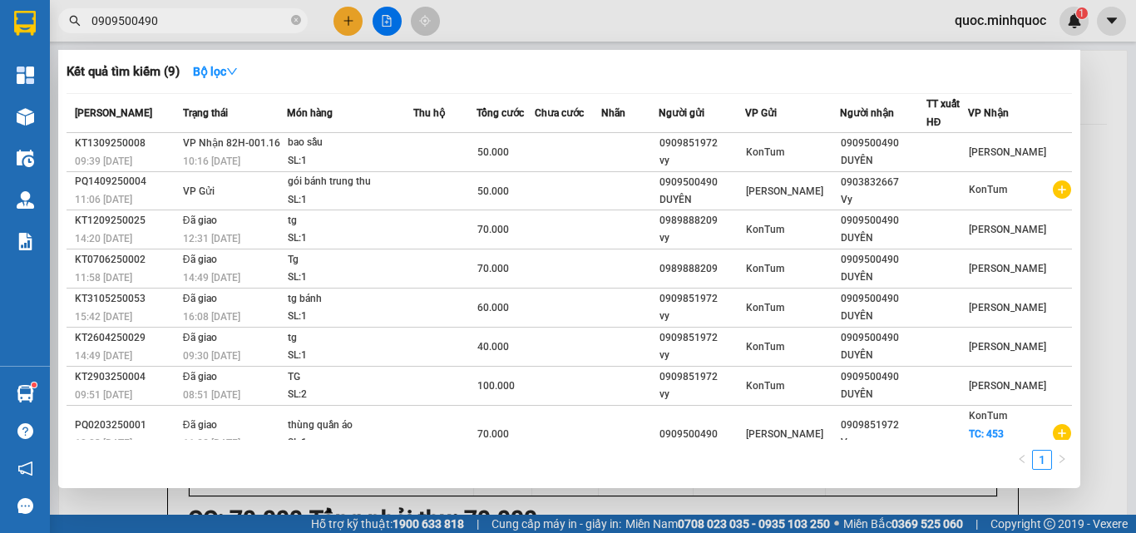
click at [213, 14] on input "0909500490" at bounding box center [189, 21] width 196 height 18
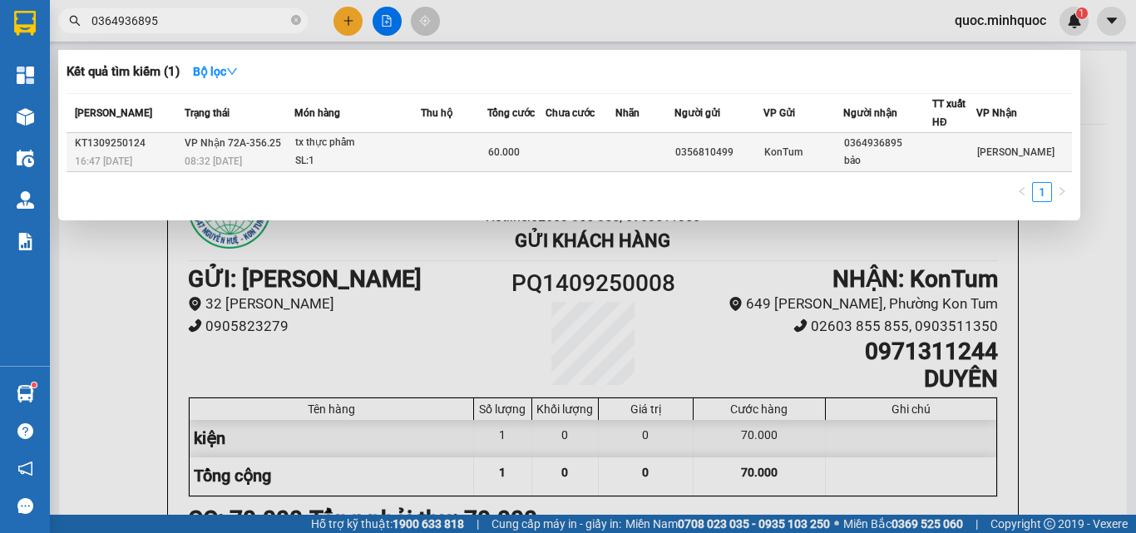
type input "0364936895"
click at [464, 150] on td at bounding box center [454, 152] width 67 height 39
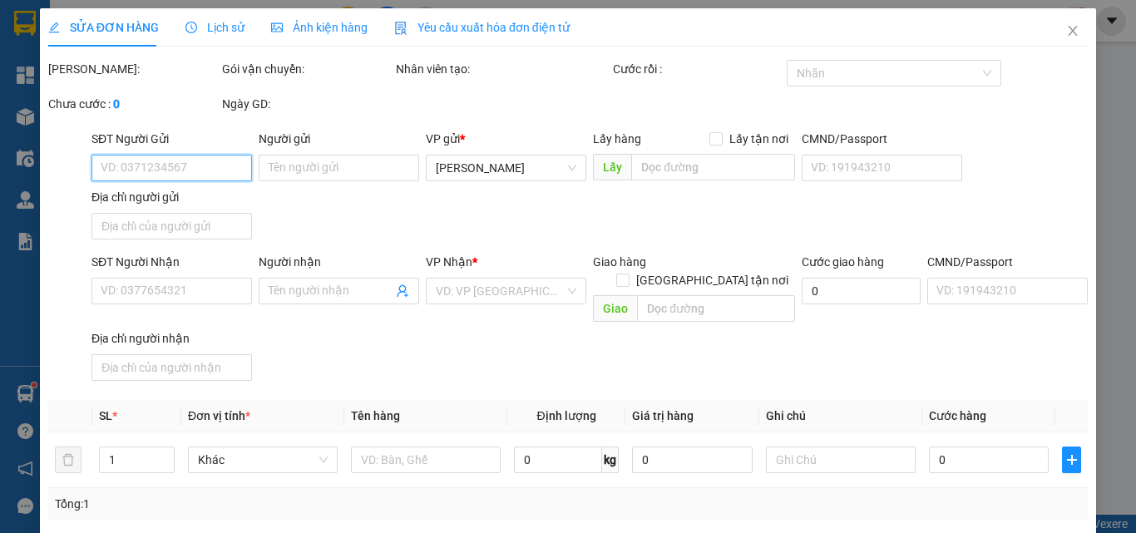
type input "0356810499"
type input "0364936895"
type input "bảo"
type input "60.000"
type input "0"
